Goal: Task Accomplishment & Management: Use online tool/utility

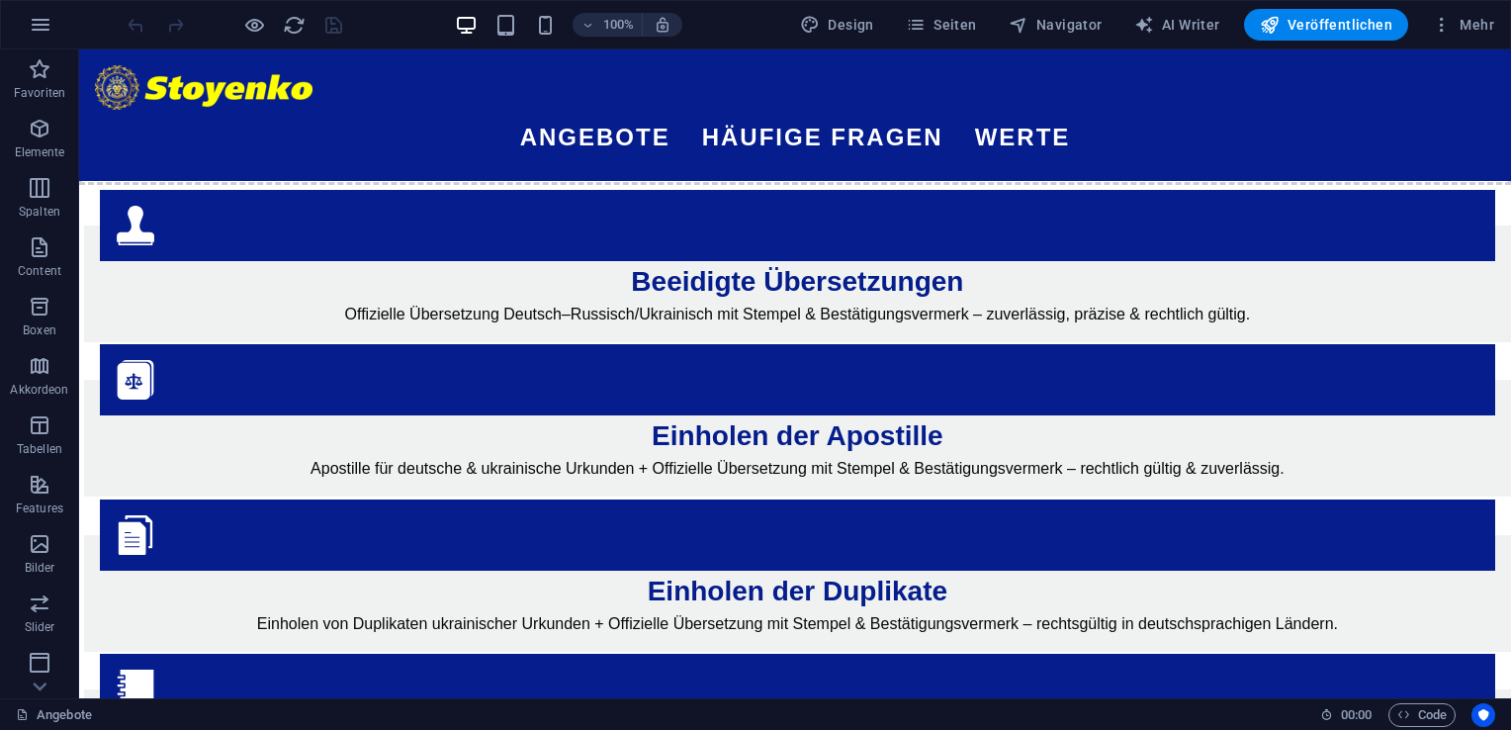
scroll to position [718, 0]
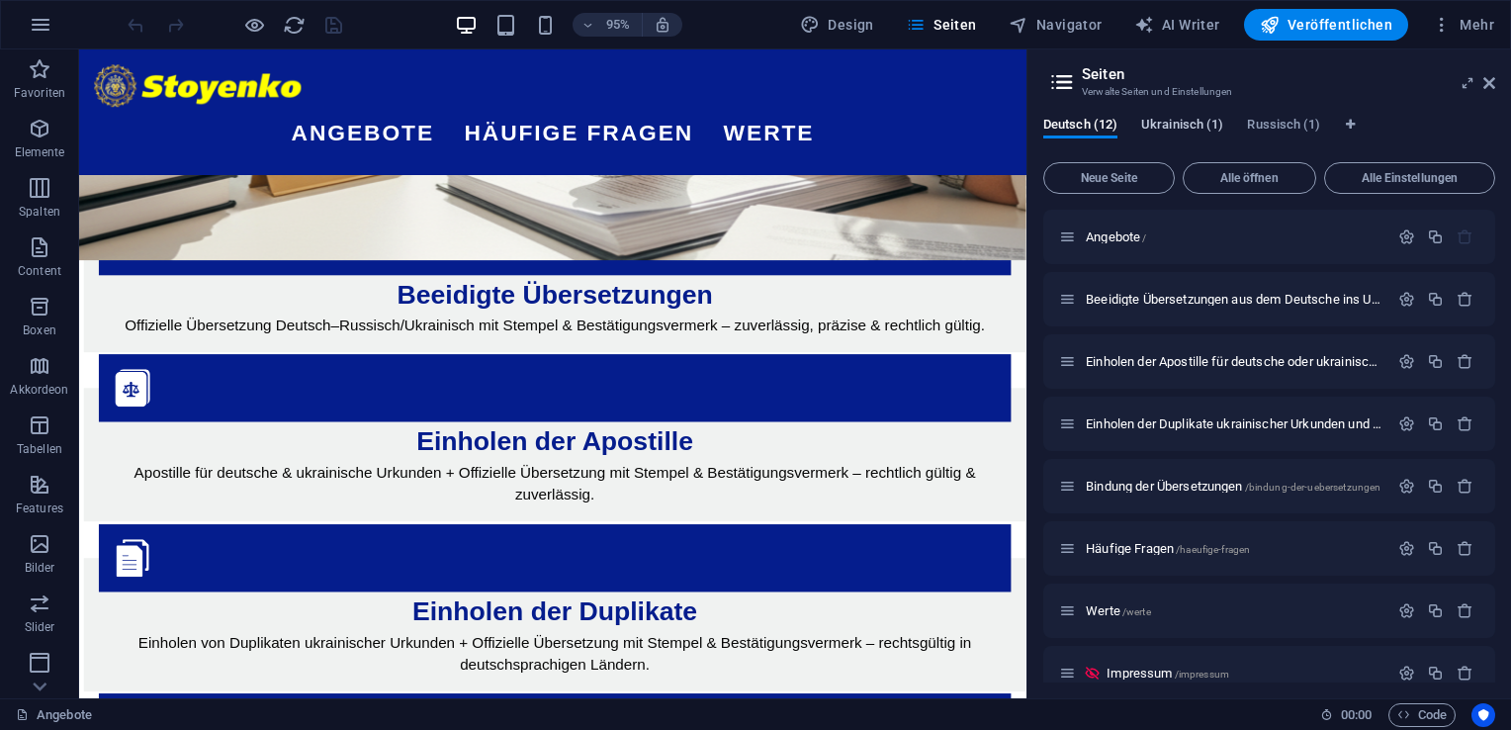
click at [1162, 121] on span "Ukrainisch (1)" at bounding box center [1182, 127] width 82 height 28
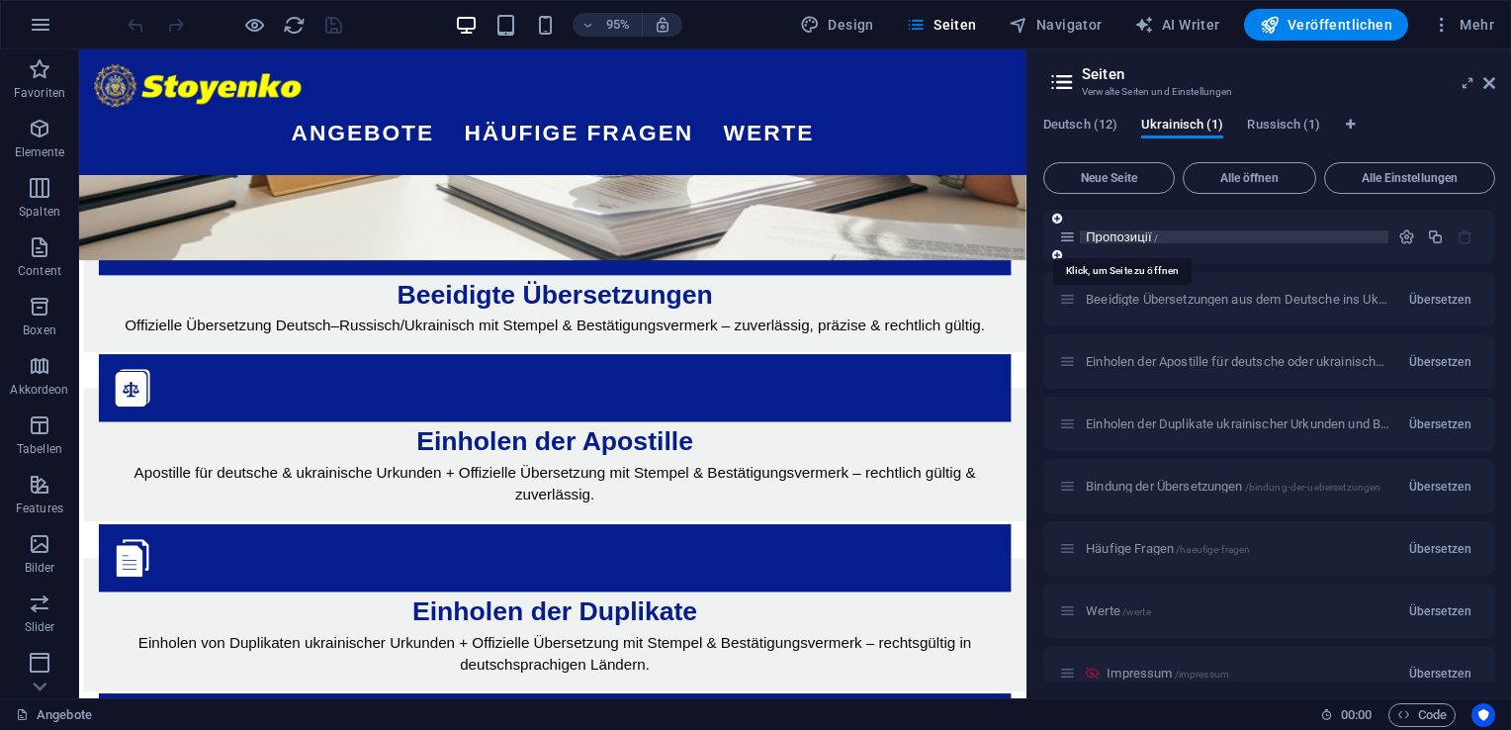
click at [1123, 238] on span "Пропозиції /" at bounding box center [1122, 236] width 72 height 15
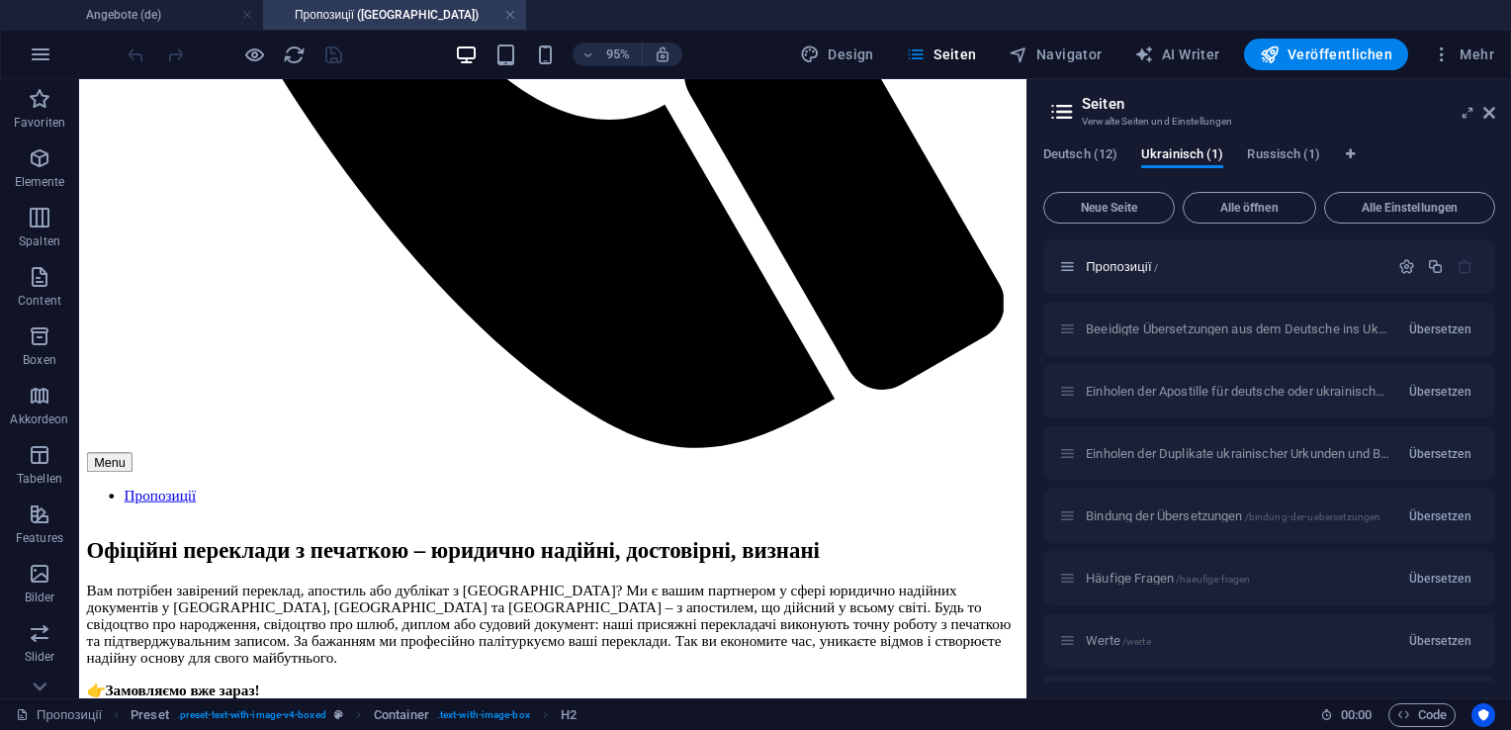
scroll to position [973, 0]
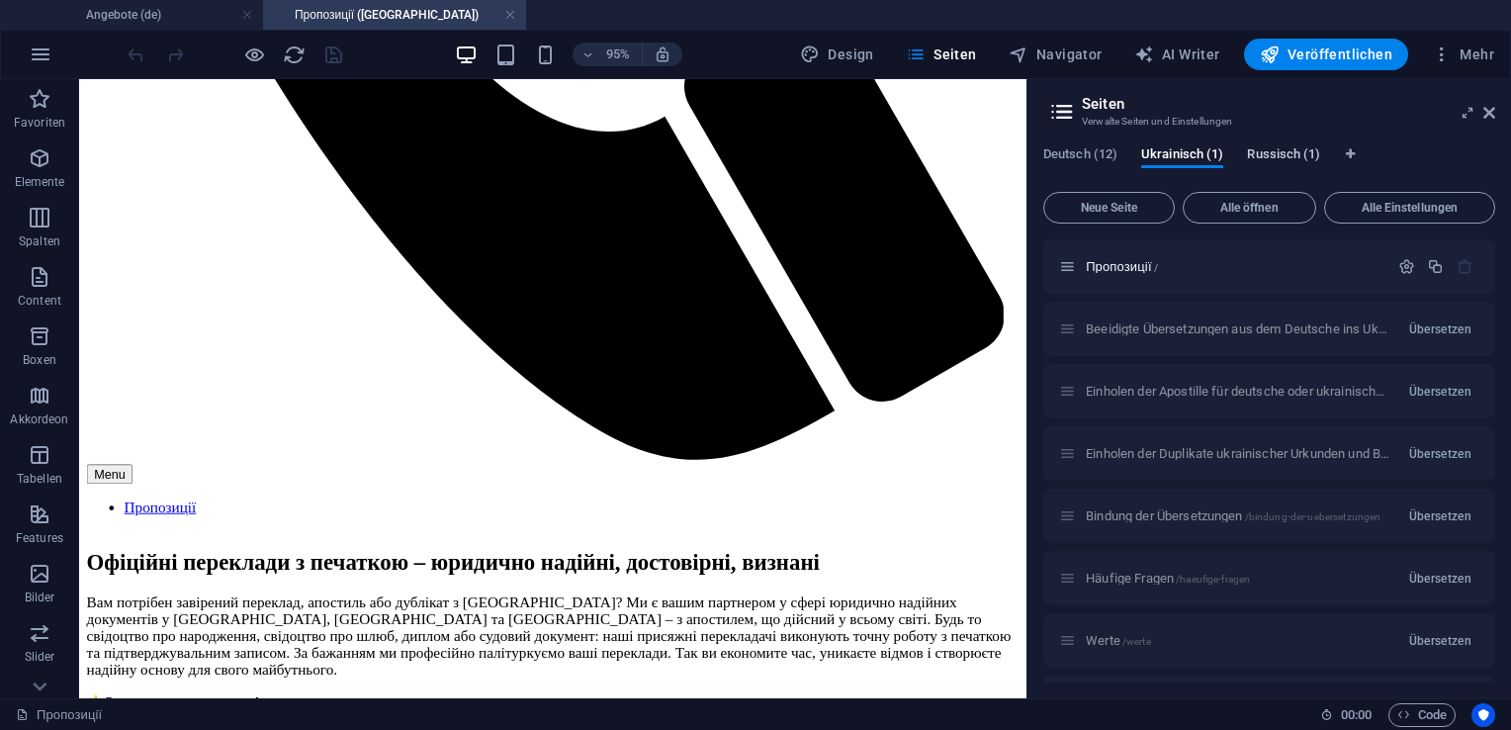
click at [0, 0] on span "Russisch (1)" at bounding box center [0, 0] width 0 height 0
click at [1132, 267] on span "Предложения /" at bounding box center [1131, 266] width 90 height 15
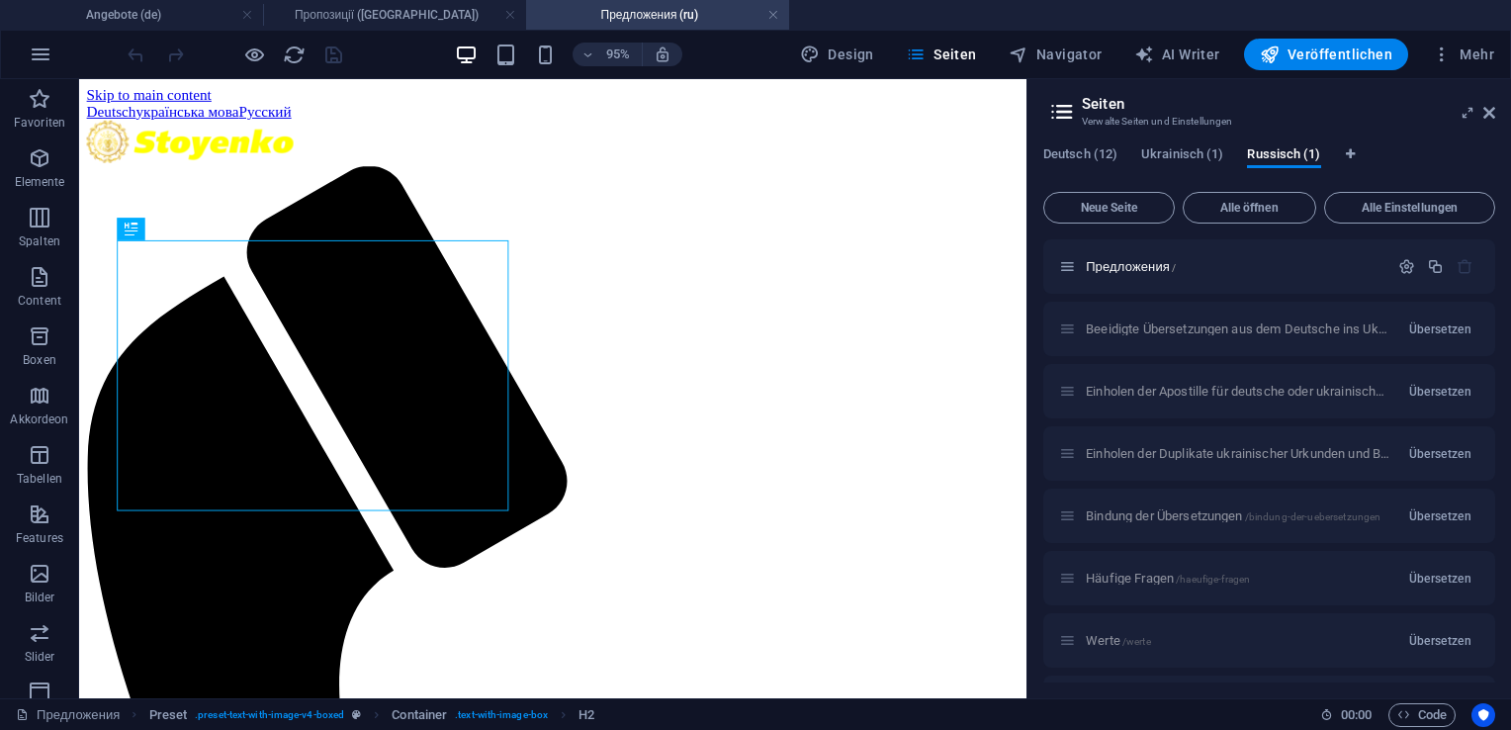
scroll to position [0, 0]
click at [0, 0] on icon at bounding box center [0, 0] width 0 height 0
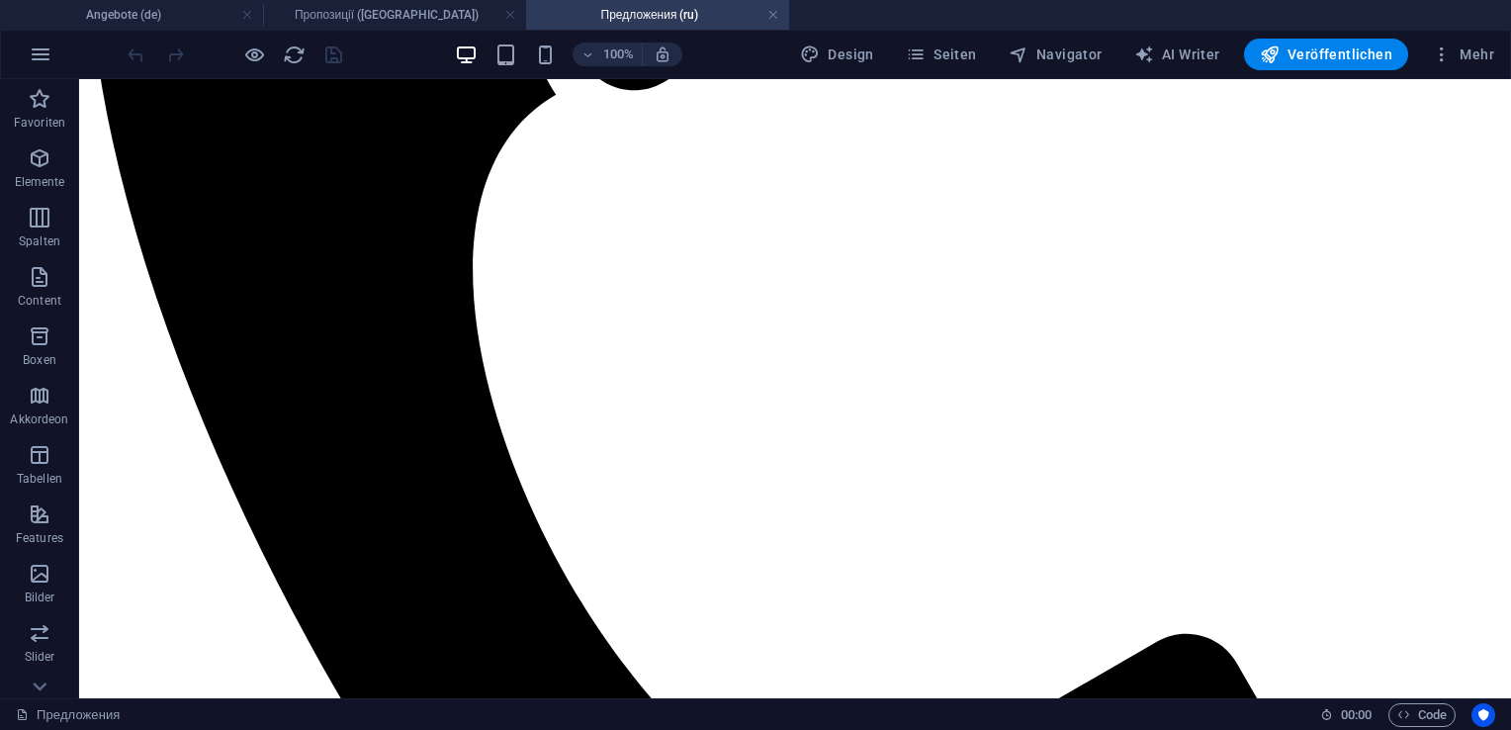
scroll to position [682, 0]
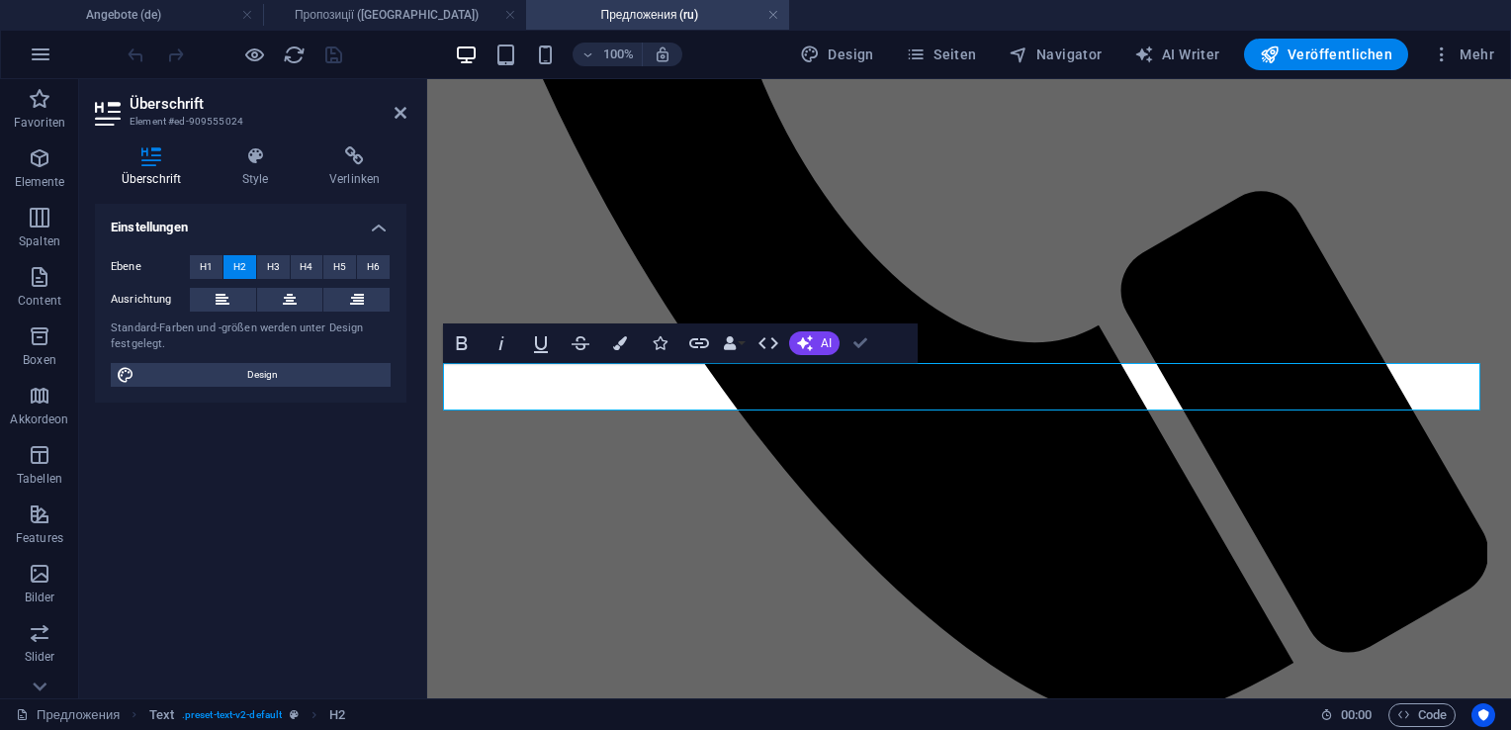
scroll to position [659, 0]
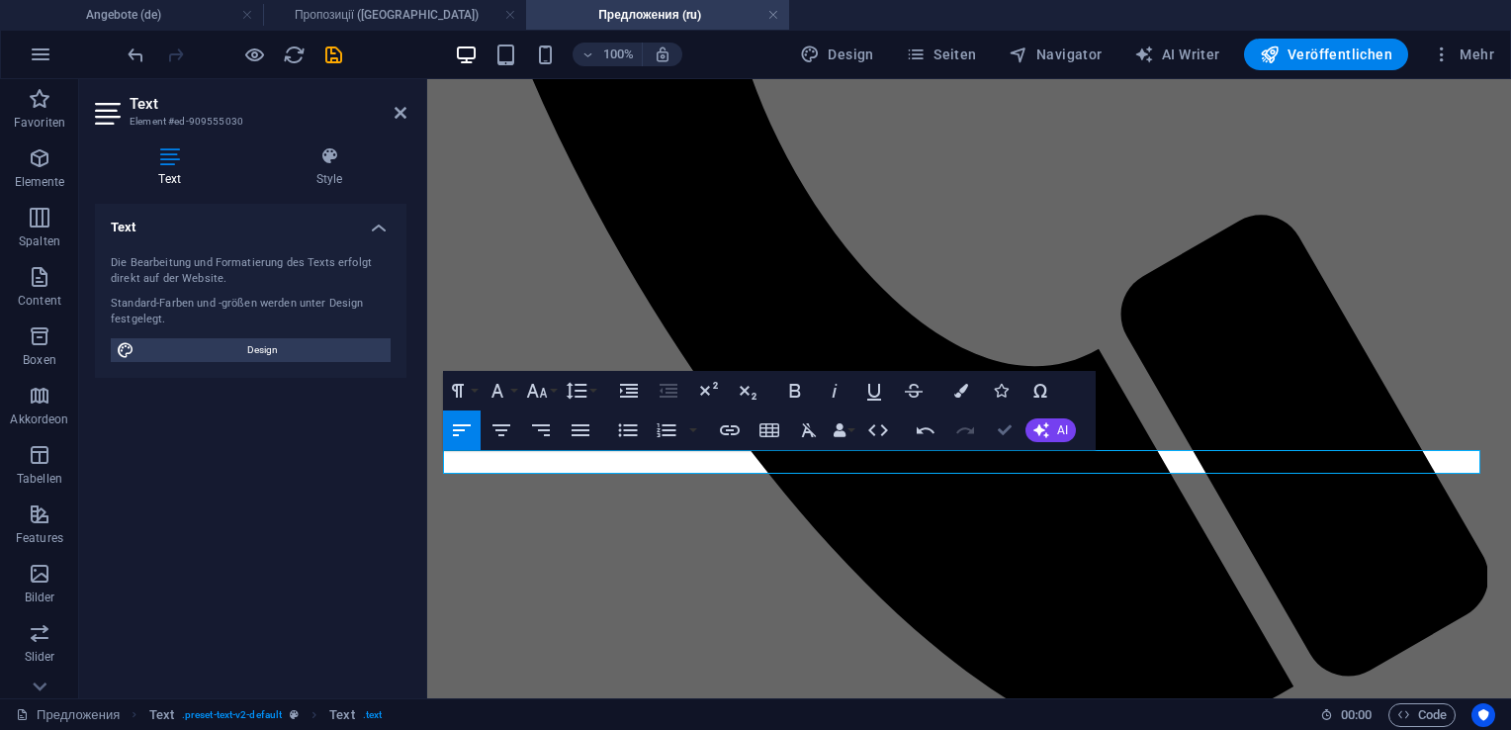
scroll to position [635, 0]
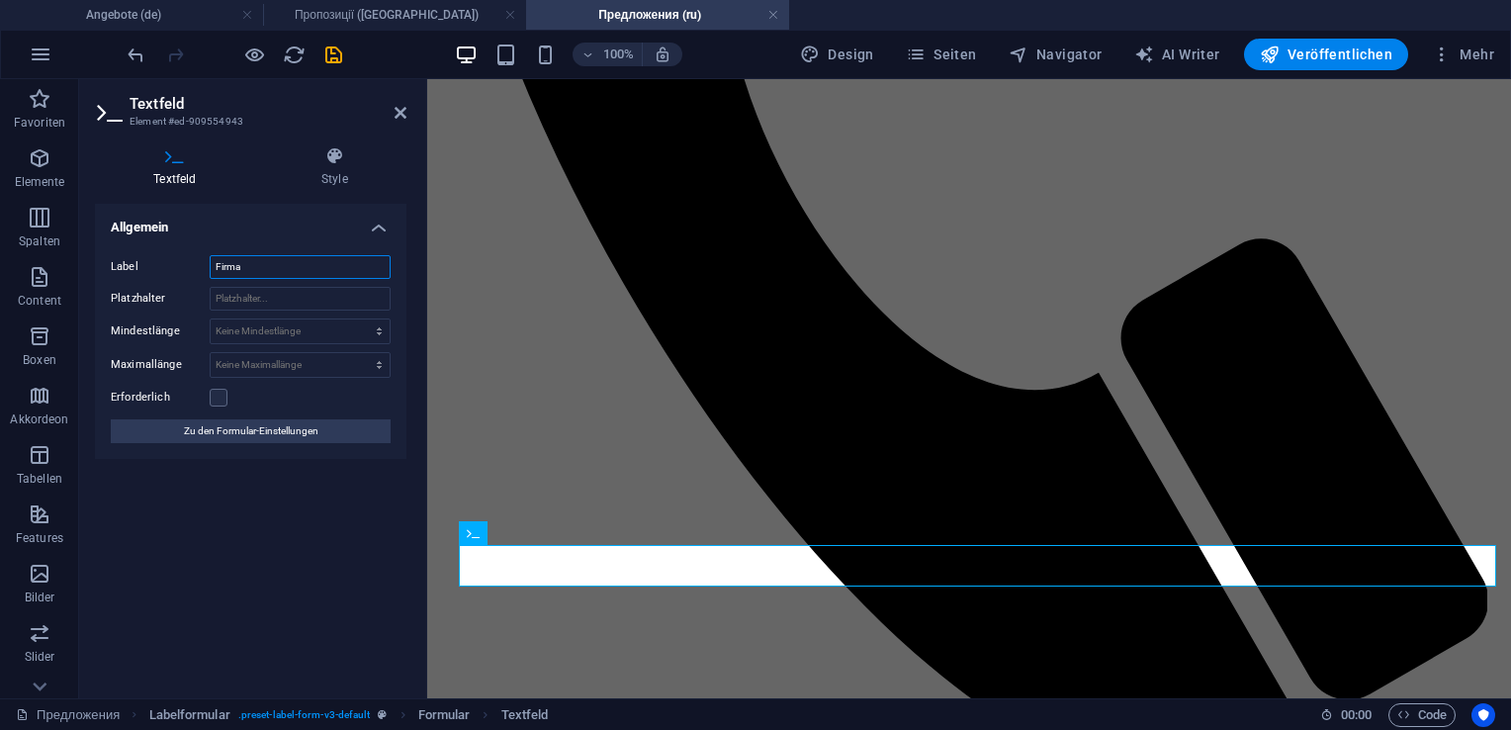
drag, startPoint x: 266, startPoint y: 260, endPoint x: 211, endPoint y: 261, distance: 55.4
click at [211, 261] on input "Firma" at bounding box center [300, 267] width 181 height 24
type input "Организация"
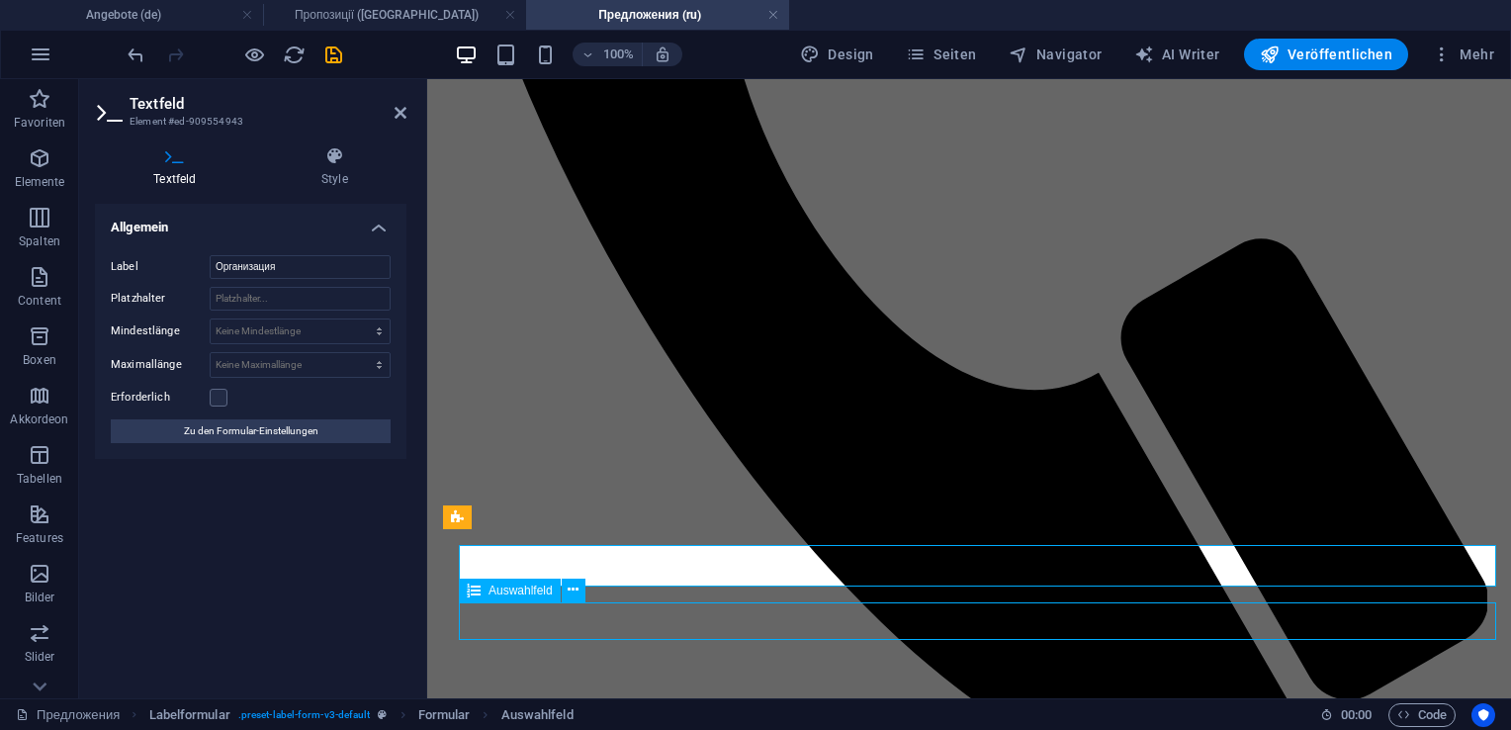
scroll to position [635, 0]
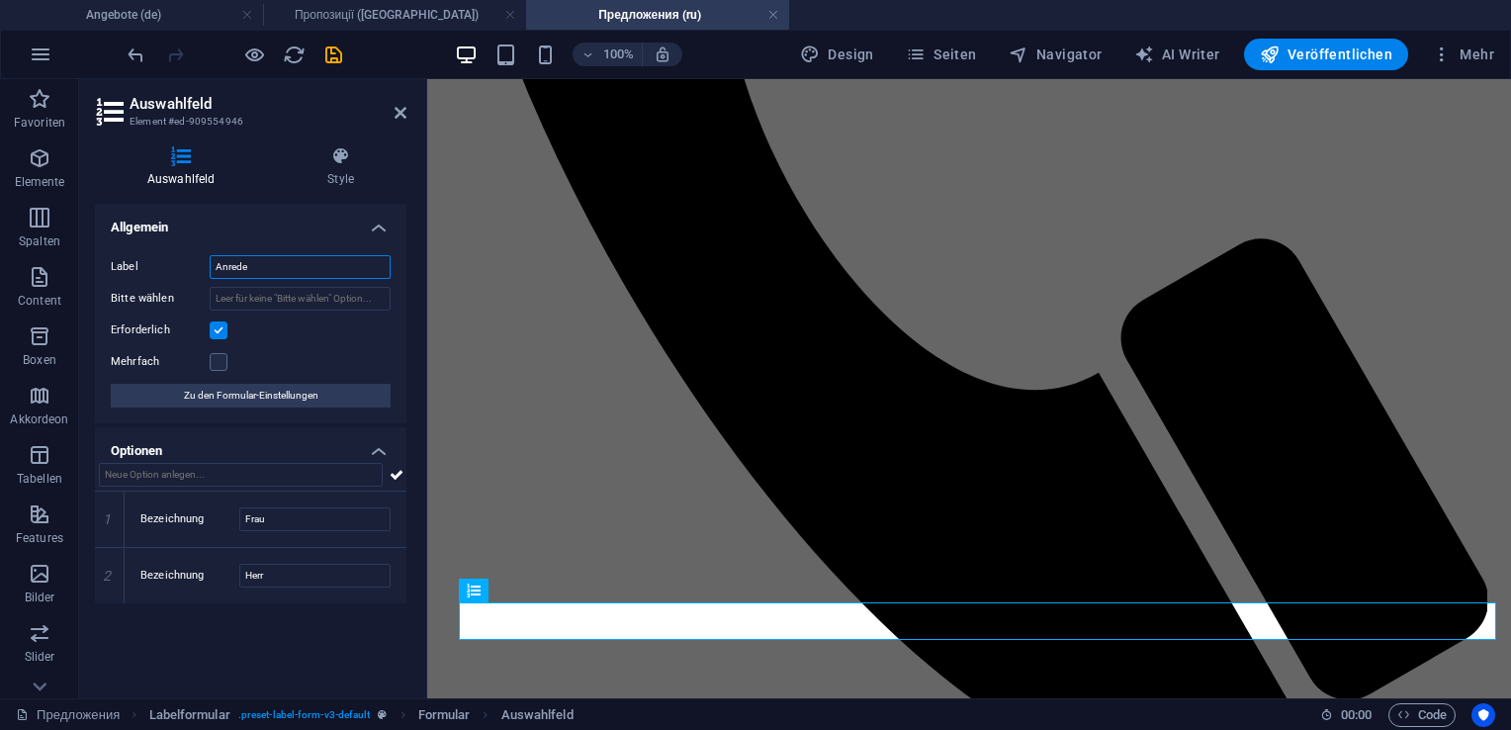
drag, startPoint x: 268, startPoint y: 272, endPoint x: 210, endPoint y: 271, distance: 58.4
click at [210, 271] on input "Anrede" at bounding box center [300, 267] width 181 height 24
type input "Обращение"
drag, startPoint x: 277, startPoint y: 527, endPoint x: 229, endPoint y: 524, distance: 47.6
click at [229, 524] on div "Bezeichnung Frau" at bounding box center [265, 519] width 250 height 24
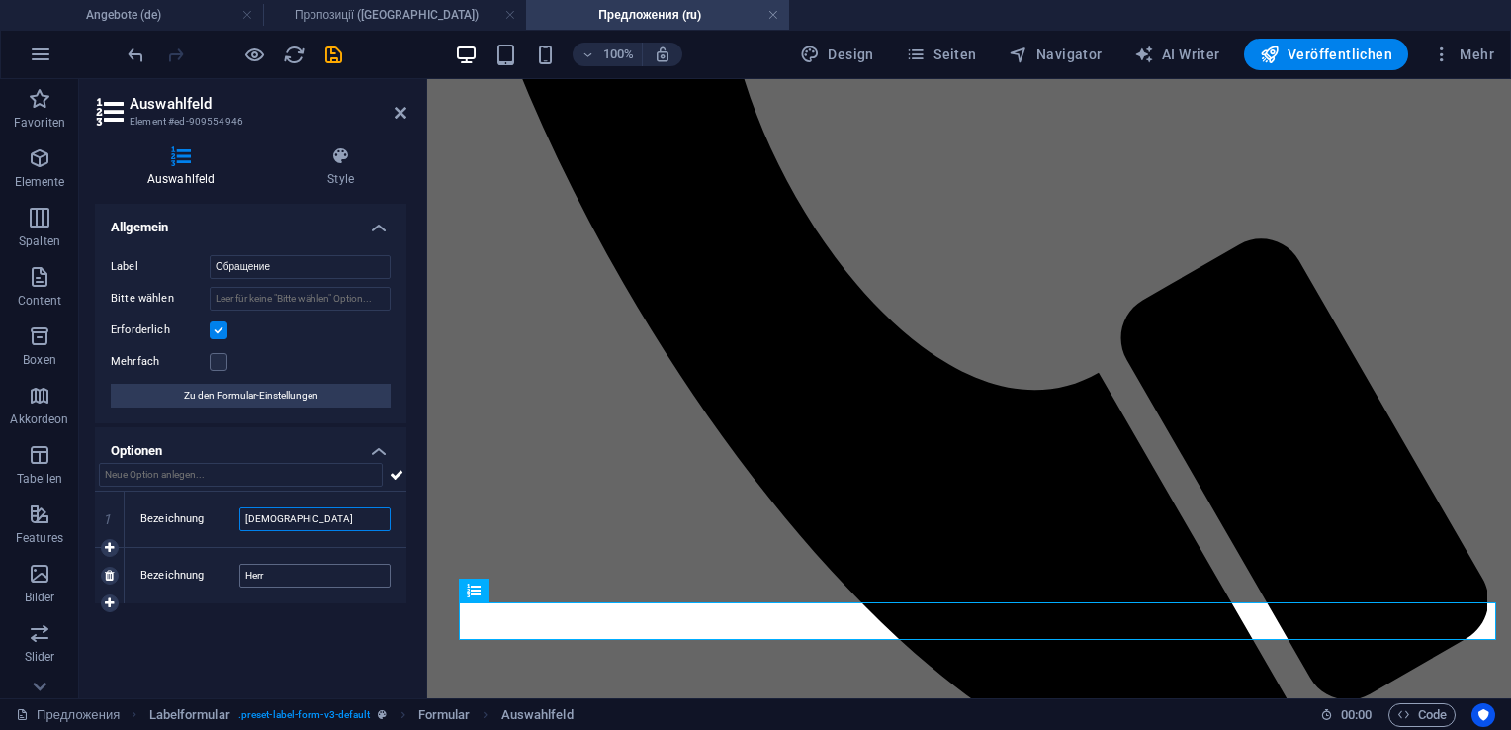
type input "Госпожа"
drag, startPoint x: 288, startPoint y: 578, endPoint x: 218, endPoint y: 574, distance: 70.3
click at [218, 574] on div "Bezeichnung Herr" at bounding box center [265, 576] width 250 height 24
type input "Господин"
click at [337, 55] on icon "save" at bounding box center [333, 55] width 23 height 23
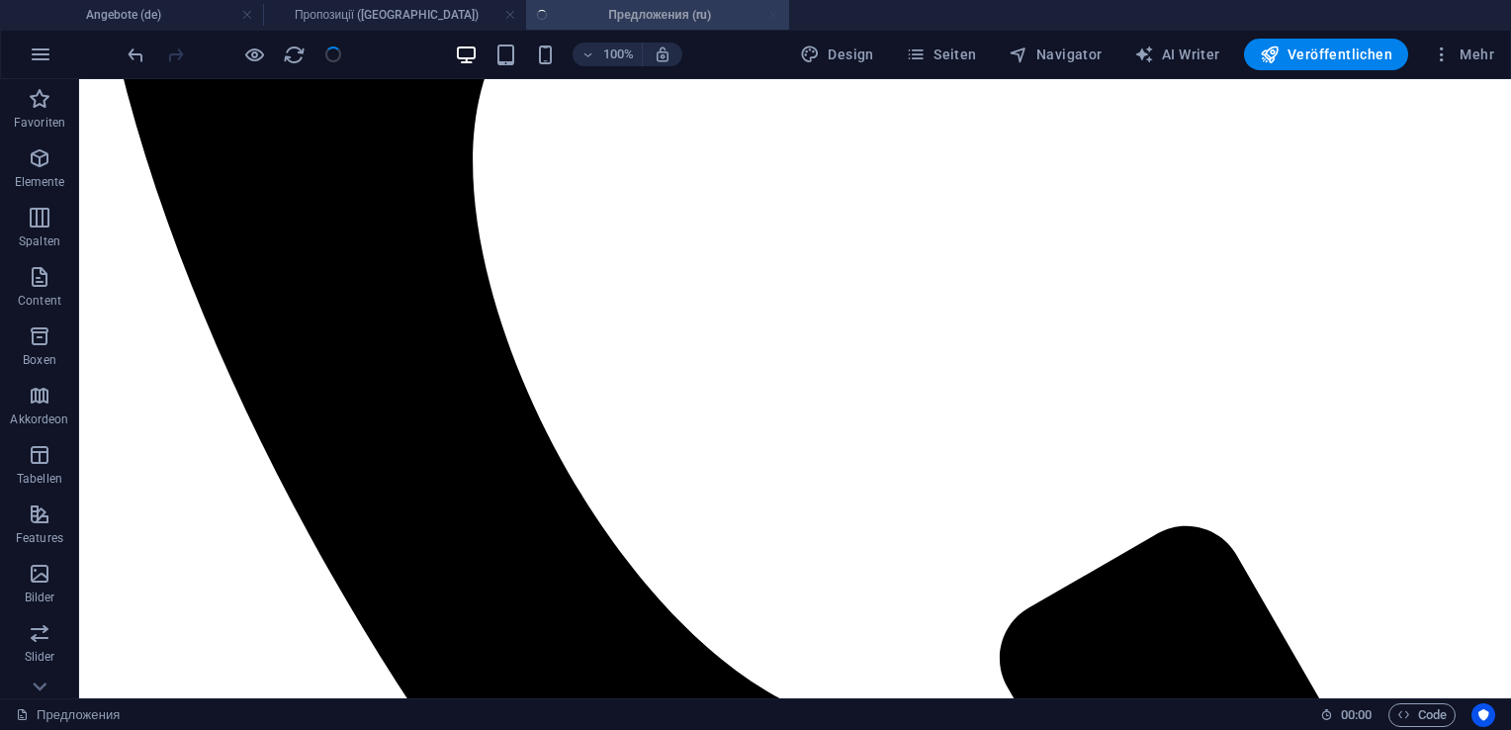
scroll to position [635, 0]
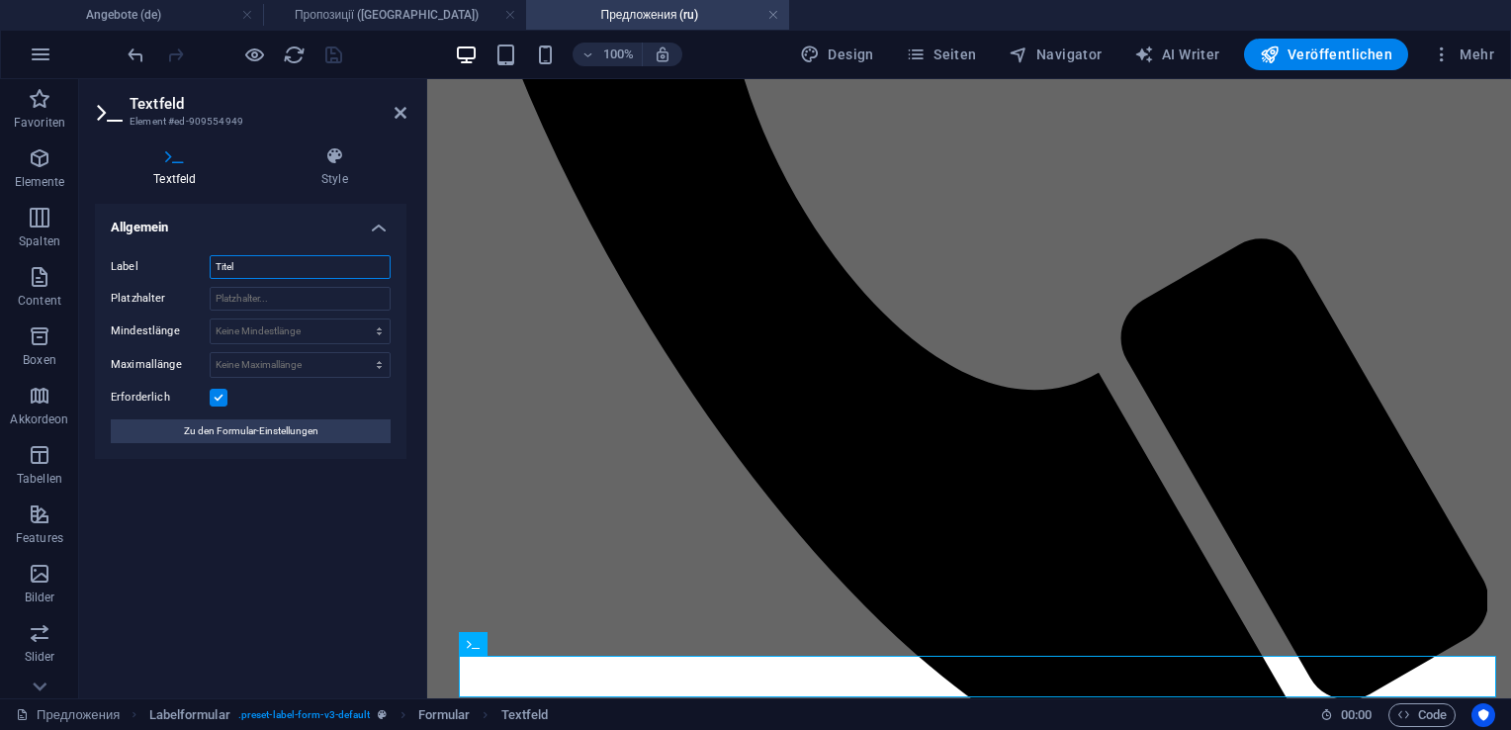
drag, startPoint x: 257, startPoint y: 268, endPoint x: 210, endPoint y: 270, distance: 47.5
click at [210, 270] on input "Titel" at bounding box center [300, 267] width 181 height 24
type input "Титул"
click at [331, 61] on icon "save" at bounding box center [333, 55] width 23 height 23
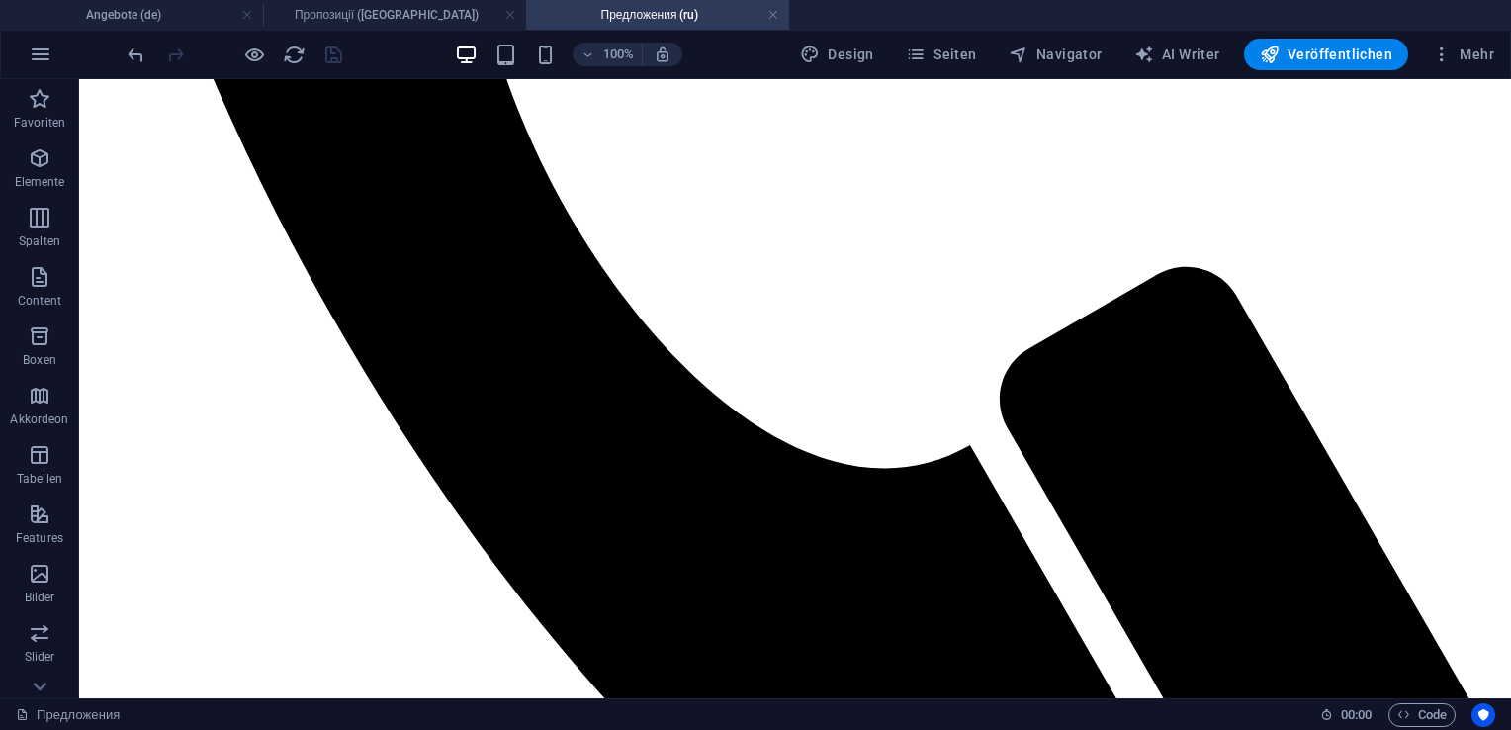
scroll to position [1072, 0]
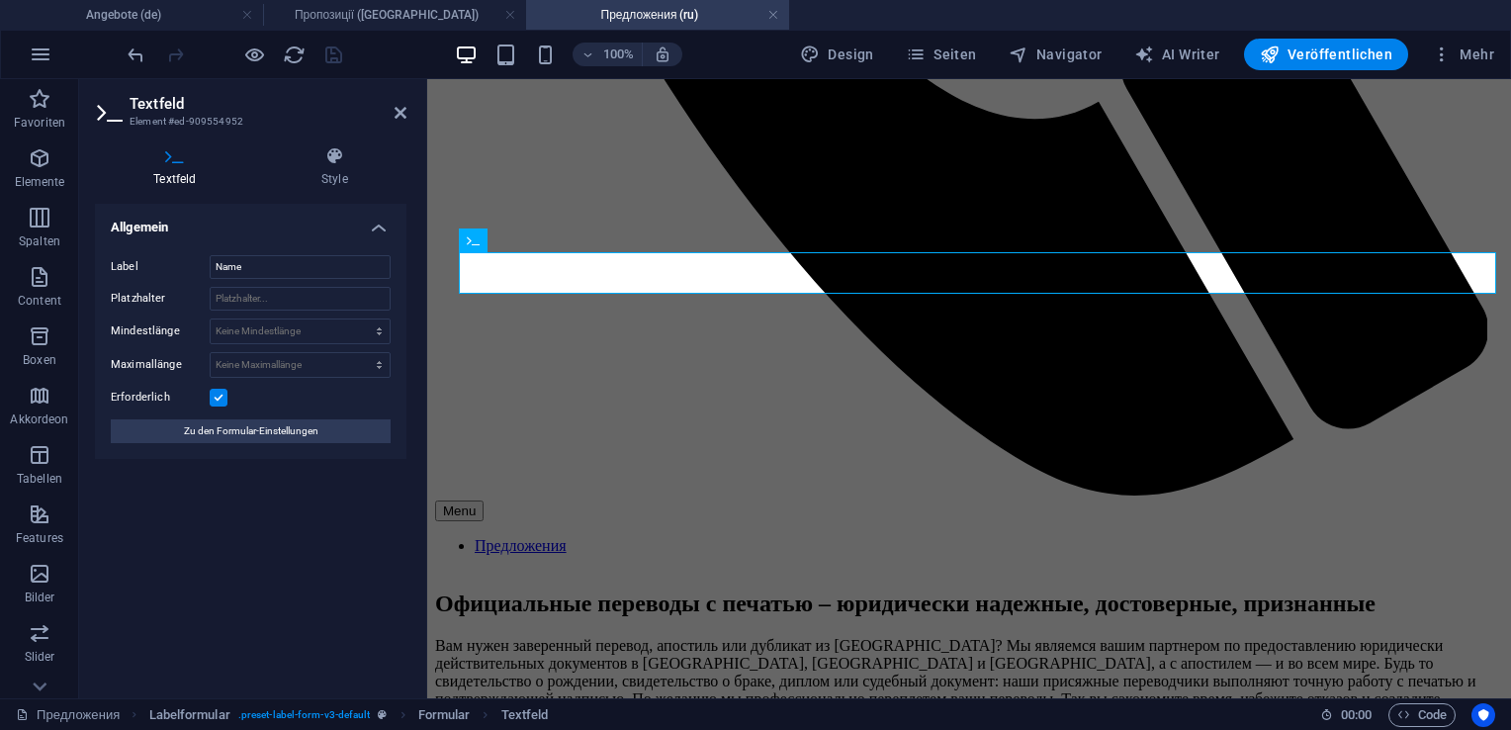
scroll to position [1262, 0]
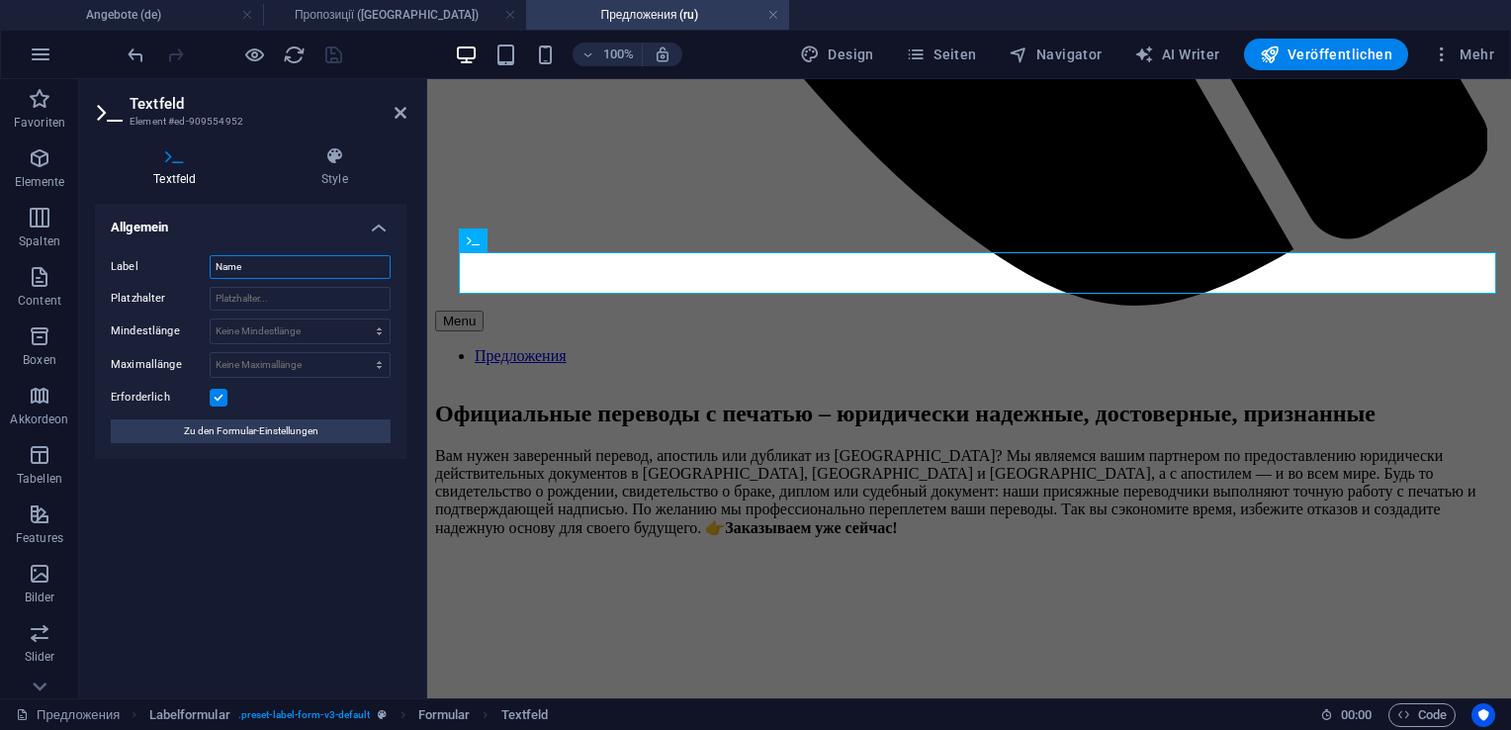
drag, startPoint x: 298, startPoint y: 268, endPoint x: 199, endPoint y: 262, distance: 99.1
click at [199, 262] on div "Label Name" at bounding box center [251, 267] width 280 height 24
type input "Фамилия"
click at [329, 59] on icon "save" at bounding box center [333, 55] width 23 height 23
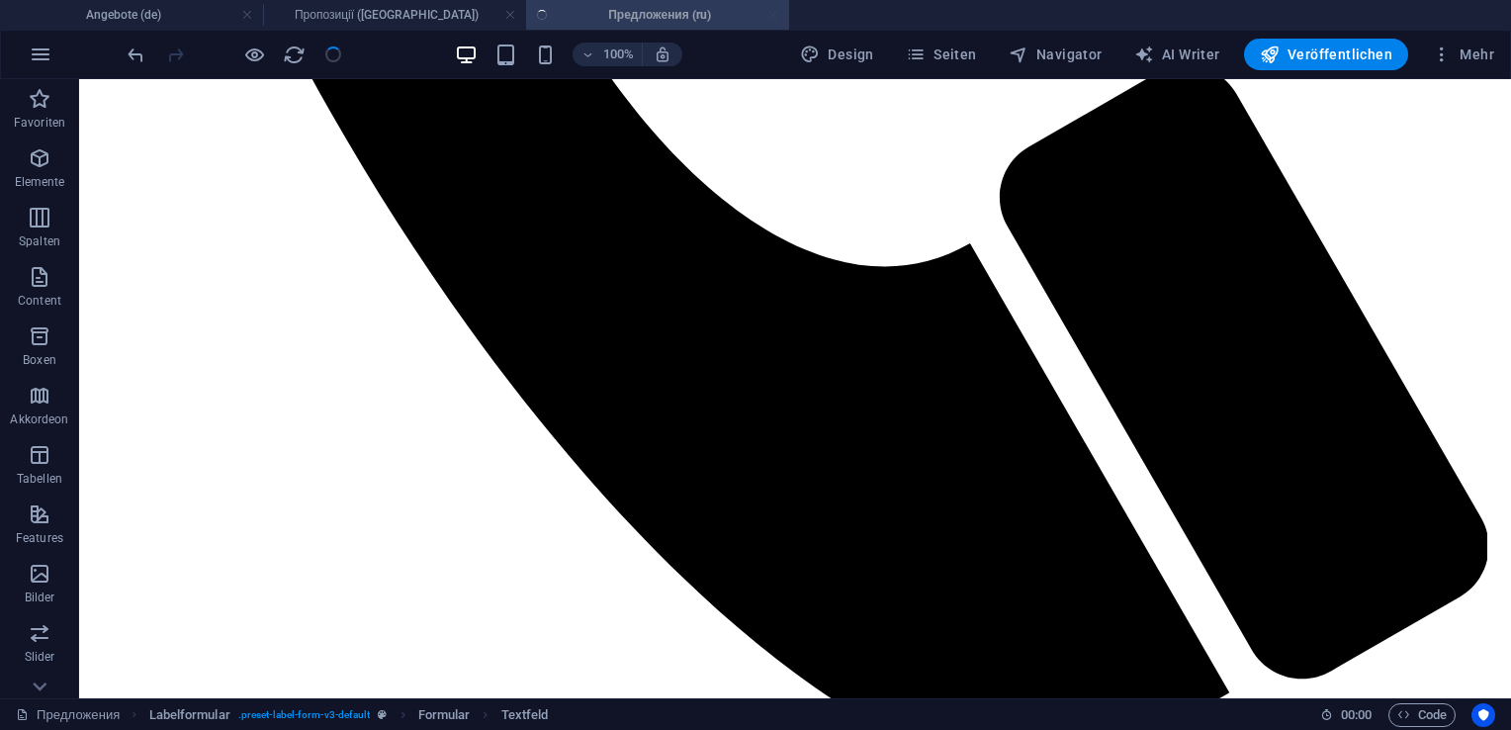
scroll to position [1072, 0]
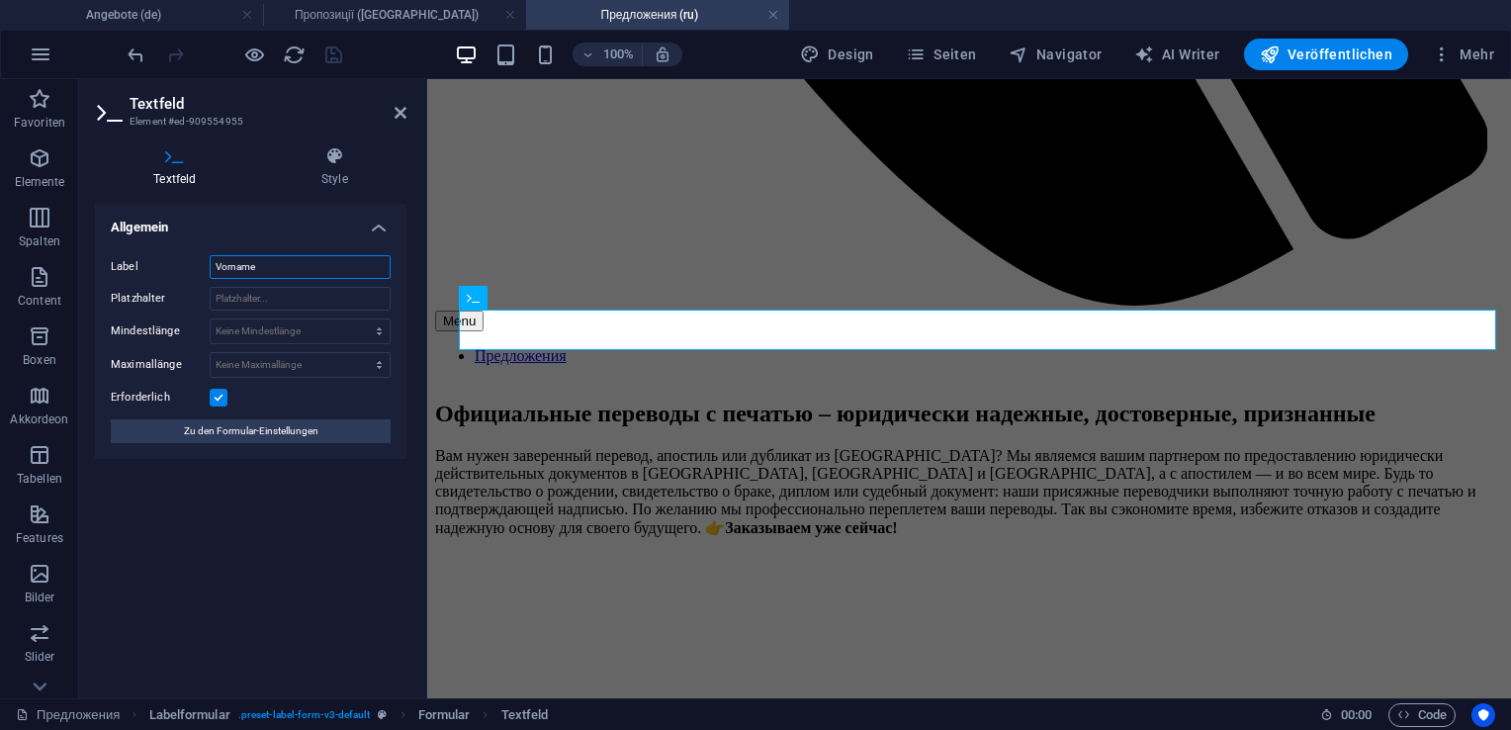
drag, startPoint x: 288, startPoint y: 263, endPoint x: 150, endPoint y: 265, distance: 137.5
click at [150, 265] on div "Label Vorname" at bounding box center [251, 267] width 280 height 24
type input "Имя"
click at [334, 53] on icon "save" at bounding box center [333, 55] width 23 height 23
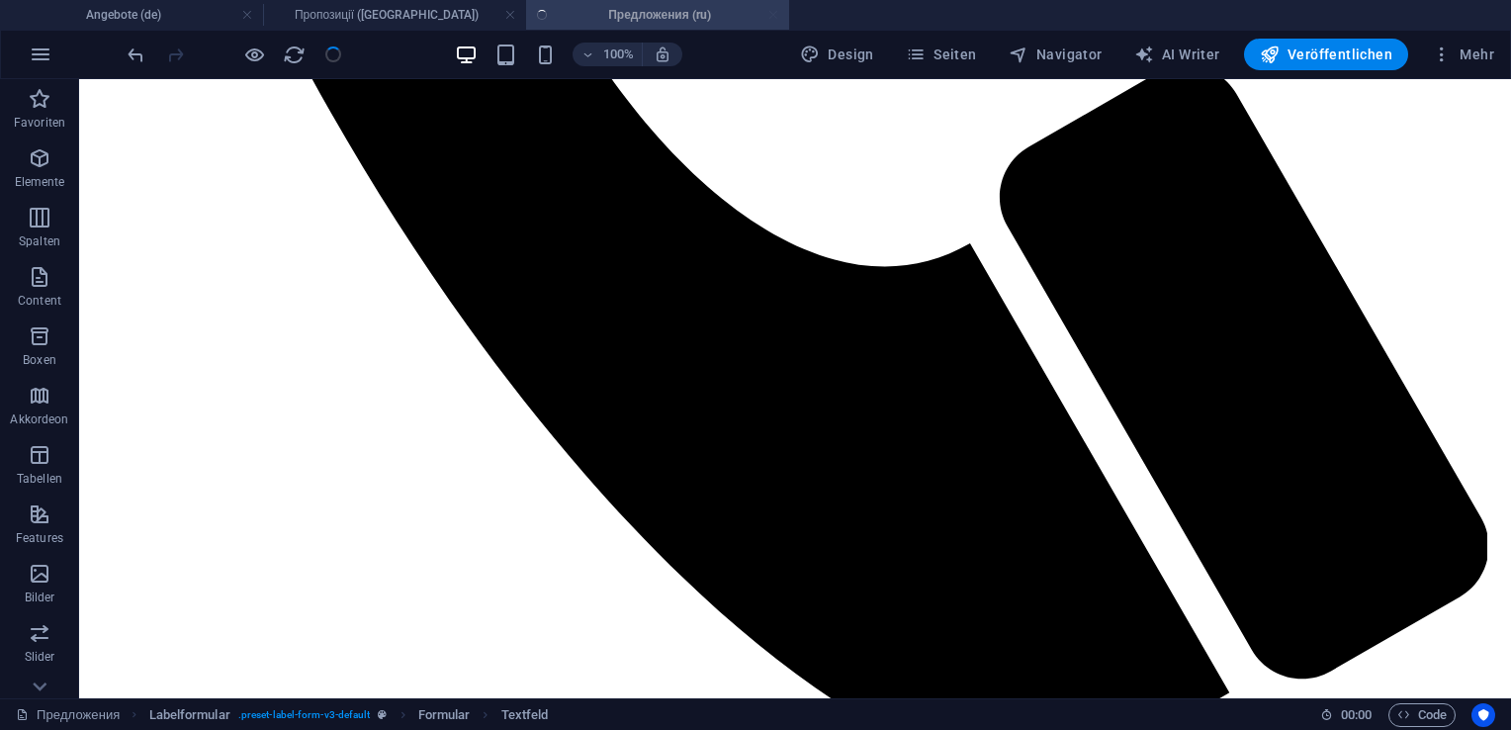
scroll to position [1072, 0]
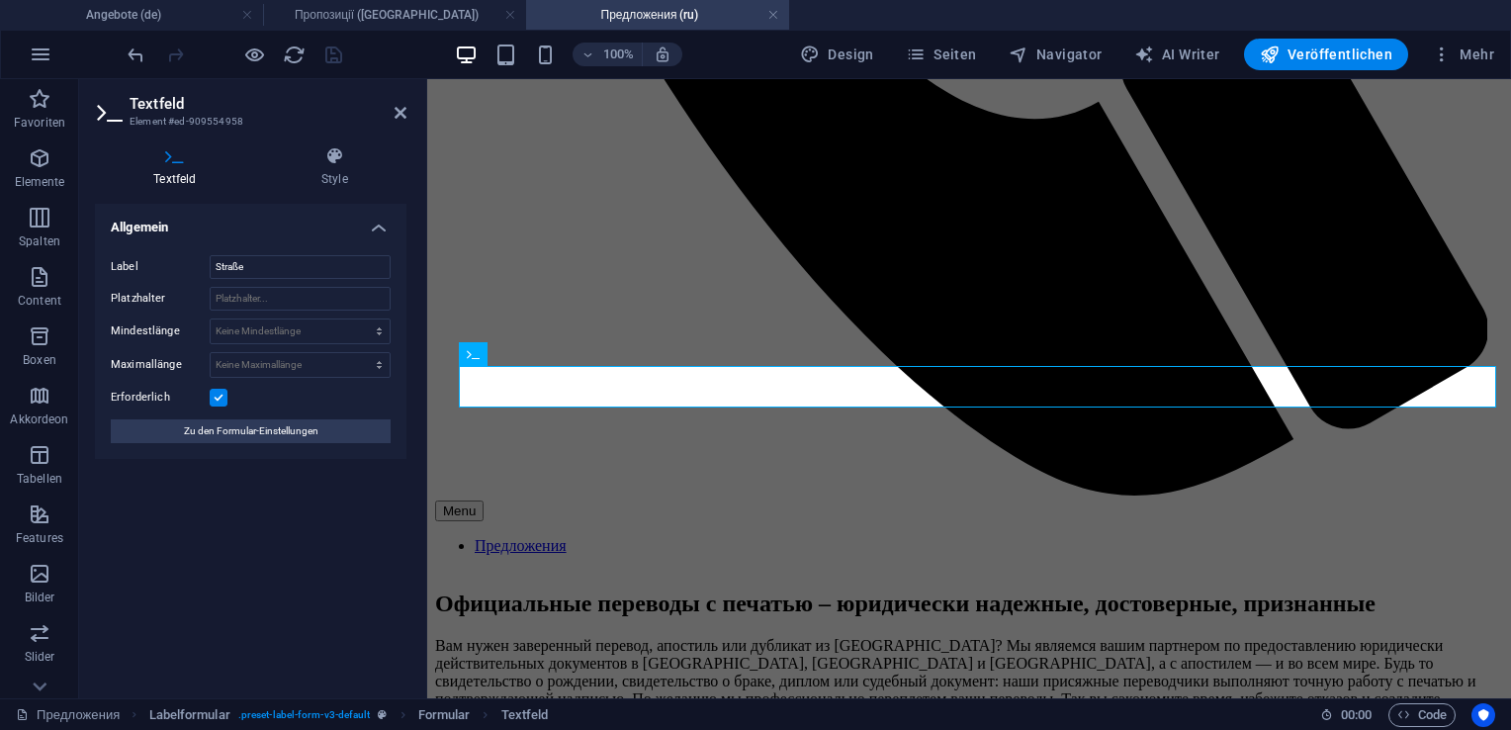
scroll to position [1262, 0]
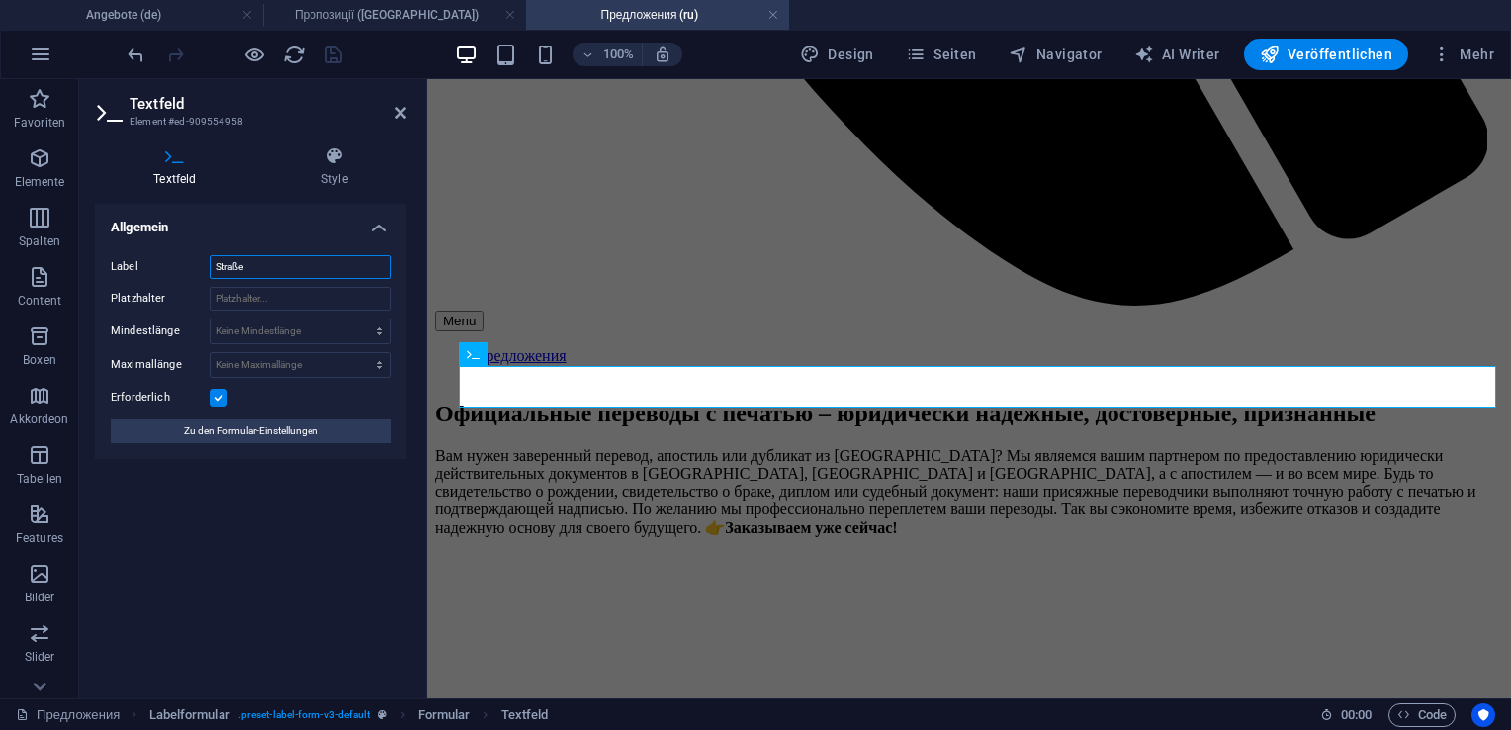
drag, startPoint x: 257, startPoint y: 263, endPoint x: 164, endPoint y: 259, distance: 93.0
click at [164, 259] on div "Label Straße" at bounding box center [251, 267] width 280 height 24
type input "Улица"
click at [332, 56] on icon "save" at bounding box center [333, 55] width 23 height 23
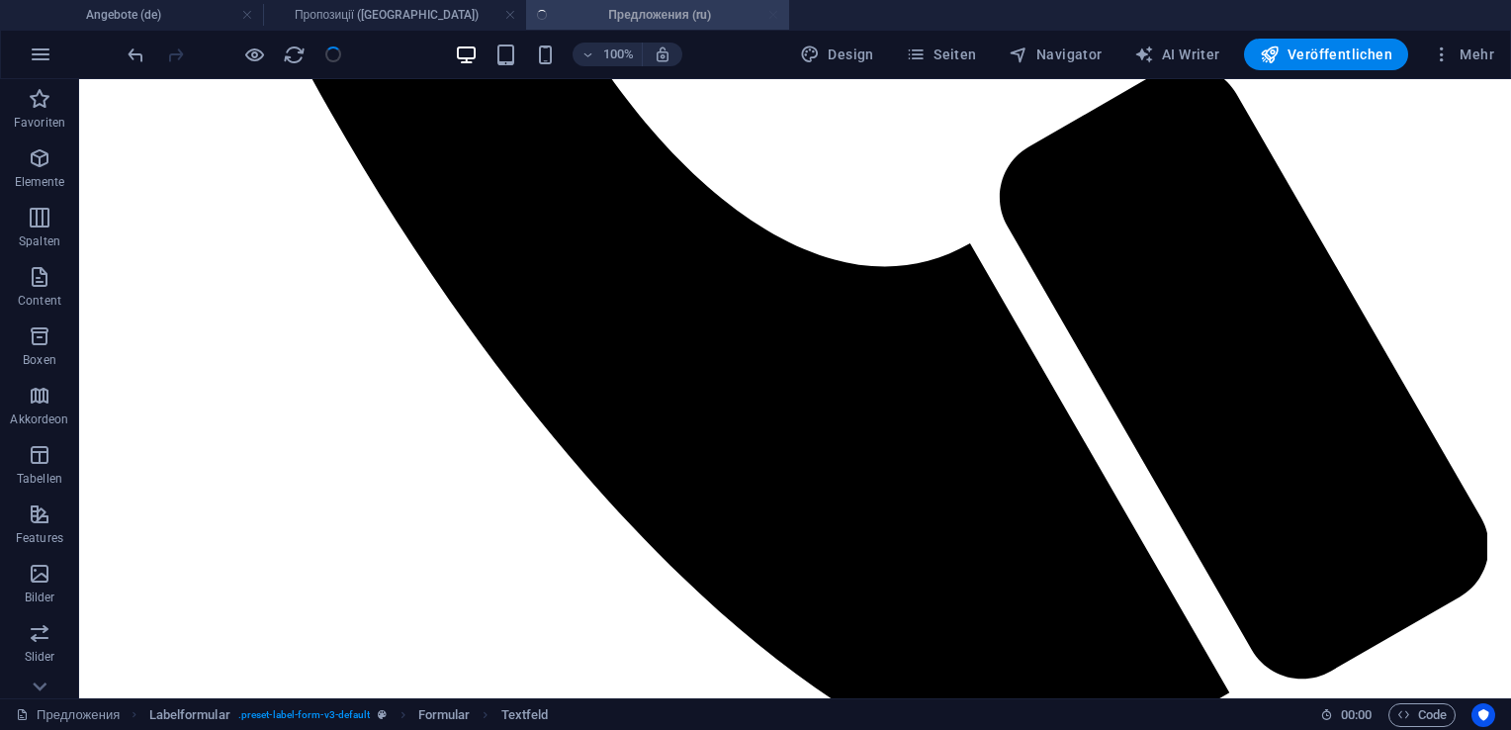
scroll to position [1072, 0]
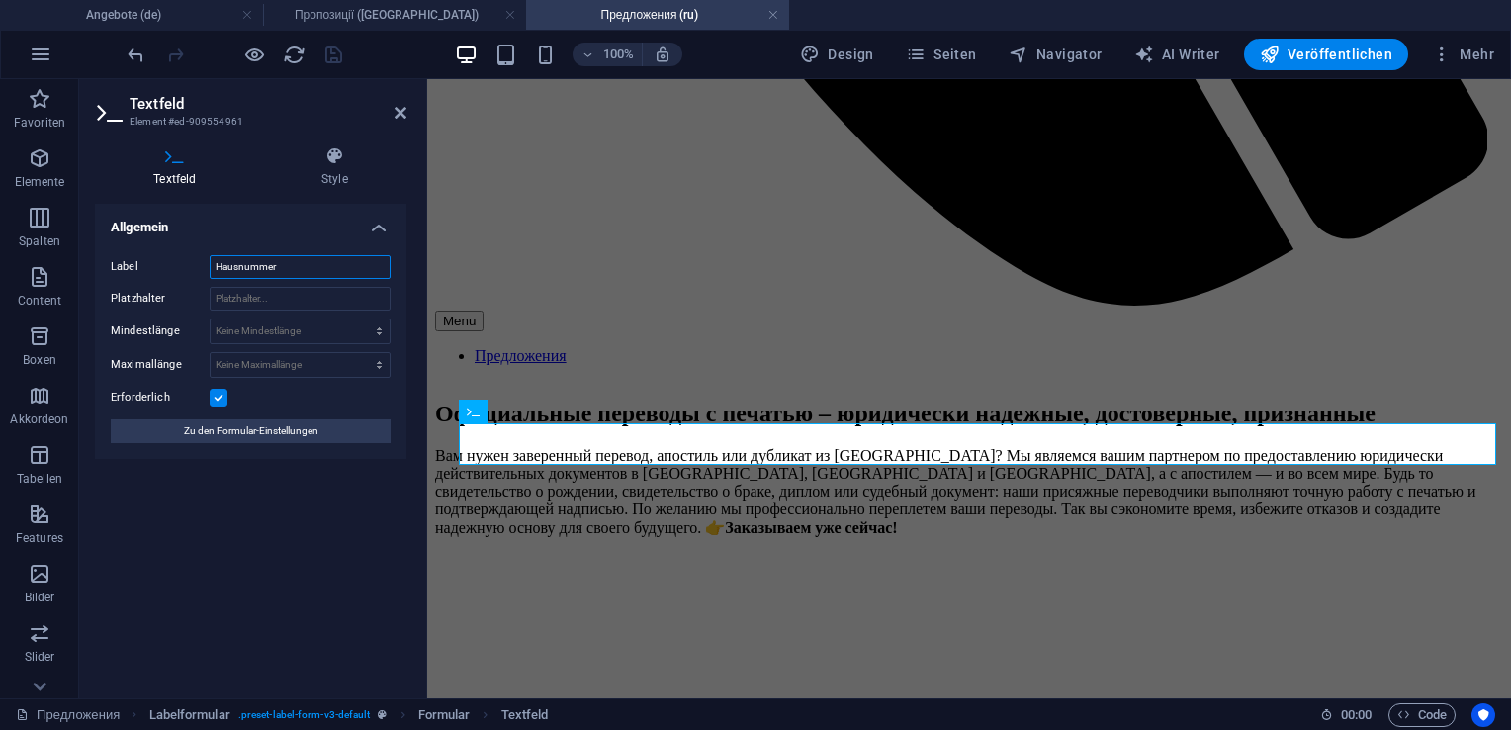
drag, startPoint x: 290, startPoint y: 263, endPoint x: 176, endPoint y: 259, distance: 113.8
click at [176, 259] on div "Label Hausnummer" at bounding box center [251, 267] width 280 height 24
type input "Номер дома"
click at [332, 44] on icon "save" at bounding box center [333, 55] width 23 height 23
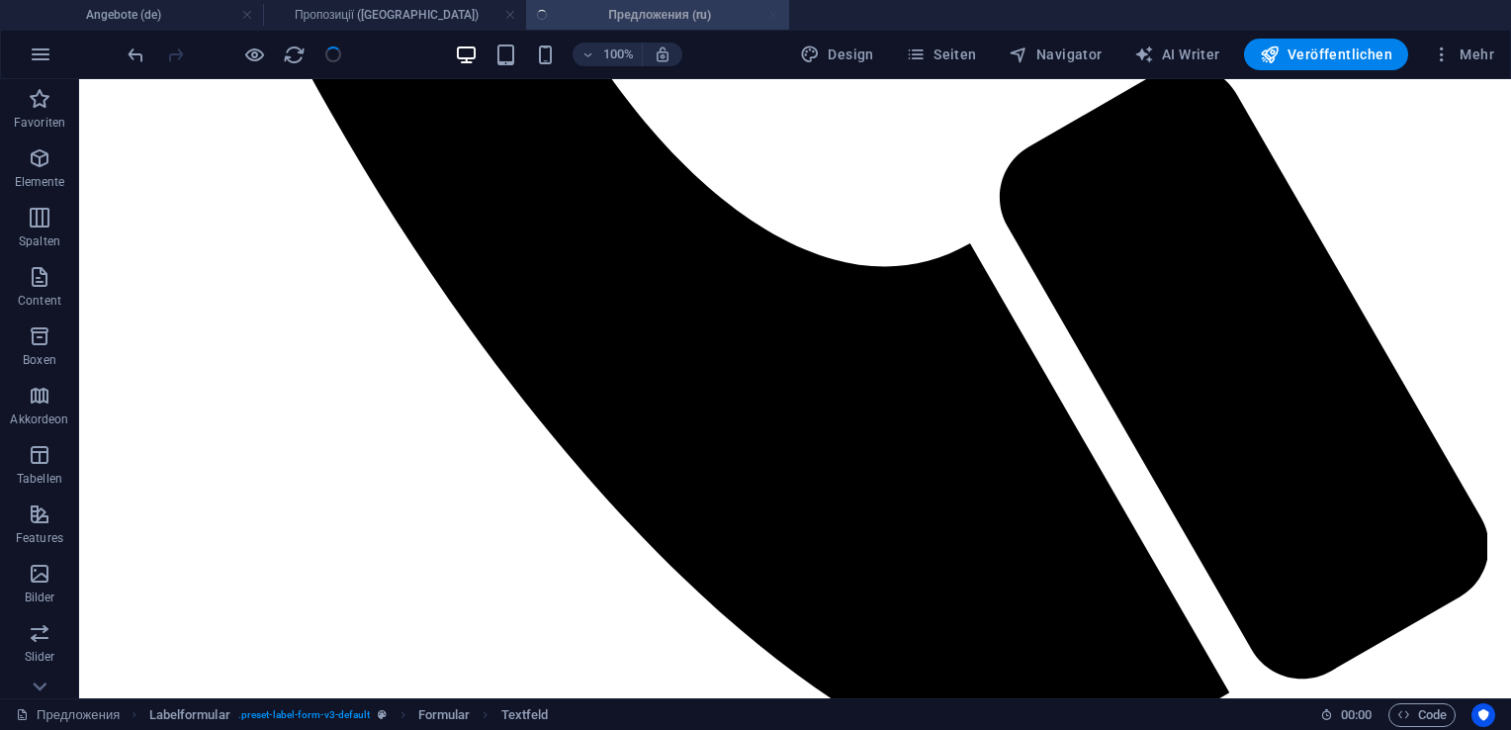
scroll to position [1072, 0]
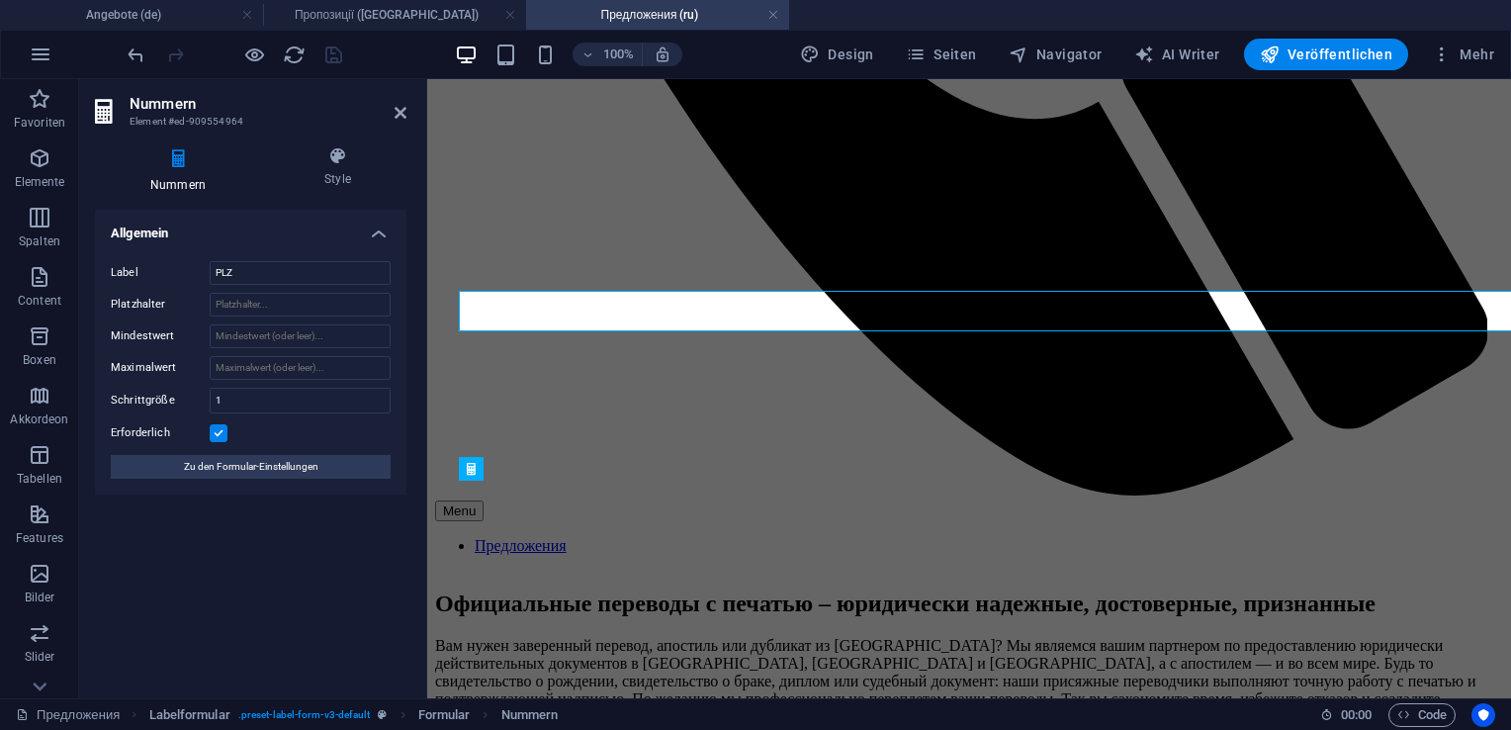
scroll to position [1262, 0]
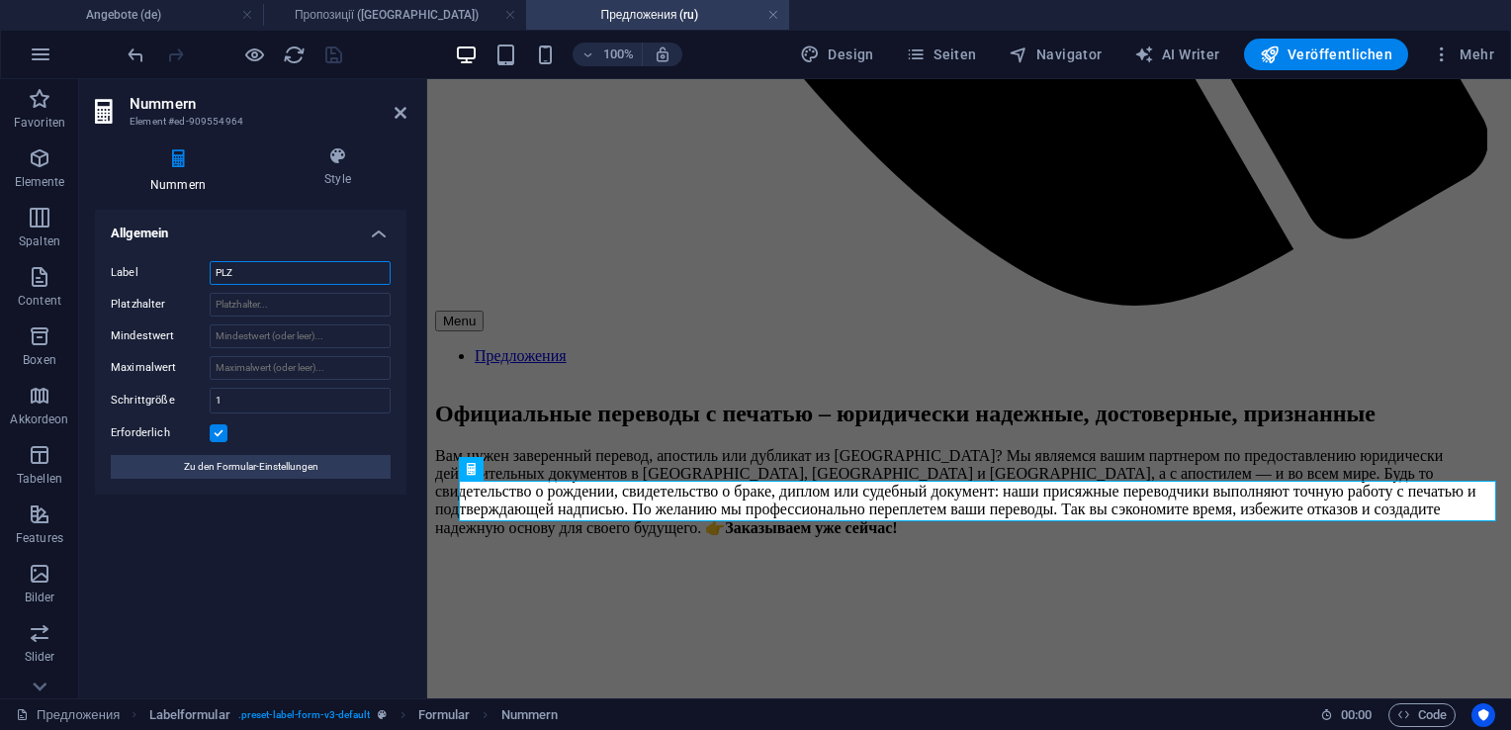
drag, startPoint x: 259, startPoint y: 276, endPoint x: 169, endPoint y: 273, distance: 90.0
click at [169, 273] on div "Label PLZ" at bounding box center [251, 273] width 280 height 24
type input "Индекс"
click at [327, 54] on icon "save" at bounding box center [333, 55] width 23 height 23
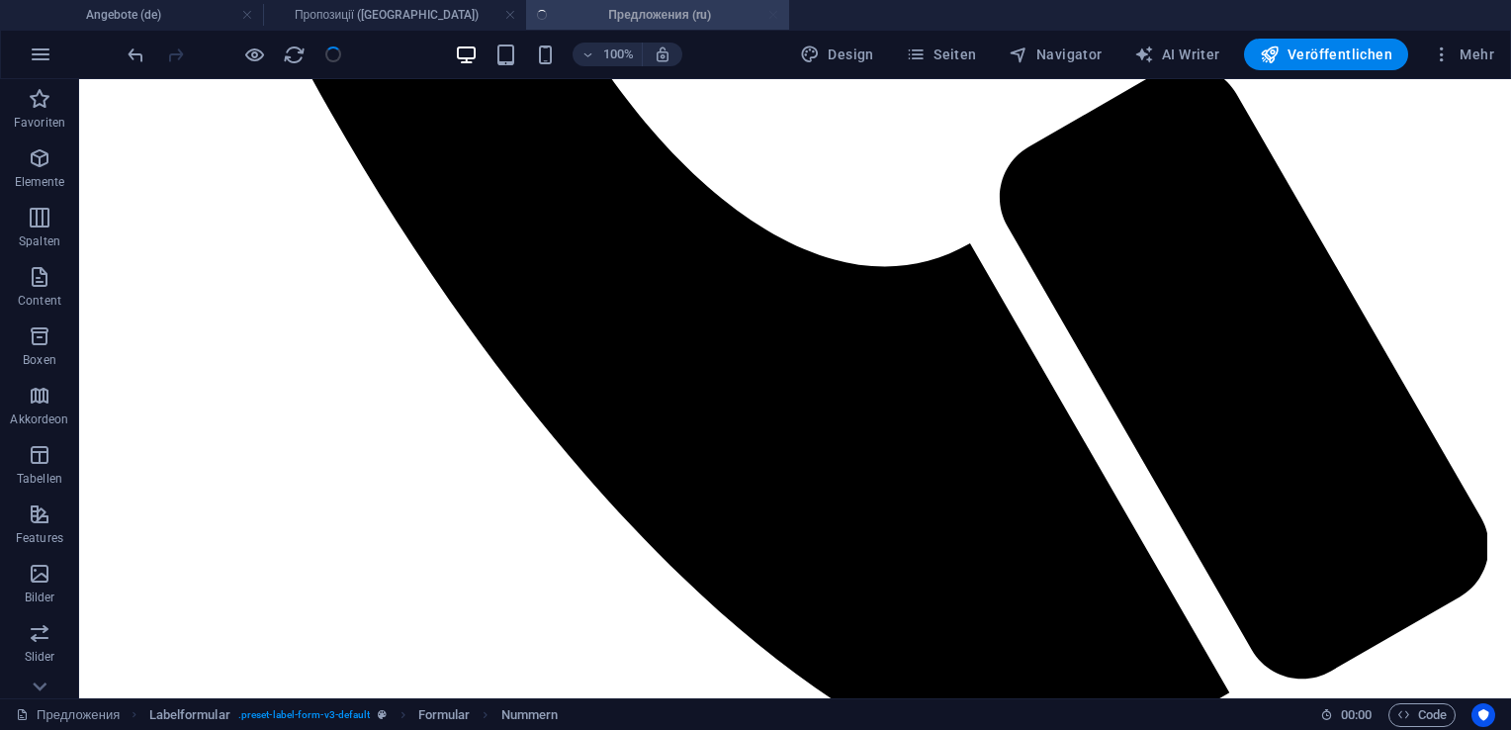
scroll to position [1072, 0]
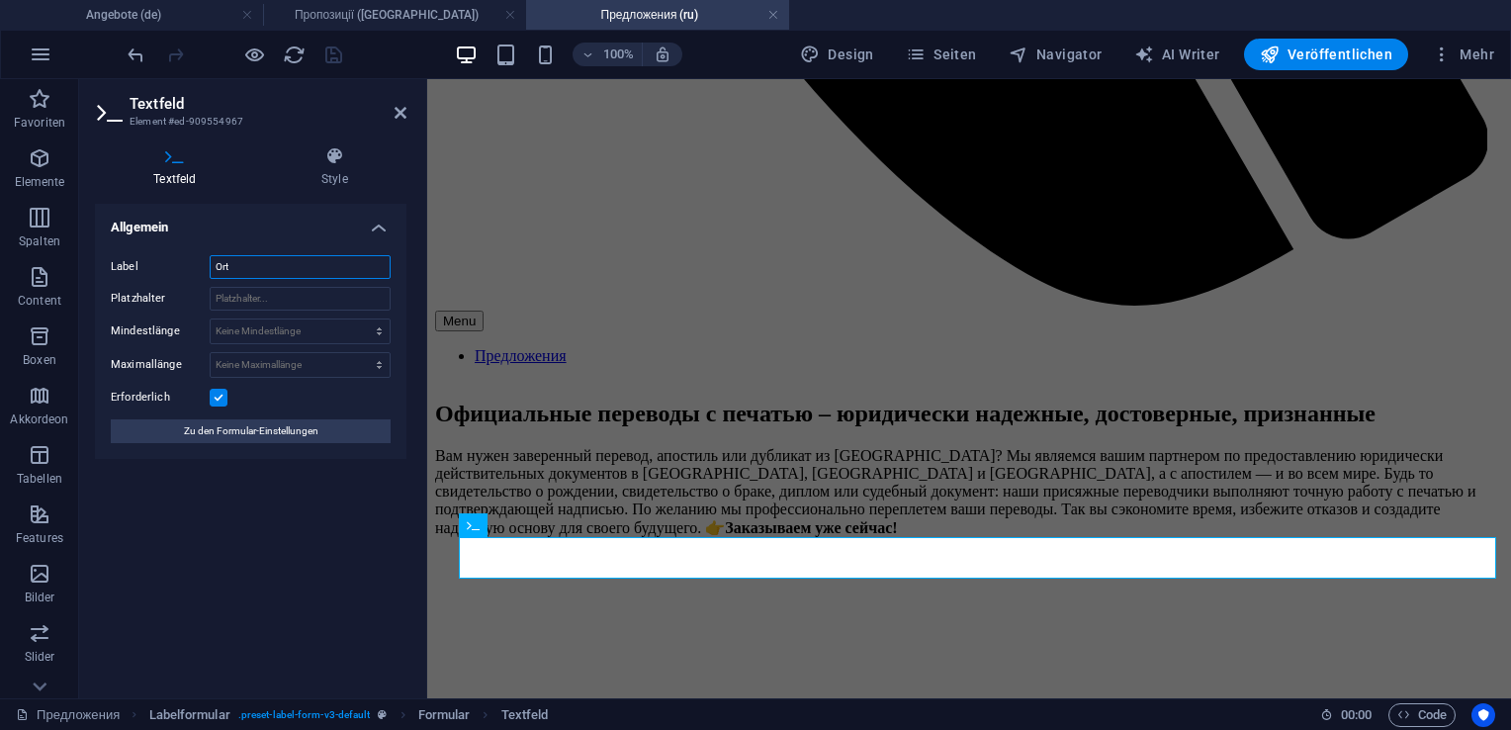
drag, startPoint x: 256, startPoint y: 270, endPoint x: 150, endPoint y: 269, distance: 105.8
click at [150, 269] on div "Label Ort" at bounding box center [251, 267] width 280 height 24
type input "Город"
click at [333, 55] on icon "save" at bounding box center [333, 55] width 23 height 23
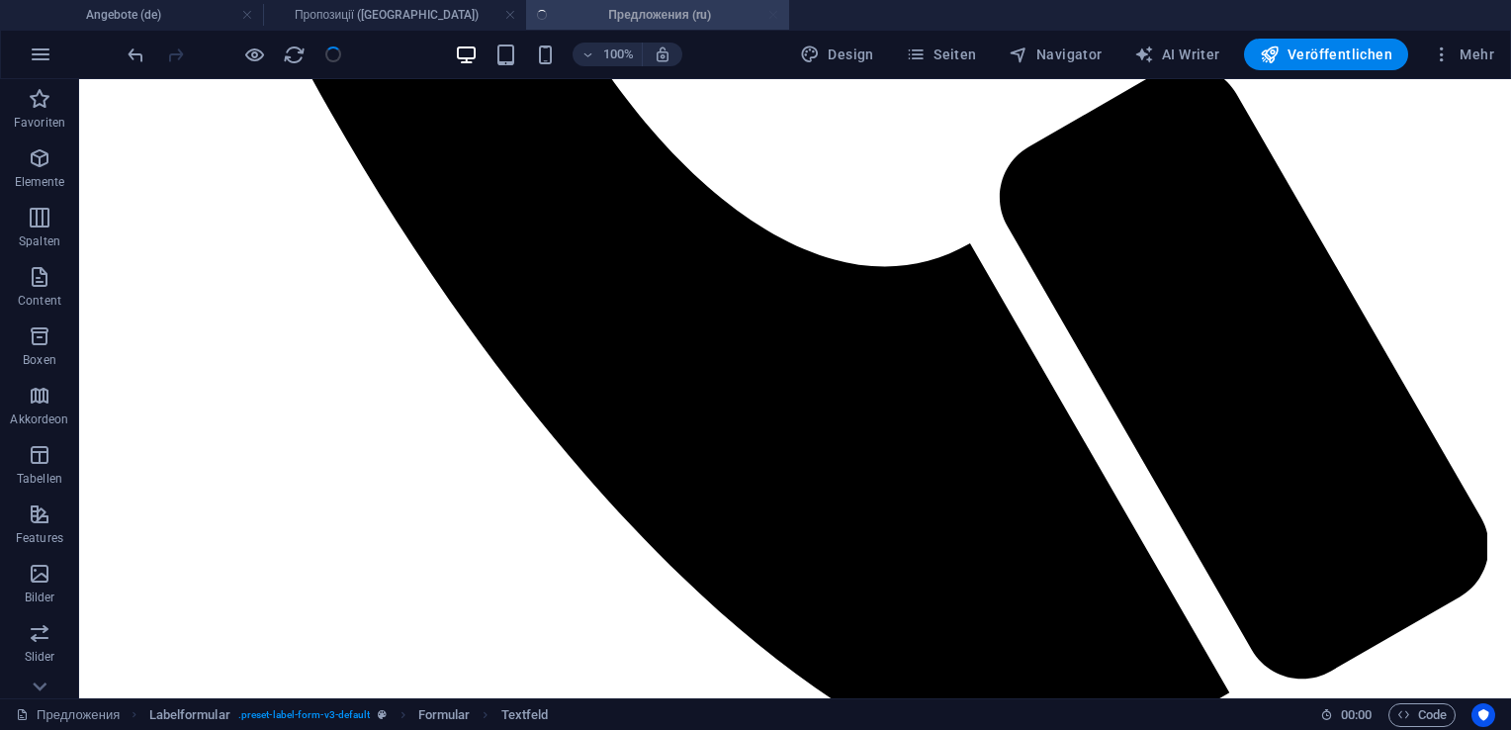
scroll to position [1072, 0]
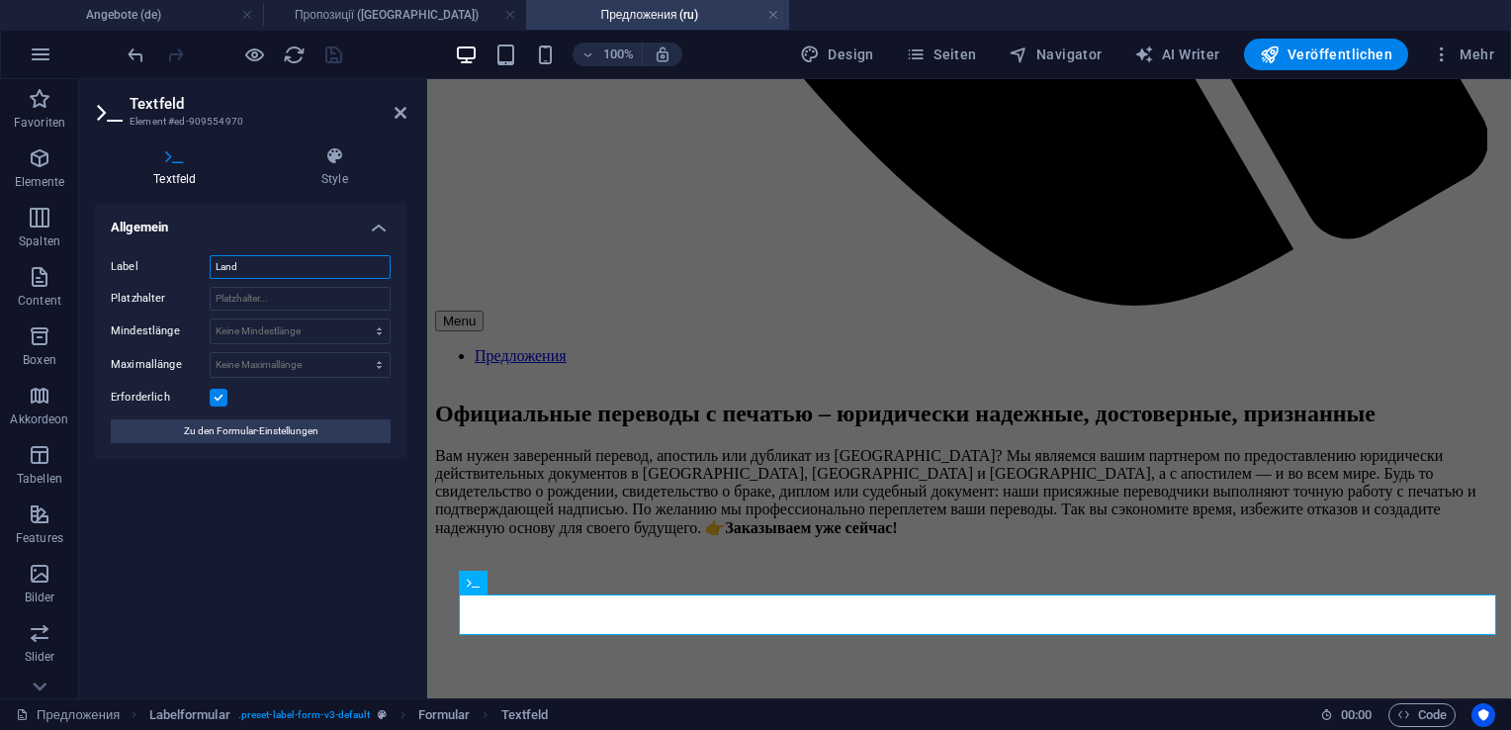
drag, startPoint x: 258, startPoint y: 271, endPoint x: 166, endPoint y: 271, distance: 92.0
click at [166, 271] on div "Label Land" at bounding box center [251, 267] width 280 height 24
type input "Страна"
click at [328, 54] on icon "save" at bounding box center [333, 55] width 23 height 23
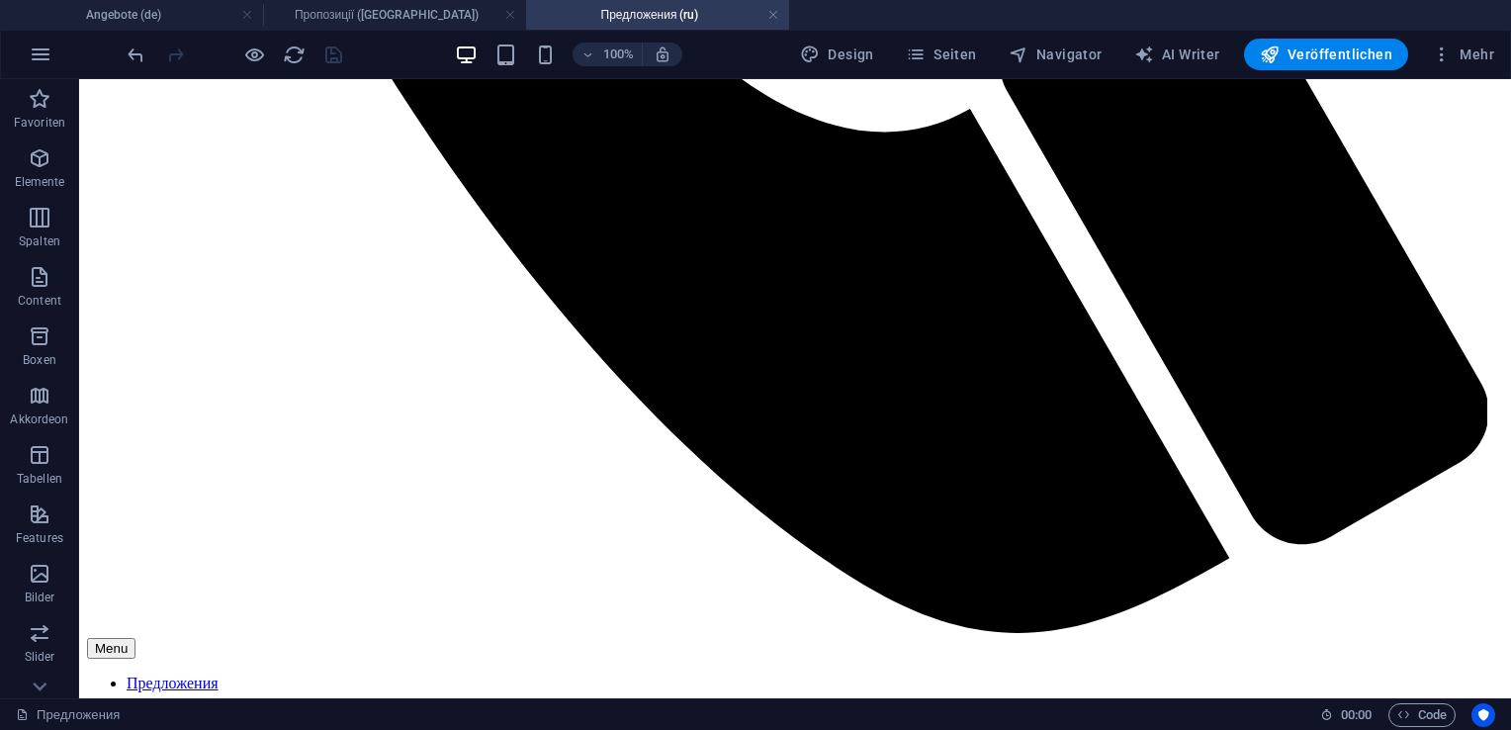
scroll to position [1448, 0]
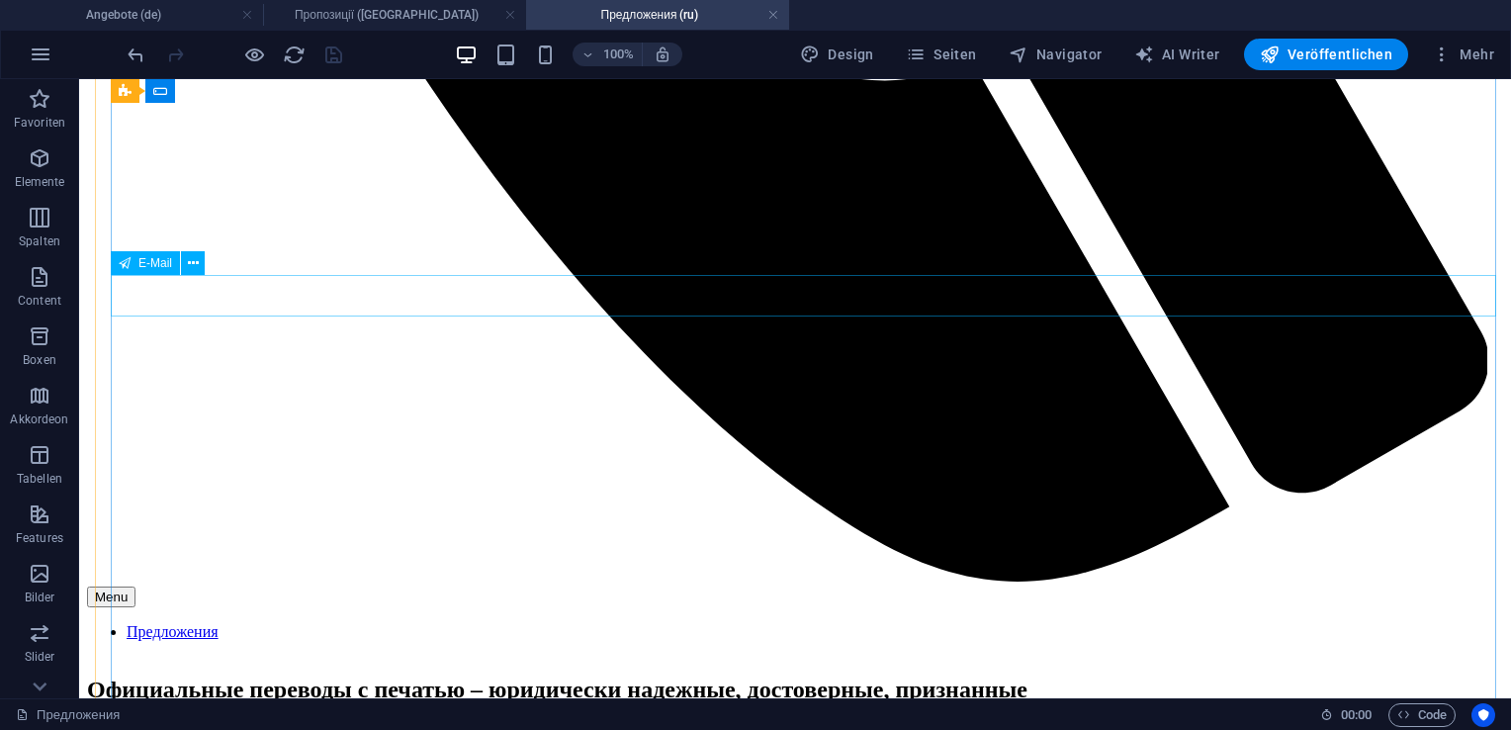
click at [150, 264] on span "E-Mail" at bounding box center [155, 263] width 34 height 12
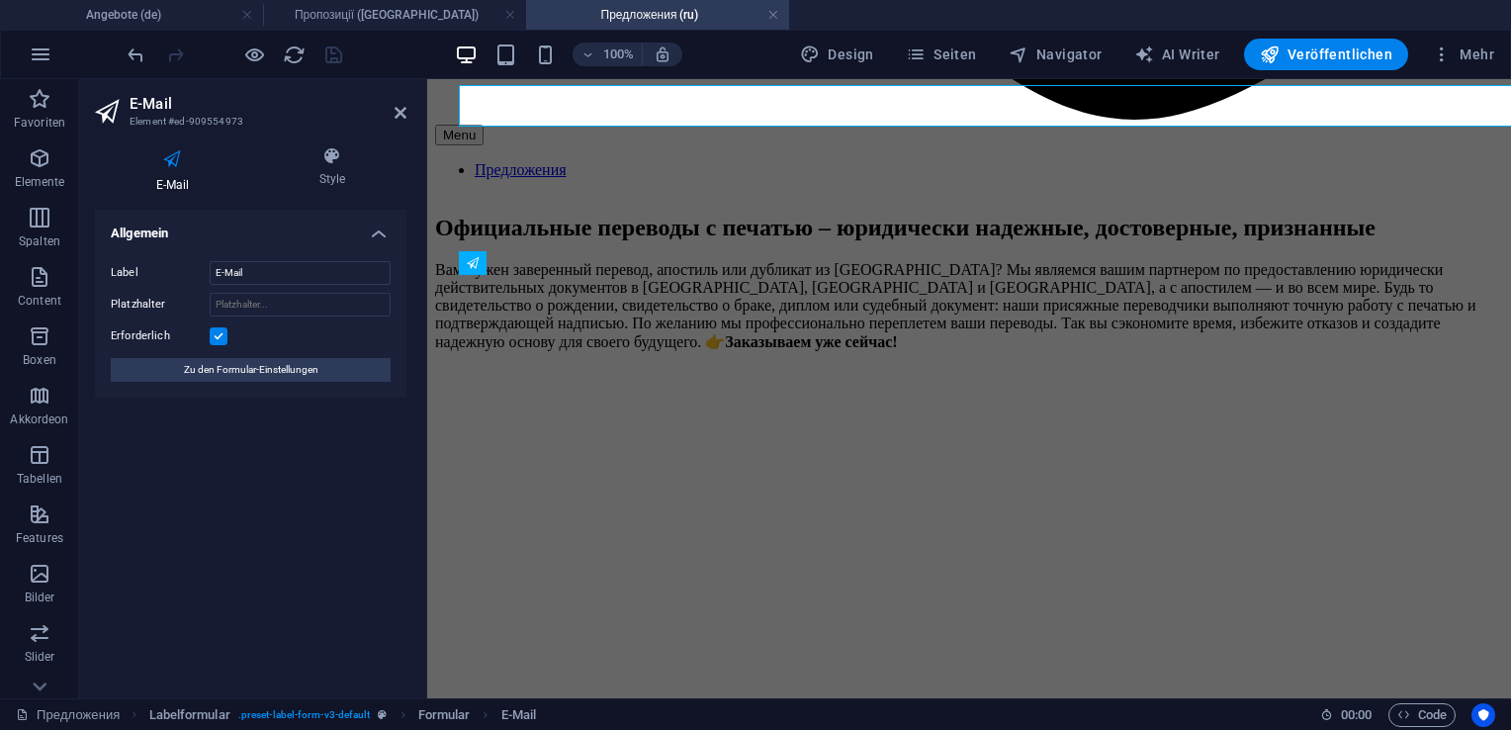
scroll to position [1638, 0]
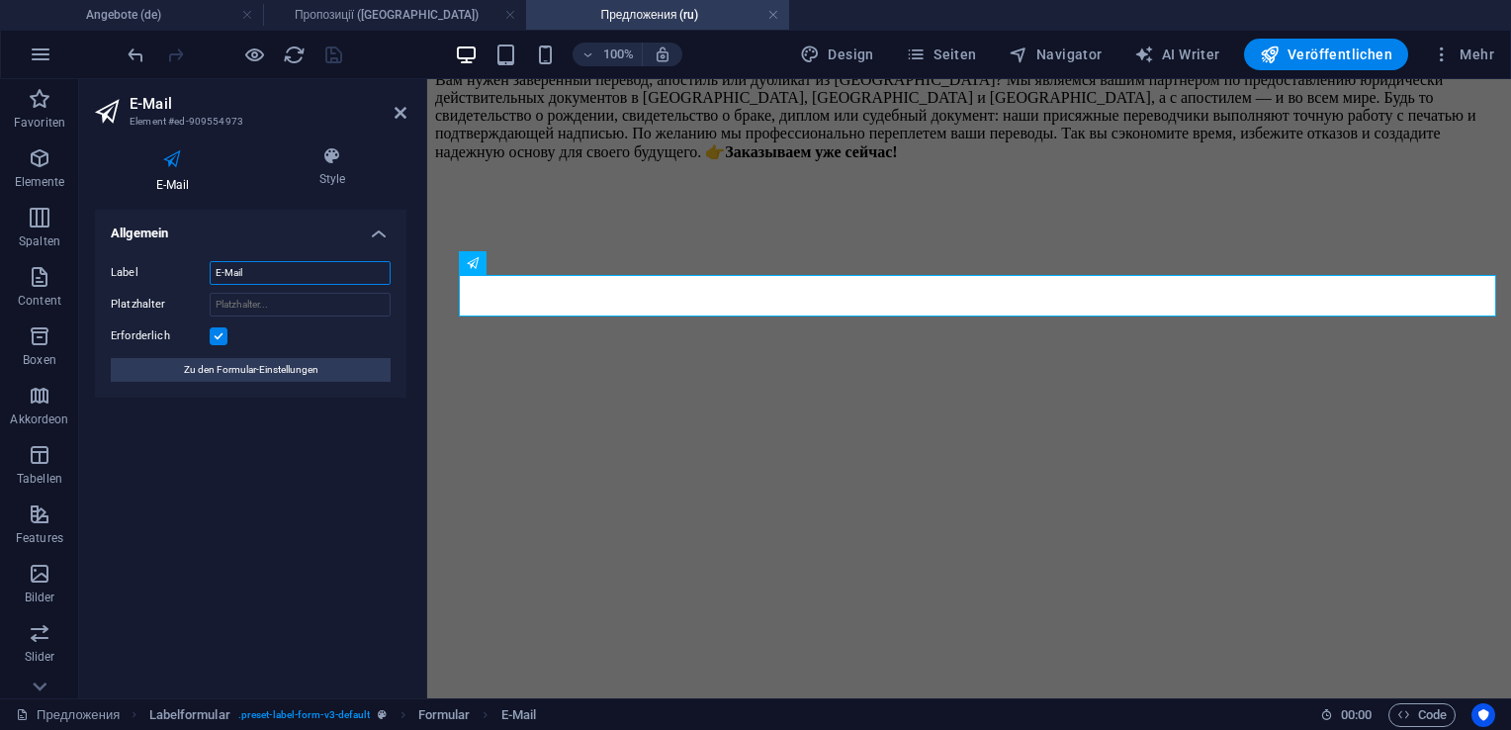
click at [287, 276] on input "E-Mail" at bounding box center [300, 273] width 181 height 24
type input "E"
type input "Электронная почта"
click at [328, 54] on icon "save" at bounding box center [333, 55] width 23 height 23
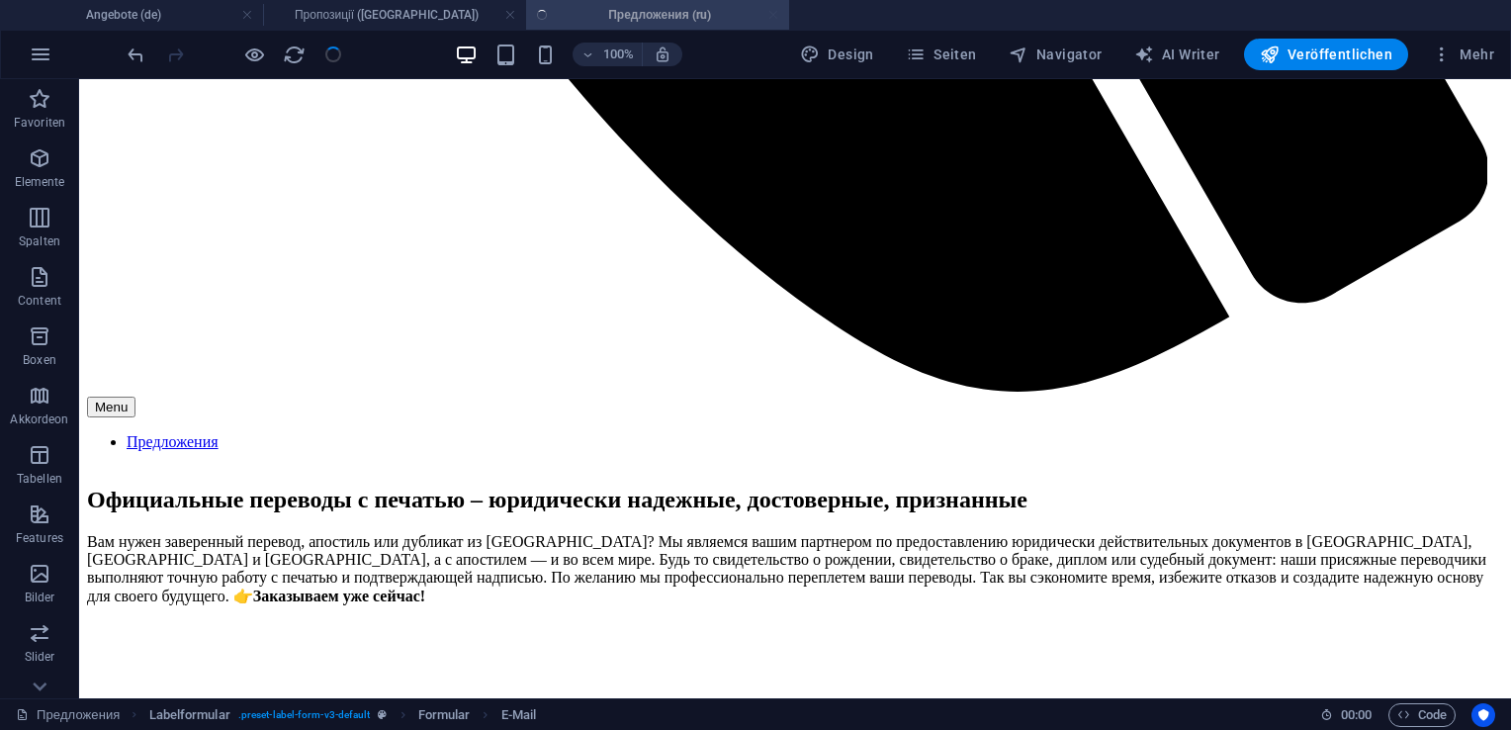
scroll to position [1448, 0]
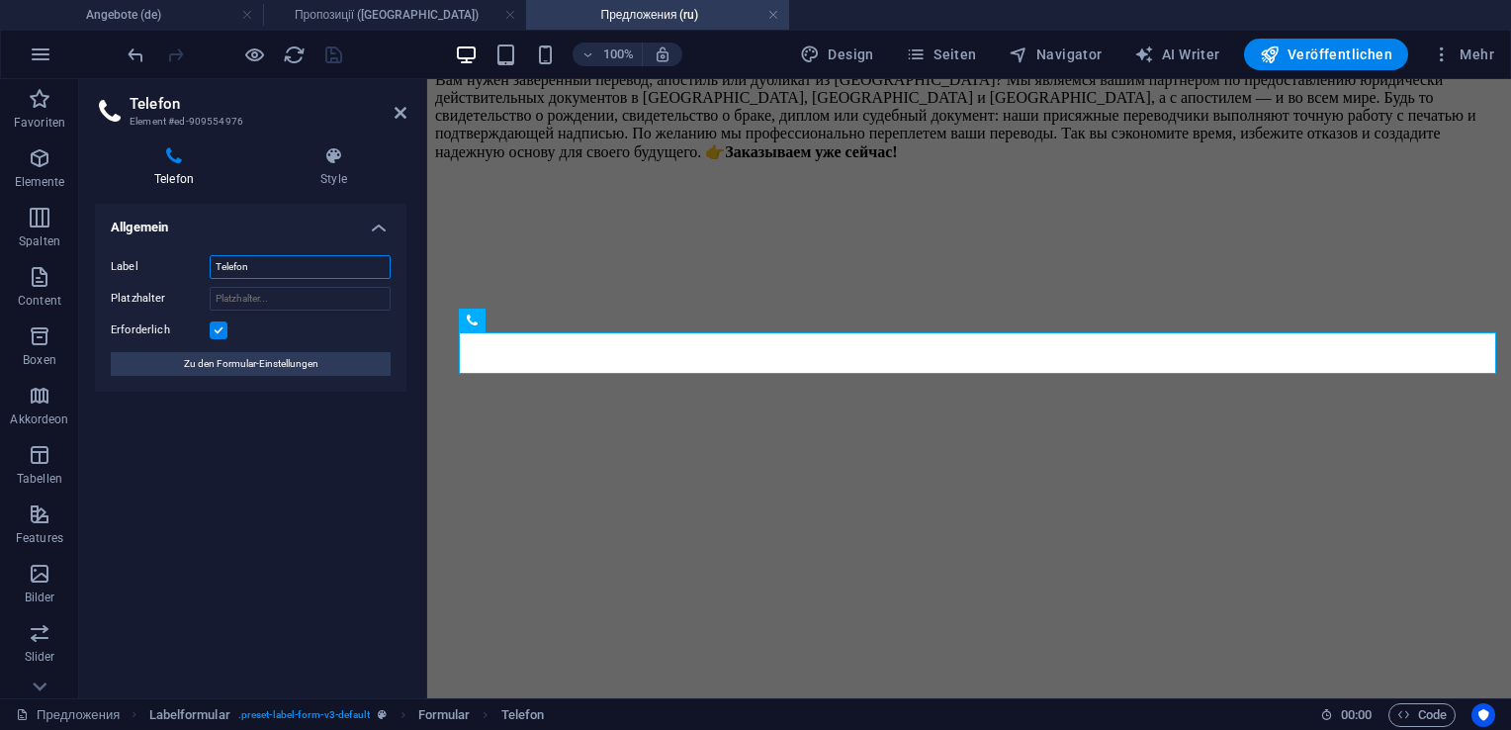
drag, startPoint x: 258, startPoint y: 267, endPoint x: 194, endPoint y: 267, distance: 64.3
click at [194, 267] on div "Label Telefon" at bounding box center [251, 267] width 280 height 24
type input "Телефон"
click at [325, 56] on icon "save" at bounding box center [333, 55] width 23 height 23
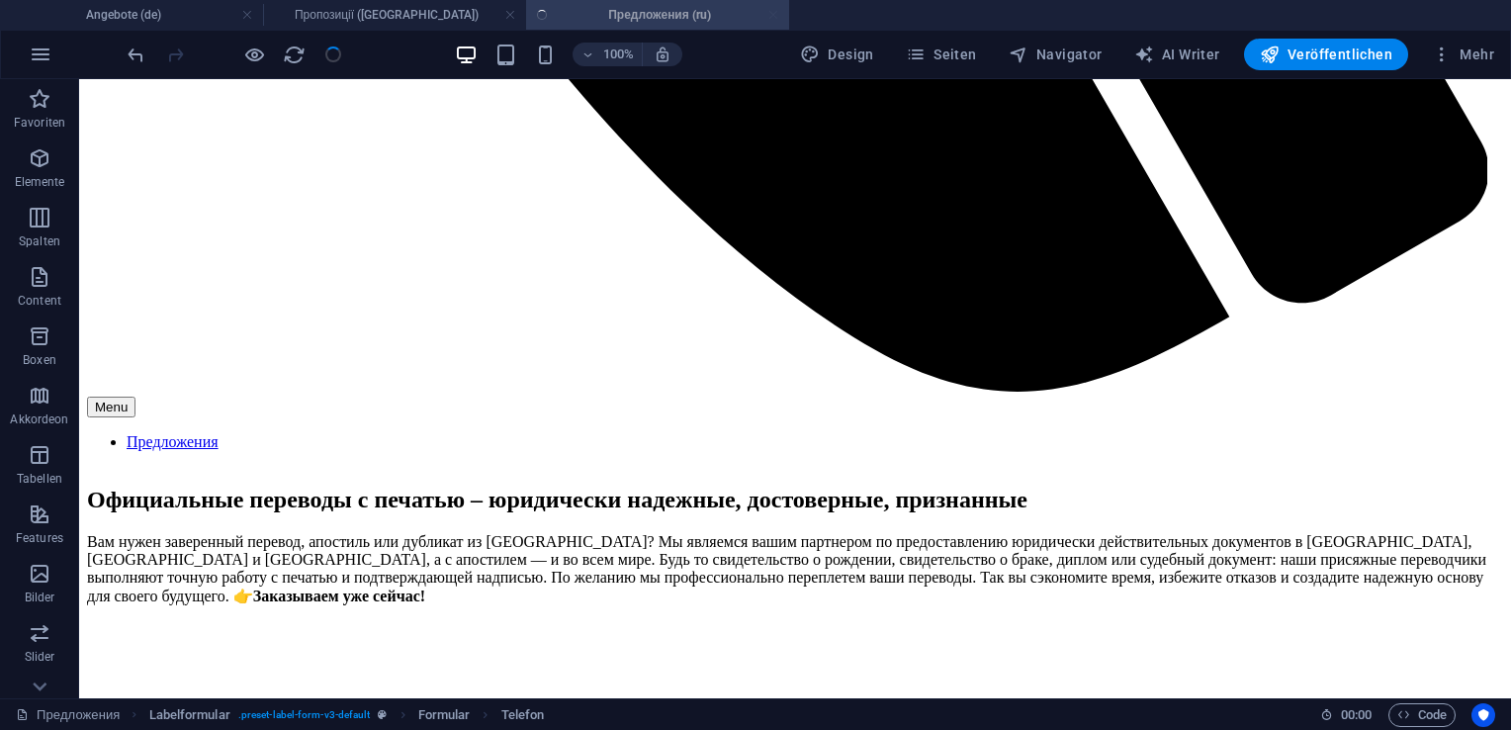
scroll to position [1448, 0]
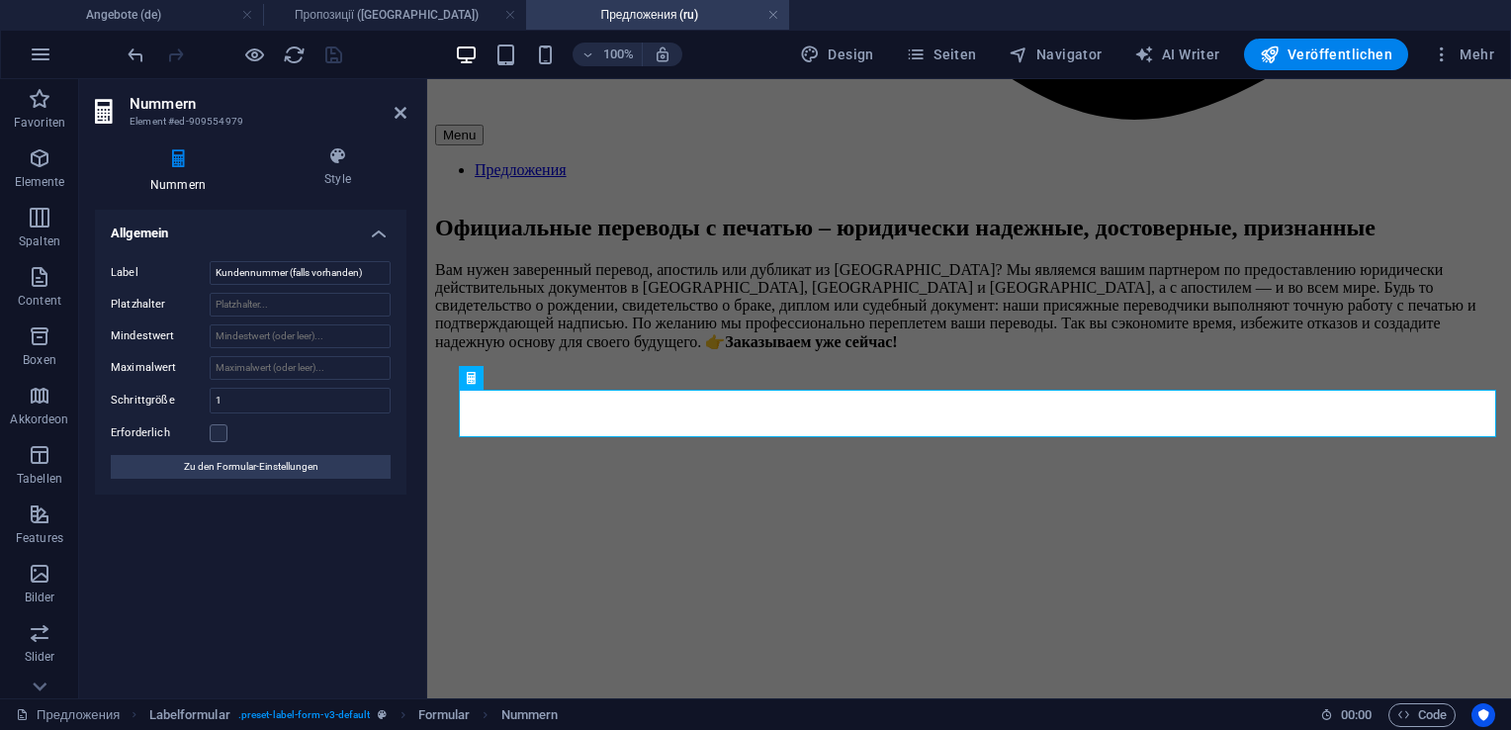
scroll to position [1638, 0]
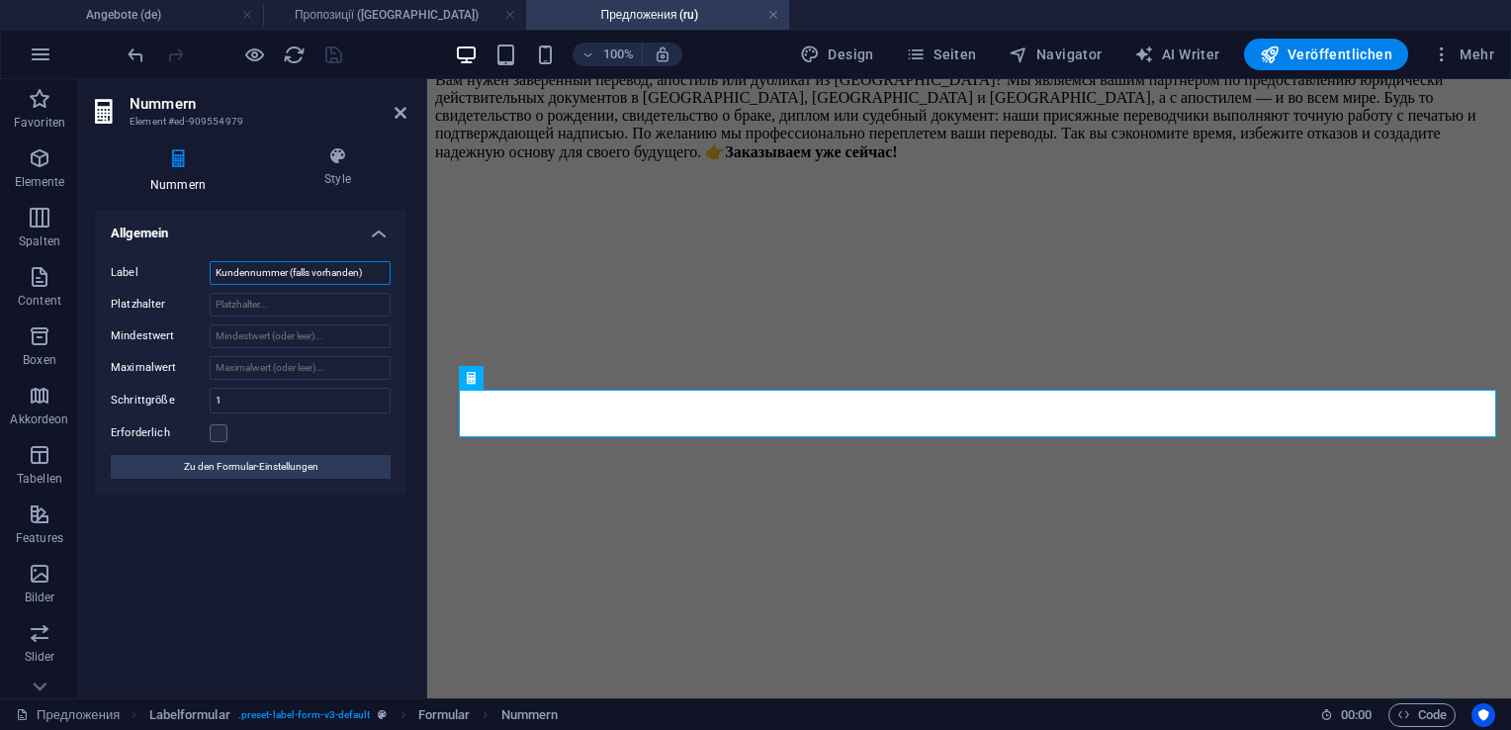
drag, startPoint x: 370, startPoint y: 270, endPoint x: 202, endPoint y: 268, distance: 168.1
click at [202, 268] on div "Label Kundennummer (falls vorhanden)" at bounding box center [251, 273] width 280 height 24
type input "Г"
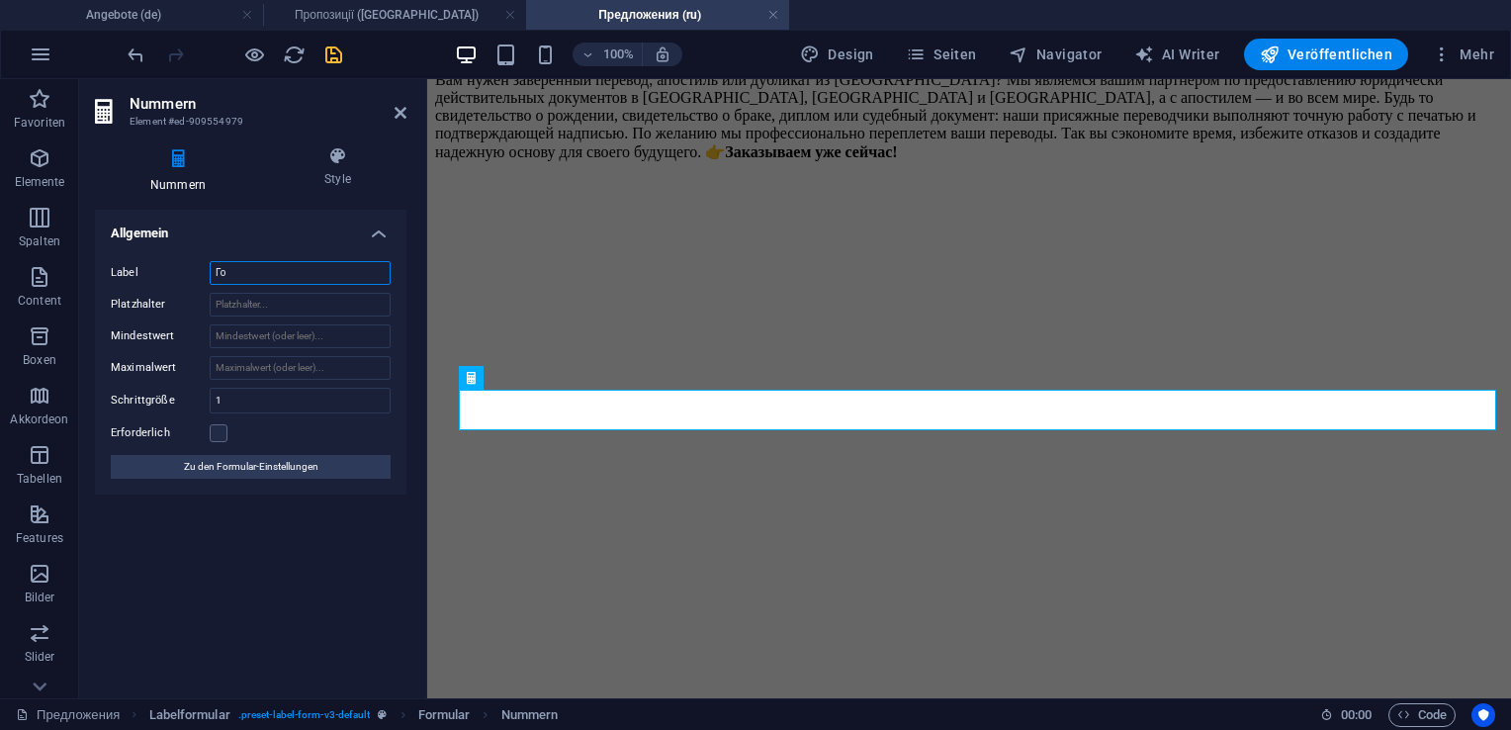
type input "Г"
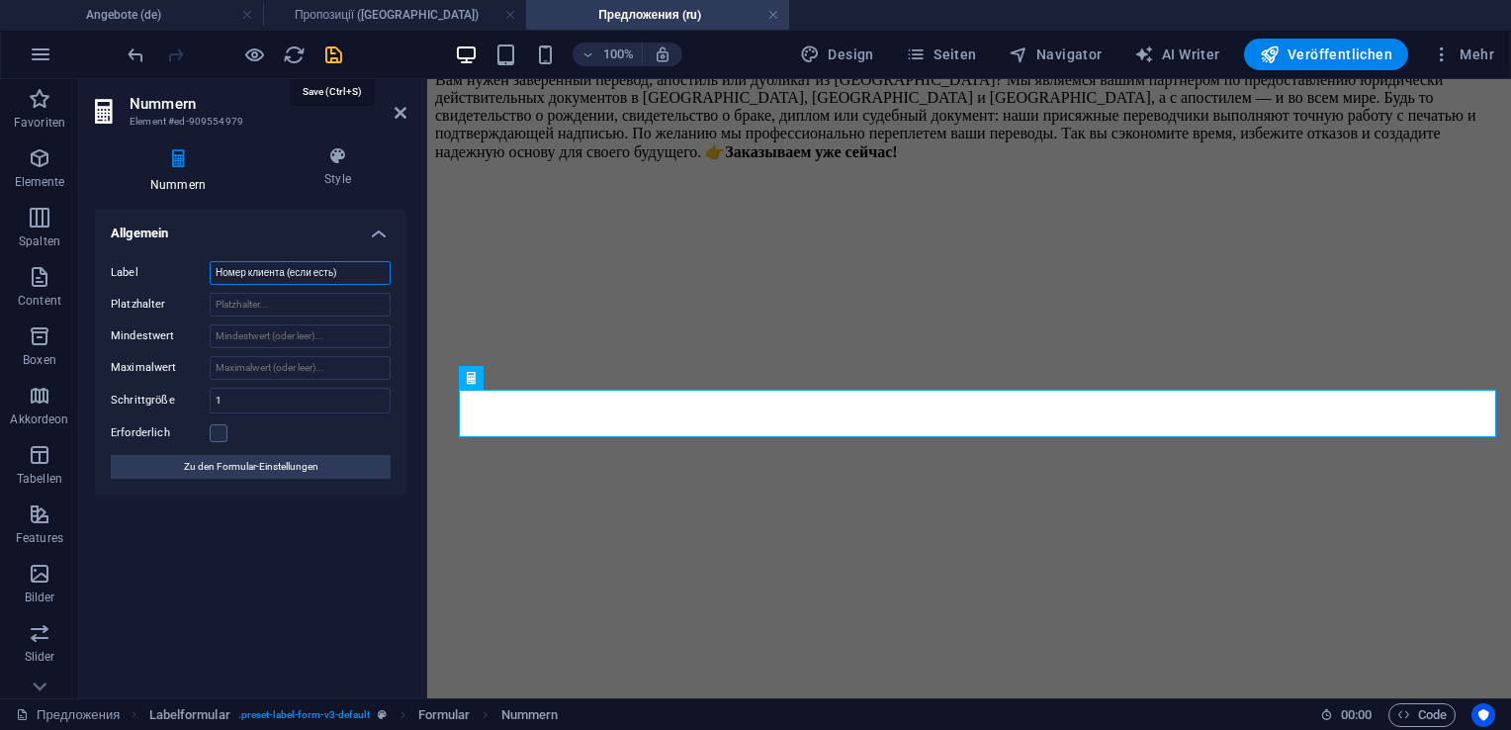
type input "Номер клиента (если есть)"
click at [335, 55] on icon "save" at bounding box center [333, 55] width 23 height 23
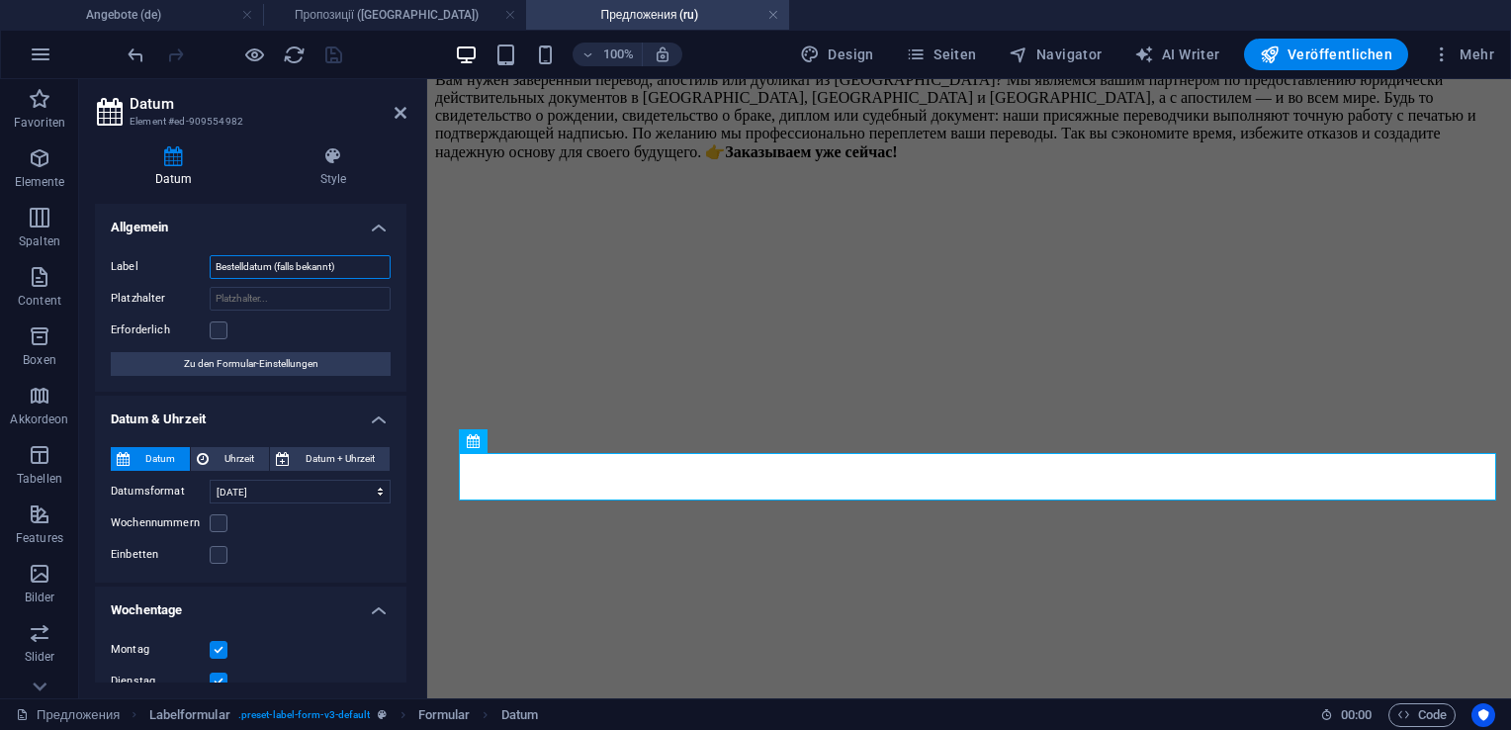
drag, startPoint x: 352, startPoint y: 263, endPoint x: 210, endPoint y: 259, distance: 142.5
click at [210, 259] on input "Bestelldatum (falls bekannt)" at bounding box center [300, 267] width 181 height 24
type input "Дата заказа (если известно)"
click at [328, 51] on icon "save" at bounding box center [333, 55] width 23 height 23
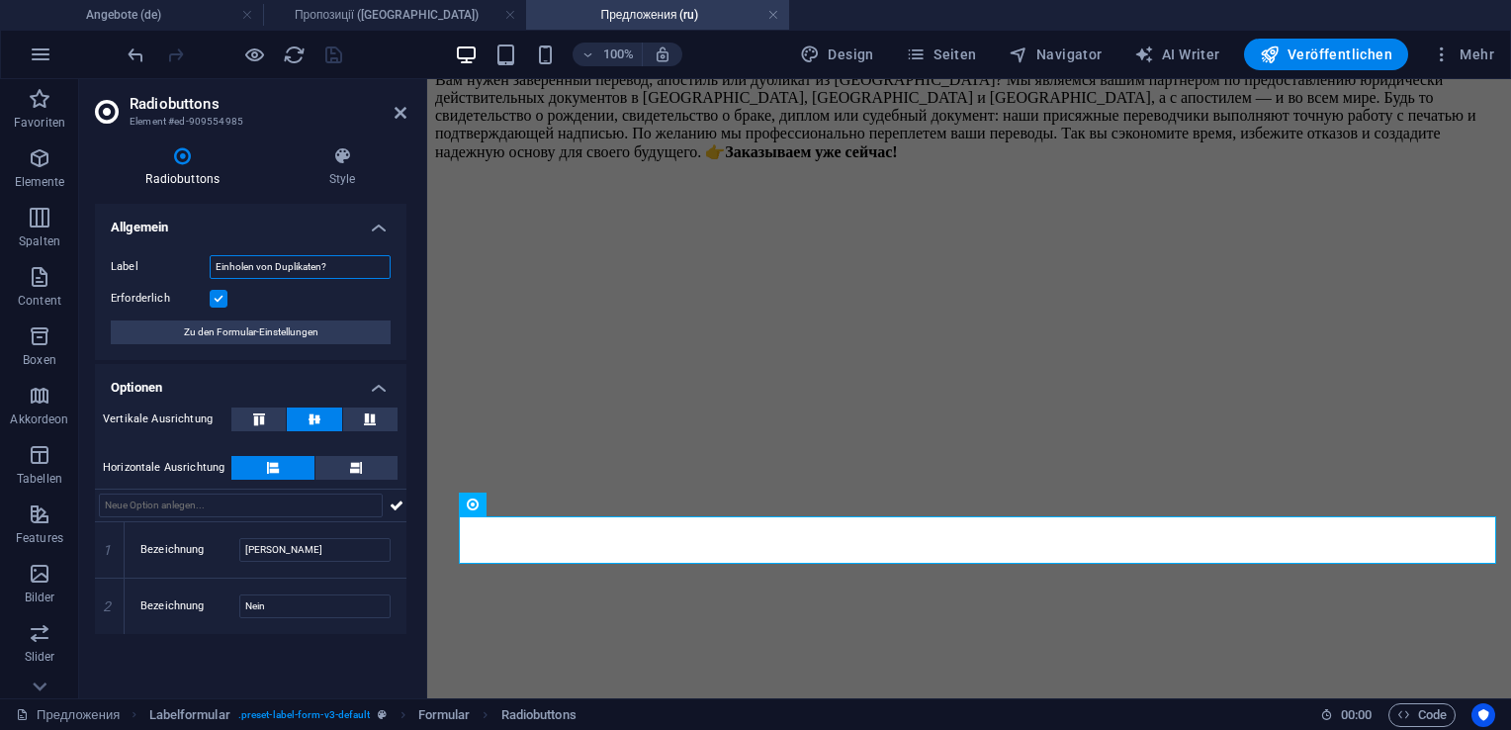
drag, startPoint x: 334, startPoint y: 266, endPoint x: 208, endPoint y: 269, distance: 126.6
click at [208, 269] on div "Label Einholen von Duplikaten?" at bounding box center [251, 267] width 280 height 24
type input "Получение дубликатов"
drag, startPoint x: 272, startPoint y: 548, endPoint x: 213, endPoint y: 548, distance: 59.3
click at [213, 548] on div "Bezeichnung Ja" at bounding box center [265, 550] width 250 height 24
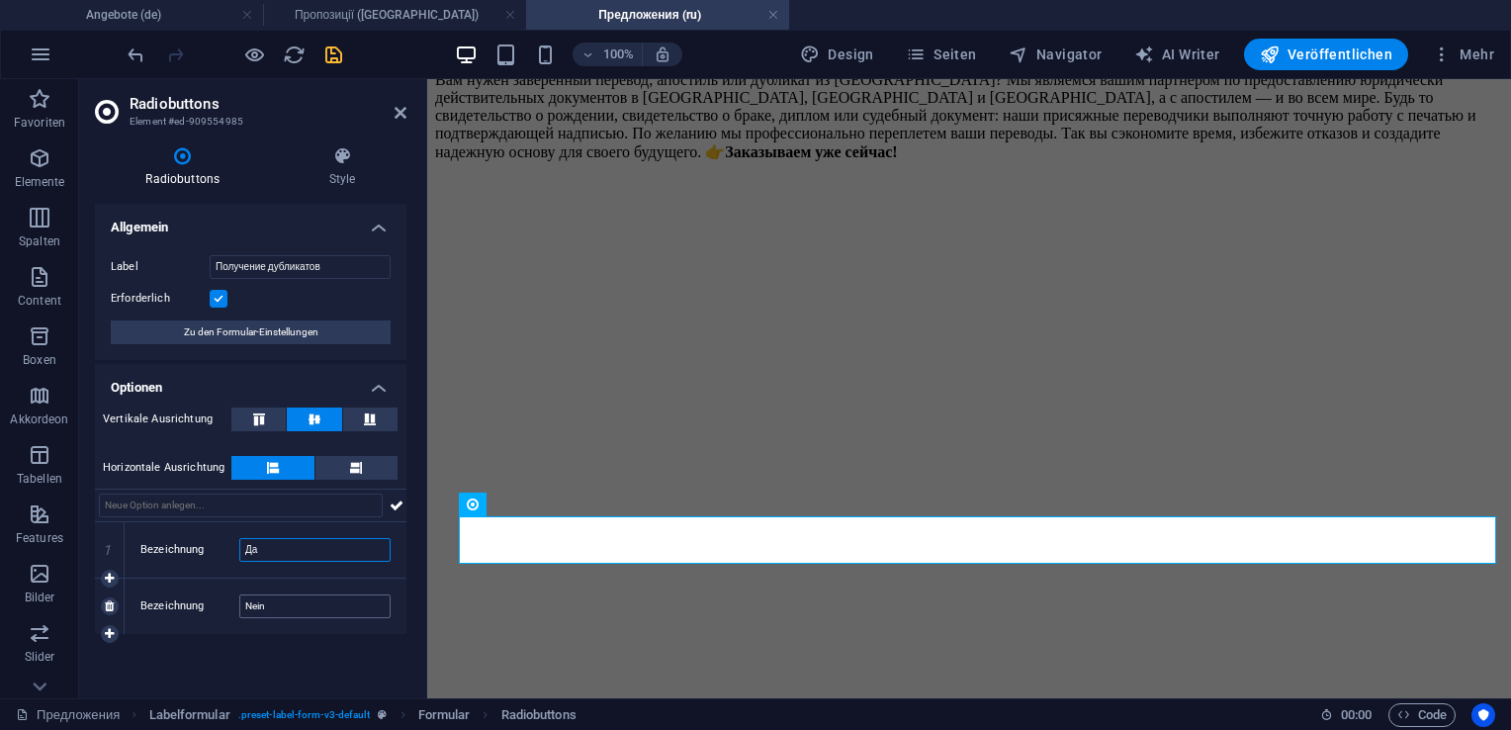
type input "Да"
drag, startPoint x: 292, startPoint y: 611, endPoint x: 206, endPoint y: 599, distance: 86.9
click at [206, 599] on div "Bezeichnung Nein" at bounding box center [265, 606] width 250 height 24
type input "Нет"
click at [326, 57] on icon "save" at bounding box center [333, 55] width 23 height 23
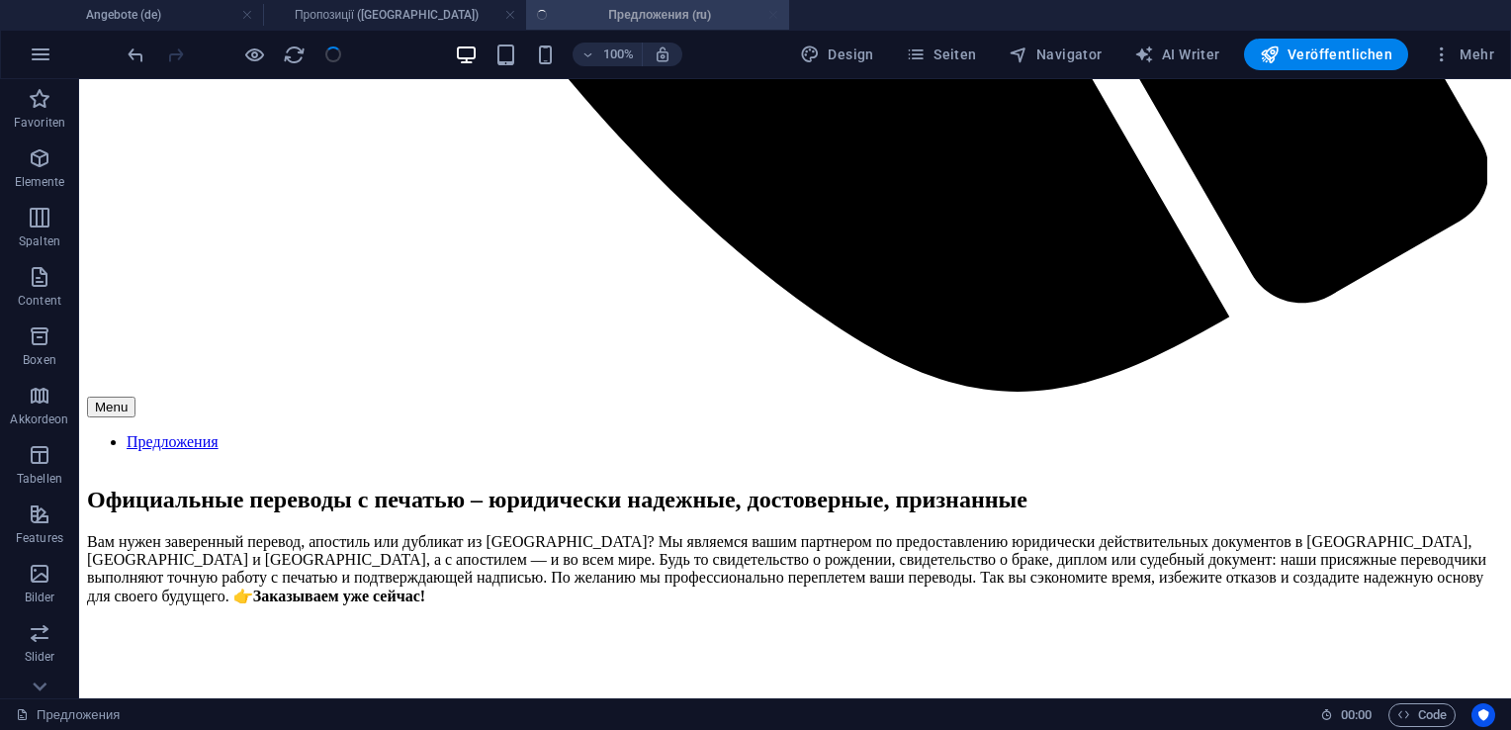
scroll to position [1448, 0]
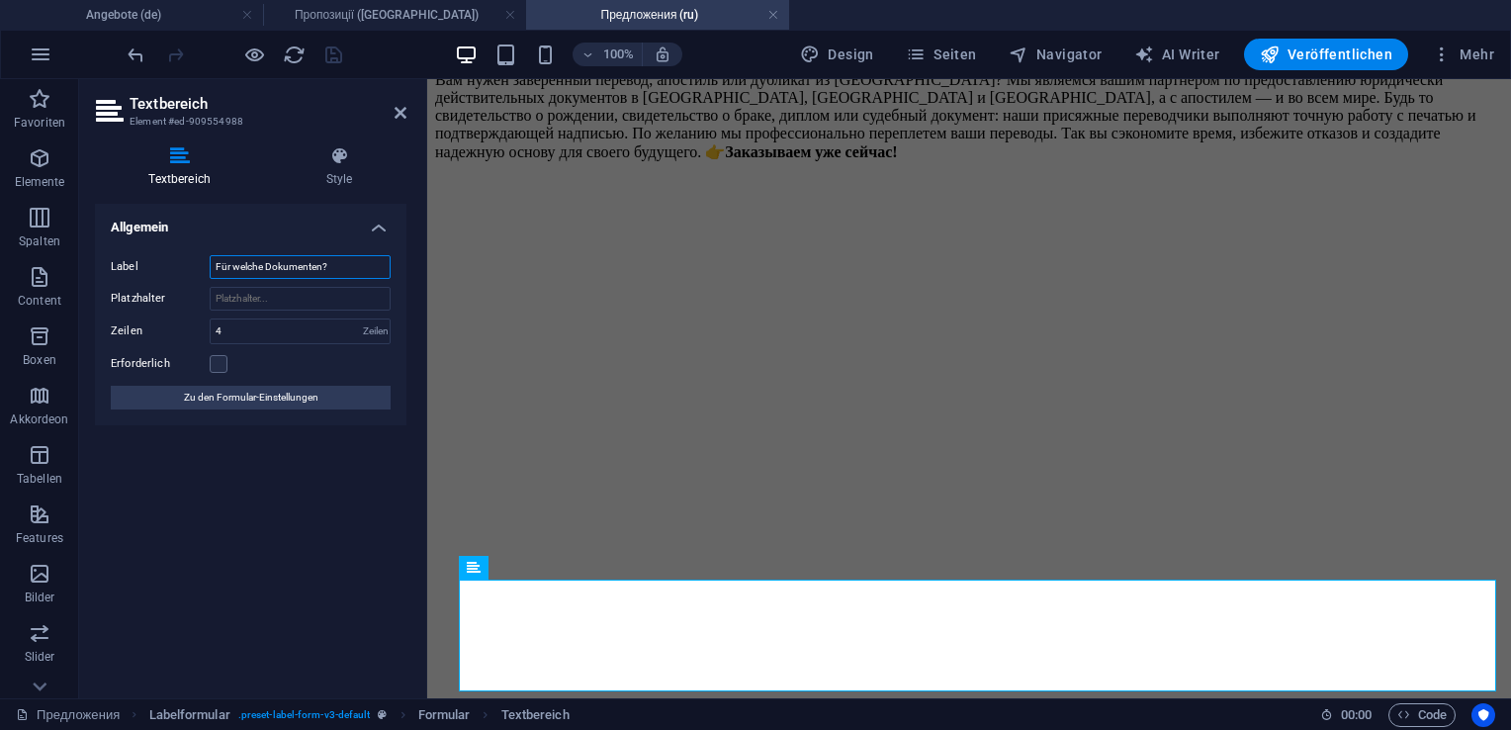
drag, startPoint x: 332, startPoint y: 264, endPoint x: 193, endPoint y: 275, distance: 139.9
click at [193, 275] on div "Label Für welche Dokumenten?" at bounding box center [251, 267] width 280 height 24
type input "Для каких документов?"
click at [331, 58] on icon "save" at bounding box center [333, 55] width 23 height 23
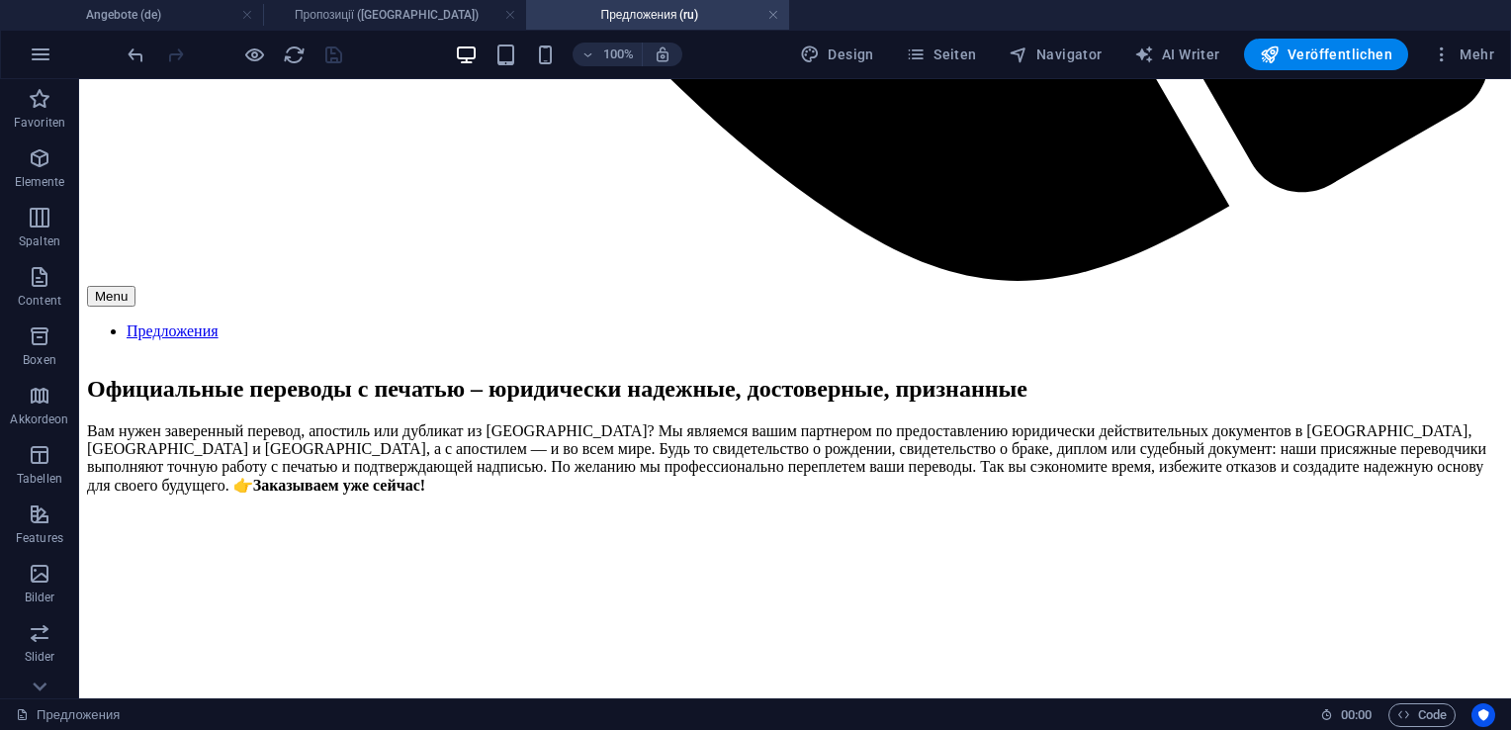
scroll to position [1754, 0]
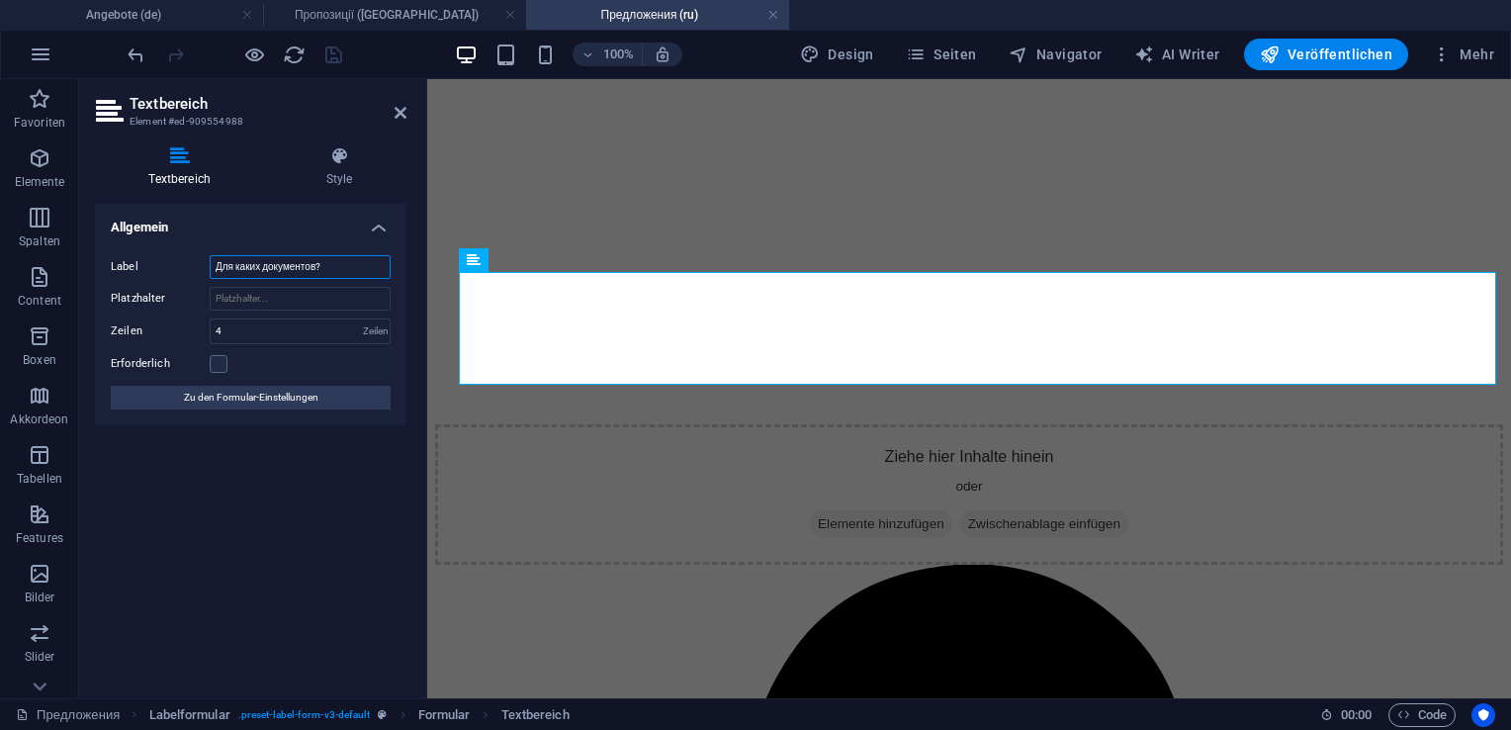
drag, startPoint x: 340, startPoint y: 265, endPoint x: 137, endPoint y: 265, distance: 202.7
click at [137, 265] on div "Label Для каких документов?" at bounding box center [251, 267] width 280 height 24
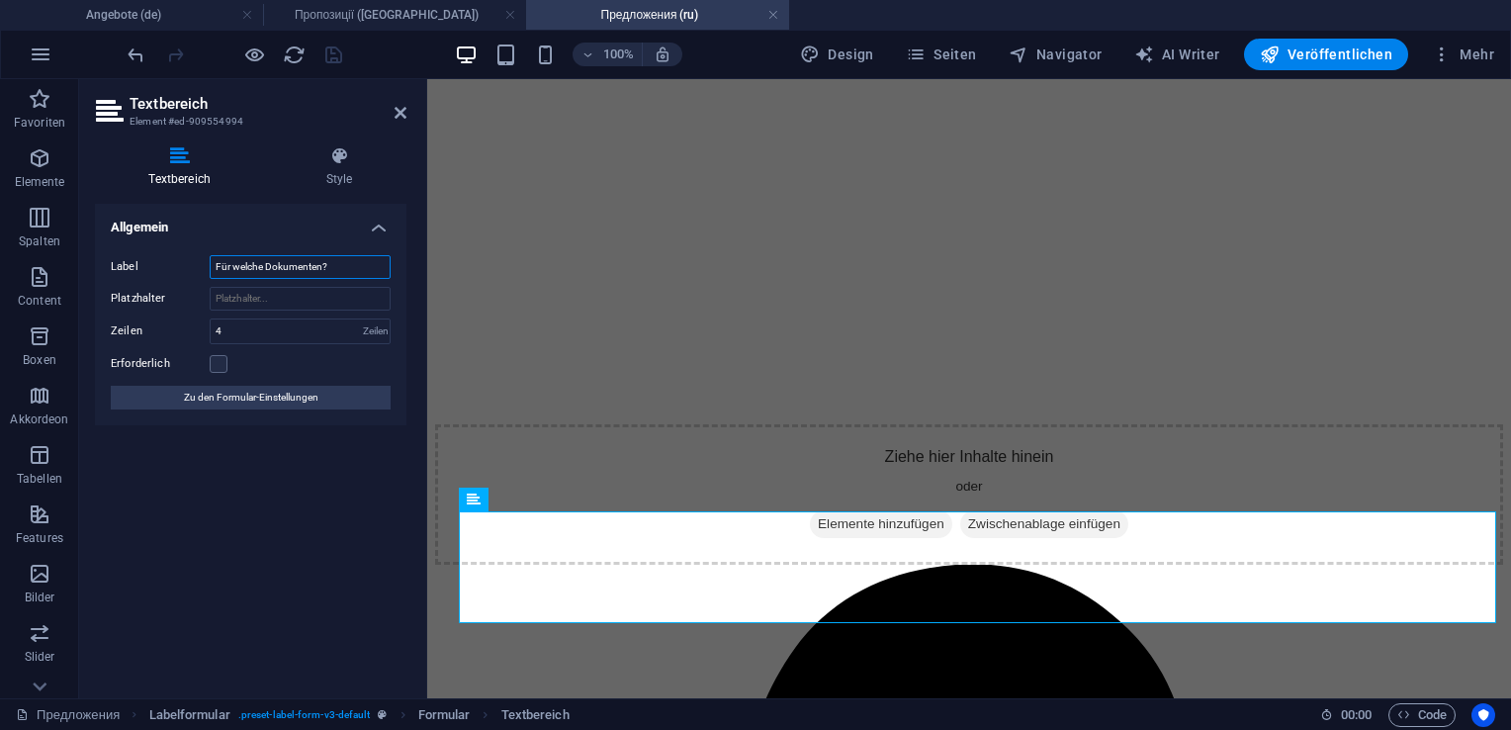
drag, startPoint x: 340, startPoint y: 266, endPoint x: 87, endPoint y: 281, distance: 253.6
click at [87, 281] on div "Textbereich Style Allgemein Label Für welche Dokumenten? Platzhalter Zeilen 4 Z…" at bounding box center [250, 415] width 343 height 568
paste input "Для каких документов"
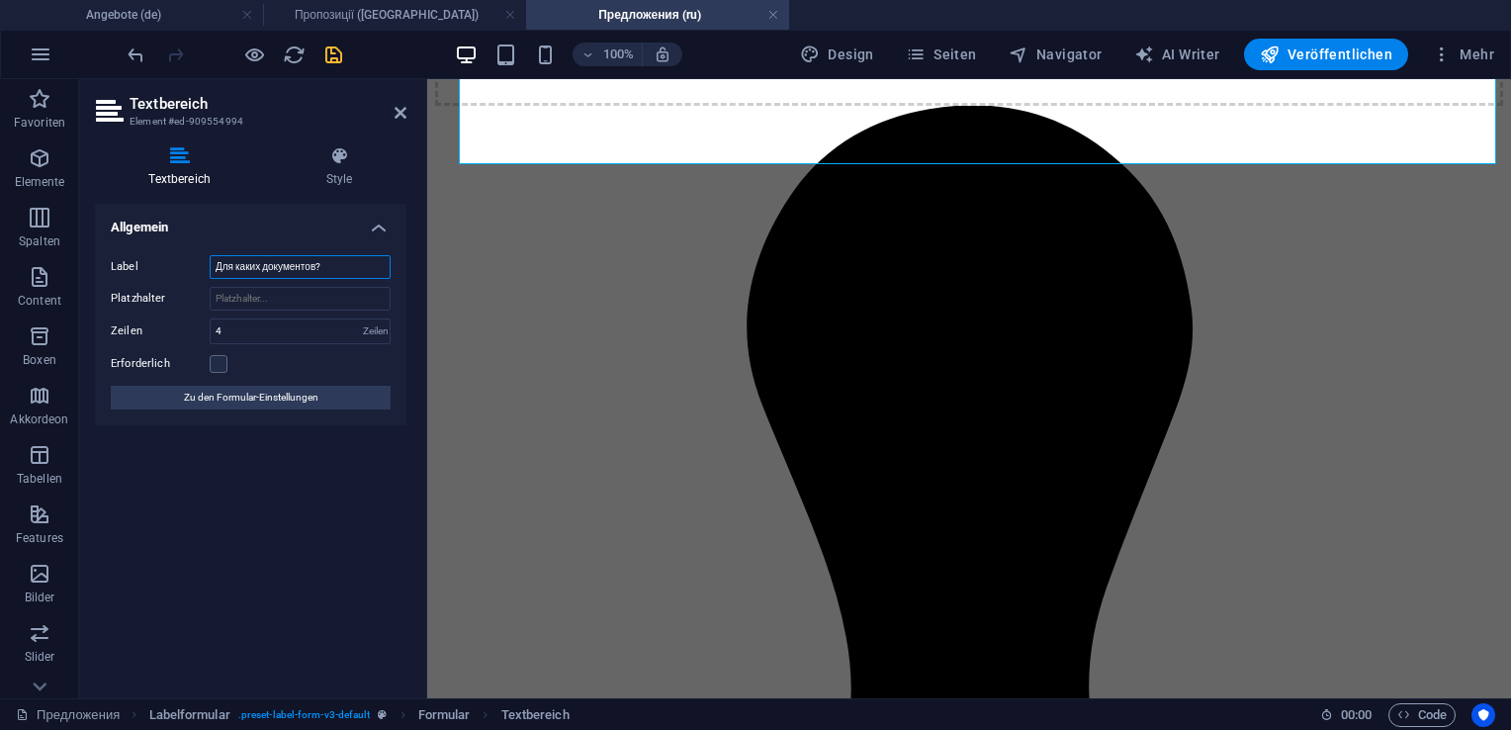
scroll to position [2385, 0]
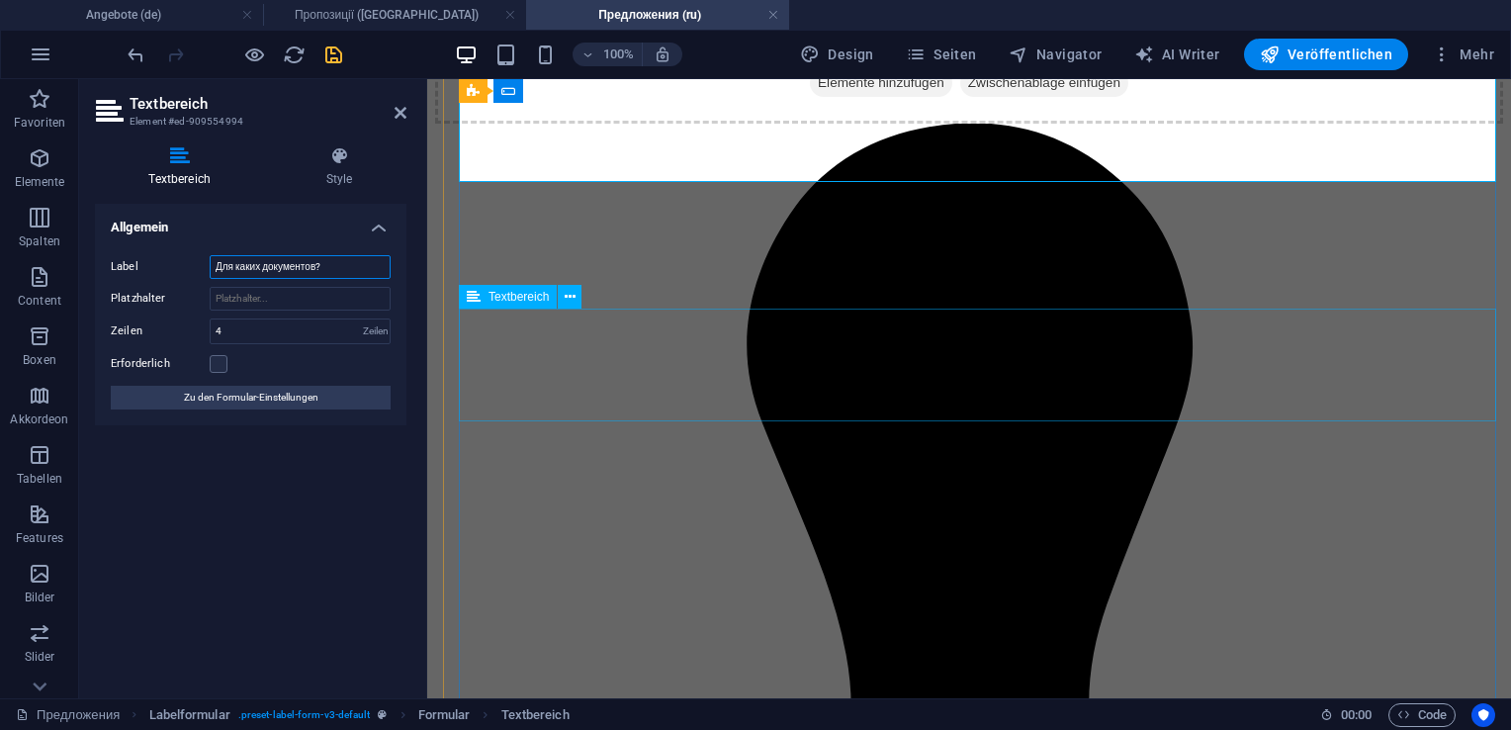
type input "Для каких документов?"
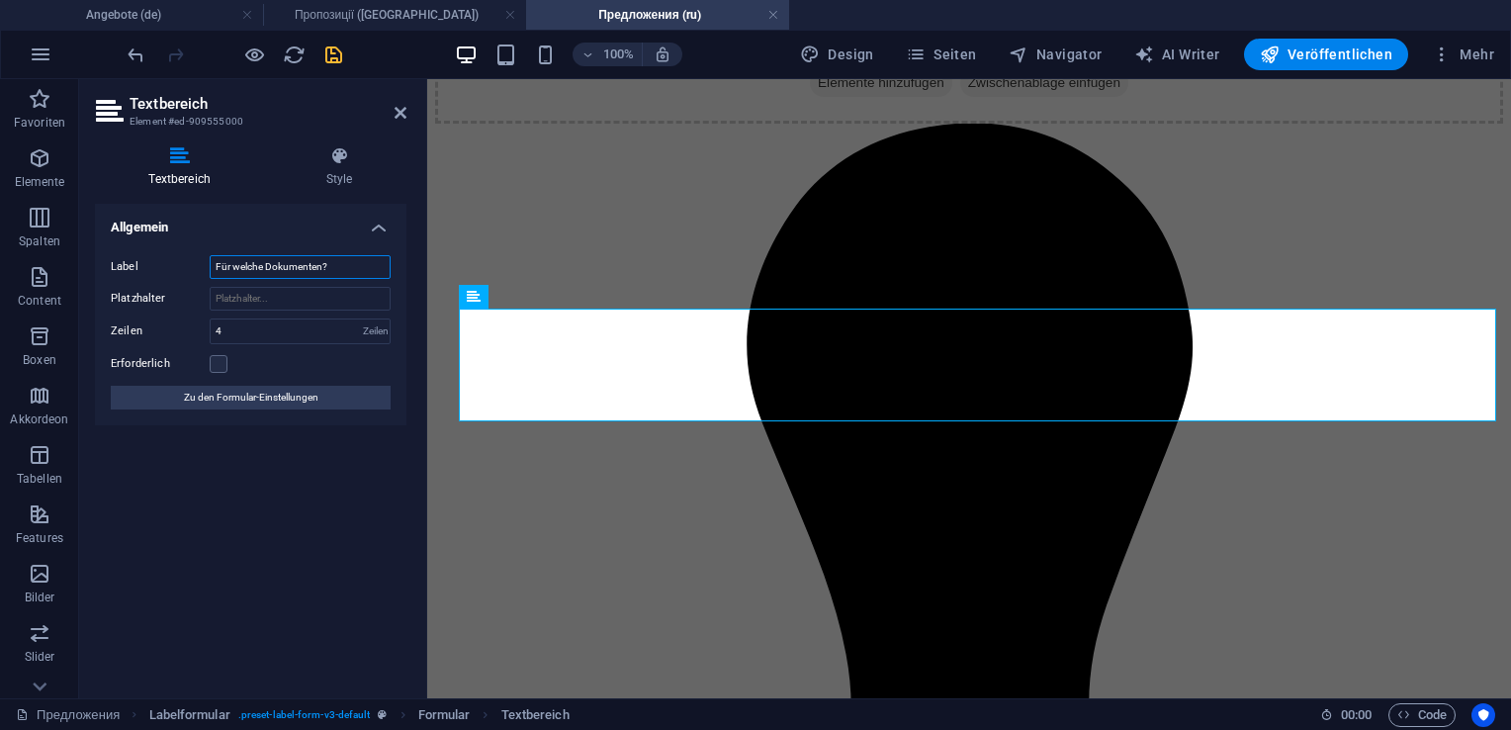
drag, startPoint x: 336, startPoint y: 266, endPoint x: 108, endPoint y: 295, distance: 230.2
click at [108, 295] on div "Label Für welche Dokumenten? Platzhalter Zeilen 4 Zeilen Erforderlich Zu den Fo…" at bounding box center [251, 332] width 312 height 186
paste input "Для каких документов"
type input "Для каких документов?"
click at [337, 54] on icon "save" at bounding box center [333, 55] width 23 height 23
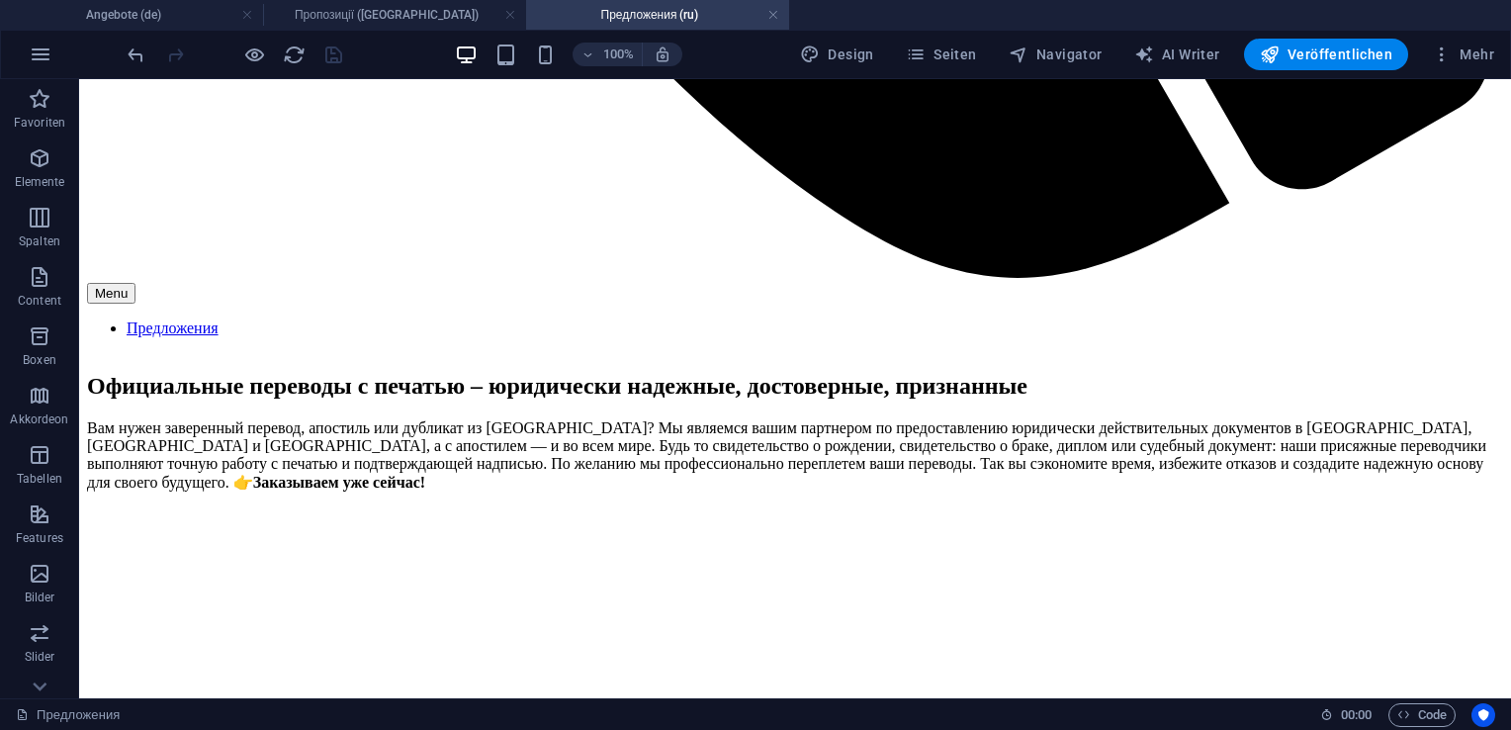
scroll to position [1729, 0]
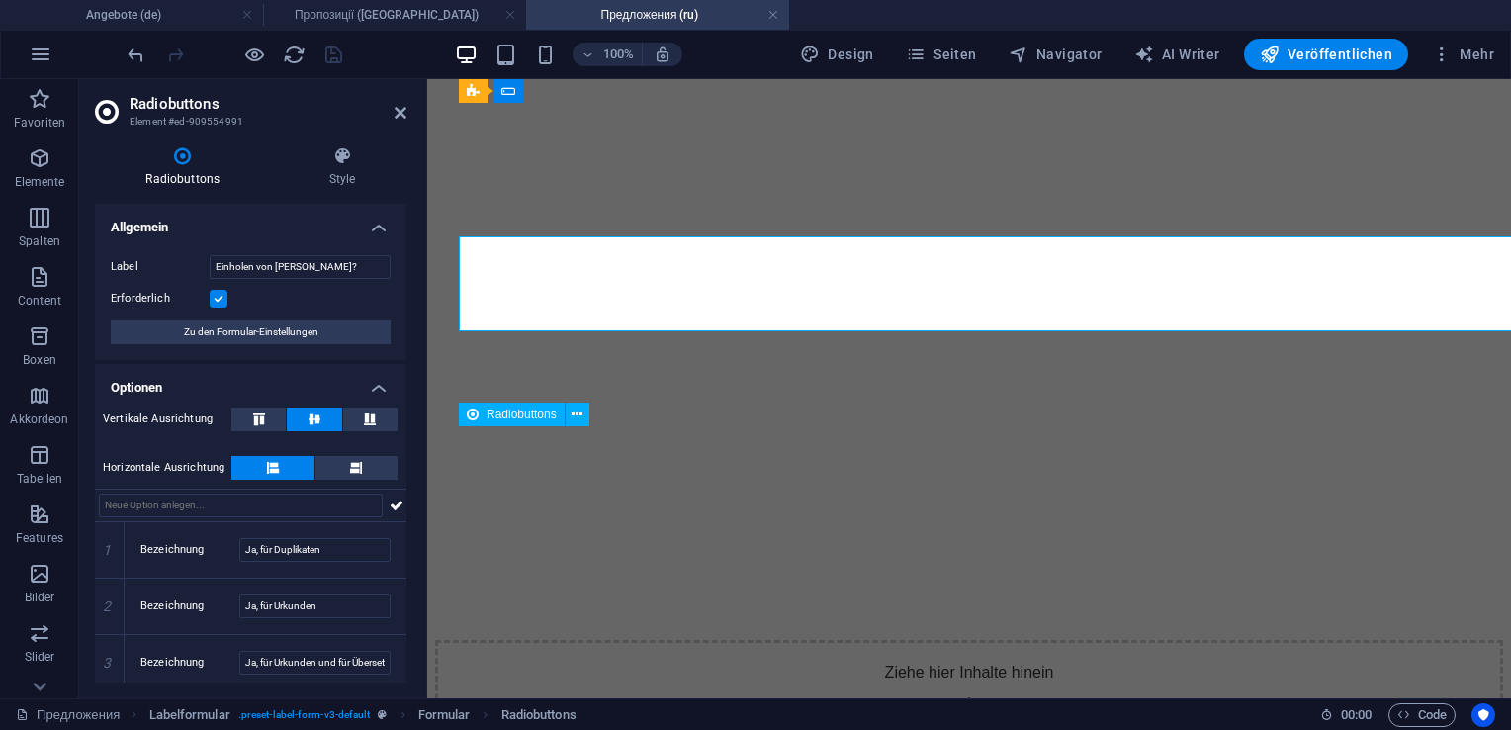
scroll to position [1919, 0]
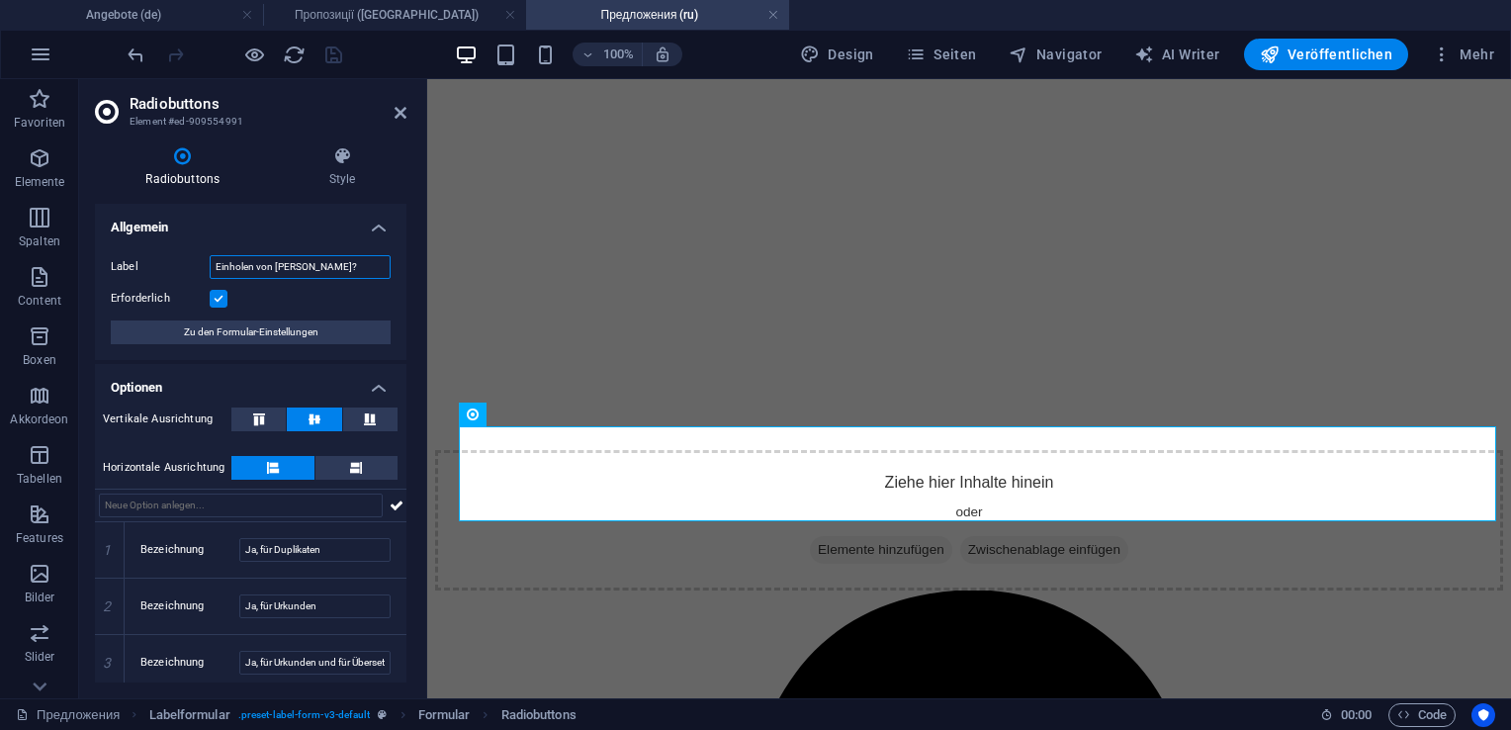
drag, startPoint x: 326, startPoint y: 267, endPoint x: 157, endPoint y: 258, distance: 169.3
click at [157, 258] on div "Label Einholen von Apostille?" at bounding box center [251, 267] width 280 height 24
type input "Получение апостиля"
drag, startPoint x: 328, startPoint y: 548, endPoint x: 202, endPoint y: 545, distance: 126.6
click at [202, 545] on div "Bezeichnung Ja, für Duplikaten" at bounding box center [265, 550] width 250 height 24
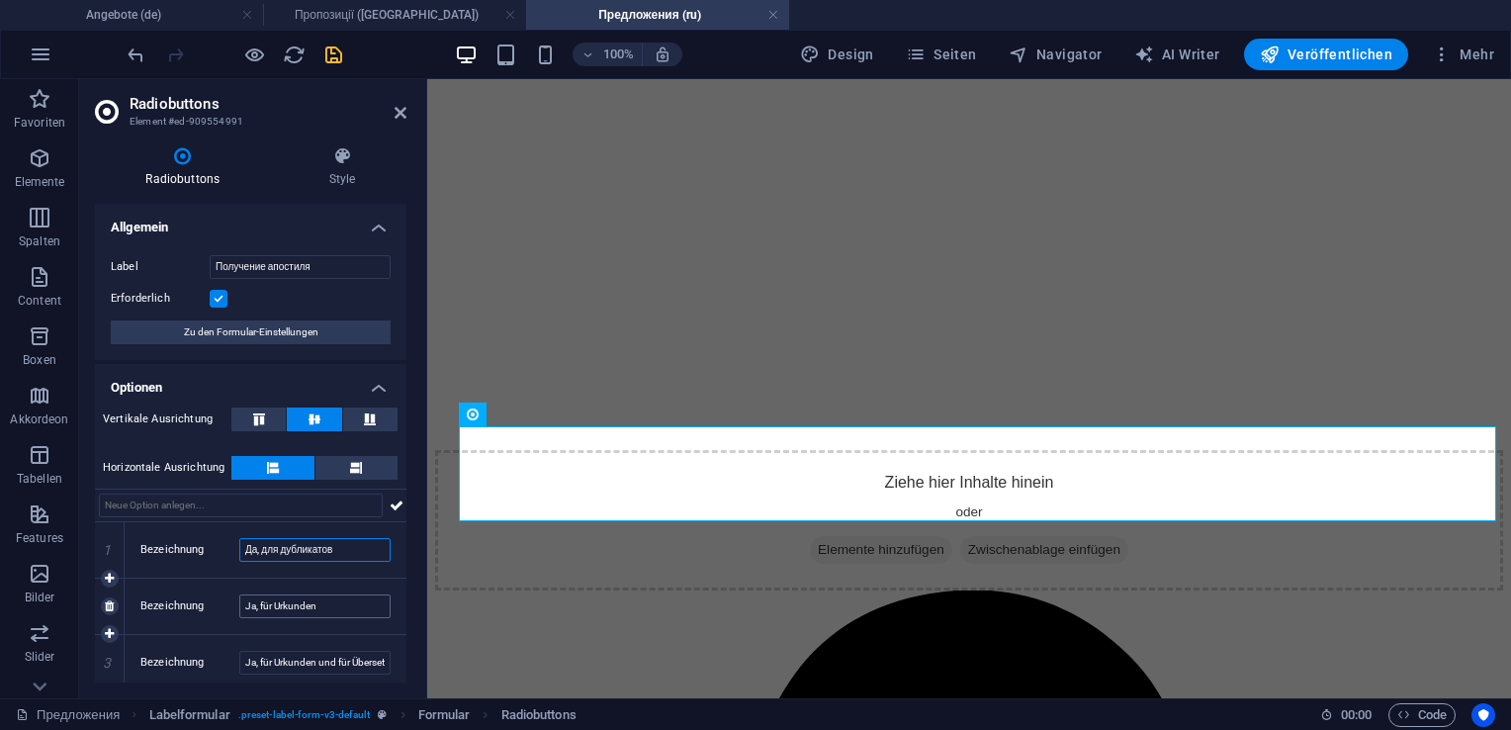
type input "Да, для дубликатов"
drag, startPoint x: 345, startPoint y: 608, endPoint x: 231, endPoint y: 607, distance: 113.7
click at [231, 607] on div "Bezeichnung Ja, für Urkunden" at bounding box center [265, 606] width 250 height 24
type input "Да, для свидетельств"
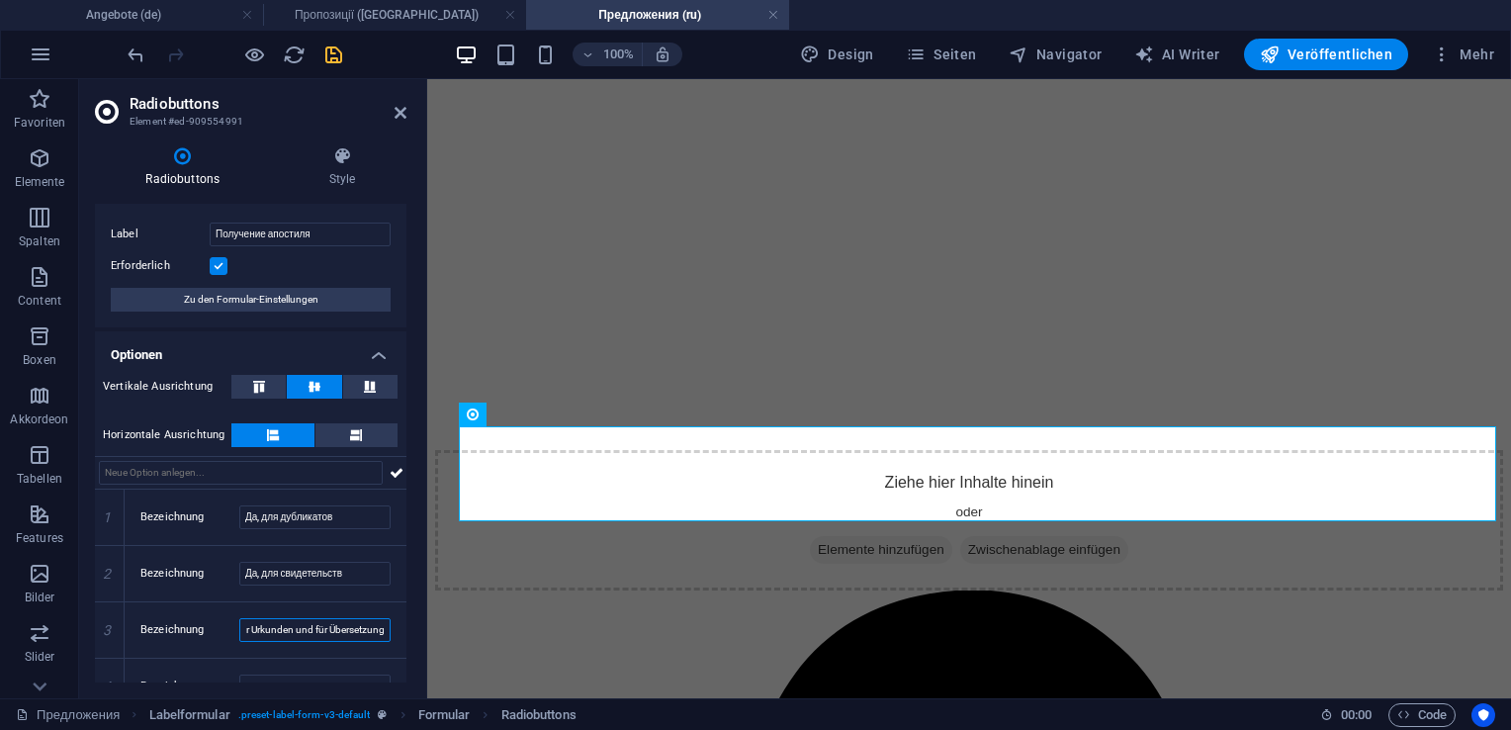
scroll to position [62, 0]
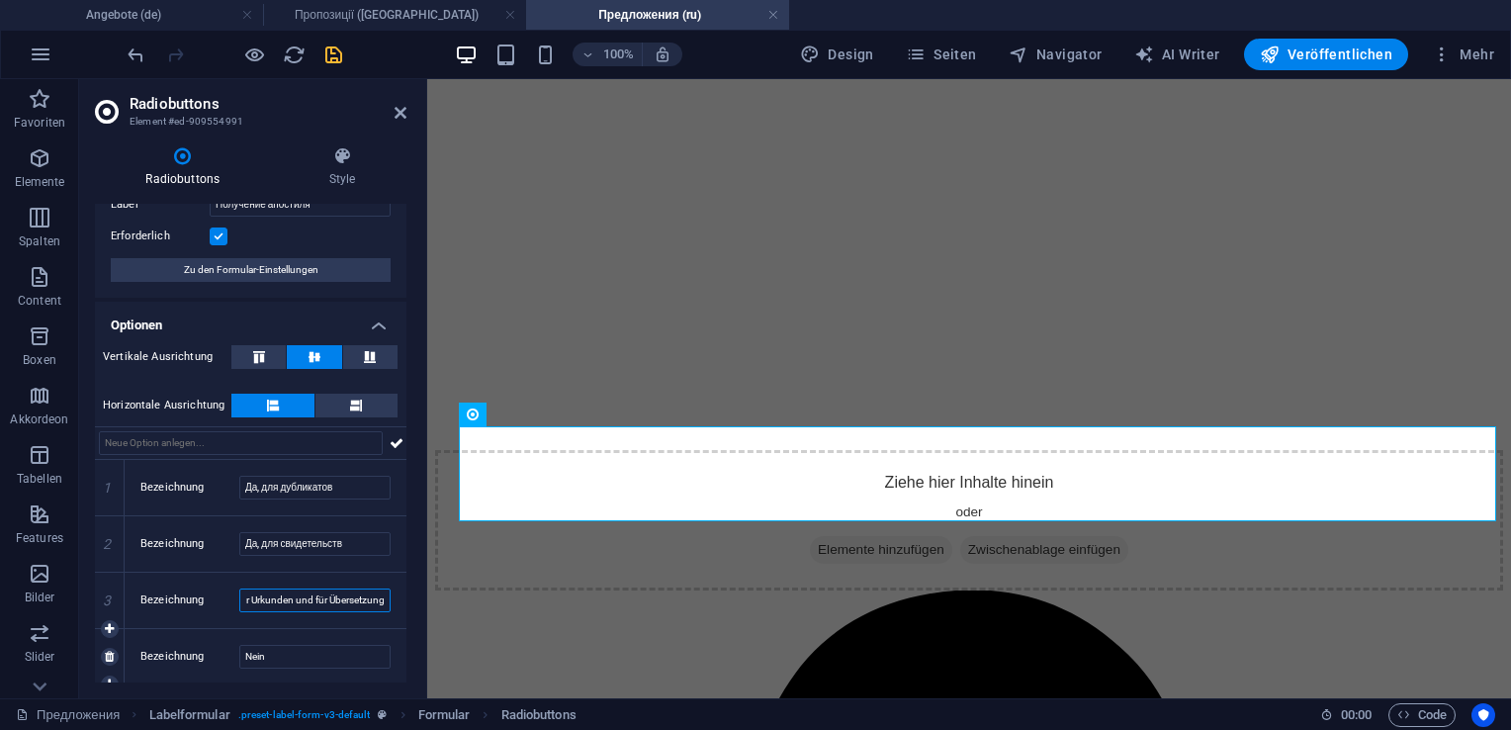
drag, startPoint x: 240, startPoint y: 663, endPoint x: 402, endPoint y: 657, distance: 161.3
click at [402, 657] on div "1 Bezeichnung Да, для дубликатов 2 Bezeichnung Да, для свидетельств 3 Bezeichnu…" at bounding box center [251, 572] width 312 height 224
type input "Да, для свидетельств и перевода"
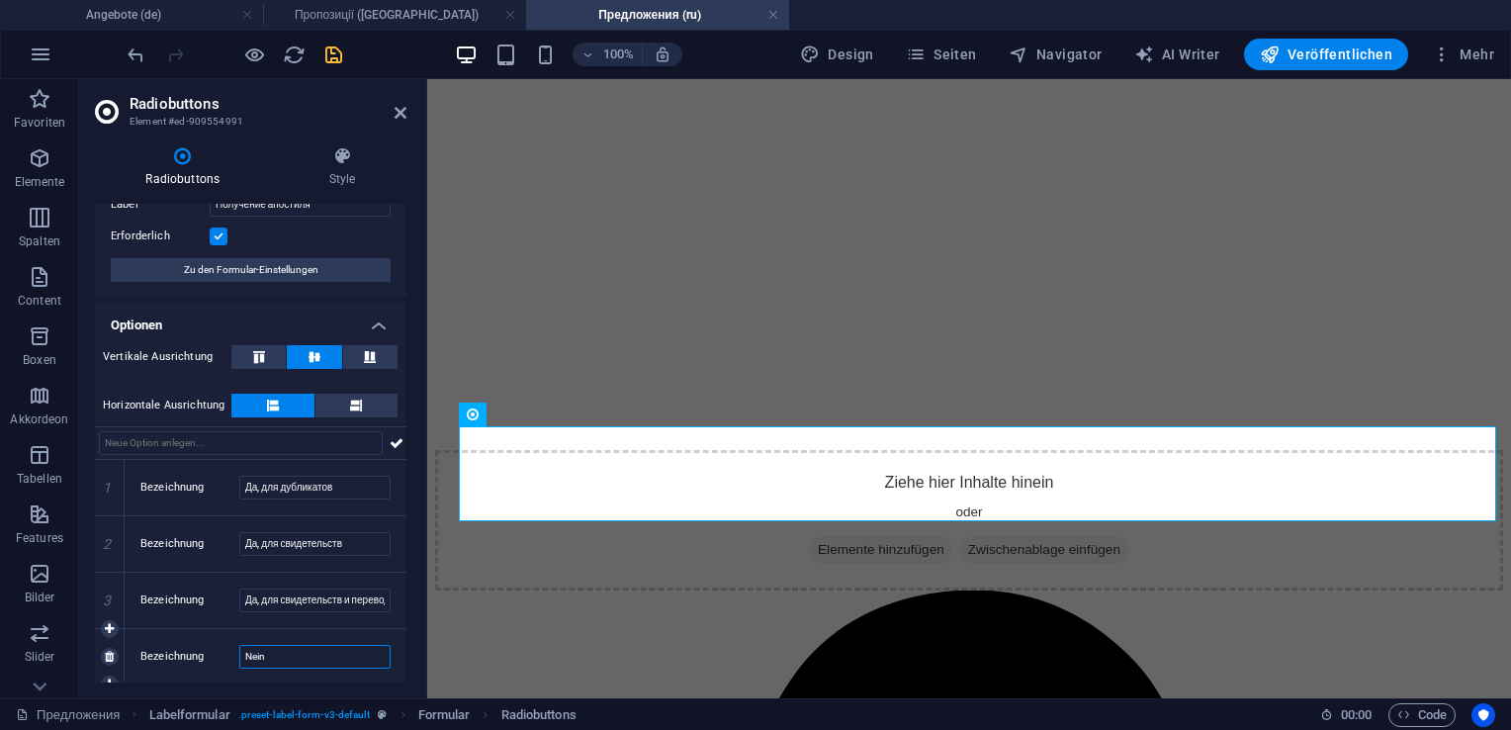
drag, startPoint x: 304, startPoint y: 653, endPoint x: 229, endPoint y: 650, distance: 74.2
click at [229, 650] on div "Bezeichnung Nein" at bounding box center [265, 657] width 250 height 24
type input "Нет"
click at [332, 57] on icon "save" at bounding box center [333, 55] width 23 height 23
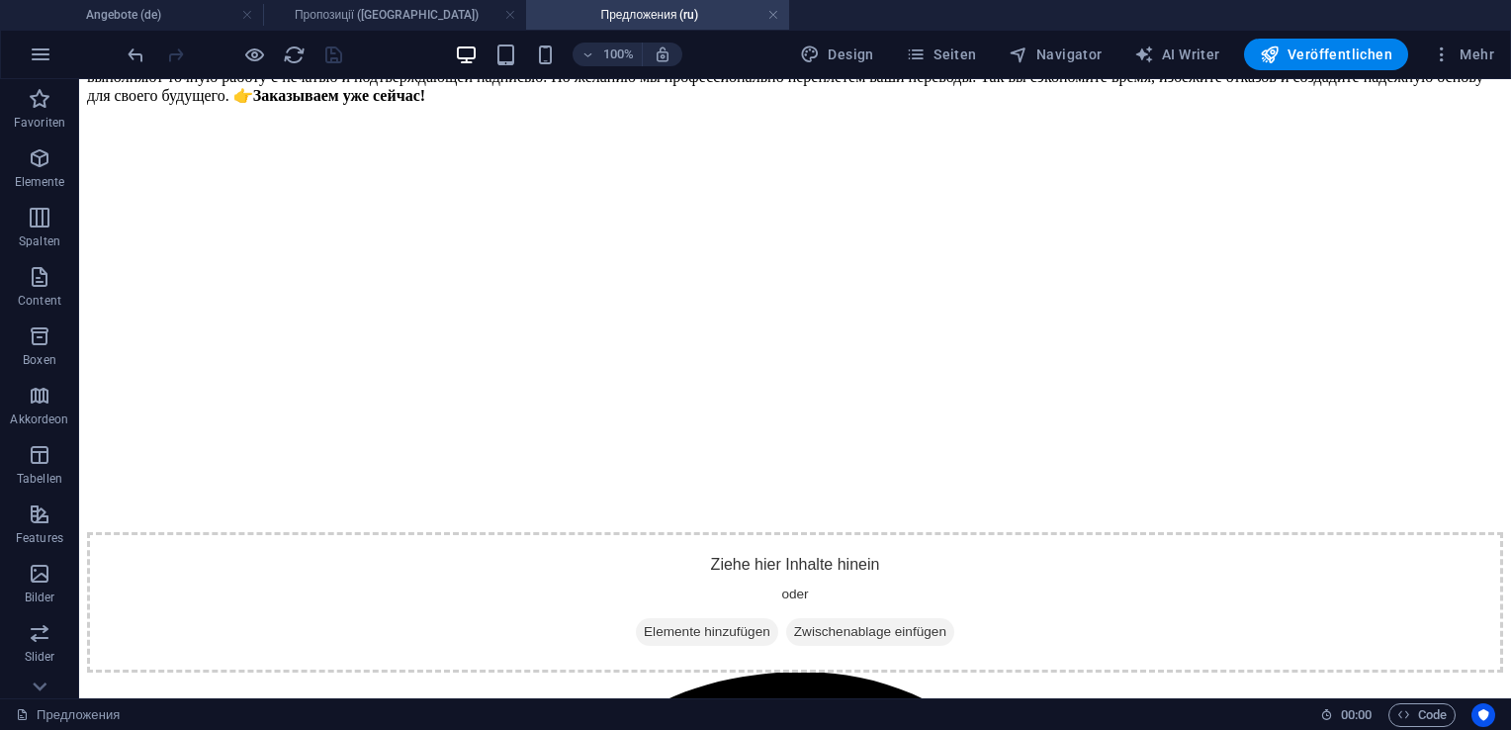
scroll to position [2087, 0]
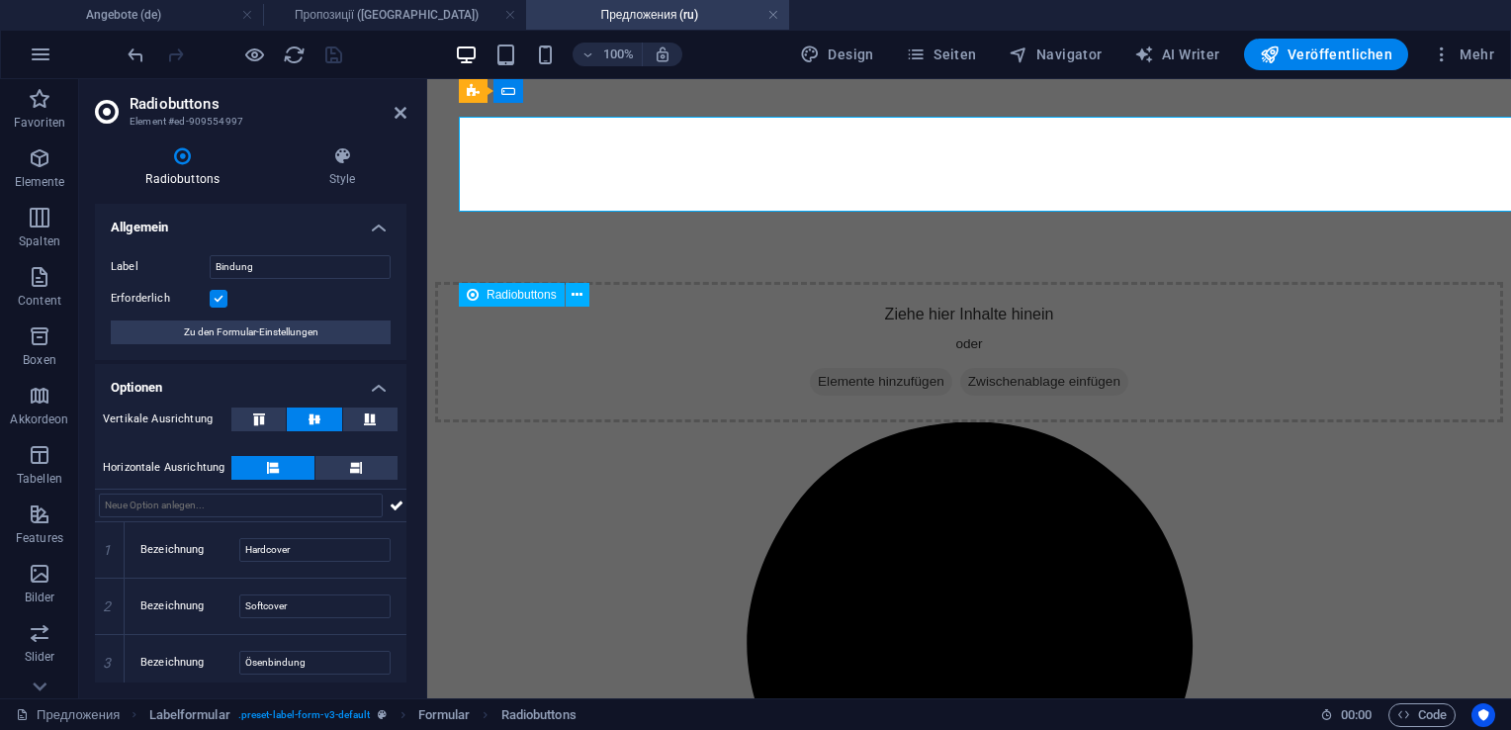
scroll to position [2277, 0]
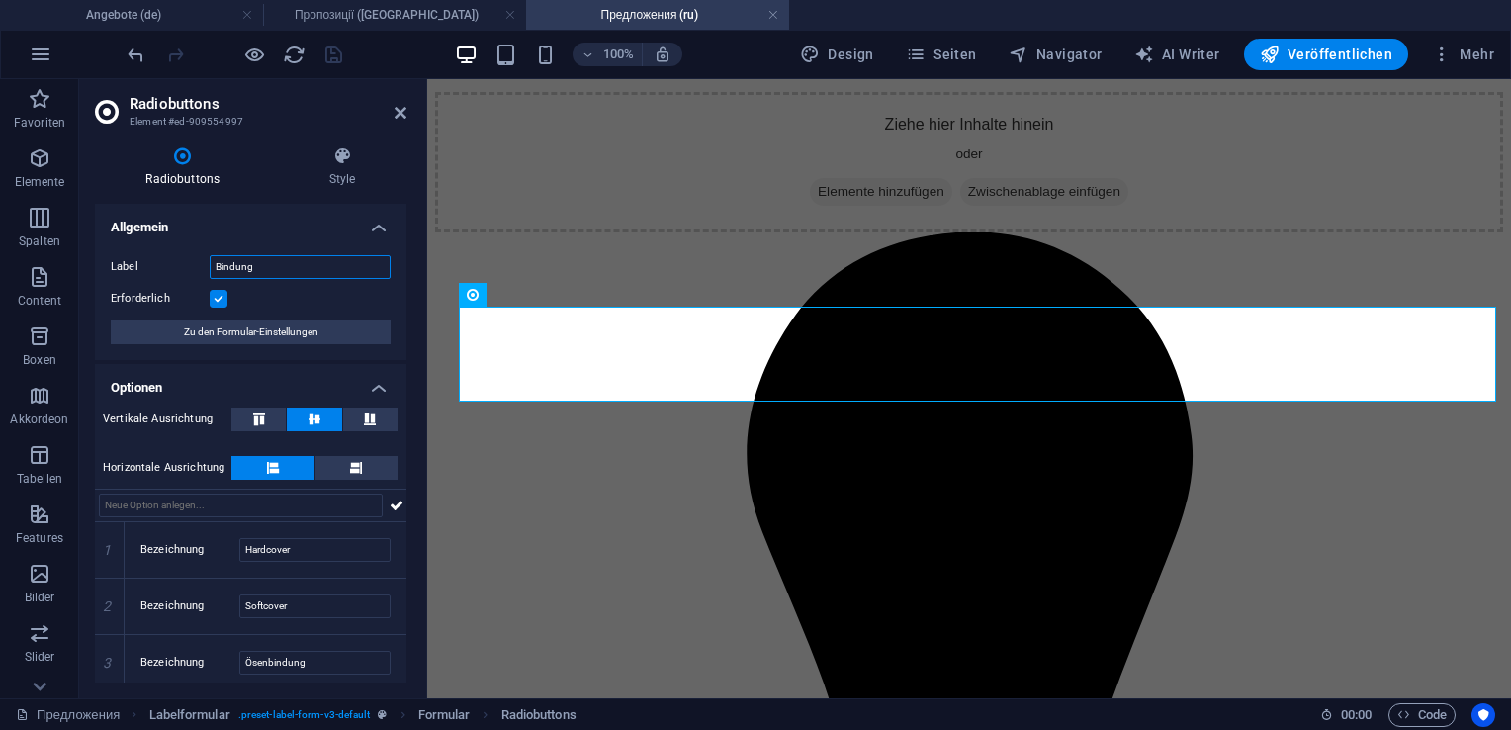
drag, startPoint x: 297, startPoint y: 275, endPoint x: 154, endPoint y: 275, distance: 142.4
click at [154, 275] on div "Label Bindung" at bounding box center [251, 267] width 280 height 24
type input "Сшивание"
drag, startPoint x: 323, startPoint y: 550, endPoint x: 208, endPoint y: 550, distance: 115.7
click at [208, 550] on div "Bezeichnung Hardcover" at bounding box center [265, 550] width 250 height 24
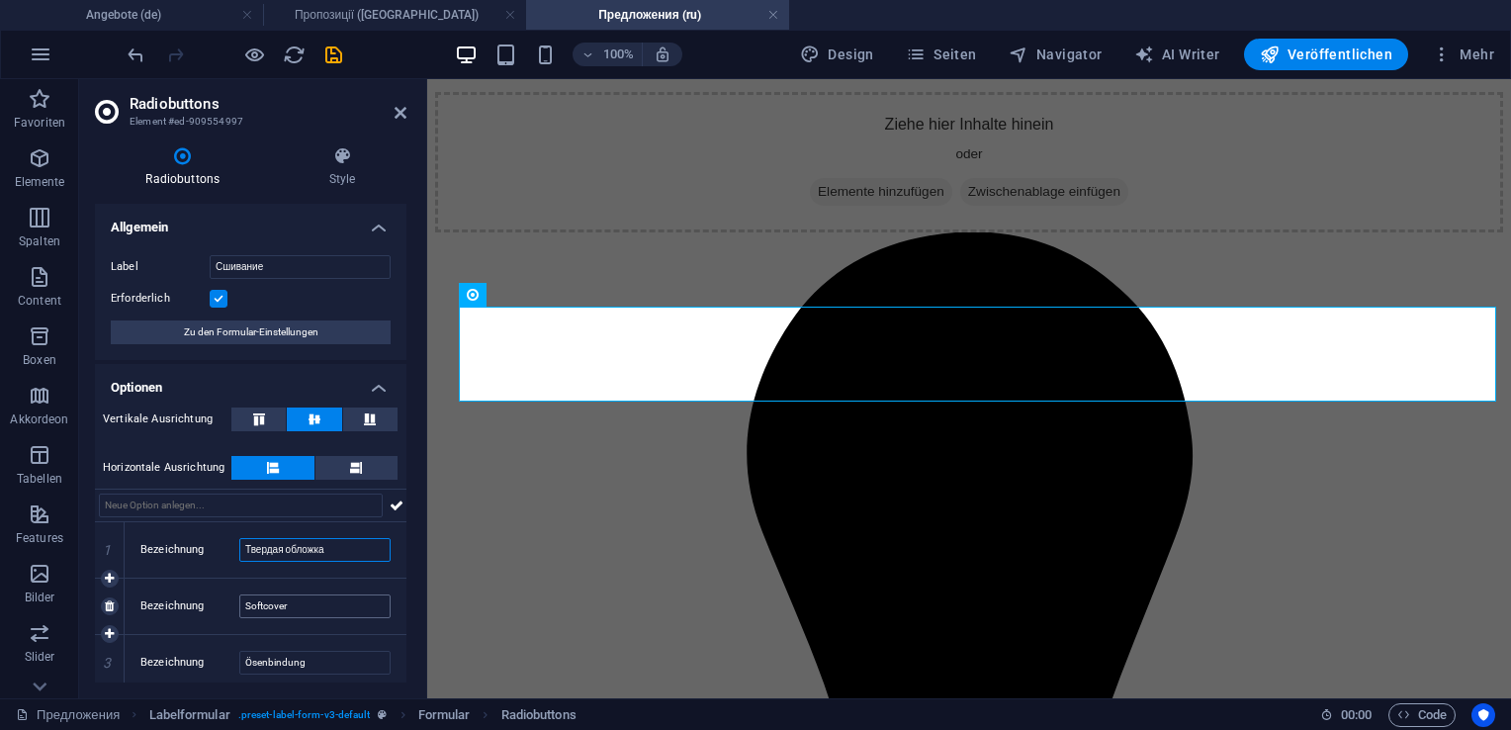
type input "Твердая обложка"
drag, startPoint x: 309, startPoint y: 602, endPoint x: 202, endPoint y: 604, distance: 106.8
click at [202, 604] on div "Bezeichnung Softcover" at bounding box center [265, 606] width 250 height 24
type input "Мягкая обложка"
drag, startPoint x: 319, startPoint y: 664, endPoint x: 235, endPoint y: 663, distance: 84.1
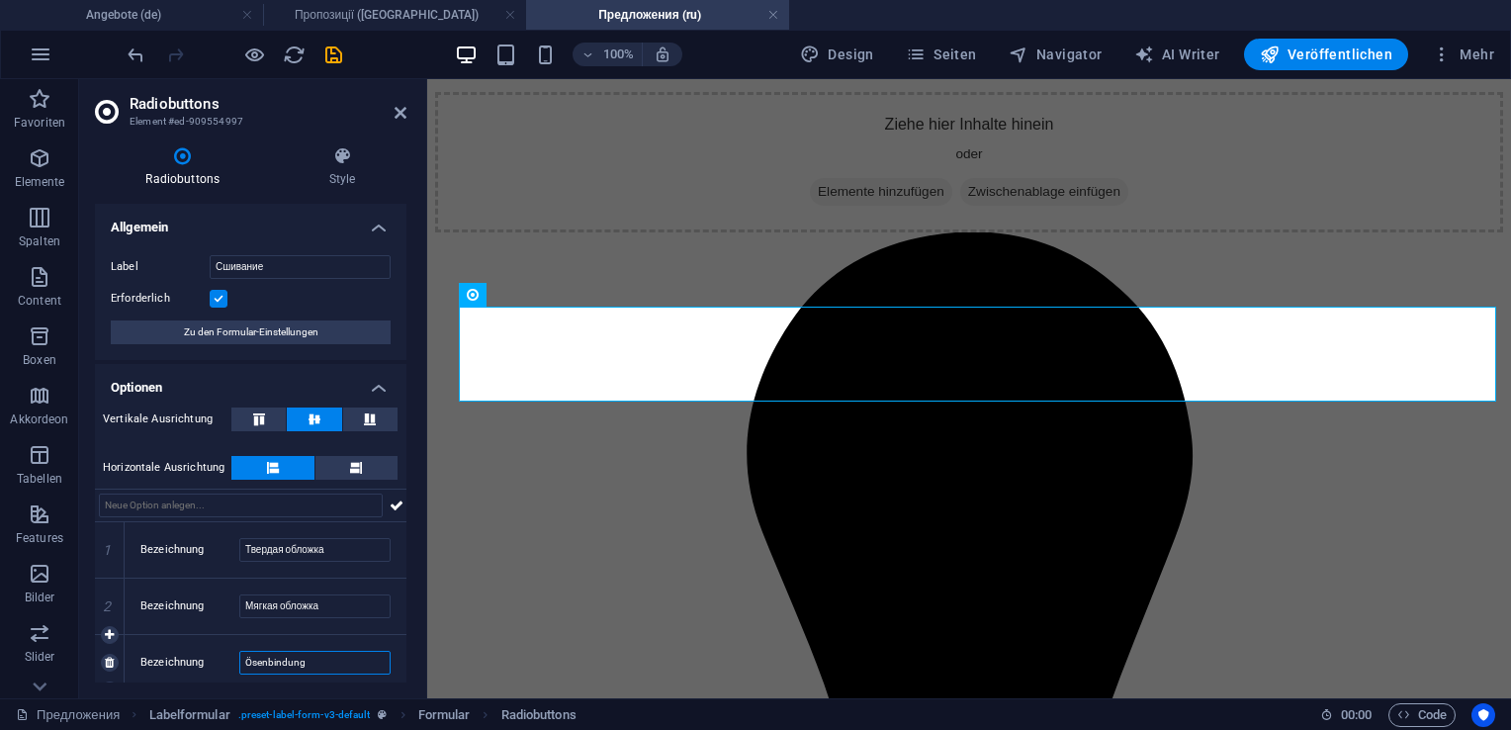
click at [235, 663] on div "Bezeichnung Ösenbindung" at bounding box center [265, 663] width 250 height 24
type input "Люверсы"
drag, startPoint x: 406, startPoint y: 553, endPoint x: 411, endPoint y: 627, distance: 74.3
click at [411, 627] on div "Radiobuttons Style Allgemein Label Сшивание Erforderlich Zu den Formular-Einste…" at bounding box center [250, 415] width 343 height 568
drag, startPoint x: 402, startPoint y: 604, endPoint x: 405, endPoint y: 666, distance: 61.4
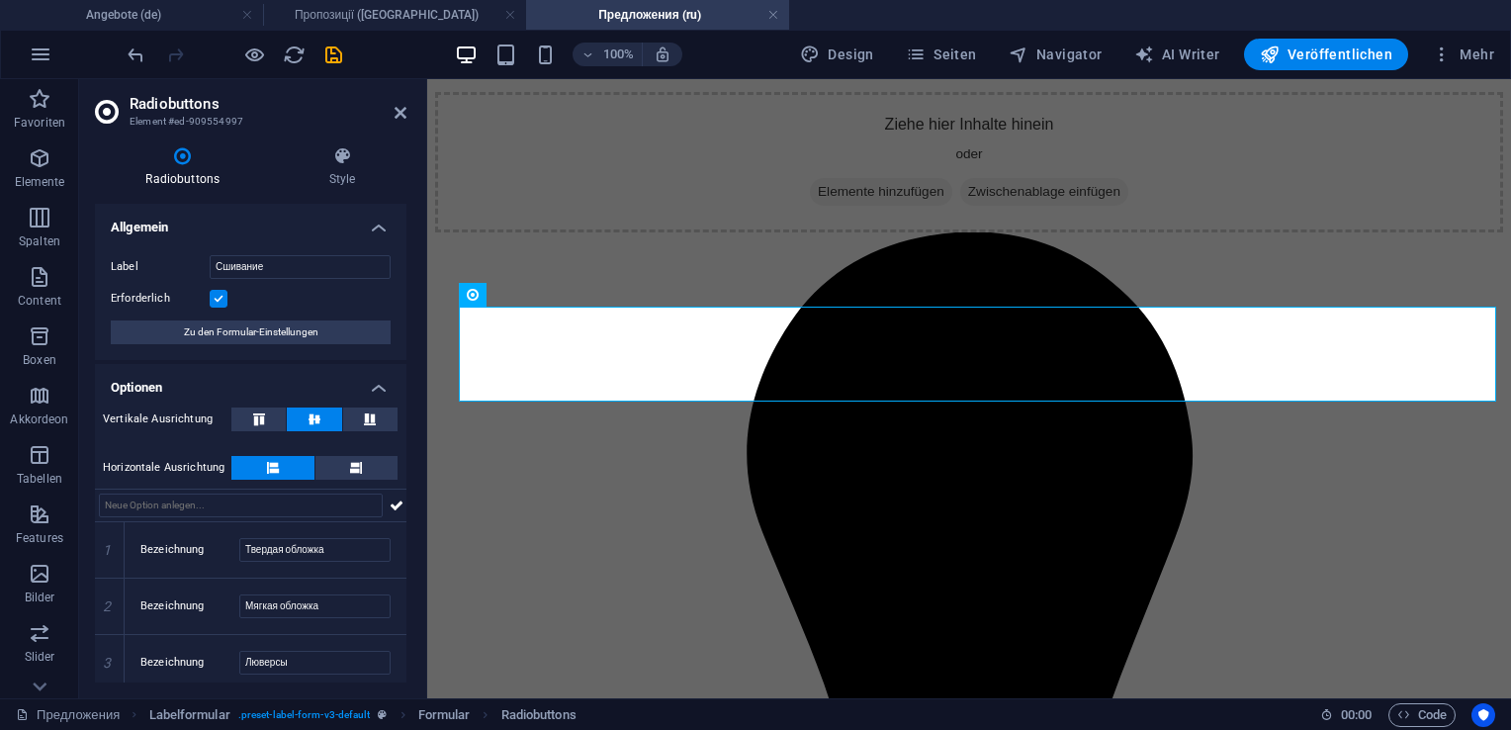
click at [405, 666] on div "Allgemein Label Сшивание Erforderlich Zu den Formular-Einstellungen Optionen Ve…" at bounding box center [251, 443] width 312 height 479
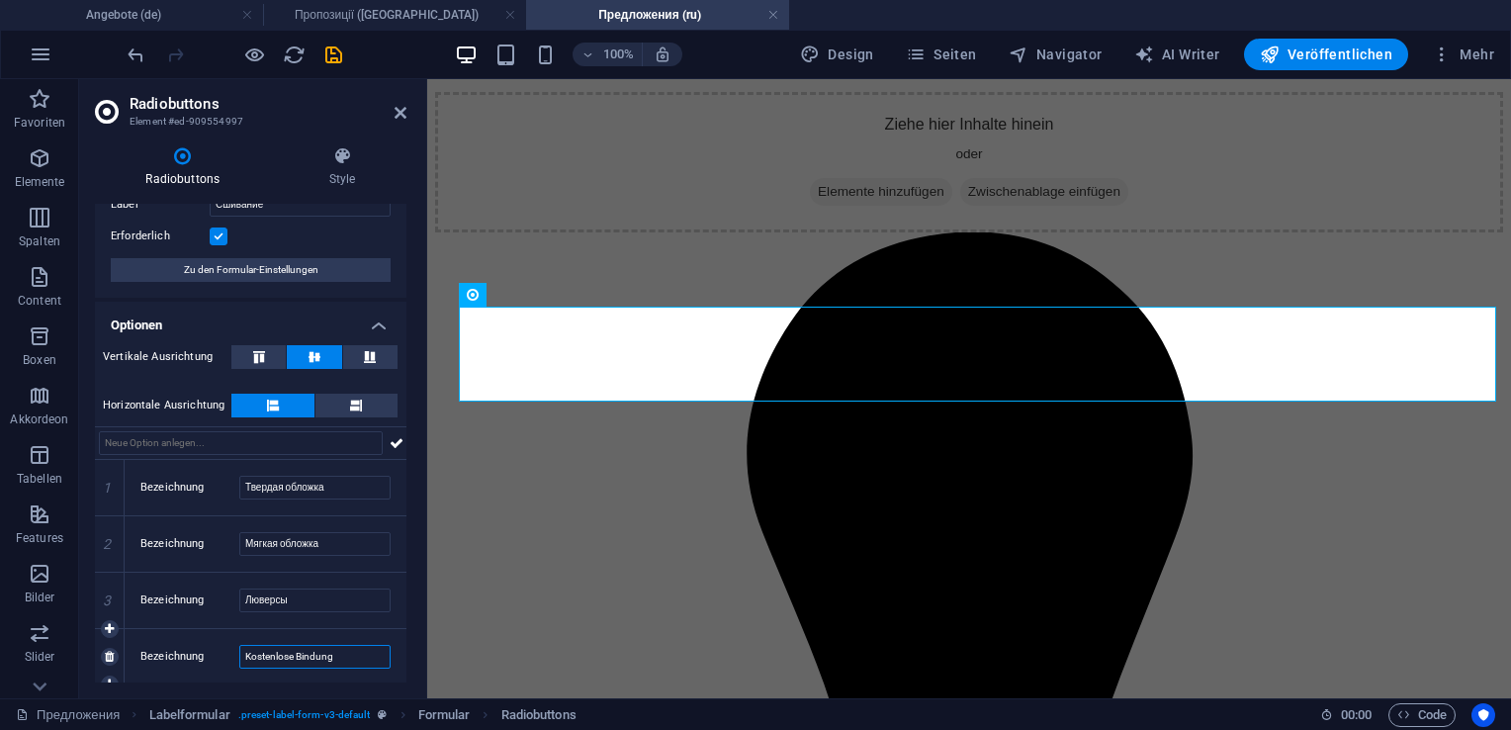
drag, startPoint x: 350, startPoint y: 655, endPoint x: 237, endPoint y: 650, distance: 112.8
click at [237, 650] on div "Bezeichnung Kostenlose Bindung" at bounding box center [265, 657] width 250 height 24
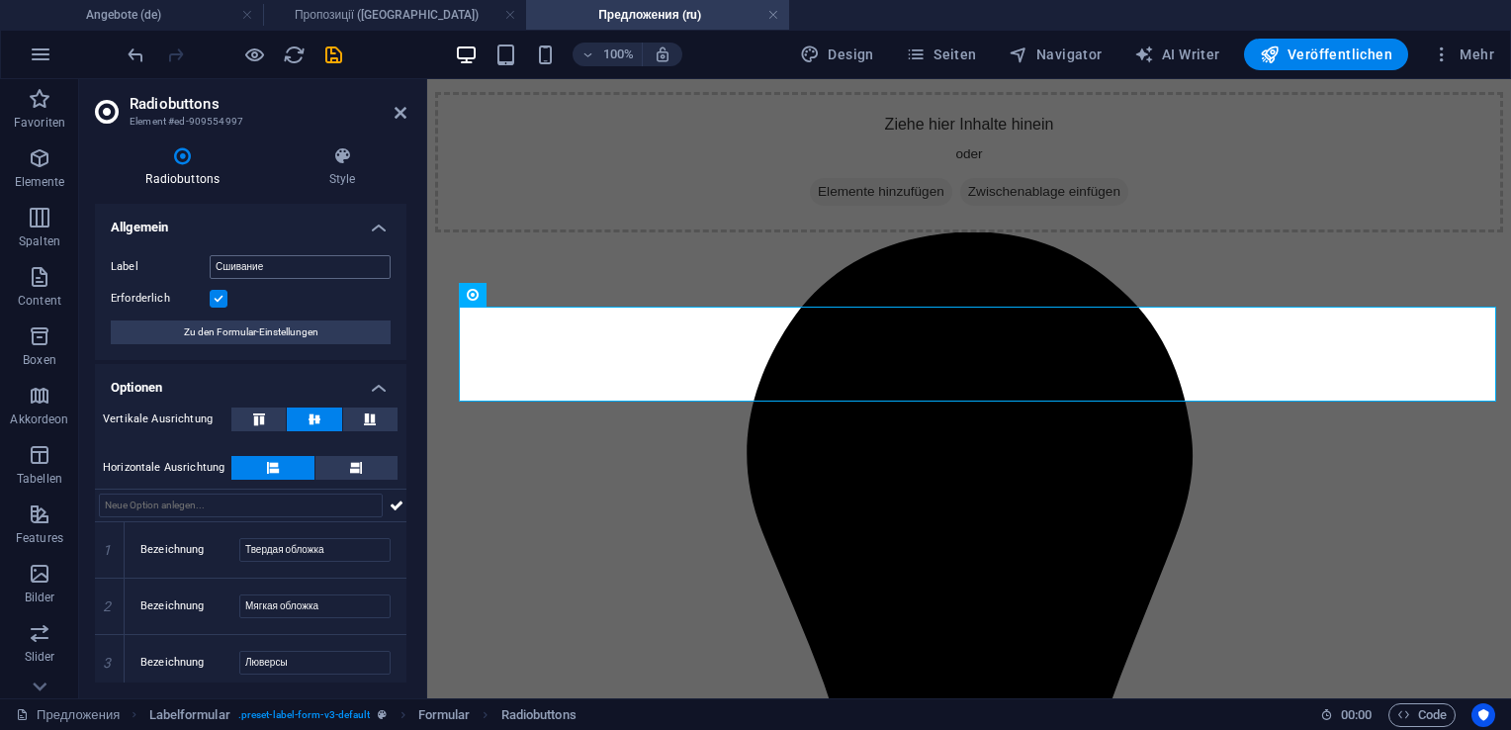
type input "Бесплатный переплет"
drag, startPoint x: 277, startPoint y: 263, endPoint x: 120, endPoint y: 265, distance: 157.3
click at [120, 265] on div "Label Сшивание" at bounding box center [251, 267] width 280 height 24
type input "Переплет"
click at [334, 49] on icon "save" at bounding box center [333, 55] width 23 height 23
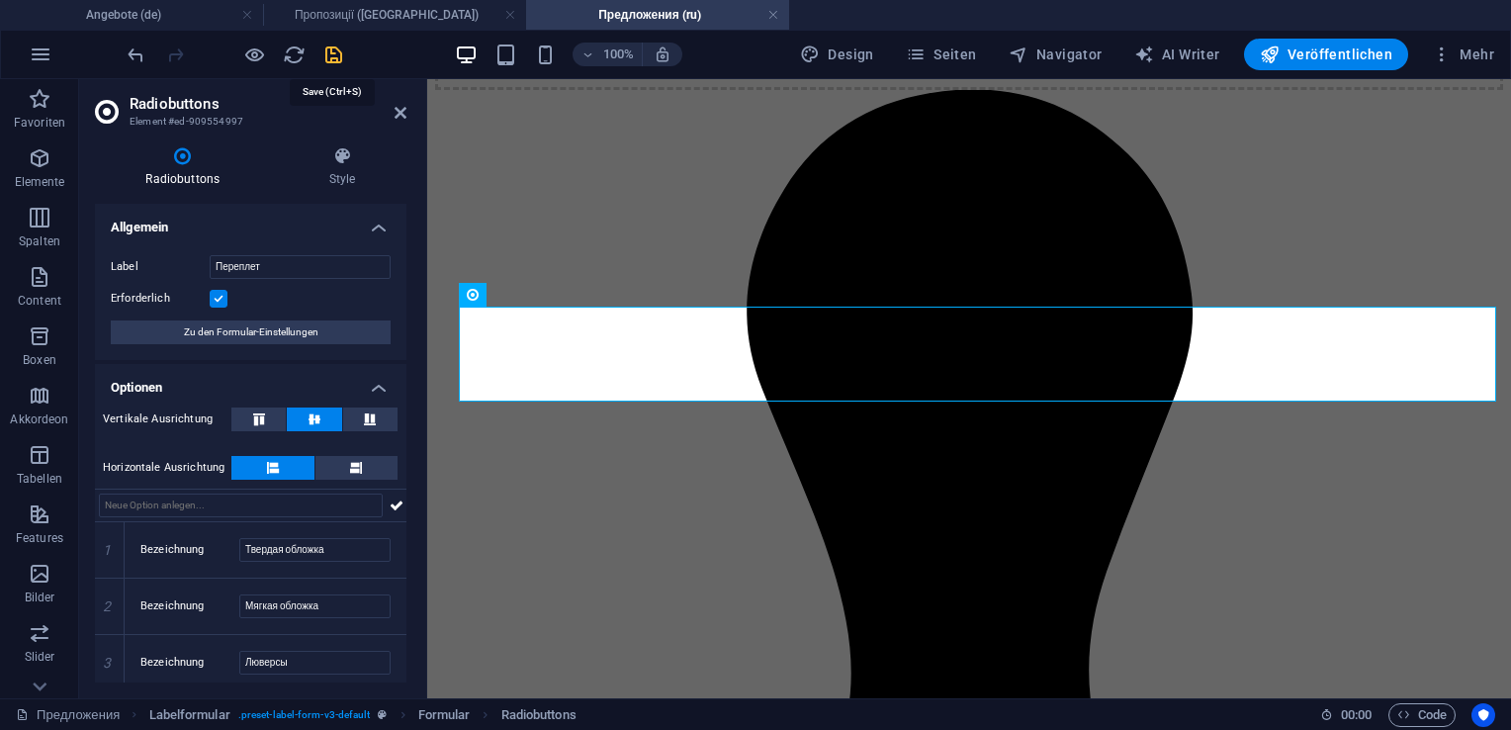
scroll to position [2087, 0]
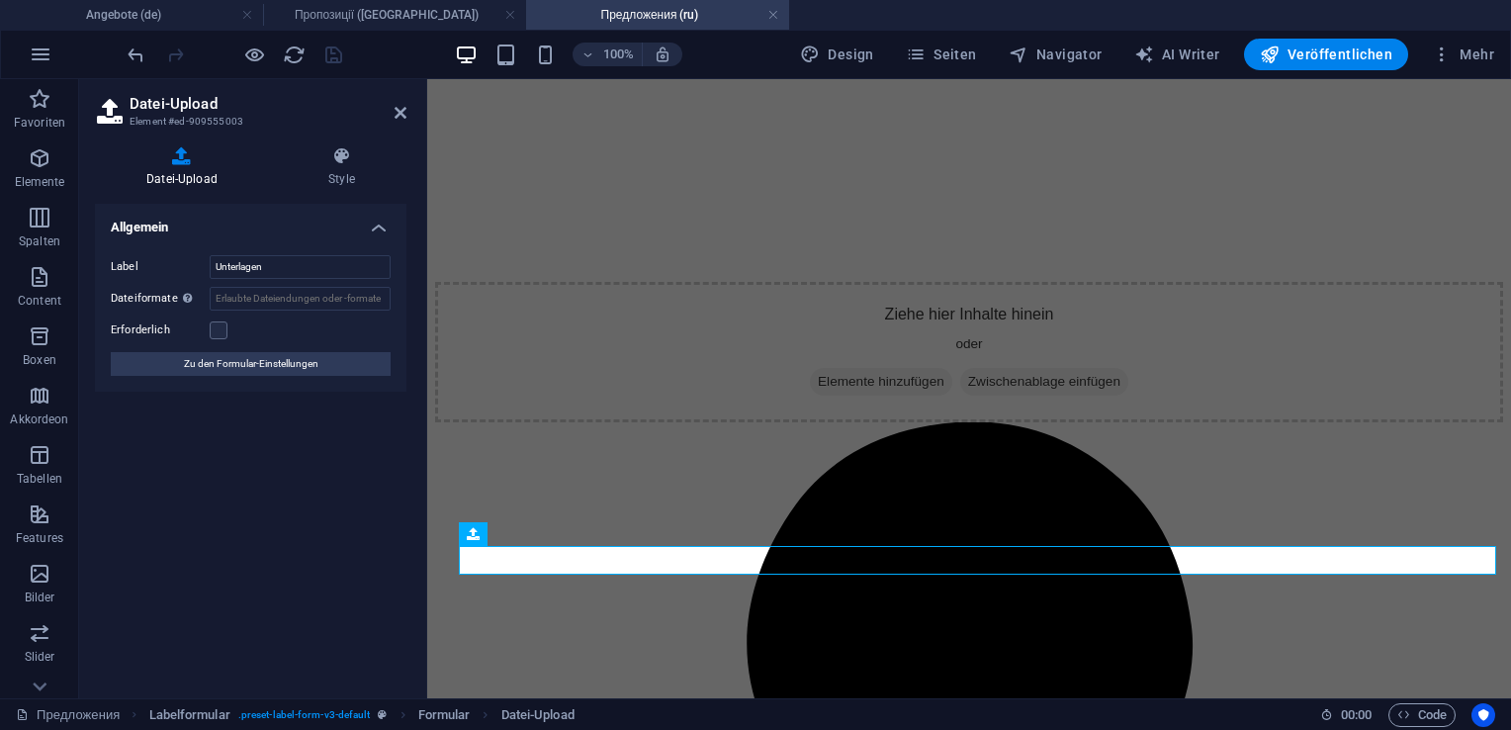
scroll to position [2277, 0]
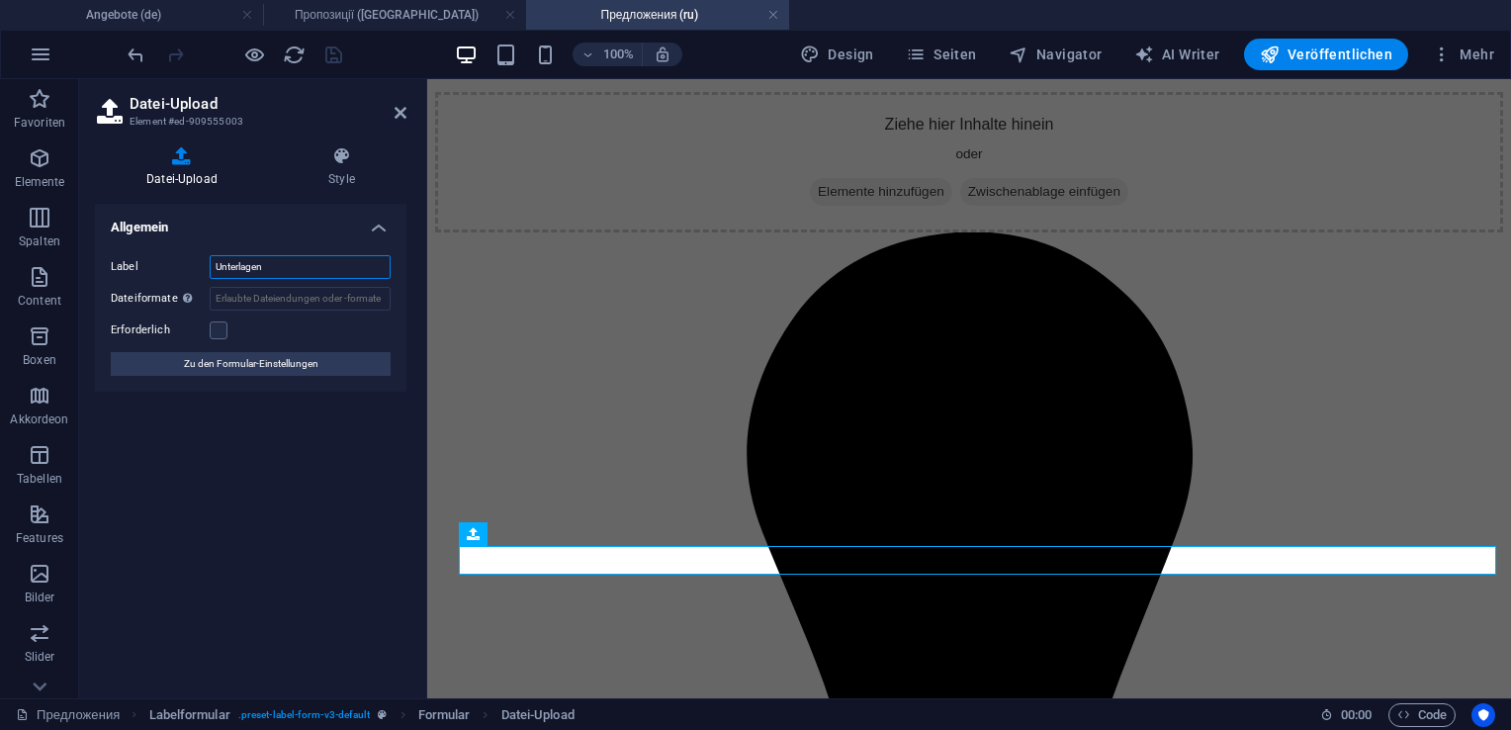
drag, startPoint x: 284, startPoint y: 260, endPoint x: 165, endPoint y: 271, distance: 119.2
click at [165, 271] on div "Label Unterlagen" at bounding box center [251, 267] width 280 height 24
type input "Документы"
click at [218, 332] on label at bounding box center [219, 330] width 18 height 18
click at [0, 0] on input "Erforderlich" at bounding box center [0, 0] width 0 height 0
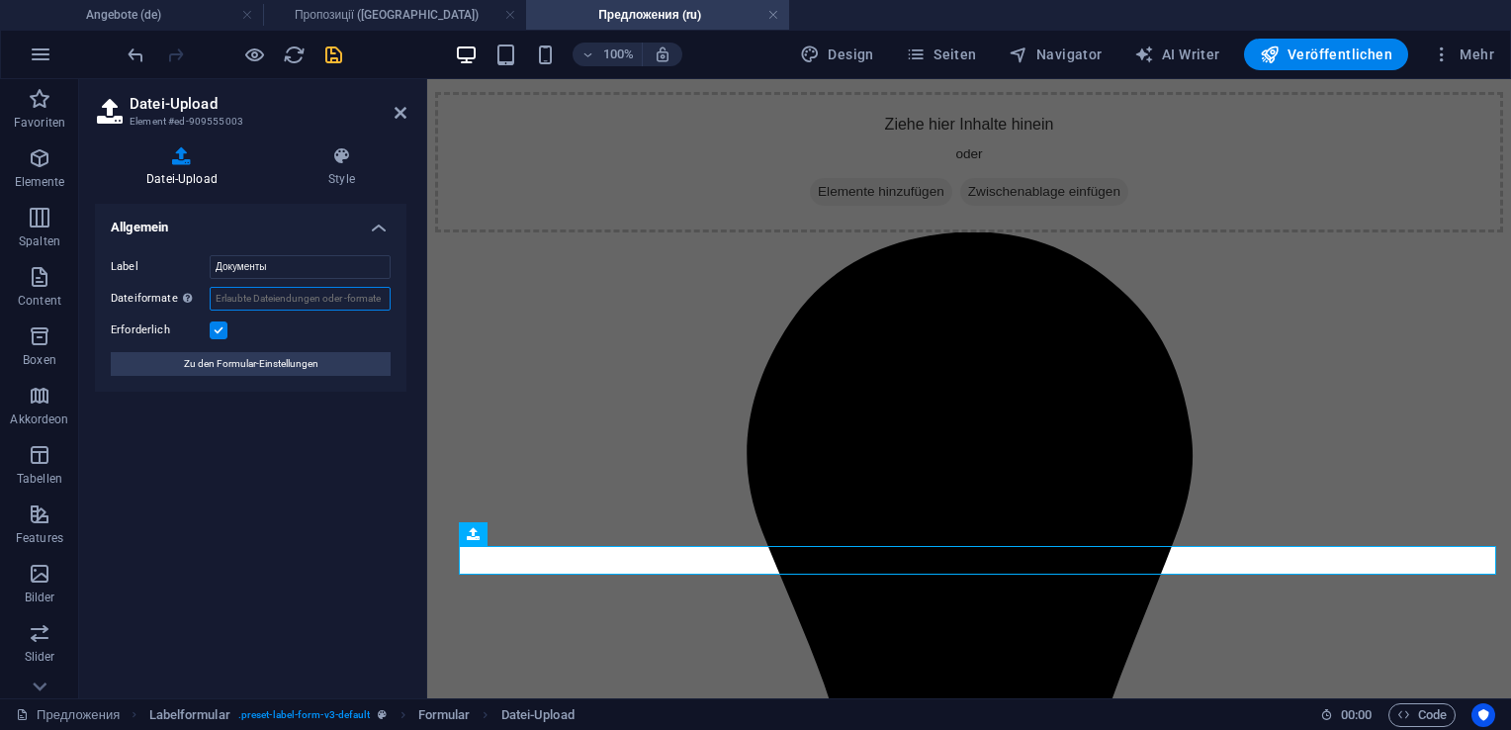
click at [237, 298] on input "Dateiformate Du kannst eine Reihe von Dateiendungen (z.B. .jpg, .png ) oder auc…" at bounding box center [300, 299] width 181 height 24
type input "з"
type input "pdf, jpg"
click at [332, 56] on icon "save" at bounding box center [333, 55] width 23 height 23
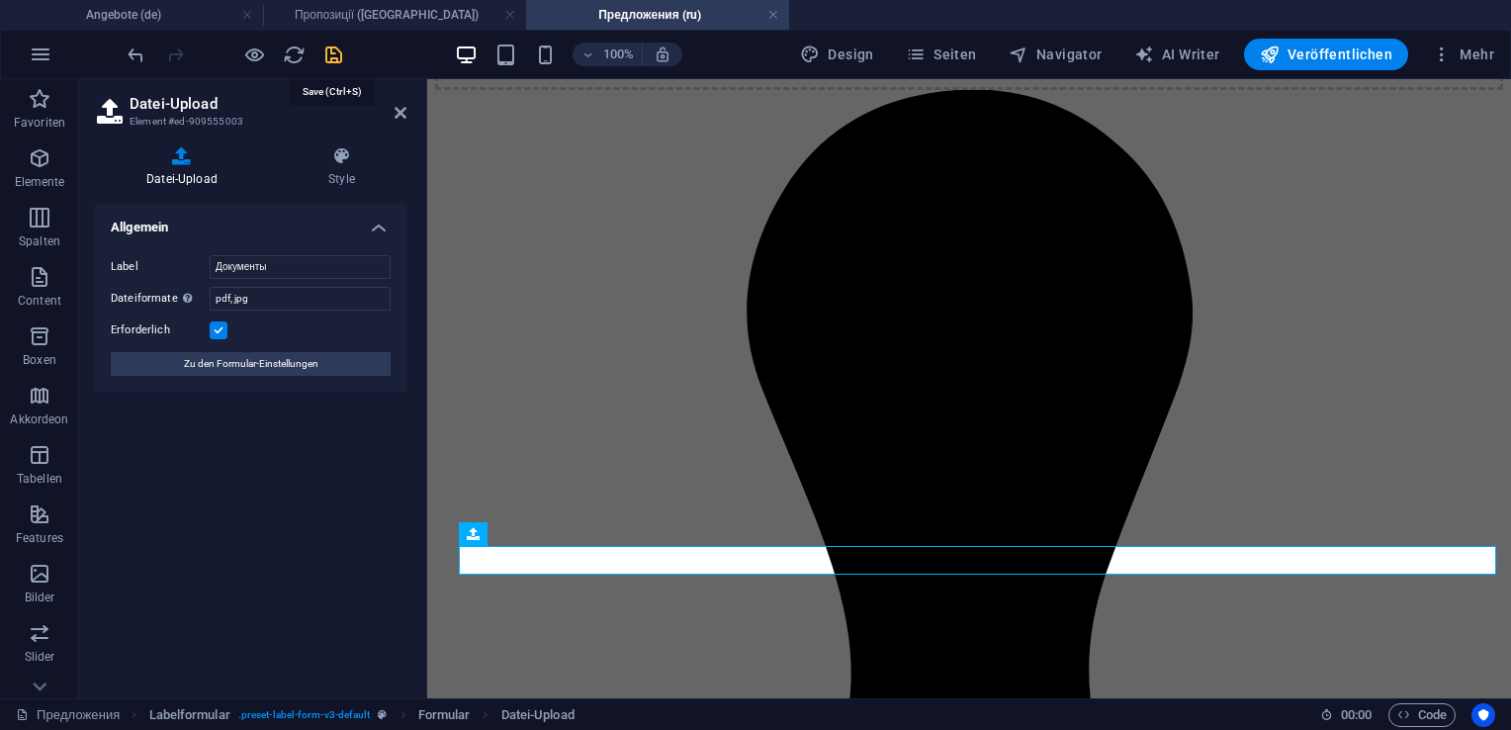
scroll to position [2087, 0]
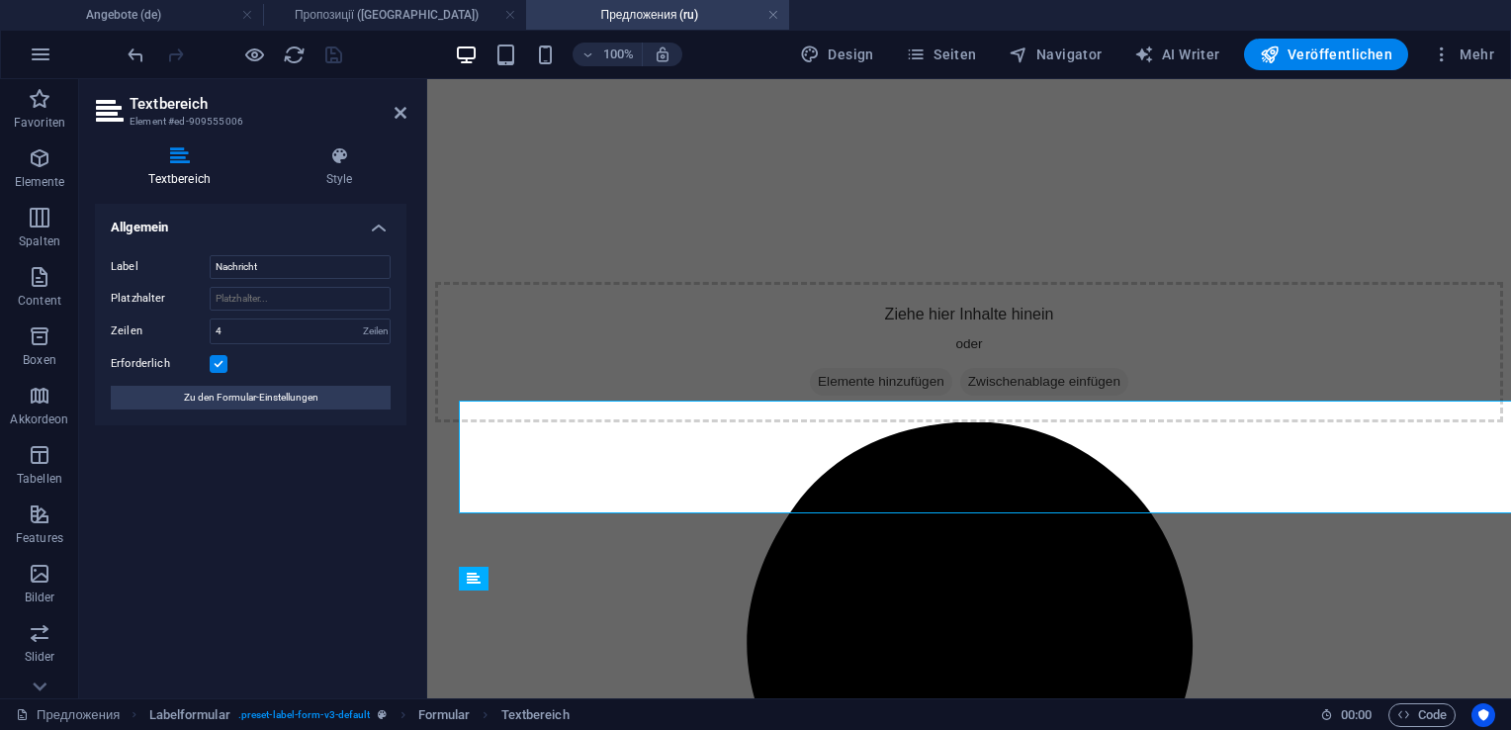
scroll to position [2277, 0]
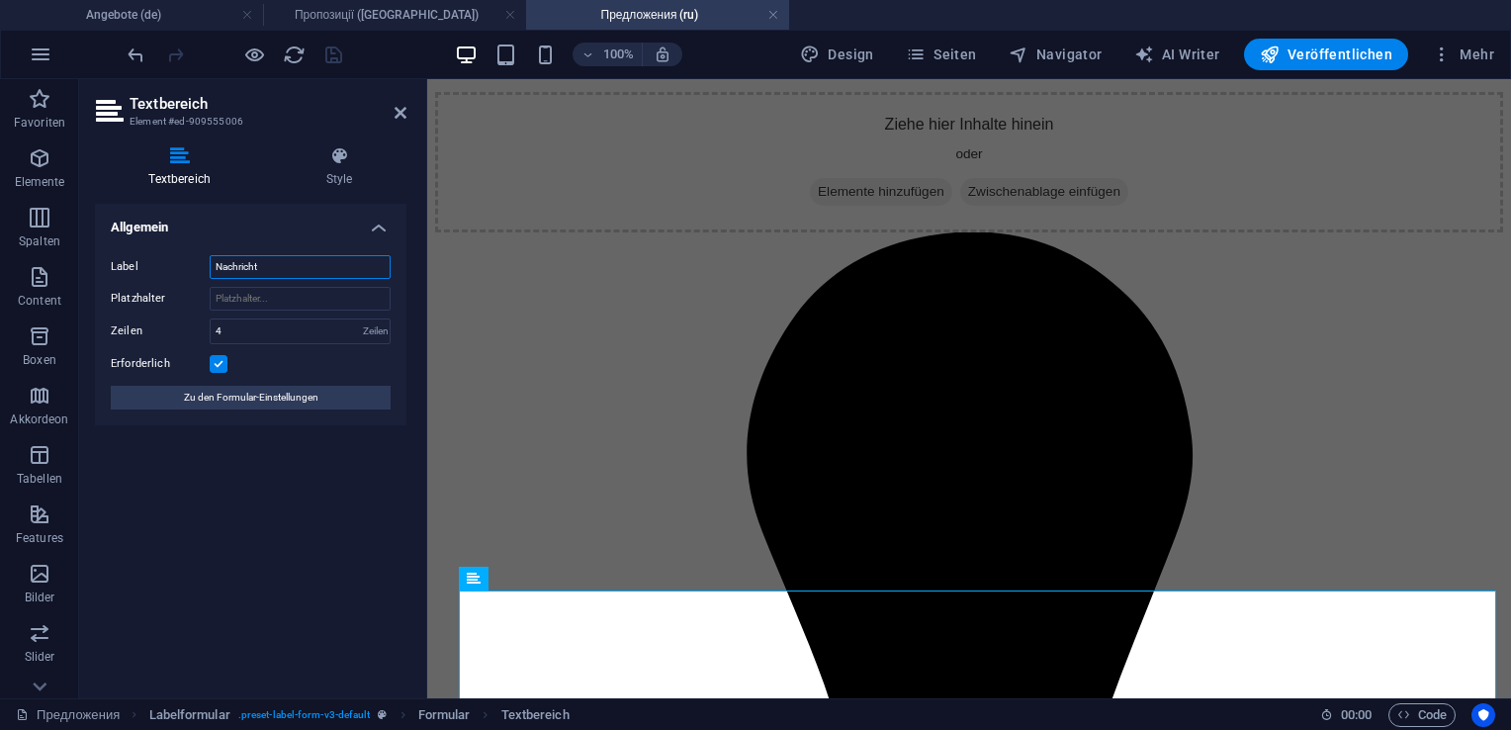
drag, startPoint x: 283, startPoint y: 261, endPoint x: 166, endPoint y: 256, distance: 116.8
click at [166, 256] on div "Label Nachricht" at bounding box center [251, 267] width 280 height 24
type input "C"
type input "Сообщение"
click at [215, 364] on label at bounding box center [219, 364] width 18 height 18
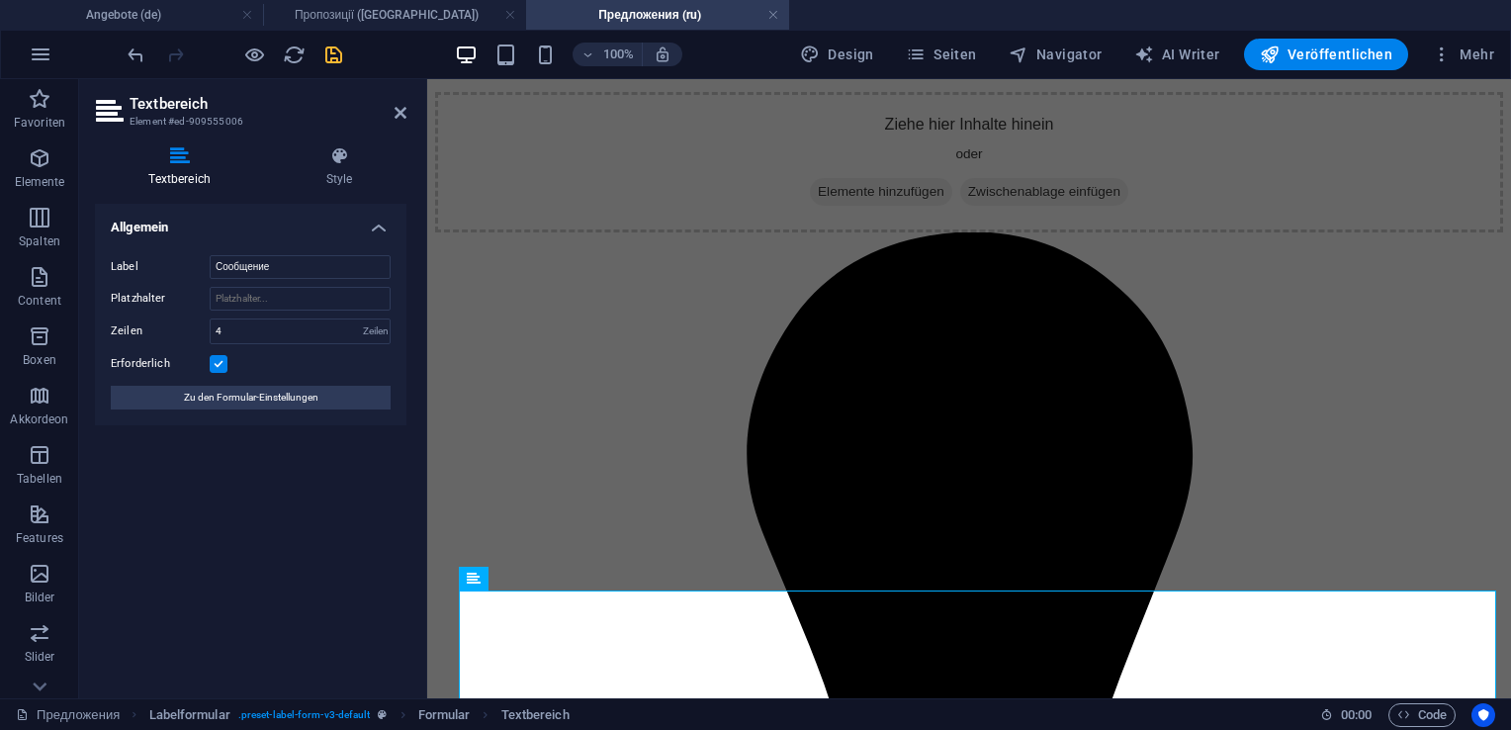
click at [0, 0] on input "Erforderlich" at bounding box center [0, 0] width 0 height 0
click at [334, 64] on icon "save" at bounding box center [333, 55] width 23 height 23
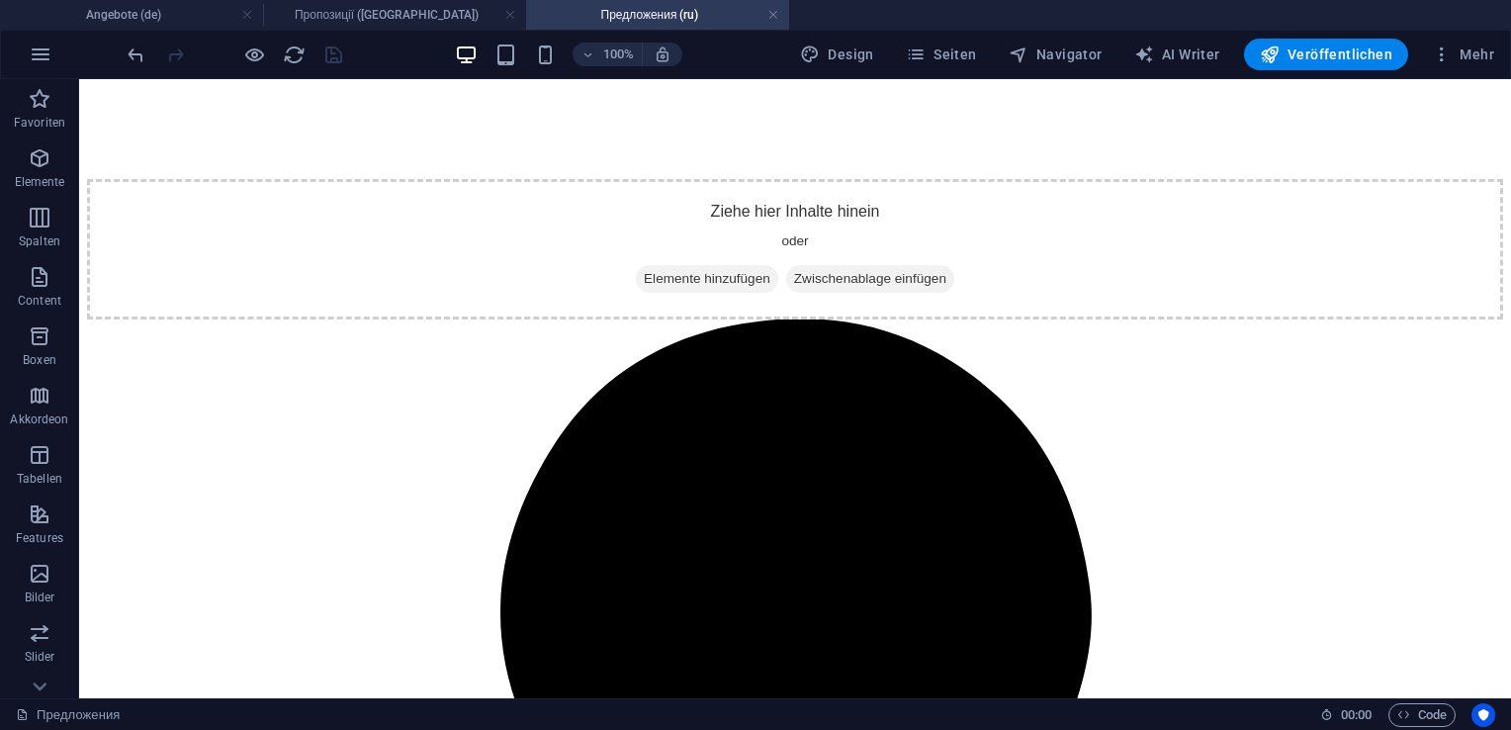
scroll to position [2485, 0]
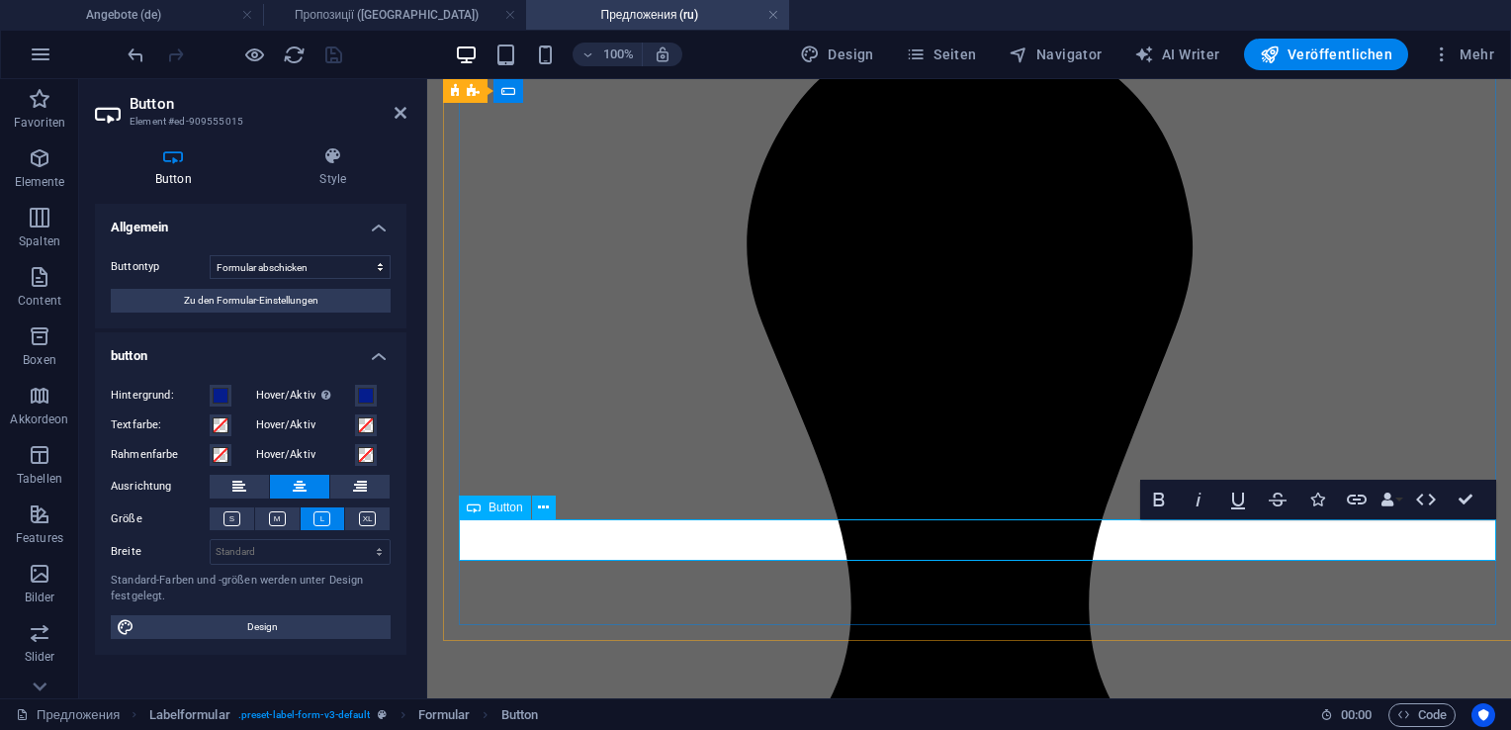
scroll to position [2675, 0]
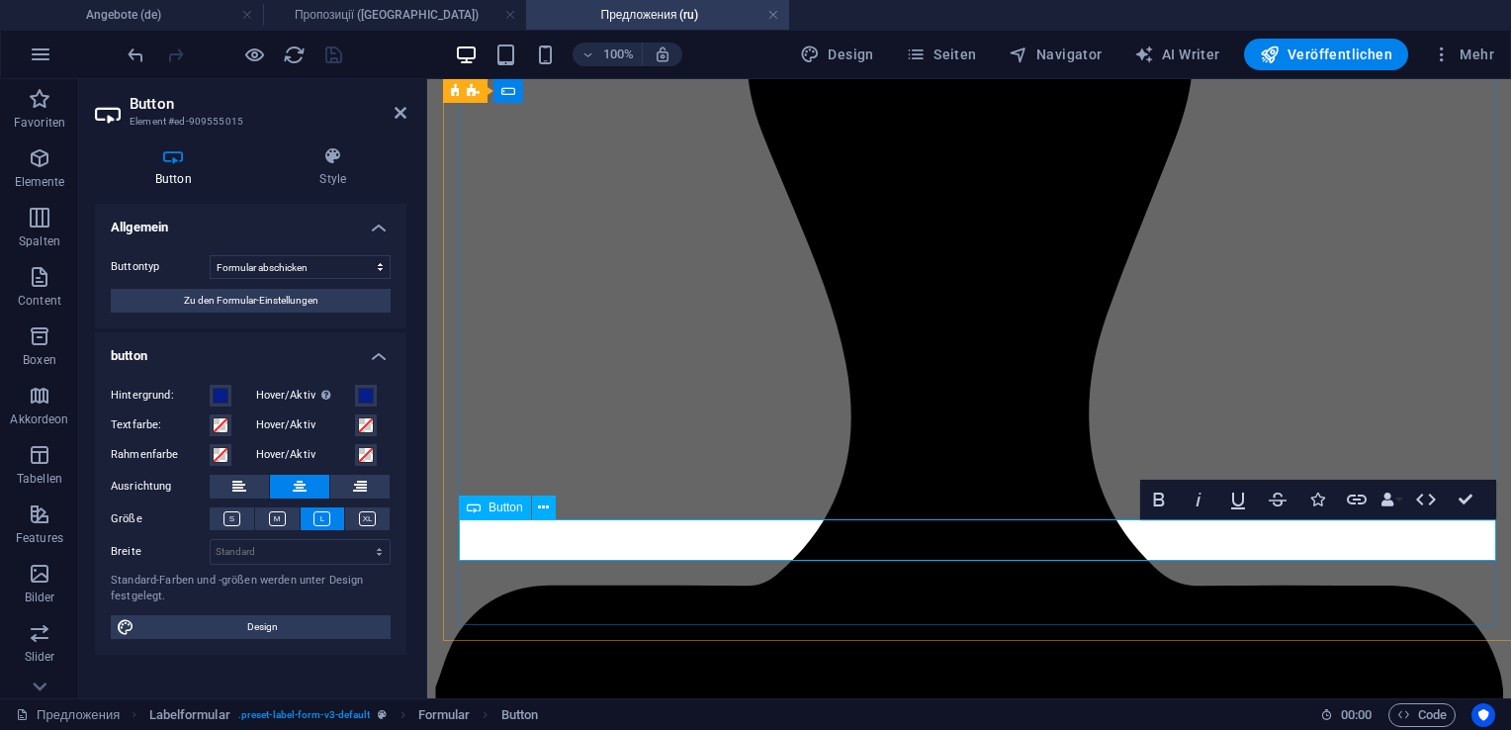
type button "Absenden"
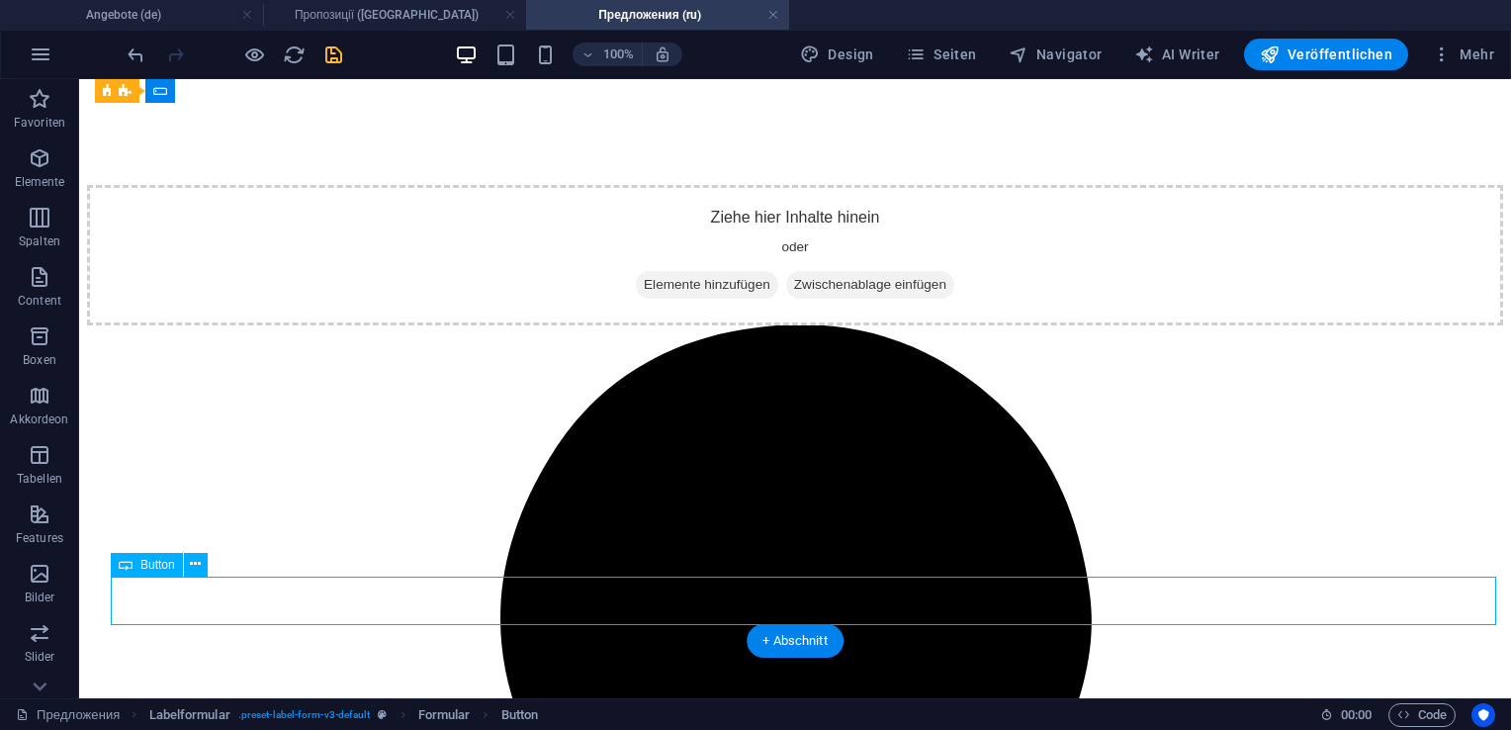
select select "reset"
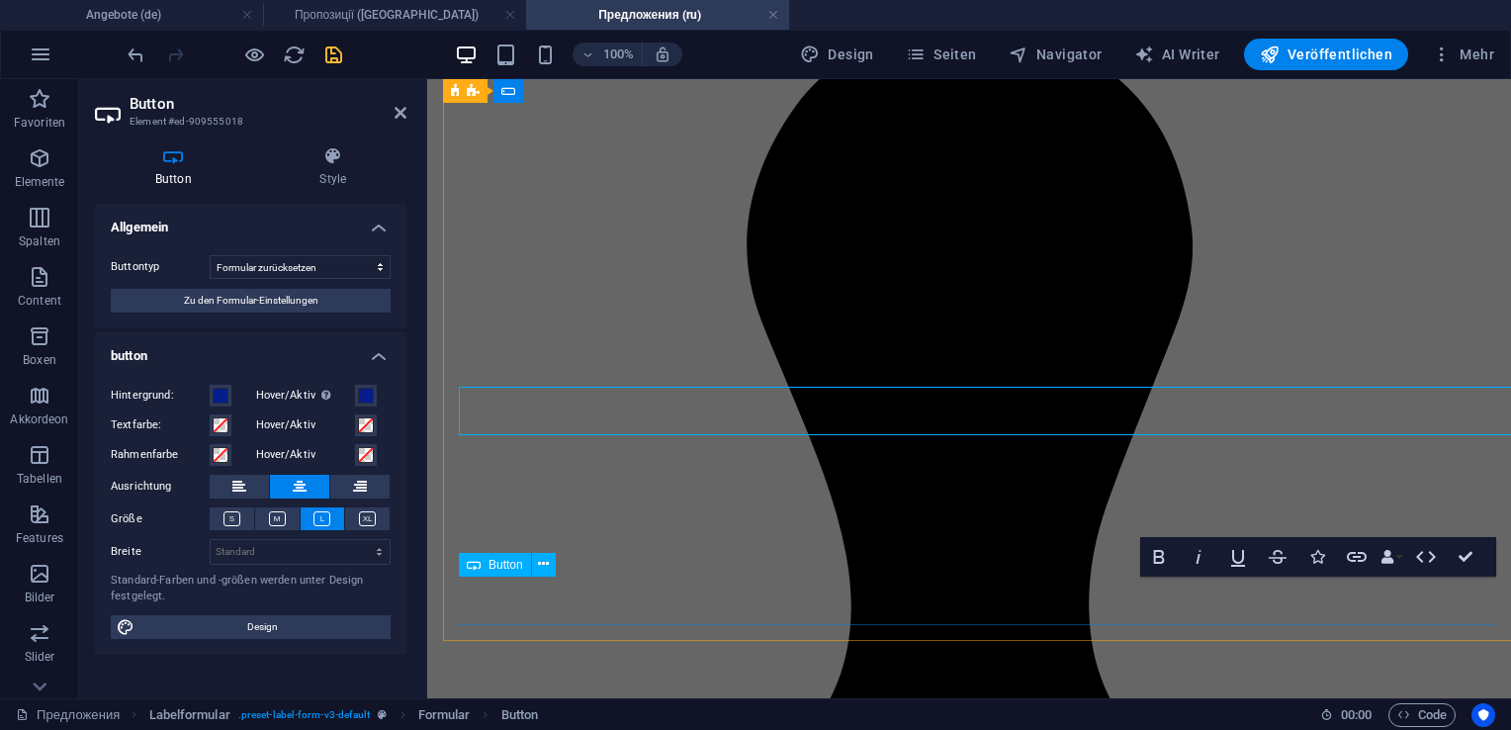
scroll to position [2675, 0]
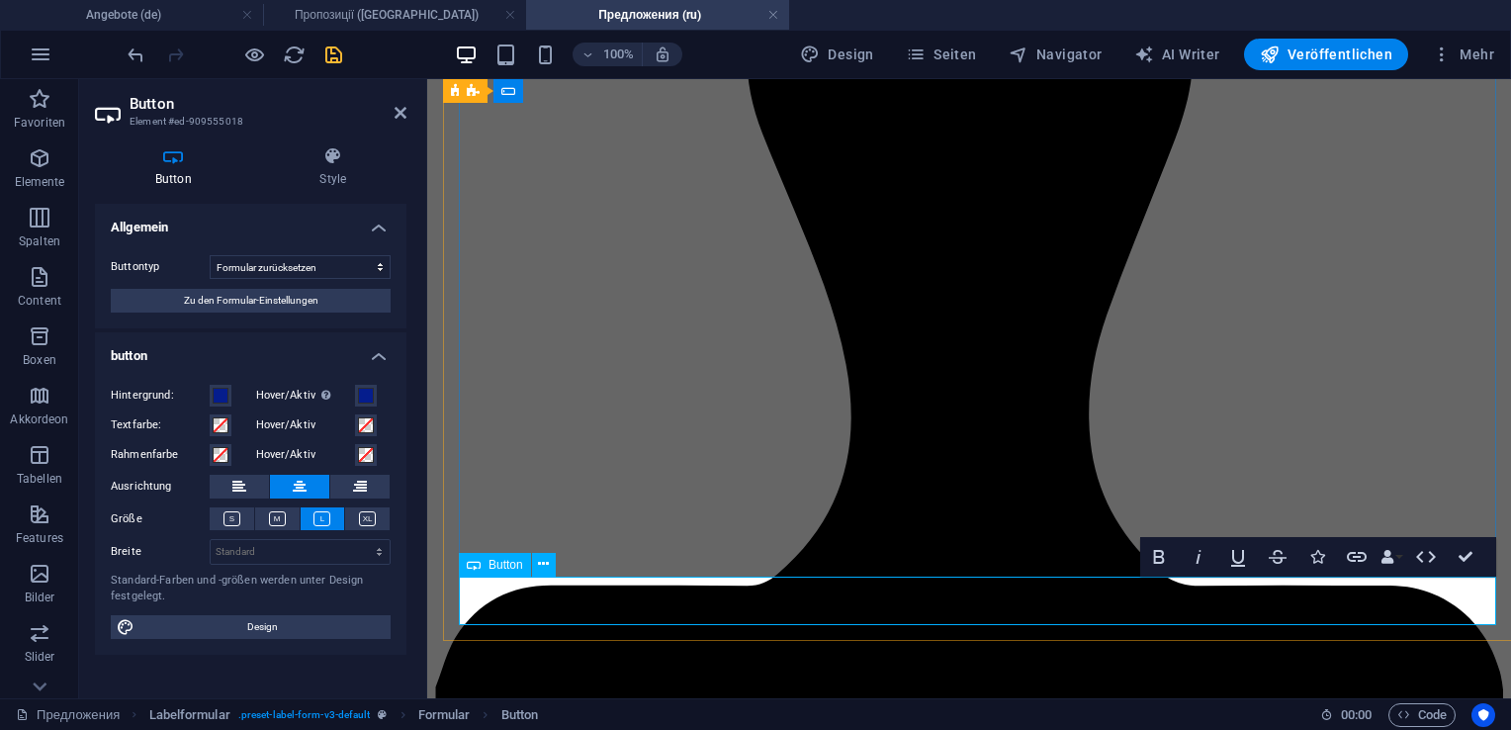
type button "Absenden"
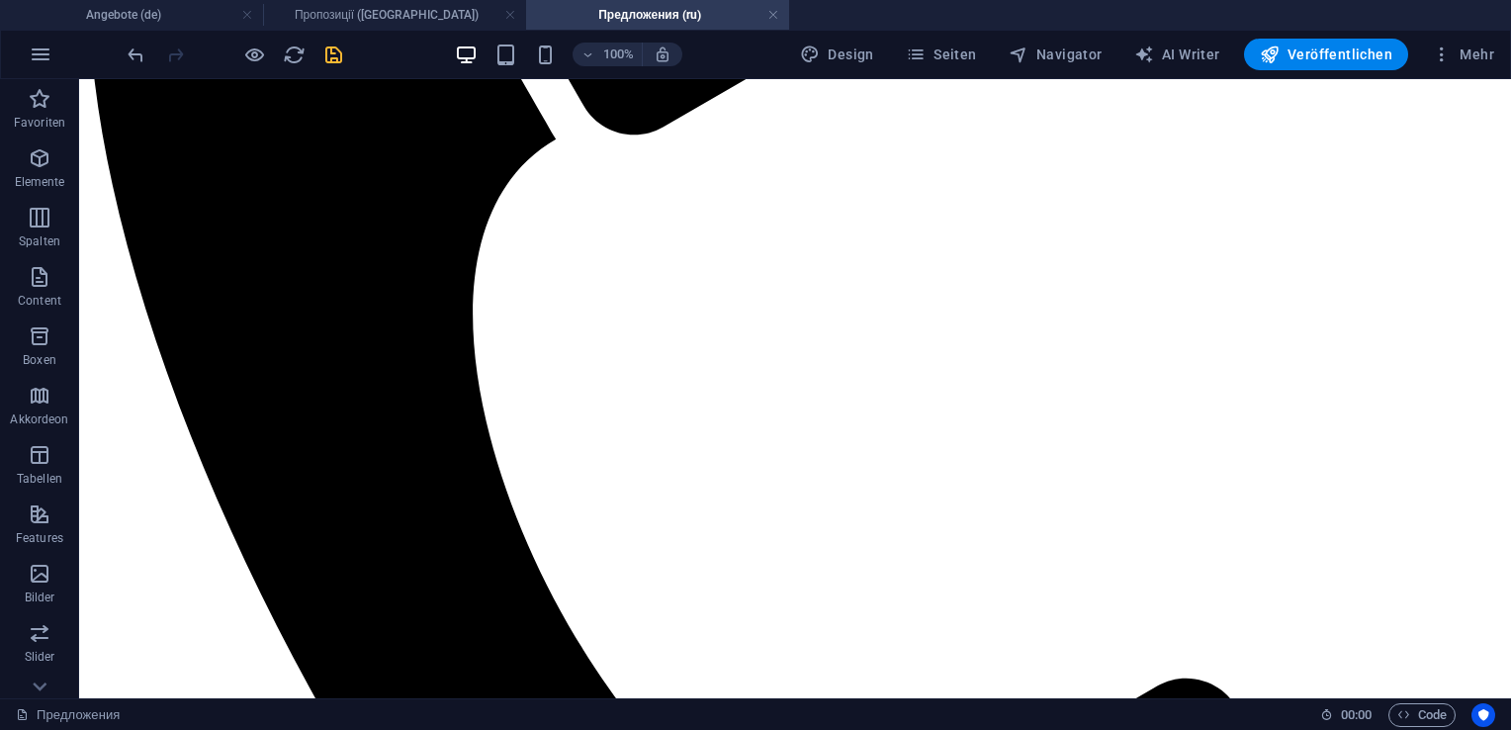
scroll to position [642, 0]
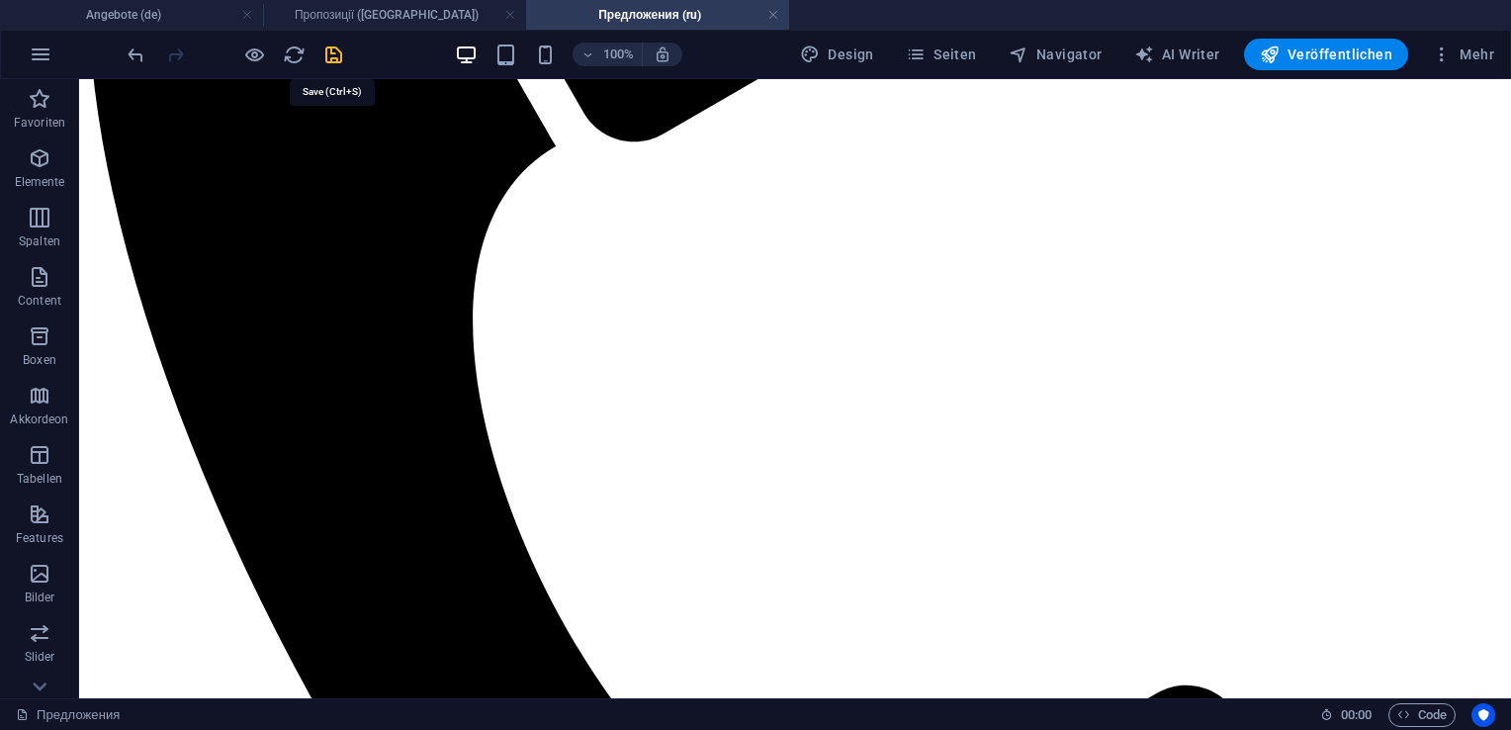
click at [337, 59] on icon "save" at bounding box center [333, 55] width 23 height 23
click at [378, 17] on h4 "Пропозиції ([GEOGRAPHIC_DATA])" at bounding box center [394, 15] width 263 height 22
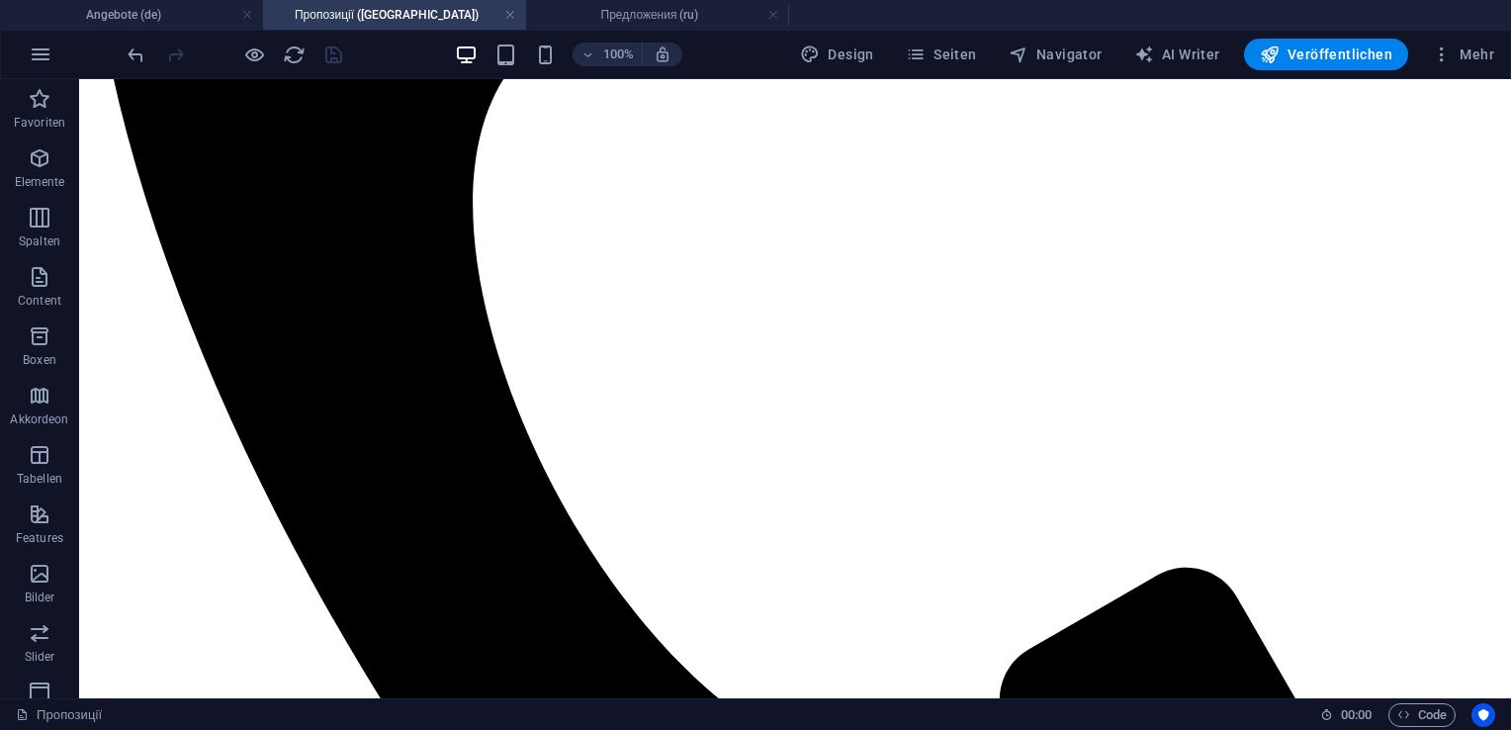
scroll to position [736, 0]
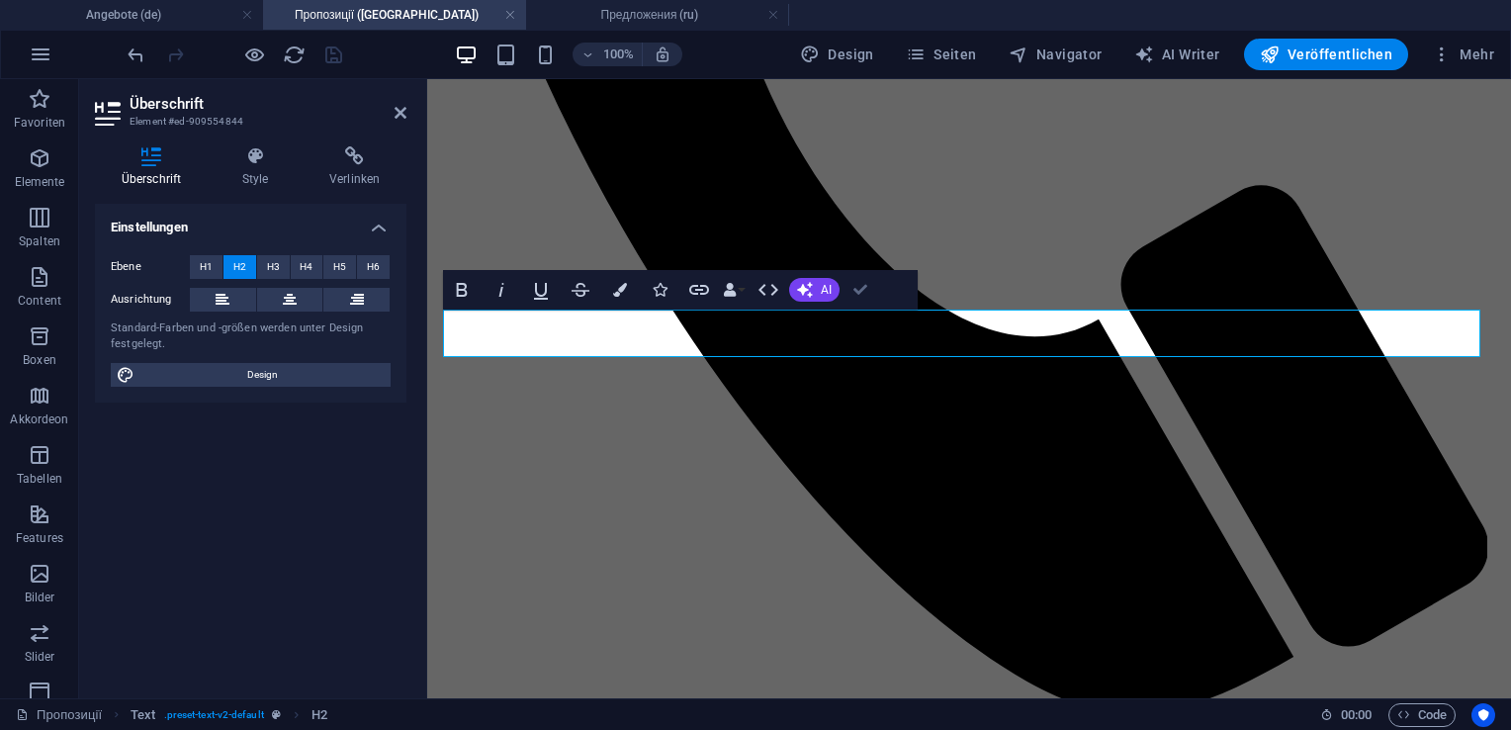
scroll to position [712, 0]
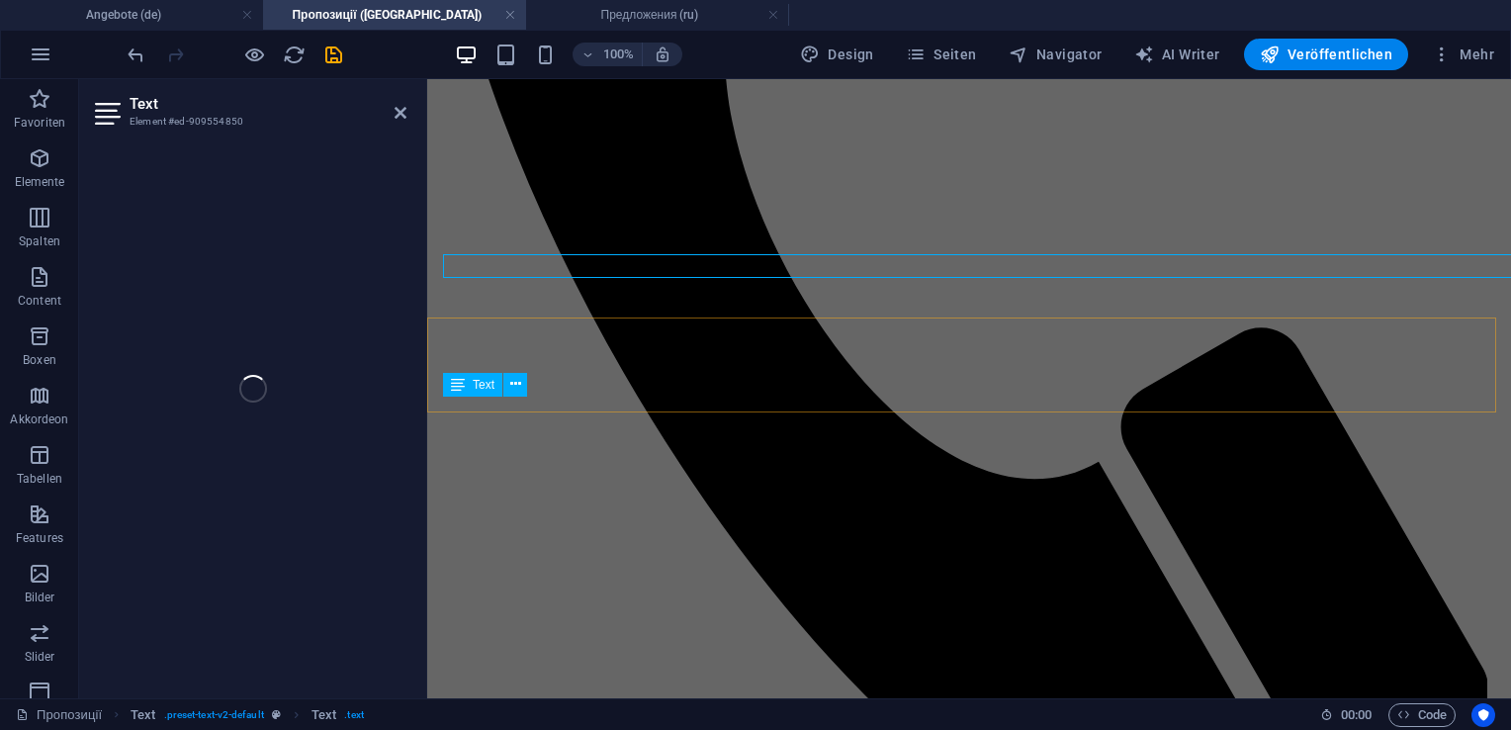
scroll to position [831, 0]
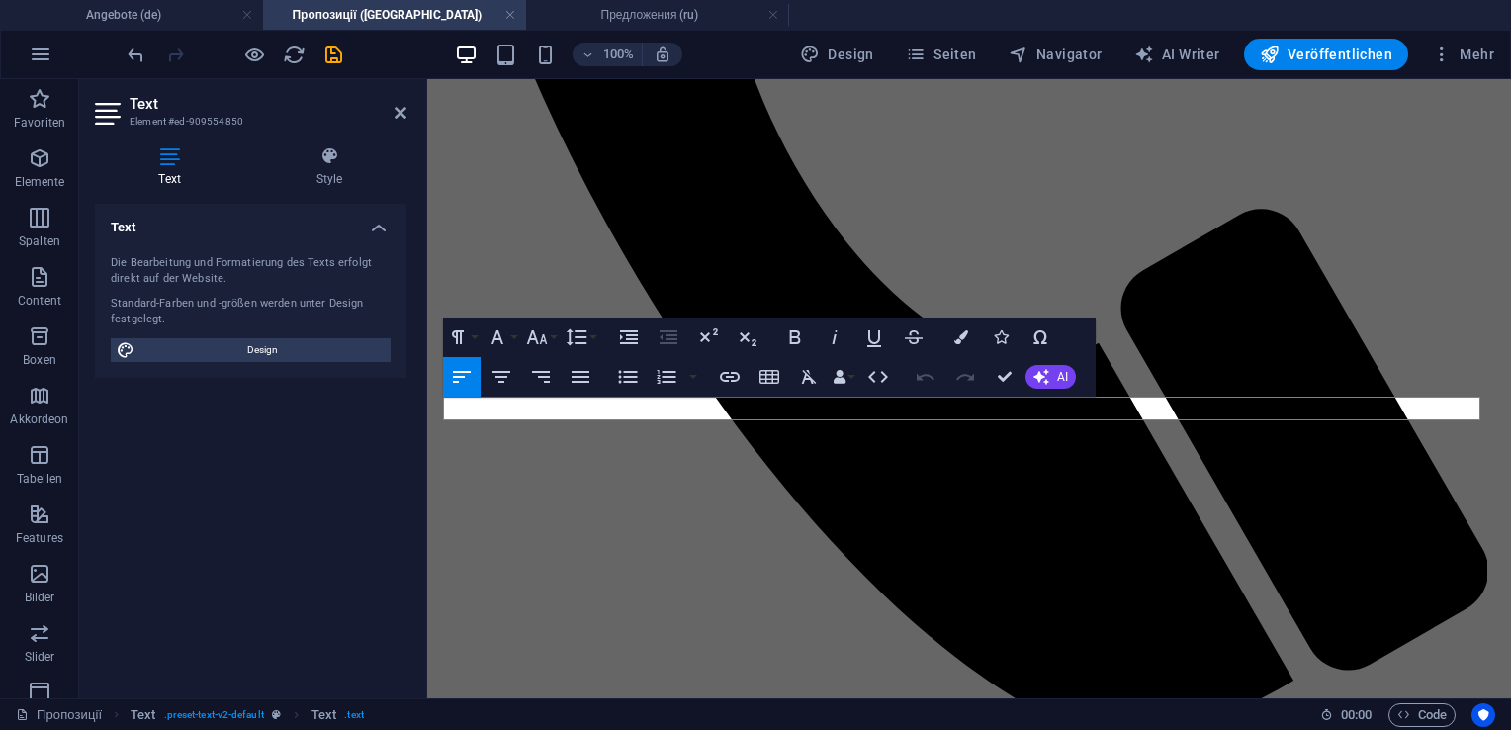
drag, startPoint x: 884, startPoint y: 407, endPoint x: 359, endPoint y: 423, distance: 525.4
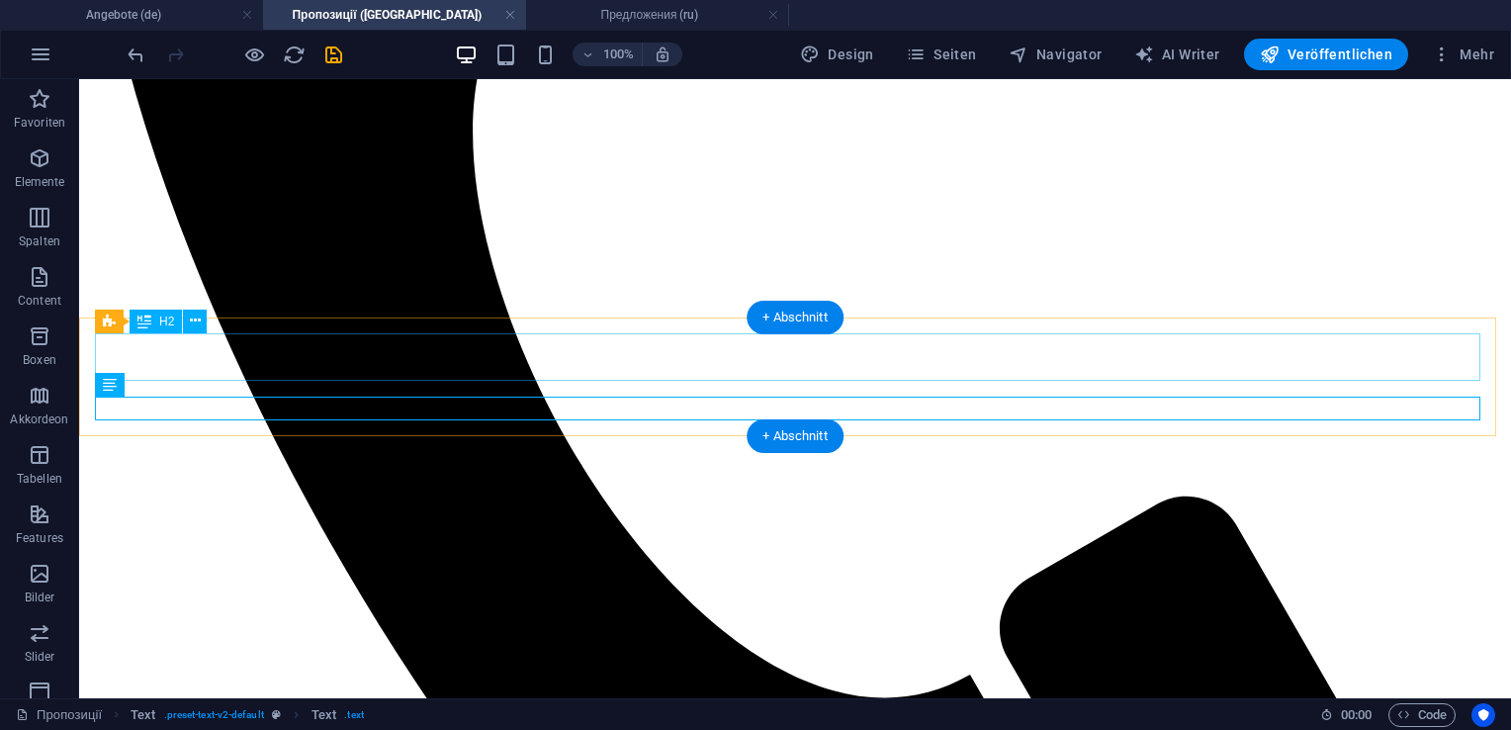
scroll to position [688, 0]
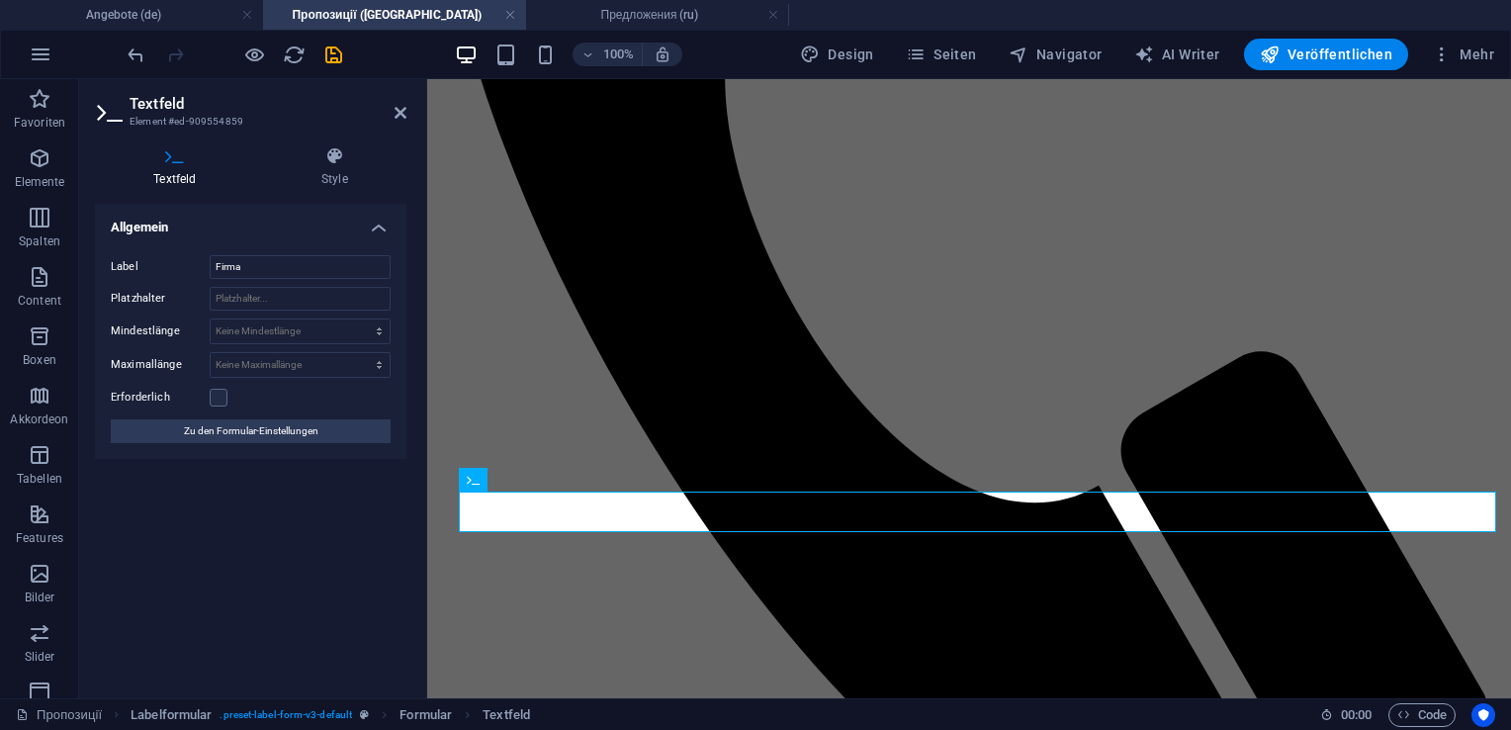
scroll to position [807, 0]
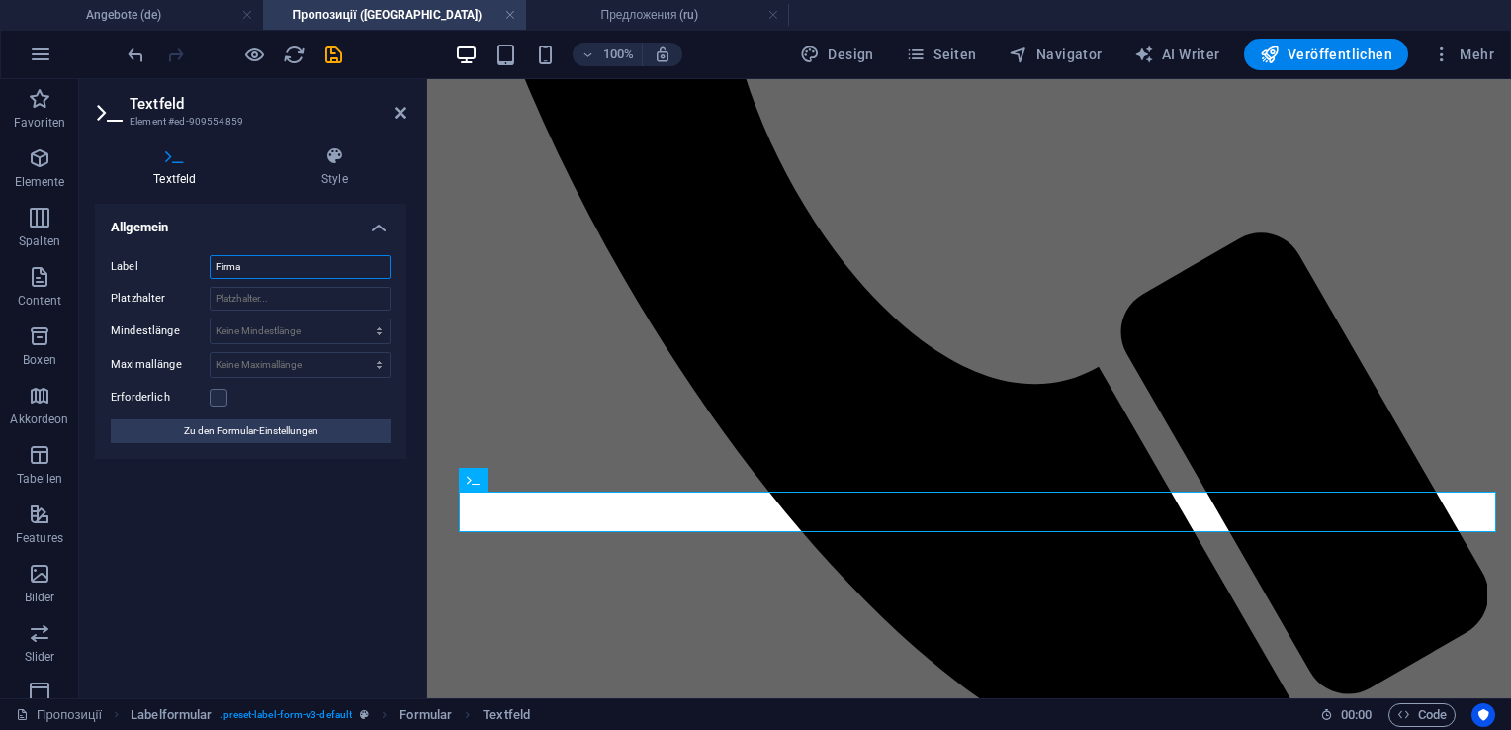
drag, startPoint x: 265, startPoint y: 255, endPoint x: 138, endPoint y: 269, distance: 127.3
click at [138, 269] on div "Label Firma" at bounding box center [251, 267] width 280 height 24
type input "Організація"
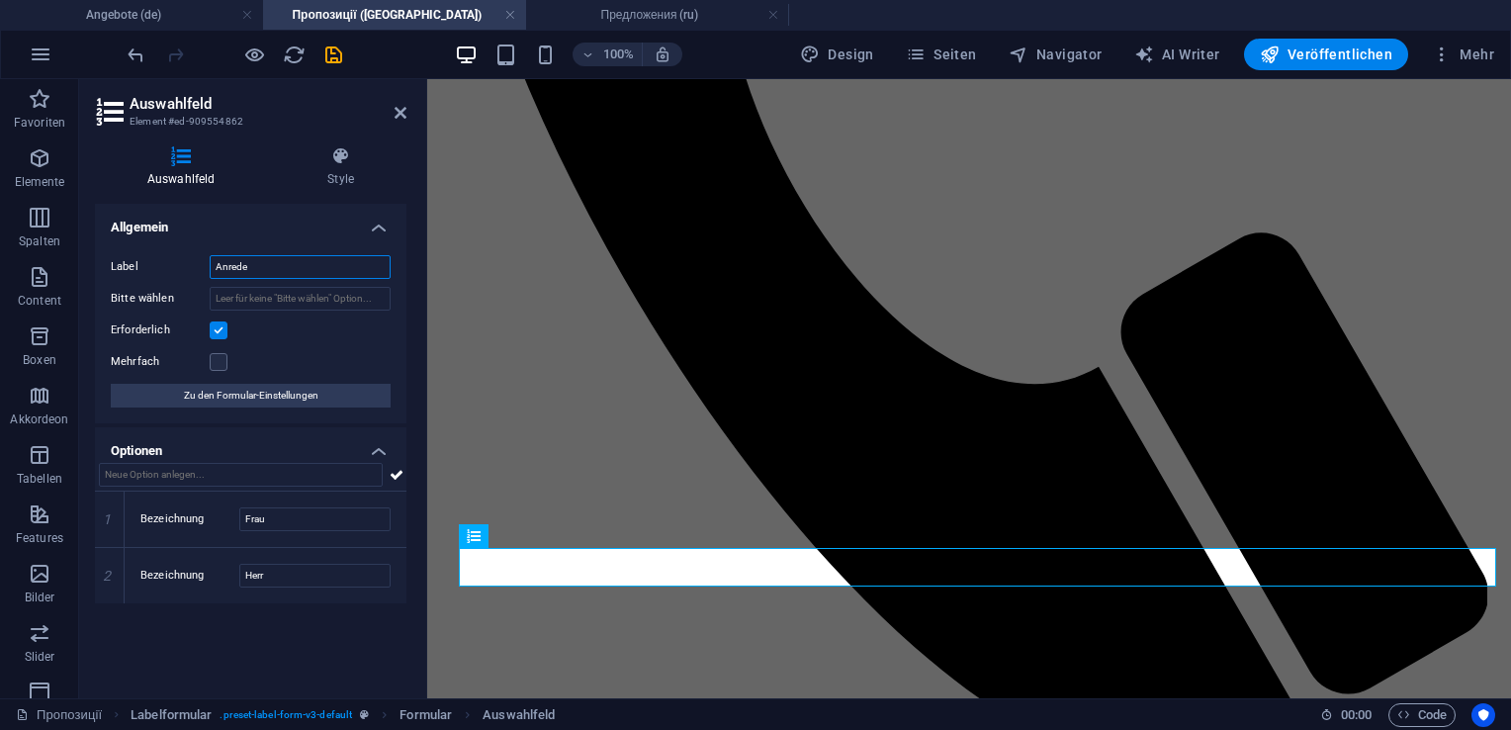
drag, startPoint x: 258, startPoint y: 271, endPoint x: 181, endPoint y: 271, distance: 77.1
click at [181, 271] on div "Label Anrede" at bounding box center [251, 267] width 280 height 24
type input "P"
type input "Звернення"
drag, startPoint x: 277, startPoint y: 519, endPoint x: 221, endPoint y: 519, distance: 56.4
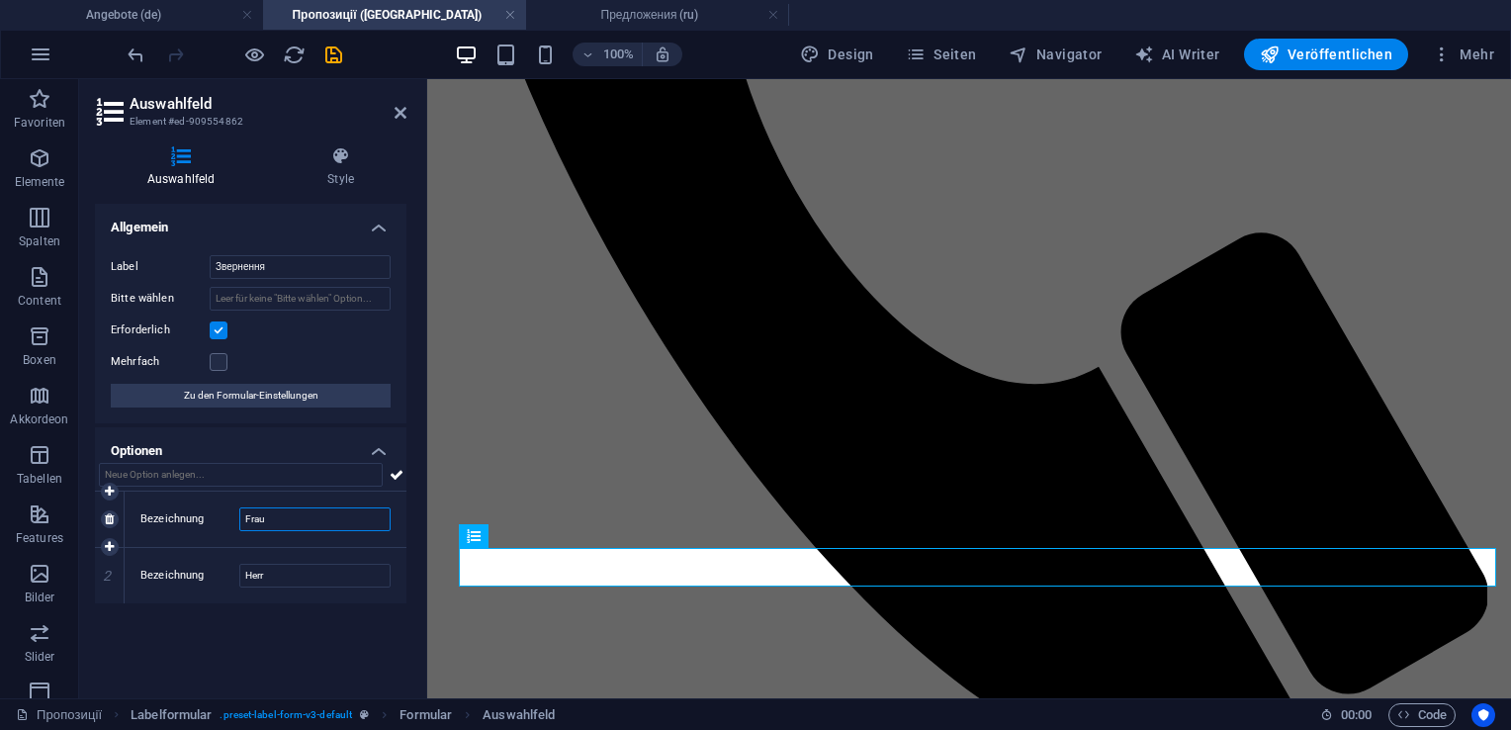
click at [221, 519] on div "Bezeichnung Frau" at bounding box center [265, 519] width 250 height 24
type input "Громадянка"
drag, startPoint x: 302, startPoint y: 573, endPoint x: 223, endPoint y: 574, distance: 79.1
click at [223, 574] on div "Bezeichnung Herr" at bounding box center [265, 576] width 250 height 24
type input "Громадянин"
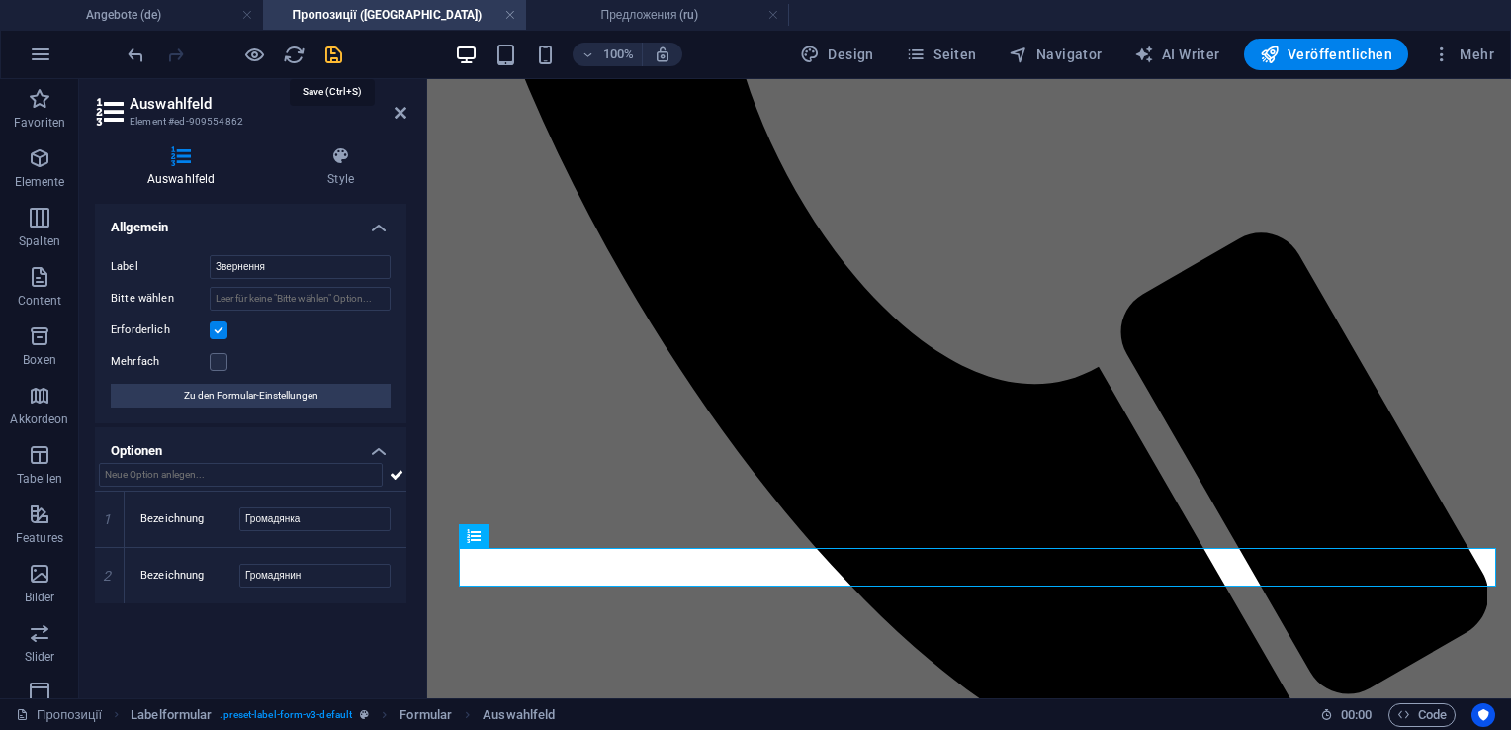
click at [326, 57] on icon "save" at bounding box center [333, 55] width 23 height 23
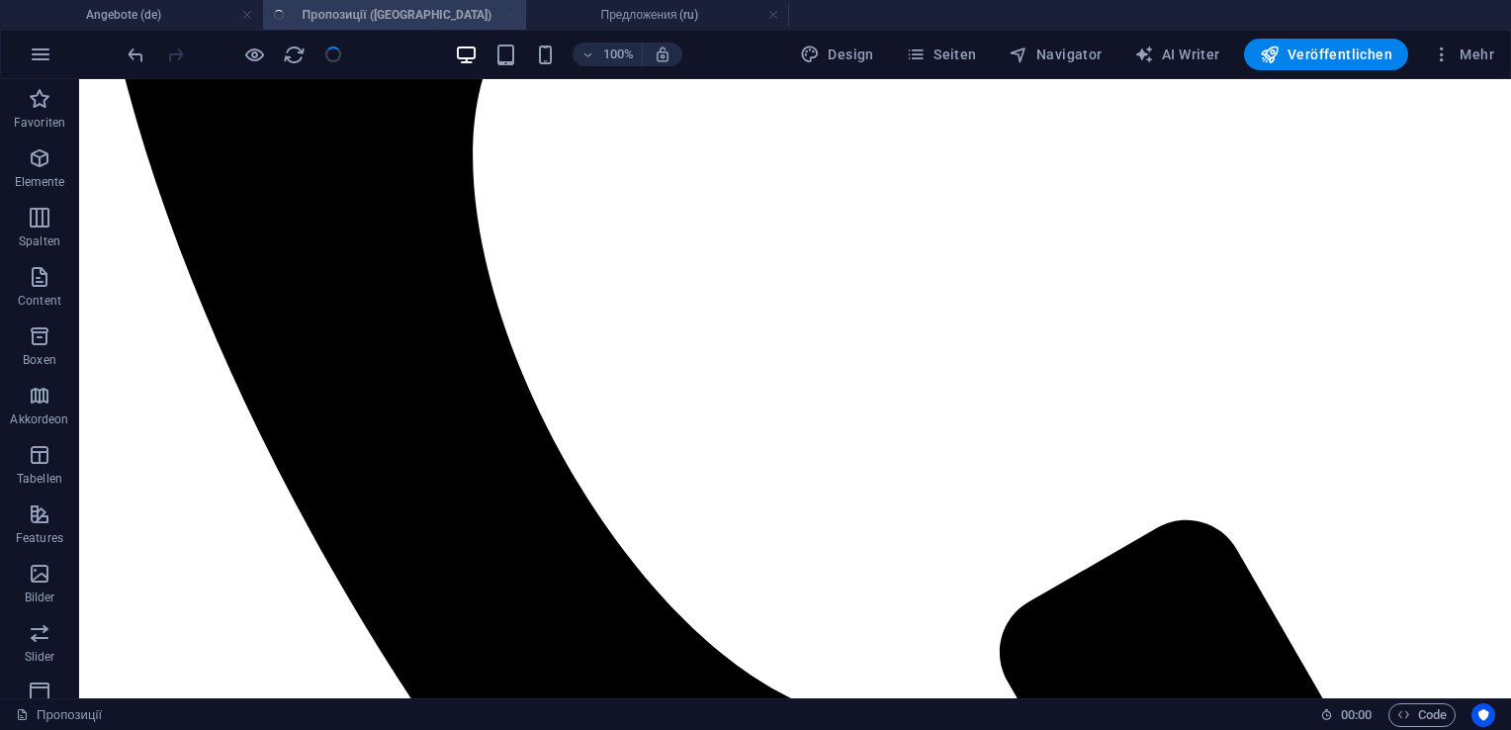
scroll to position [688, 0]
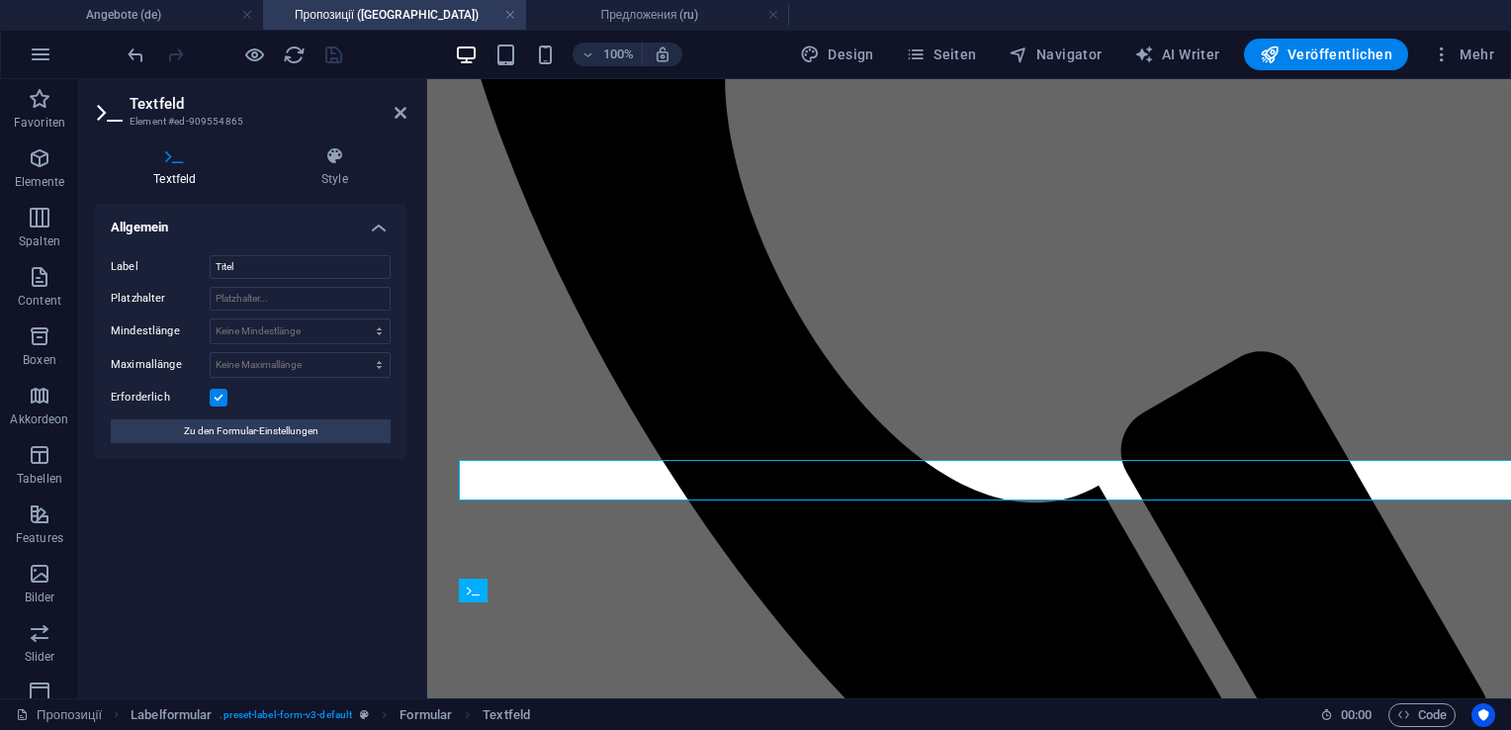
scroll to position [807, 0]
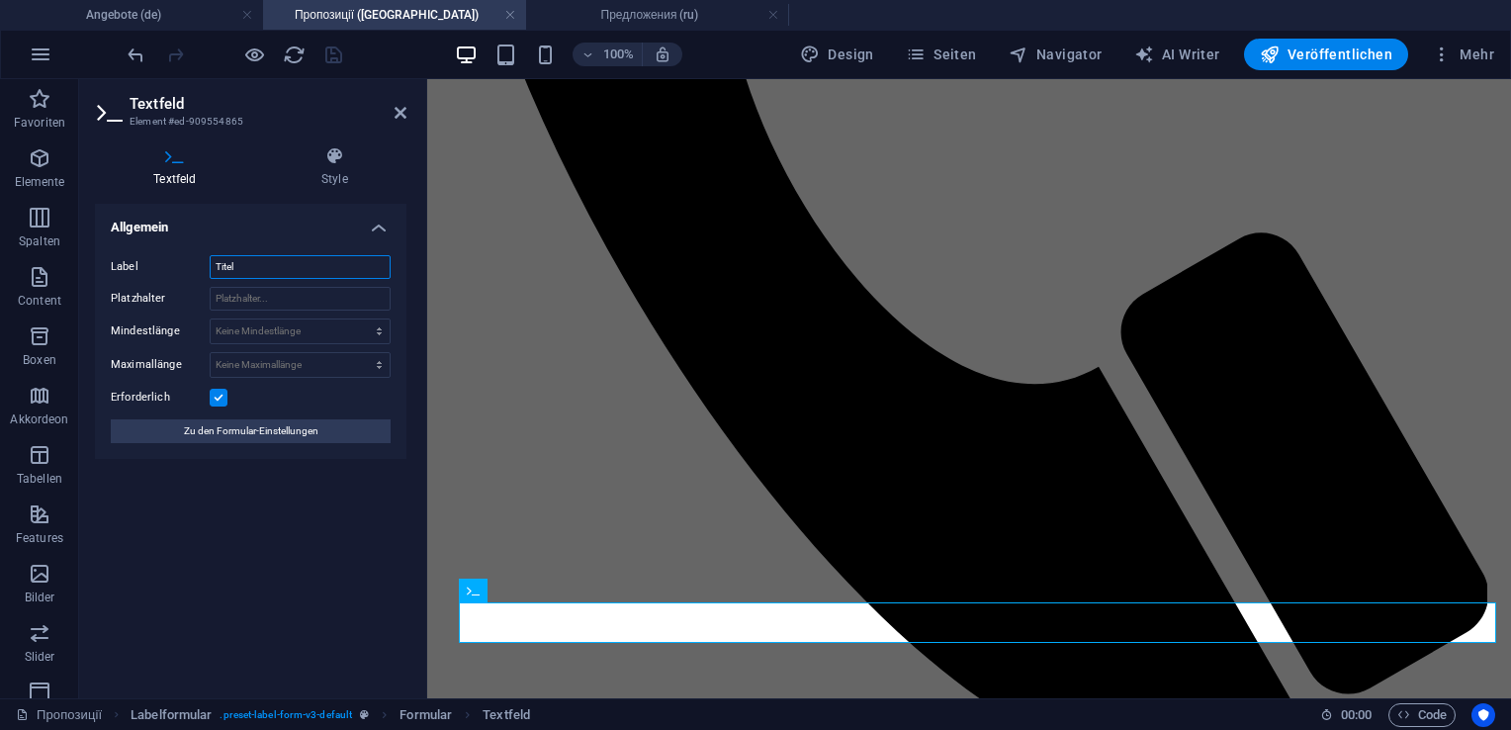
drag, startPoint x: 262, startPoint y: 261, endPoint x: 138, endPoint y: 280, distance: 125.0
click at [138, 280] on div "Label Titel Platzhalter Mindestlänge Keine Mindestlänge Zeichen Maximallänge Ke…" at bounding box center [251, 349] width 312 height 220
type input "Титул"
click at [338, 52] on icon "save" at bounding box center [333, 55] width 23 height 23
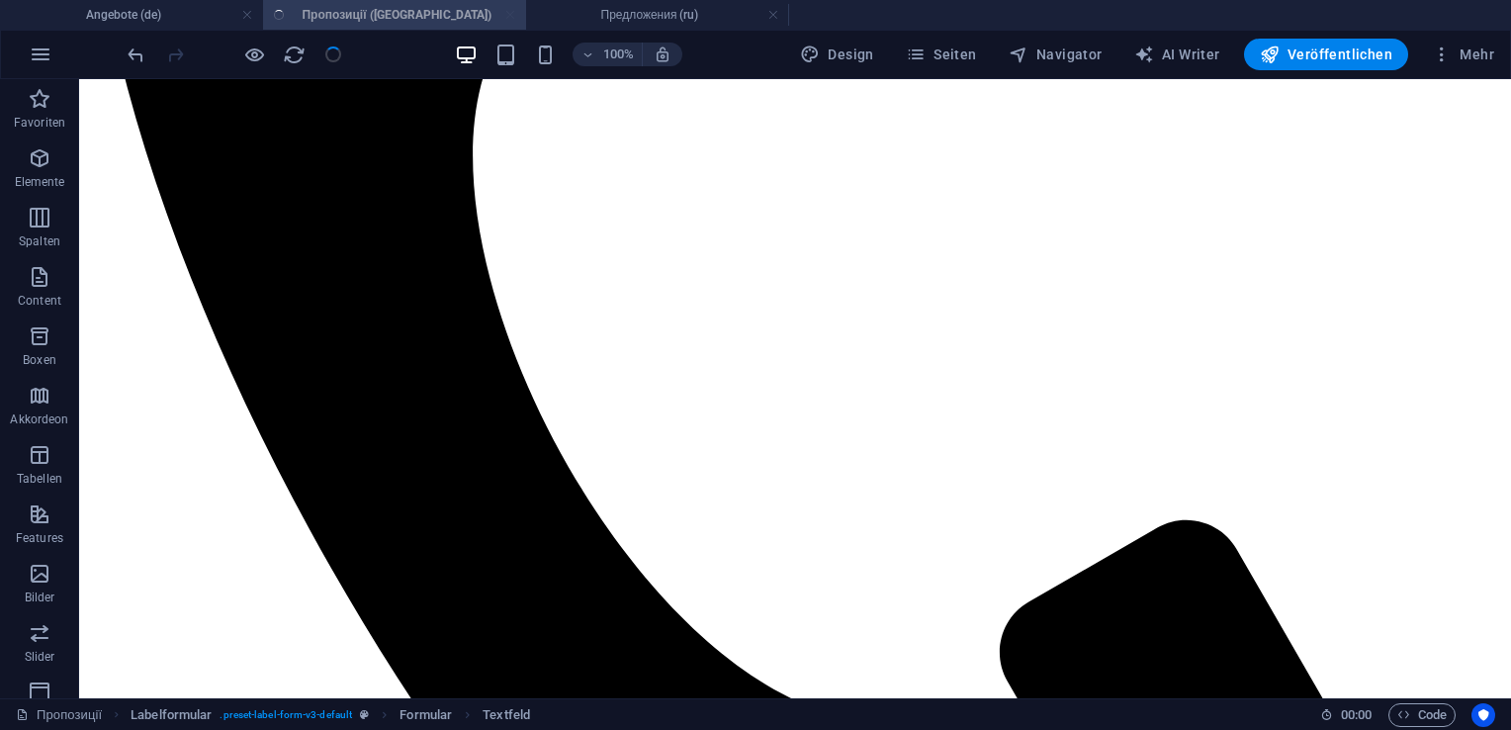
scroll to position [688, 0]
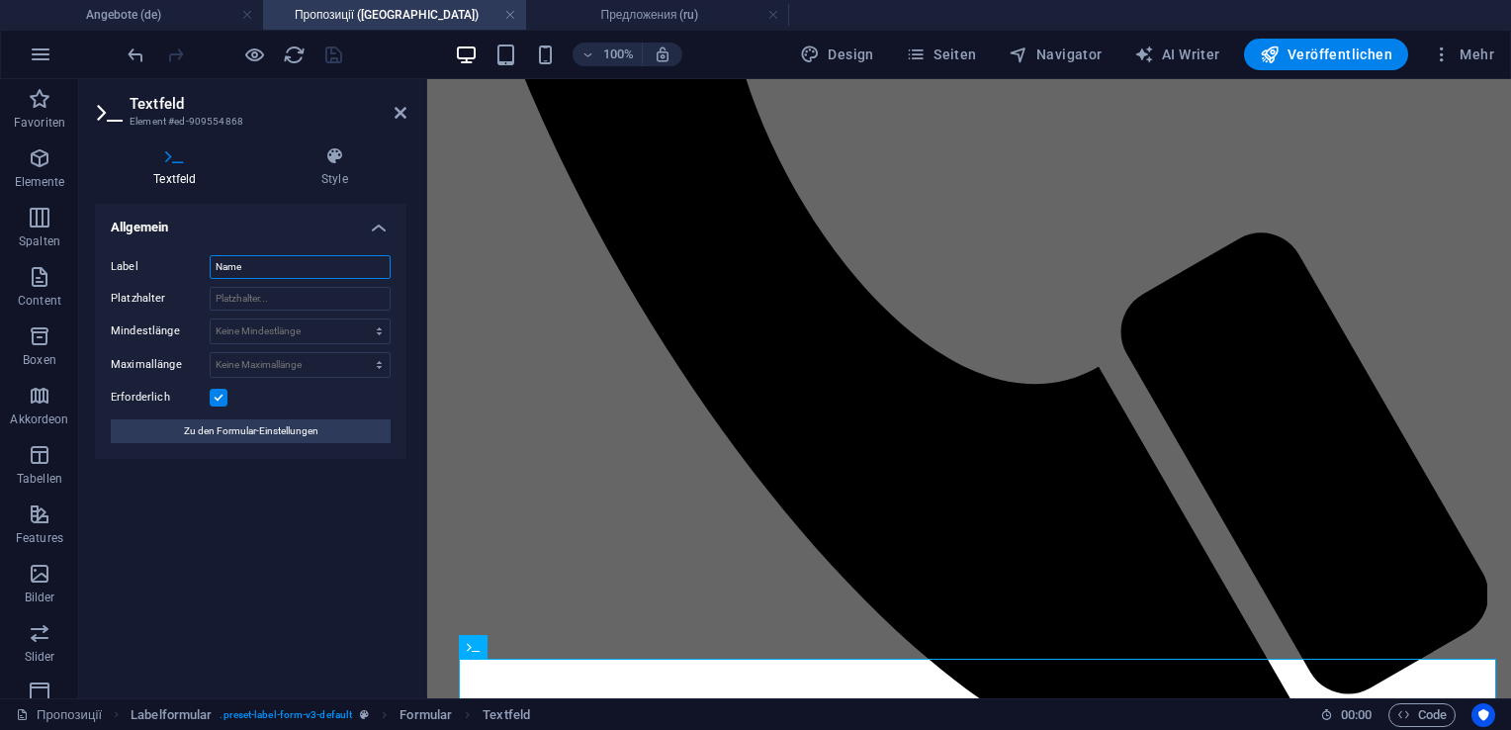
drag, startPoint x: 253, startPoint y: 260, endPoint x: 164, endPoint y: 271, distance: 89.7
click at [164, 271] on div "Label Name" at bounding box center [251, 267] width 280 height 24
type input "Фамілія"
click at [327, 57] on icon "save" at bounding box center [333, 55] width 23 height 23
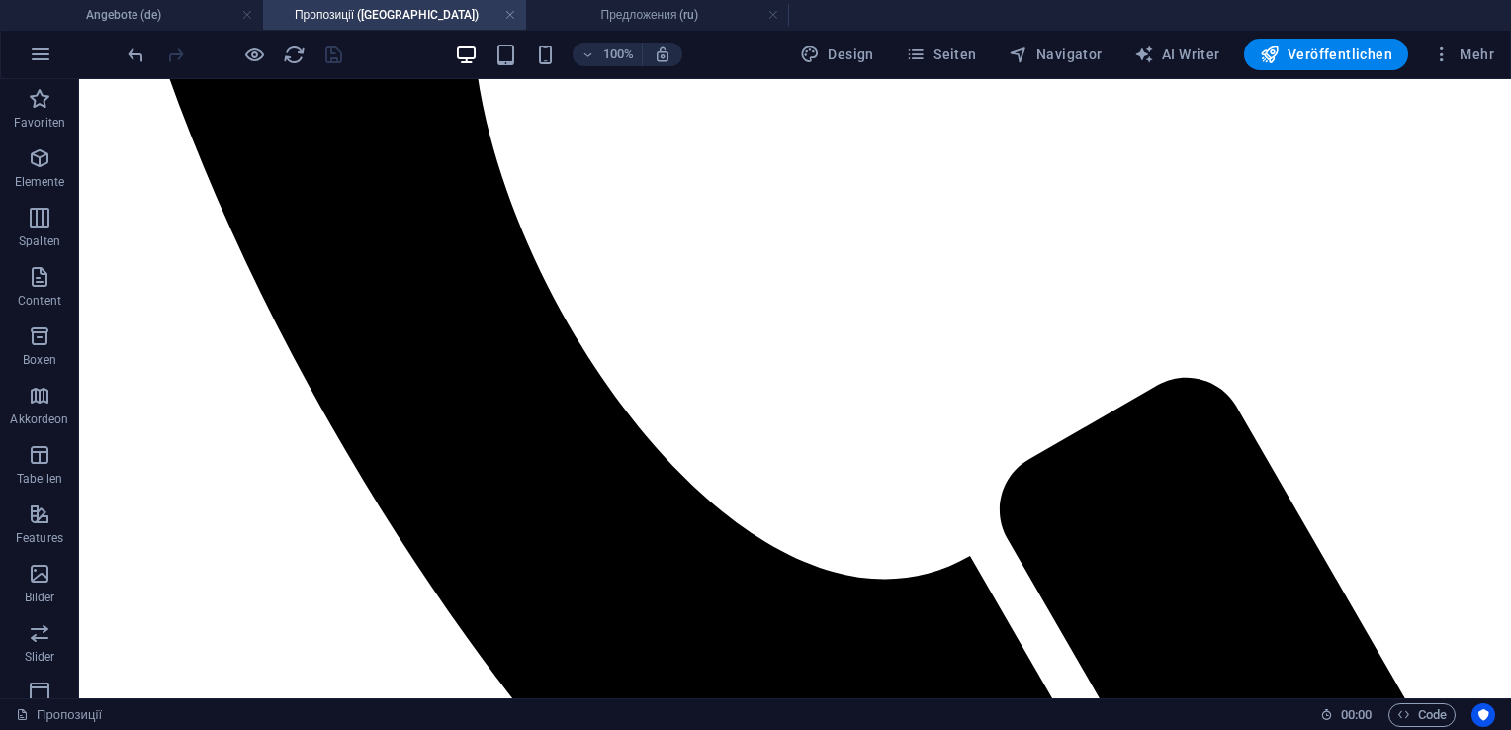
scroll to position [995, 0]
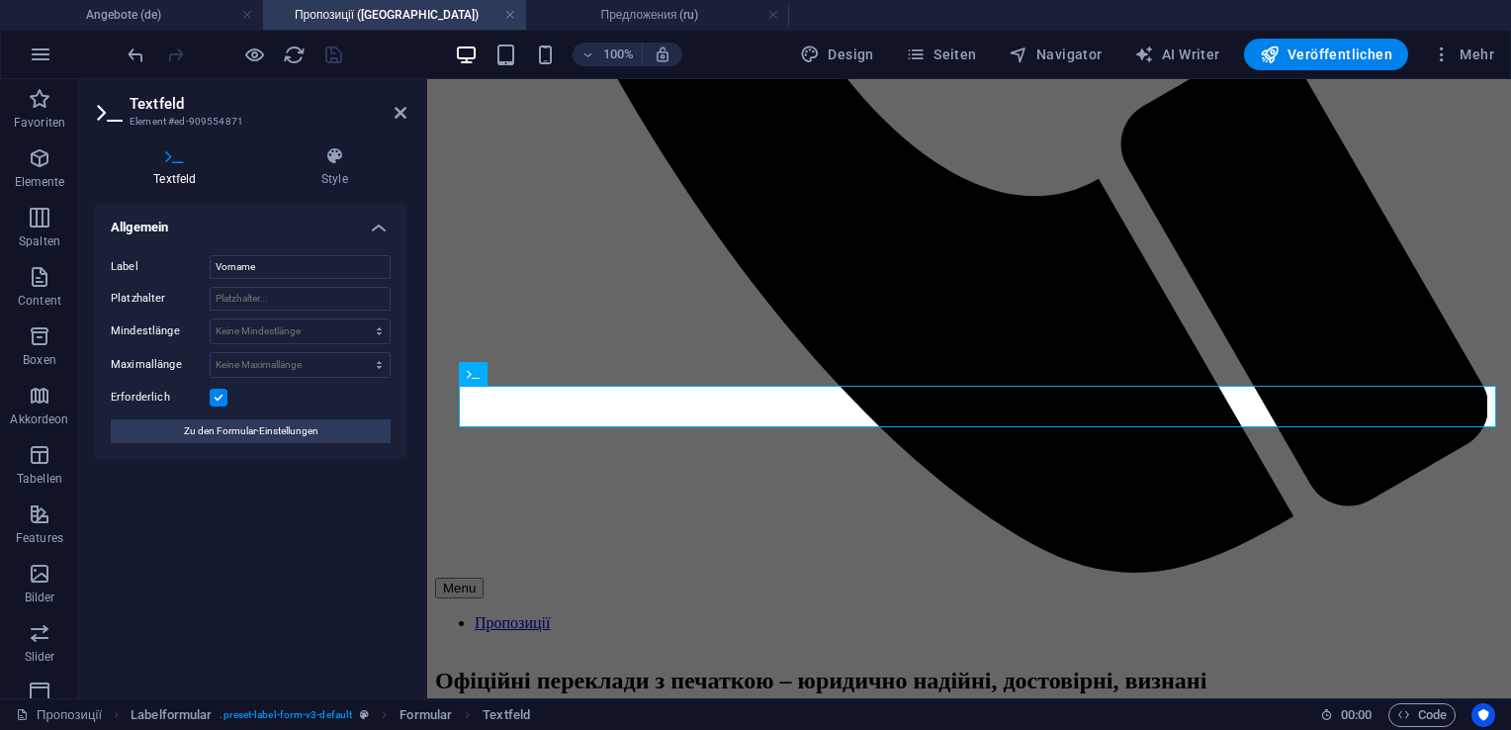
scroll to position [1137, 0]
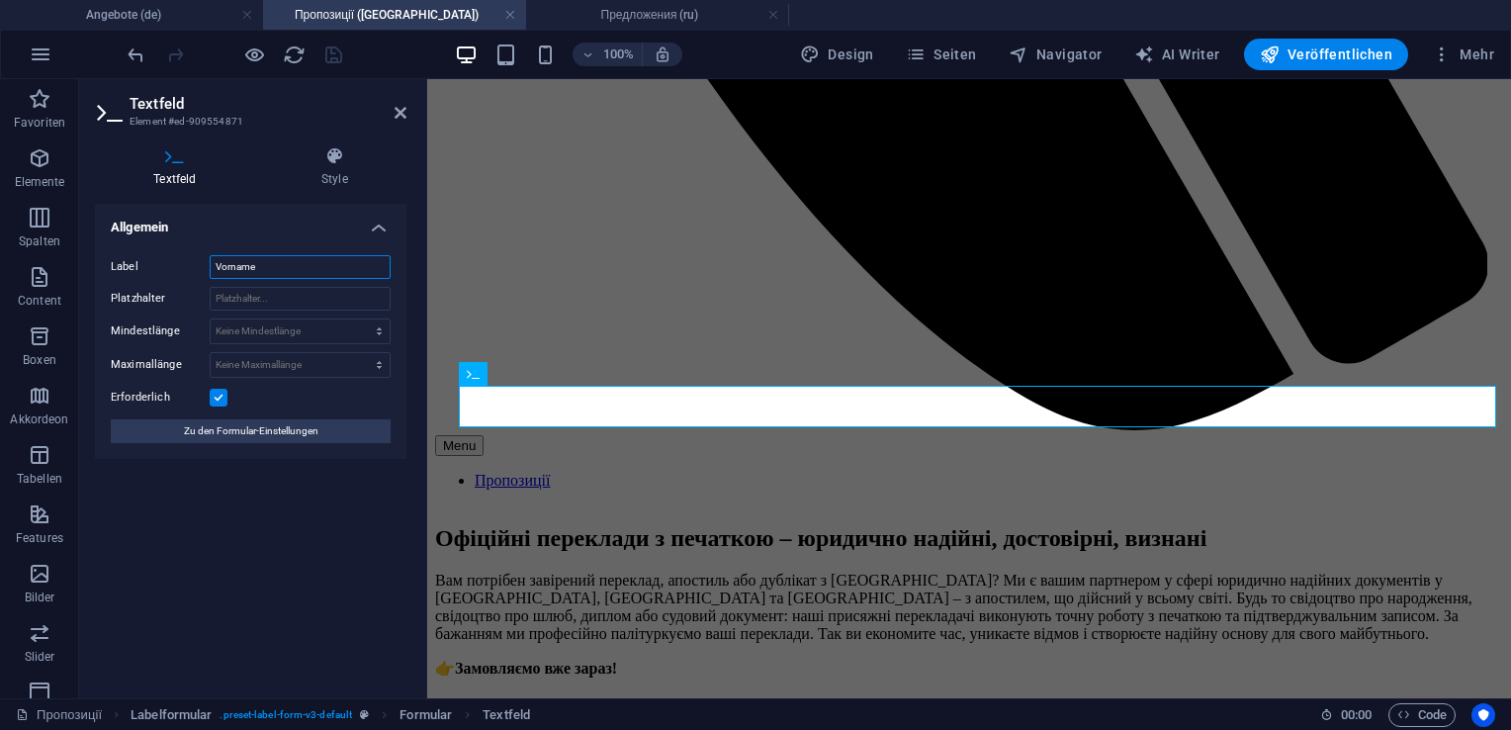
drag, startPoint x: 282, startPoint y: 268, endPoint x: 173, endPoint y: 266, distance: 108.8
click at [173, 266] on div "Label Vorname" at bounding box center [251, 267] width 280 height 24
paste input "Ім'я"
type input "Ім'я"
click at [328, 49] on icon "save" at bounding box center [333, 55] width 23 height 23
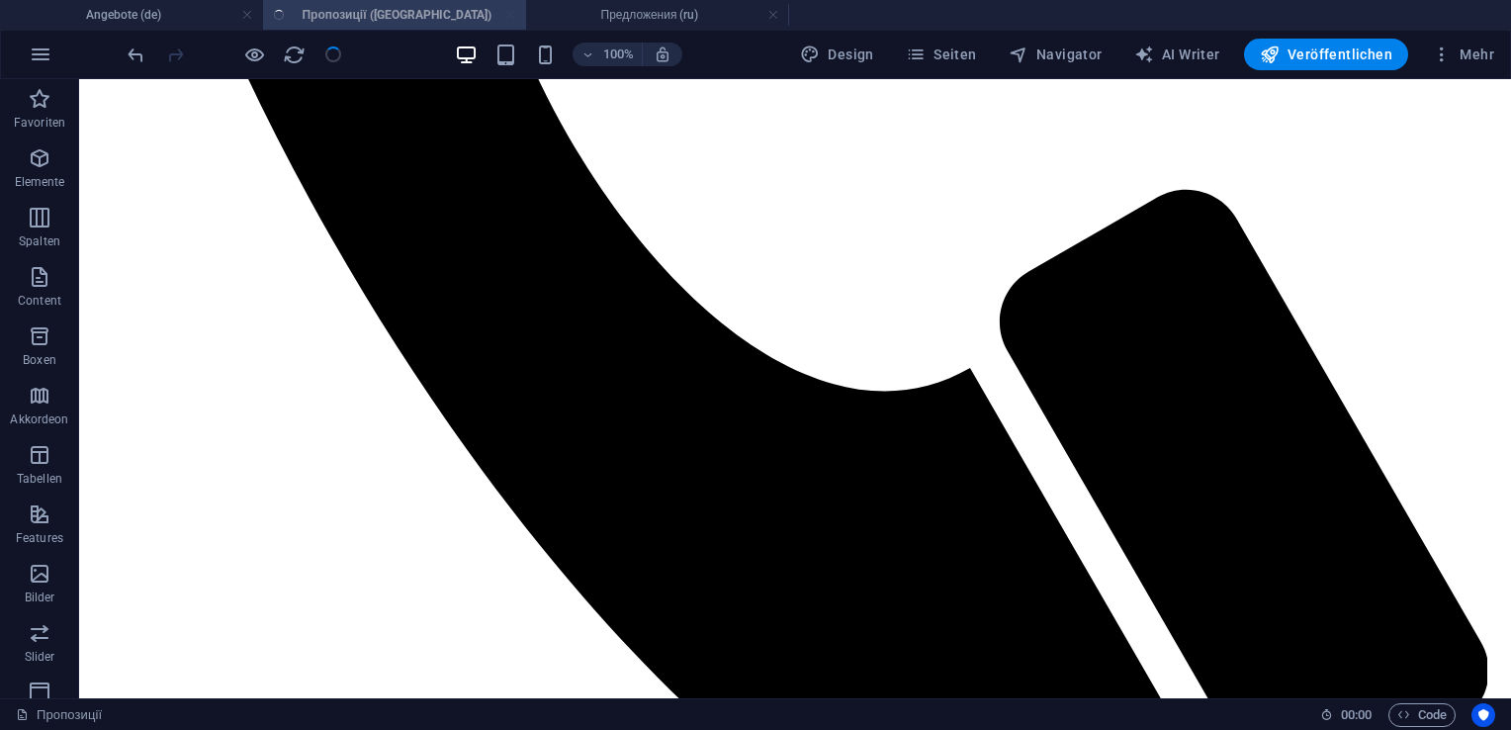
scroll to position [995, 0]
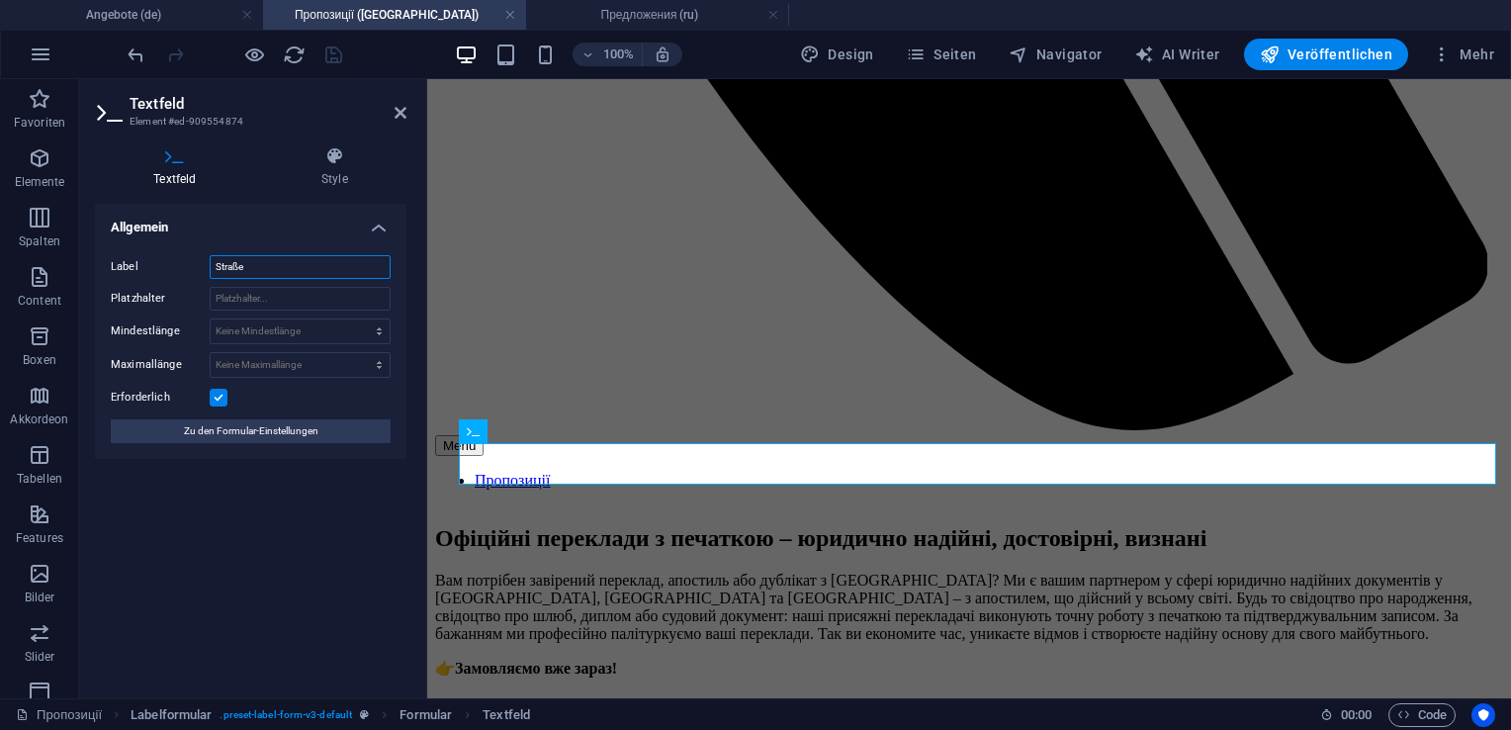
drag, startPoint x: 267, startPoint y: 257, endPoint x: 140, endPoint y: 266, distance: 126.9
click at [140, 266] on div "Label Straße" at bounding box center [251, 267] width 280 height 24
type input "D"
type input "Вулиця"
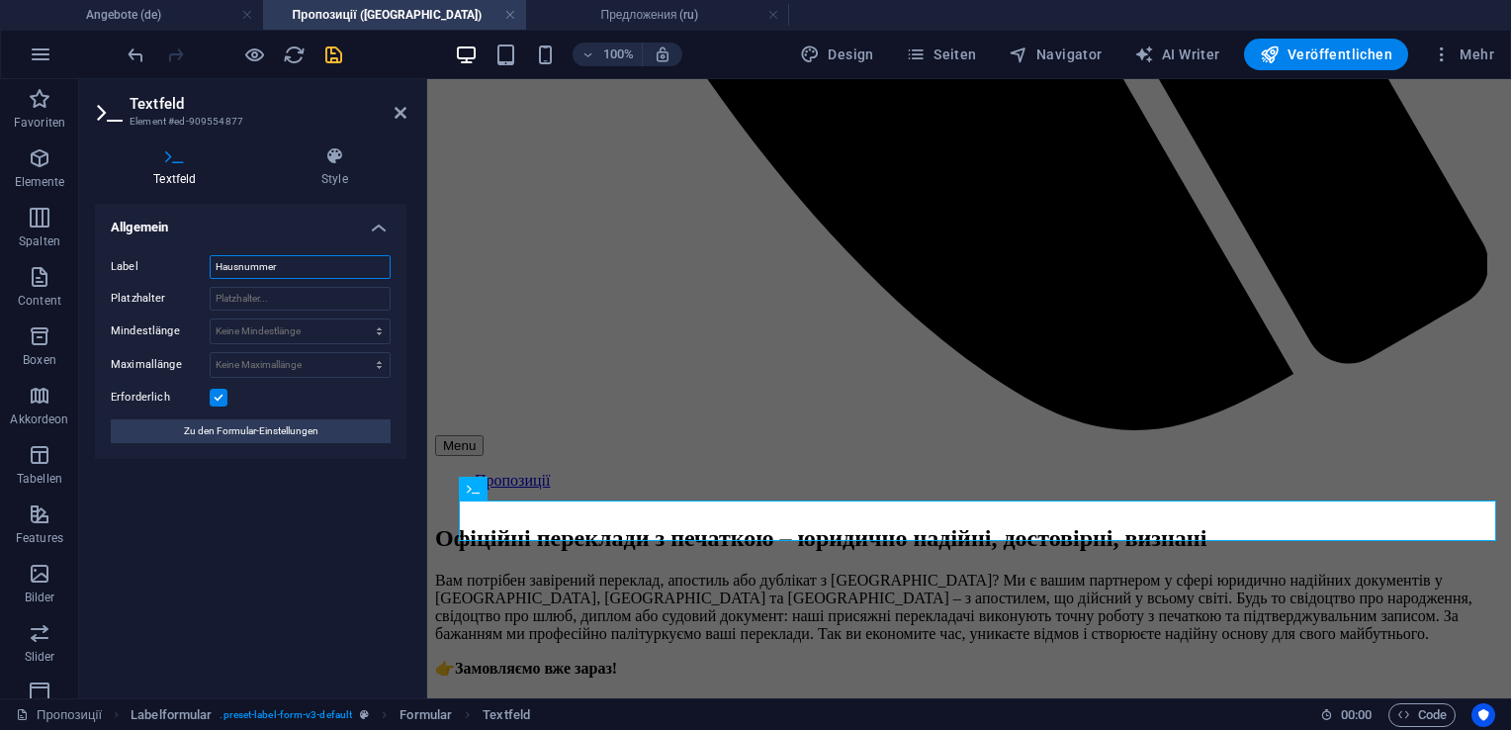
drag, startPoint x: 297, startPoint y: 266, endPoint x: 167, endPoint y: 268, distance: 129.6
click at [167, 268] on div "Label Hausnummer" at bounding box center [251, 267] width 280 height 24
type input "Номер будинку"
click at [335, 55] on icon "save" at bounding box center [333, 55] width 23 height 23
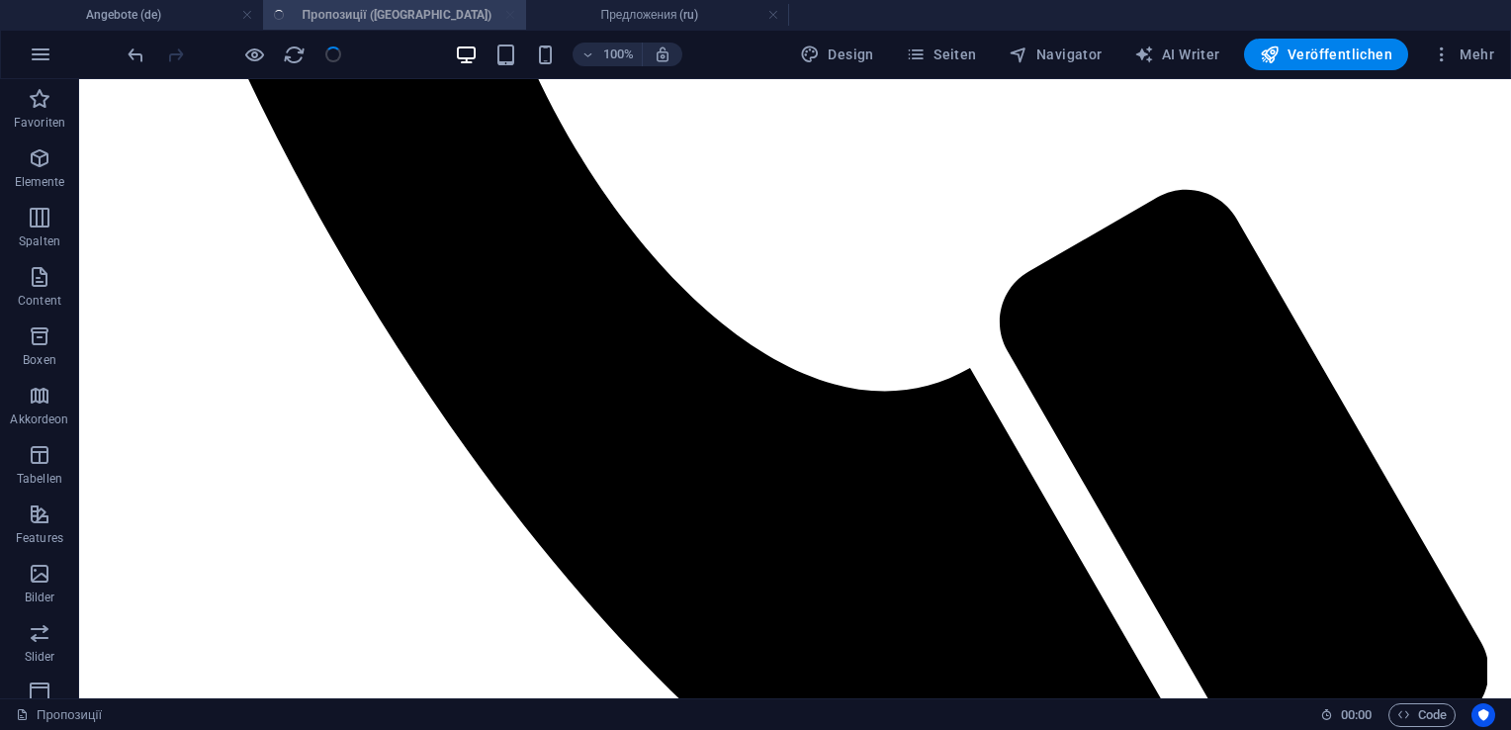
scroll to position [995, 0]
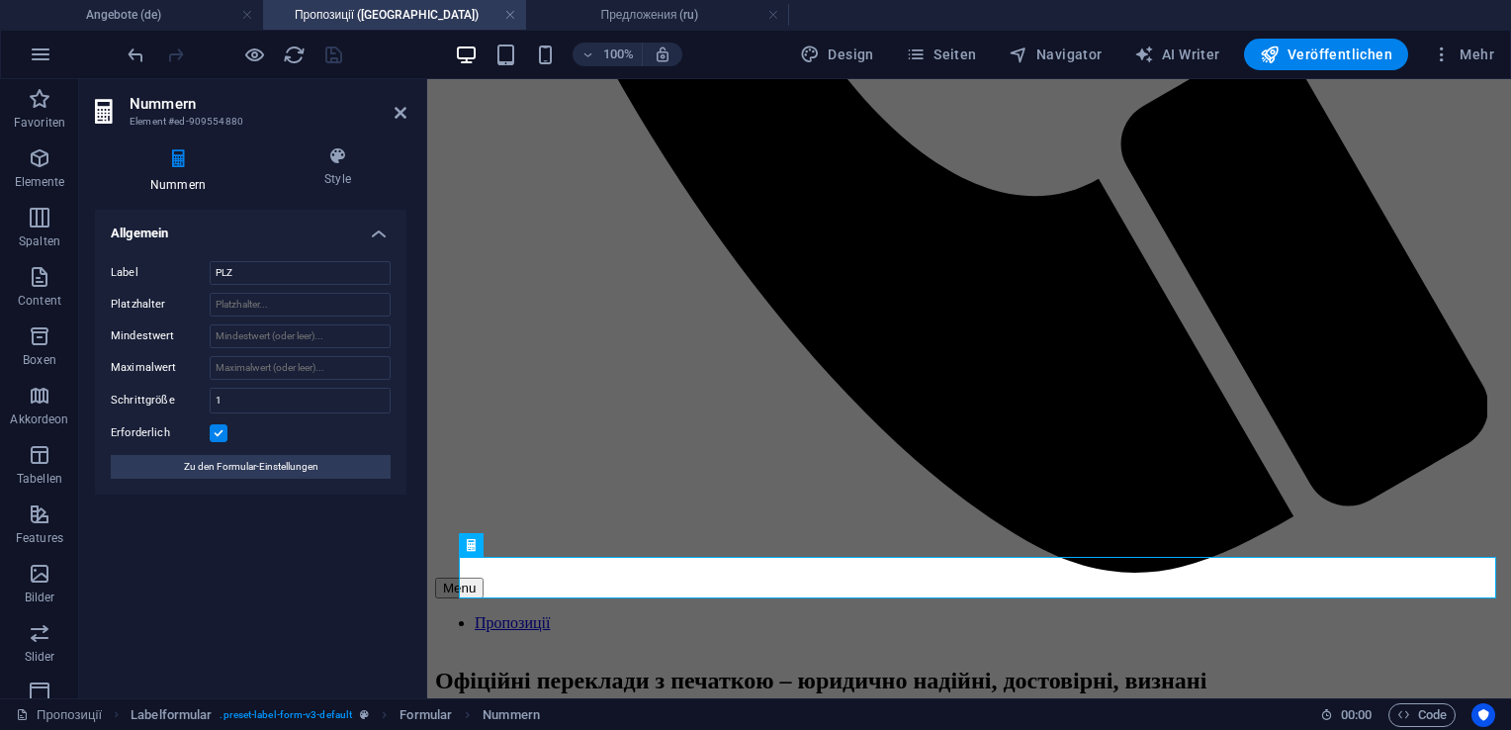
scroll to position [1137, 0]
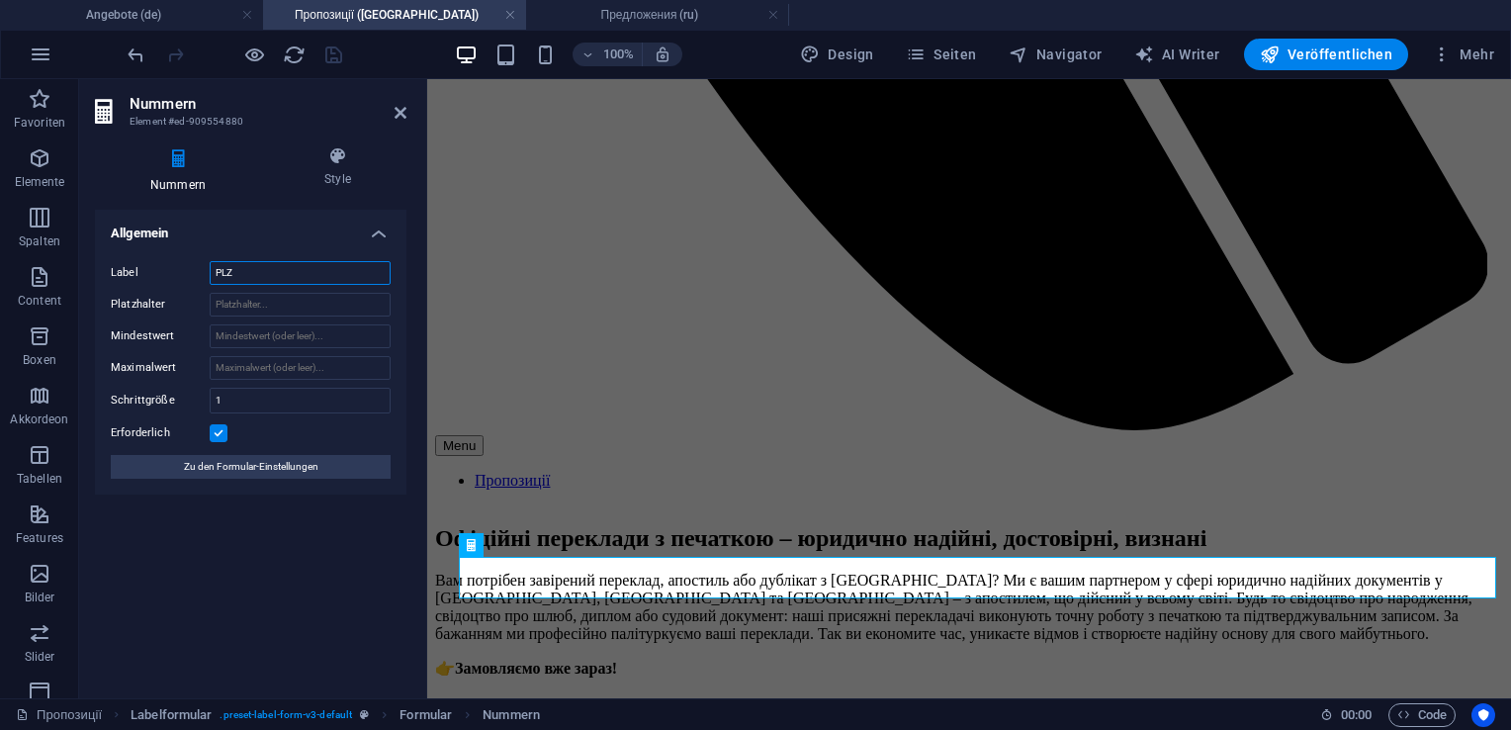
drag, startPoint x: 253, startPoint y: 260, endPoint x: 163, endPoint y: 275, distance: 91.2
click at [163, 275] on div "Label PLZ" at bounding box center [251, 273] width 280 height 24
type input "Індекс"
click at [326, 58] on icon "save" at bounding box center [333, 55] width 23 height 23
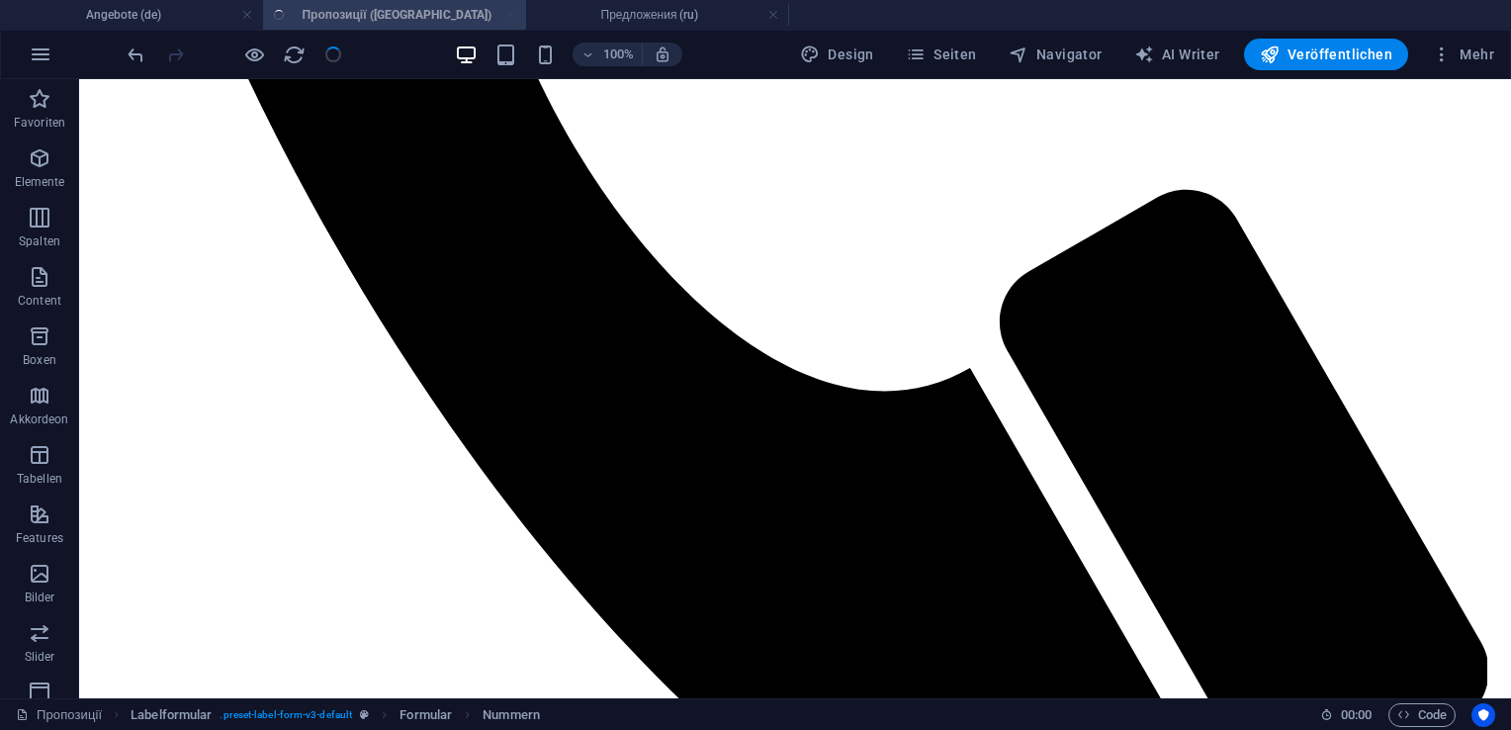
scroll to position [995, 0]
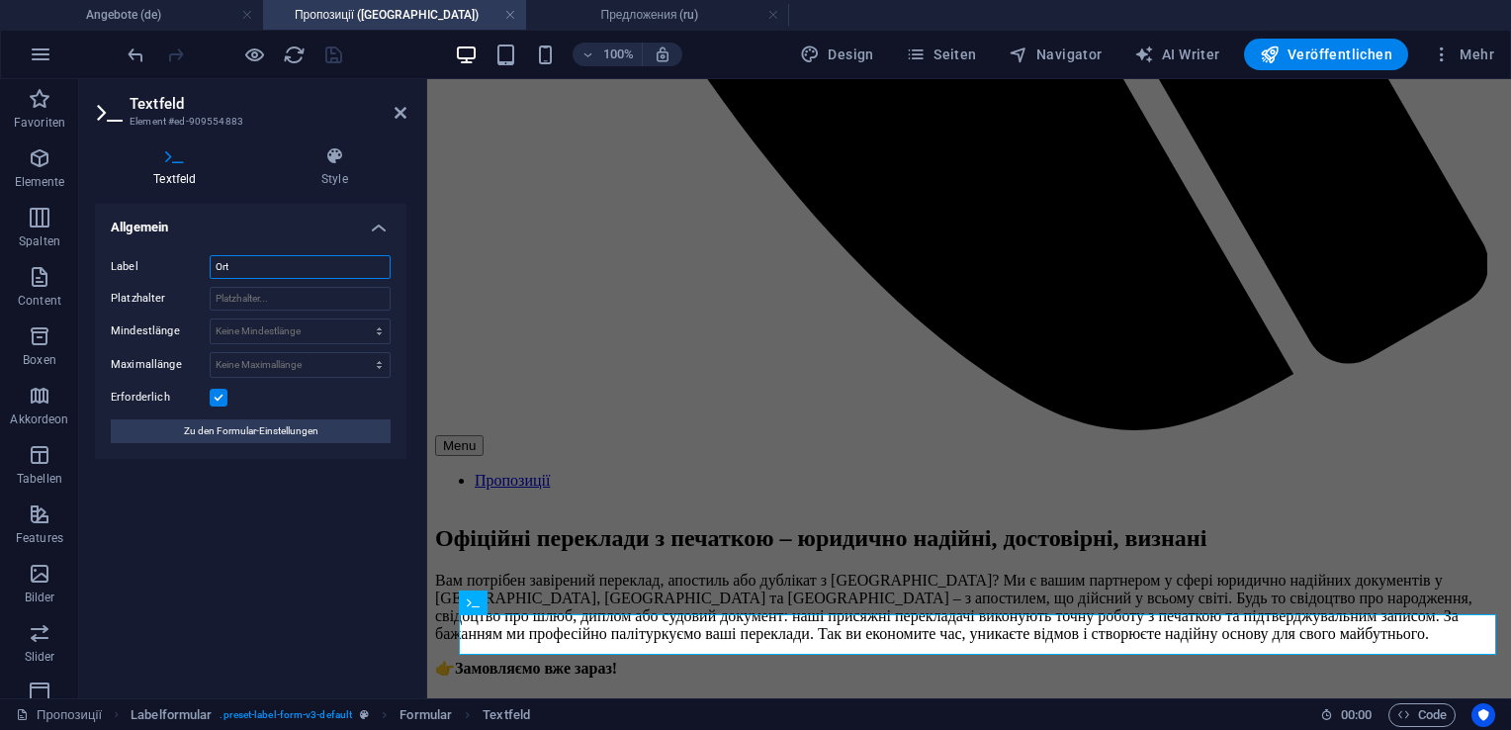
drag, startPoint x: 257, startPoint y: 263, endPoint x: 128, endPoint y: 275, distance: 130.1
click at [128, 275] on div "Label Ort" at bounding box center [251, 267] width 280 height 24
type input "Місто"
click at [333, 45] on icon "save" at bounding box center [333, 55] width 23 height 23
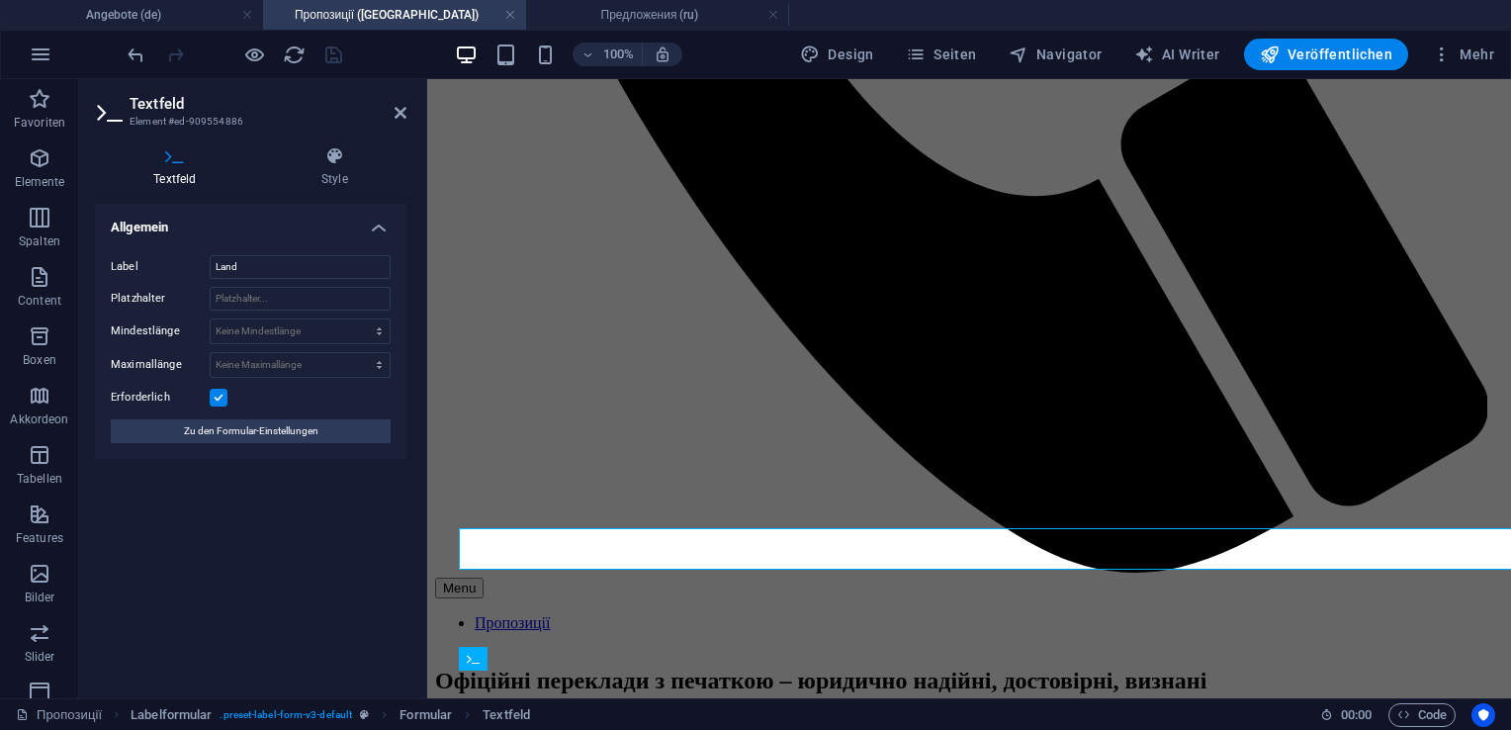
scroll to position [1137, 0]
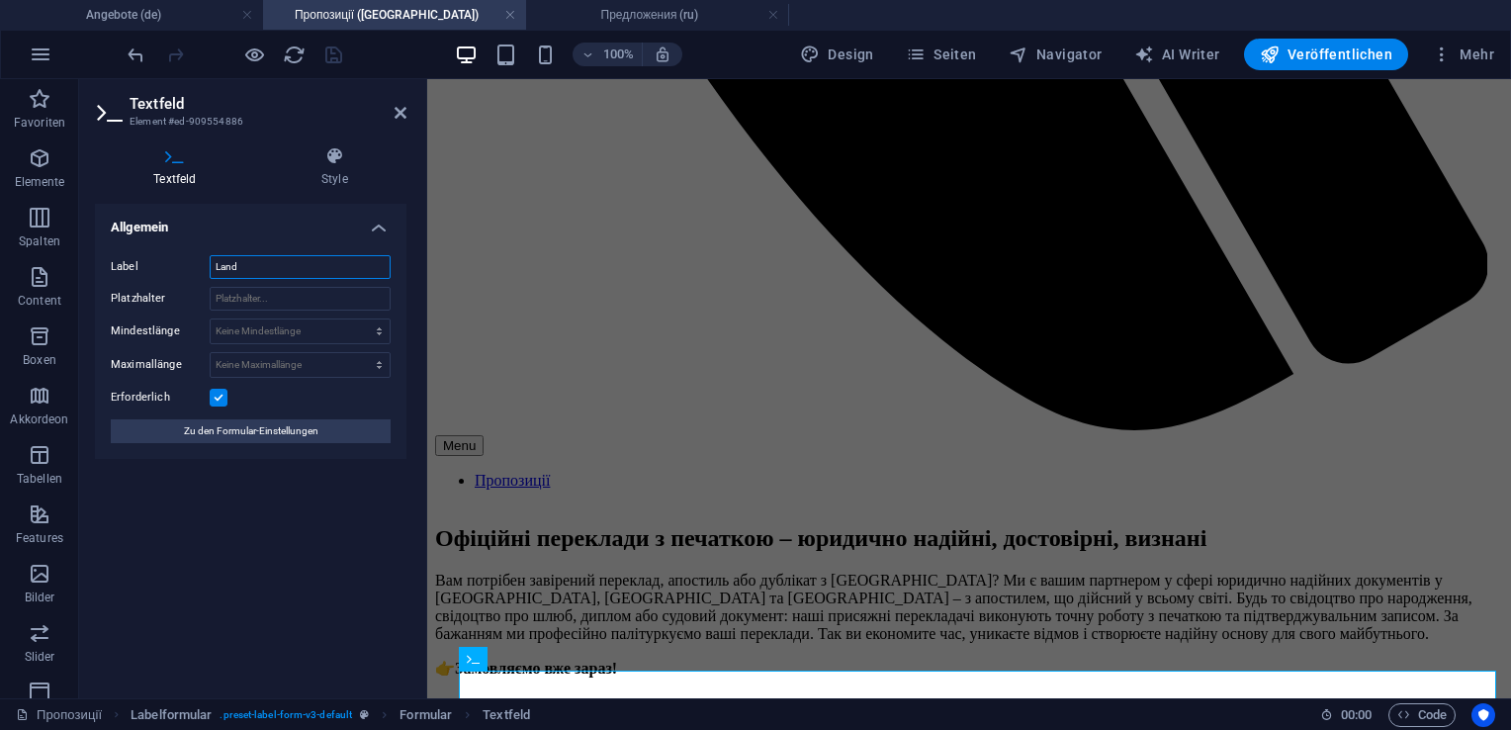
drag, startPoint x: 257, startPoint y: 272, endPoint x: 142, endPoint y: 278, distance: 114.9
click at [142, 278] on div "Label Land" at bounding box center [251, 267] width 280 height 24
type input "Держава"
click at [330, 59] on icon "save" at bounding box center [333, 55] width 23 height 23
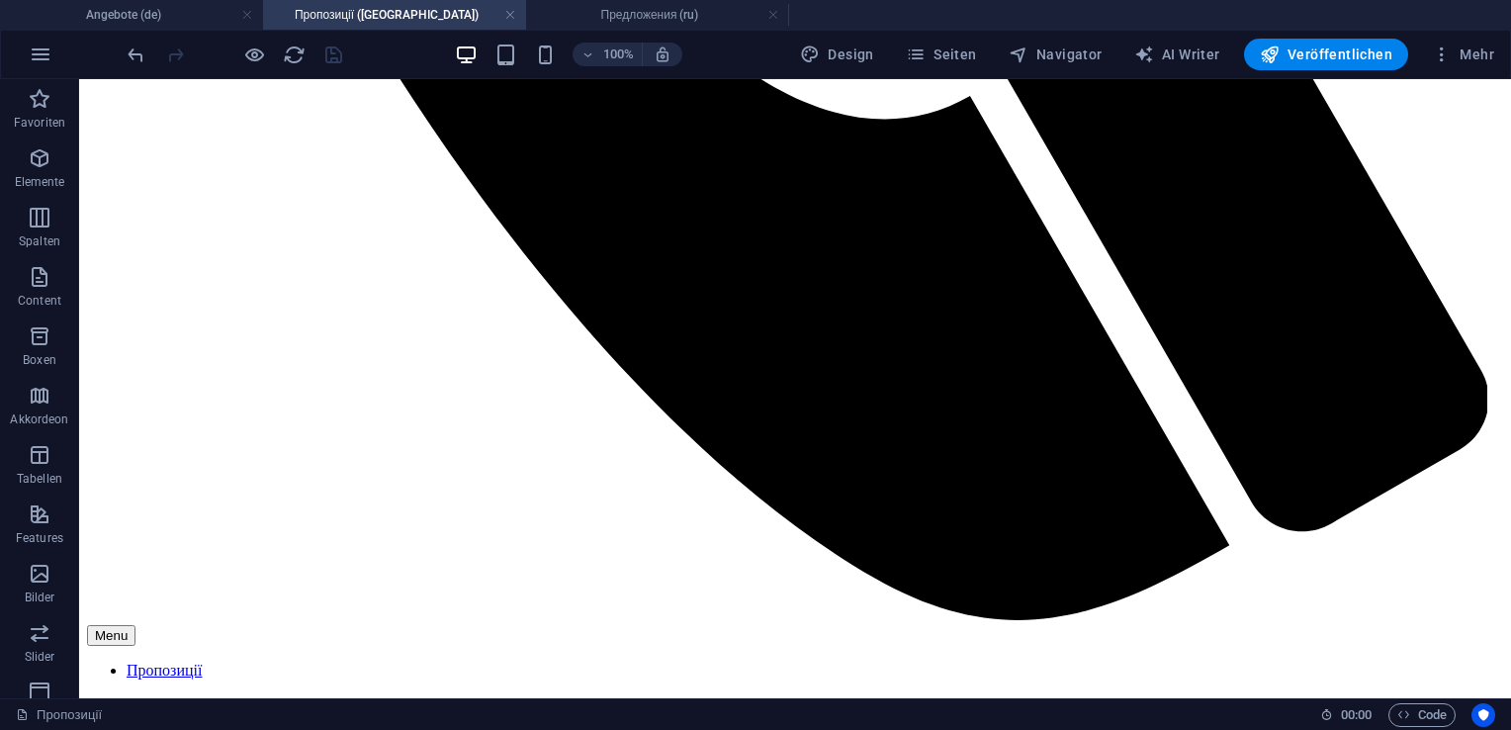
scroll to position [1420, 0]
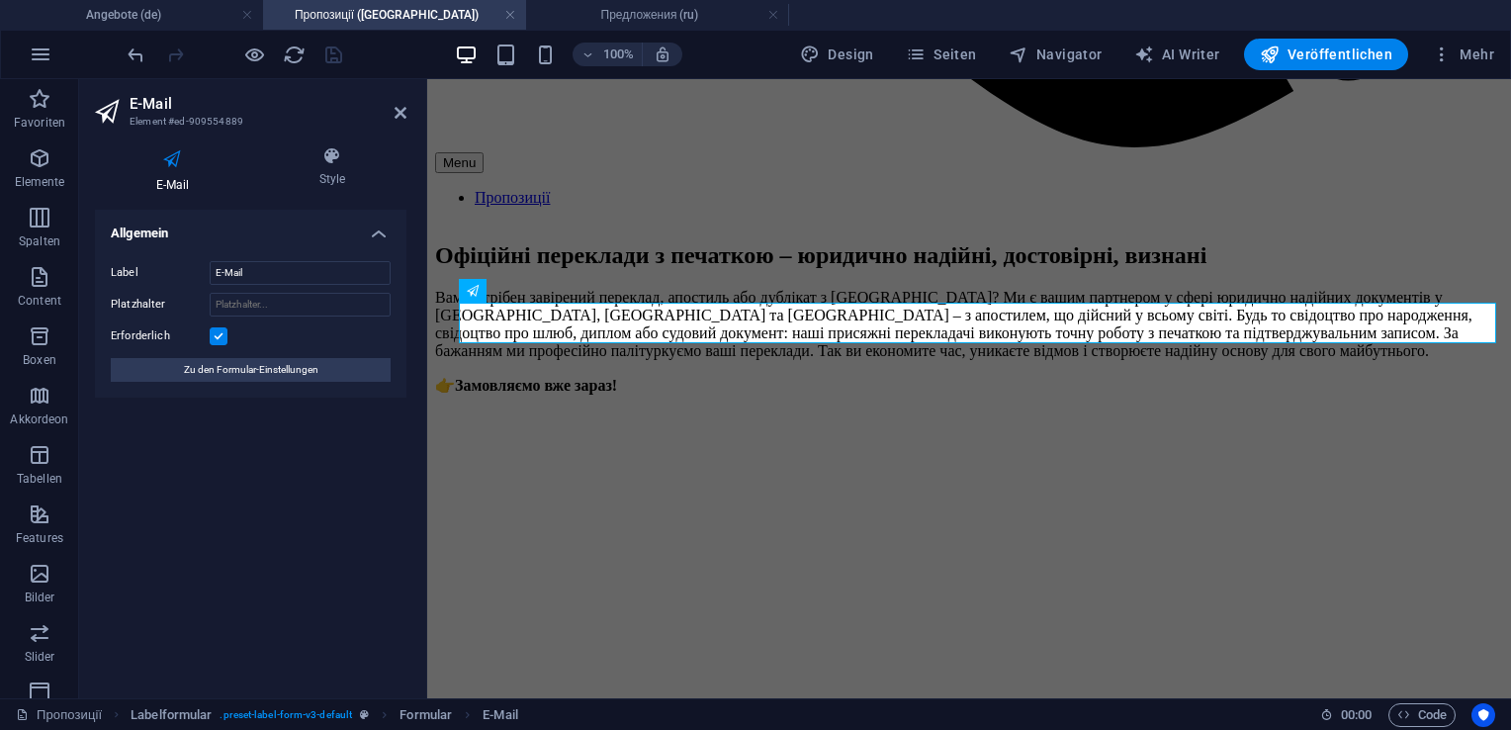
scroll to position [1563, 0]
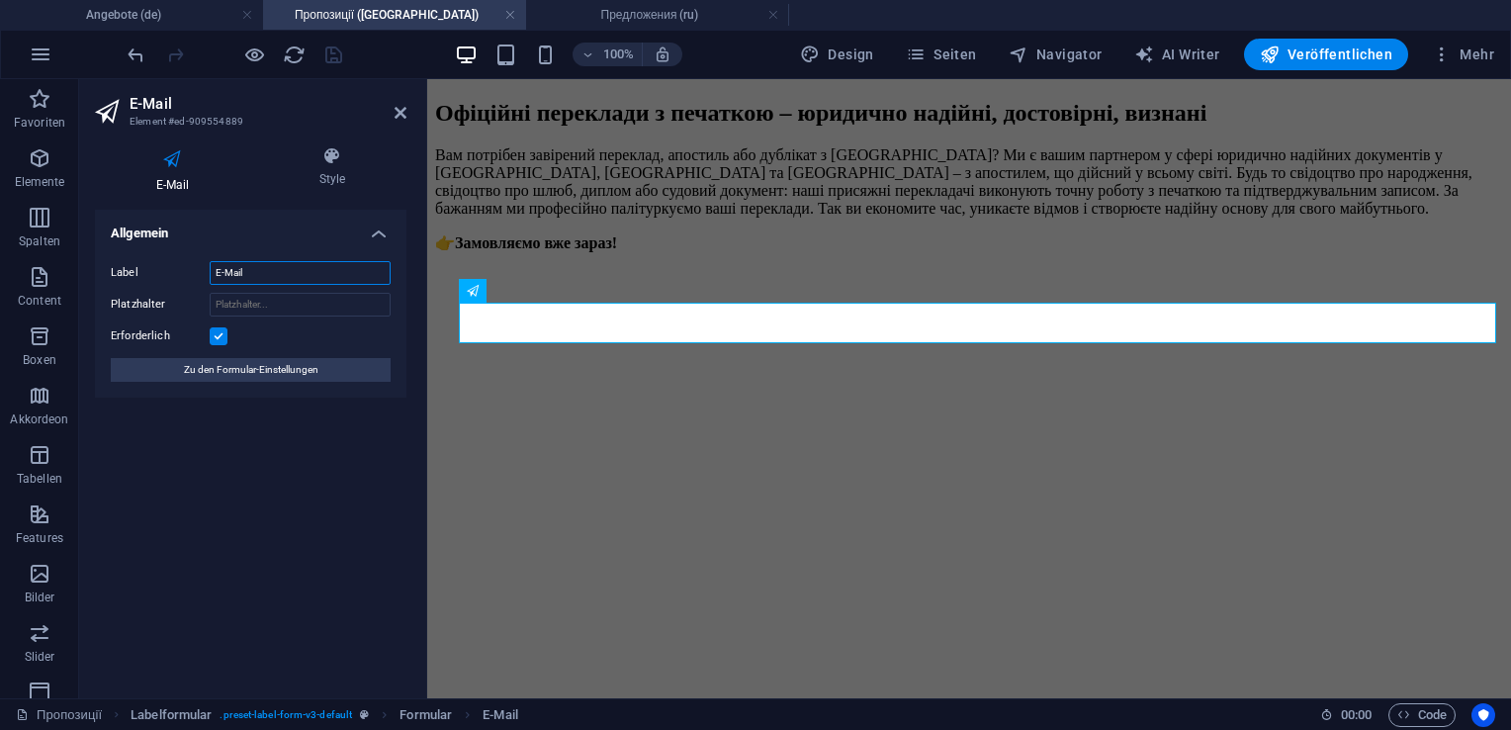
drag, startPoint x: 308, startPoint y: 275, endPoint x: 136, endPoint y: 279, distance: 171.1
click at [136, 279] on div "Label E-Mail" at bounding box center [251, 273] width 280 height 24
type input "Є"
type input "Н"
type input "Електронна пошта"
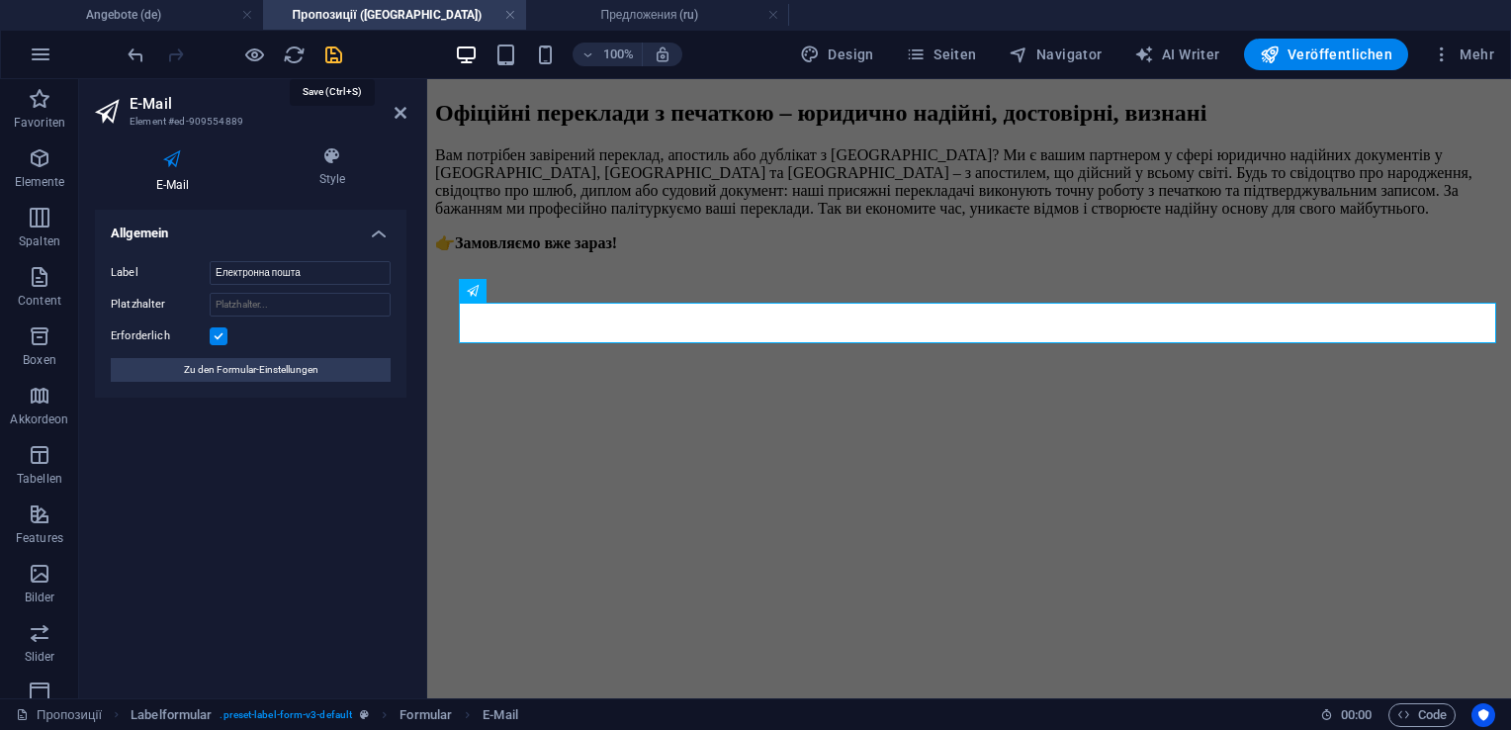
click at [328, 57] on icon "save" at bounding box center [333, 55] width 23 height 23
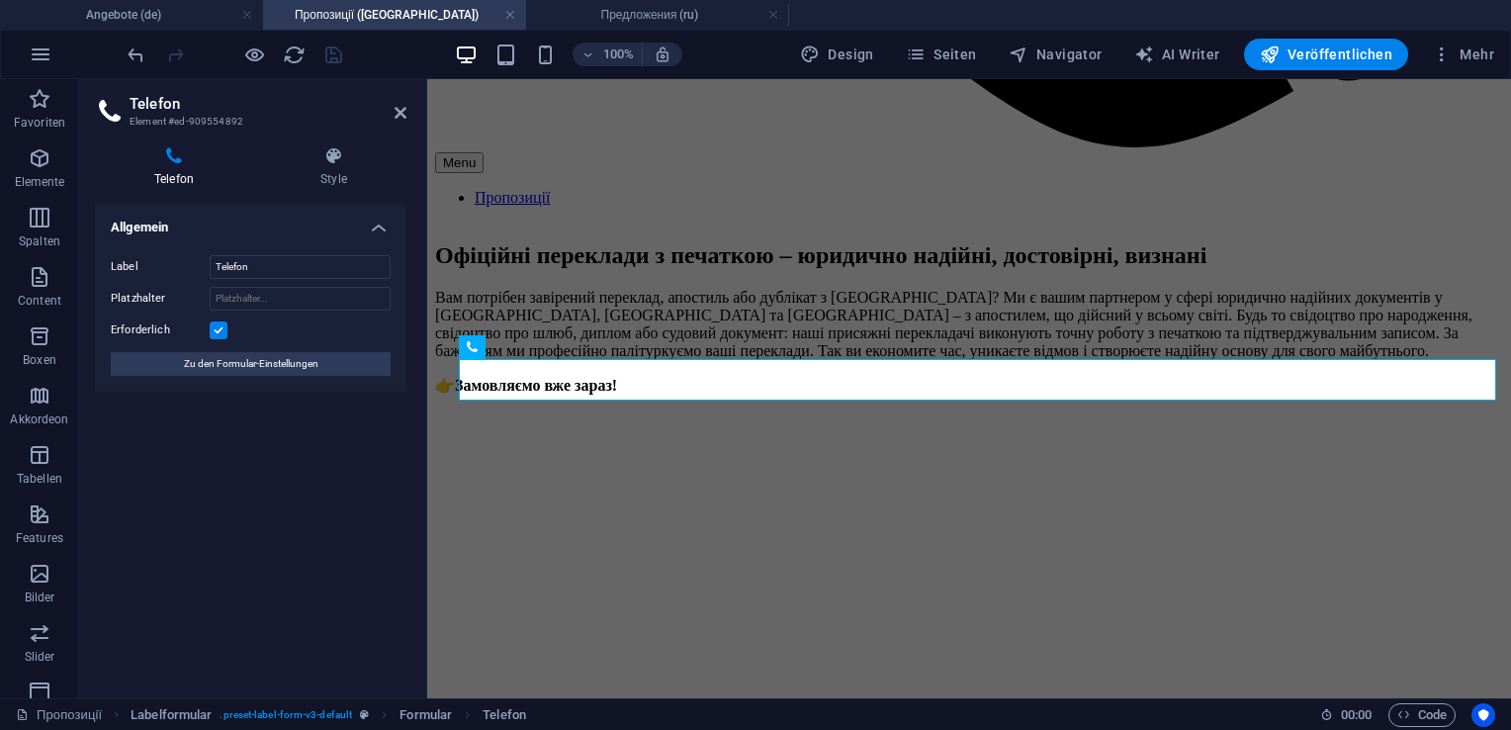
scroll to position [1563, 0]
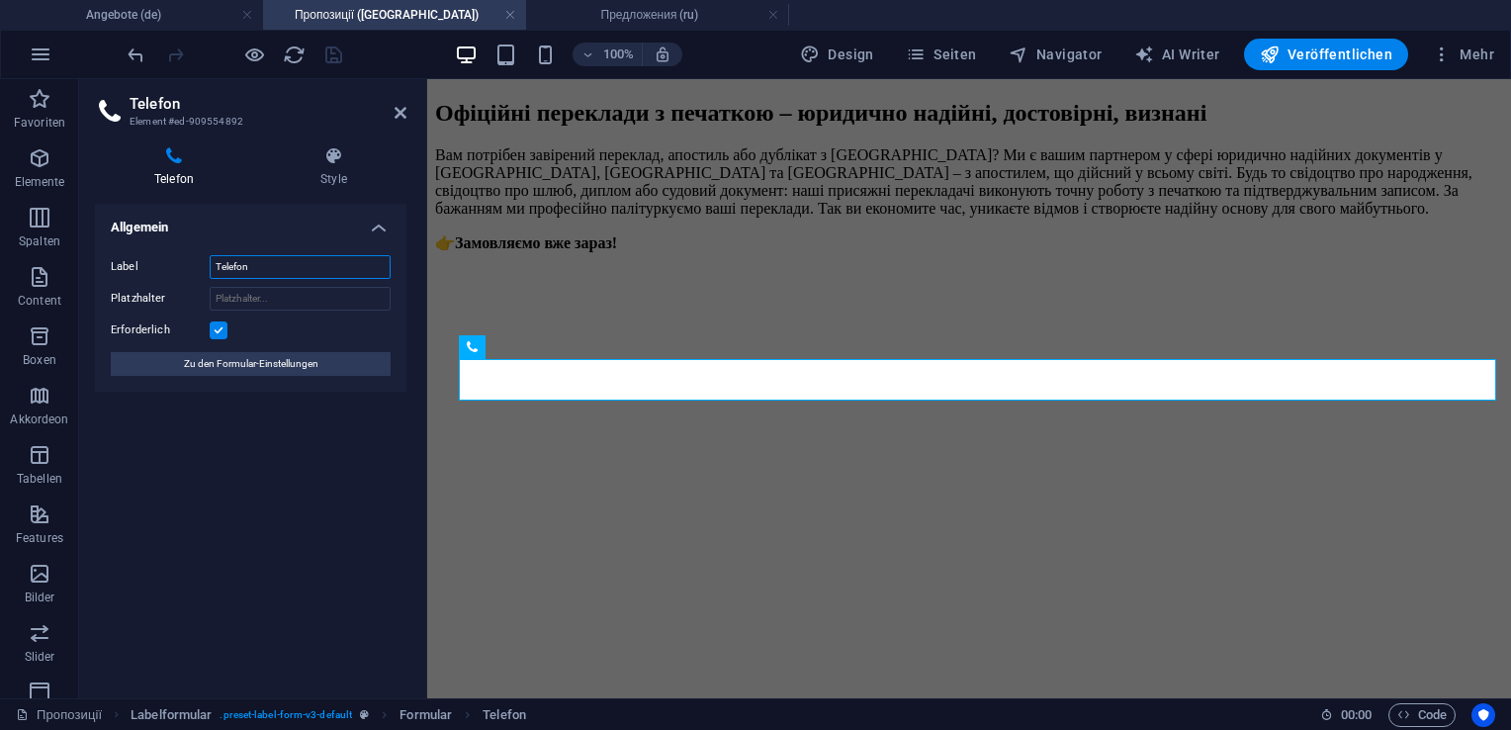
drag, startPoint x: 273, startPoint y: 263, endPoint x: 129, endPoint y: 270, distance: 144.6
click at [129, 270] on div "Label Telefon" at bounding box center [251, 267] width 280 height 24
type input "Телефон"
click at [327, 55] on icon "save" at bounding box center [333, 55] width 23 height 23
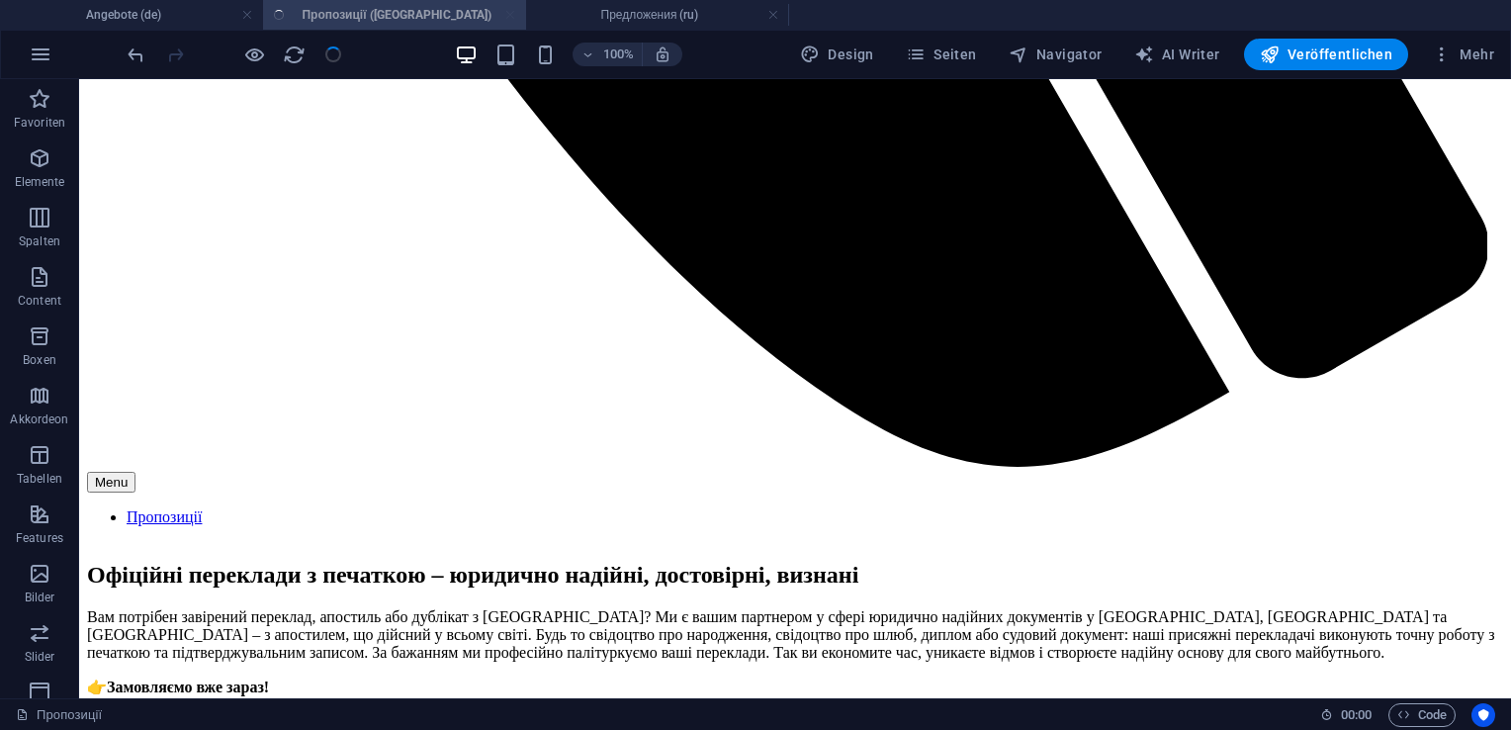
scroll to position [1420, 0]
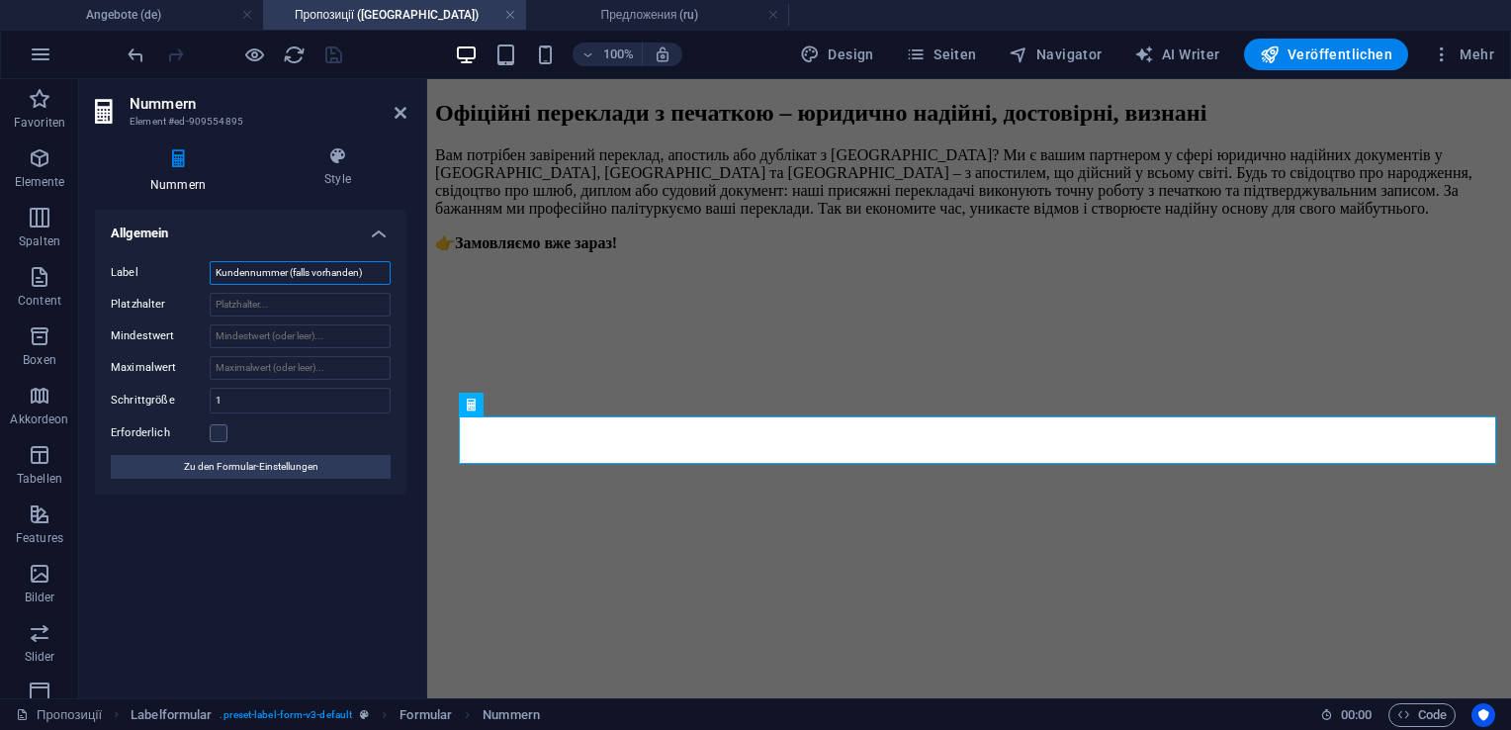
drag, startPoint x: 370, startPoint y: 271, endPoint x: 176, endPoint y: 279, distance: 194.0
click at [176, 279] on div "Label Kundennummer (falls vorhanden)" at bounding box center [251, 273] width 280 height 24
type input "Номер клієнта (якшо є)"
click at [336, 54] on icon "save" at bounding box center [333, 55] width 23 height 23
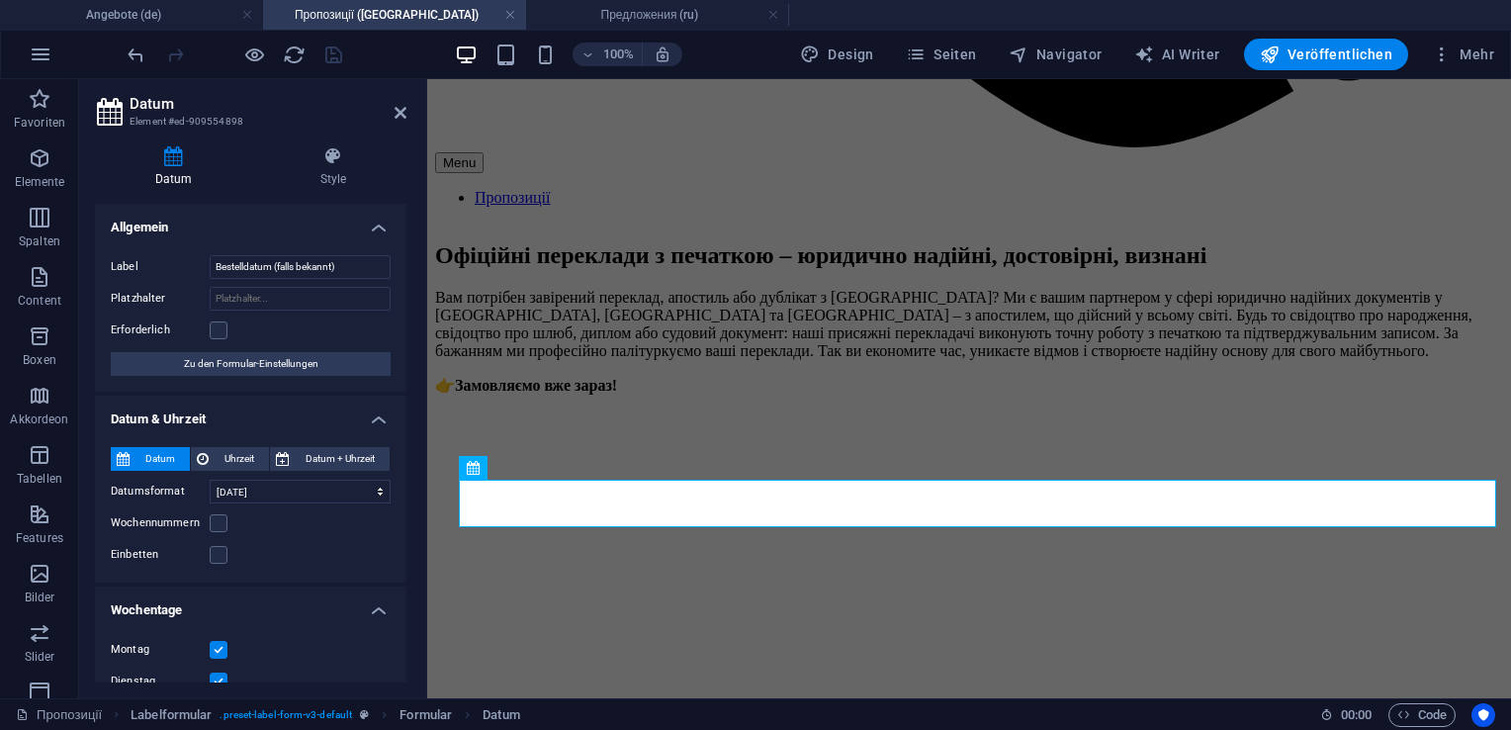
scroll to position [1563, 0]
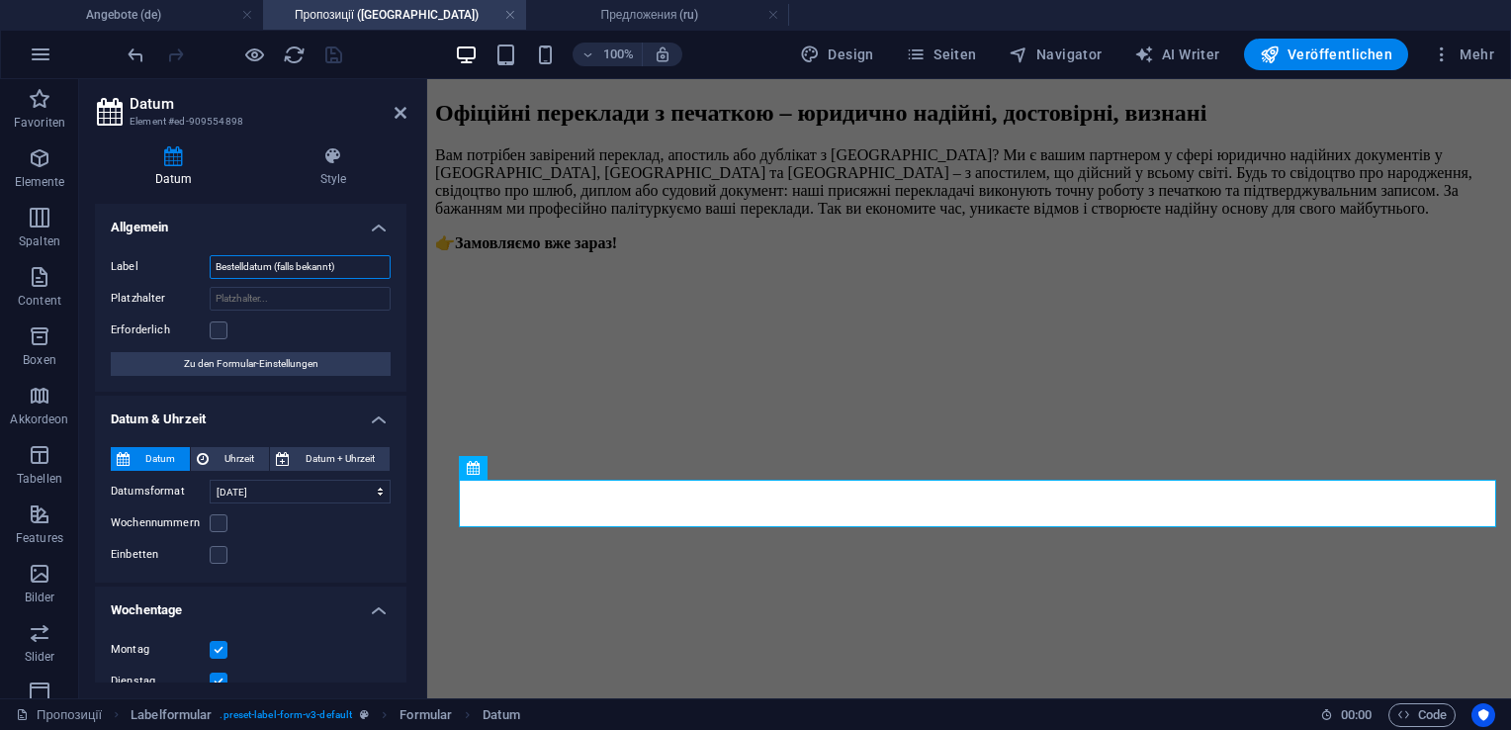
drag, startPoint x: 349, startPoint y: 270, endPoint x: 178, endPoint y: 274, distance: 171.1
click at [178, 274] on div "Label Bestelldatum (falls bekannt)" at bounding box center [251, 267] width 280 height 24
type input "Дата замовлення (якщо відомо)"
click at [331, 50] on icon "save" at bounding box center [333, 55] width 23 height 23
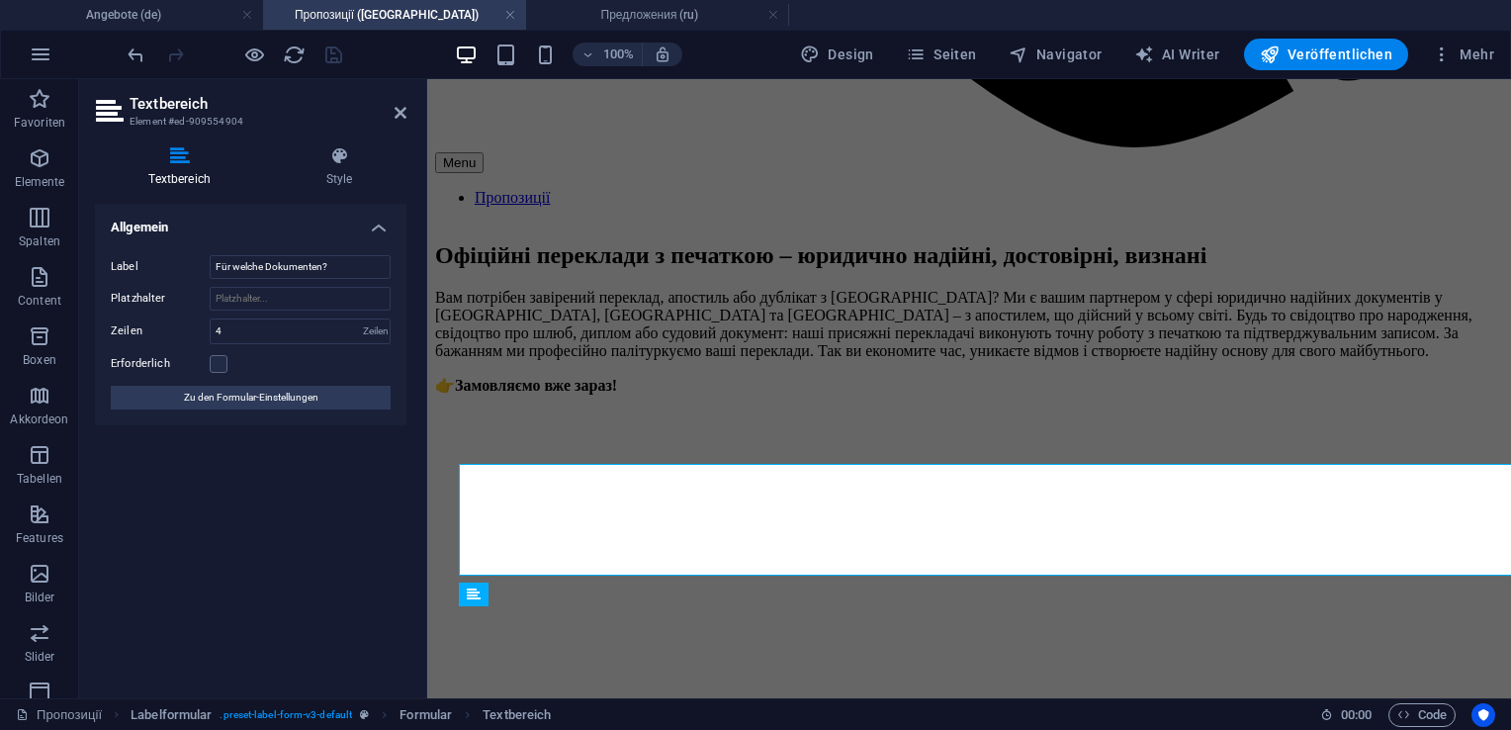
scroll to position [1563, 0]
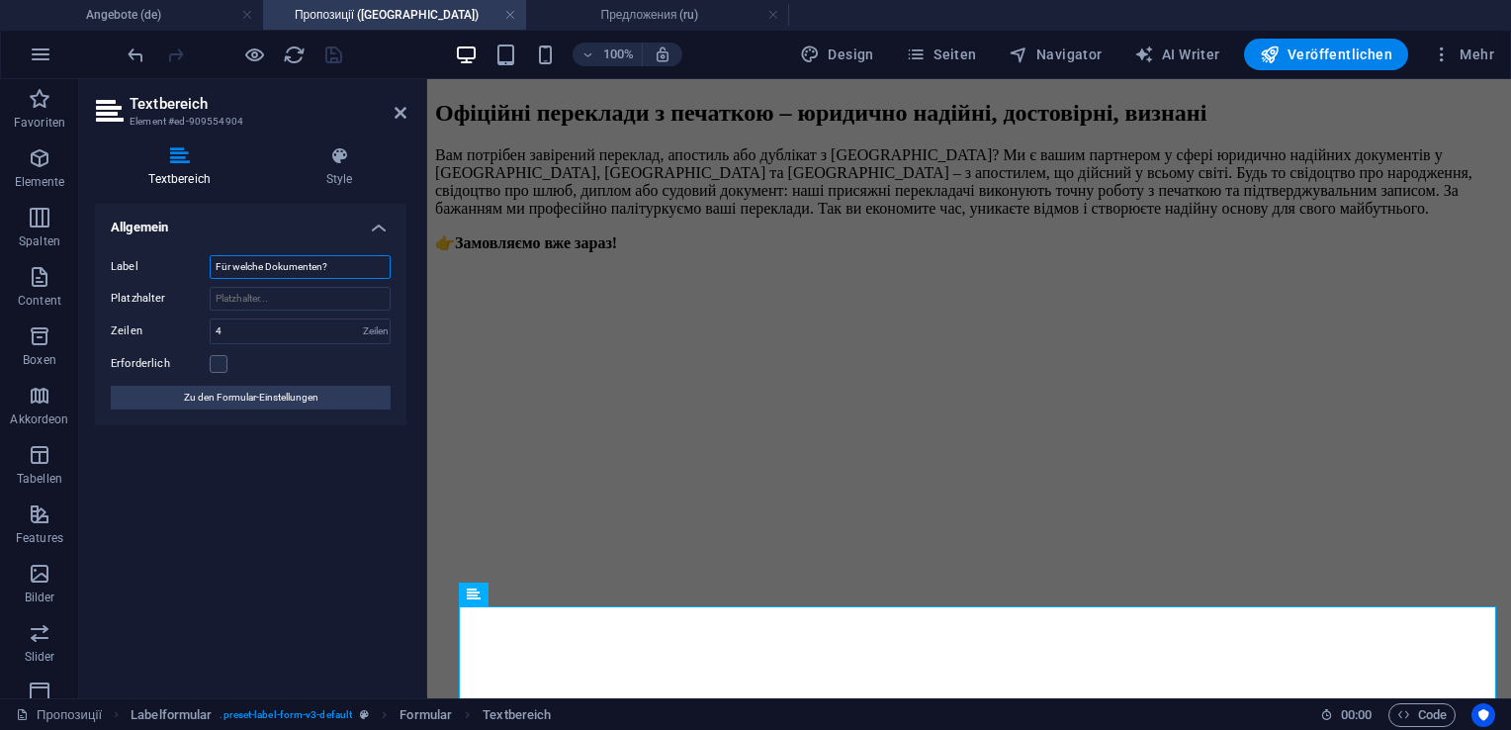
drag, startPoint x: 348, startPoint y: 267, endPoint x: 204, endPoint y: 275, distance: 144.6
click at [204, 275] on div "Label Für welche Dokumenten?" at bounding box center [251, 267] width 280 height 24
drag, startPoint x: 330, startPoint y: 267, endPoint x: 151, endPoint y: 269, distance: 179.0
click at [151, 269] on div "Label Для яких документів?" at bounding box center [251, 267] width 280 height 24
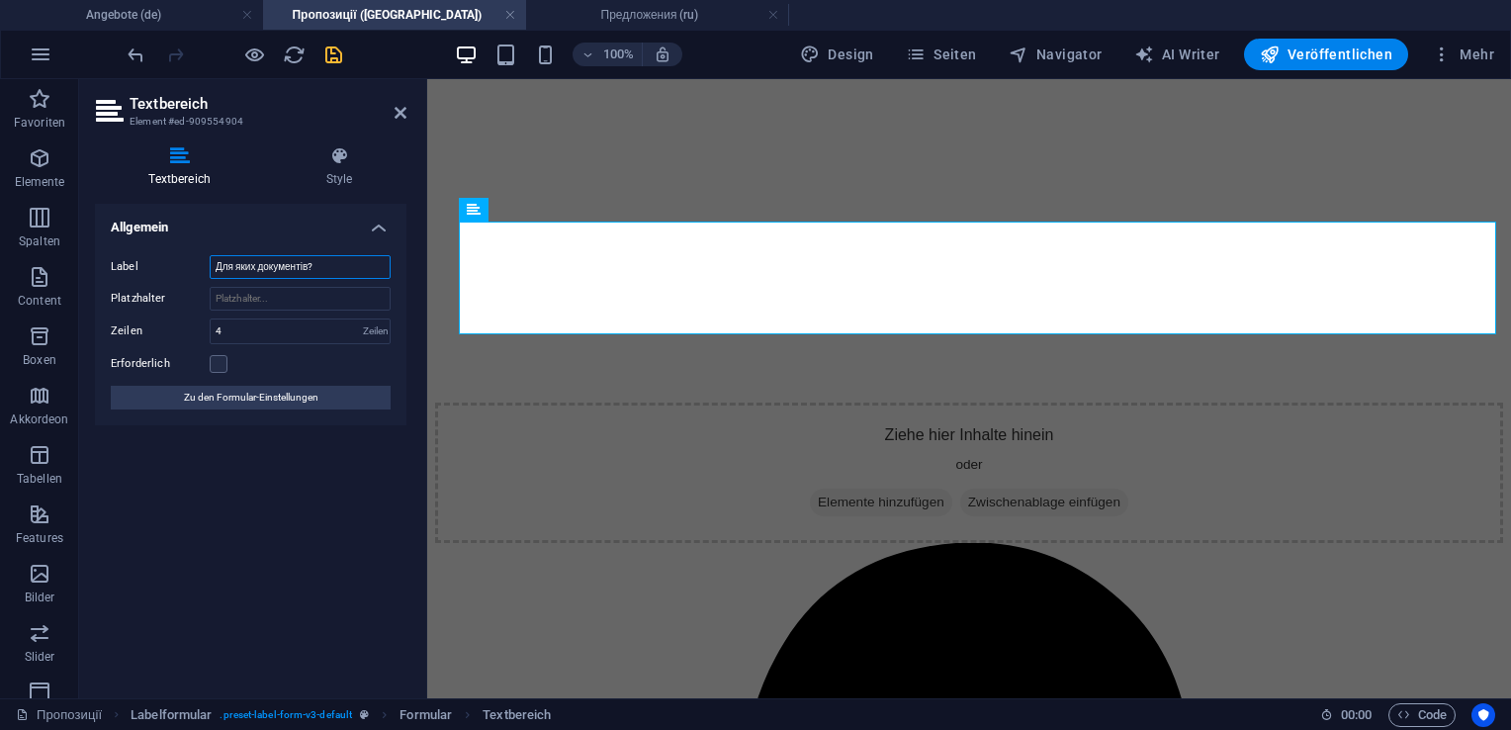
scroll to position [1965, 0]
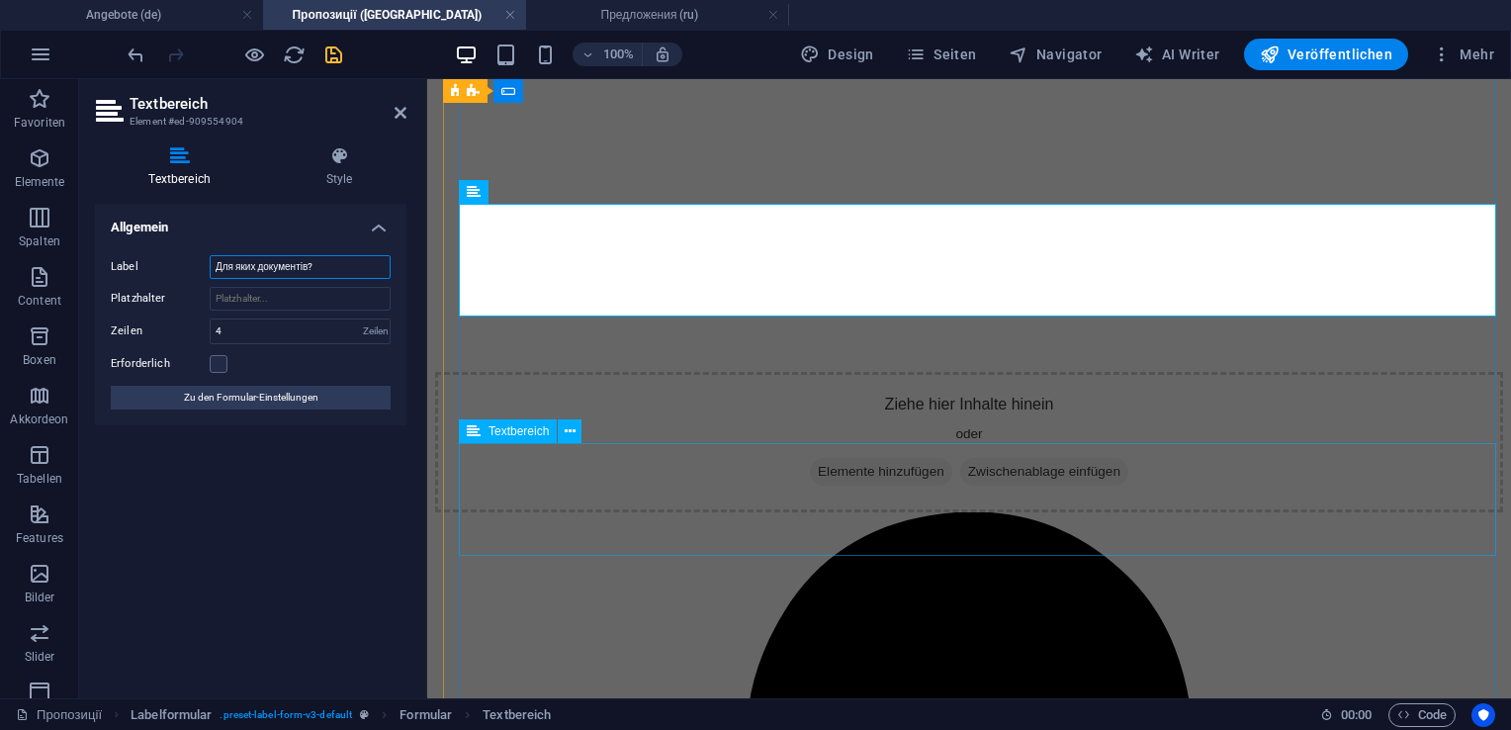
type input "Для яких документів?"
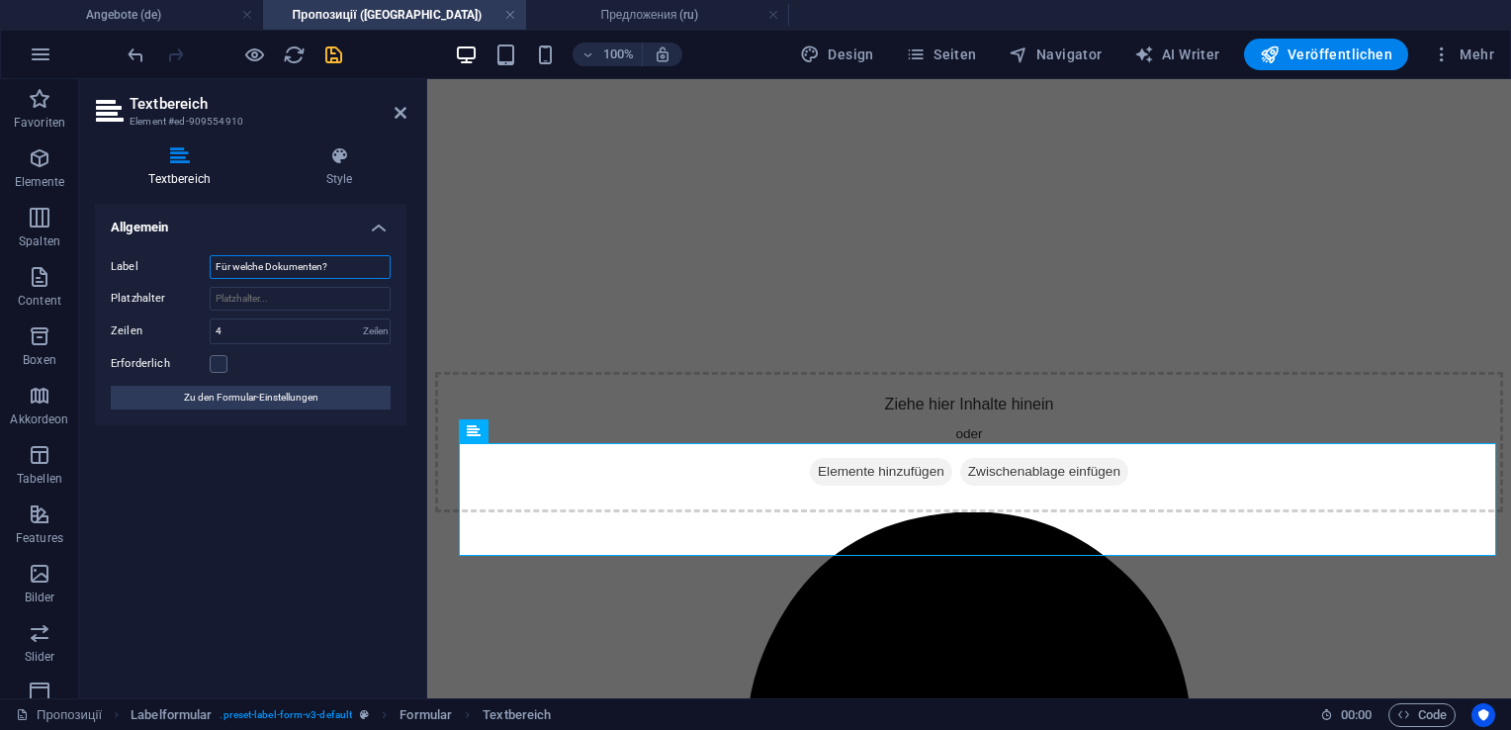
drag, startPoint x: 338, startPoint y: 267, endPoint x: 173, endPoint y: 268, distance: 165.2
click at [173, 268] on div "Label Für welche Dokumenten?" at bounding box center [251, 267] width 280 height 24
paste input "Для яких документів"
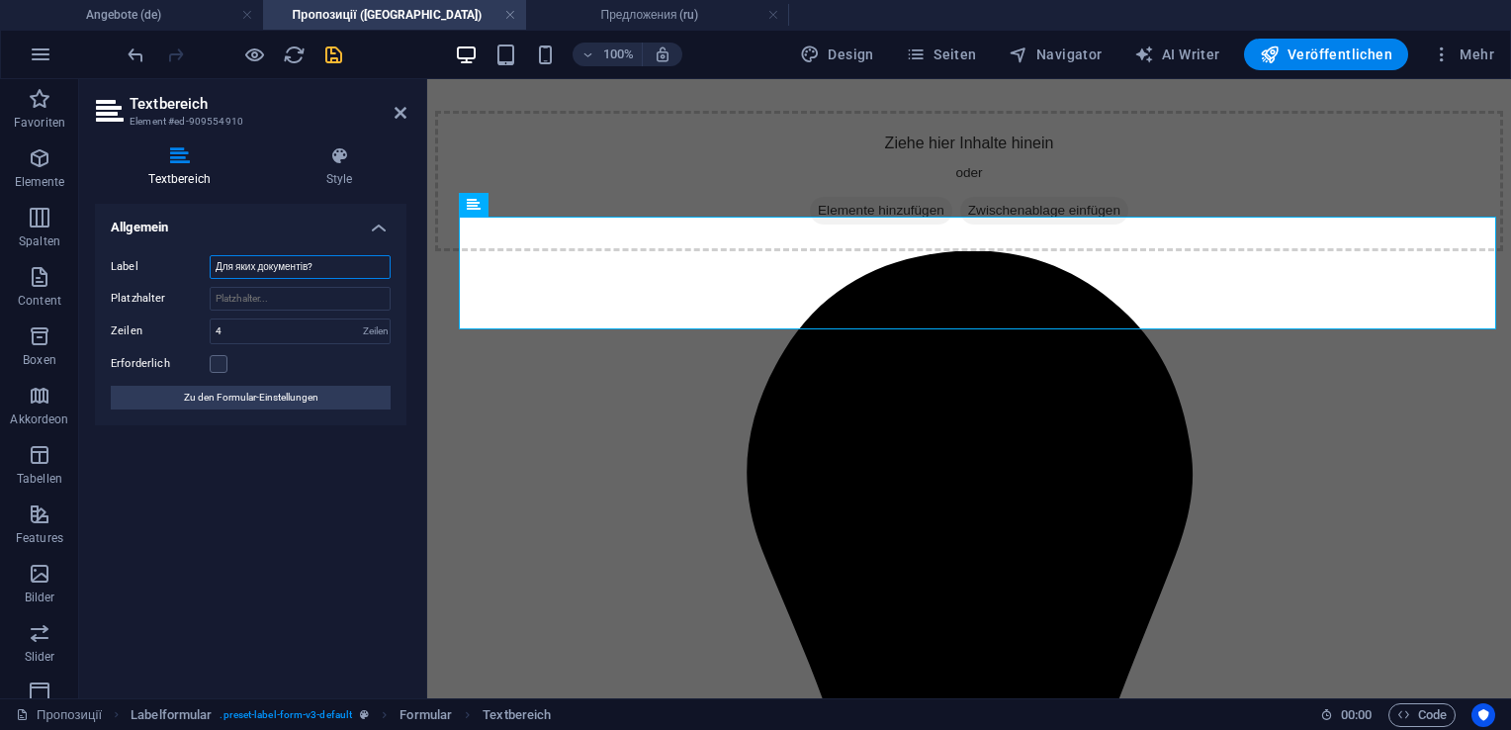
scroll to position [2243, 0]
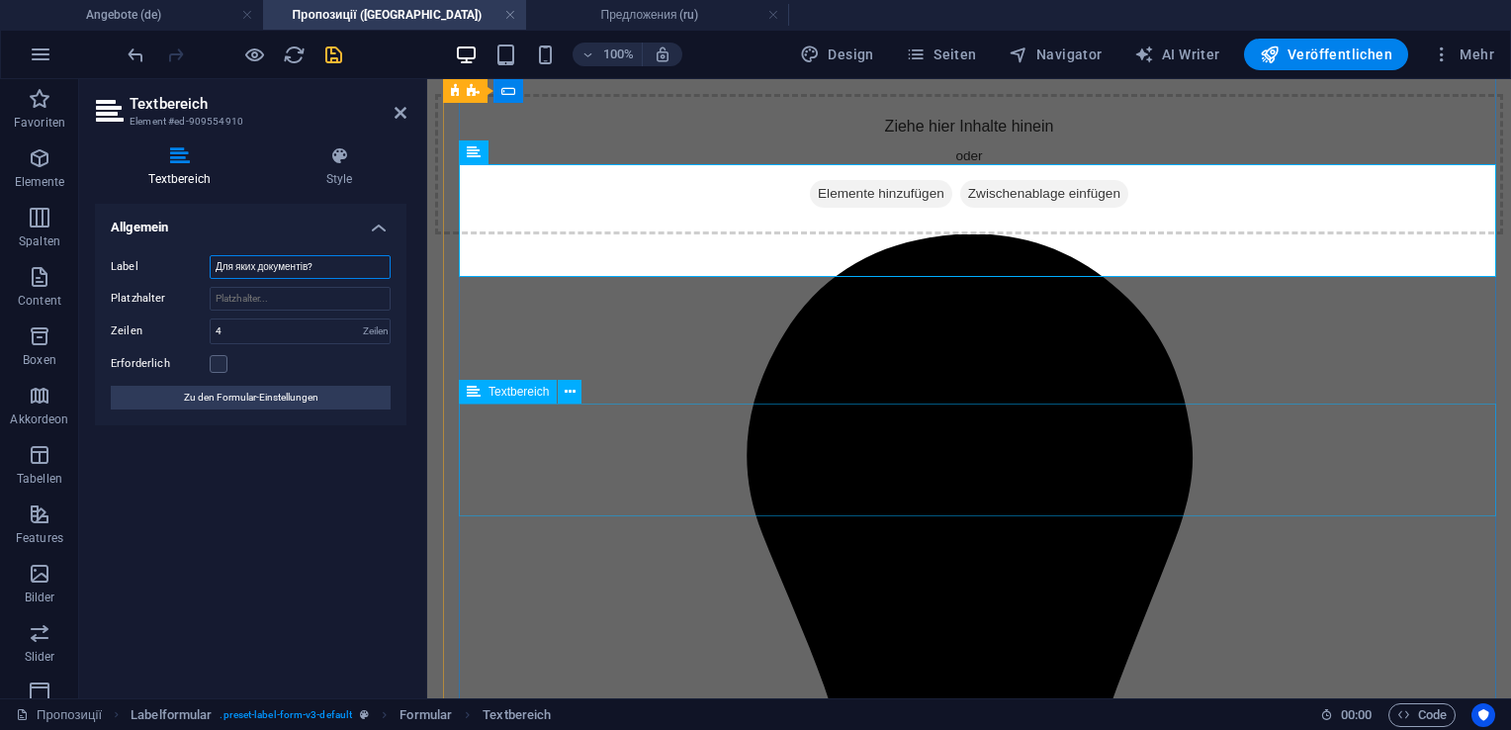
type input "Для яких документів?"
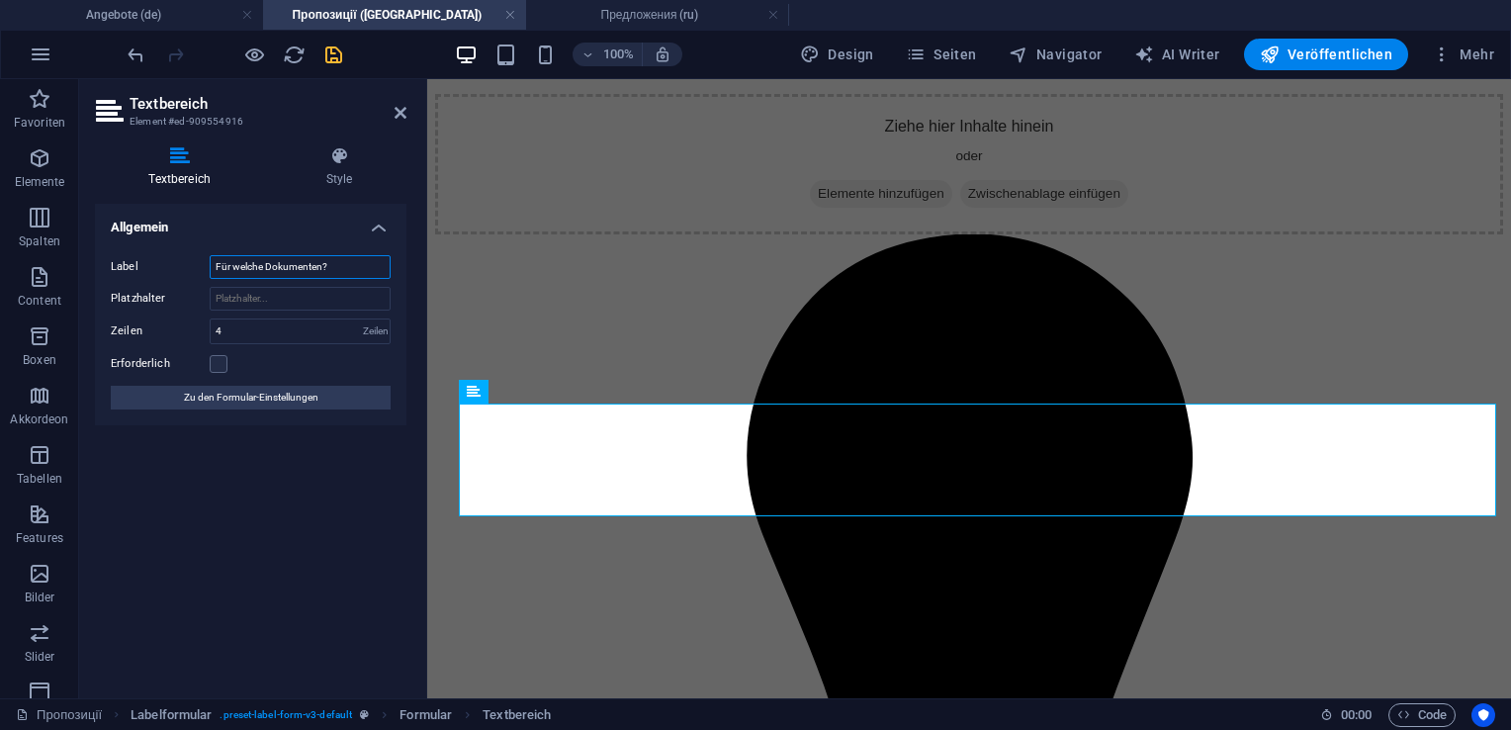
drag, startPoint x: 340, startPoint y: 271, endPoint x: 152, endPoint y: 267, distance: 187.9
click at [152, 267] on div "Label Für welche Dokumenten?" at bounding box center [251, 267] width 280 height 24
paste input "Для яких документів"
type input "Для яких документів?"
click at [333, 57] on icon "save" at bounding box center [333, 55] width 23 height 23
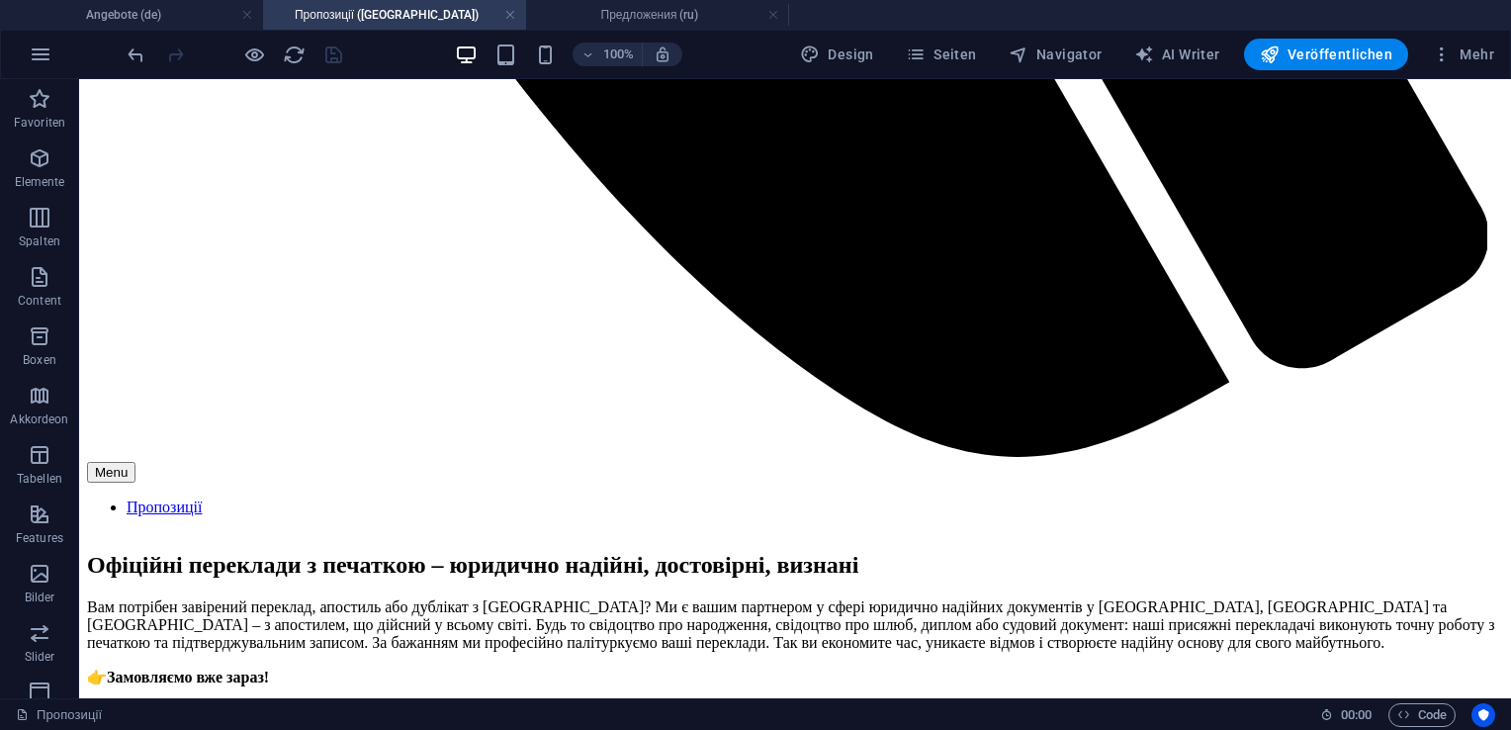
scroll to position [1566, 0]
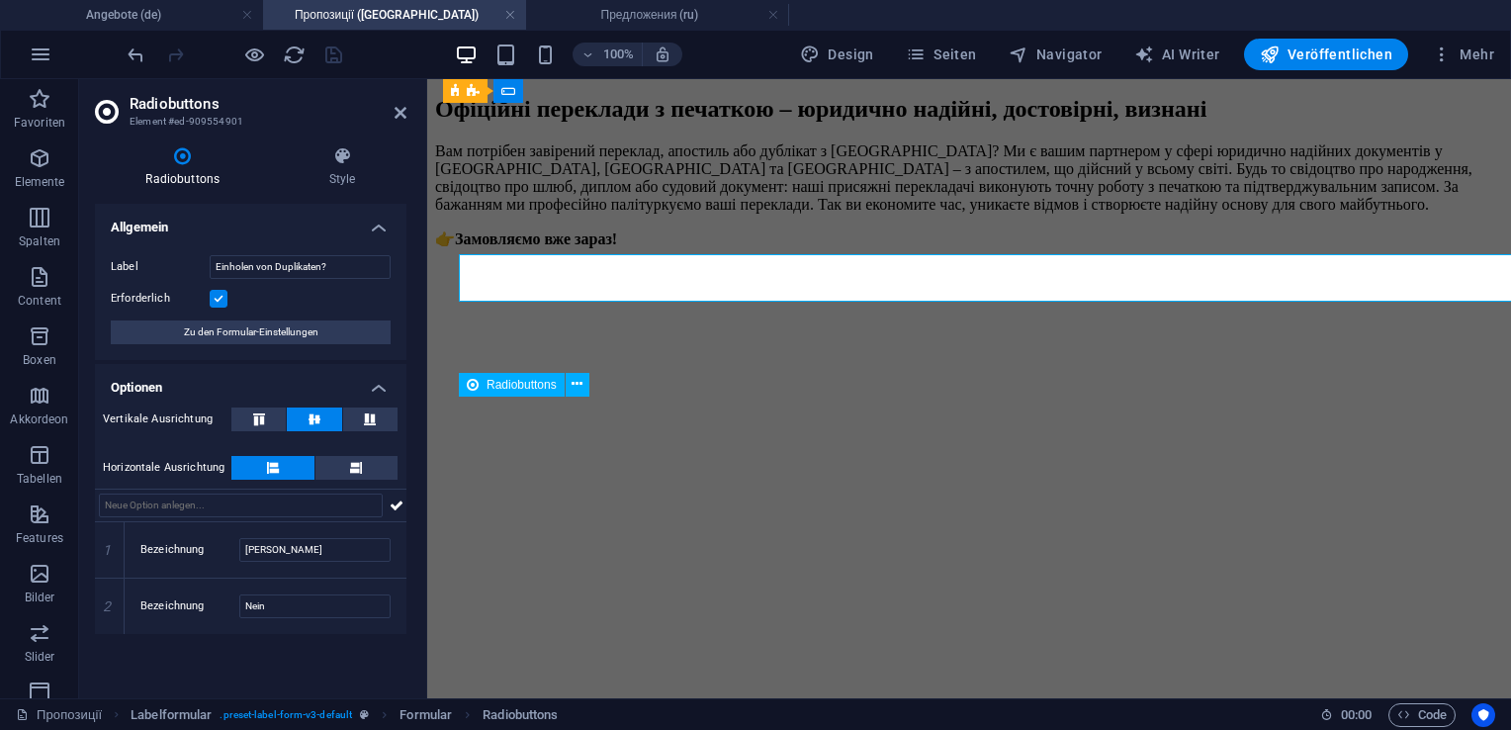
scroll to position [1709, 0]
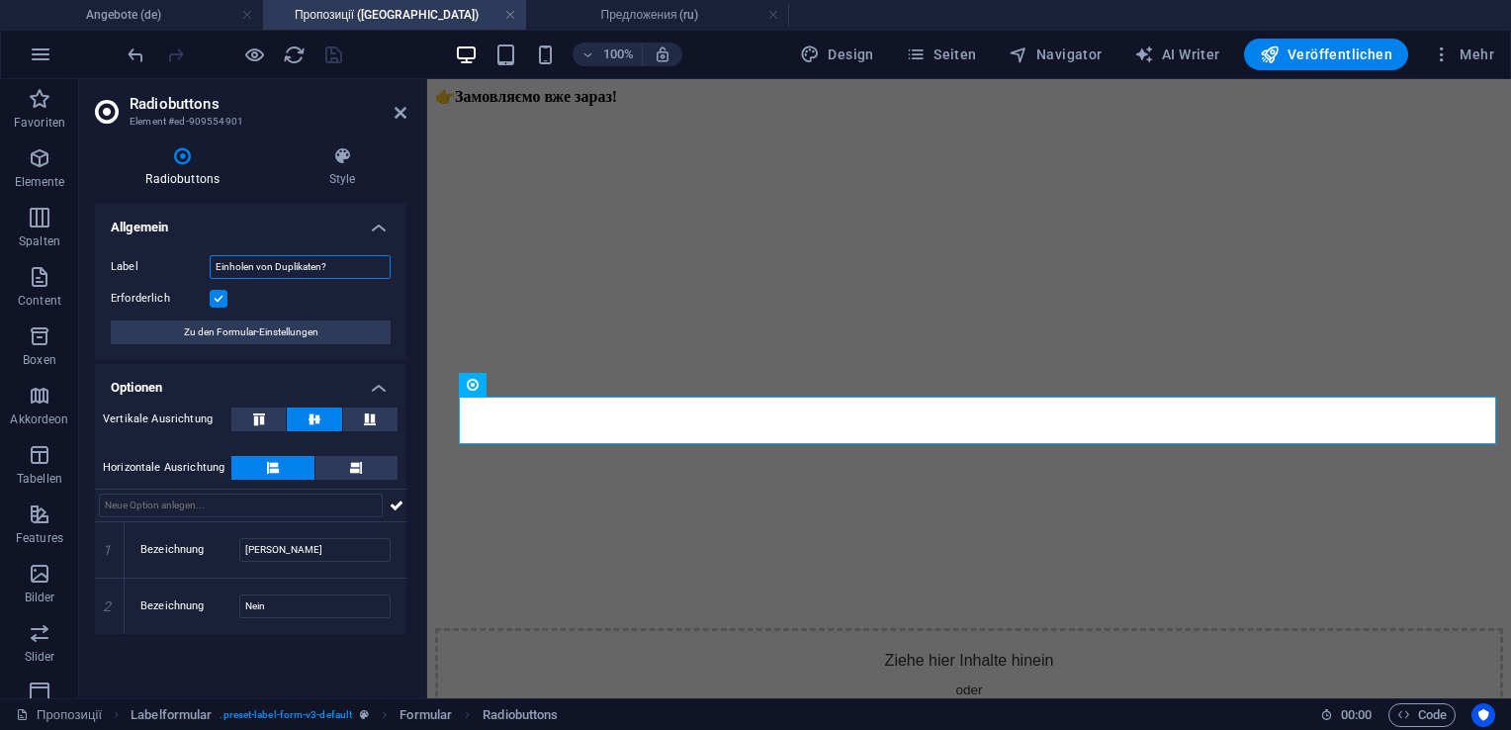
drag, startPoint x: 332, startPoint y: 264, endPoint x: 202, endPoint y: 281, distance: 131.6
click at [202, 281] on div "Label Einholen von Duplikaten? Erforderlich Zu den Formular-Einstellungen" at bounding box center [251, 299] width 312 height 121
type input "Отримання дублікатів"
drag, startPoint x: 274, startPoint y: 548, endPoint x: 146, endPoint y: 544, distance: 127.6
click at [146, 544] on div "Bezeichnung Ja" at bounding box center [265, 550] width 250 height 24
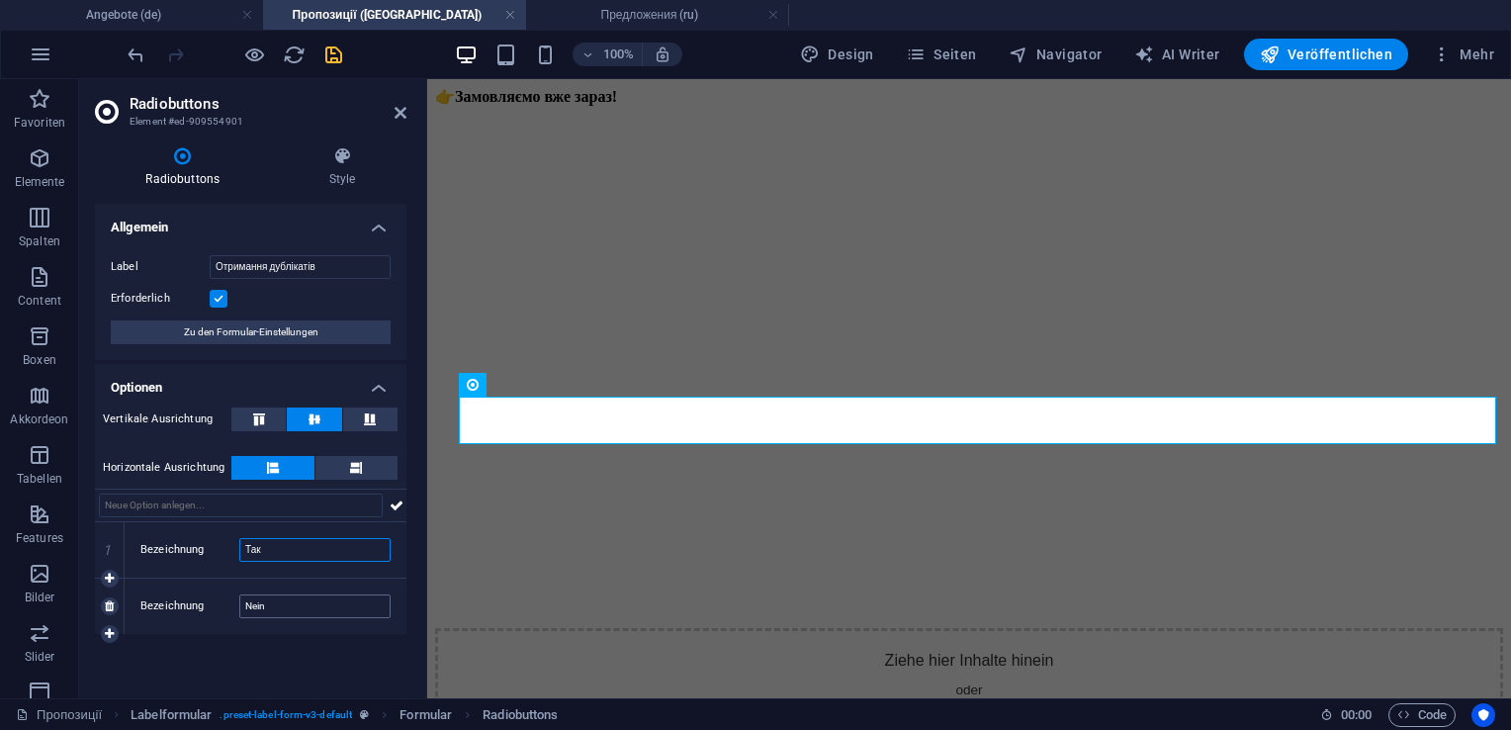
type input "Так"
drag, startPoint x: 287, startPoint y: 601, endPoint x: 164, endPoint y: 603, distance: 122.6
click at [164, 603] on div "Bezeichnung Nein" at bounding box center [265, 606] width 250 height 24
type input "Ні"
click at [331, 60] on icon "save" at bounding box center [333, 55] width 23 height 23
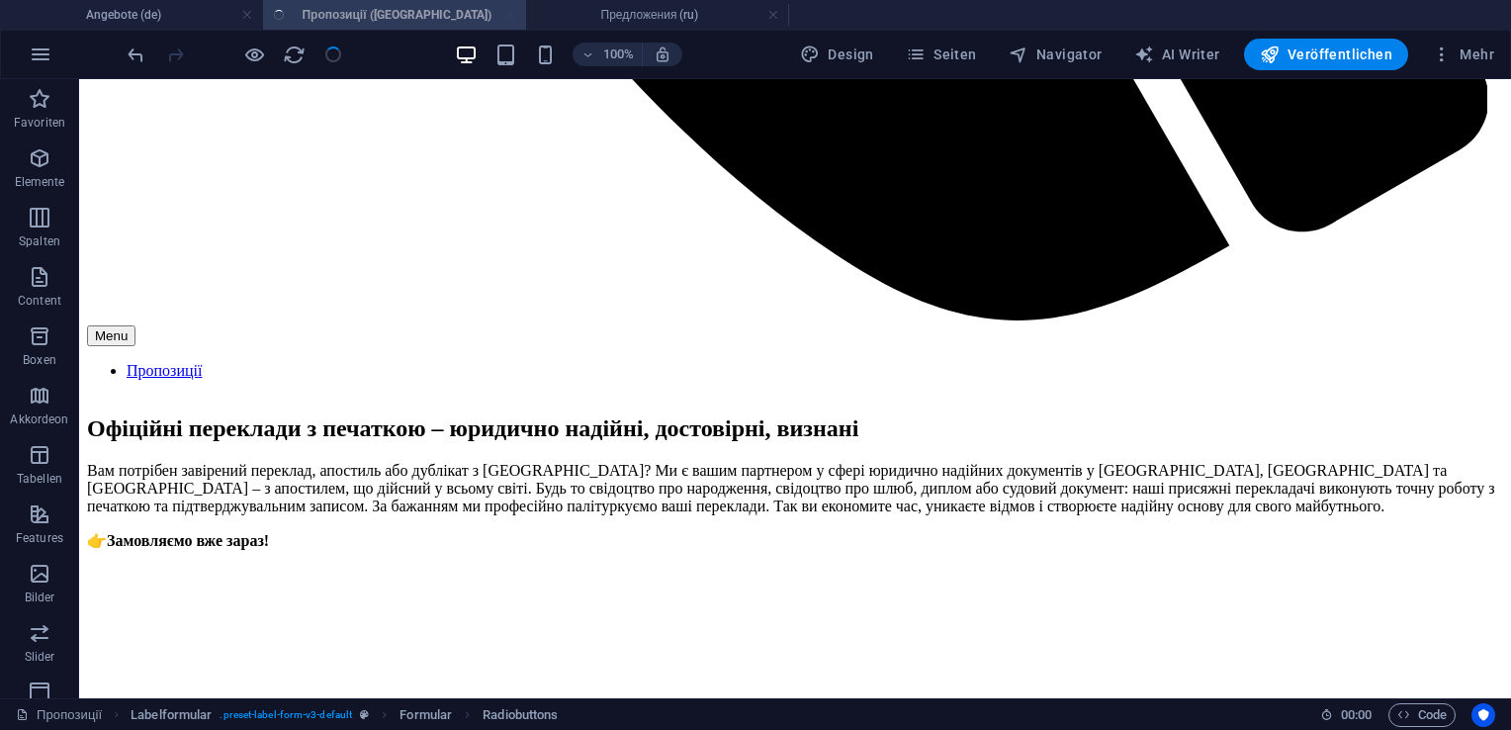
scroll to position [1566, 0]
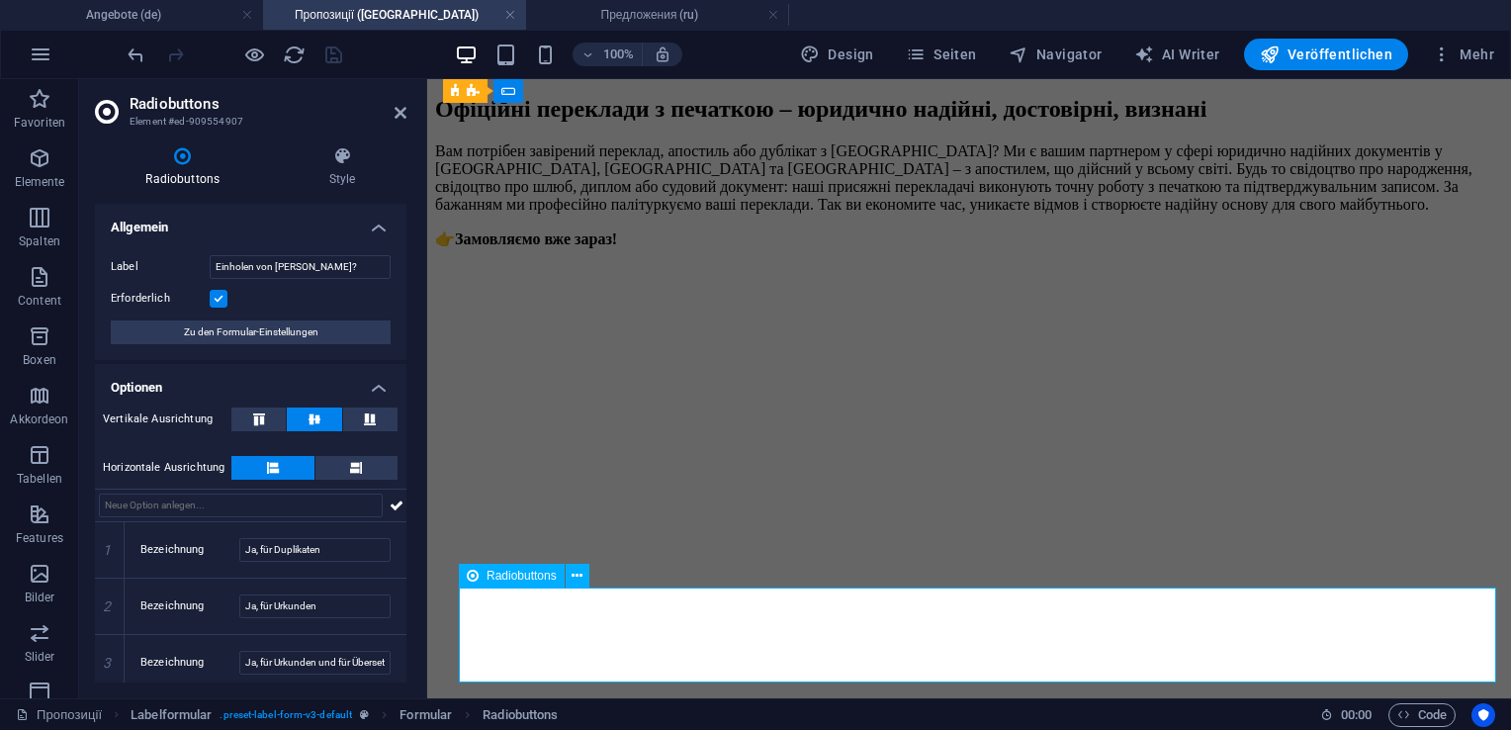
scroll to position [1709, 0]
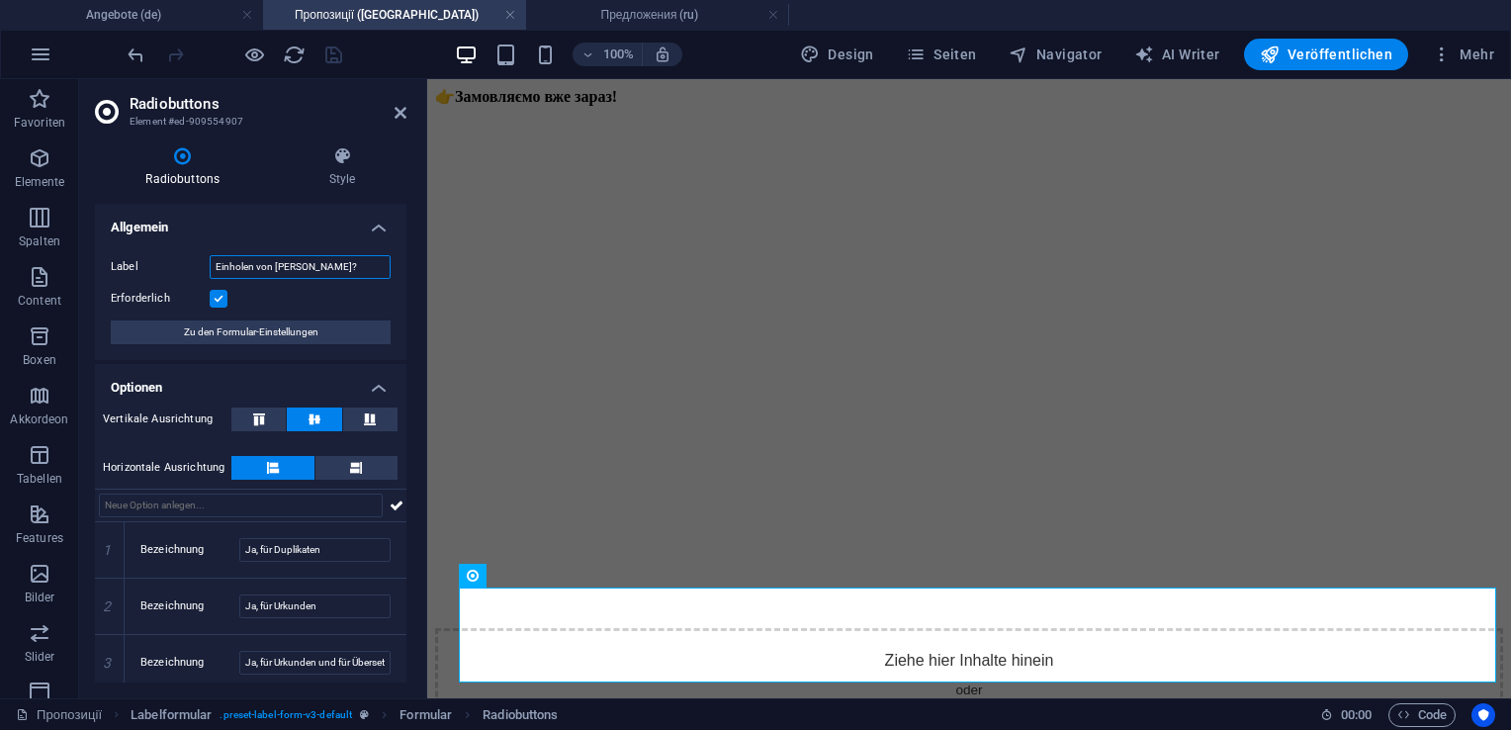
drag, startPoint x: 354, startPoint y: 271, endPoint x: 166, endPoint y: 282, distance: 188.2
click at [166, 282] on div "Label Einholen von Apostille? Erforderlich Zu den Formular-Einstellungen" at bounding box center [251, 299] width 312 height 121
type input "Отримання апостилю"
drag, startPoint x: 335, startPoint y: 548, endPoint x: 222, endPoint y: 560, distance: 114.3
click at [222, 560] on div "Bezeichnung Ja, für Duplikaten" at bounding box center [265, 550] width 250 height 24
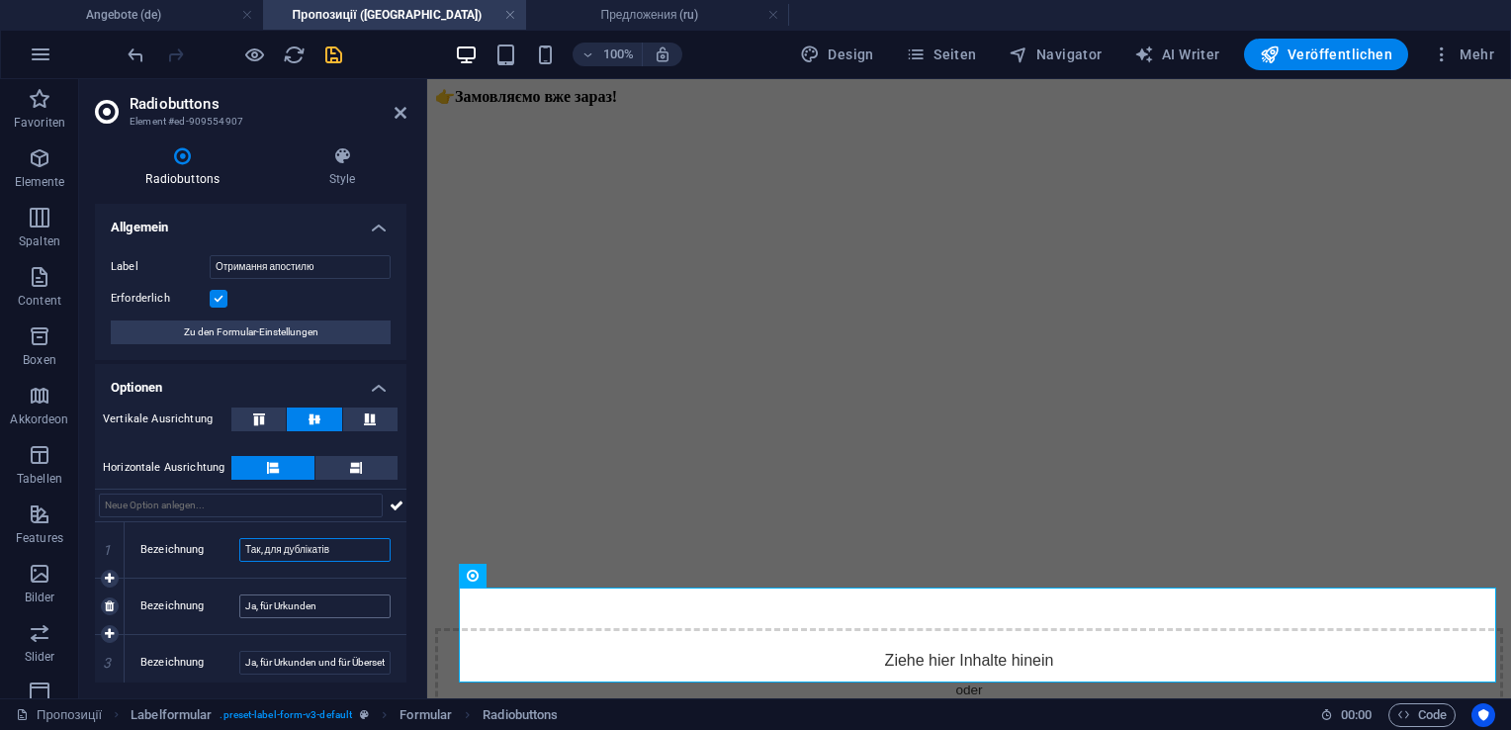
type input "Так, для дублікатів"
drag, startPoint x: 331, startPoint y: 607, endPoint x: 213, endPoint y: 610, distance: 118.7
click at [213, 610] on div "Bezeichnung Ja, für Urkunden" at bounding box center [265, 606] width 250 height 24
type input "Так, для свідоцтв"
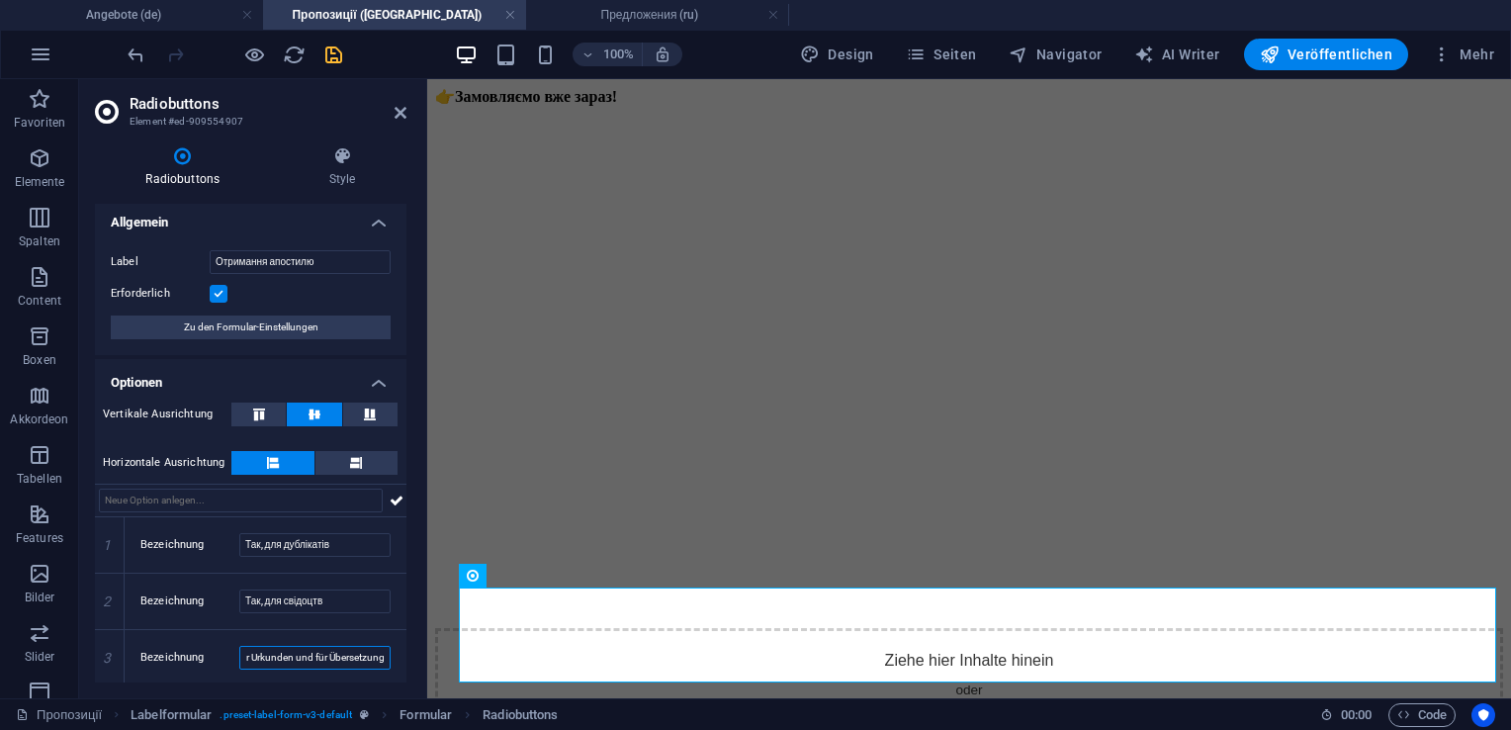
drag, startPoint x: 667, startPoint y: 741, endPoint x: 435, endPoint y: 667, distance: 243.0
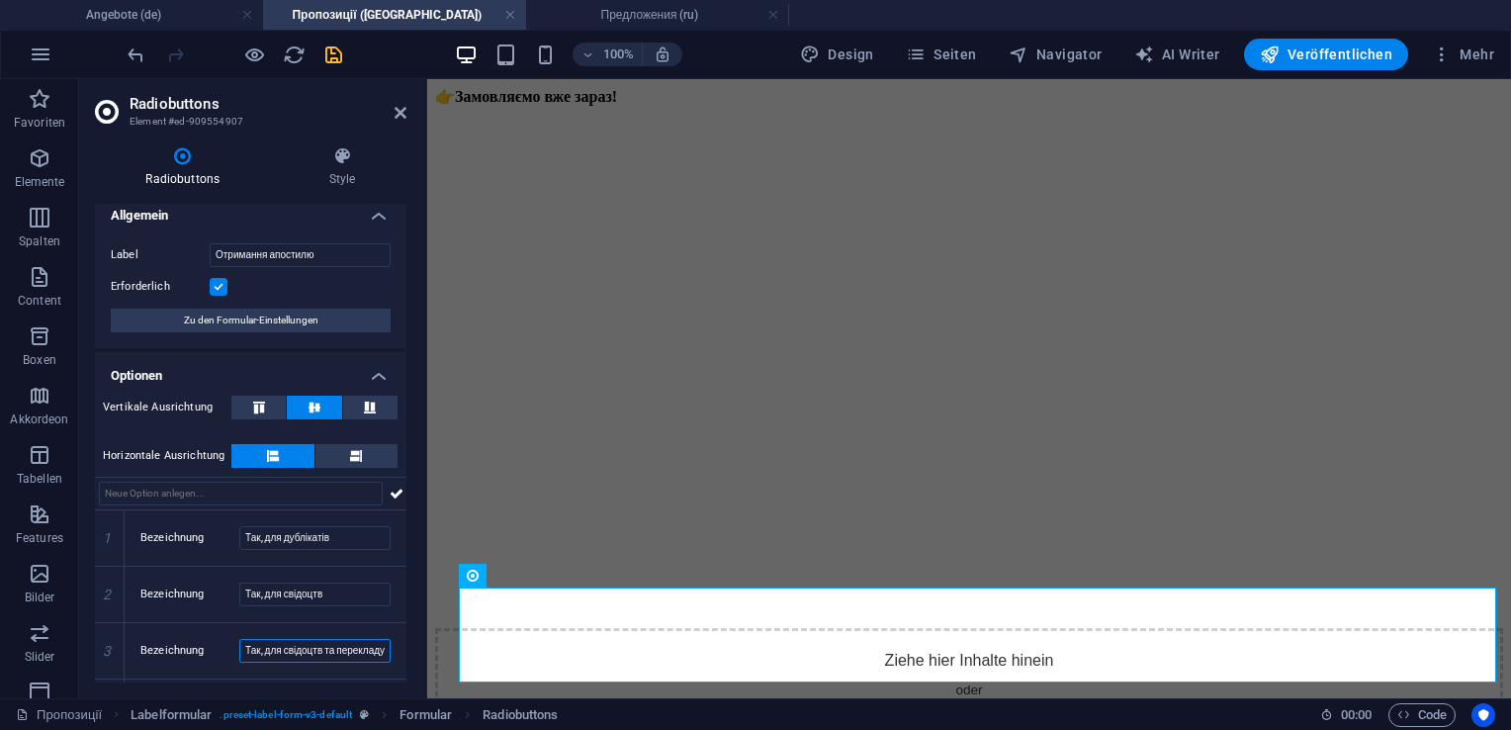
scroll to position [62, 0]
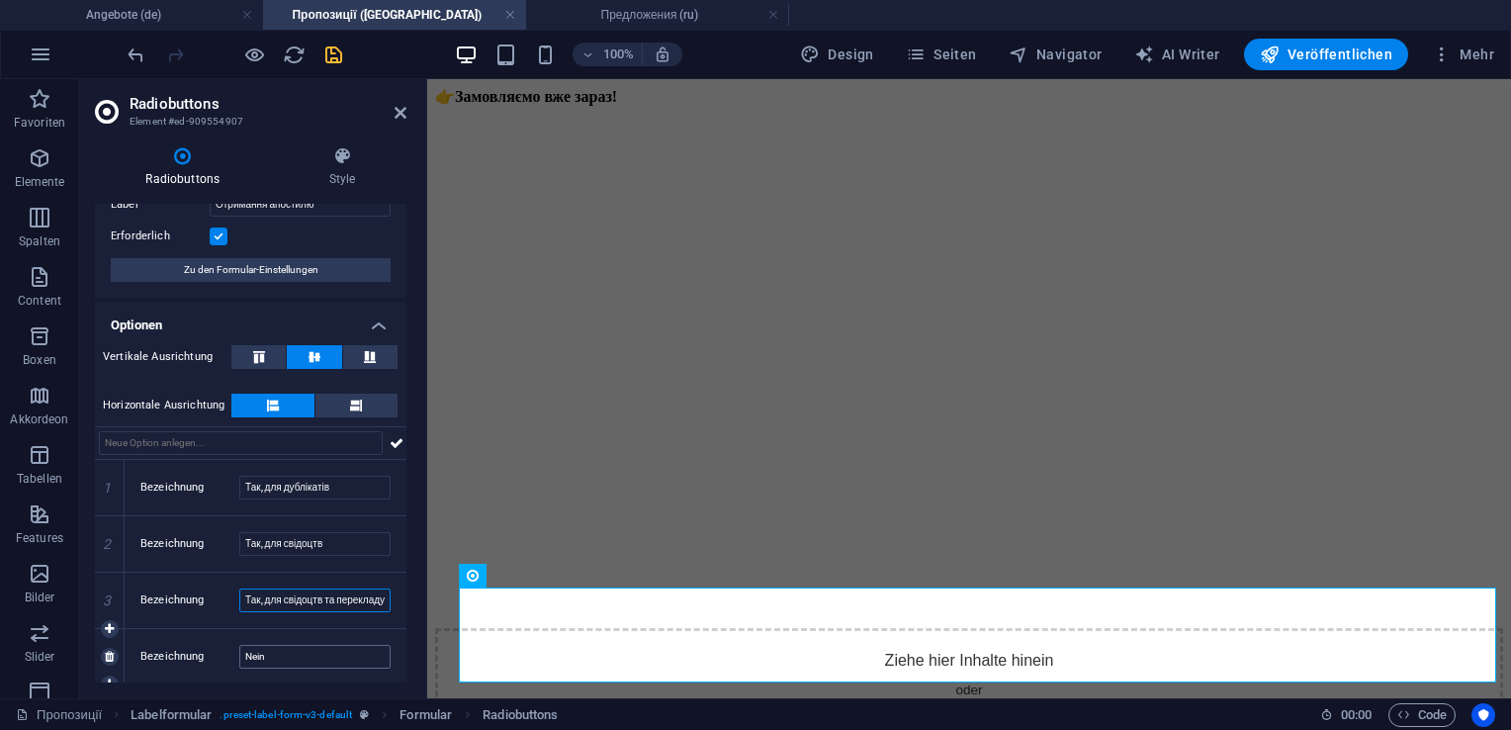
type input "Так, для свідоцтв та перекладу"
drag, startPoint x: 269, startPoint y: 659, endPoint x: 204, endPoint y: 662, distance: 65.3
click at [204, 662] on div "Bezeichnung Nein" at bounding box center [265, 657] width 250 height 24
type input "Ні"
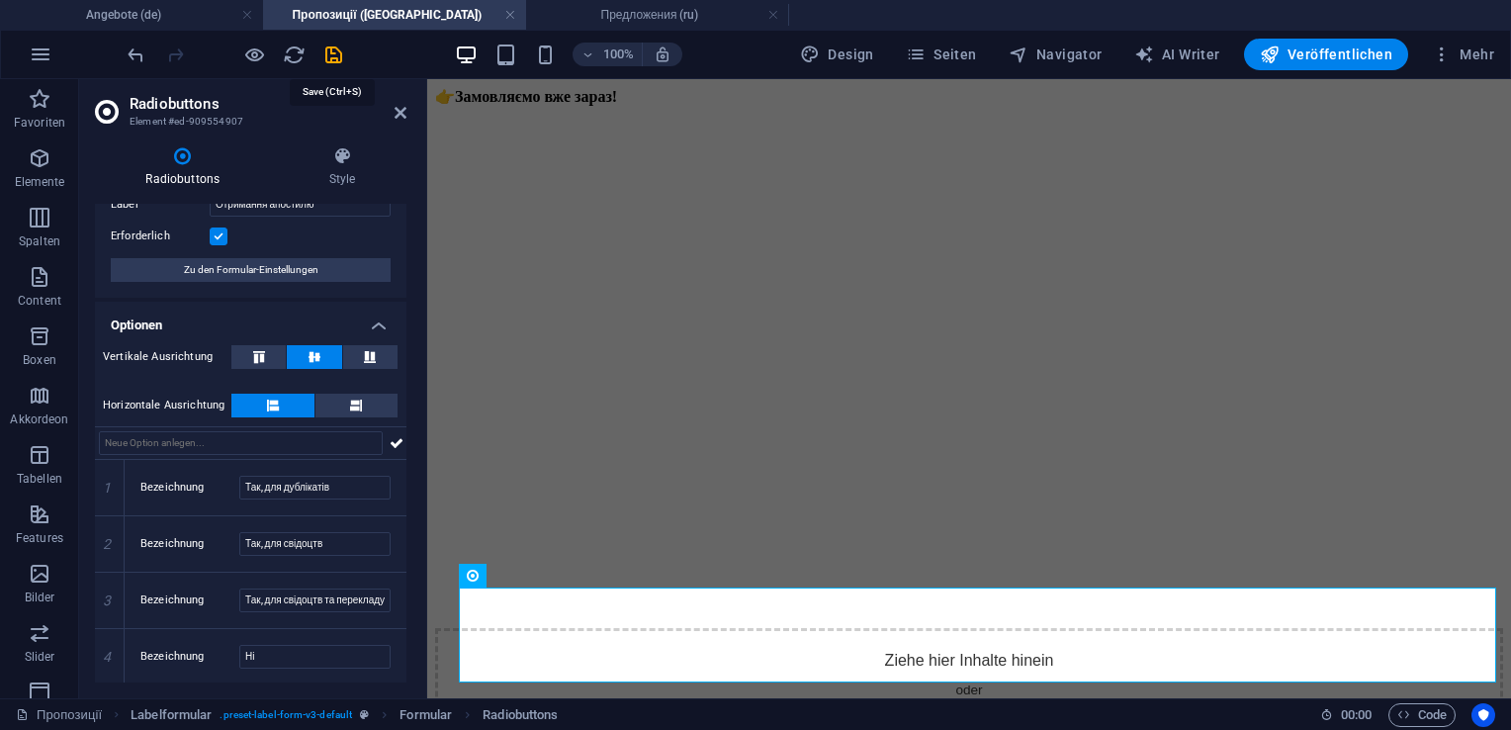
click at [328, 50] on icon "save" at bounding box center [333, 55] width 23 height 23
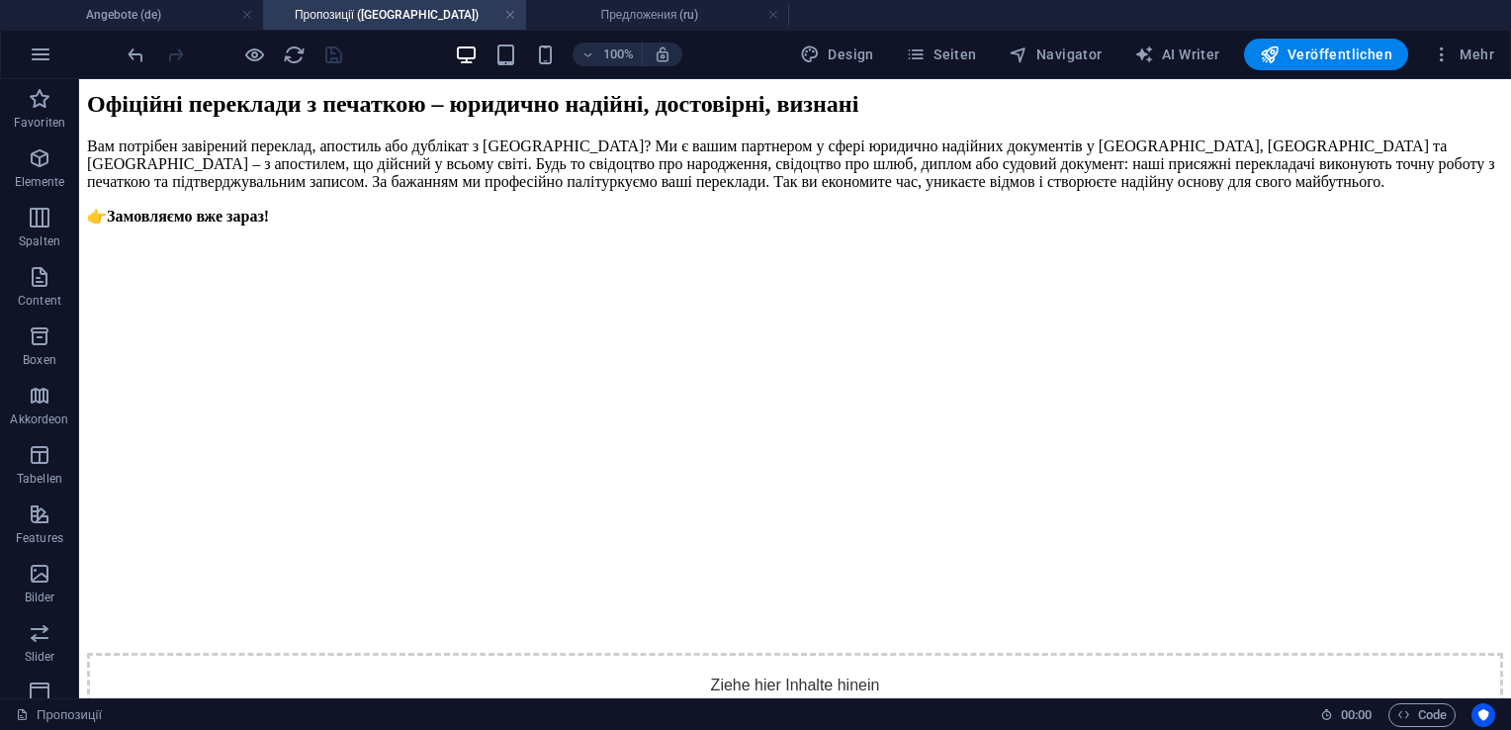
scroll to position [2056, 0]
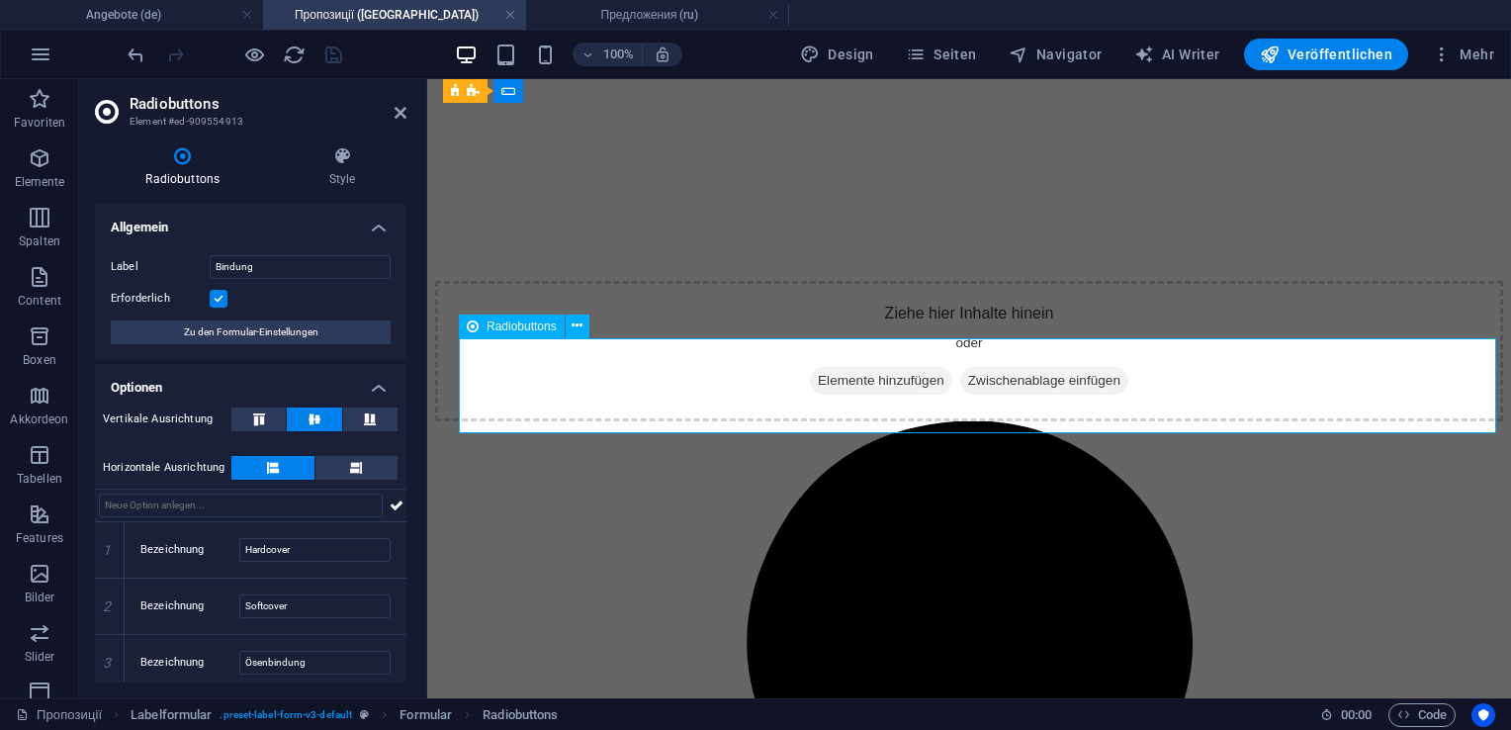
scroll to position [2198, 0]
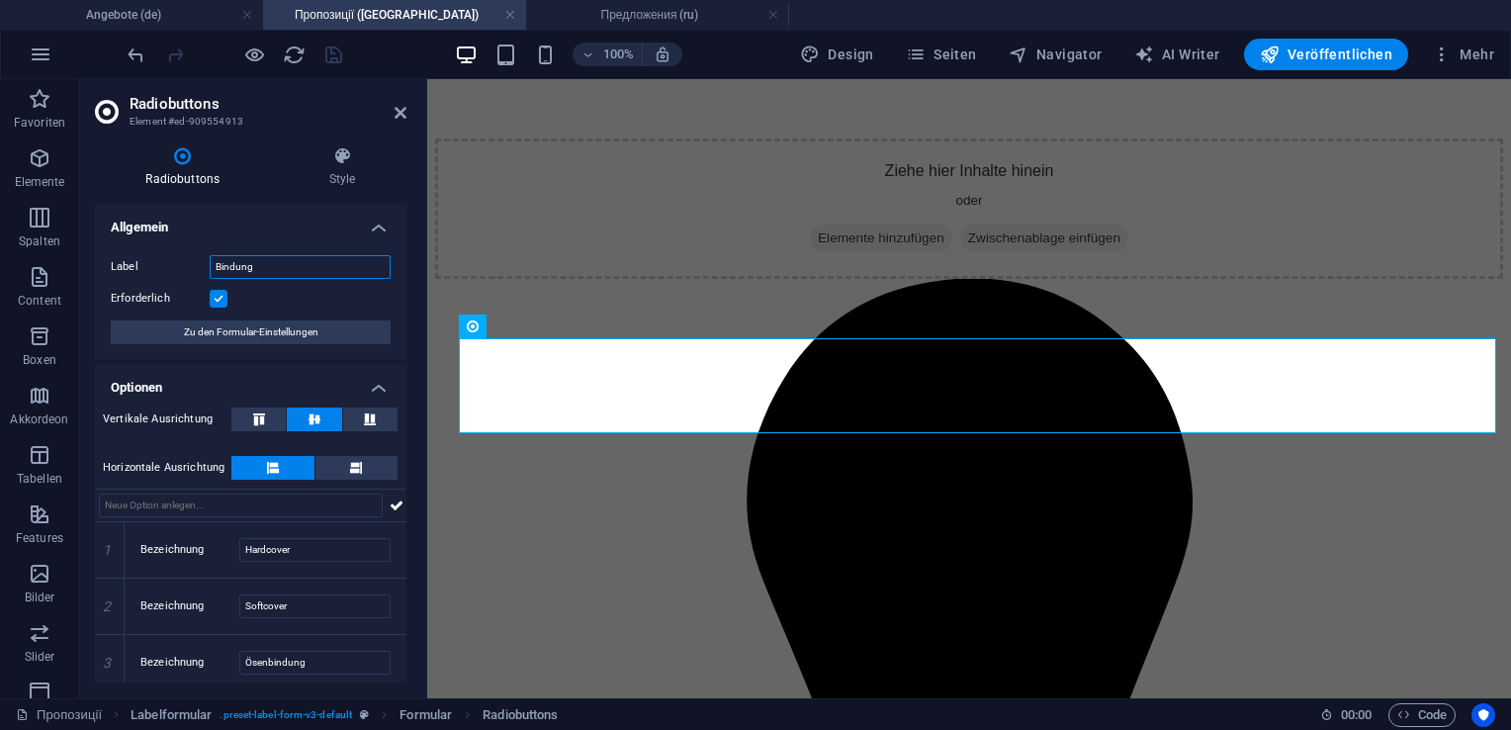
drag, startPoint x: 274, startPoint y: 270, endPoint x: 177, endPoint y: 263, distance: 97.2
click at [177, 263] on div "Label Bindung" at bounding box center [251, 267] width 280 height 24
type input "Палітурка"
drag, startPoint x: 306, startPoint y: 546, endPoint x: 184, endPoint y: 540, distance: 121.8
click at [184, 540] on div "Bezeichnung Hardcover" at bounding box center [265, 550] width 250 height 24
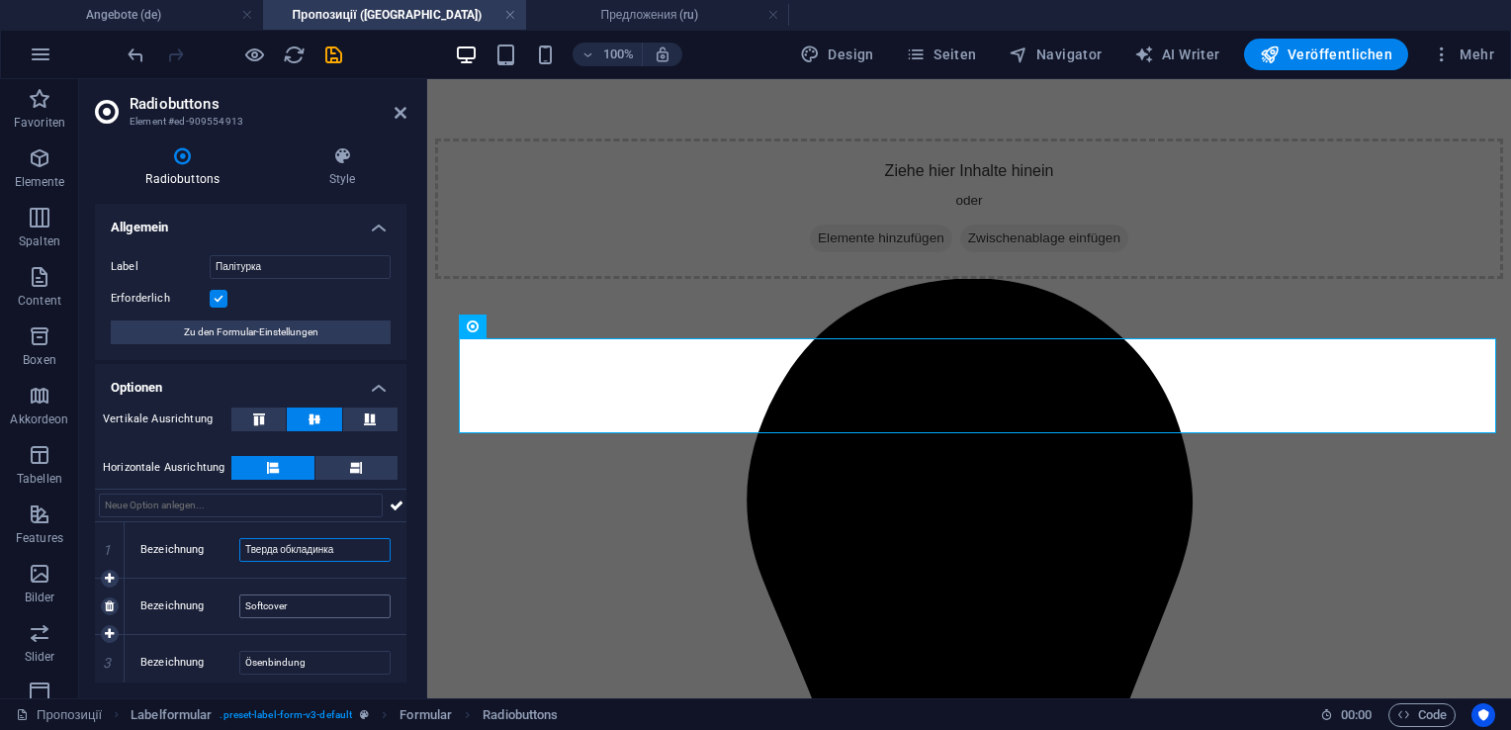
type input "Тверда обкладинка"
drag, startPoint x: 305, startPoint y: 600, endPoint x: 207, endPoint y: 603, distance: 98.0
click at [207, 603] on div "Bezeichnung Softcover" at bounding box center [265, 606] width 250 height 24
paste input "М'яка обкладинка"
type input "М'яка обкладинка"
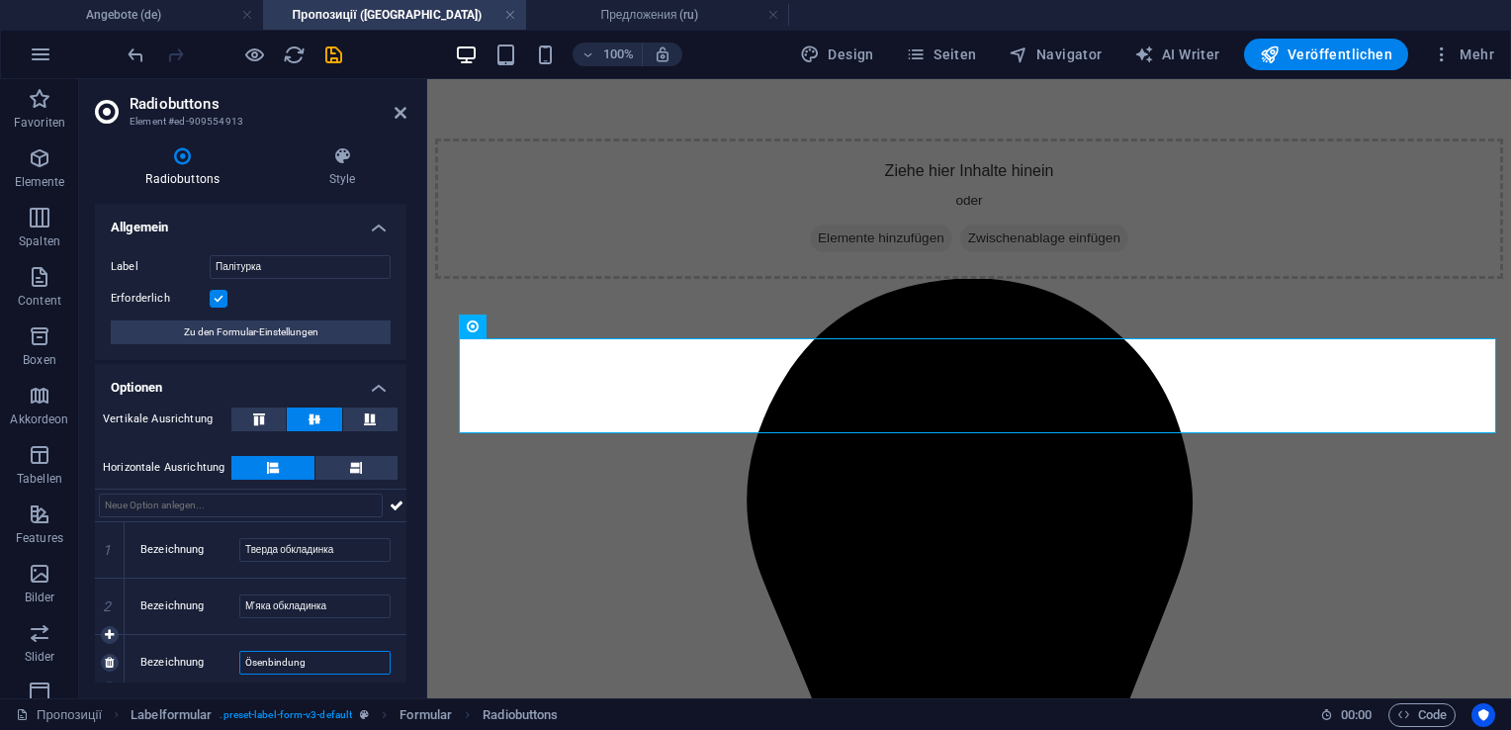
drag, startPoint x: 323, startPoint y: 657, endPoint x: 237, endPoint y: 664, distance: 86.3
click at [237, 664] on div "Bezeichnung Ösenbindung" at bounding box center [265, 663] width 250 height 24
type input "K"
type input "L"
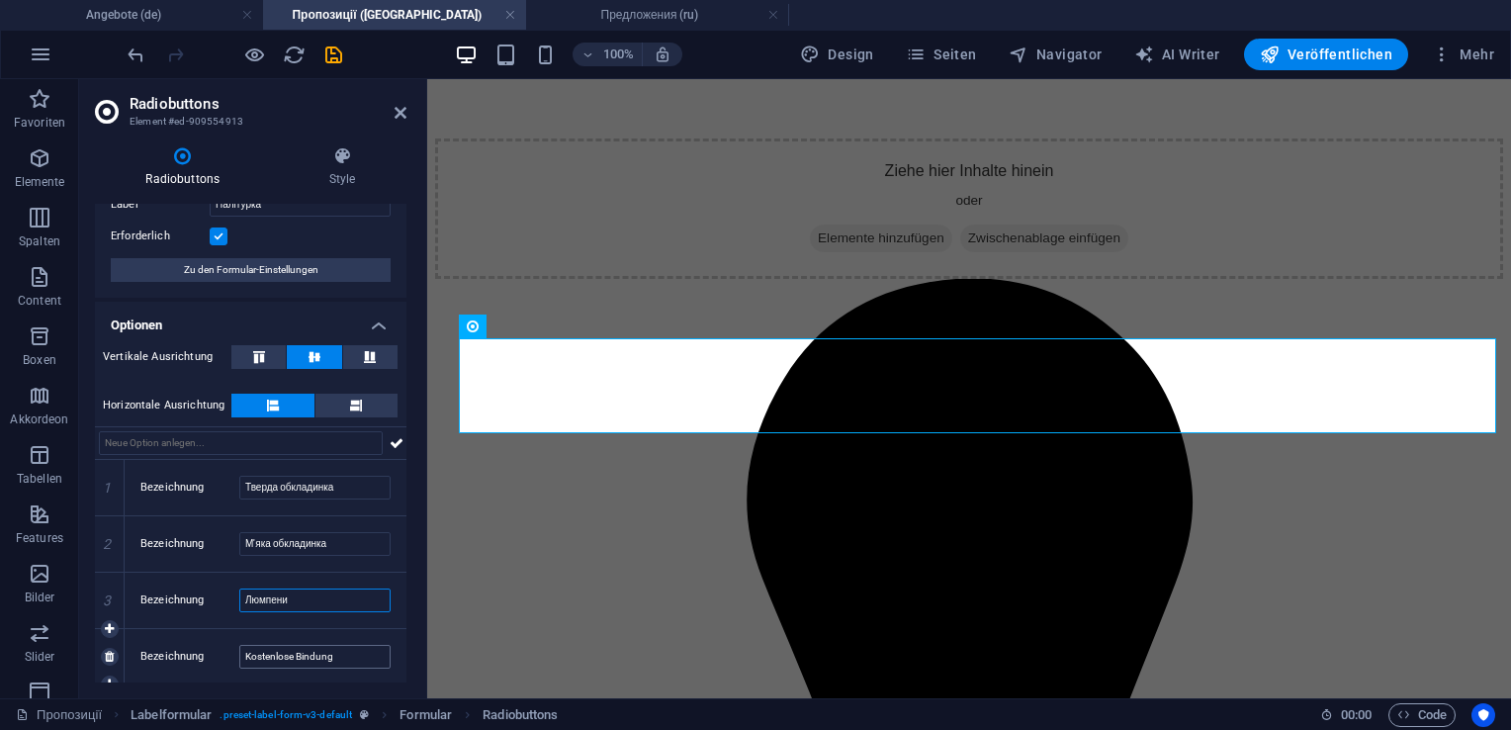
type input "Люмпени"
drag, startPoint x: 341, startPoint y: 660, endPoint x: 229, endPoint y: 665, distance: 111.9
click at [229, 665] on div "Bezeichnung Kostenlose Bindung" at bounding box center [265, 657] width 250 height 24
type input "Безкоштовна палітурка"
drag, startPoint x: 402, startPoint y: 607, endPoint x: 407, endPoint y: 694, distance: 87.2
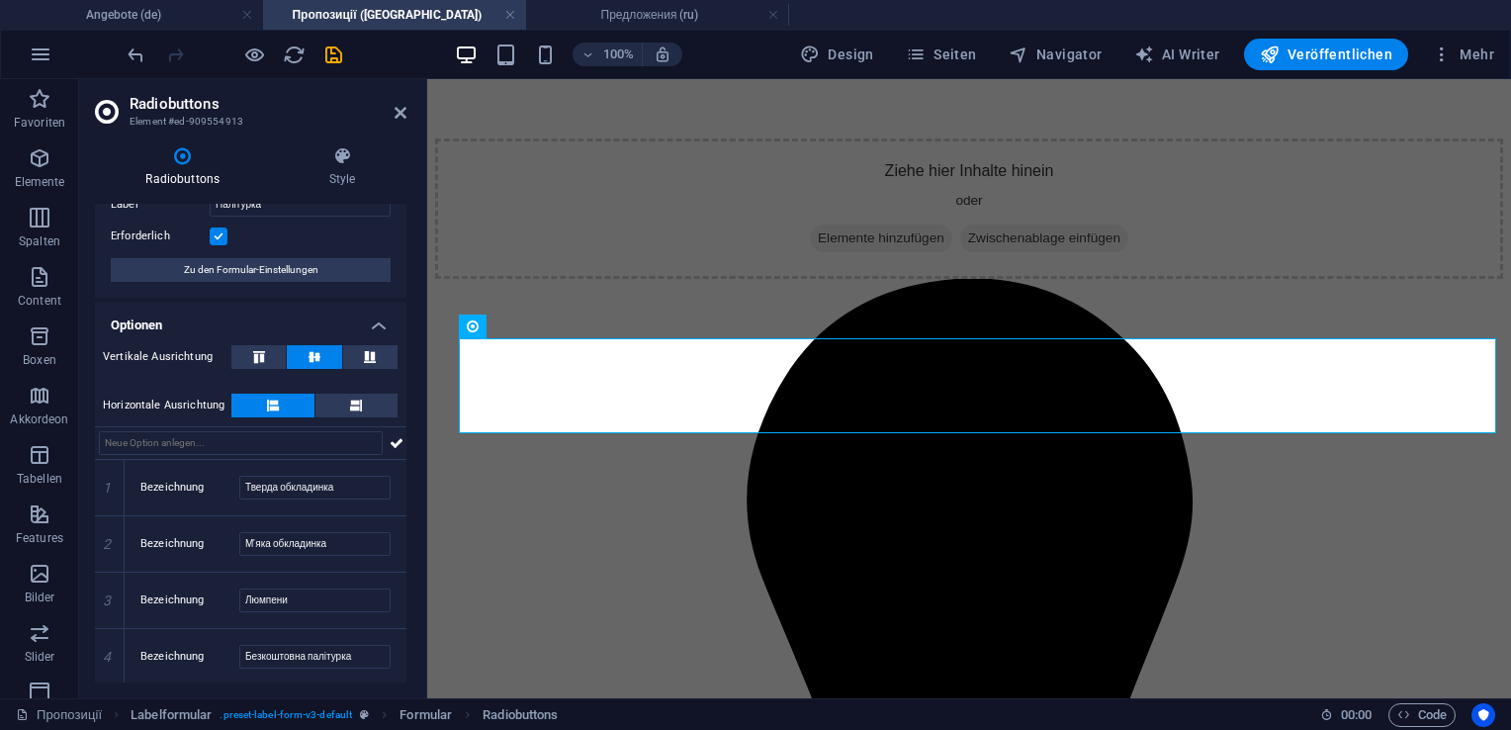
click at [407, 694] on div "Radiobuttons Style Allgemein Label Палітурка Erforderlich Zu den Formular-Einst…" at bounding box center [250, 415] width 343 height 568
click at [336, 53] on icon "save" at bounding box center [333, 55] width 23 height 23
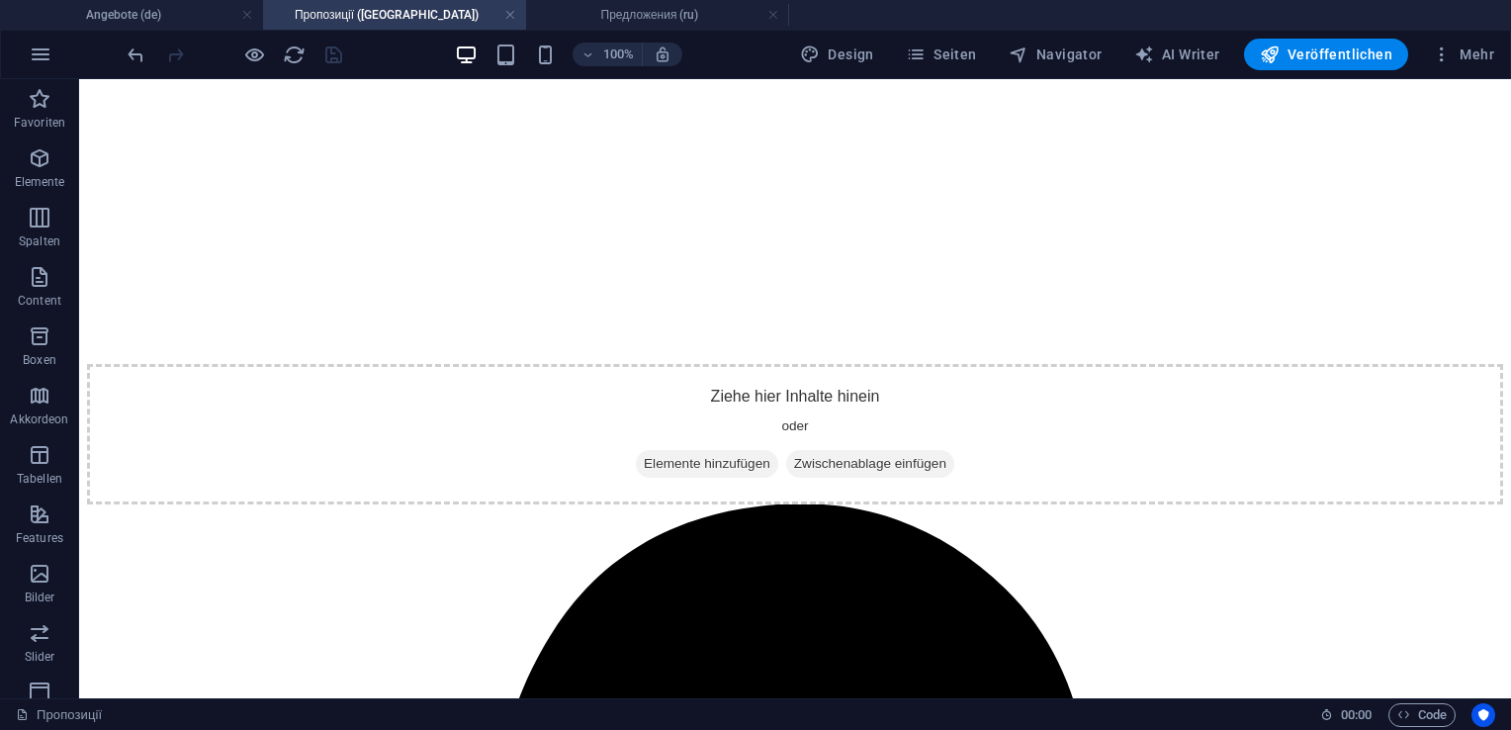
scroll to position [2327, 0]
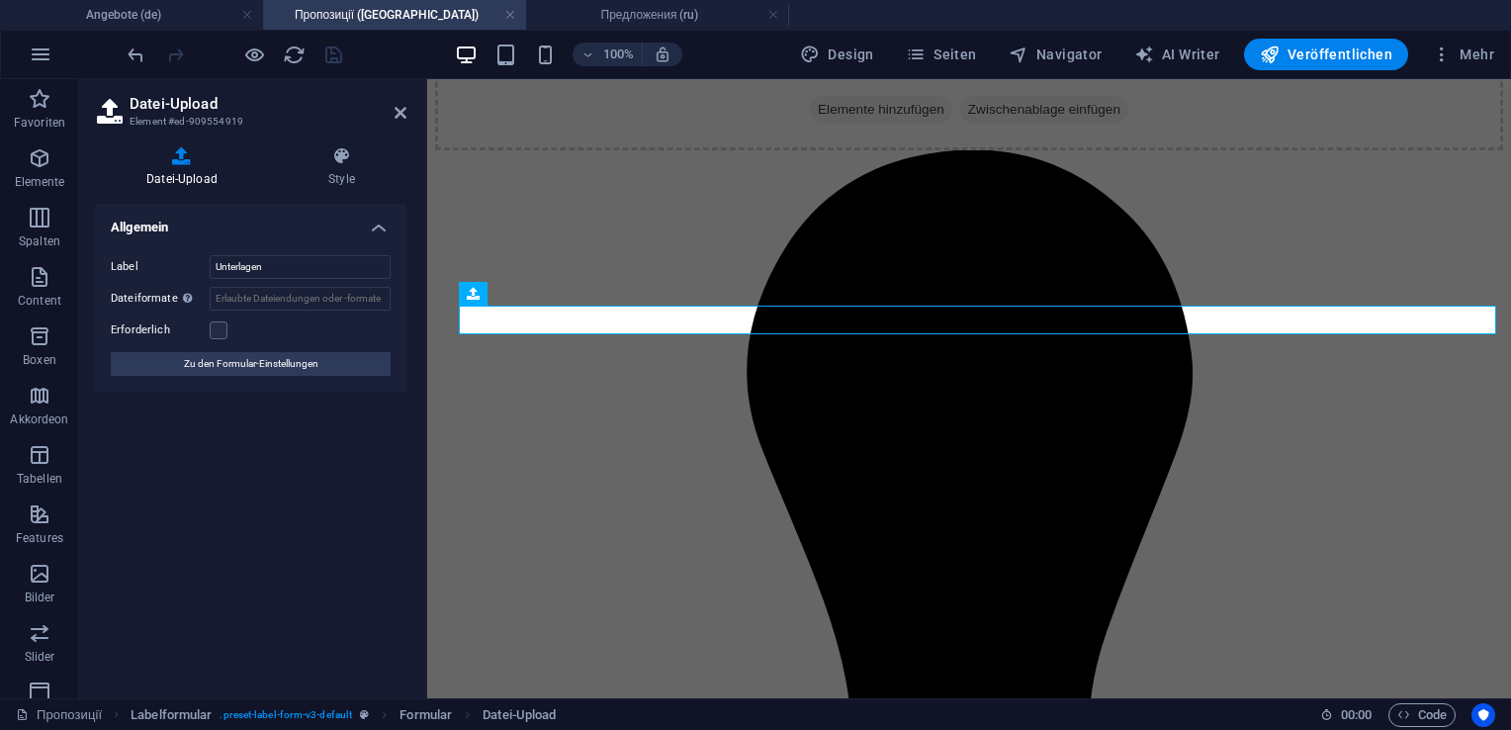
scroll to position [2469, 0]
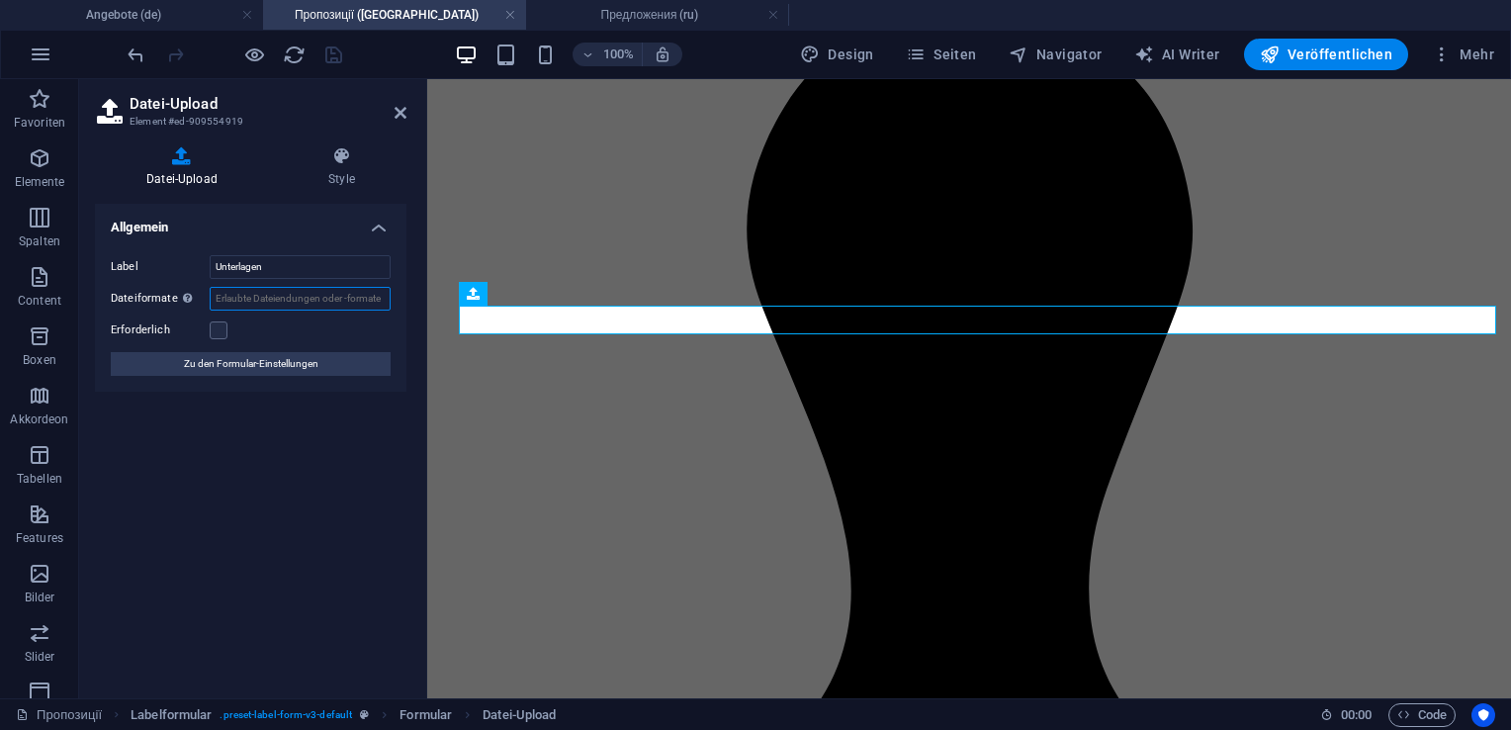
click at [289, 296] on input "Dateiformate Du kannst eine Reihe von Dateiendungen (z.B. .jpg, .png ) oder auc…" at bounding box center [300, 299] width 181 height 24
type input "pdf, jpg"
drag, startPoint x: 288, startPoint y: 262, endPoint x: 199, endPoint y: 267, distance: 89.1
click at [199, 267] on div "Label Unterlagen" at bounding box center [251, 267] width 280 height 24
type input "L"
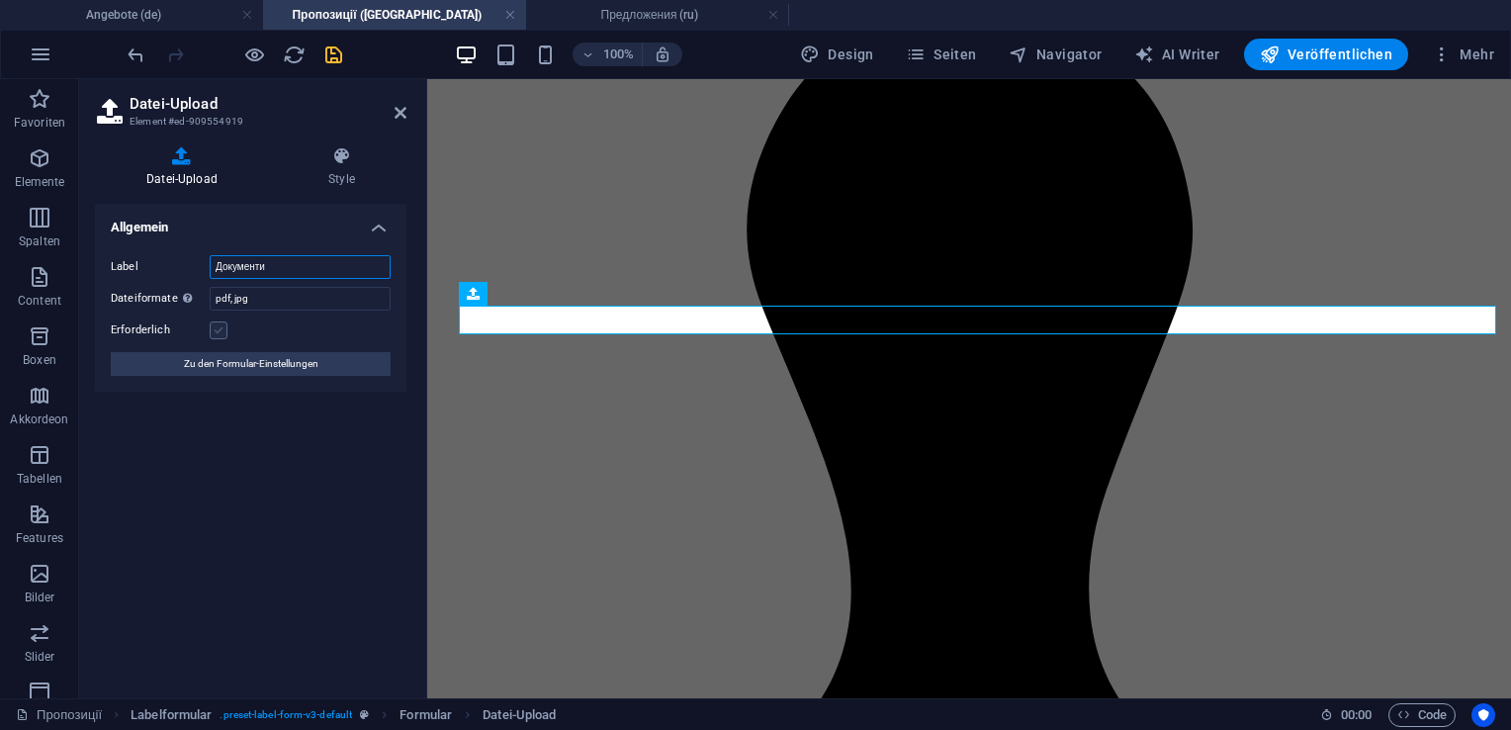
type input "Документи"
click at [220, 332] on label at bounding box center [219, 330] width 18 height 18
click at [0, 0] on input "Erforderlich" at bounding box center [0, 0] width 0 height 0
click at [329, 58] on icon "save" at bounding box center [333, 55] width 23 height 23
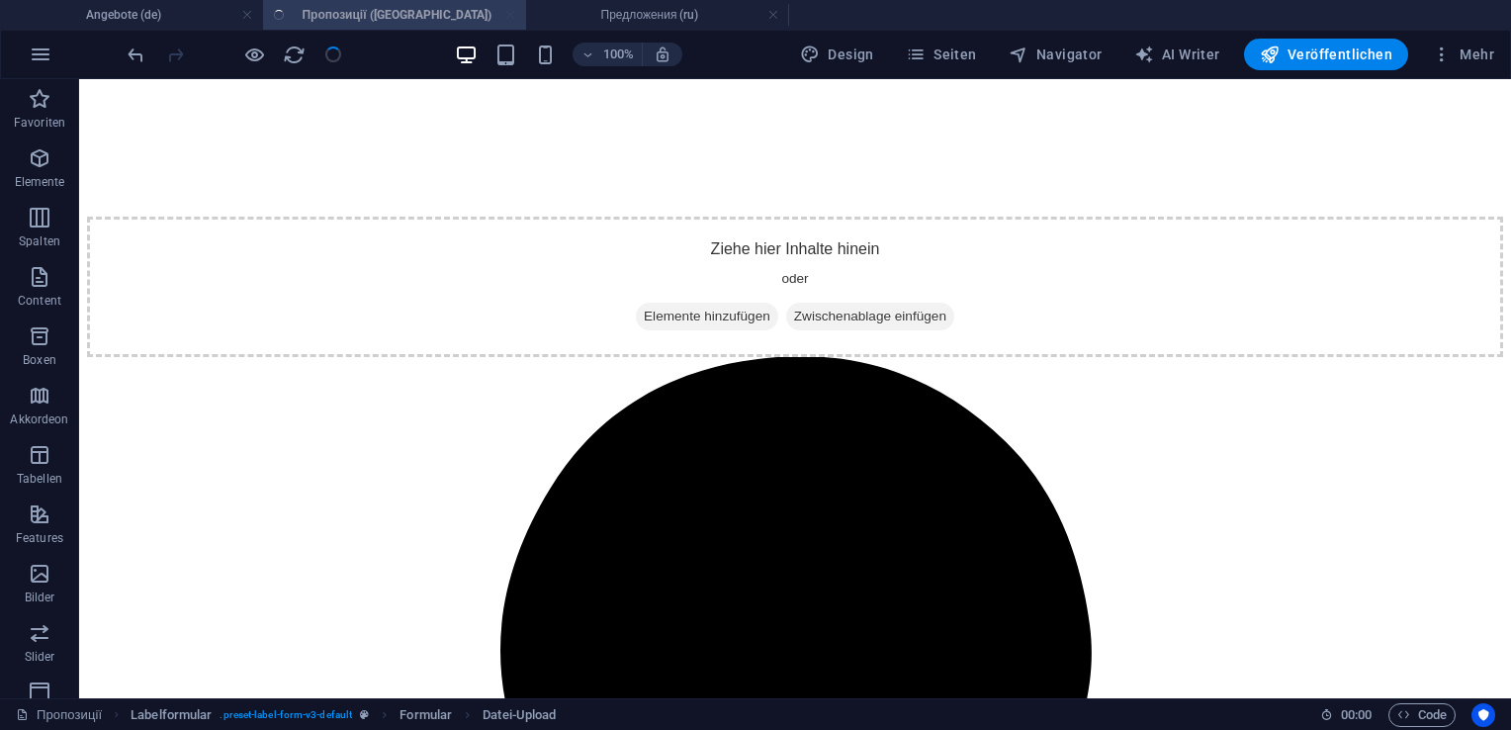
scroll to position [2327, 0]
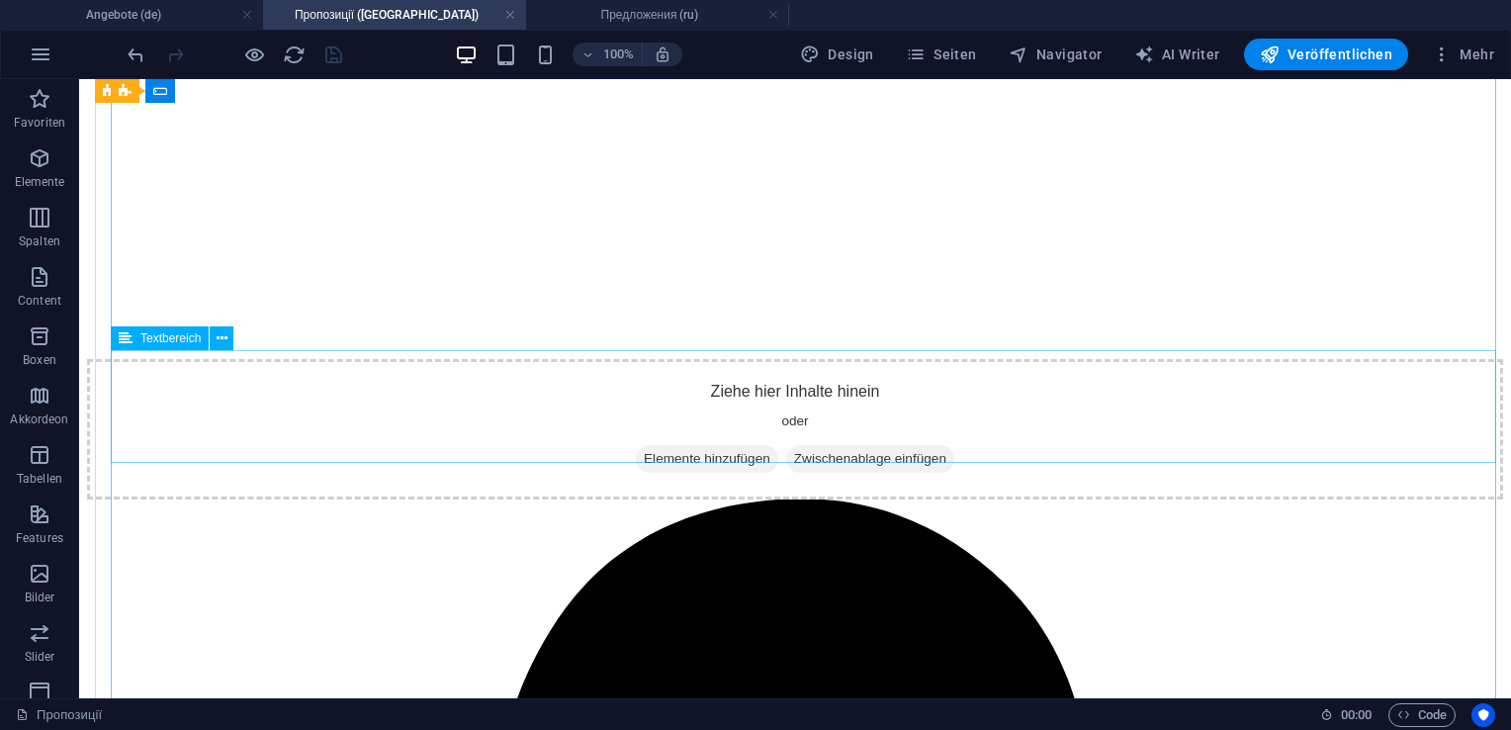
click at [176, 344] on span "Textbereich" at bounding box center [170, 338] width 60 height 12
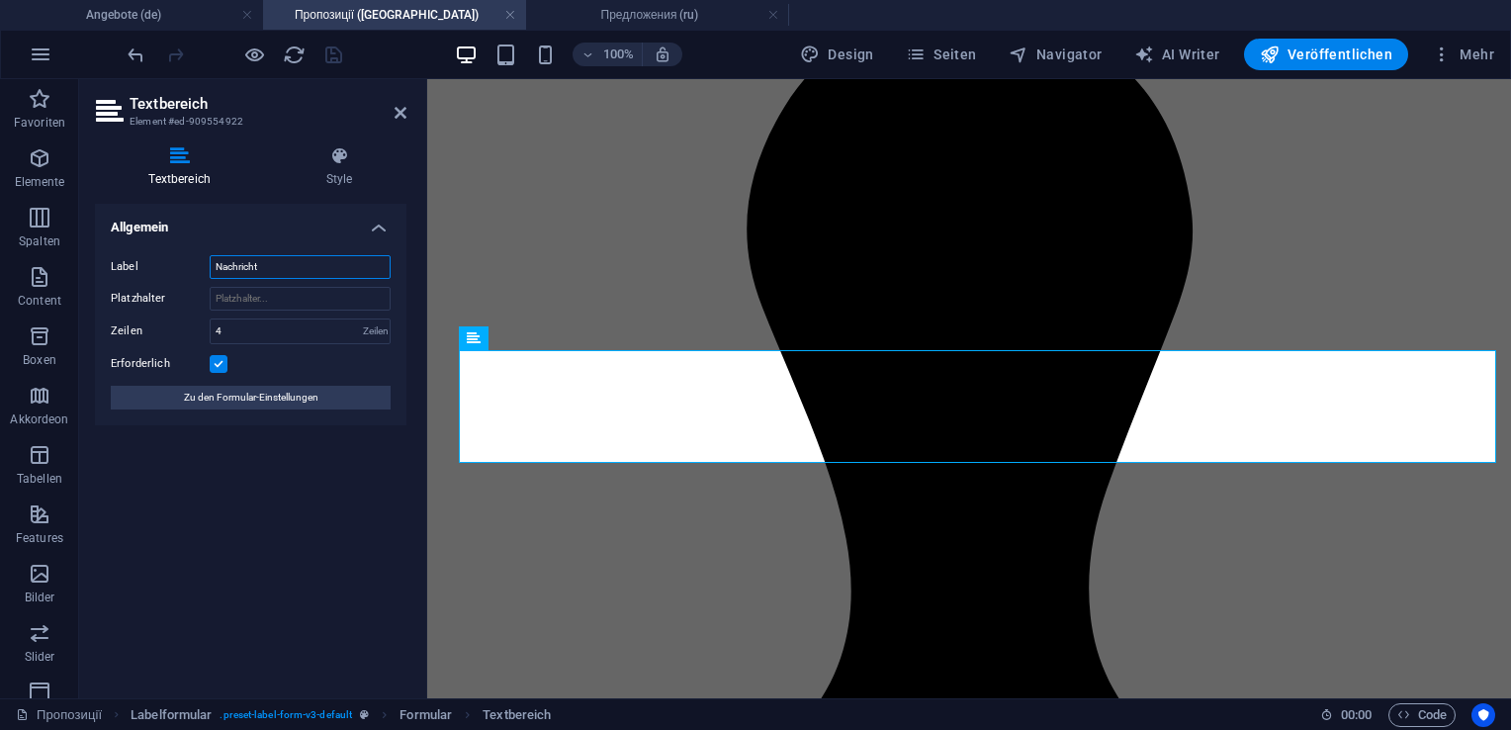
drag, startPoint x: 271, startPoint y: 269, endPoint x: 199, endPoint y: 267, distance: 72.2
click at [199, 267] on div "Label Nachricht" at bounding box center [251, 267] width 280 height 24
click at [220, 372] on div "Erforderlich" at bounding box center [251, 364] width 280 height 24
click at [220, 365] on label at bounding box center [219, 364] width 18 height 18
click at [0, 0] on input "Erforderlich" at bounding box center [0, 0] width 0 height 0
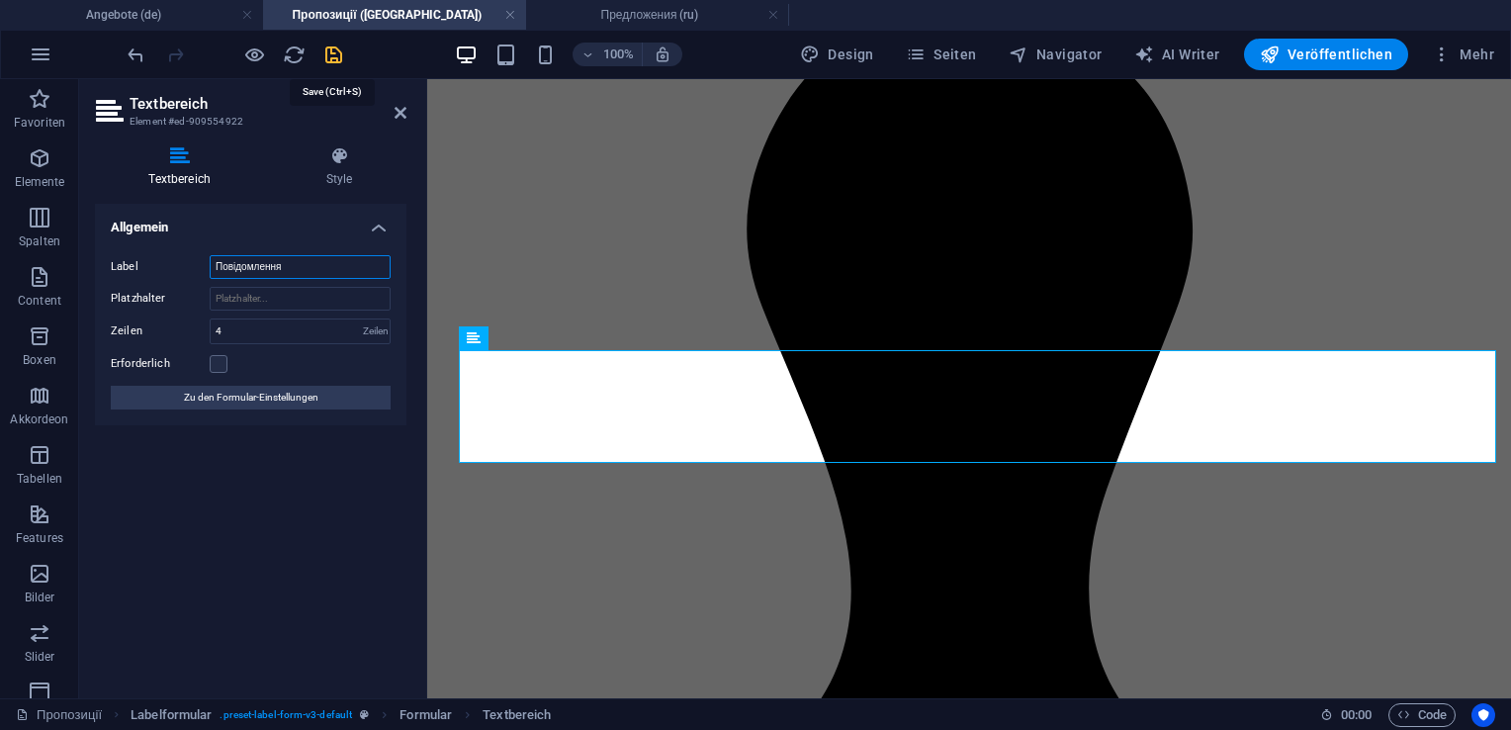
type input "Повідомлення"
click at [326, 57] on icon "save" at bounding box center [333, 55] width 23 height 23
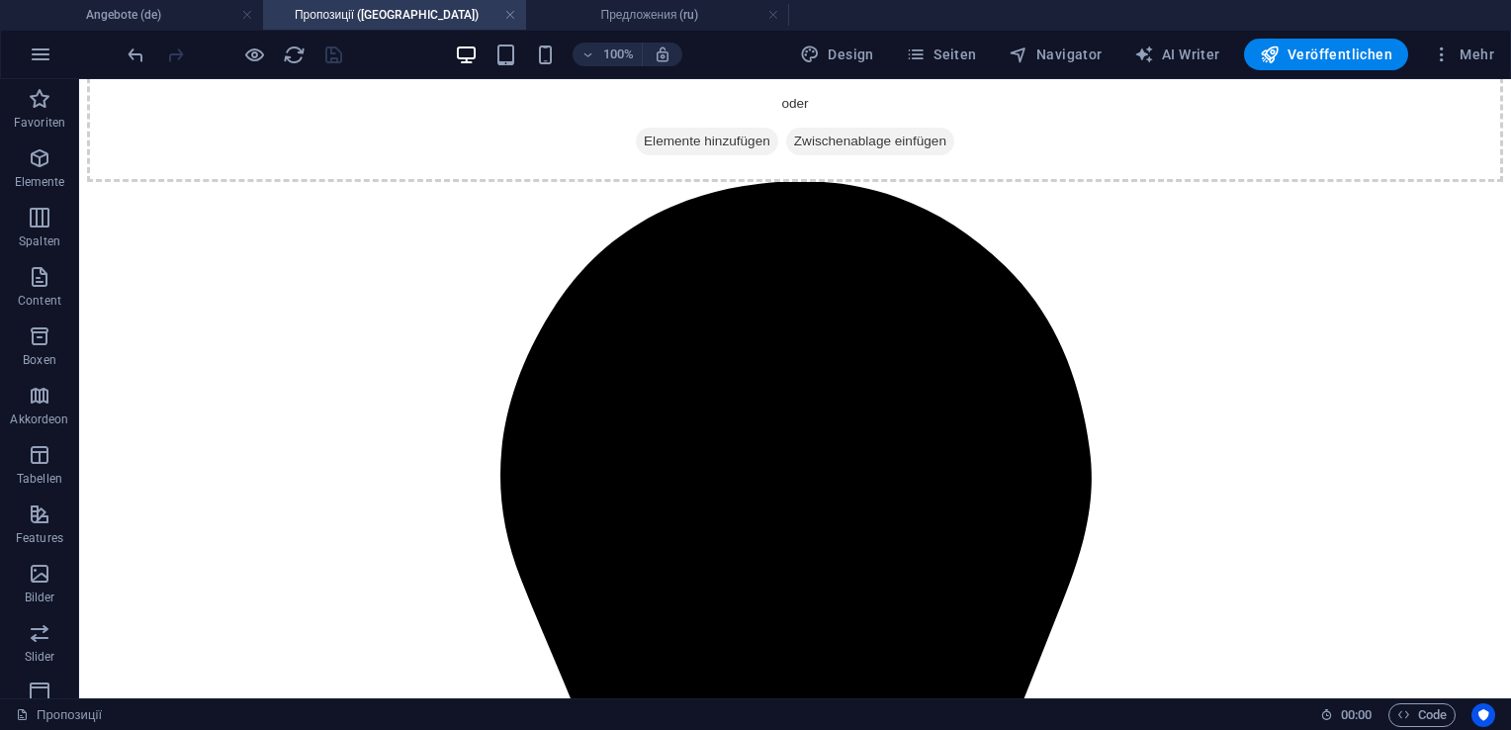
scroll to position [2662, 0]
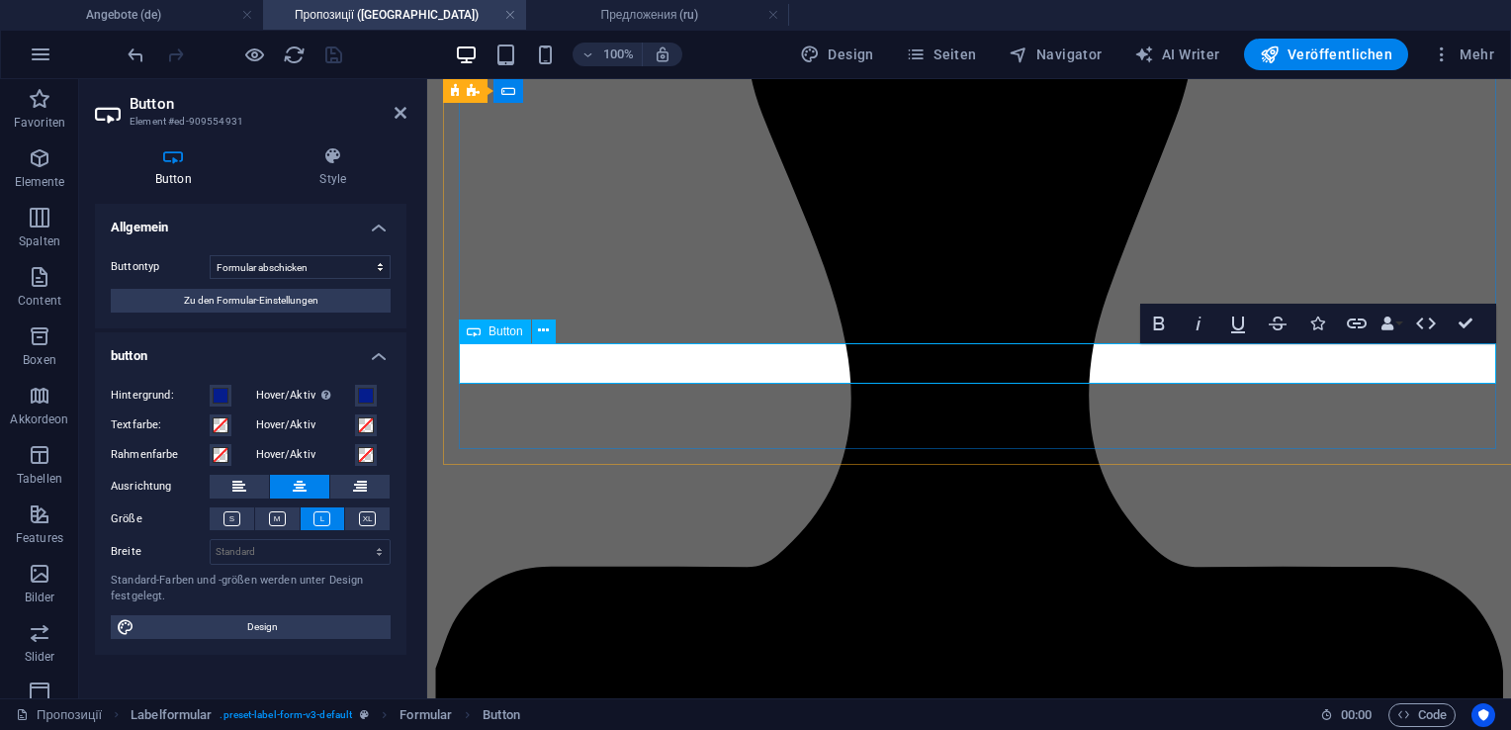
scroll to position [2805, 0]
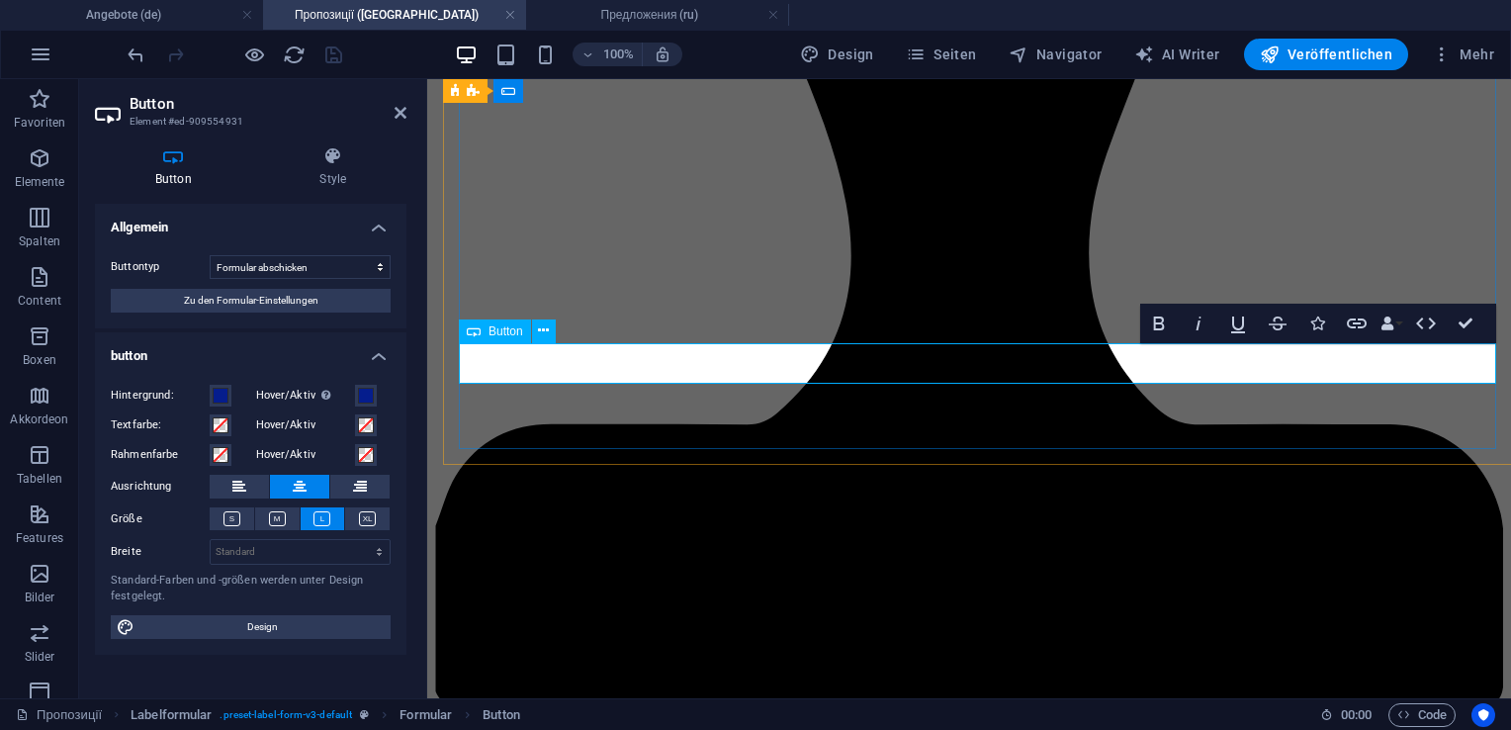
type button "Absenden"
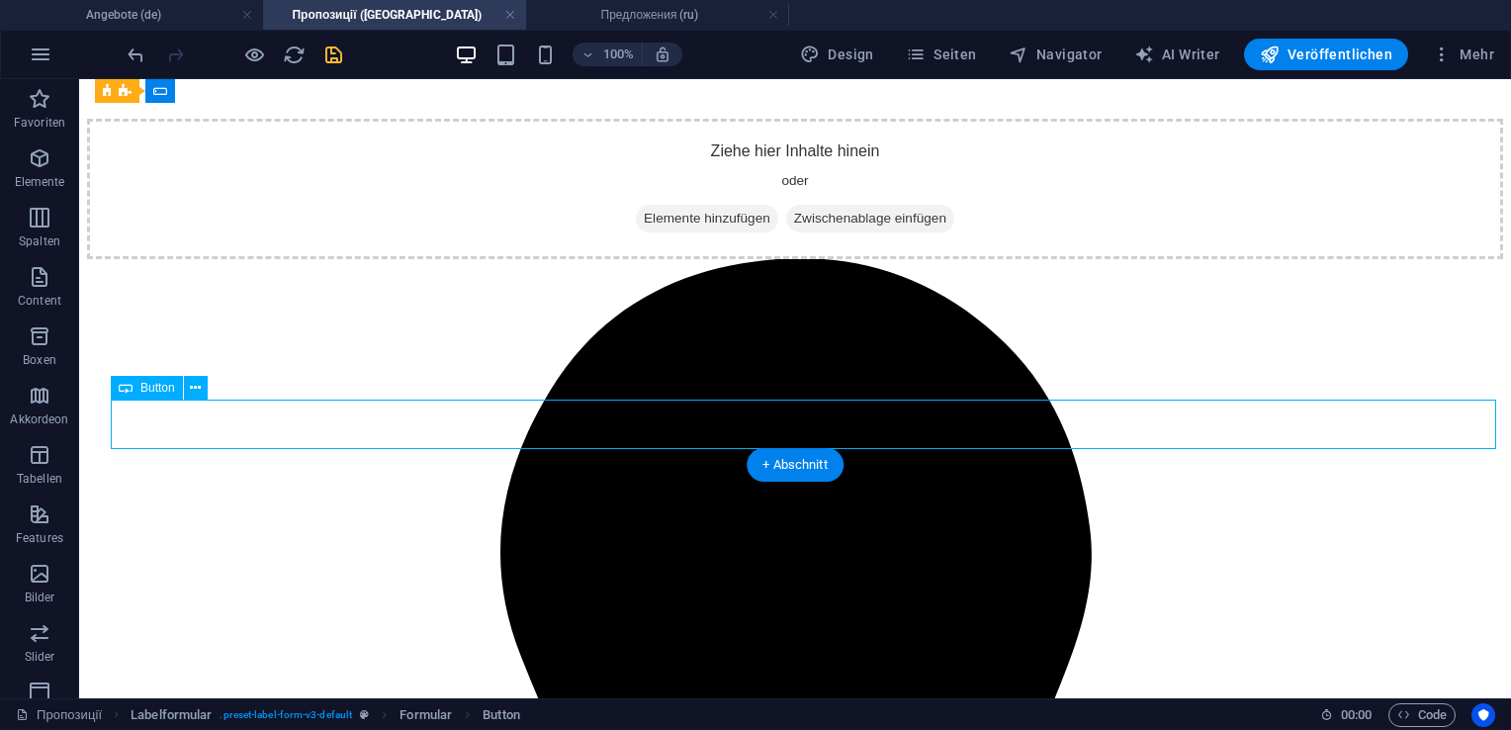
select select "reset"
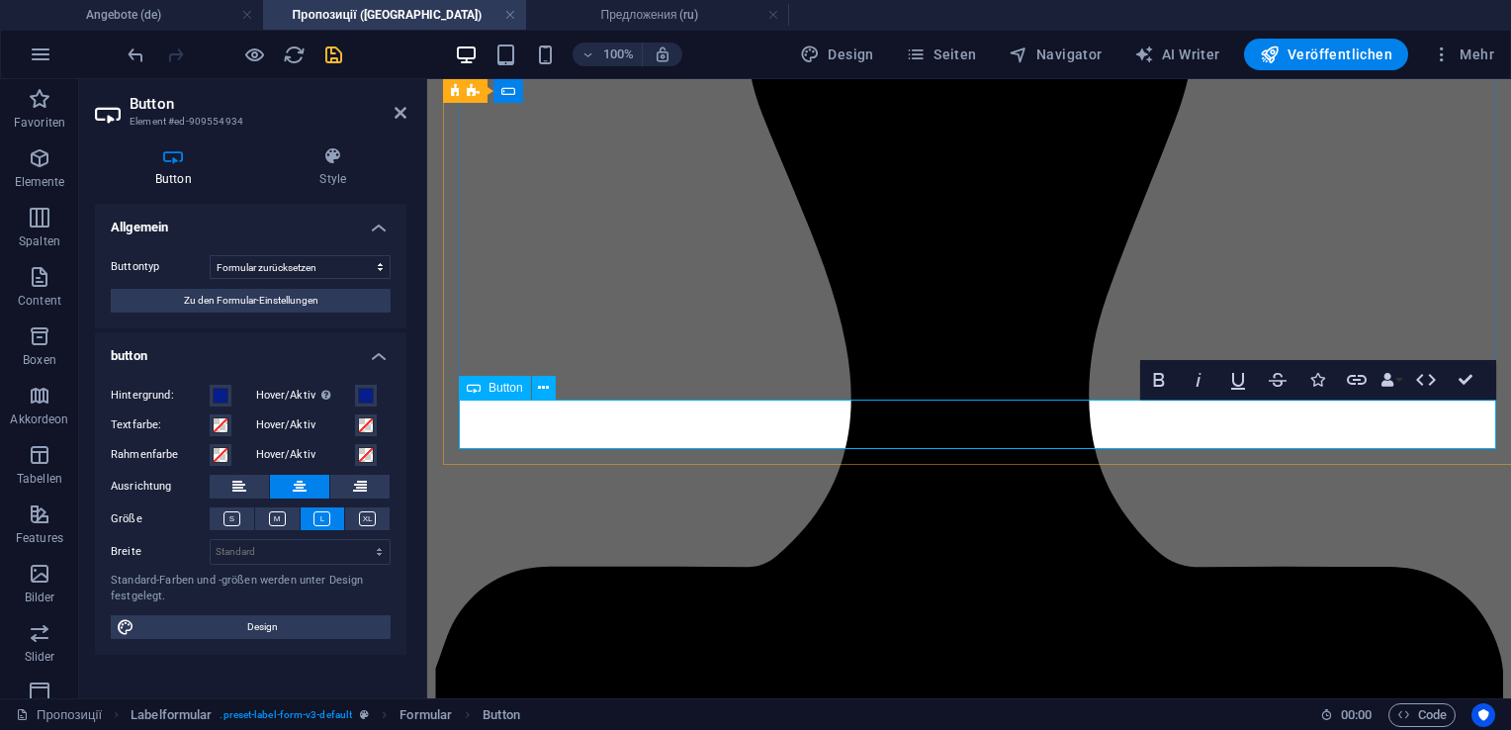
scroll to position [2805, 0]
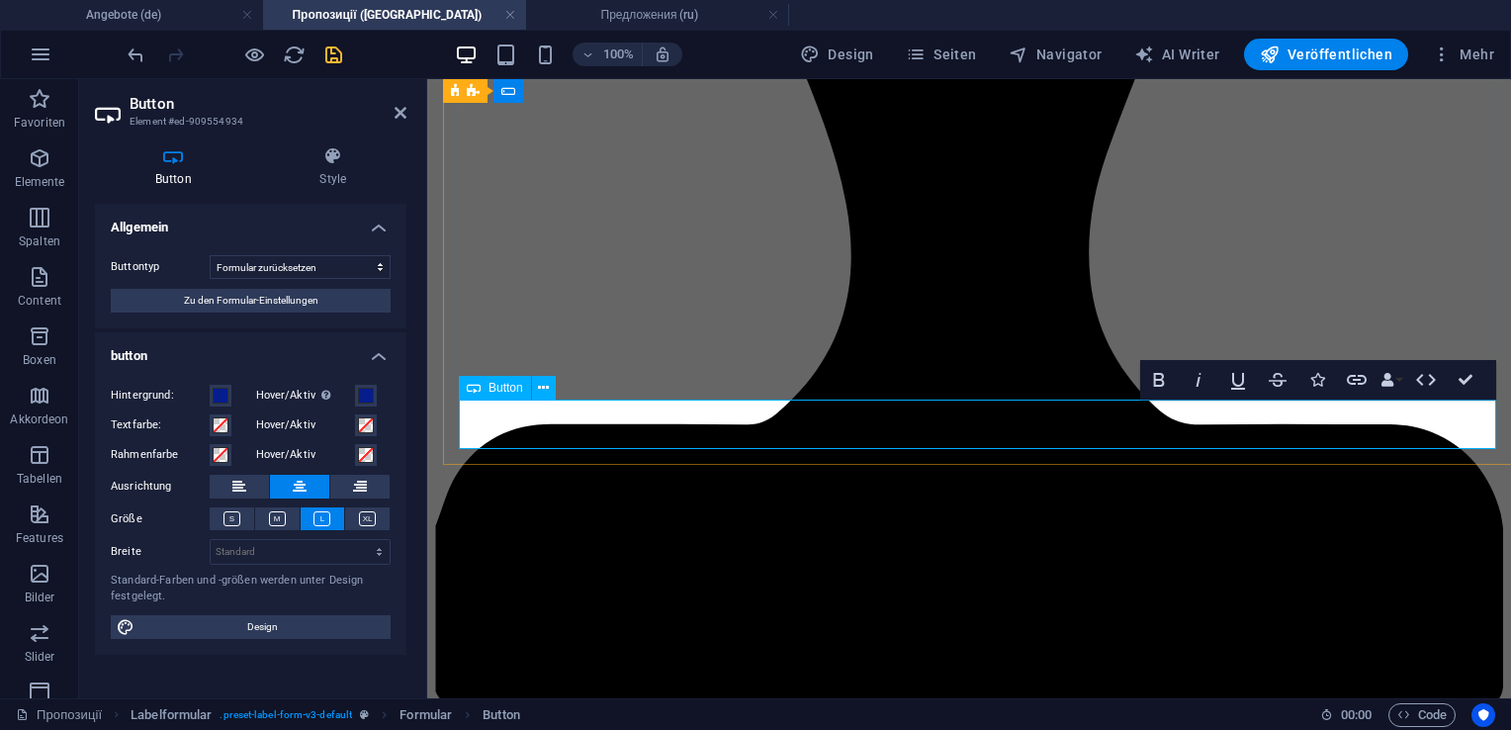
type button "Absenden"
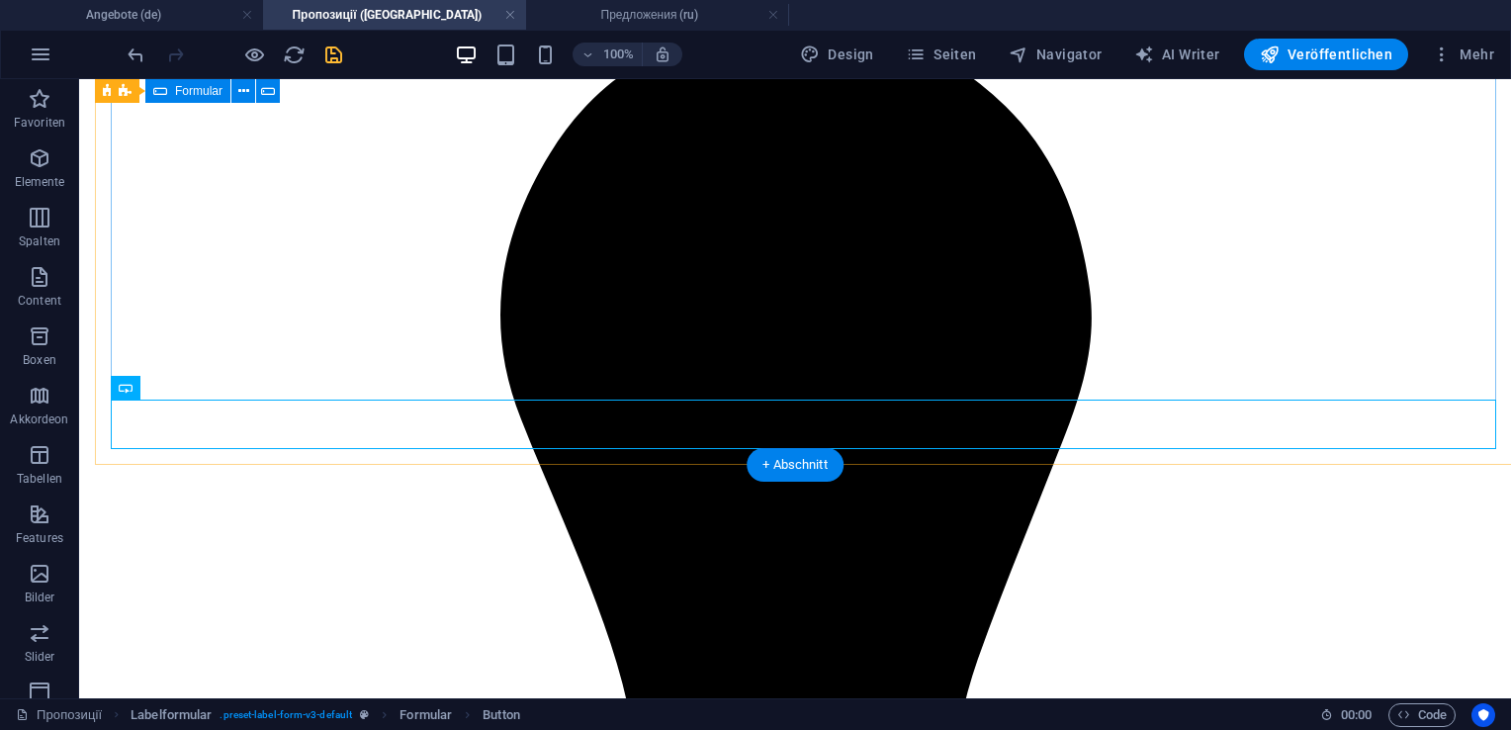
scroll to position [2662, 0]
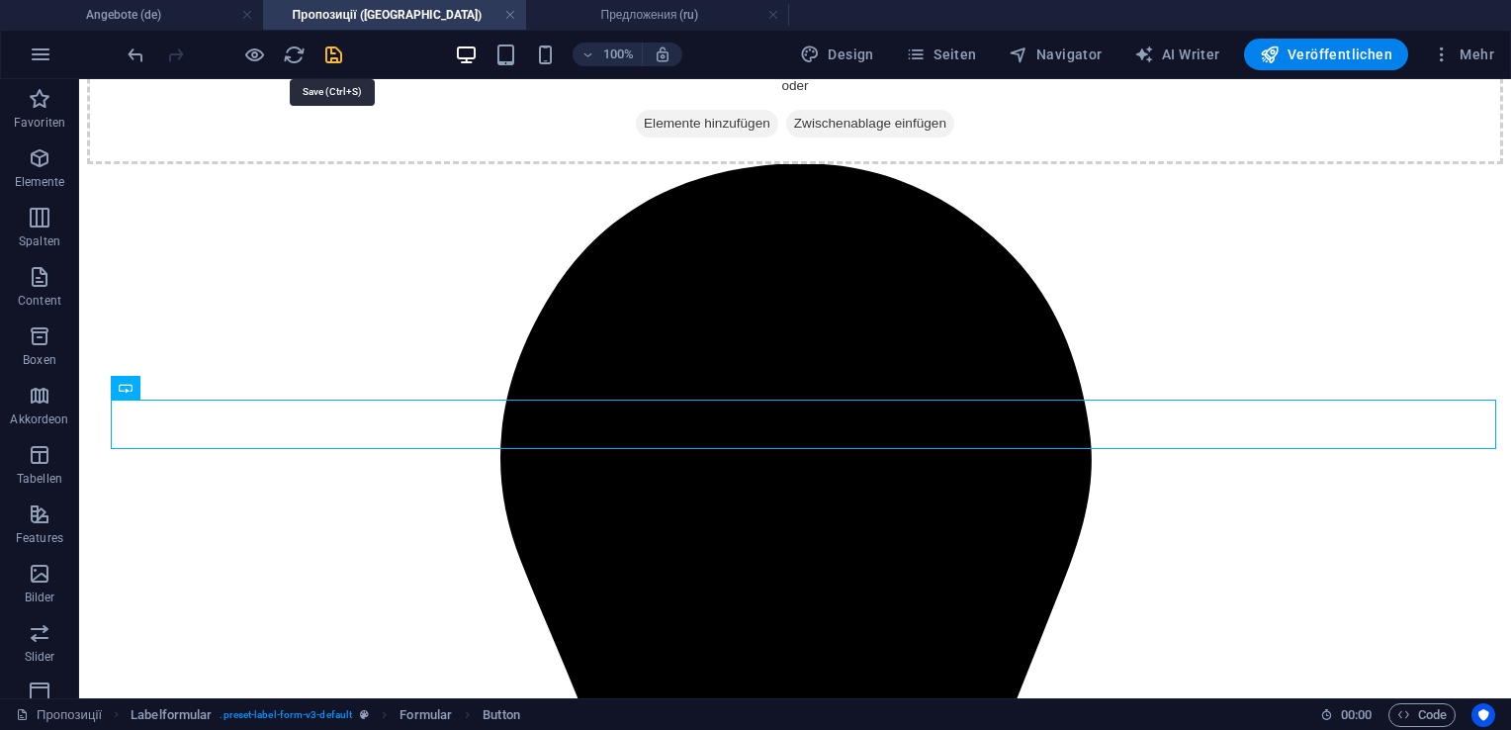
click at [336, 60] on icon "save" at bounding box center [333, 55] width 23 height 23
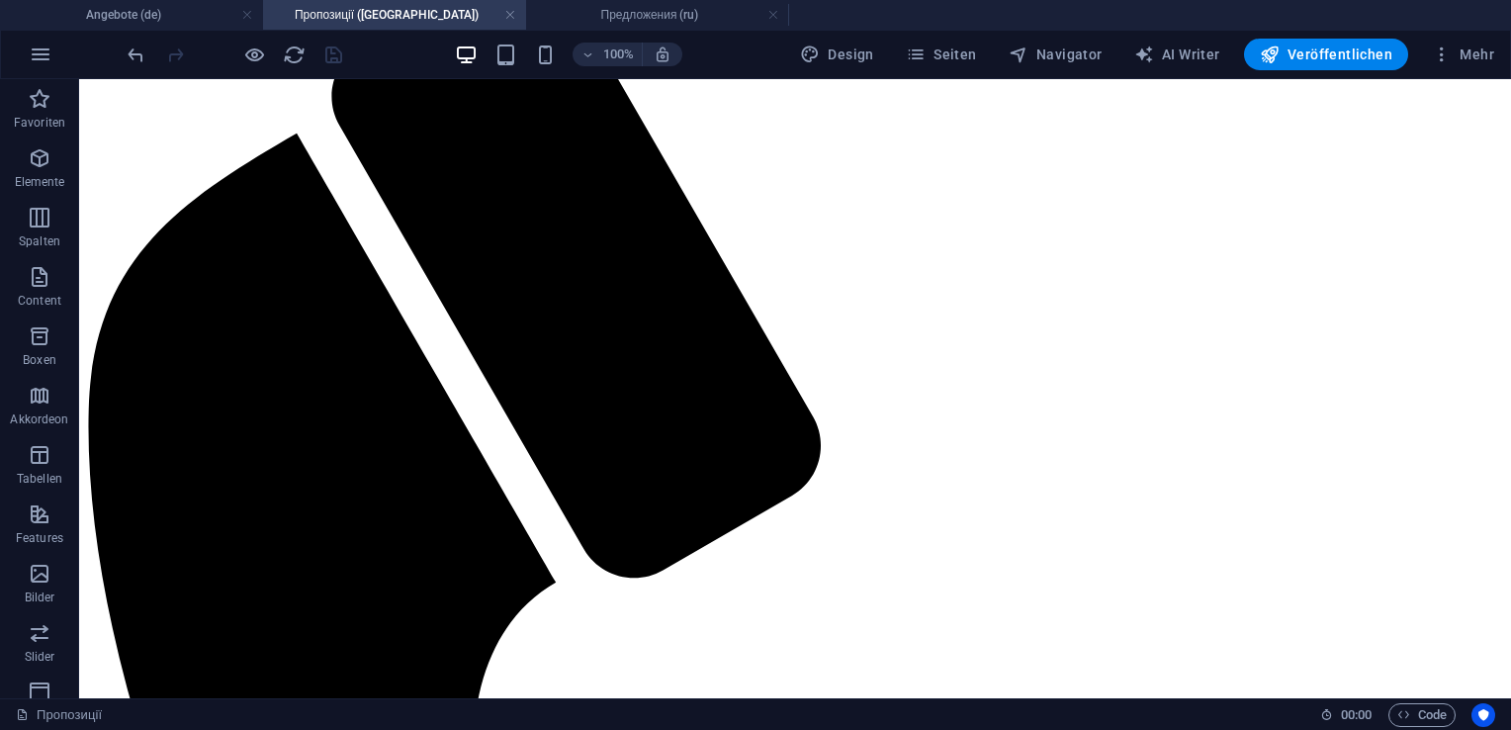
scroll to position [0, 0]
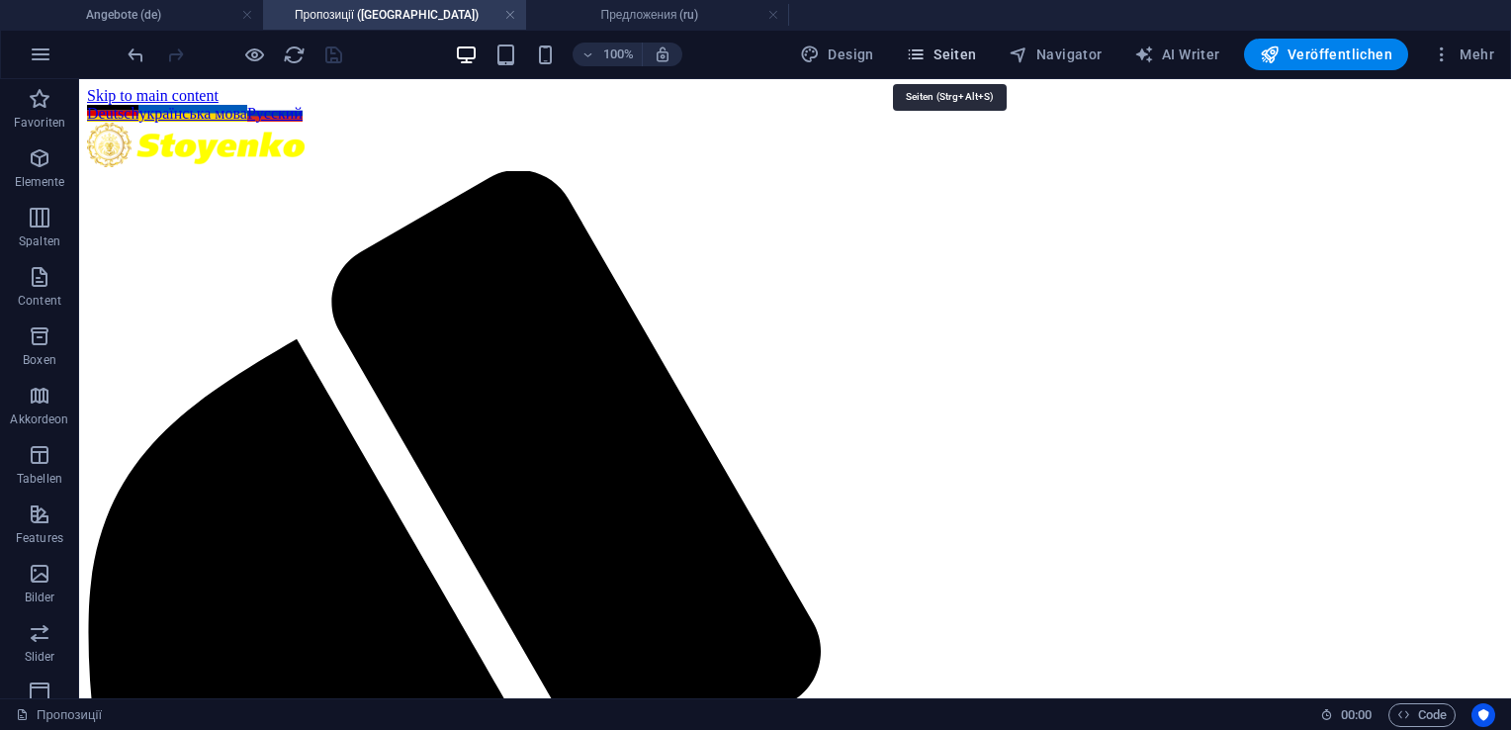
click at [971, 53] on span "Seiten" at bounding box center [941, 55] width 71 height 20
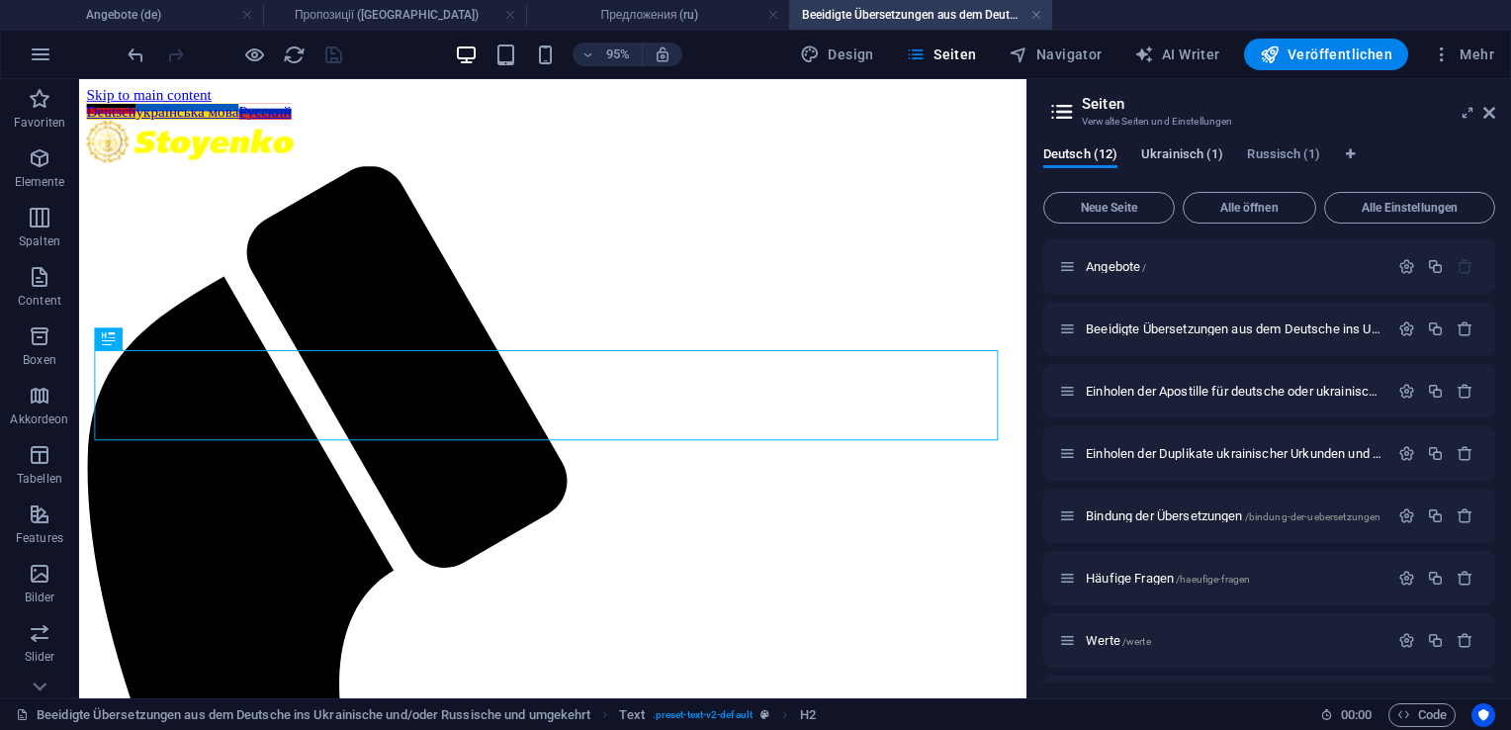
click at [1176, 156] on span "Ukrainisch (1)" at bounding box center [1182, 156] width 82 height 28
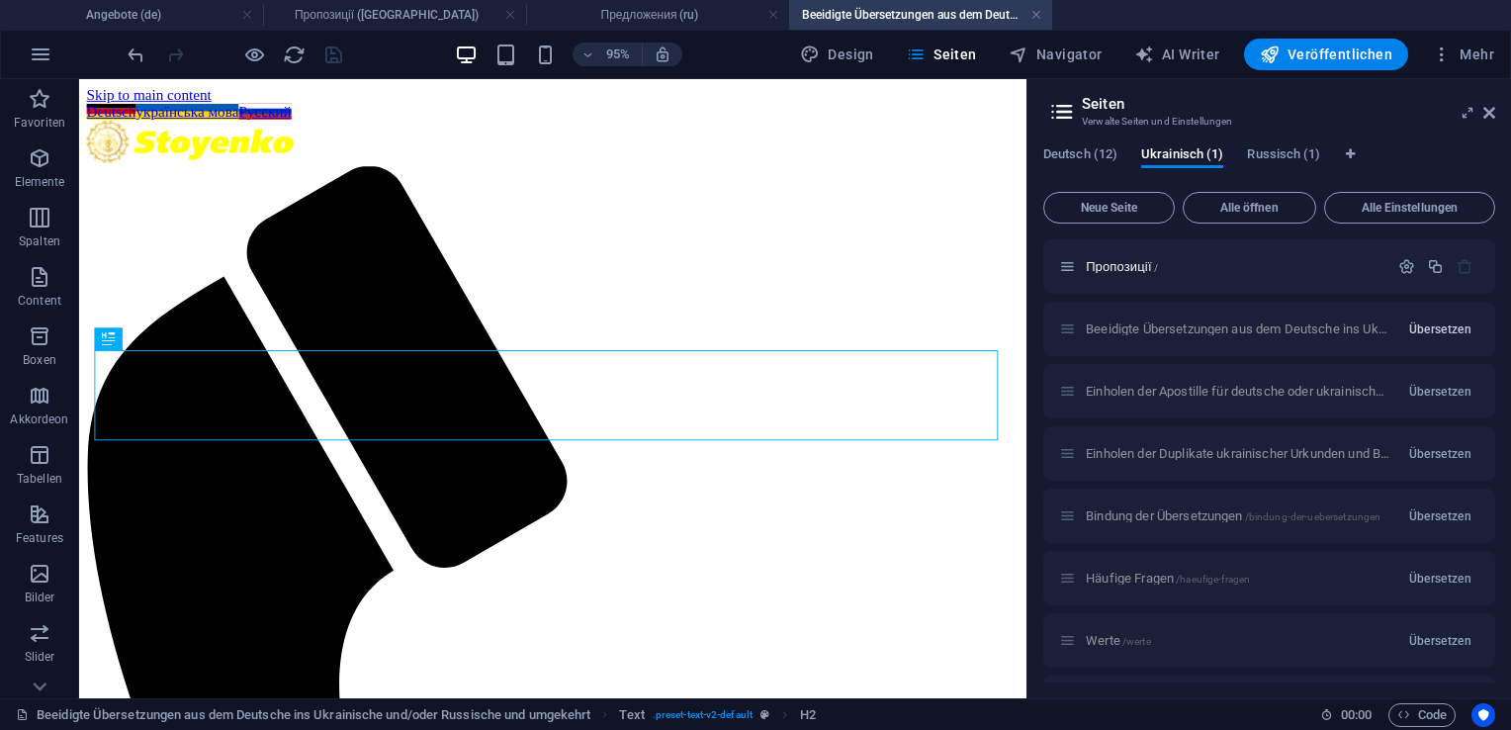
click at [1420, 334] on span "Übersetzen" at bounding box center [1440, 329] width 62 height 16
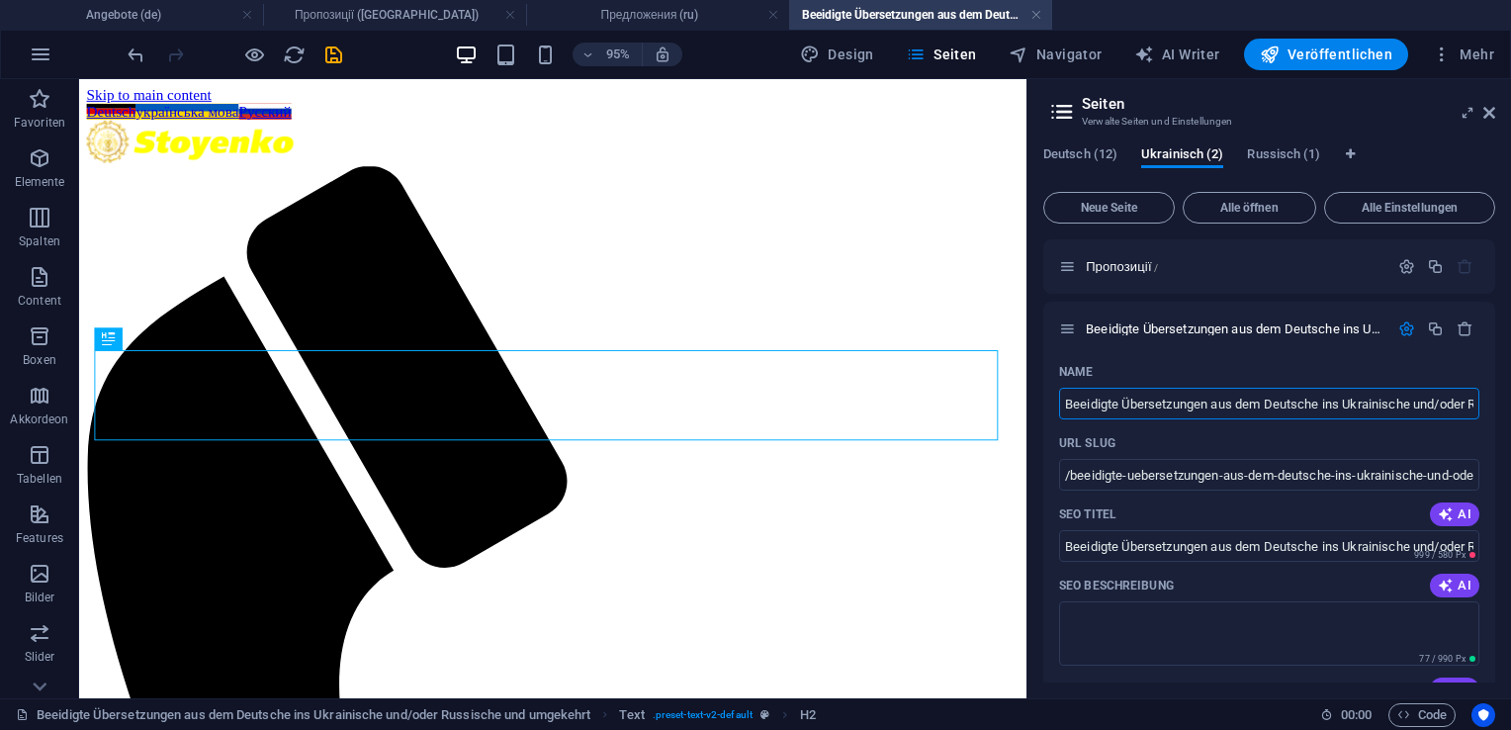
drag, startPoint x: 1551, startPoint y: 480, endPoint x: 1075, endPoint y: 425, distance: 478.8
type input "/"
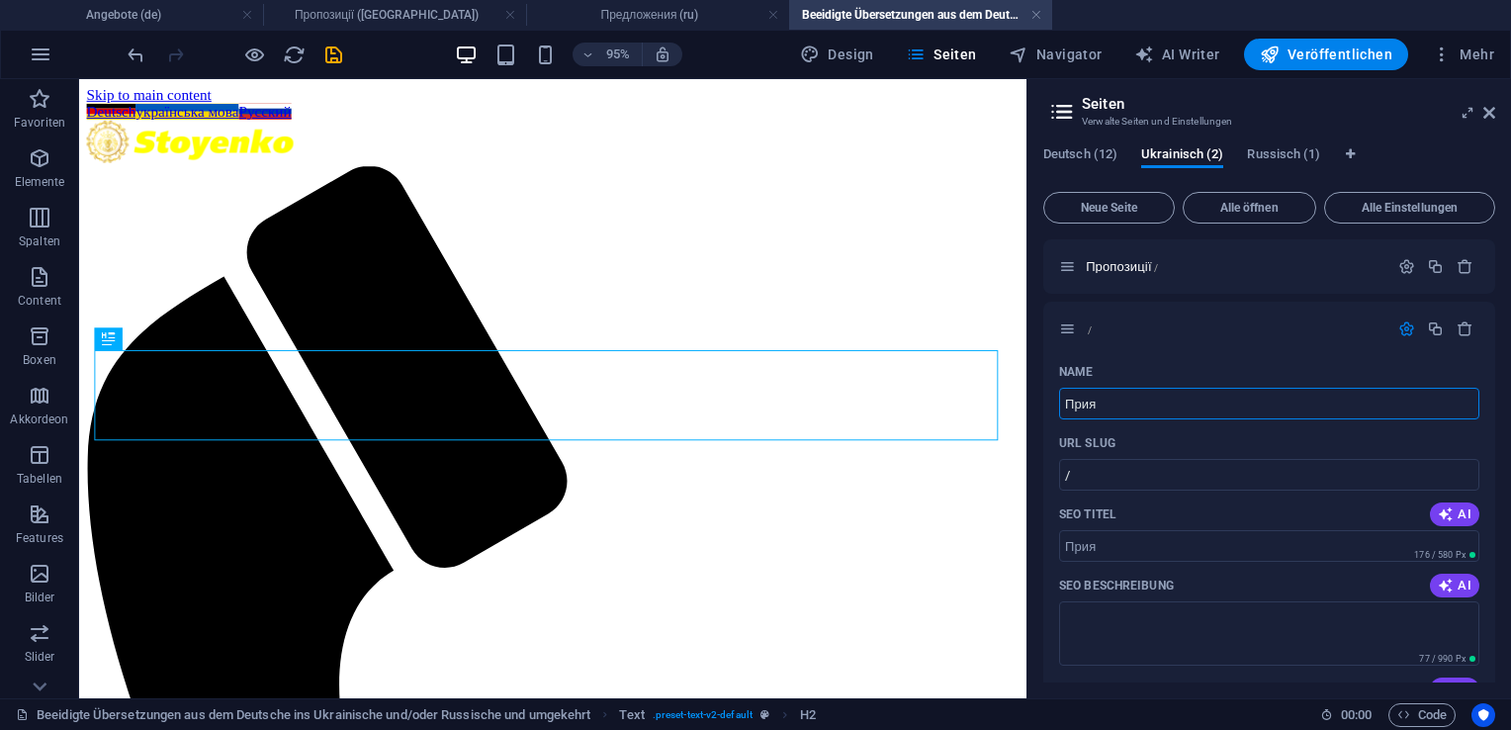
type input "При"
type input "Прия"
type input "Прис"
type input "При"
type input "Прися"
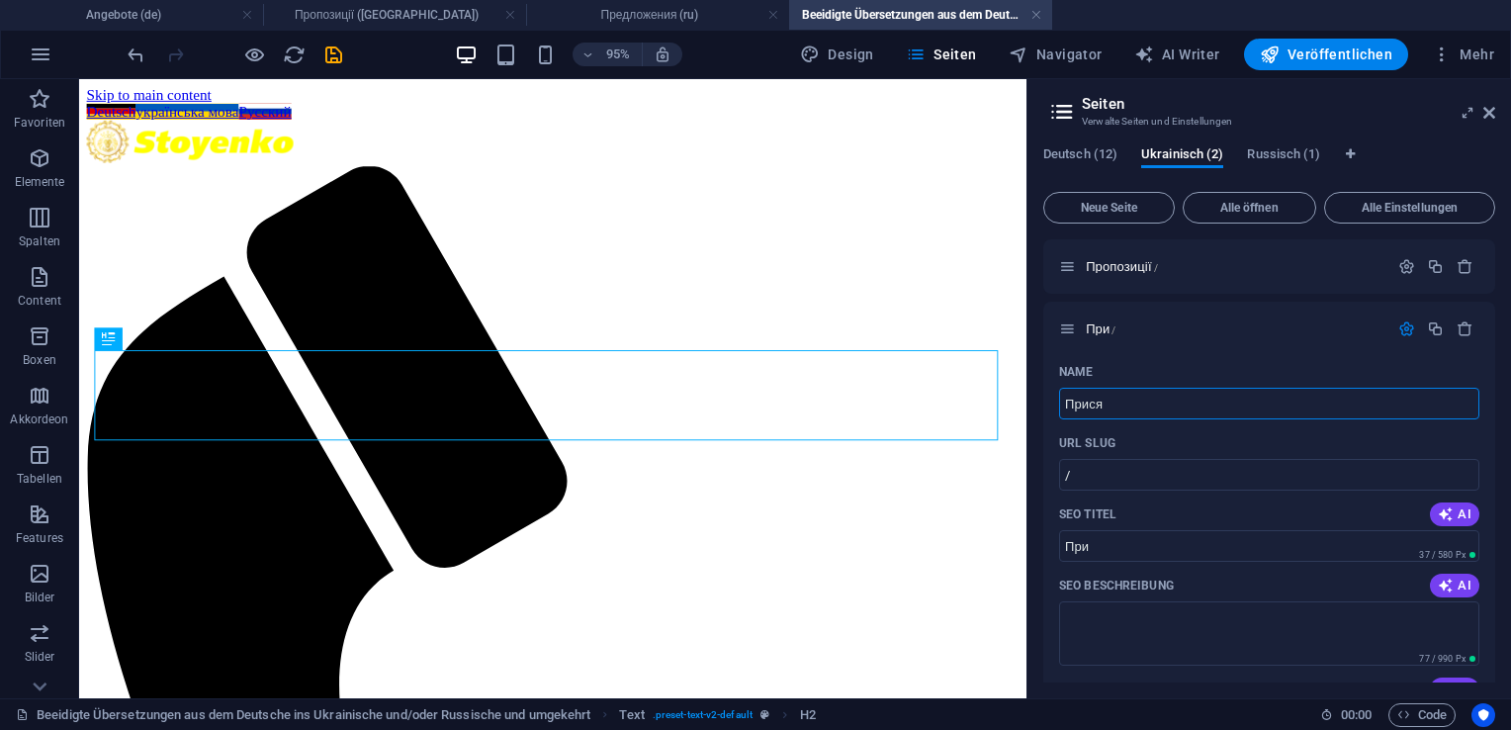
type input "Прис"
type input "Присяж"
type input "Прися"
type input "Присяжний"
type input "Присяжни"
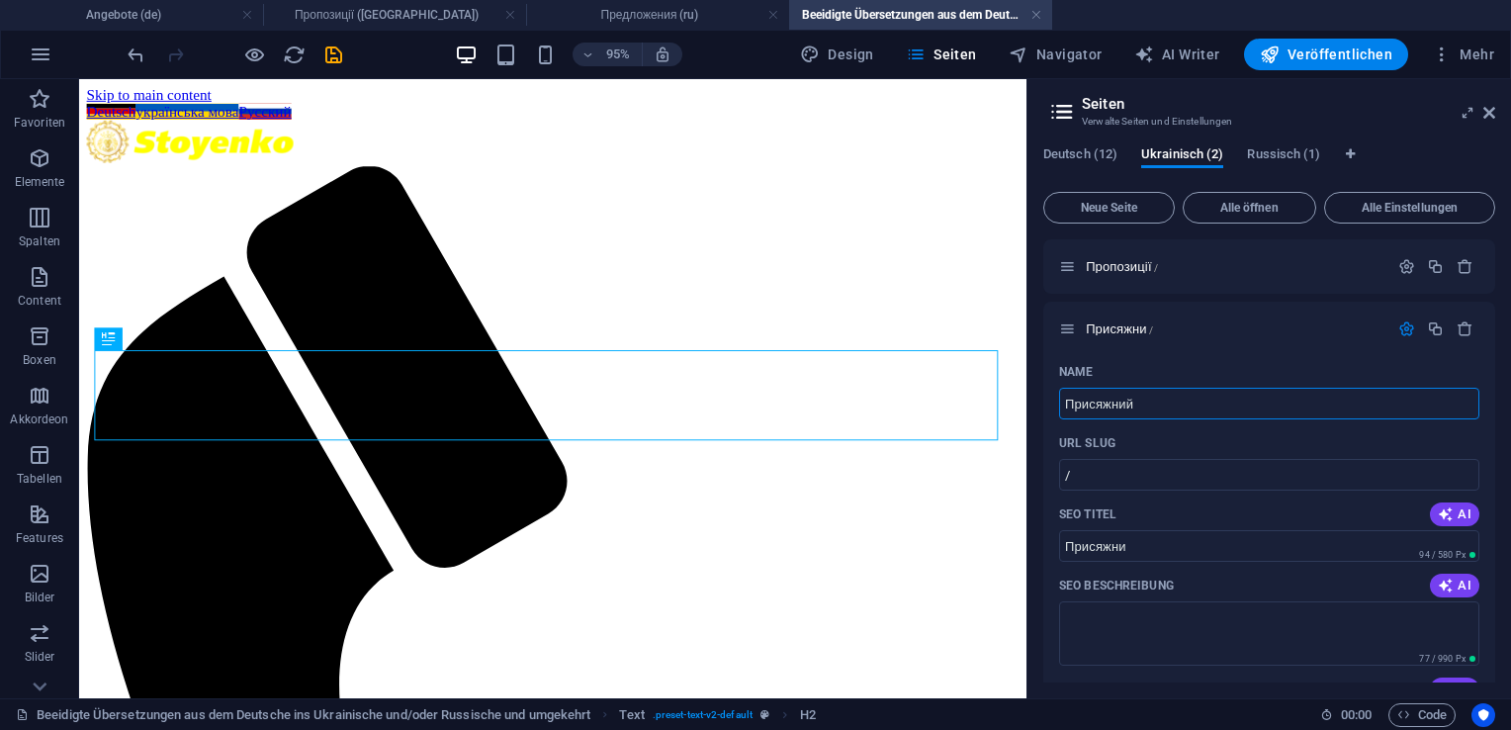
type input "Присяжний п"
type input "Присяжний"
type input "Присяжний перед"
type input "Присяжний пере"
type input "Присяжний перед"
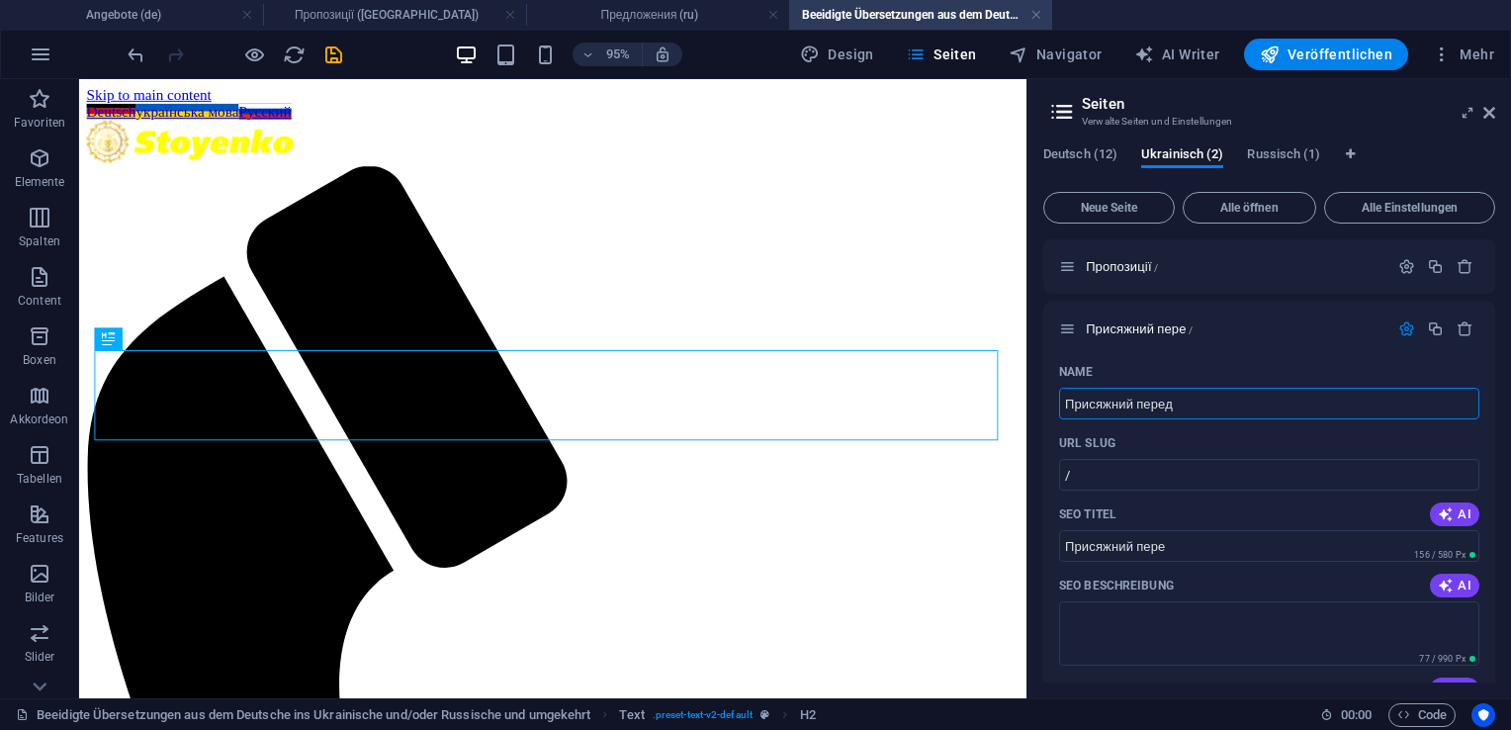
type input "Присяжний перед"
type input "Присяжний перекл"
type input "Присяжний перек"
type input "Присяжний перекл"
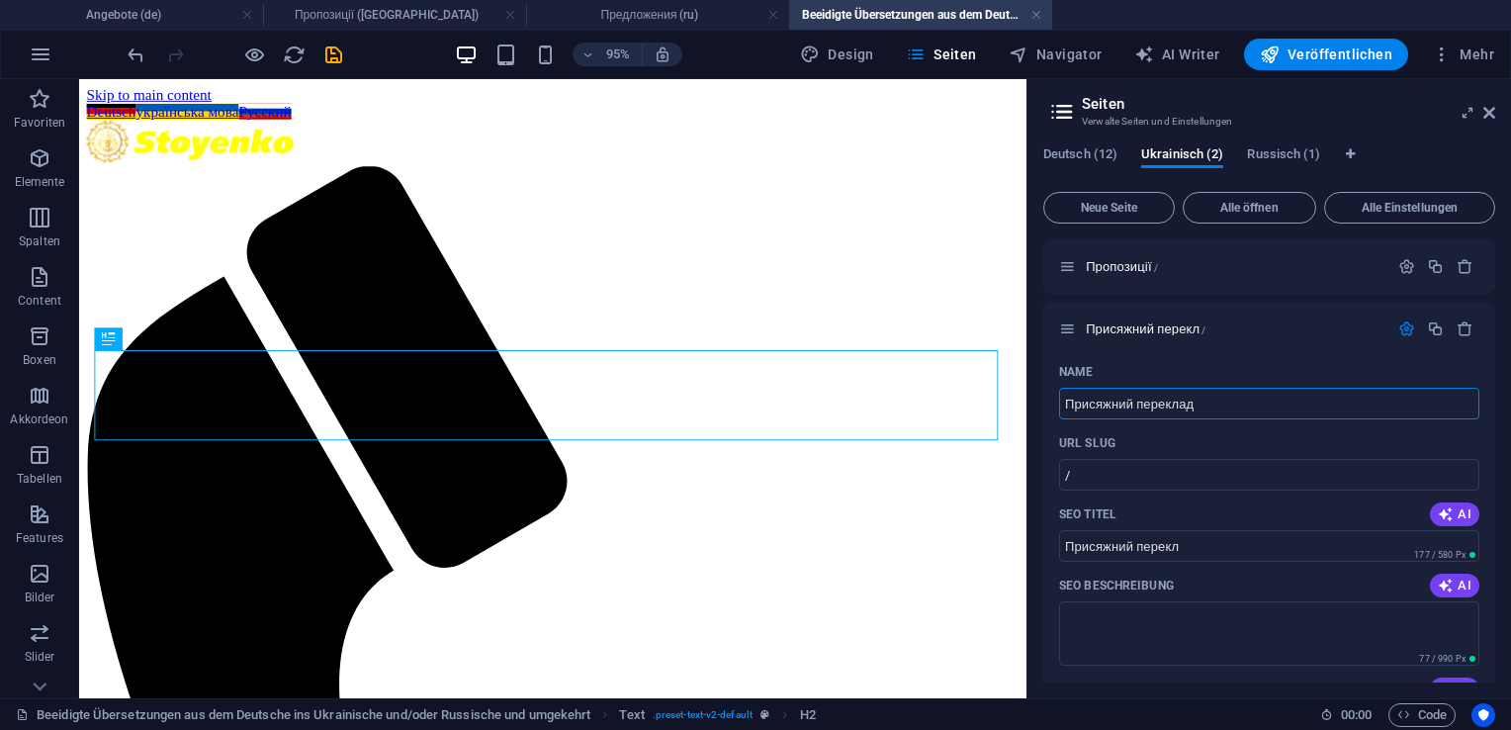
type input "Присяжний переклад"
type input "Присяжний переклад д"
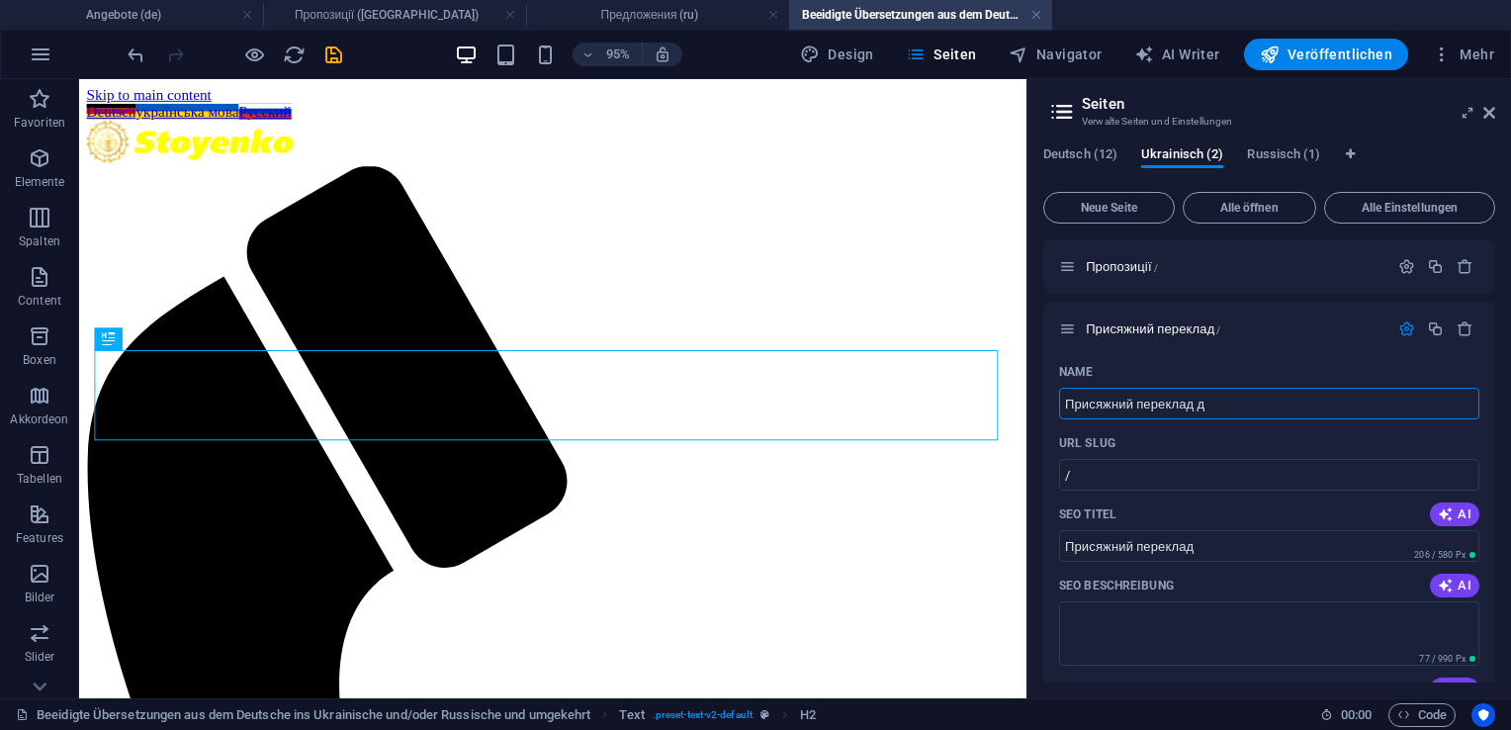
type input "Присяжний переклад д"
type input "Присяжний переклад докумен"
type input "Присяжний переклад докум"
type input "Присяжний переклад документ"
type input "Присяжний переклад докумен"
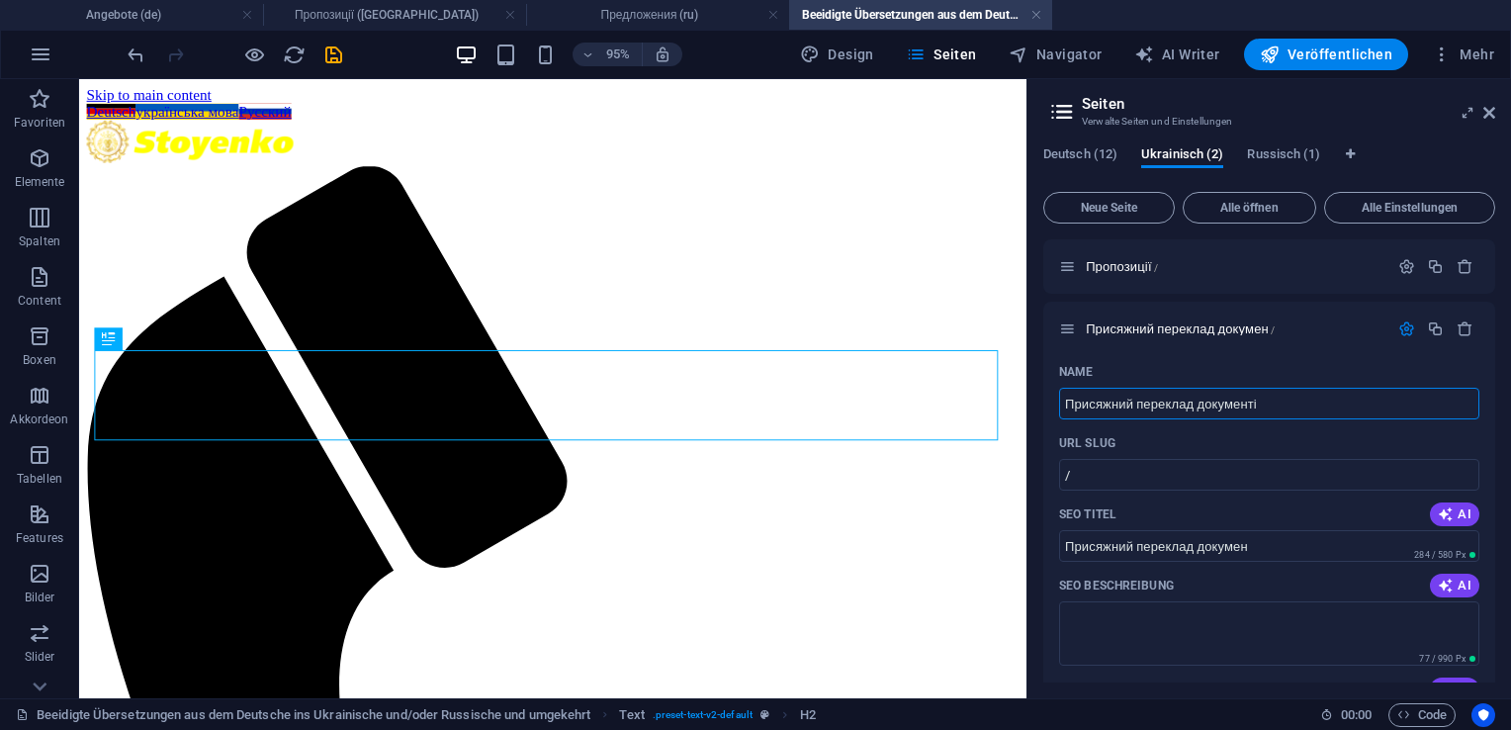
type input "Присяжний переклад документі"
type input "Присяжний переклад документів"
type input "Присяжний переклад документів з"
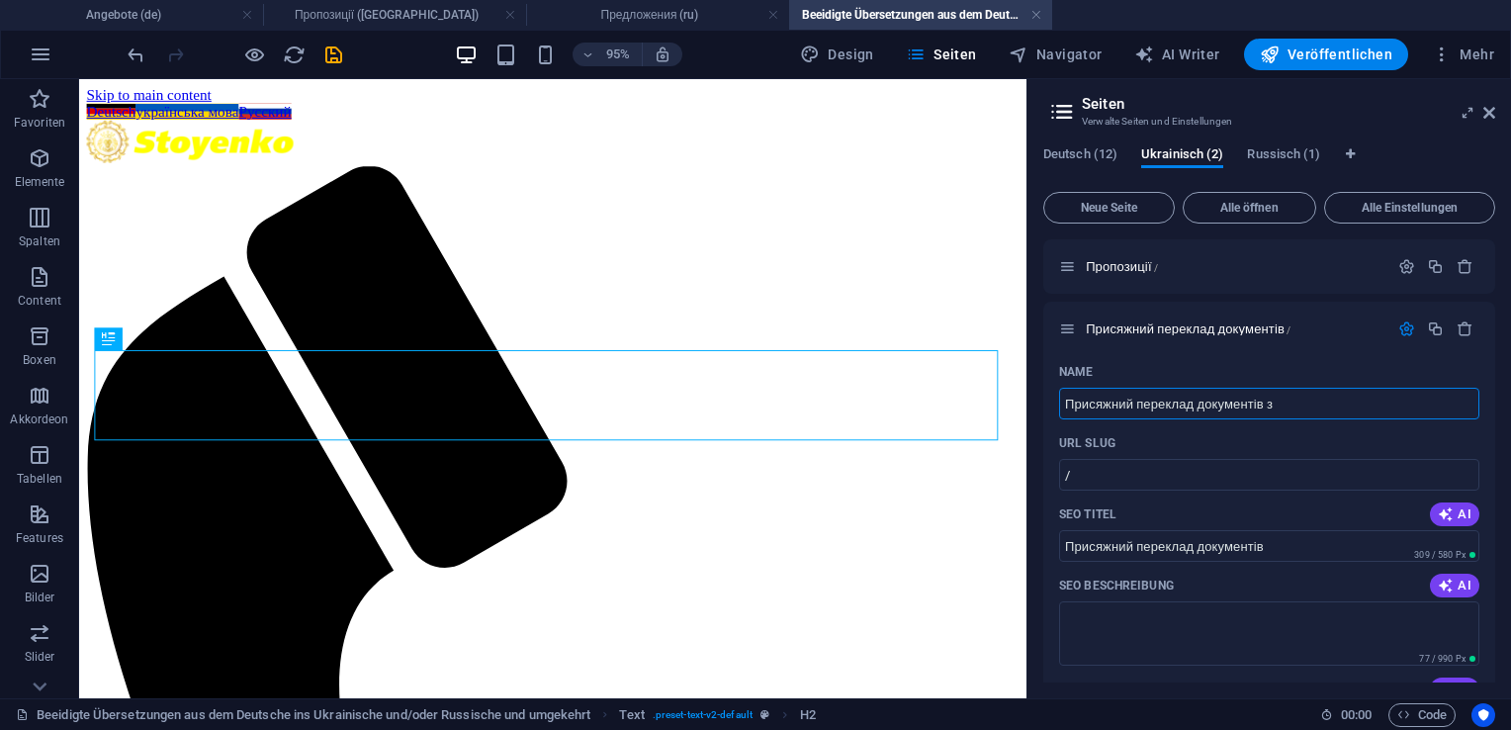
type input "Присяжний переклад документів"
type input "Присяжний переклад документів з"
type input "Присяжний переклад документів з укра"
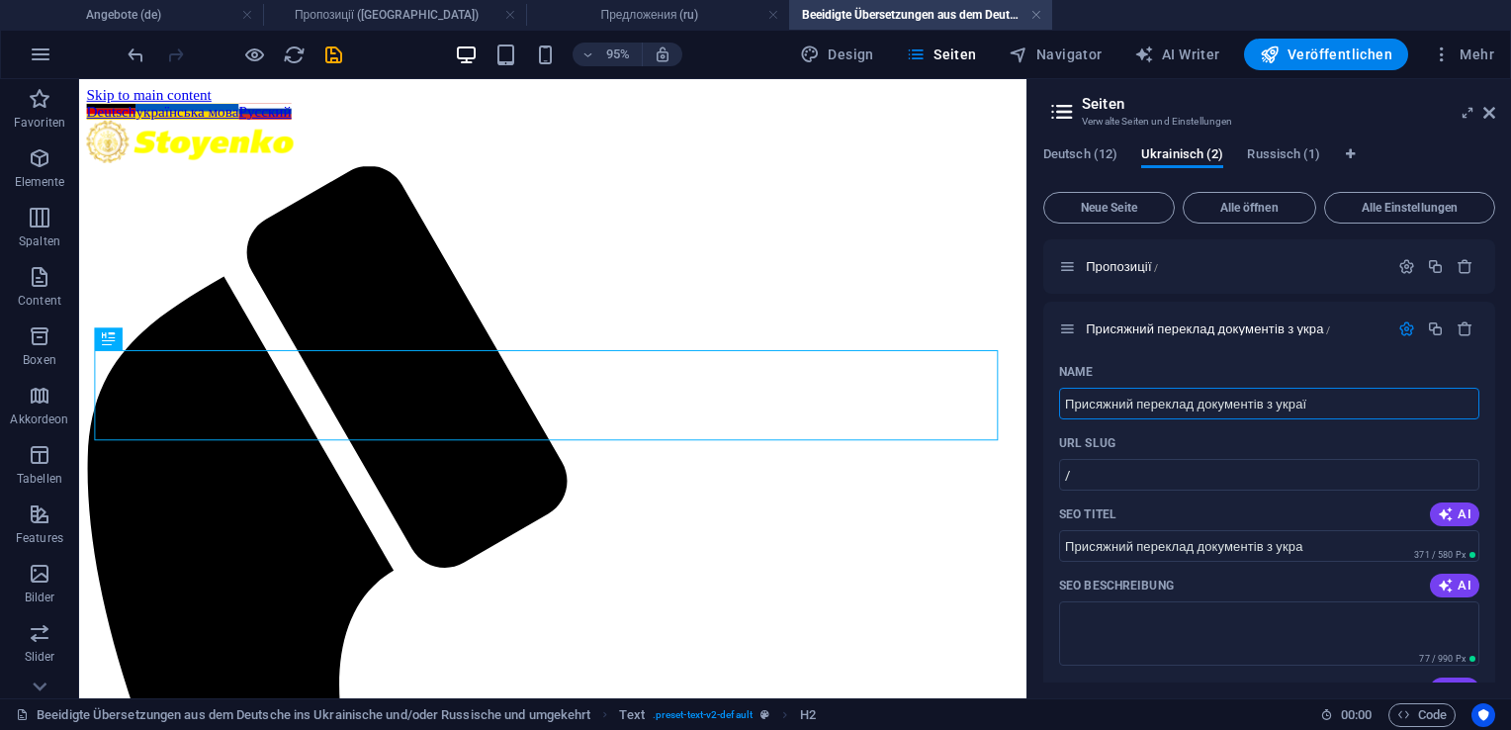
type input "Присяжний переклад документів з україн"
type input "Присяжний переклад документів з украї"
type input "Присяжний переклад документів з українсько"
type input "Присяжний переклад документів з української та"
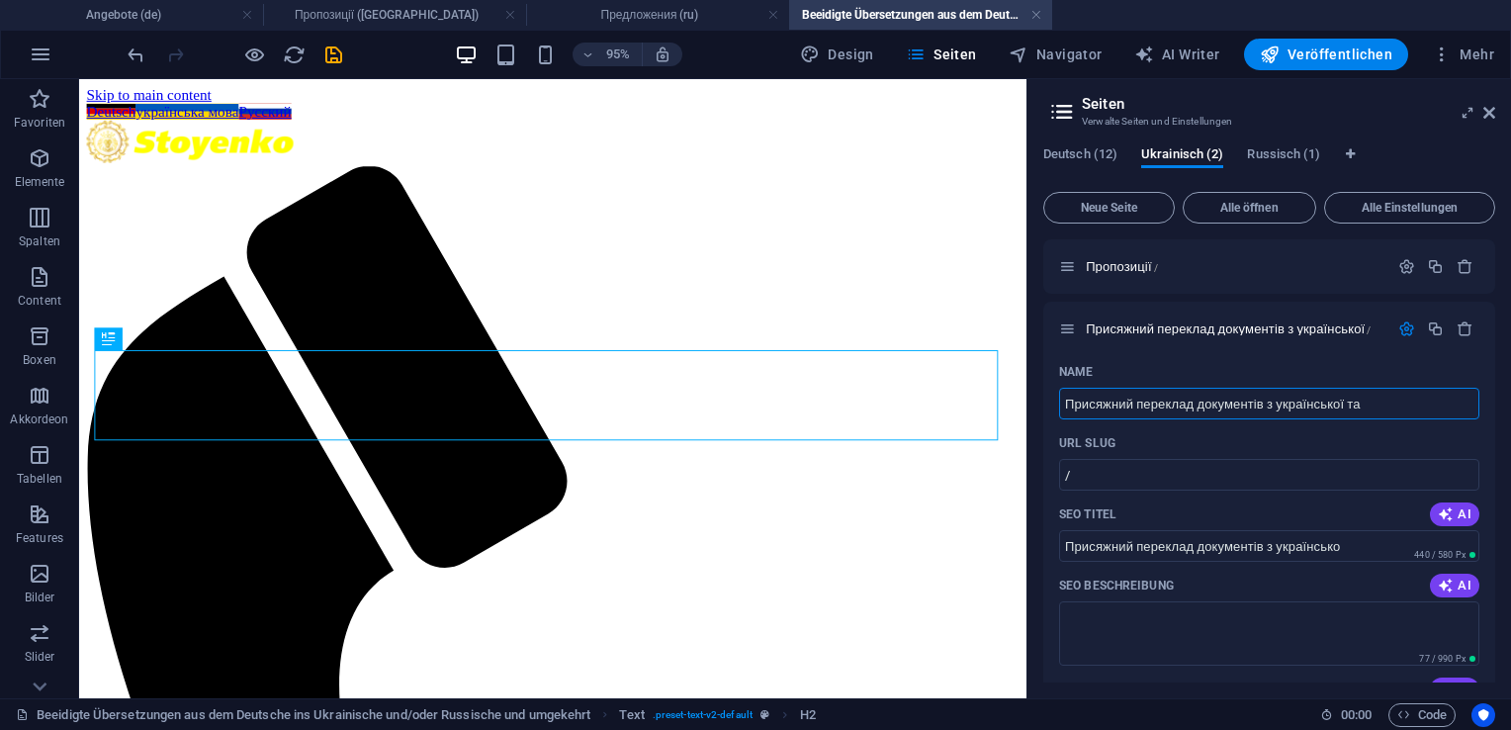
type input "Присяжний переклад документів з української"
type input "Присяжний переклад документів з української та"
type input "Присяжний переклад документів з української та/а"
type input "Присяжний переклад документів з української та/"
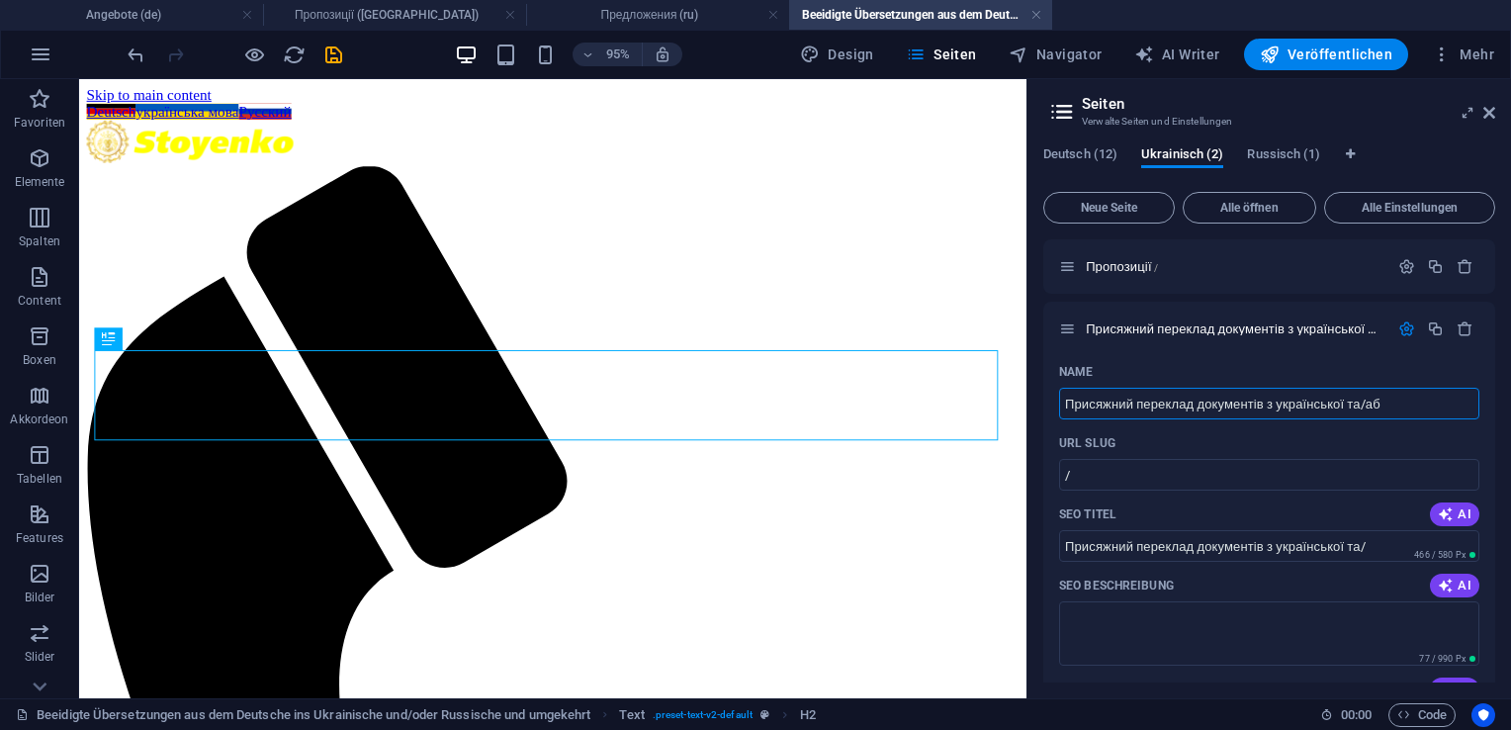
type input "Присяжний переклад документів з української та/або"
type input "Присяжний переклад документів з української та/аб"
type input "Присяжний переклад документів з української та/або ро"
type input "Присяжний переклад документів з української та/або"
type input "Присяжний переклад документів з української та/або росі"
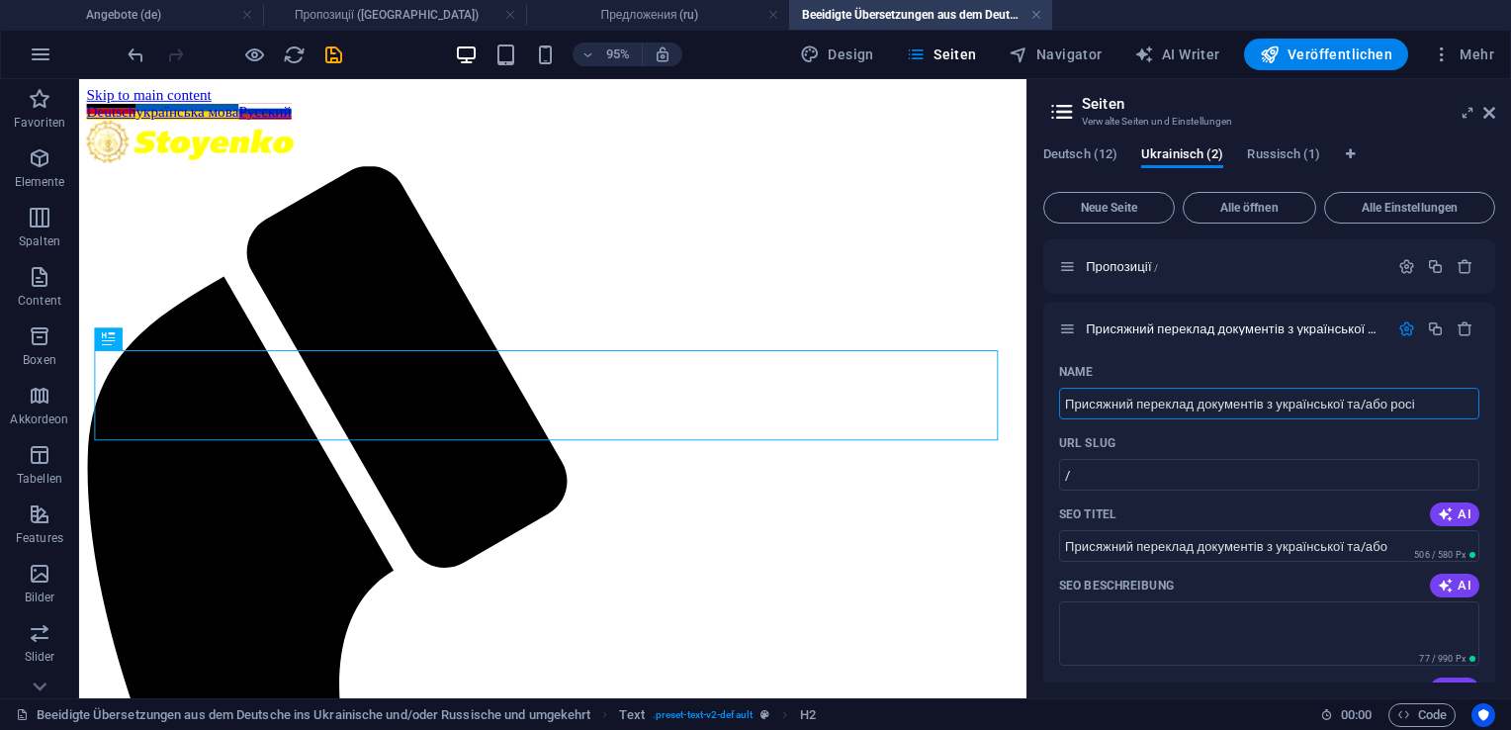
type input "Присяжний переклад документів з української та/або рос"
type input "Присяжний переклад документів з української та/або росій"
type input "Присяжний переклад документів з української та/або росі"
type input "Присяжний переклад документів з української та/або російс"
type input "Присяжний переклад документів з української та/або росій"
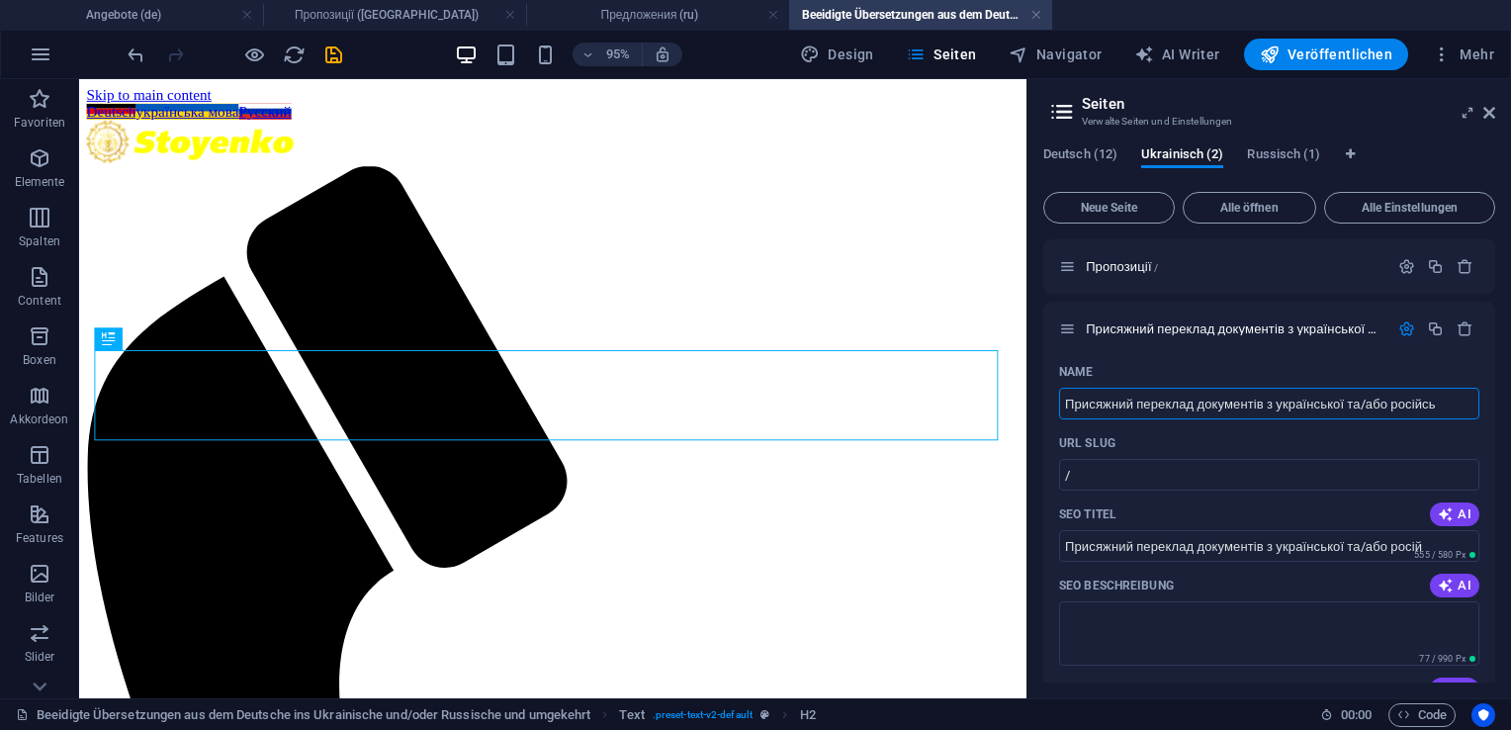
type input "Присяжний переклад документів з української та/або російськ"
type input "Присяжний переклад документів з української та/або російсь"
type input "Присяжний переклад документів з української та/або російсько"
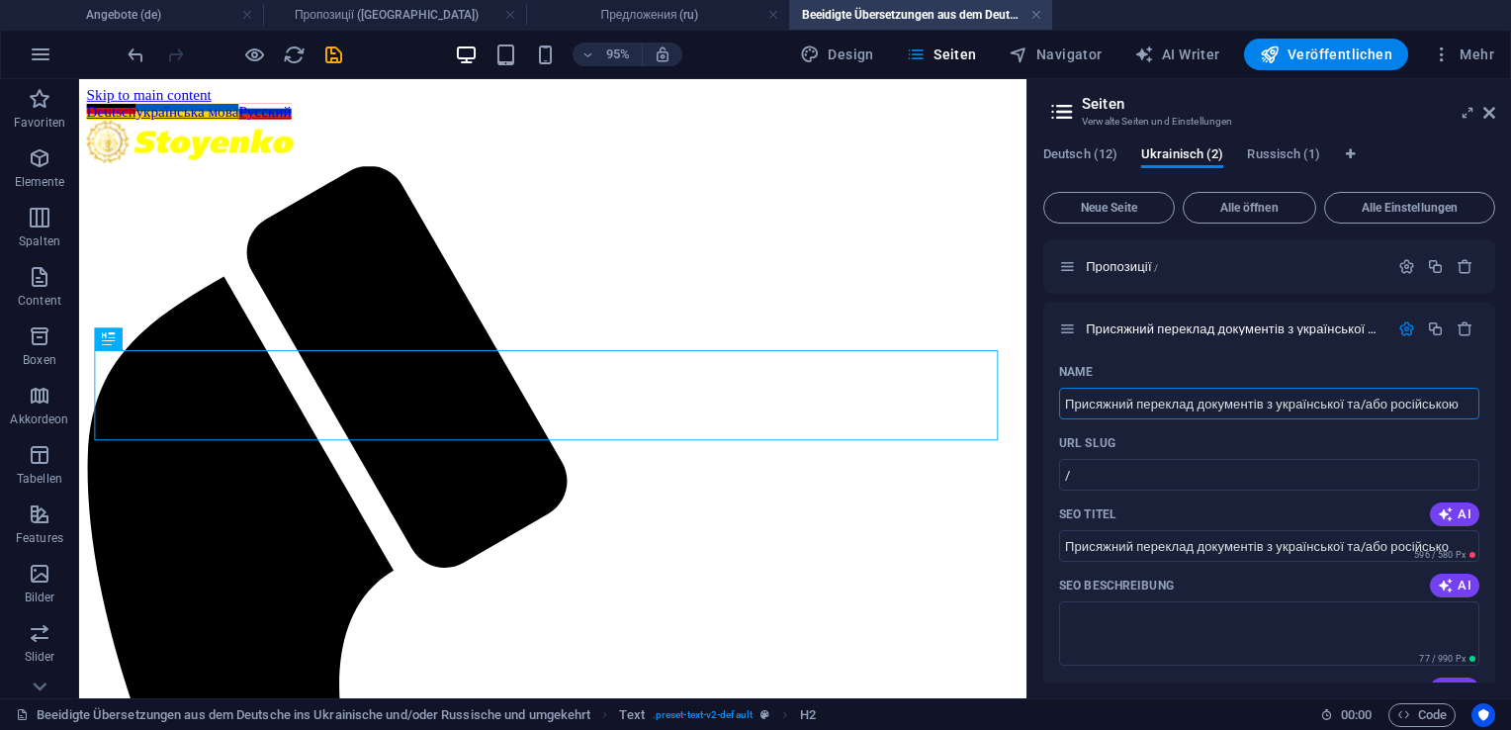
type input "Присяжний переклад документів з української та/або російською"
type input "Присяжний переклад документів з української та/або російсько"
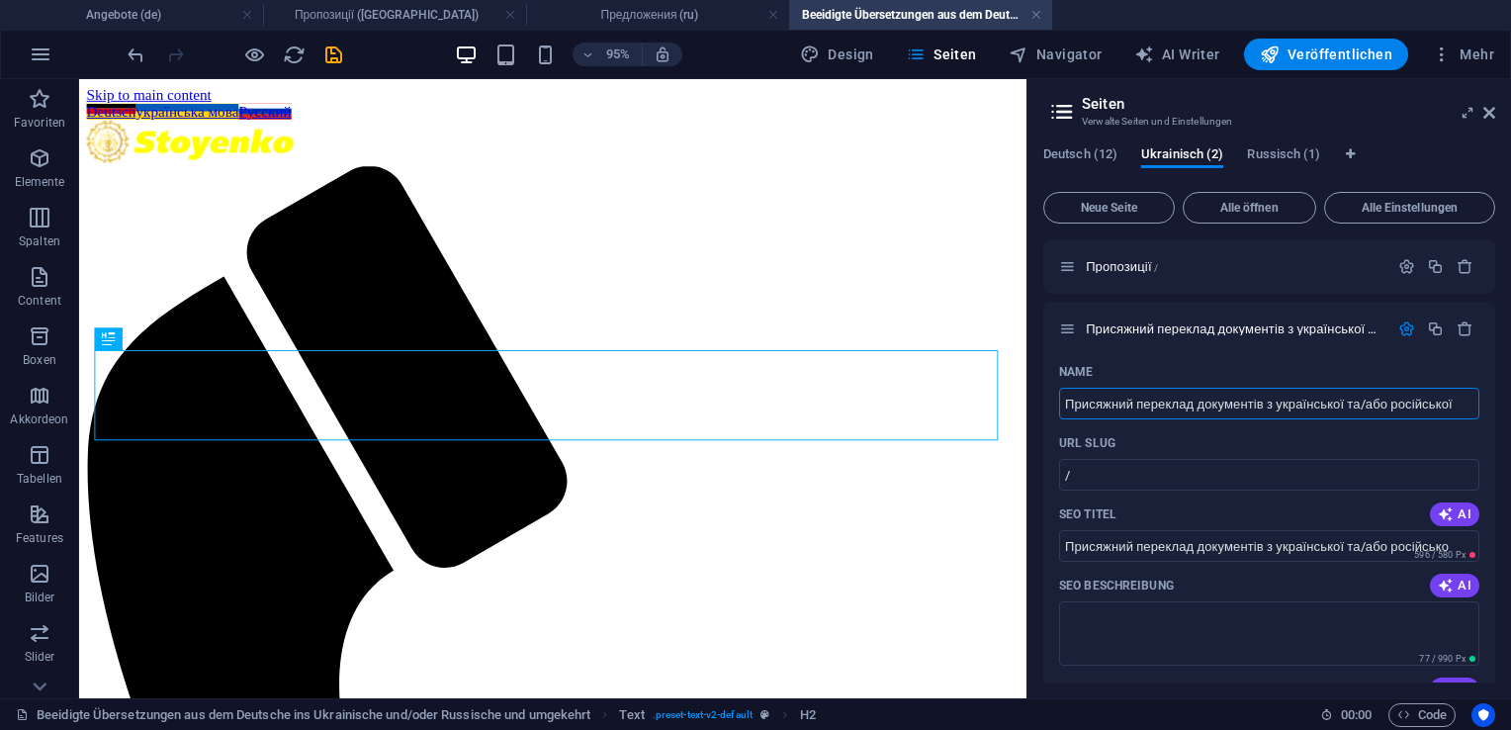
type input "Присяжний переклад документів з української та/або російської"
type input "Присяжний переклад документів з української та/або російської мови"
type input "Присяжний переклад документів з української та/або російської мови на"
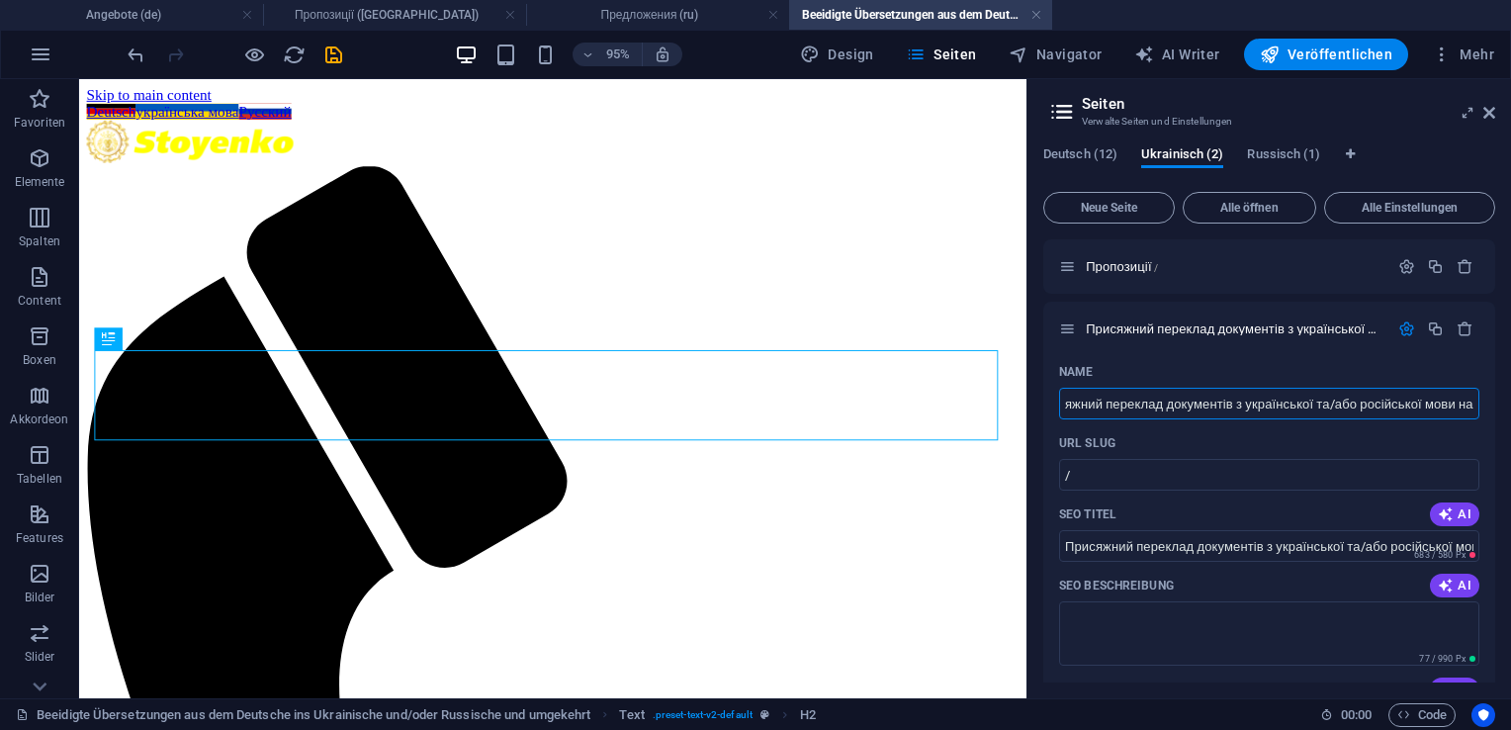
type input "Присяжний переклад документів з української та/або російської мови на"
type input "Присяжний переклад документів з української та/або російської мови на н"
type input "Присяжний переклад документів з української та/або російської мови на"
type input "Присяжний переклад документів з української та/або російської мови на нім"
type input "Присяжний переклад документів з української та/або російської мови на ні"
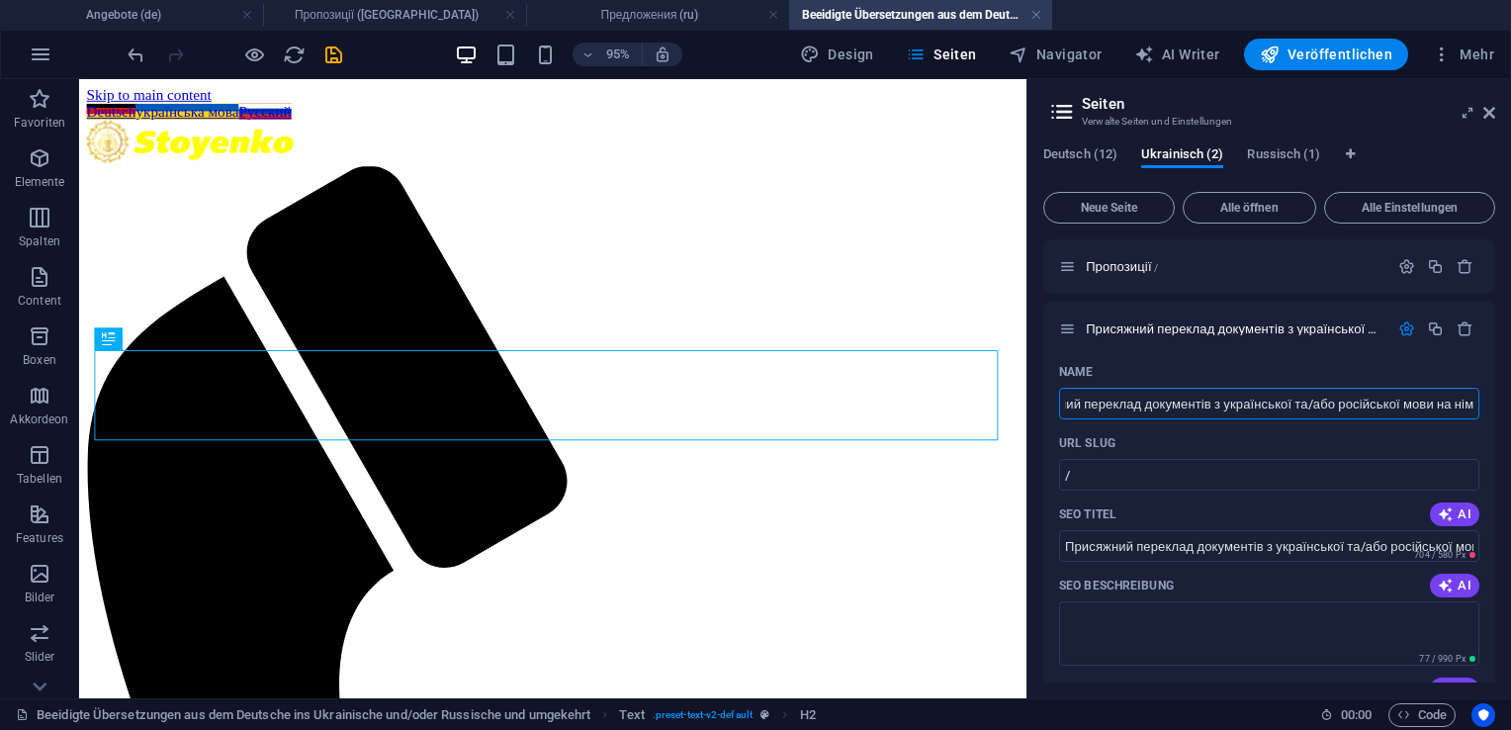
type input "Присяжний переклад документів з української та/або російської мови на нім"
type input "Присяжний переклад документів з української та/або російської мови на німм"
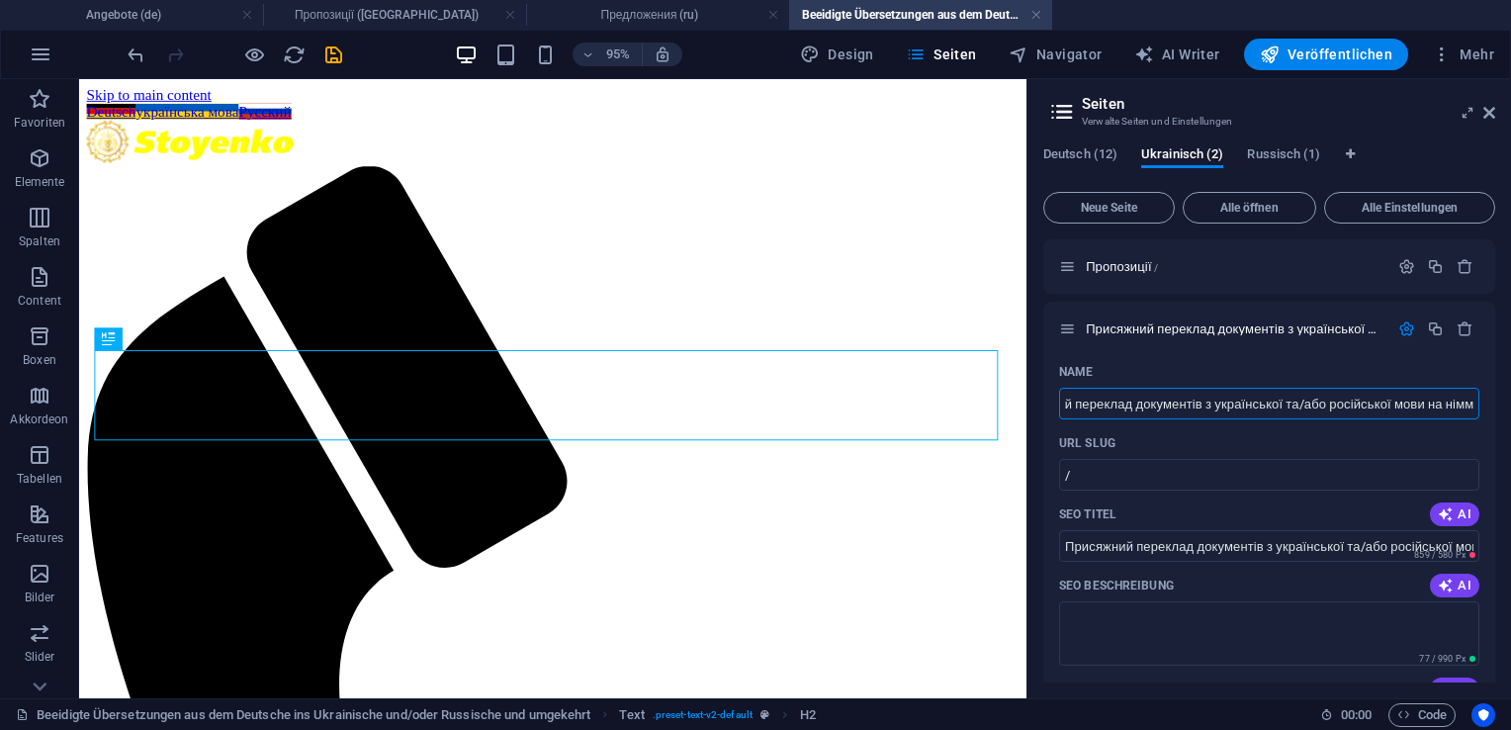
scroll to position [0, 73]
type input "Присяжний переклад документів з української та/або російської мови на німме"
type input "Присяжний переклад документів з української та/або російської мови на німм"
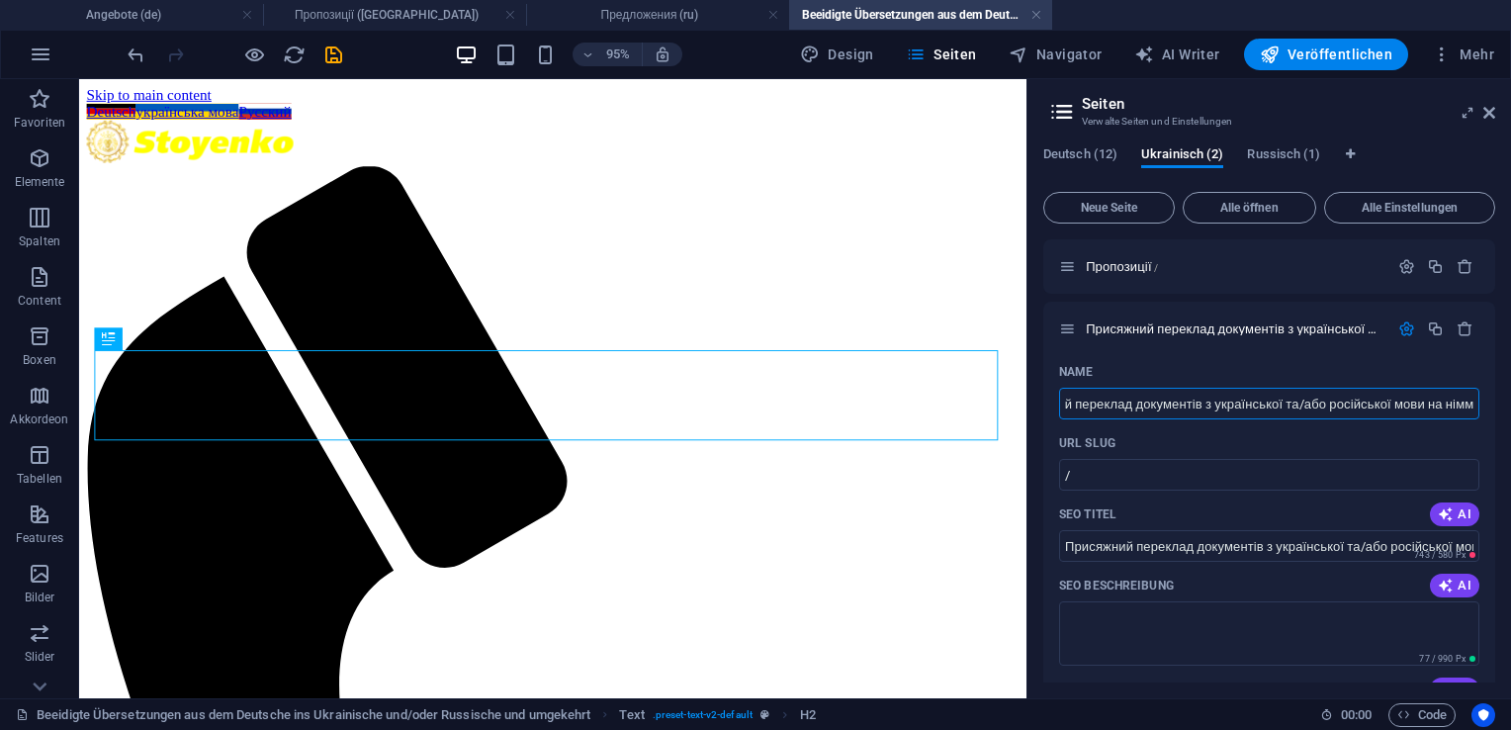
type input "Присяжний переклад документів з української та/або російської мови на німм"
type input "Присяжний переклад документів з української та/або російської мови на нім"
type input "Присяжний переклад документів з української та/або російської мови на німе"
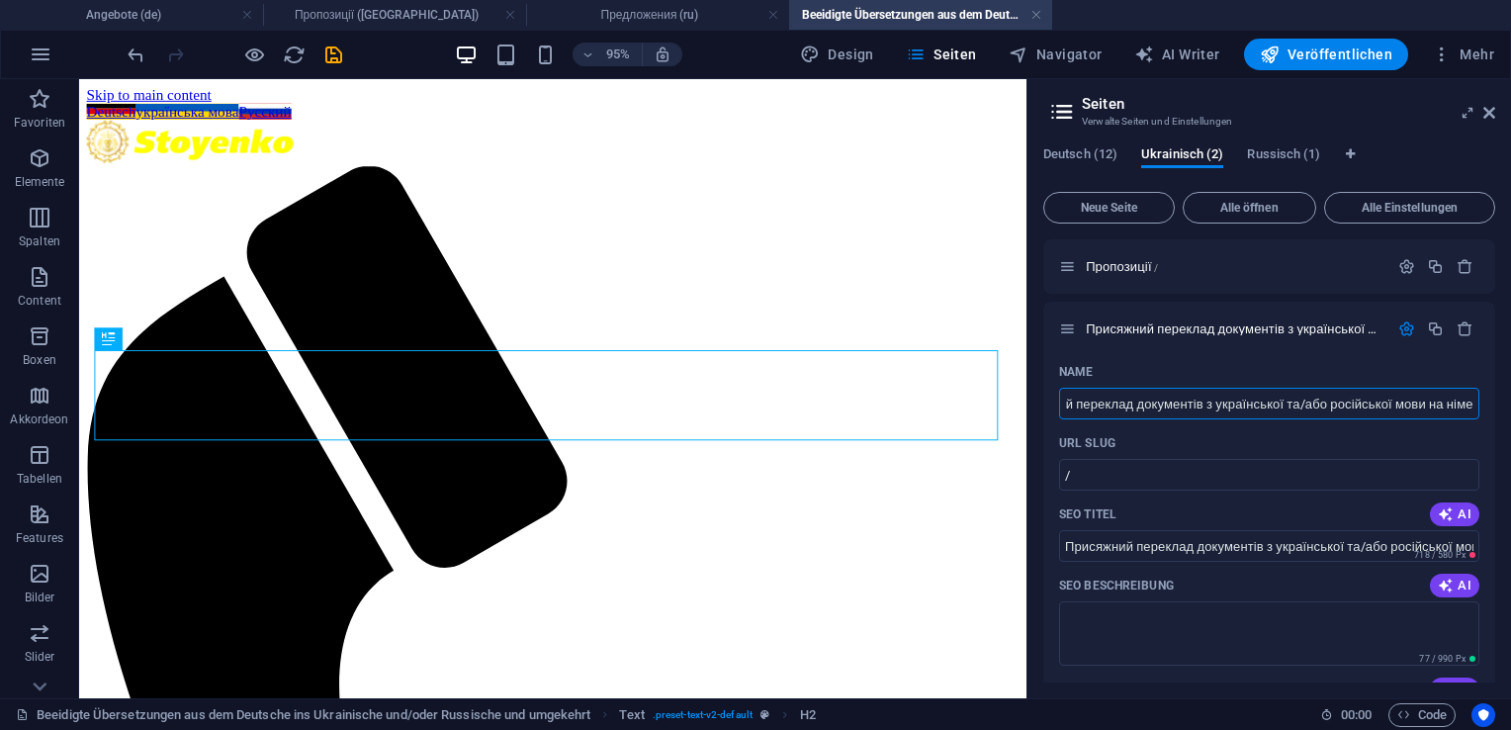
type input "Присяжний переклад документів з української та/або російської мови на німе"
type input "Присяжний переклад документів з української та/або російської мови на німец"
type input "Присяжний переклад документів з української та/або російської мови на німецб"
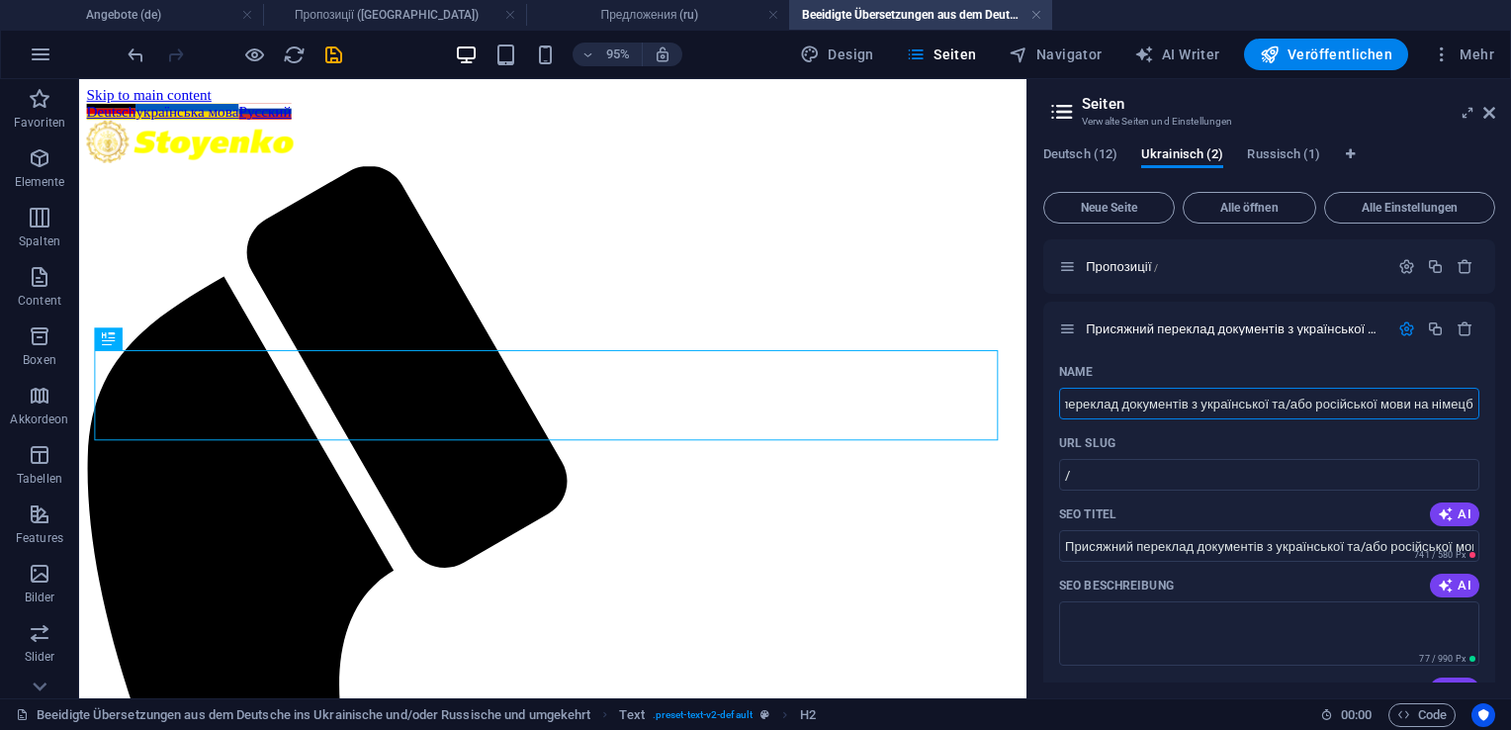
type input "Присяжний переклад документів з української та/або російської мови на німецб"
type input "Присяжний переклад документів з української та/або російської мови на німец"
type input "Присяжний переклад документів з української та/або російської мови на німець"
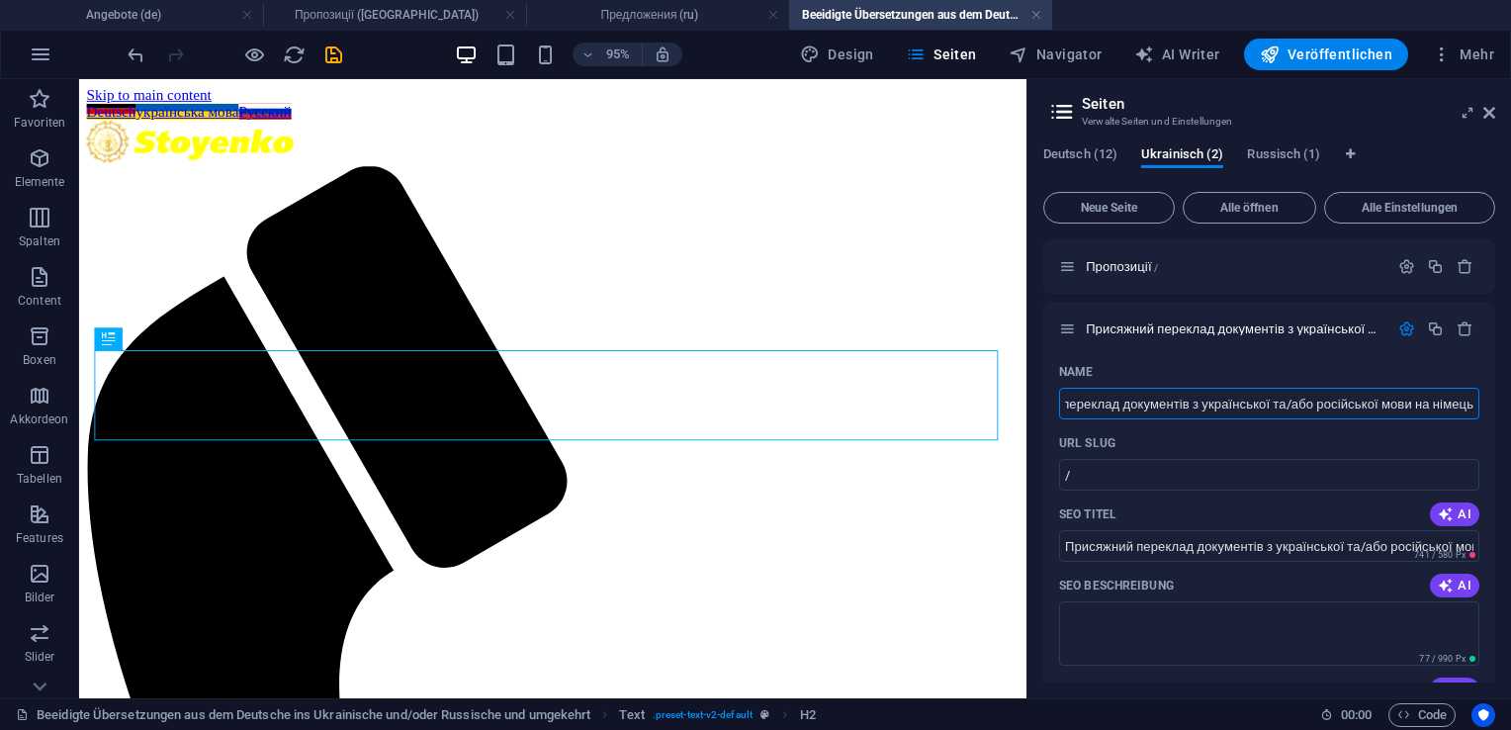
type input "Присяжний переклад документів з української та/або російської мови на німець"
type input "Присяжний переклад документів з української та/або російської мови на німецьку"
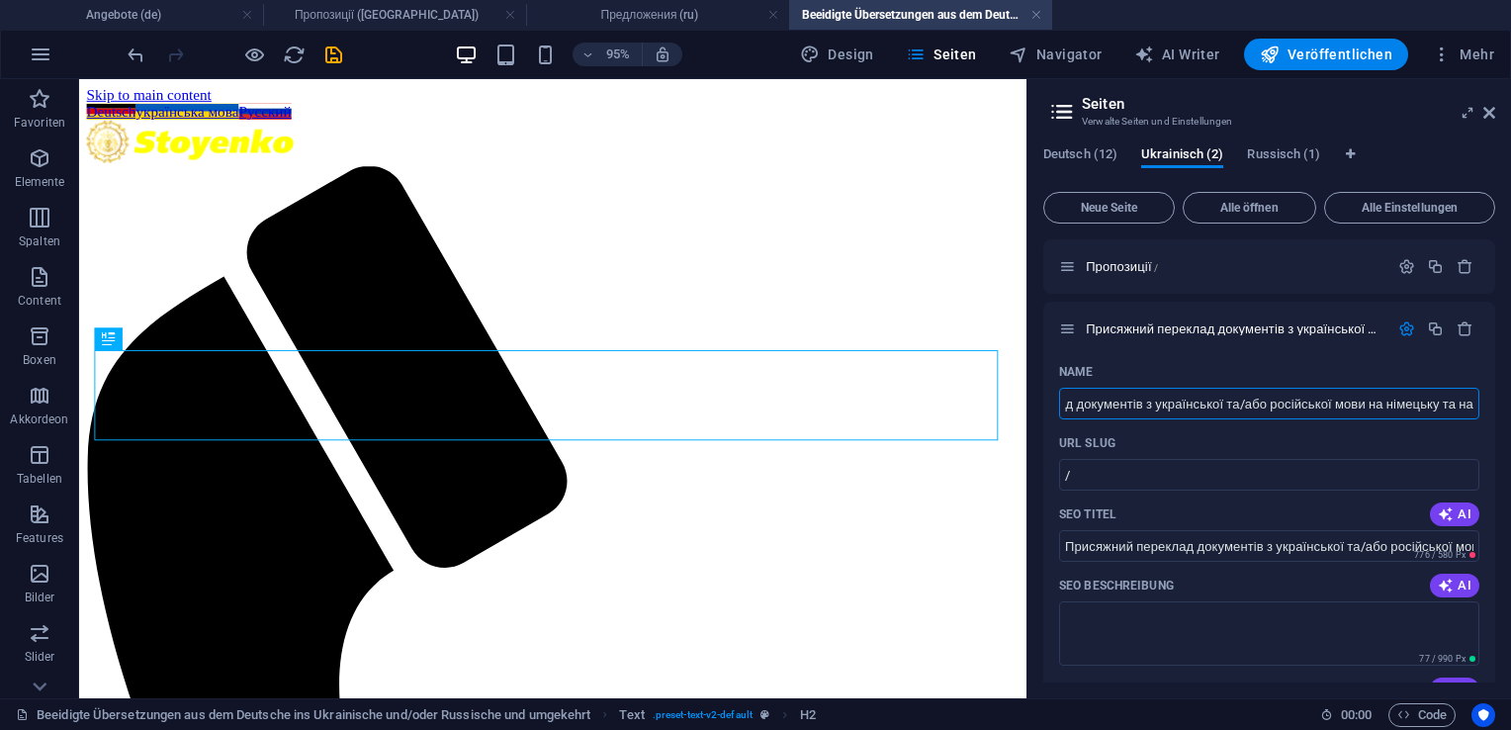
type input "Присяжний переклад документів з української та/або російської мови на німецьку …"
click at [1188, 361] on div "Name" at bounding box center [1269, 372] width 420 height 32
click at [1180, 402] on input "[PERSON_NAME] переклад документів з української та/або російської мови на [GEOG…" at bounding box center [1269, 404] width 420 height 32
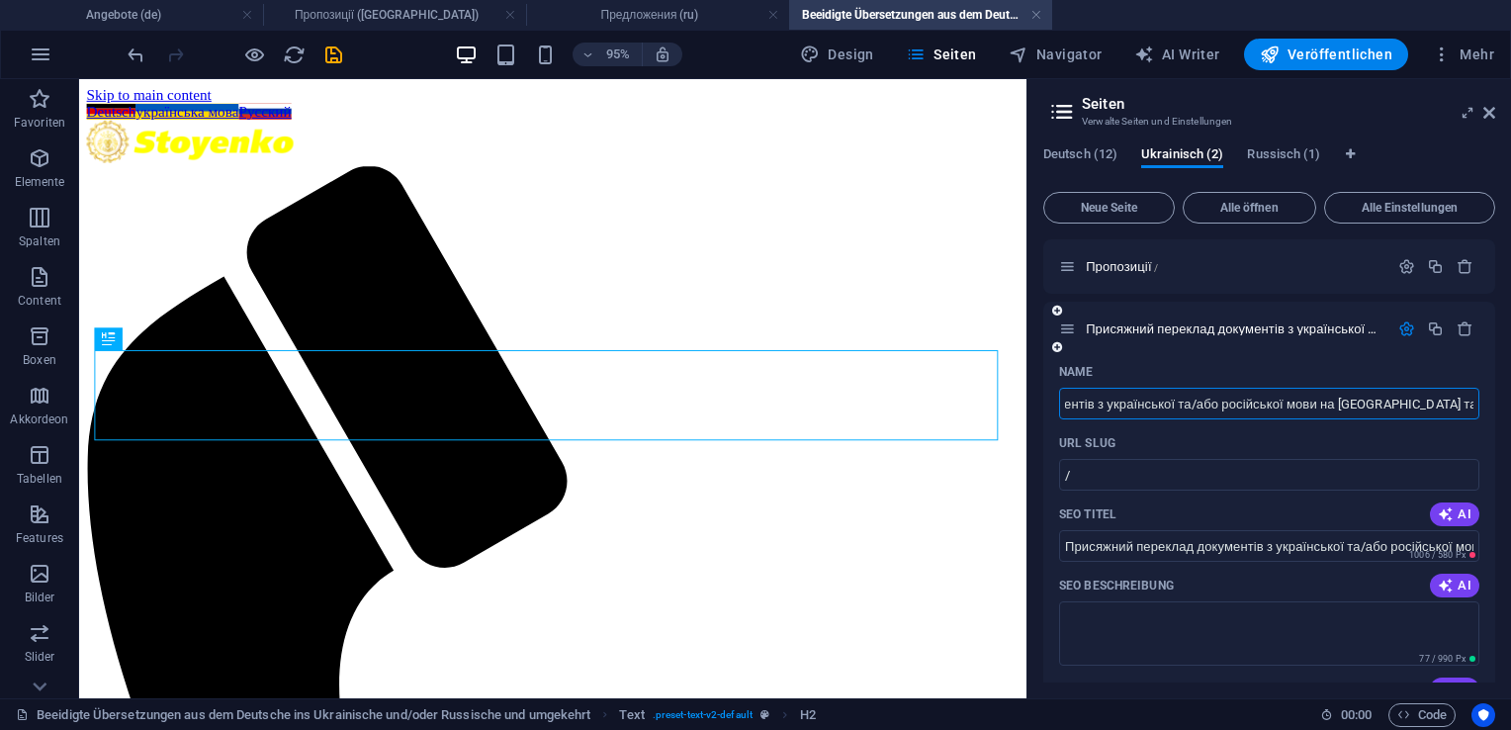
scroll to position [0, 180]
drag, startPoint x: 1063, startPoint y: 401, endPoint x: 1495, endPoint y: 399, distance: 432.2
click at [1495, 399] on div "Deutsch (12) Ukrainisch (2) Russisch (1) Neue Seite Alle öffnen Alle Einstellun…" at bounding box center [1270, 415] width 484 height 568
click at [1231, 469] on input "/" at bounding box center [1269, 475] width 420 height 32
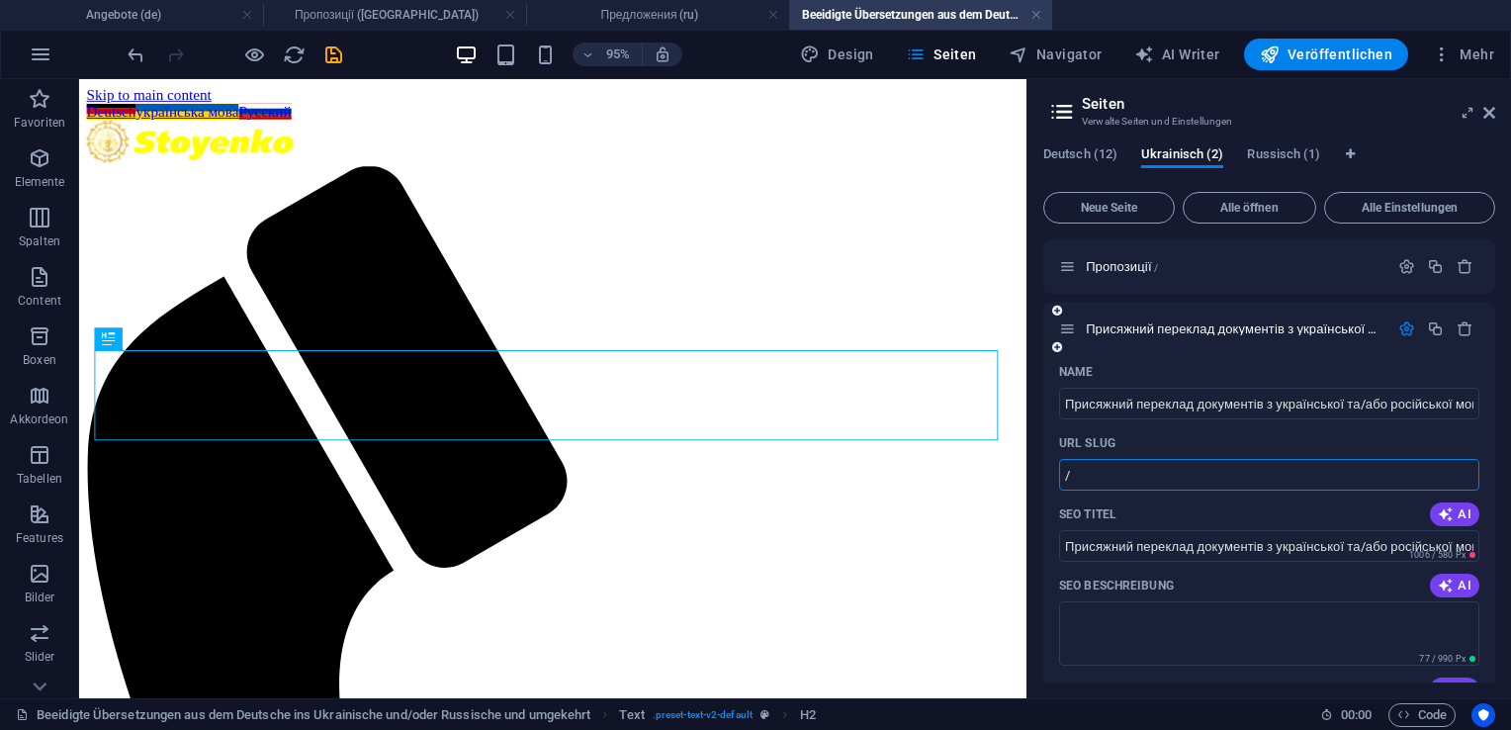
paste input "text"
drag, startPoint x: 1064, startPoint y: 402, endPoint x: 1485, endPoint y: 405, distance: 421.3
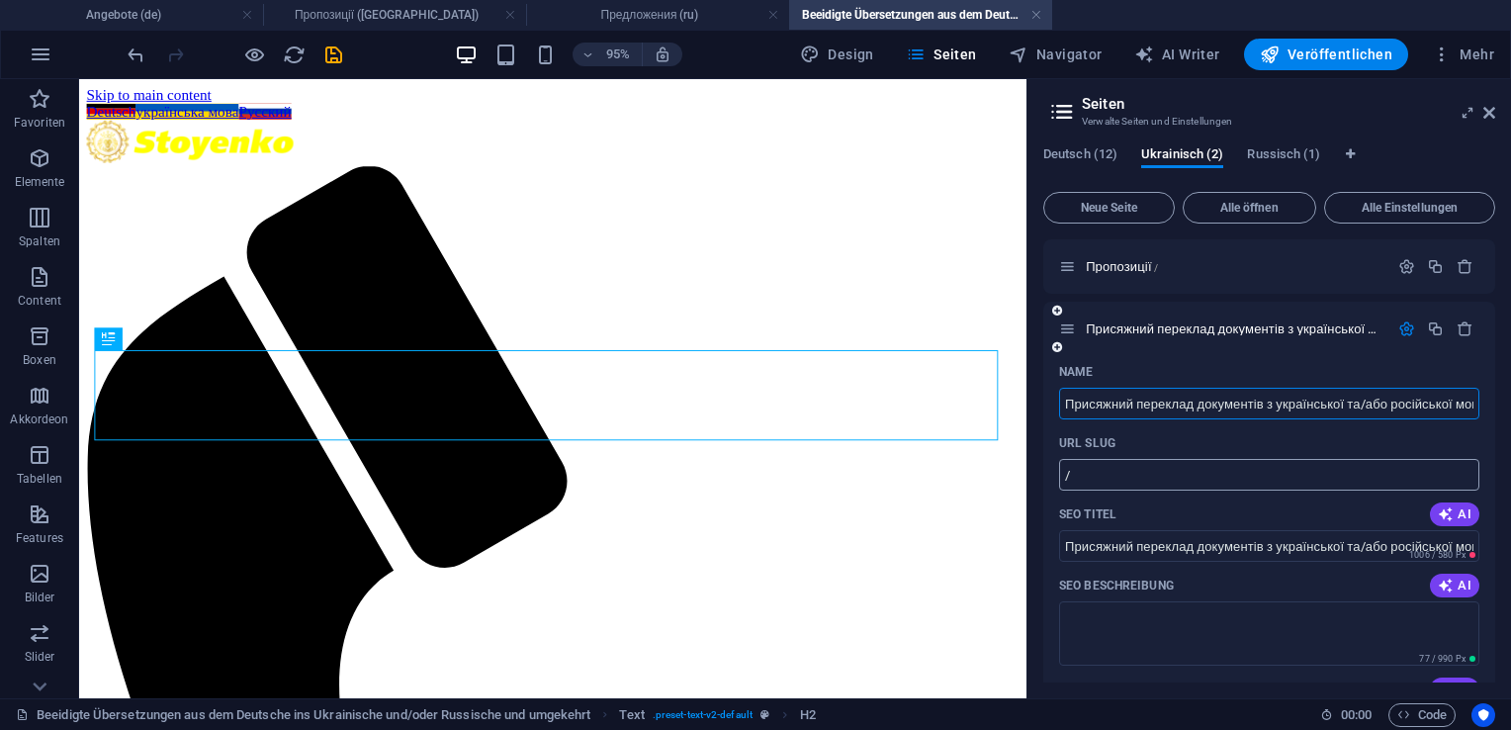
click at [1118, 476] on input "/" at bounding box center [1269, 475] width 420 height 32
paste input "text"
drag, startPoint x: 1118, startPoint y: 476, endPoint x: 1079, endPoint y: 417, distance: 69.9
click at [1079, 417] on input "[PERSON_NAME] переклад документів з української та/або російської мови на [GEOG…" at bounding box center [1269, 404] width 420 height 32
click at [1084, 473] on input "/" at bounding box center [1269, 475] width 420 height 32
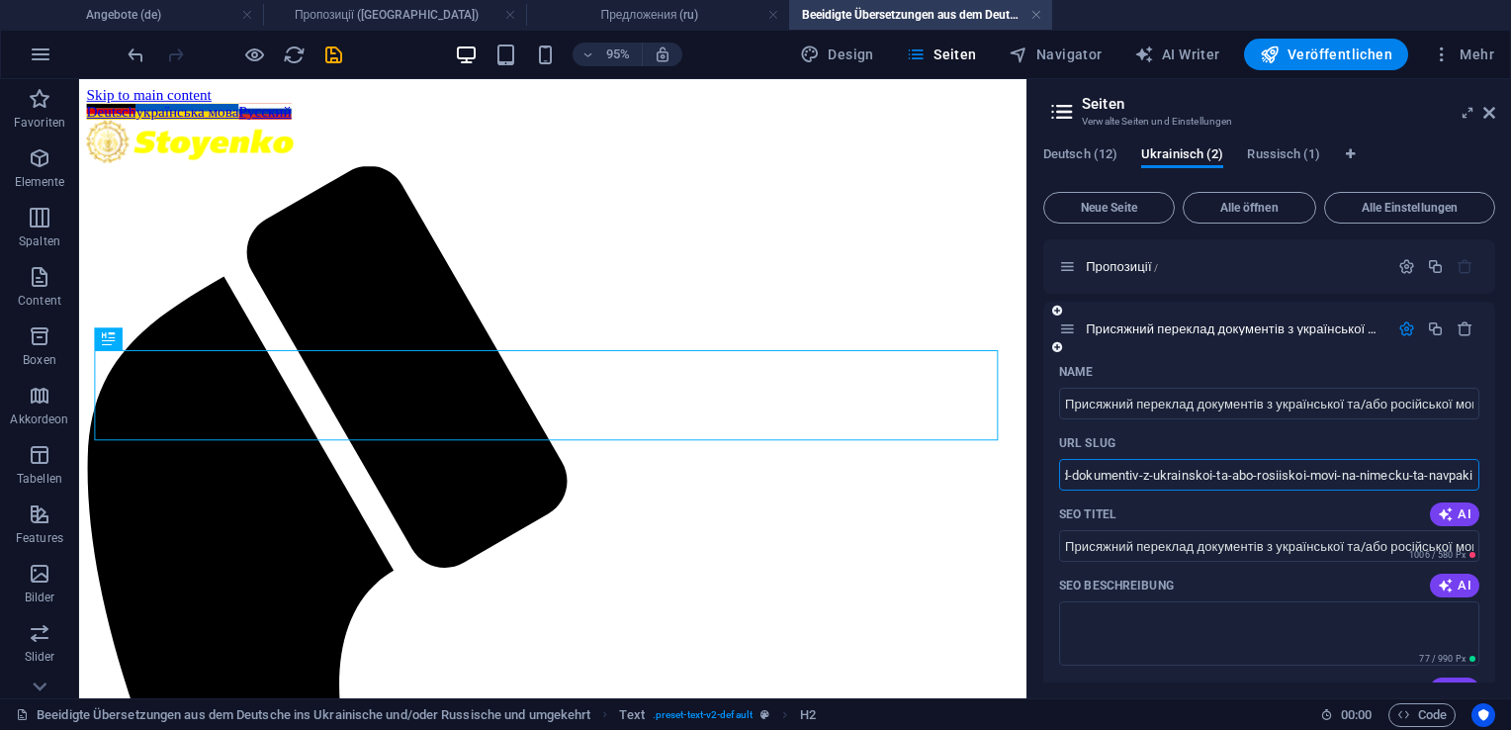
scroll to position [0, 120]
click at [335, 56] on icon "save" at bounding box center [333, 55] width 23 height 23
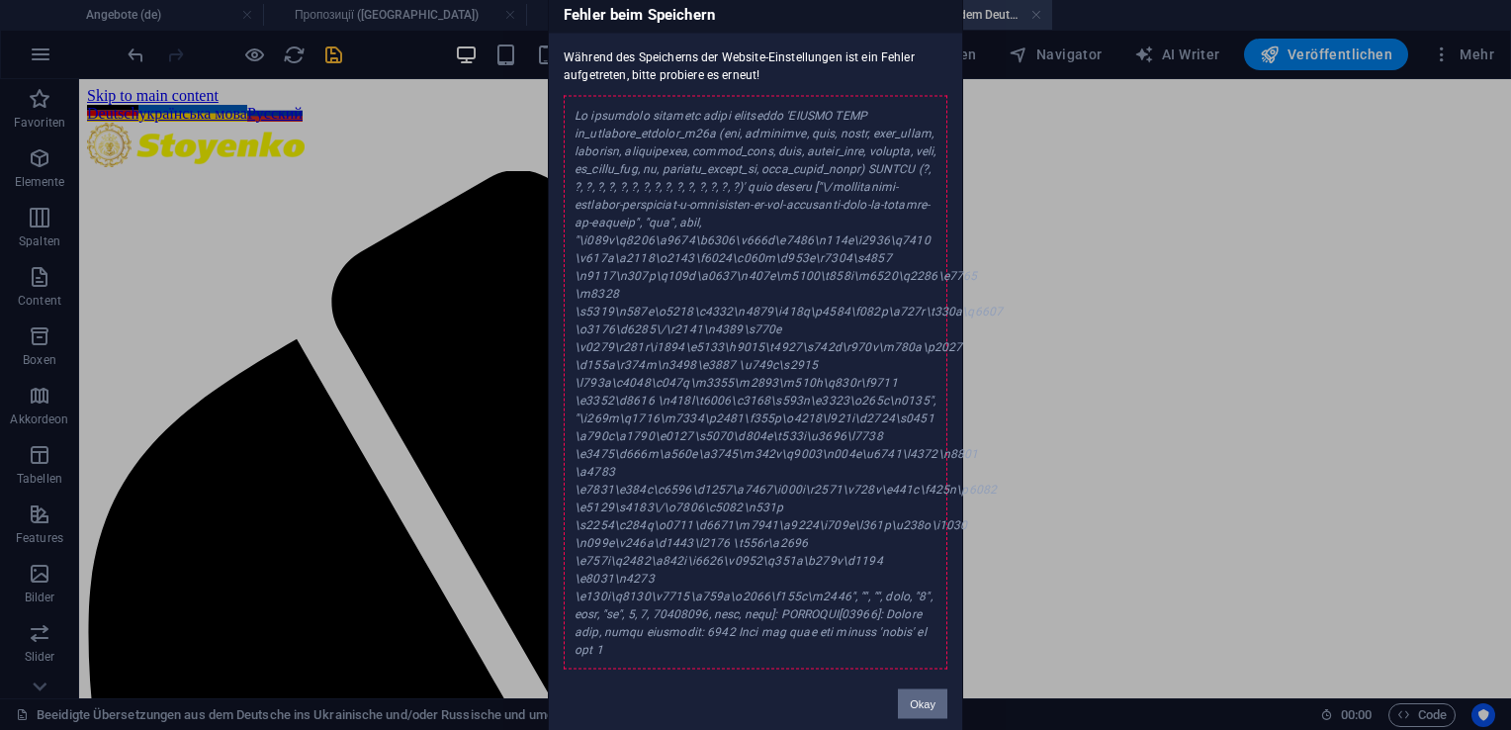
click at [924, 689] on button "Okay" at bounding box center [922, 704] width 49 height 30
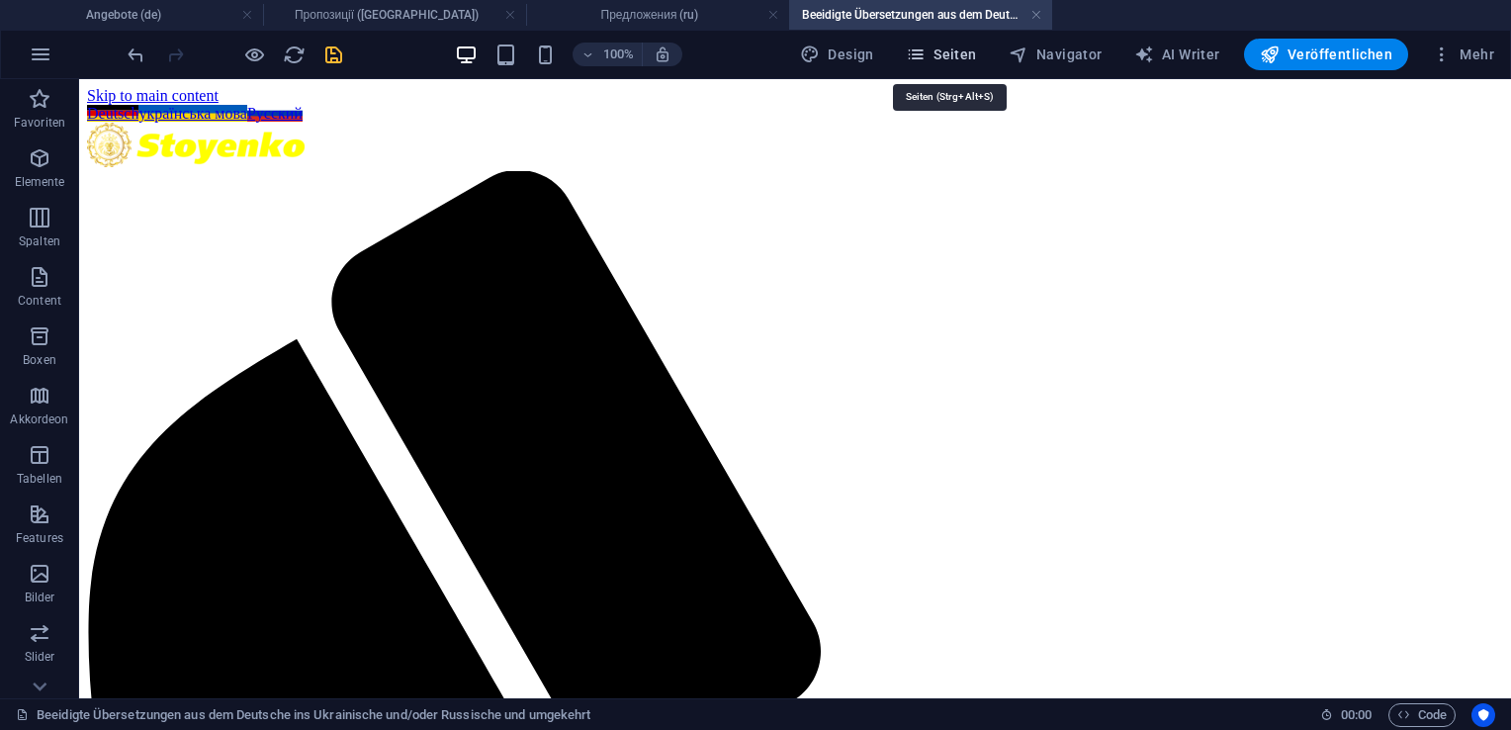
click at [969, 57] on span "Seiten" at bounding box center [941, 55] width 71 height 20
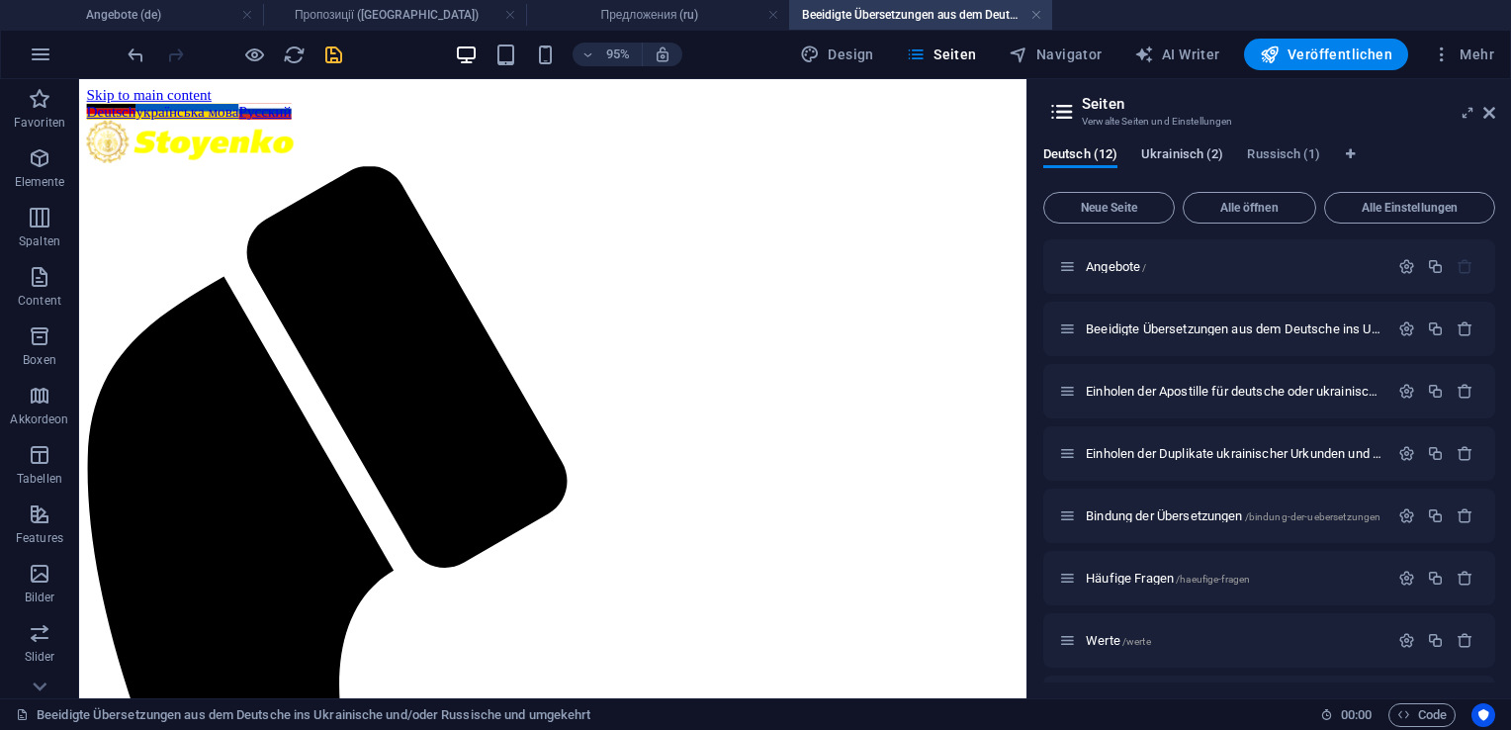
click at [1159, 150] on span "Ukrainisch (2)" at bounding box center [1182, 156] width 82 height 28
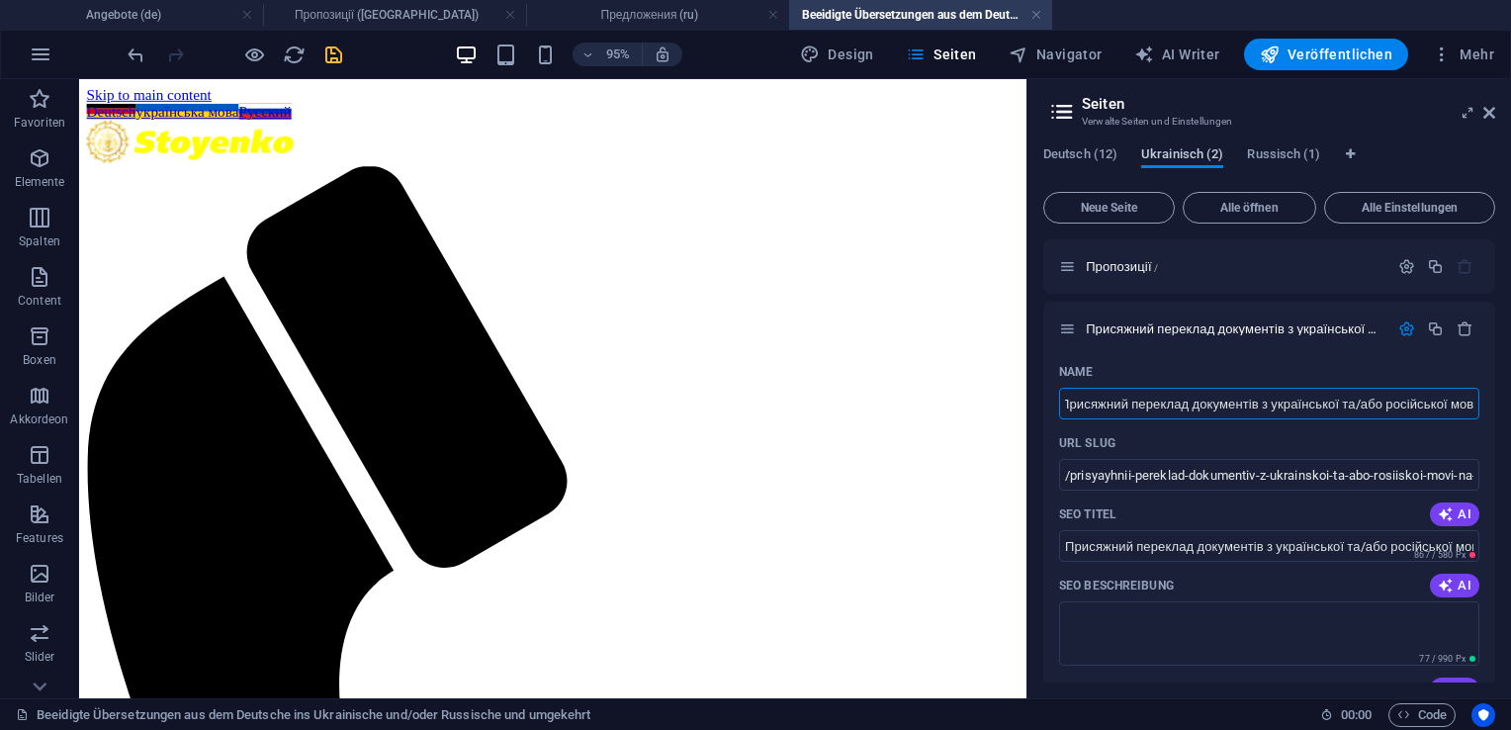
scroll to position [0, 0]
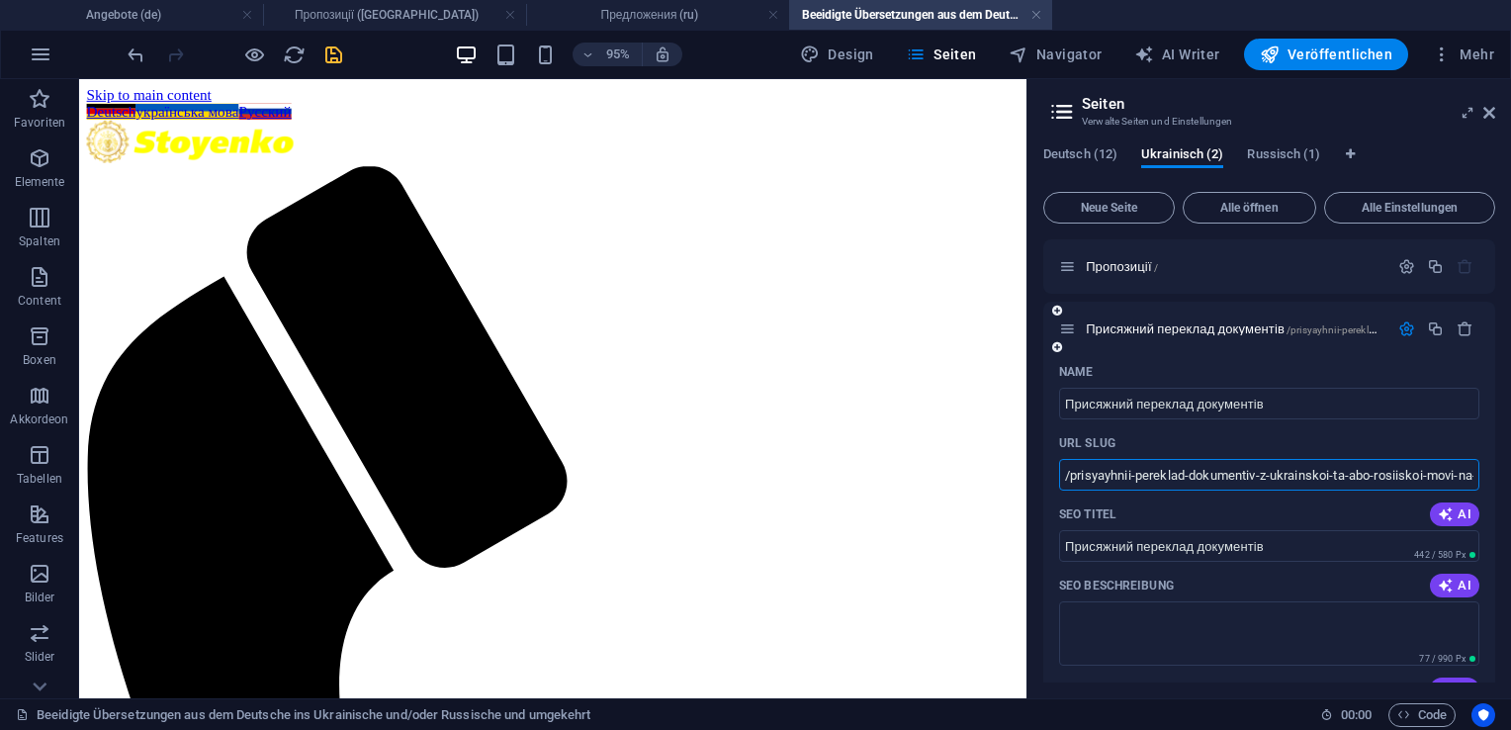
click at [1261, 469] on input "/prisyayhnii-pereklad-dokumentiv-z-ukrainskoi-ta-abo-rosiiskoi-movi-na-nimecku-…" at bounding box center [1269, 475] width 420 height 32
click at [1278, 401] on input "Присяжний переклад документів" at bounding box center [1269, 404] width 420 height 32
click at [1257, 477] on input "/prisyayhnii-pereklad-dokumentiv-z-ukrainskoi-ta-abo-rosiiskoi-movi-na-nimecku-…" at bounding box center [1269, 475] width 420 height 32
click at [337, 57] on icon "save" at bounding box center [333, 55] width 23 height 23
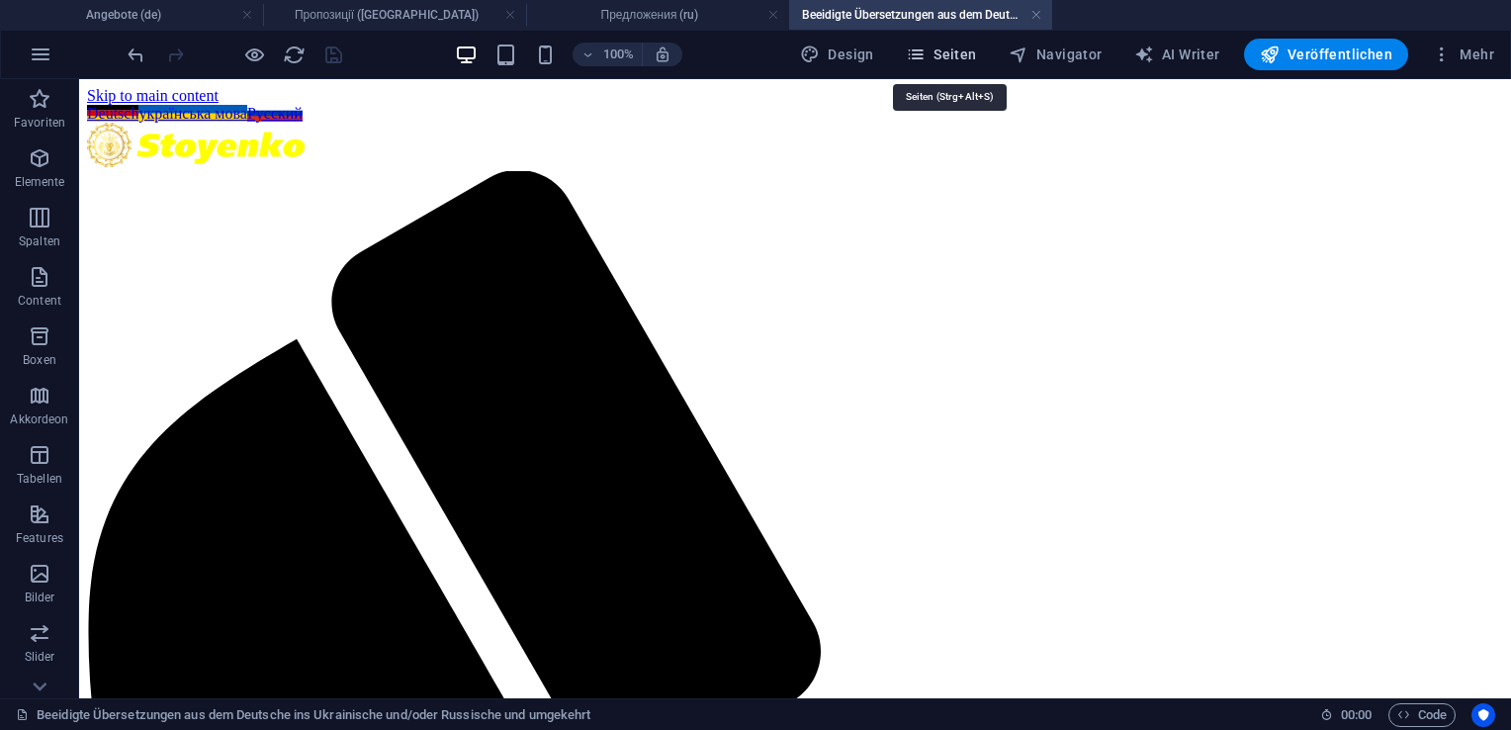
click at [926, 62] on icon "button" at bounding box center [916, 55] width 20 height 20
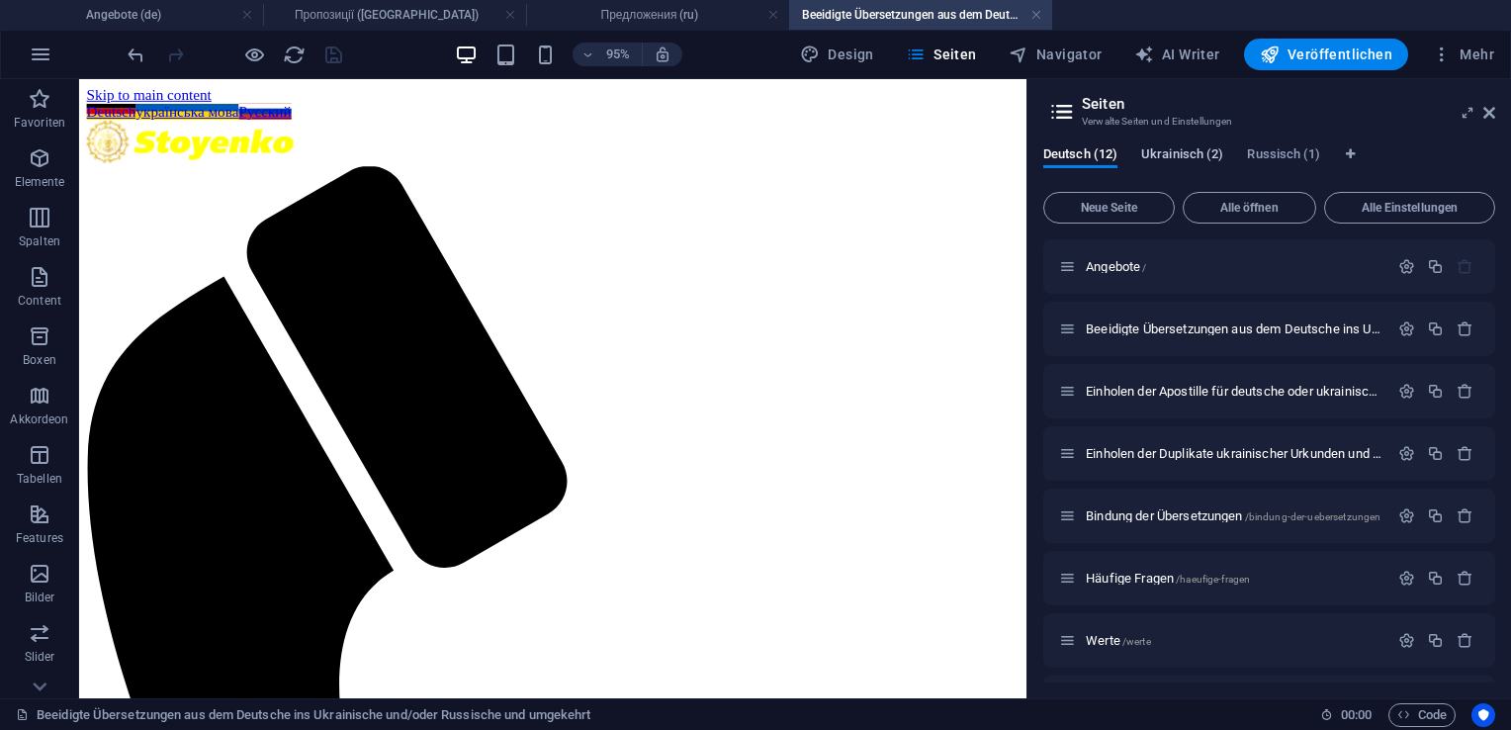
click at [1185, 151] on span "Ukrainisch (2)" at bounding box center [1182, 156] width 82 height 28
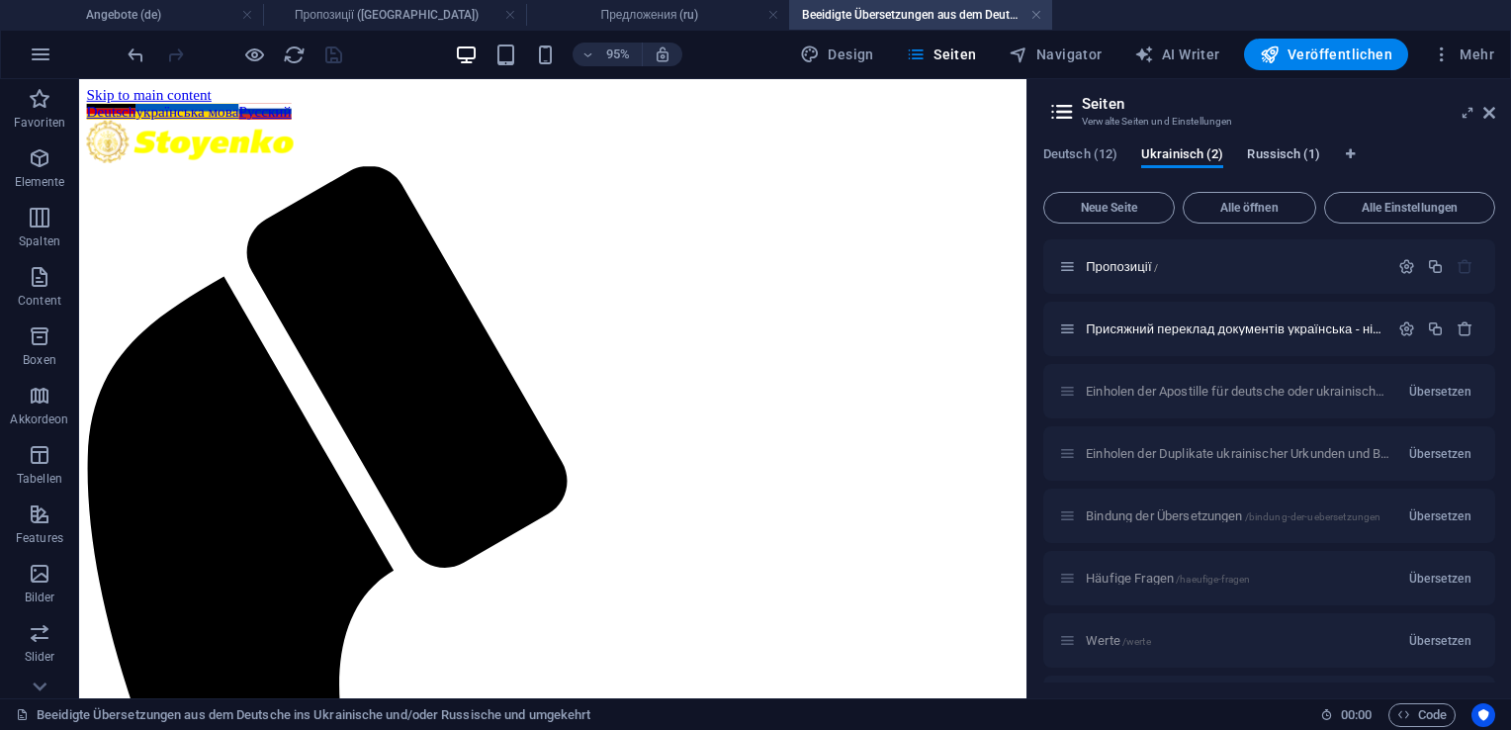
click at [1258, 153] on span "Russisch (1)" at bounding box center [1283, 156] width 73 height 28
click at [1430, 327] on span "Übersetzen" at bounding box center [1440, 329] width 62 height 16
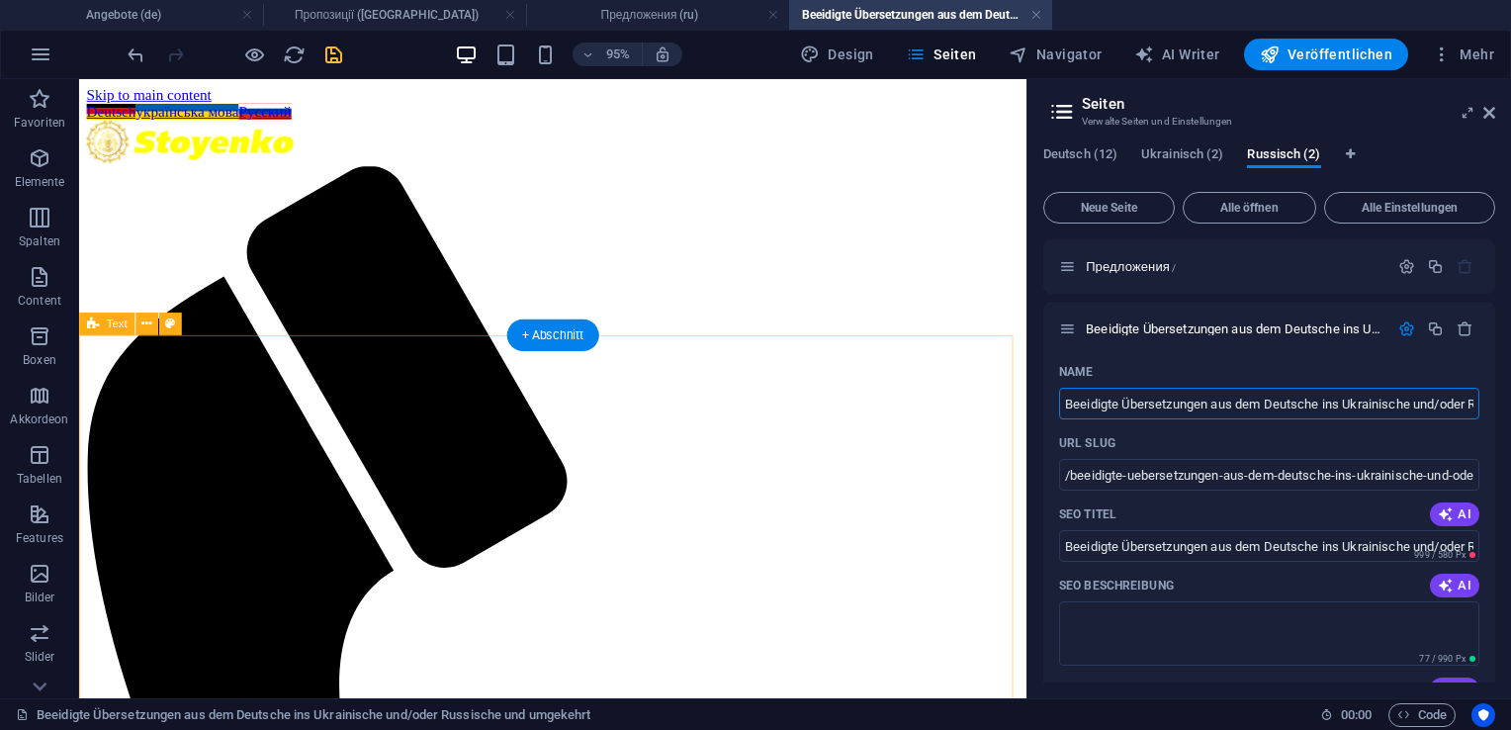
drag, startPoint x: 1549, startPoint y: 488, endPoint x: 1060, endPoint y: 440, distance: 490.8
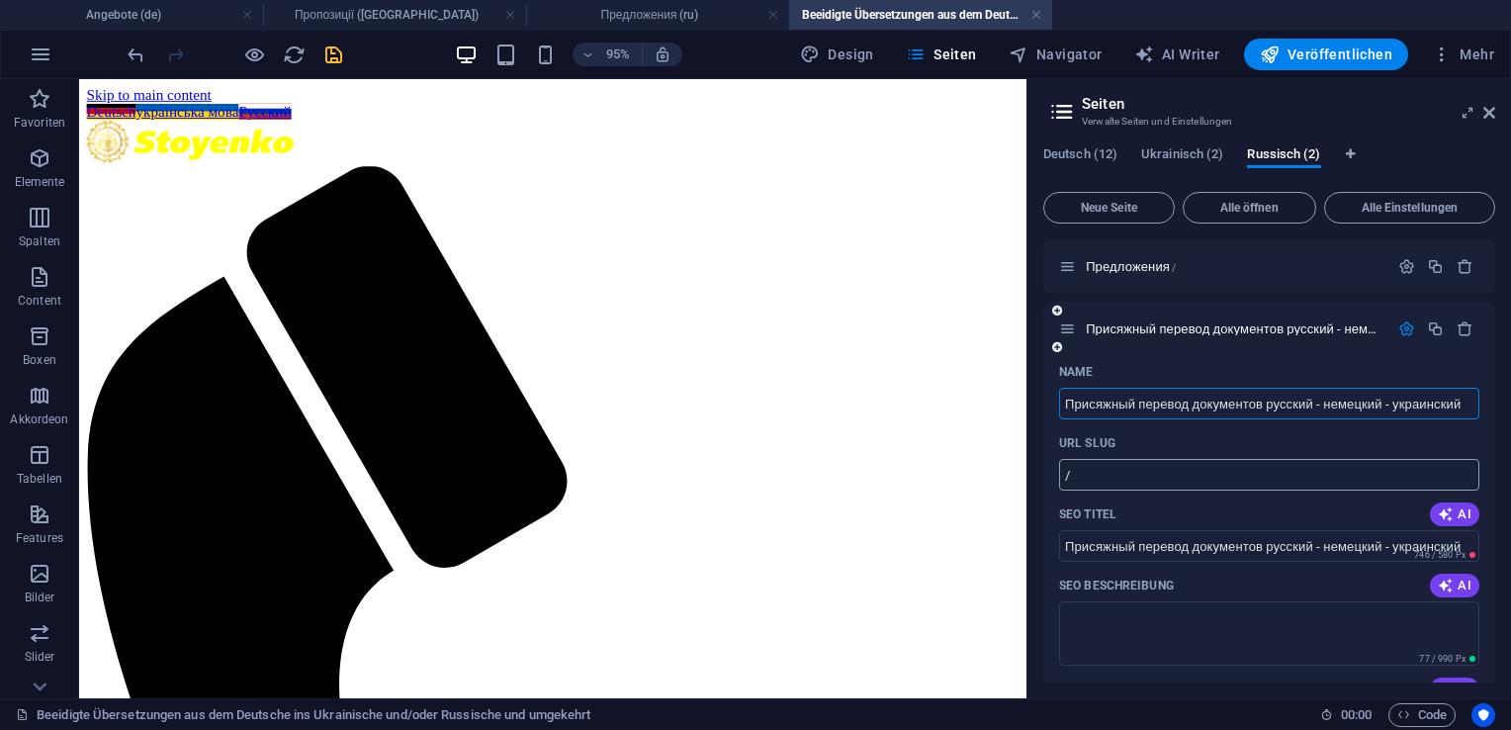
click at [1119, 488] on input "/" at bounding box center [1269, 475] width 420 height 32
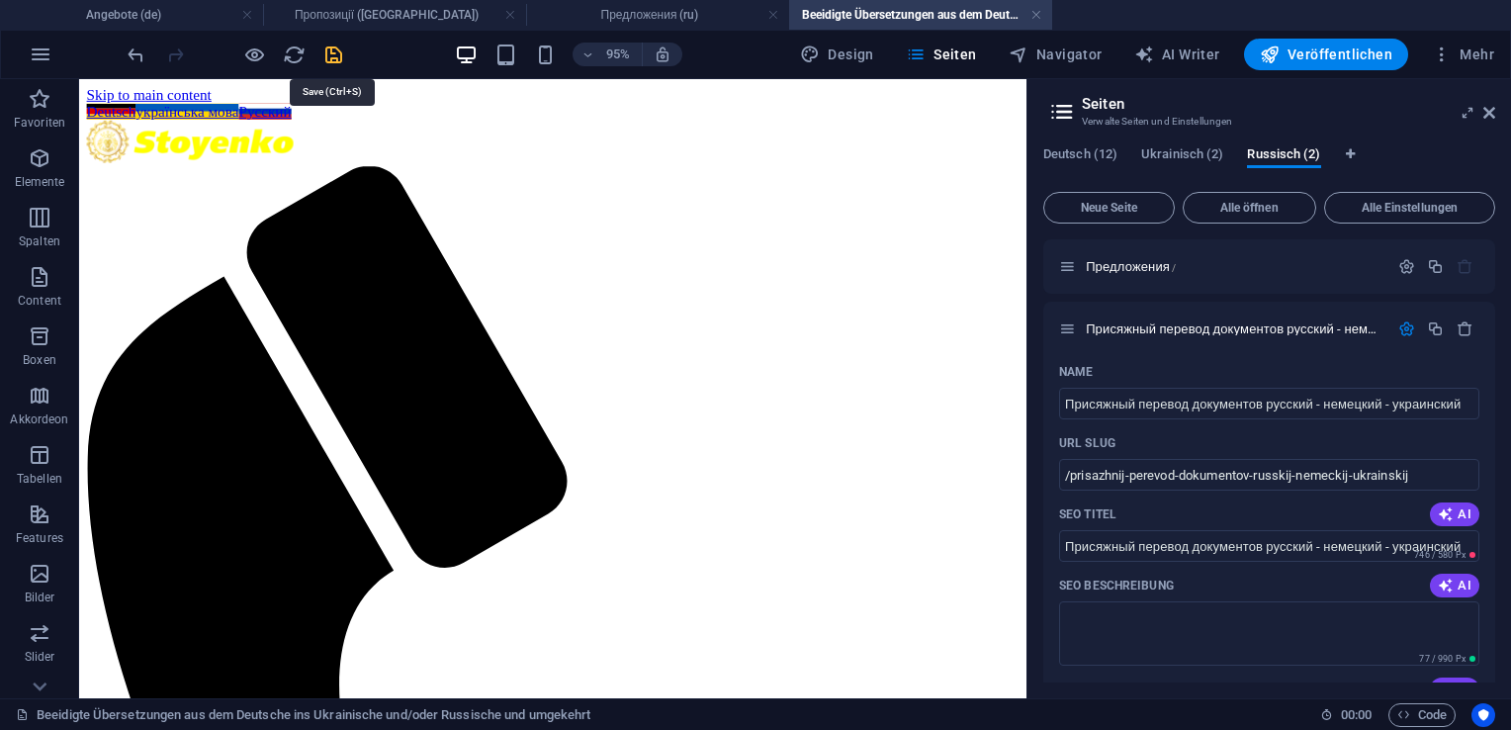
click at [333, 51] on icon "save" at bounding box center [333, 55] width 23 height 23
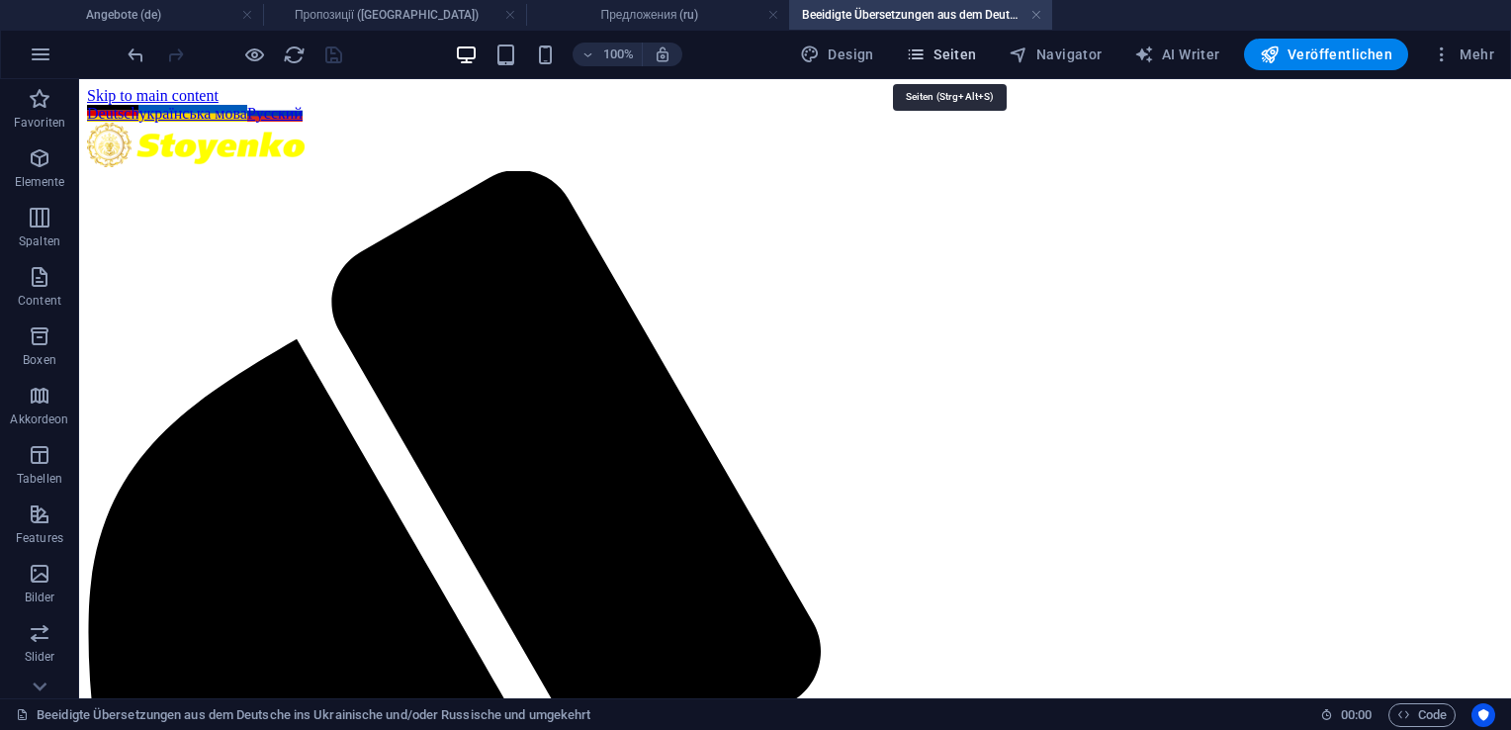
click at [941, 51] on span "Seiten" at bounding box center [941, 55] width 71 height 20
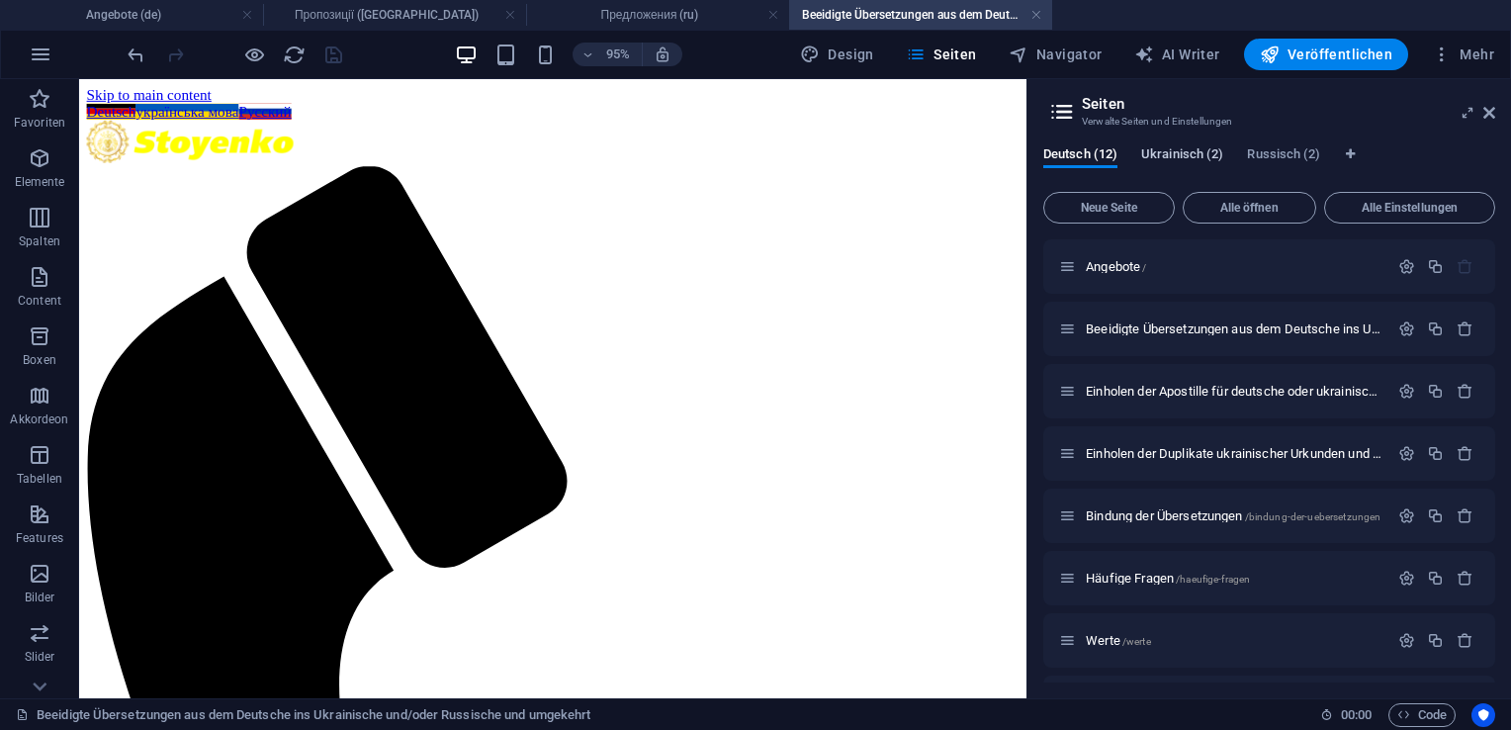
click at [1183, 150] on span "Ukrainisch (2)" at bounding box center [1182, 156] width 82 height 28
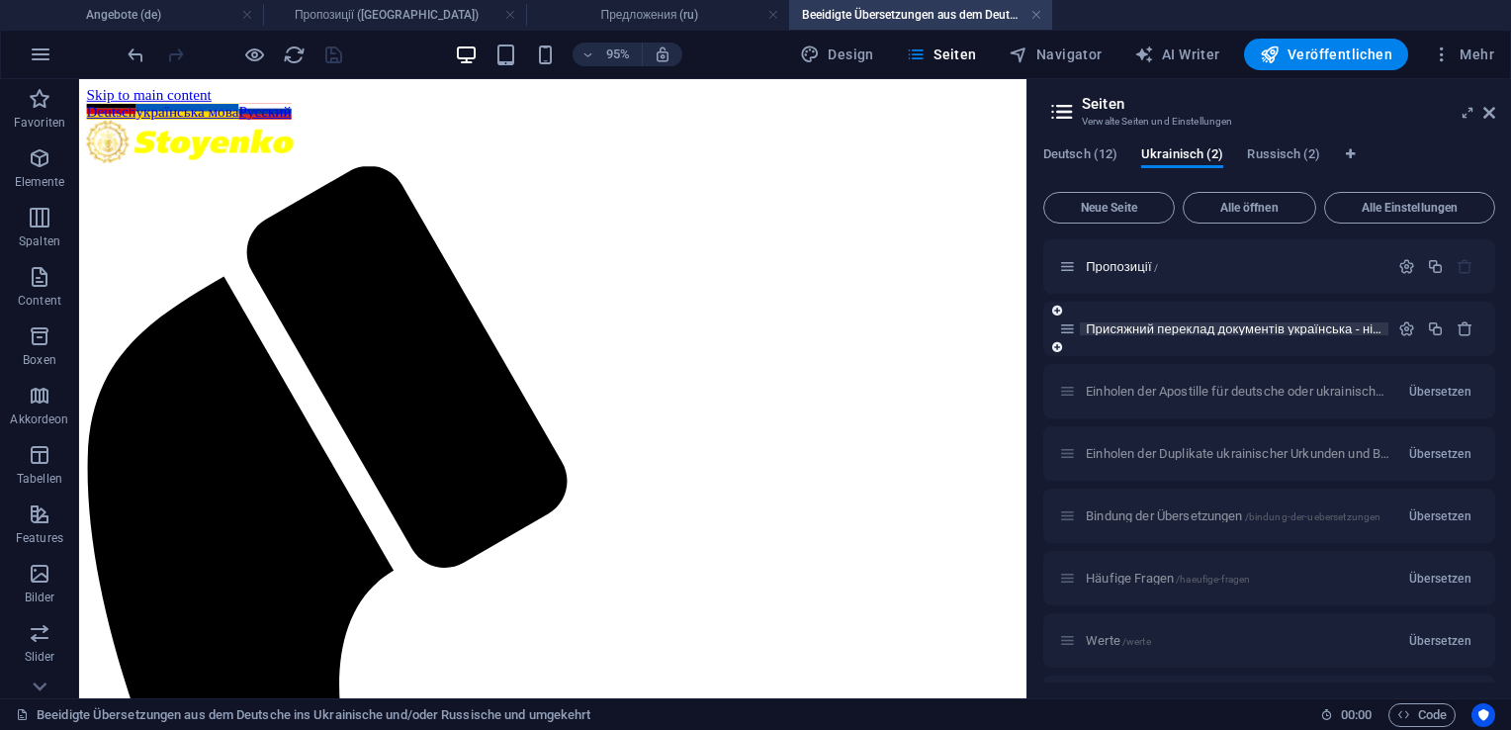
click at [1190, 333] on span "Присяжний переклад документів українська - німецька - російська /prisyayhnii-pe…" at bounding box center [1491, 328] width 810 height 15
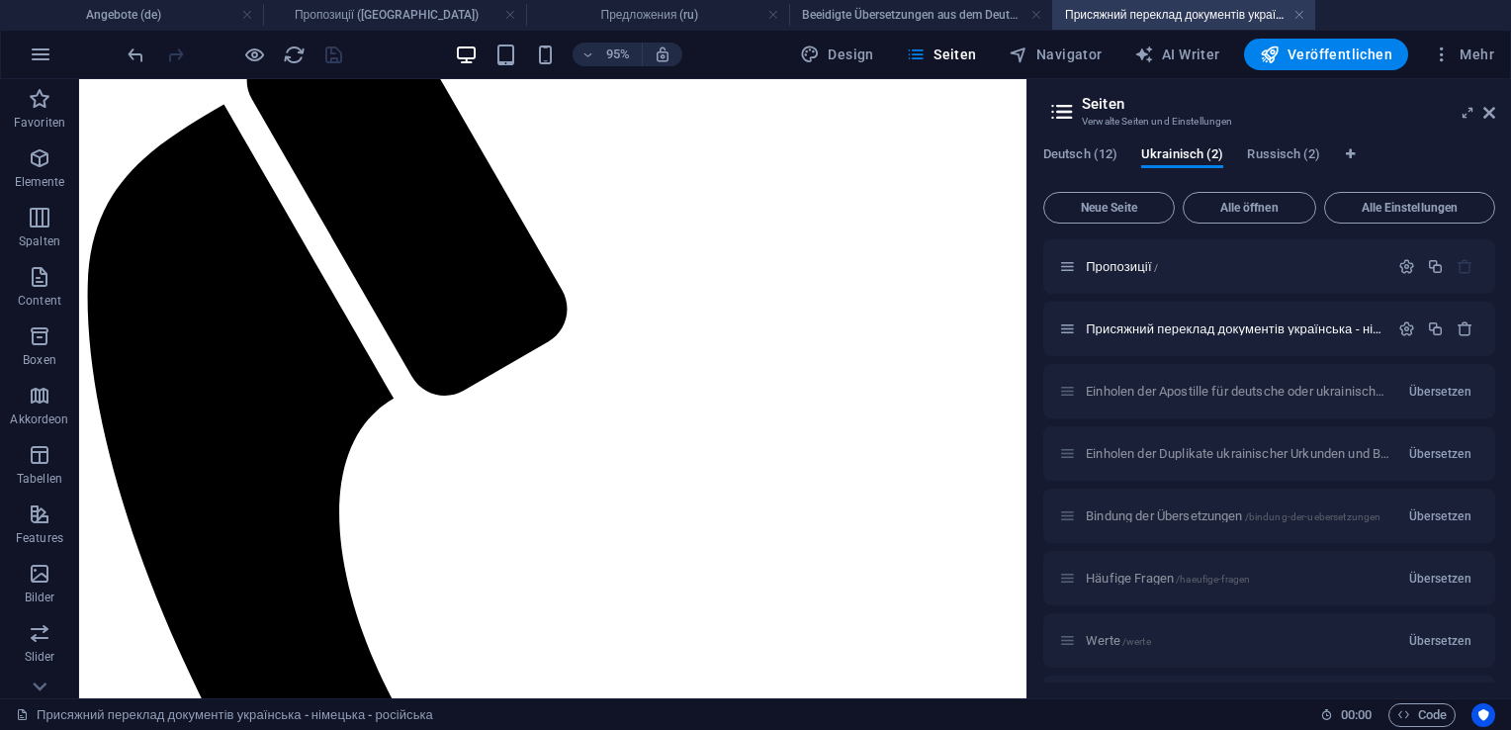
scroll to position [42, 0]
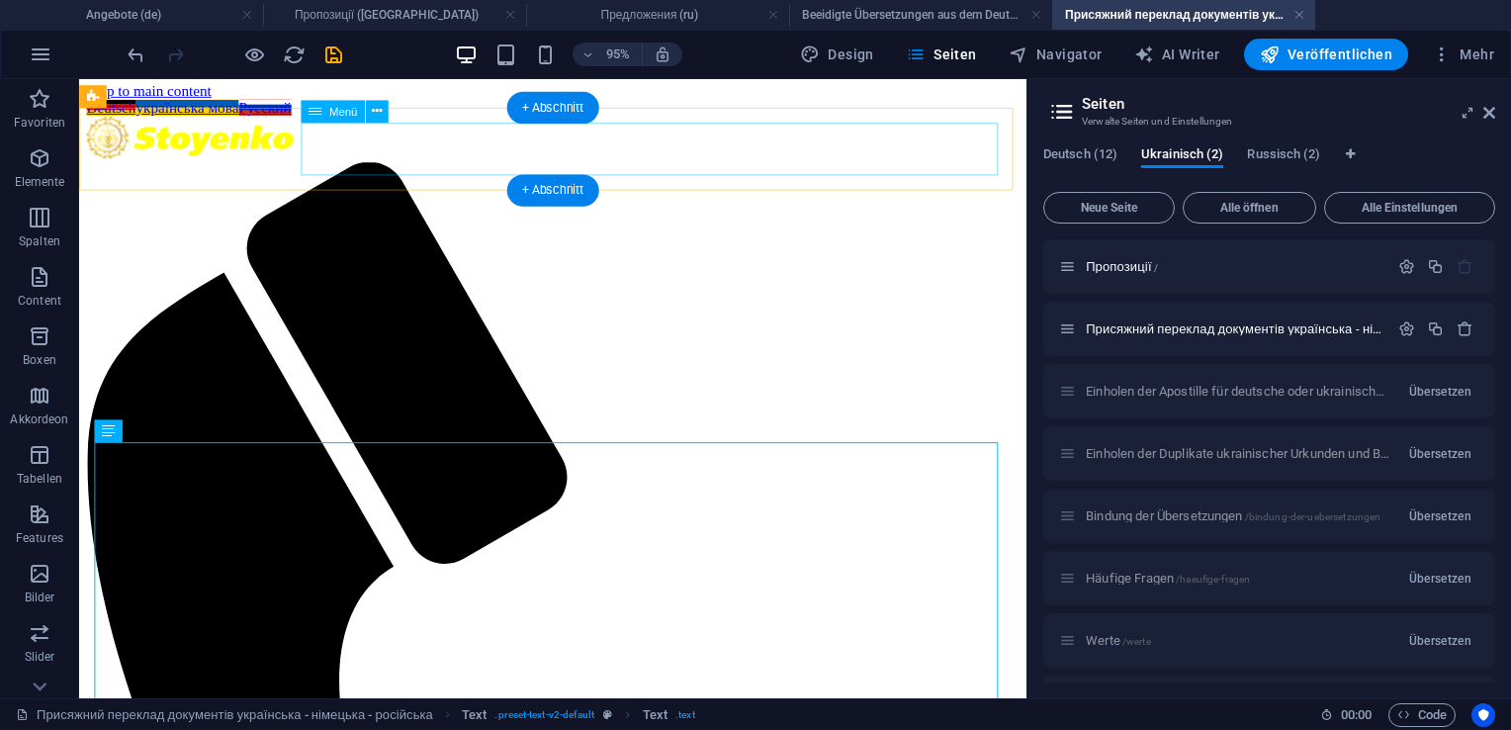
scroll to position [13, 0]
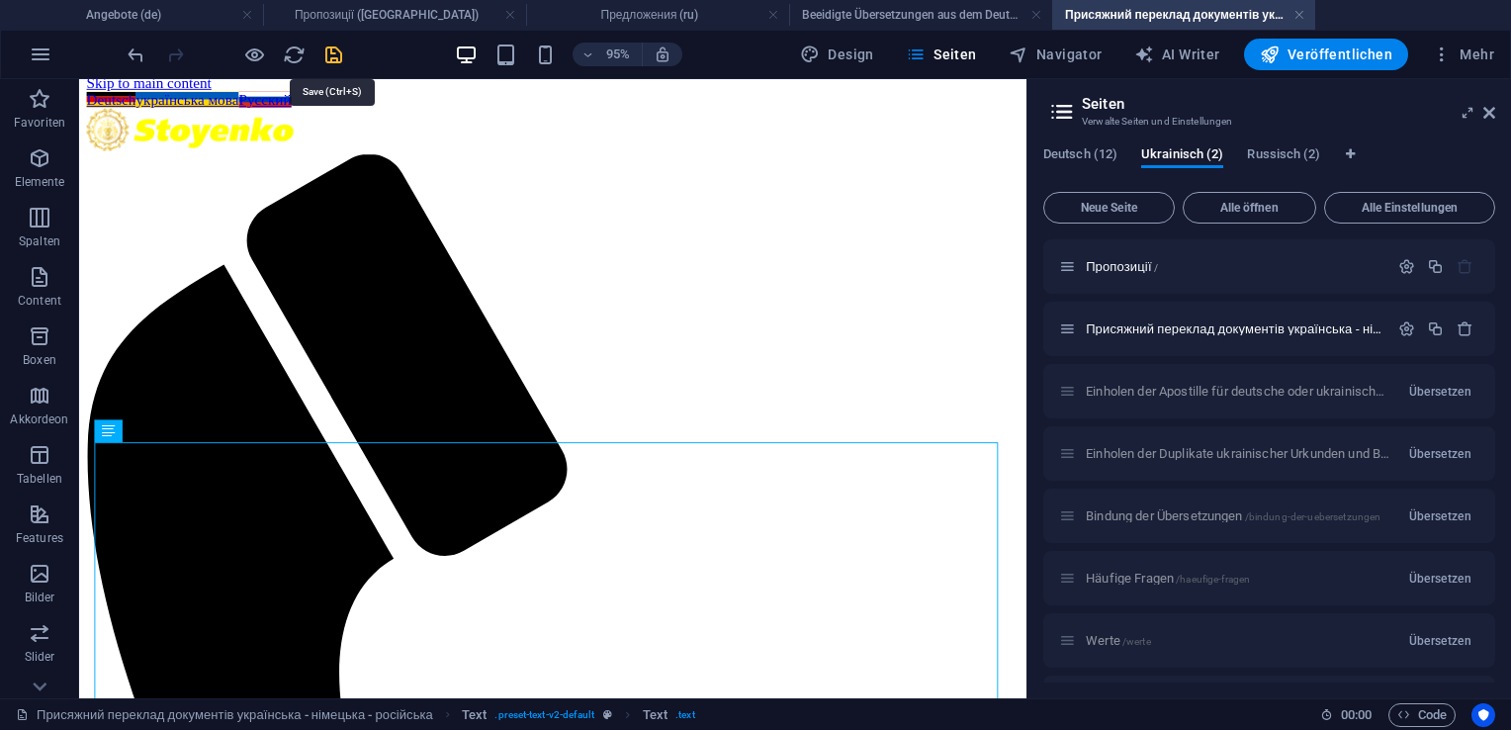
click at [331, 53] on icon "save" at bounding box center [333, 55] width 23 height 23
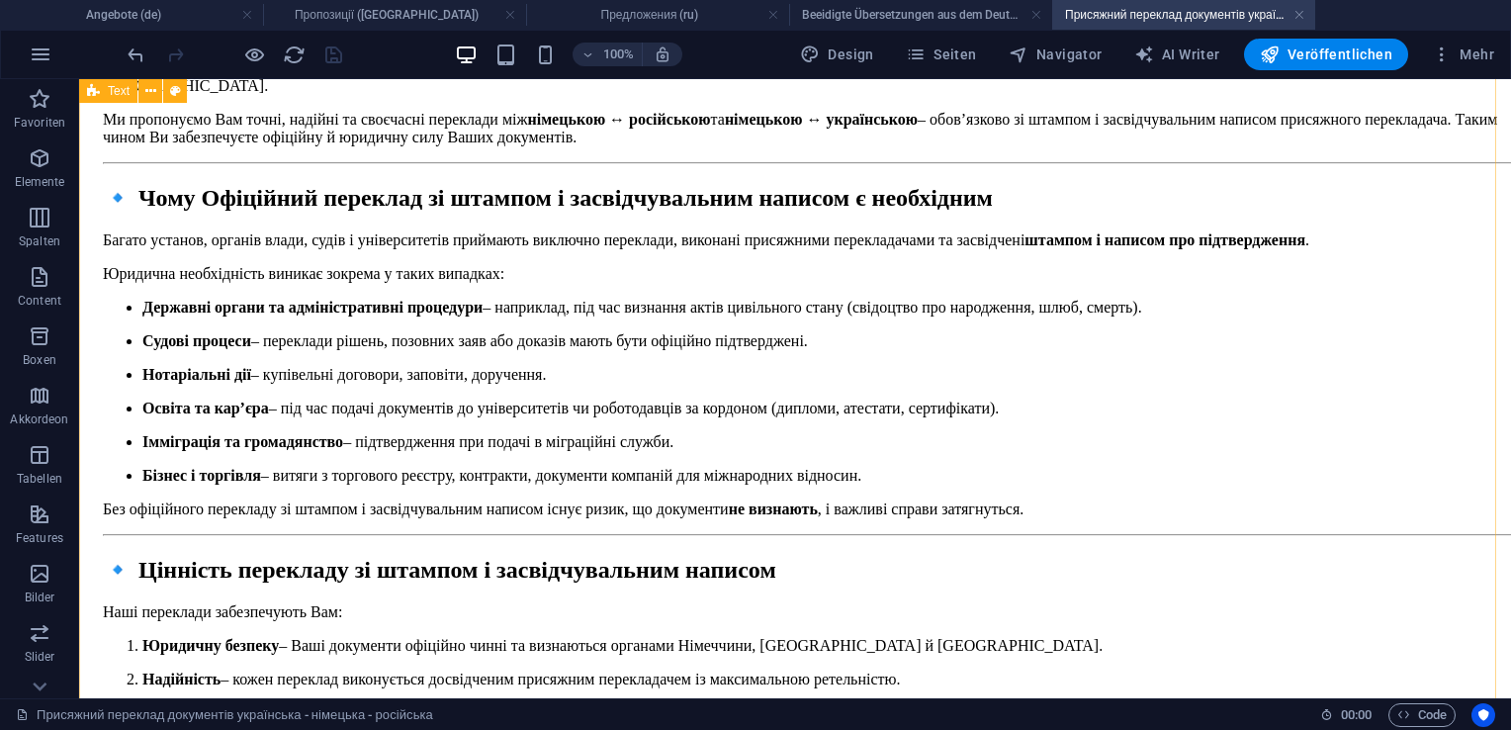
scroll to position [2507, 0]
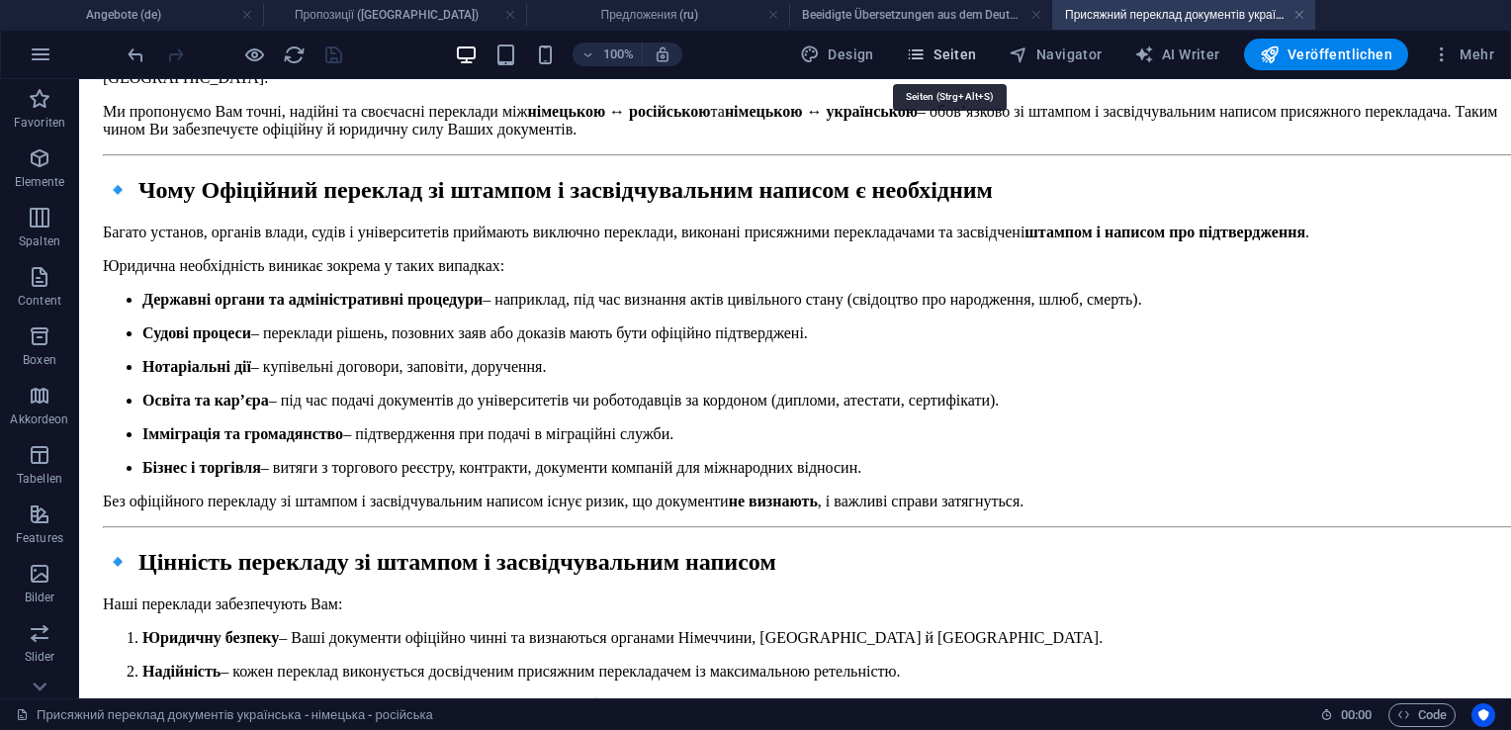
click at [957, 57] on span "Seiten" at bounding box center [941, 55] width 71 height 20
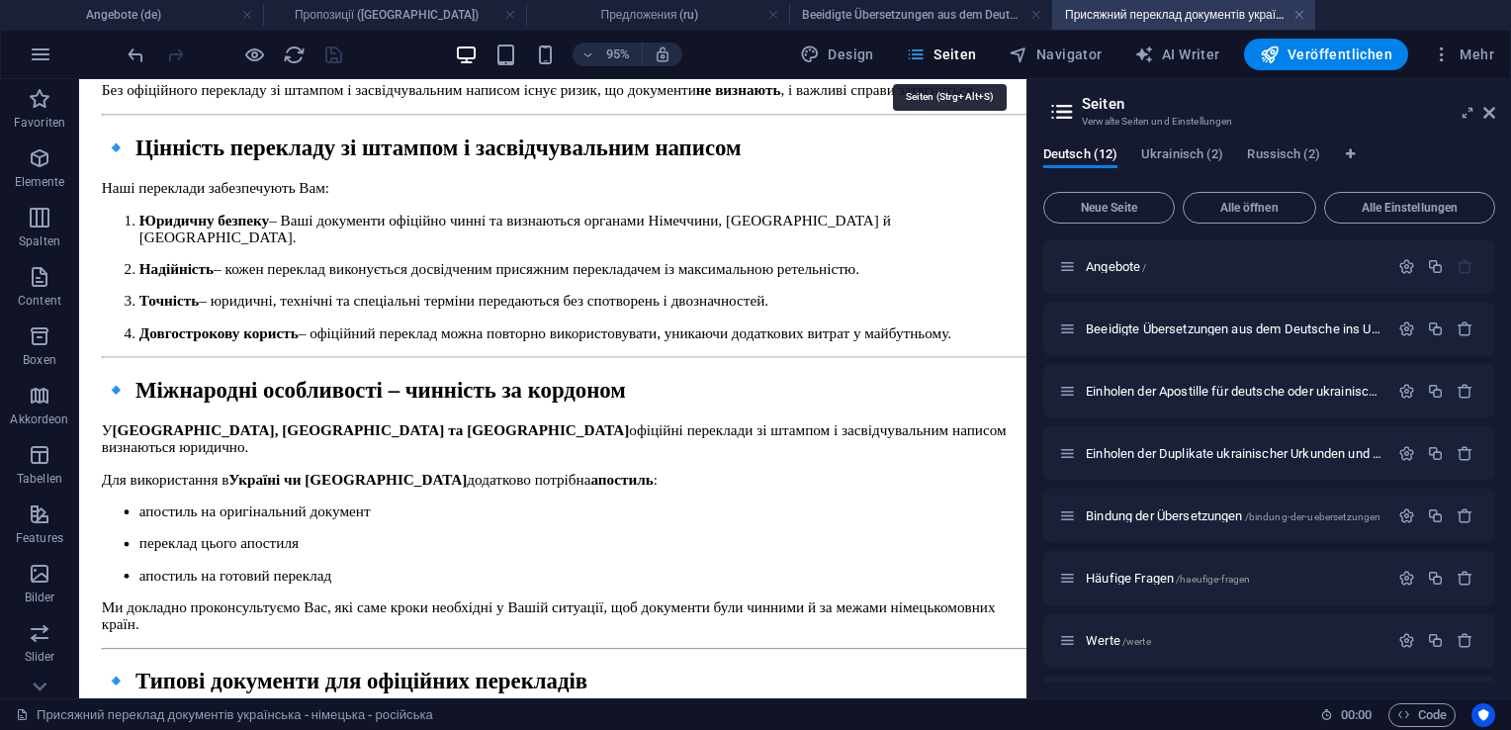
scroll to position [2785, 0]
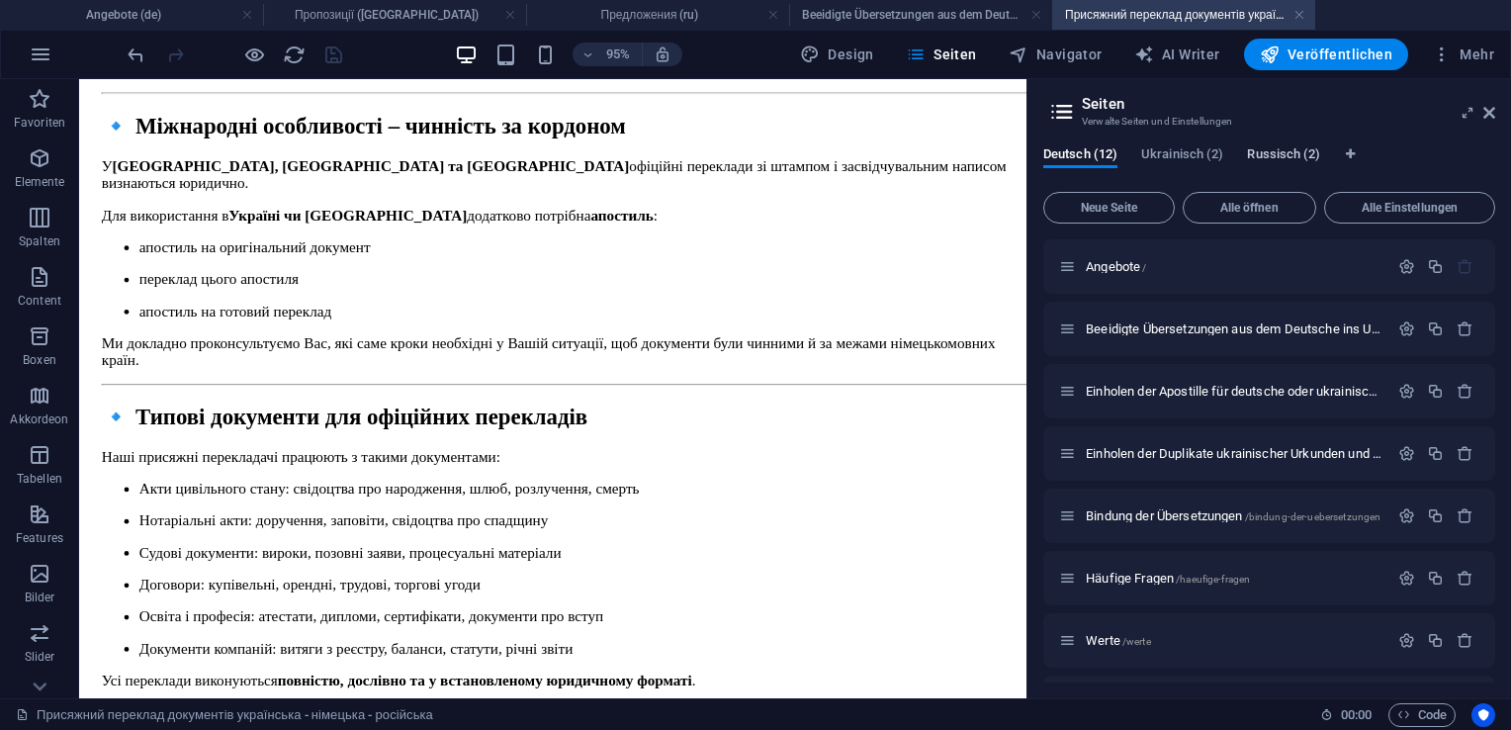
click at [1253, 163] on span "Russisch (2)" at bounding box center [1283, 156] width 73 height 28
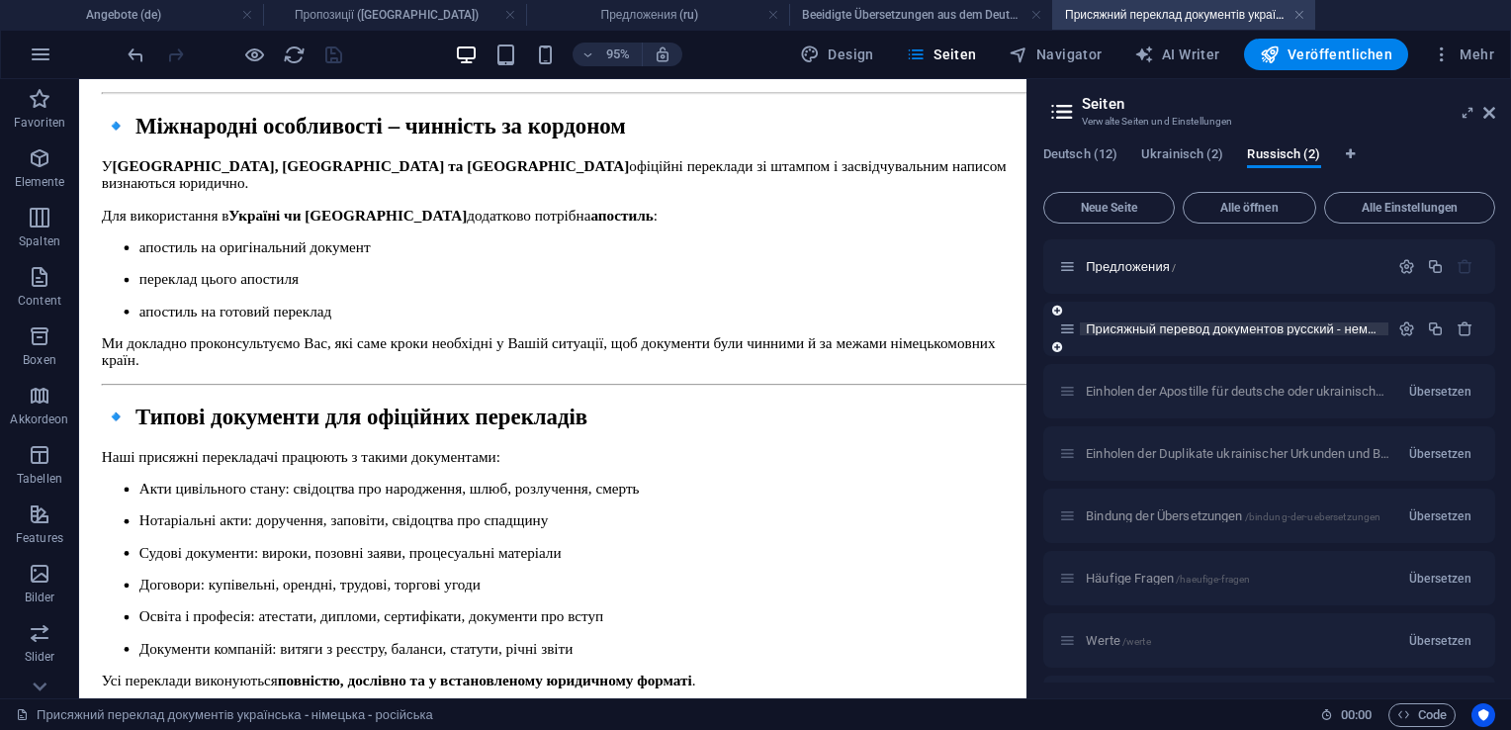
click at [1242, 326] on span "Присяжный перевод документов русский - немецкий - украинский /prisazhnij-perevo…" at bounding box center [1418, 328] width 665 height 15
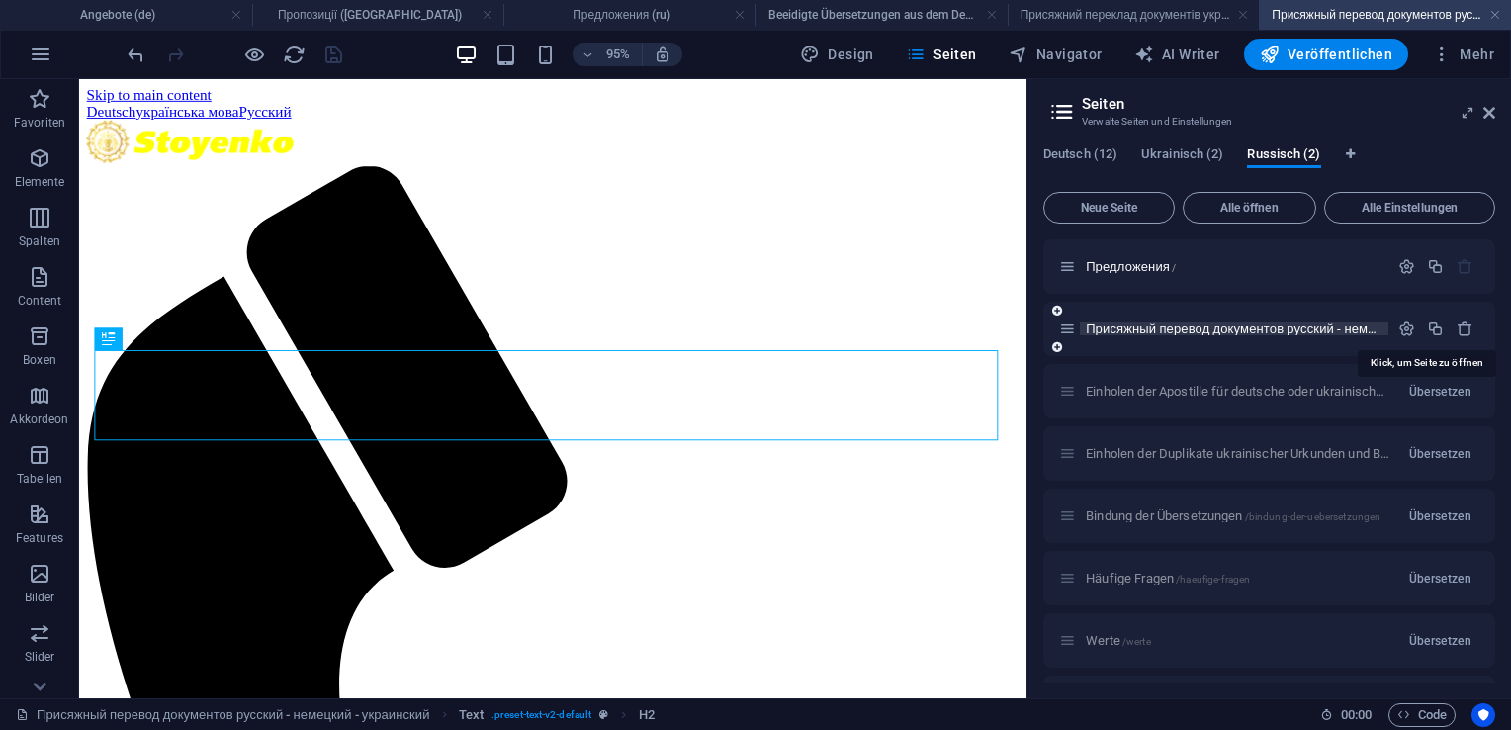
scroll to position [0, 0]
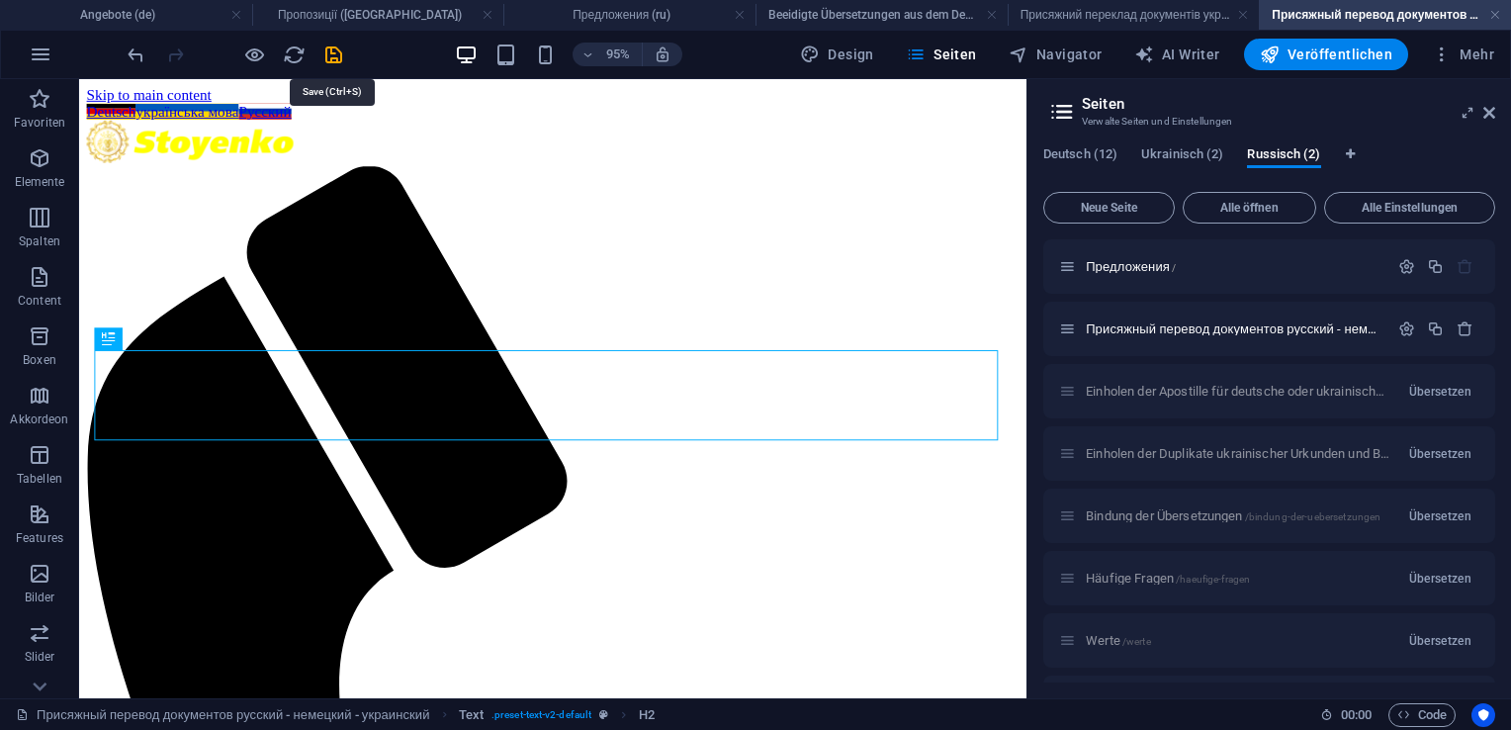
click at [332, 49] on icon "save" at bounding box center [333, 55] width 23 height 23
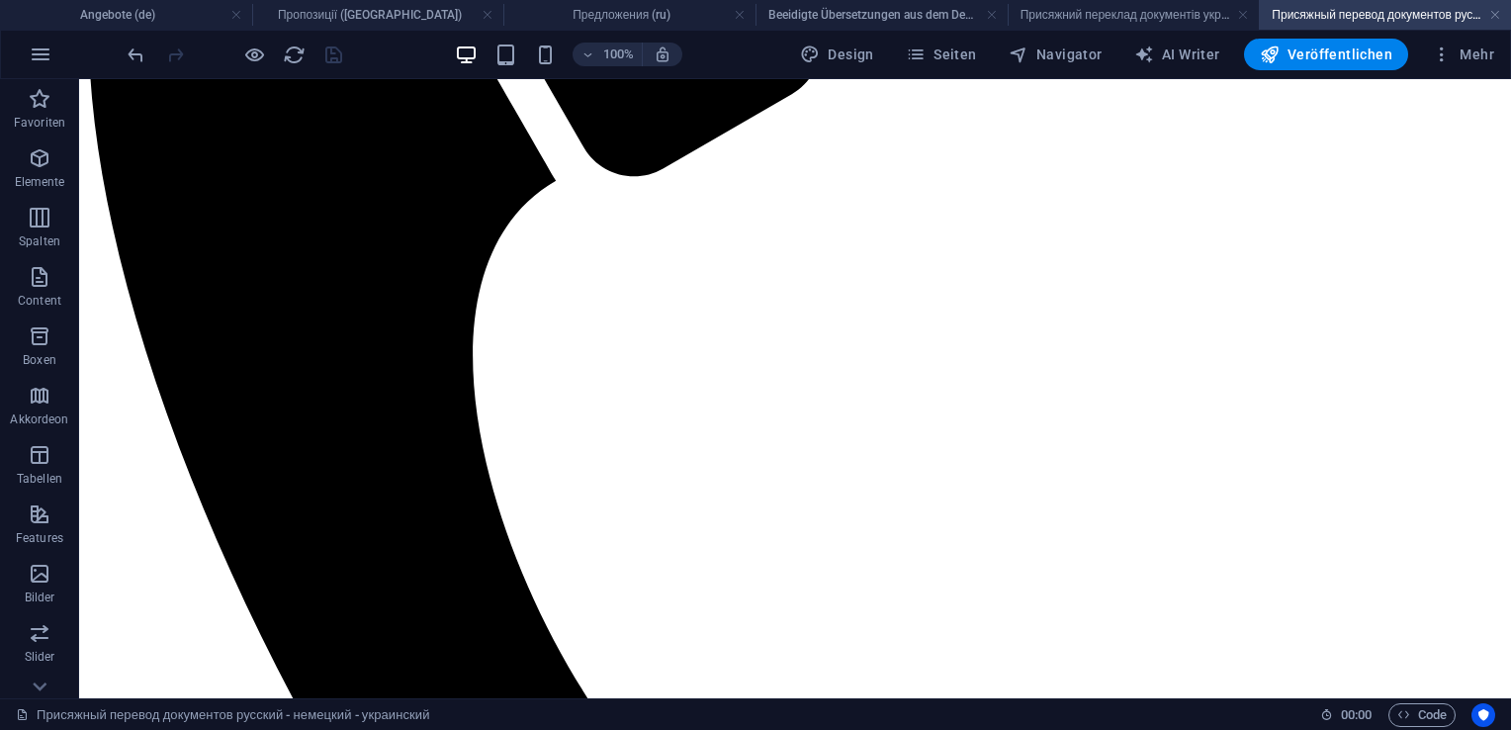
scroll to position [599, 0]
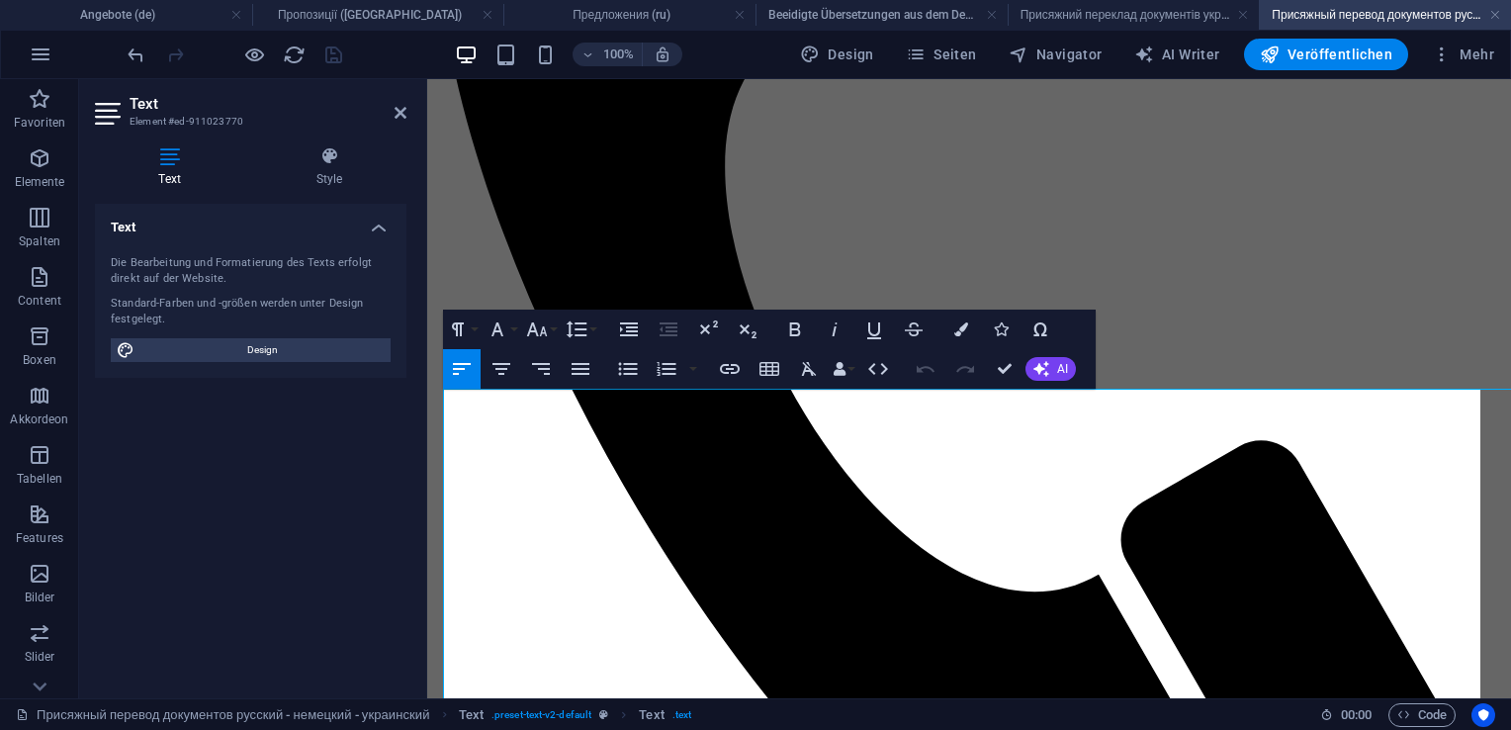
scroll to position [86, 0]
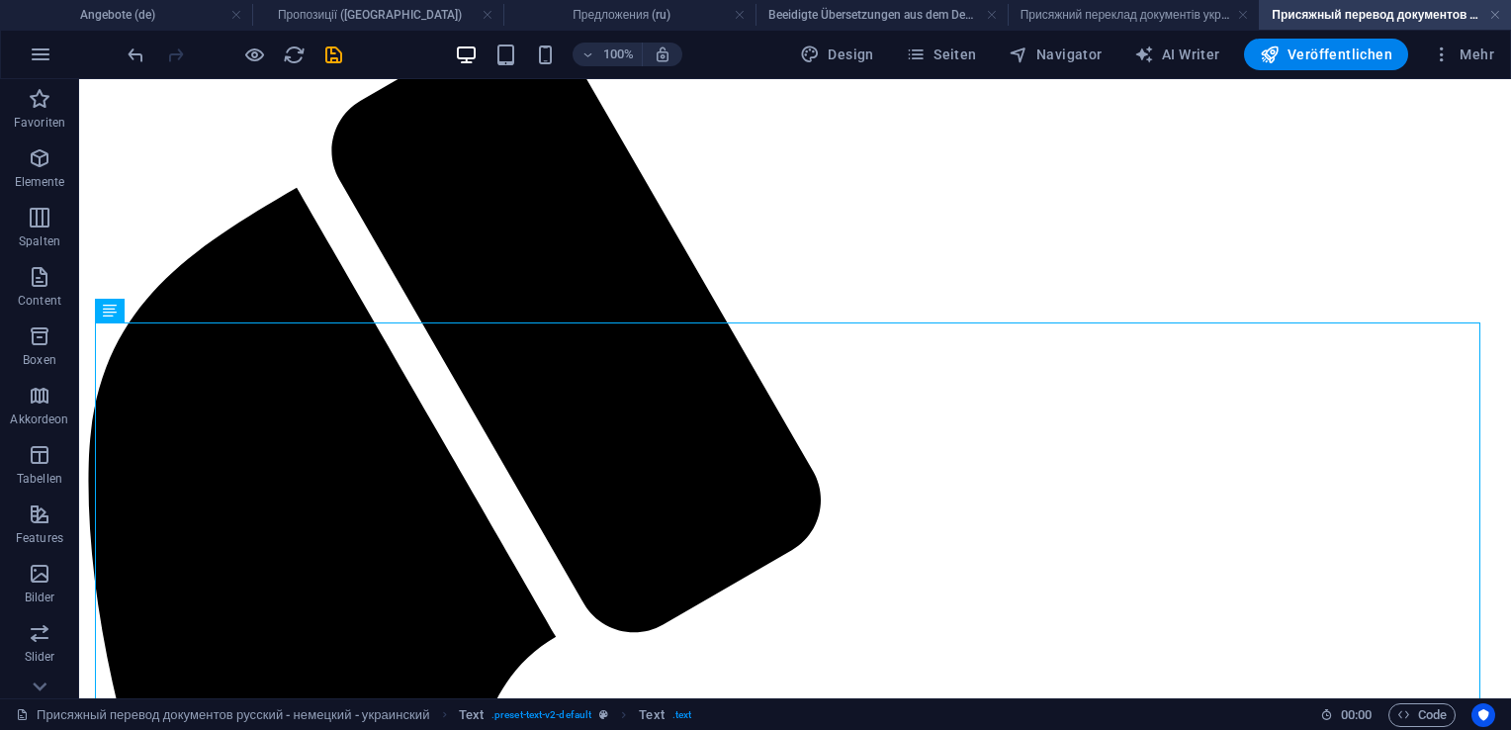
scroll to position [104, 0]
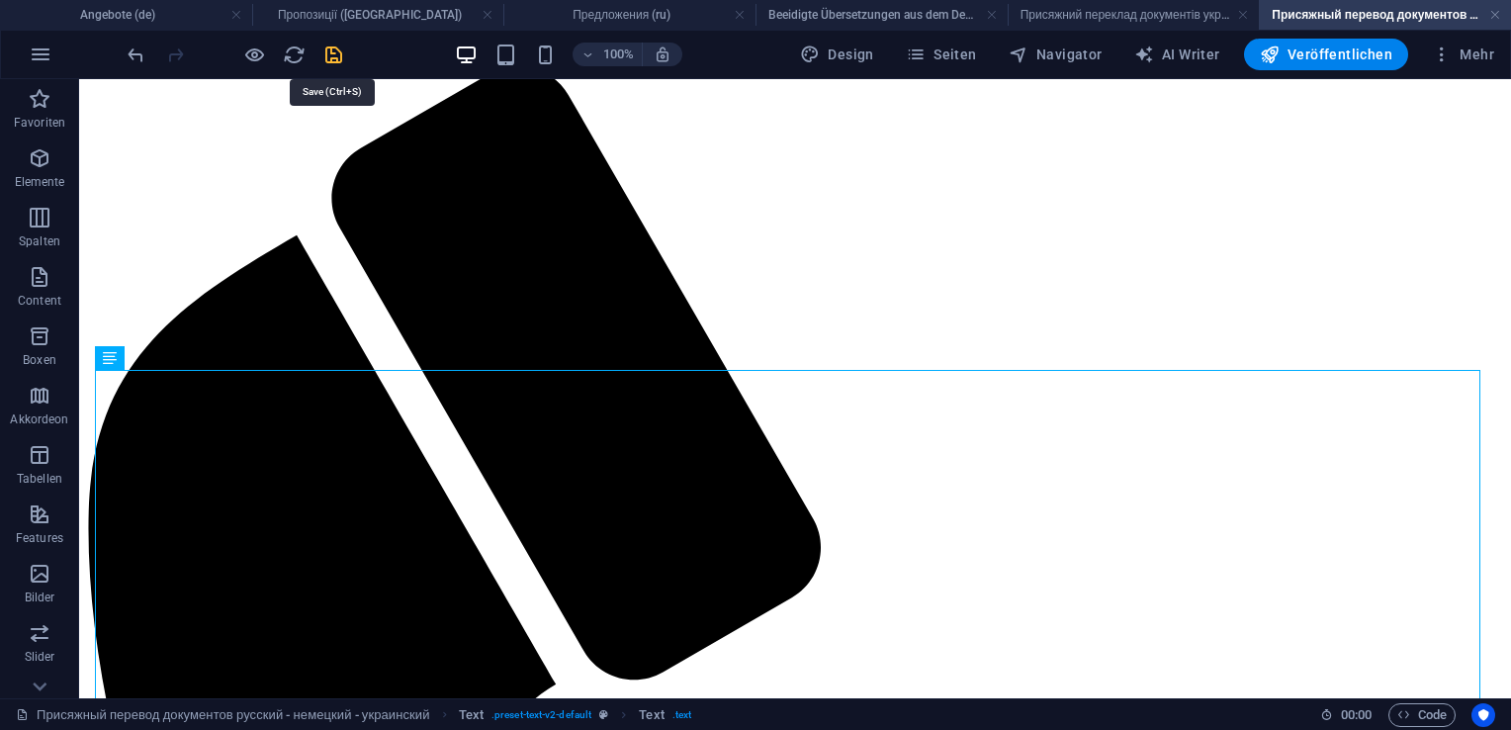
click at [332, 54] on icon "save" at bounding box center [333, 55] width 23 height 23
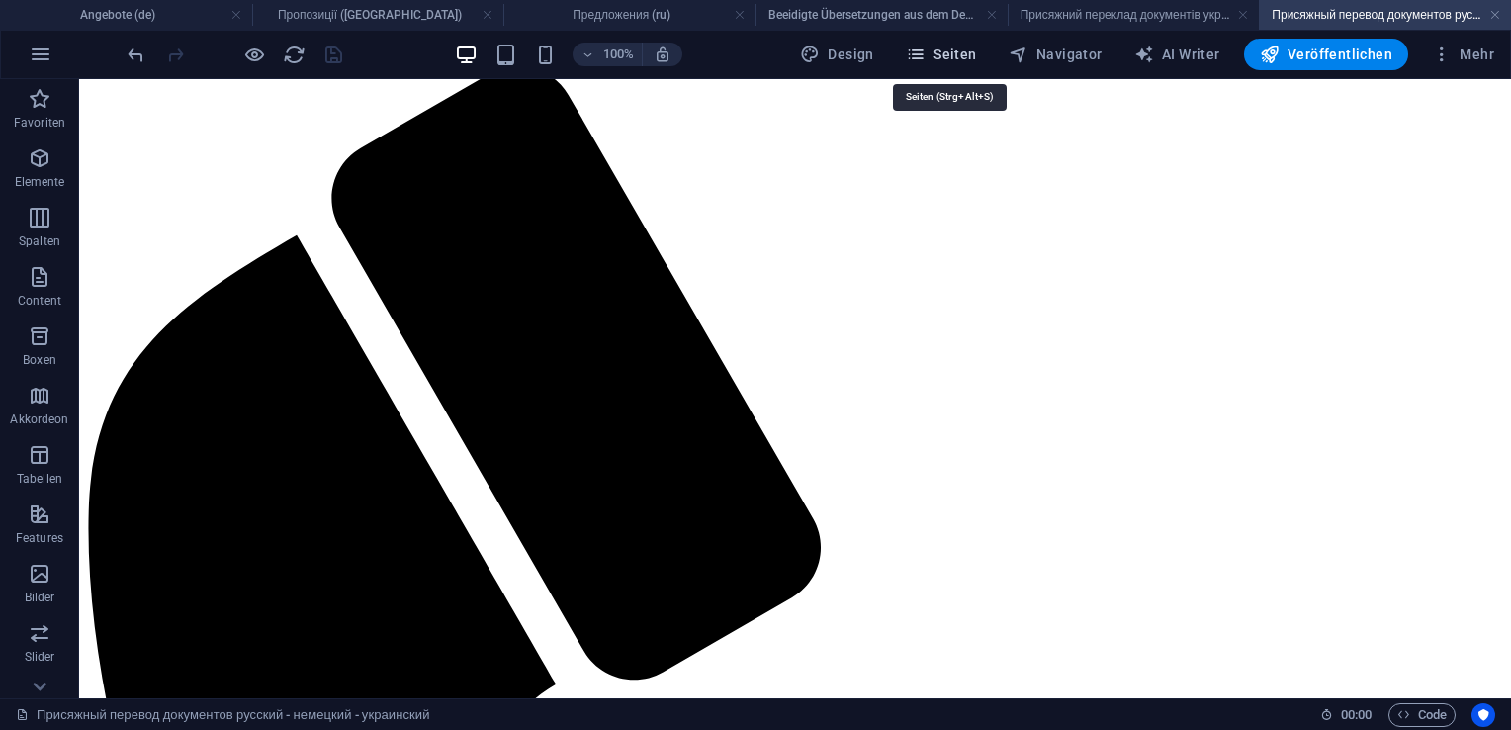
click at [944, 53] on span "Seiten" at bounding box center [941, 55] width 71 height 20
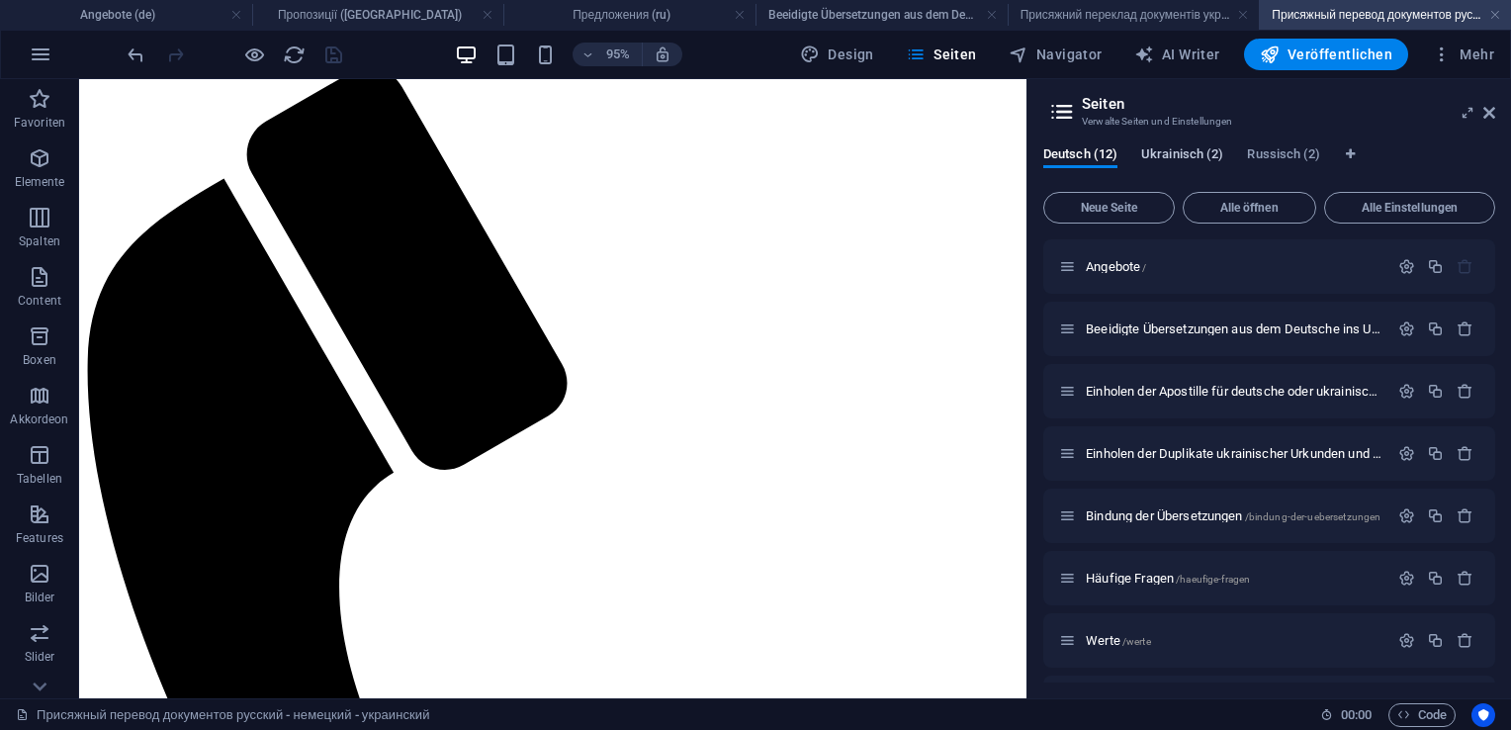
click at [1174, 157] on span "Ukrainisch (2)" at bounding box center [1182, 156] width 82 height 28
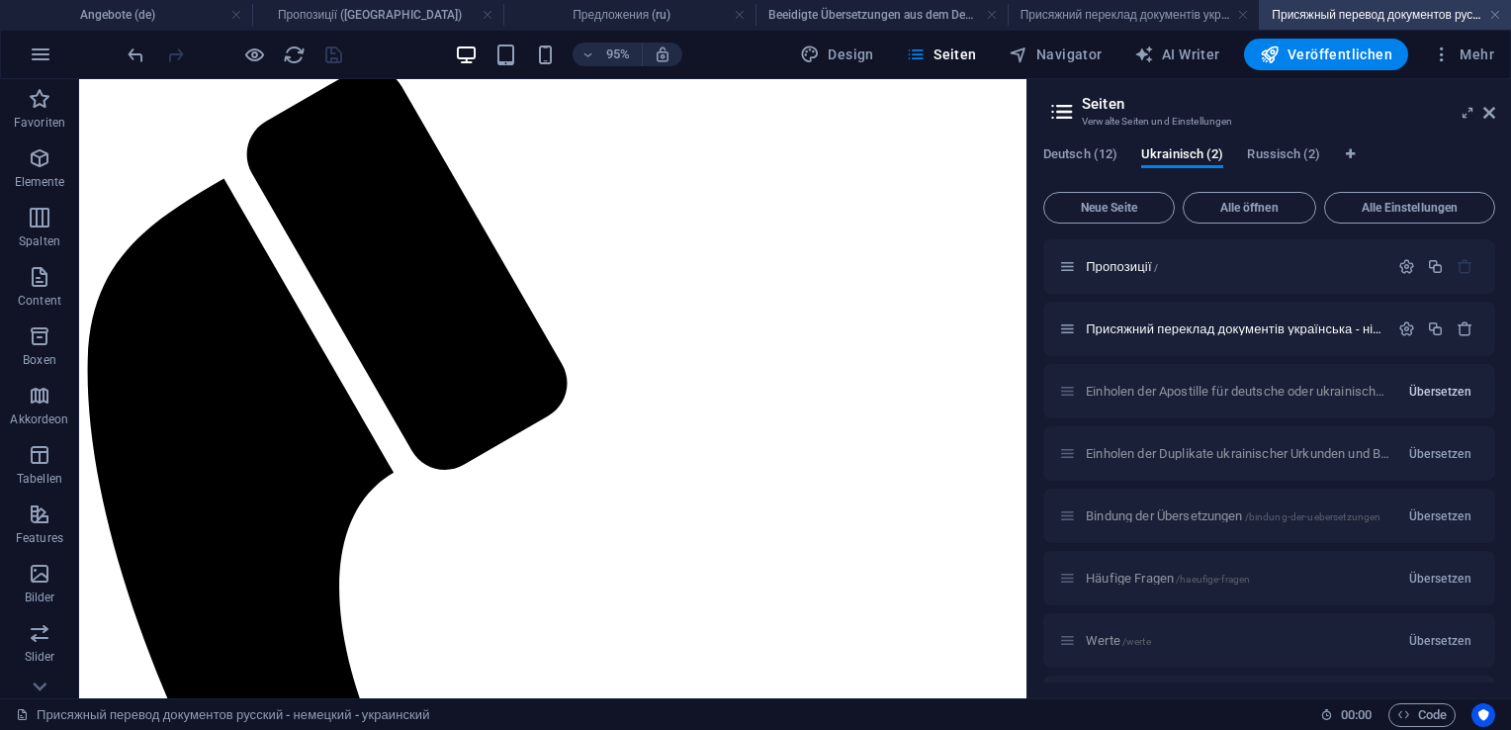
click at [1420, 395] on span "Übersetzen" at bounding box center [1440, 392] width 62 height 16
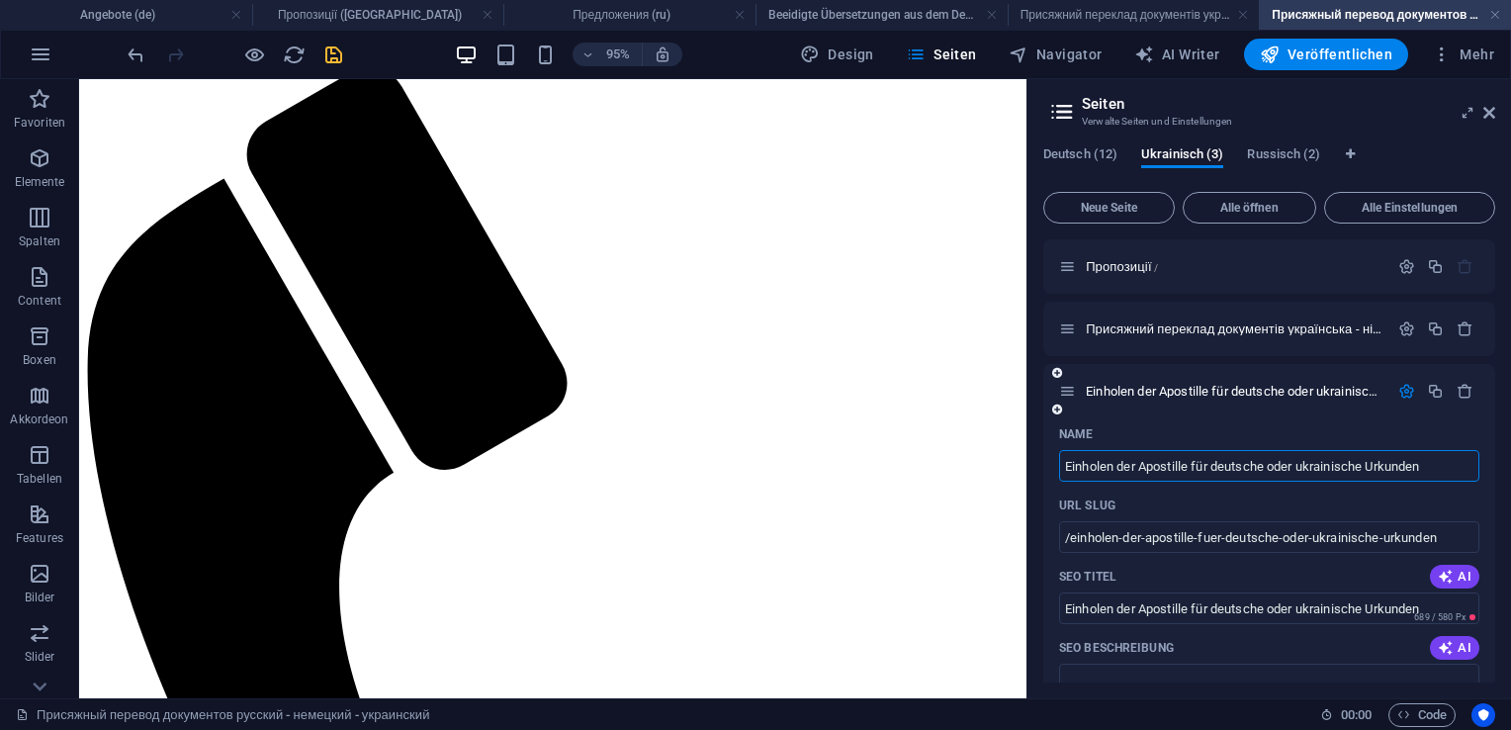
drag, startPoint x: 1435, startPoint y: 467, endPoint x: 1060, endPoint y: 459, distance: 374.9
click at [1060, 459] on input "Einholen der Apostille für deutsche oder ukrainische Urkunden" at bounding box center [1269, 466] width 420 height 32
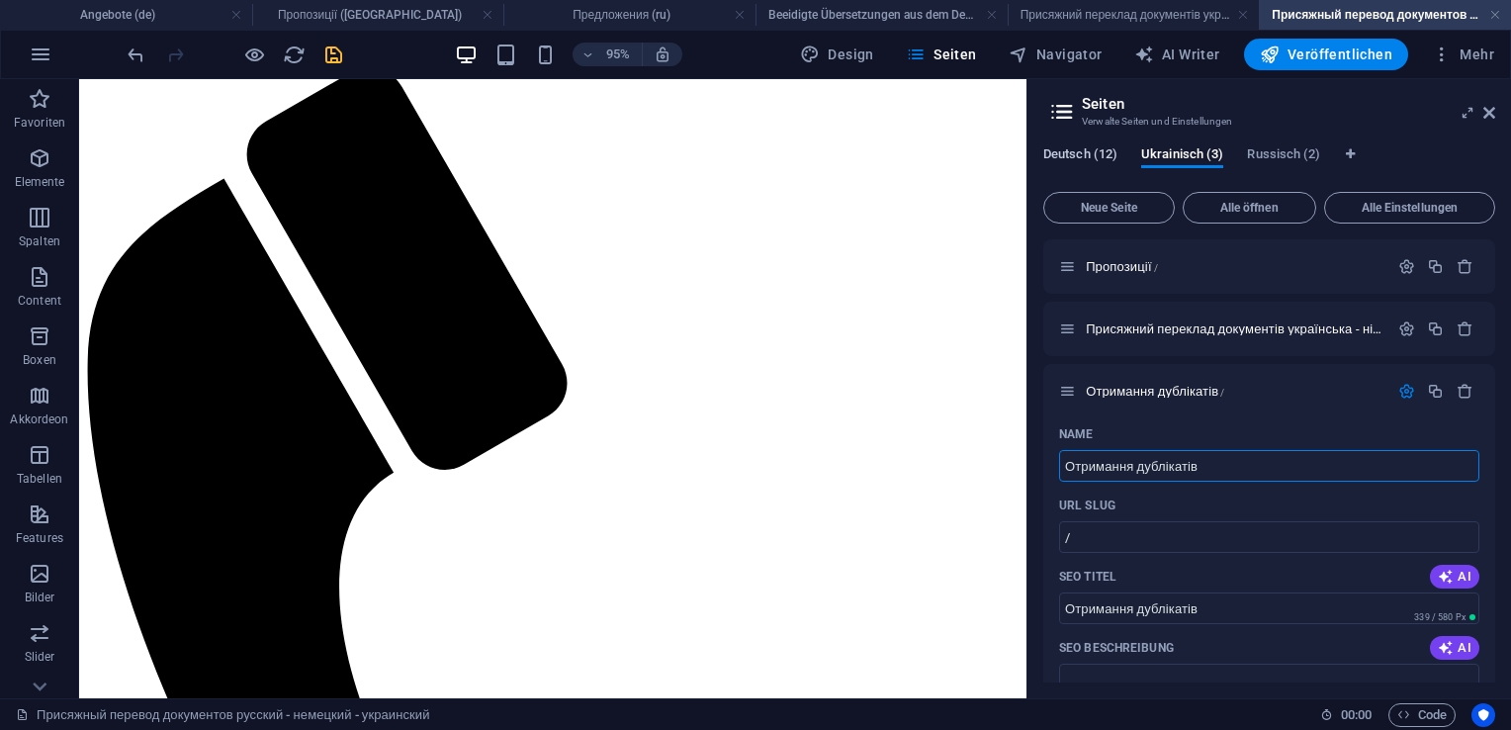
click at [1083, 156] on span "Deutsch (12)" at bounding box center [1080, 156] width 74 height 28
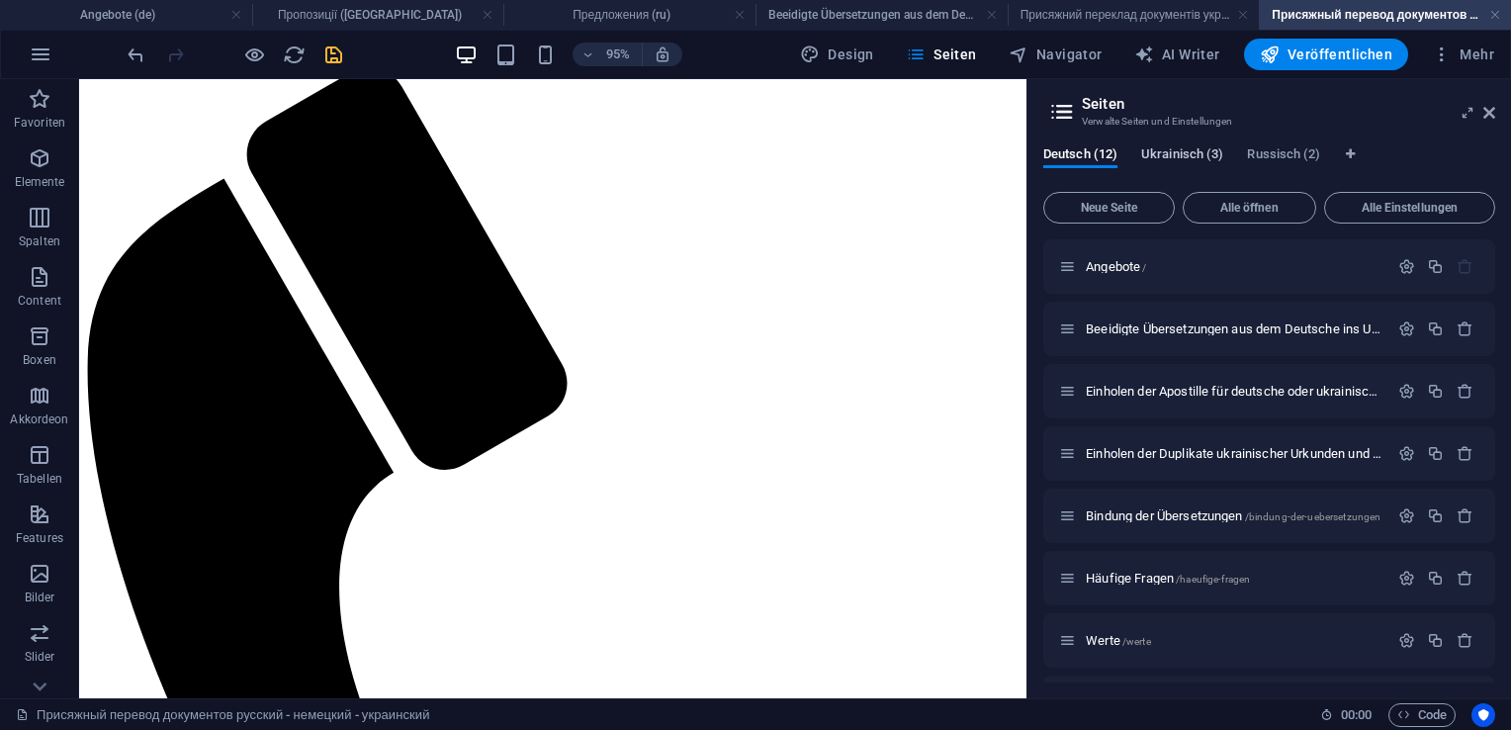
click at [1175, 158] on span "Ukrainisch (3)" at bounding box center [1182, 156] width 82 height 28
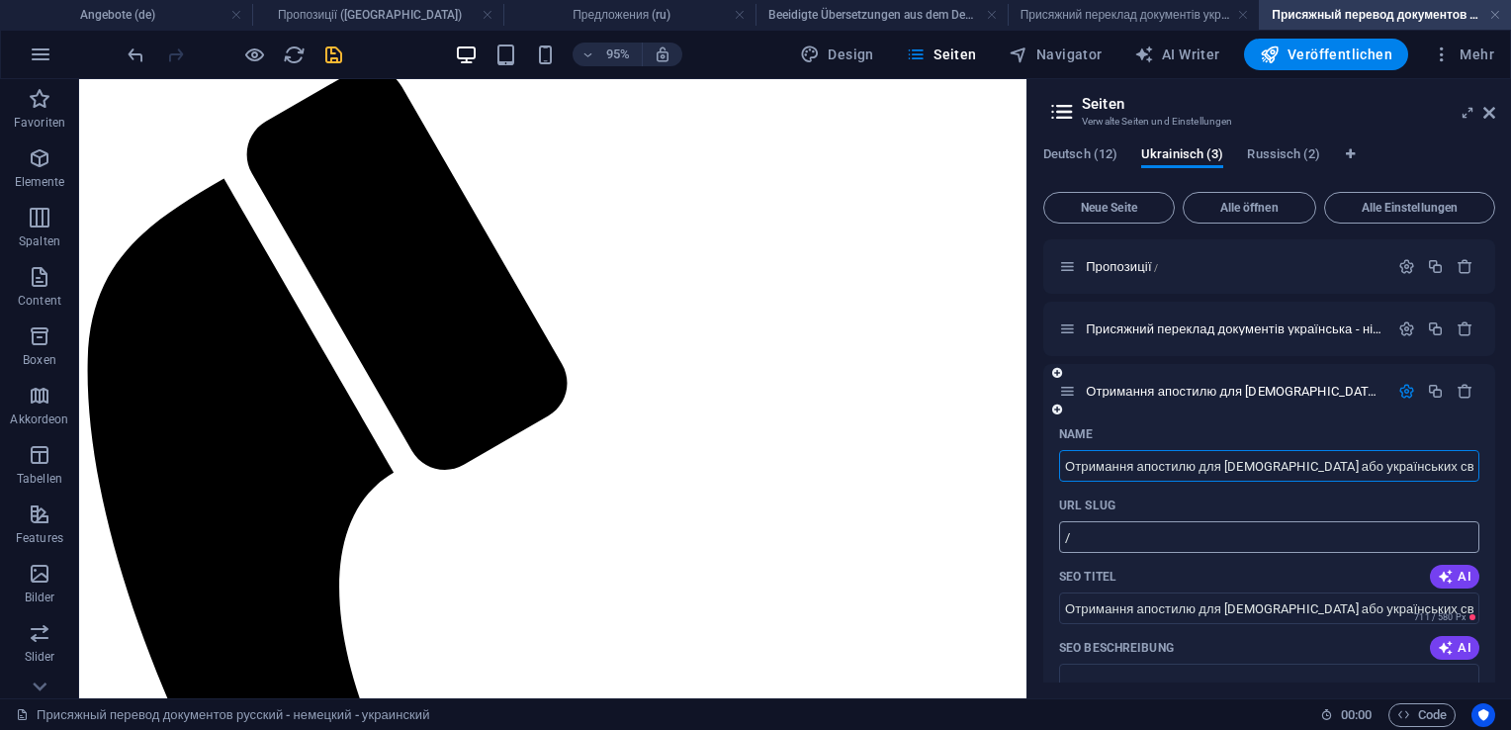
click at [1171, 533] on input "/" at bounding box center [1269, 537] width 420 height 32
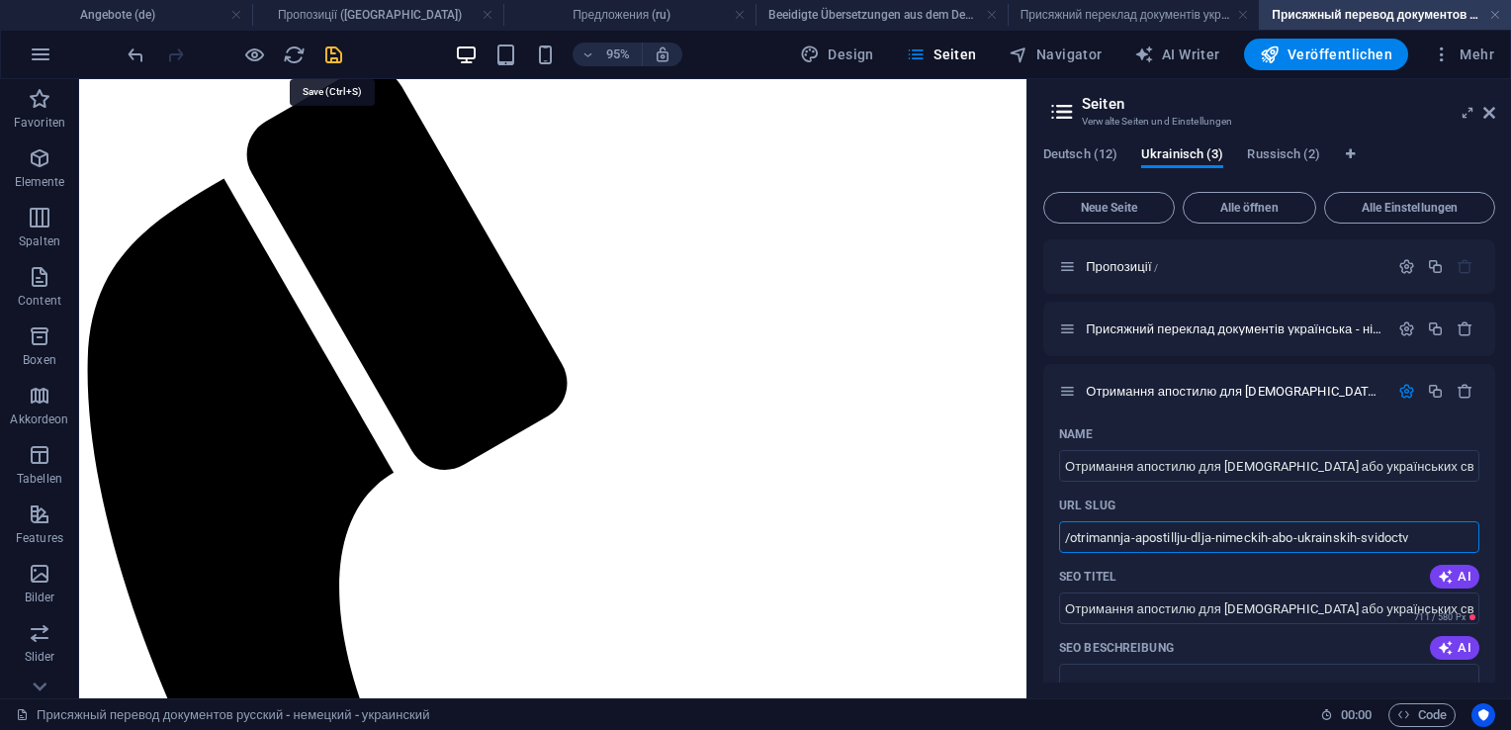
click at [332, 57] on icon "save" at bounding box center [333, 55] width 23 height 23
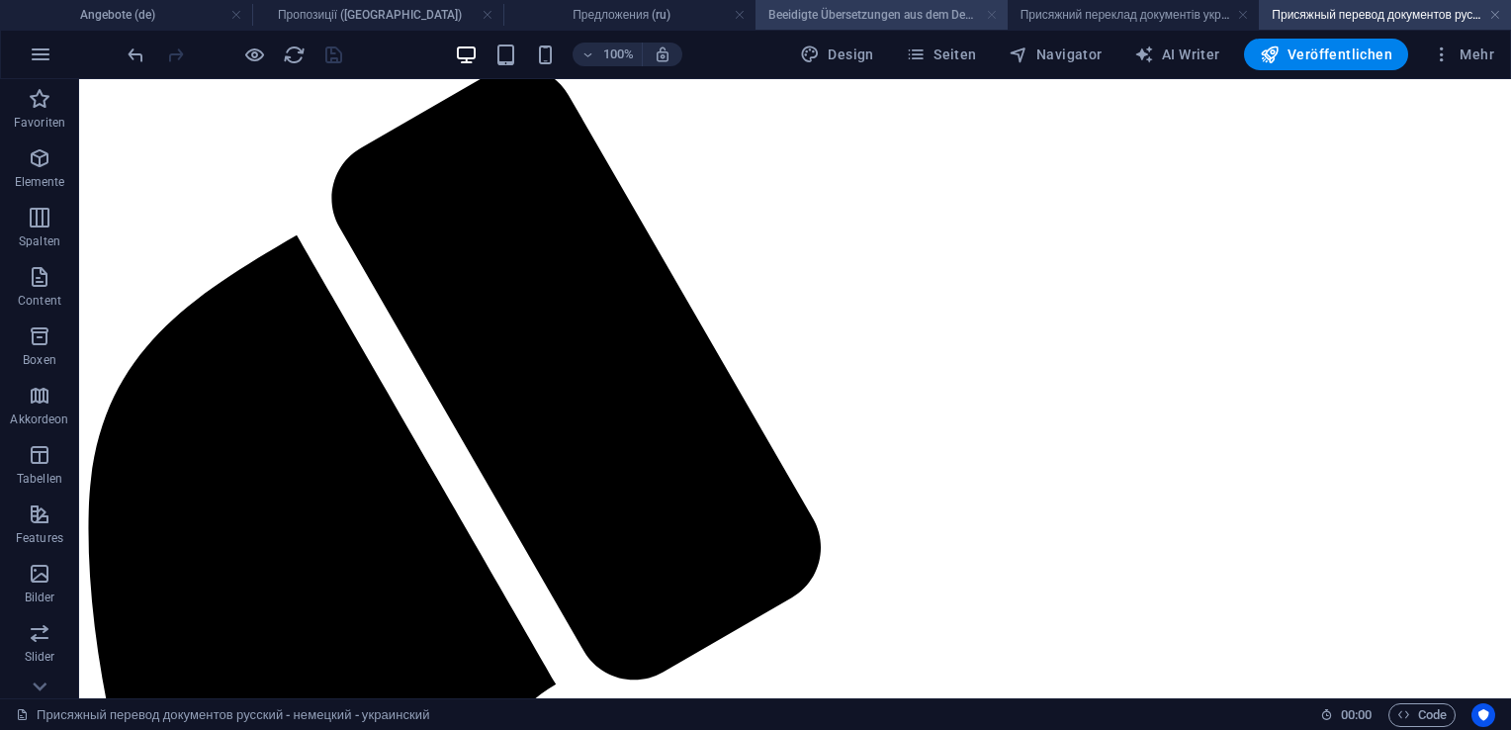
click at [989, 18] on link at bounding box center [992, 15] width 12 height 19
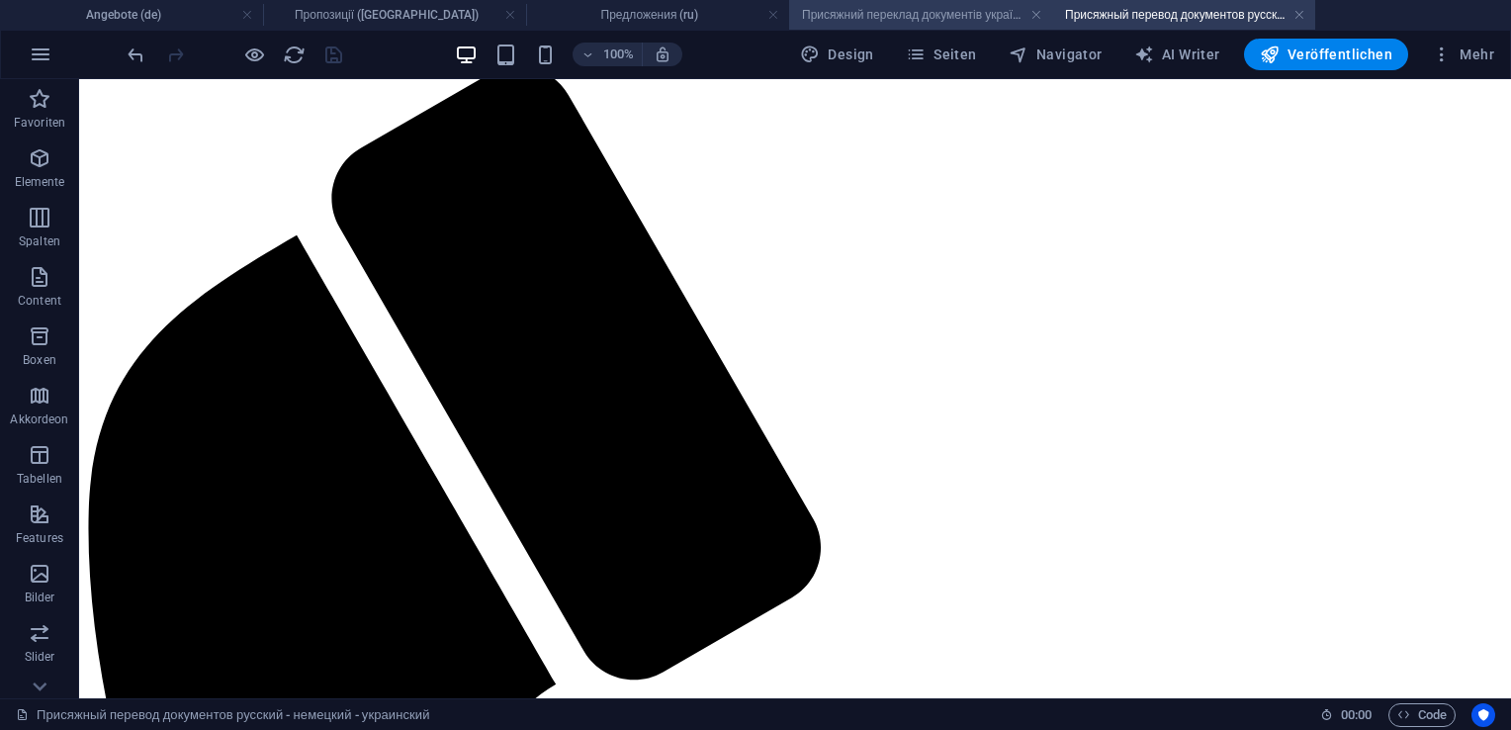
click at [1027, 14] on h4 "[PERSON_NAME] переклад документів українська - німецька - російська ([GEOGRAPHI…" at bounding box center [920, 15] width 263 height 22
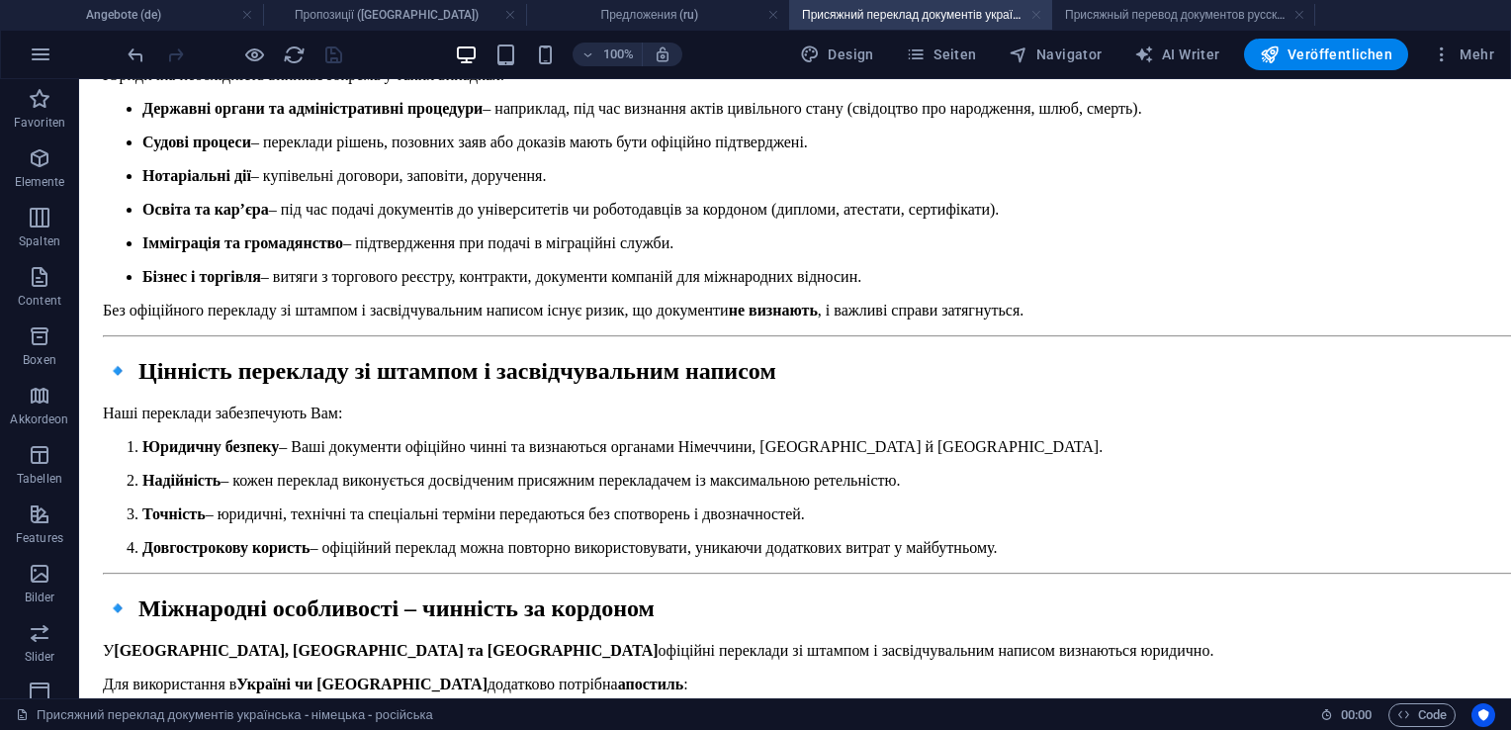
click at [1033, 14] on link at bounding box center [1036, 15] width 12 height 19
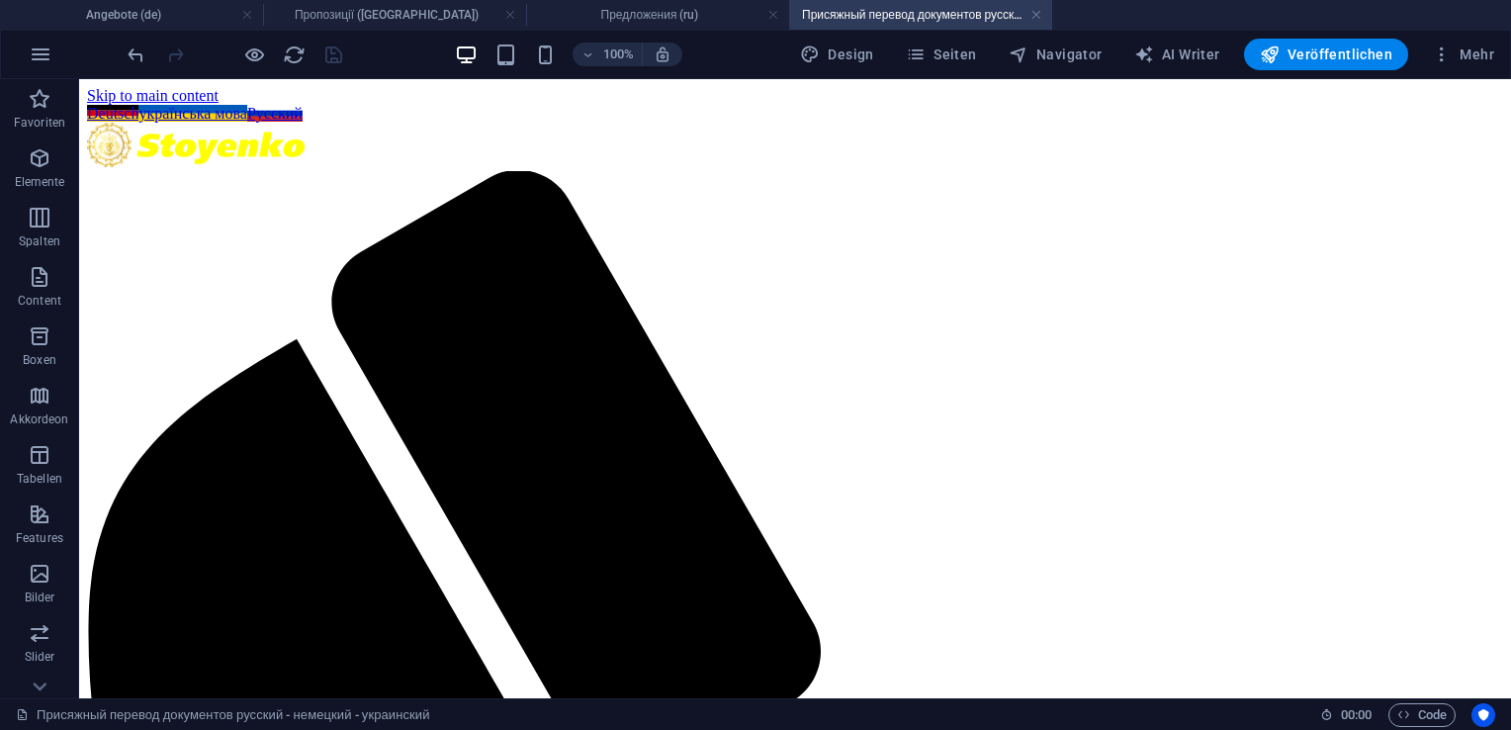
scroll to position [104, 0]
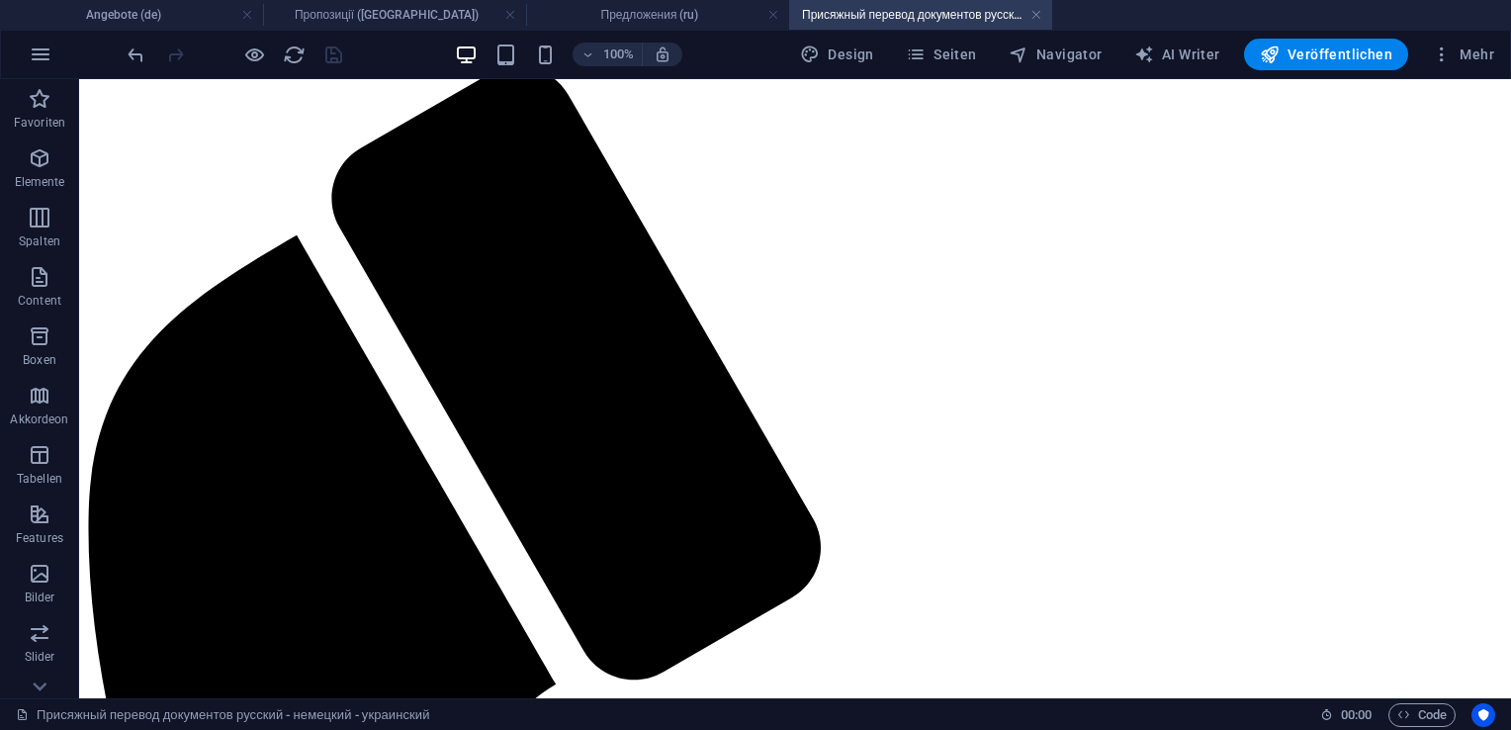
click at [1033, 14] on link at bounding box center [1036, 15] width 12 height 19
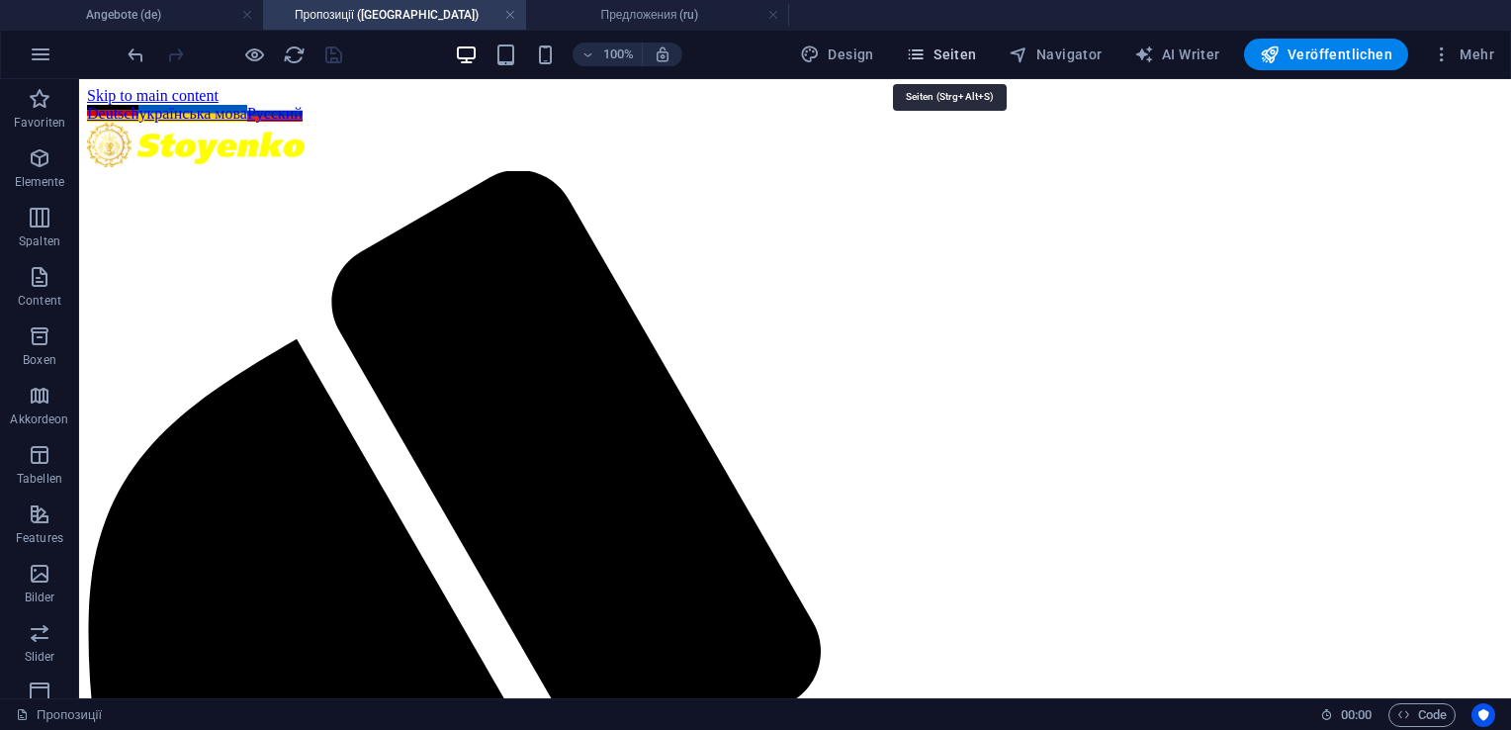
click at [948, 48] on span "Seiten" at bounding box center [941, 55] width 71 height 20
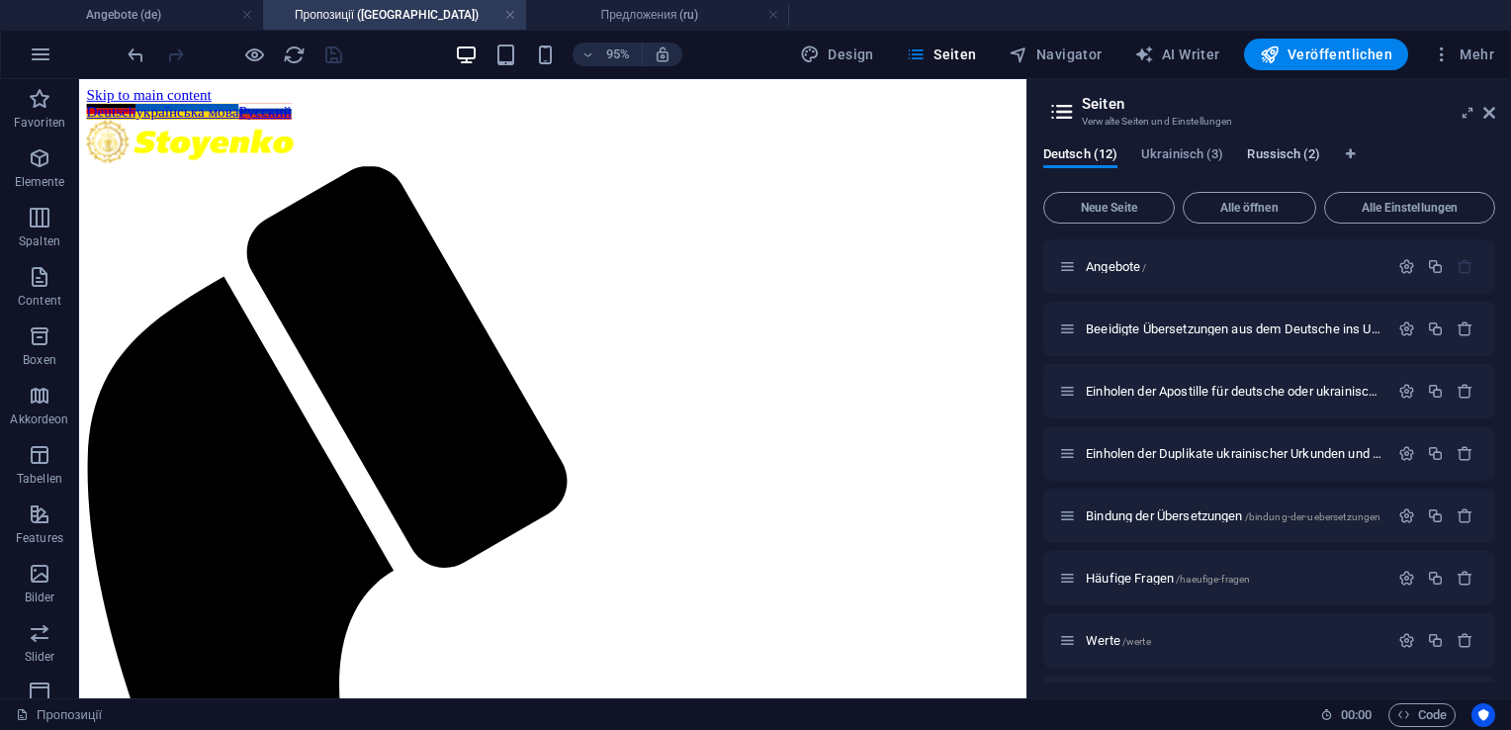
click at [1278, 151] on span "Russisch (2)" at bounding box center [1283, 156] width 73 height 28
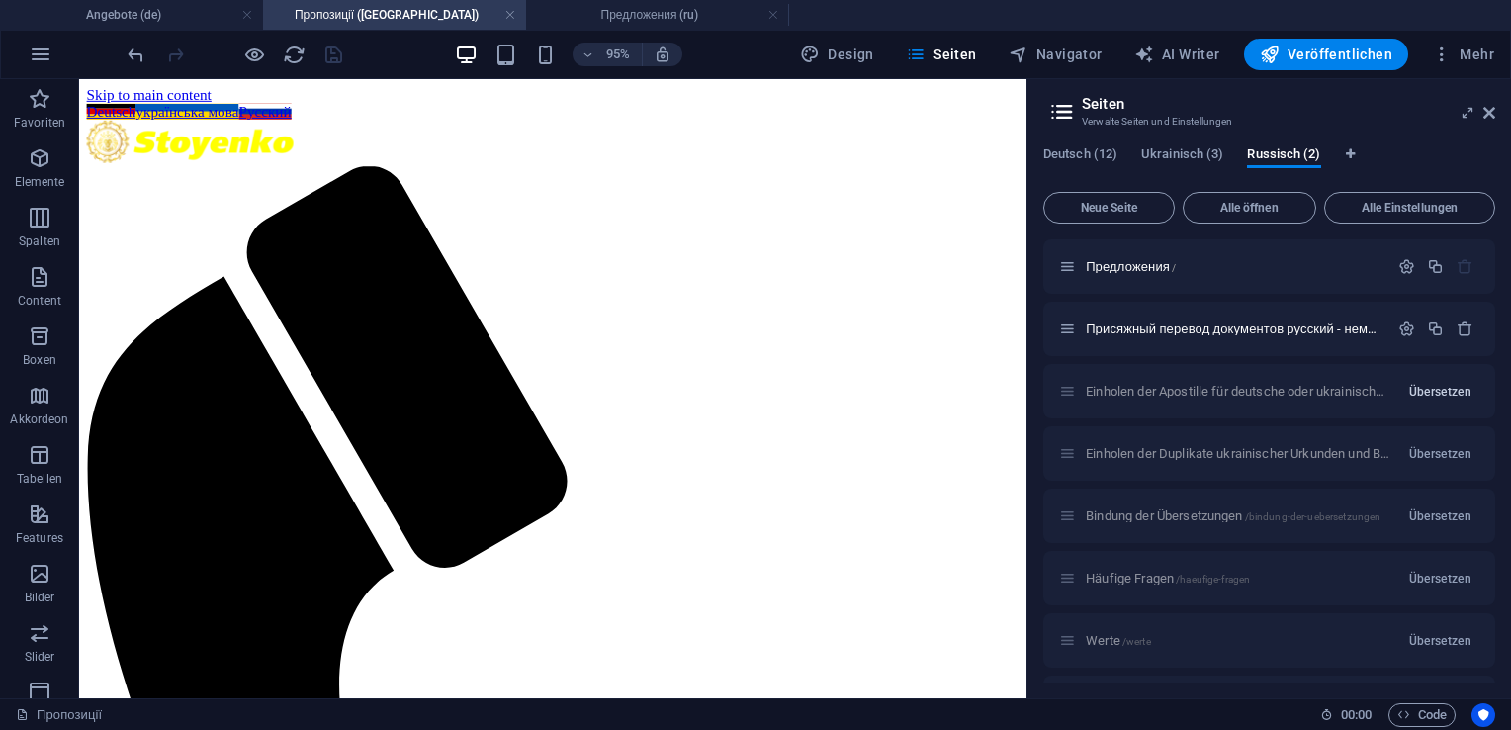
click at [1438, 389] on span "Übersetzen" at bounding box center [1440, 392] width 62 height 16
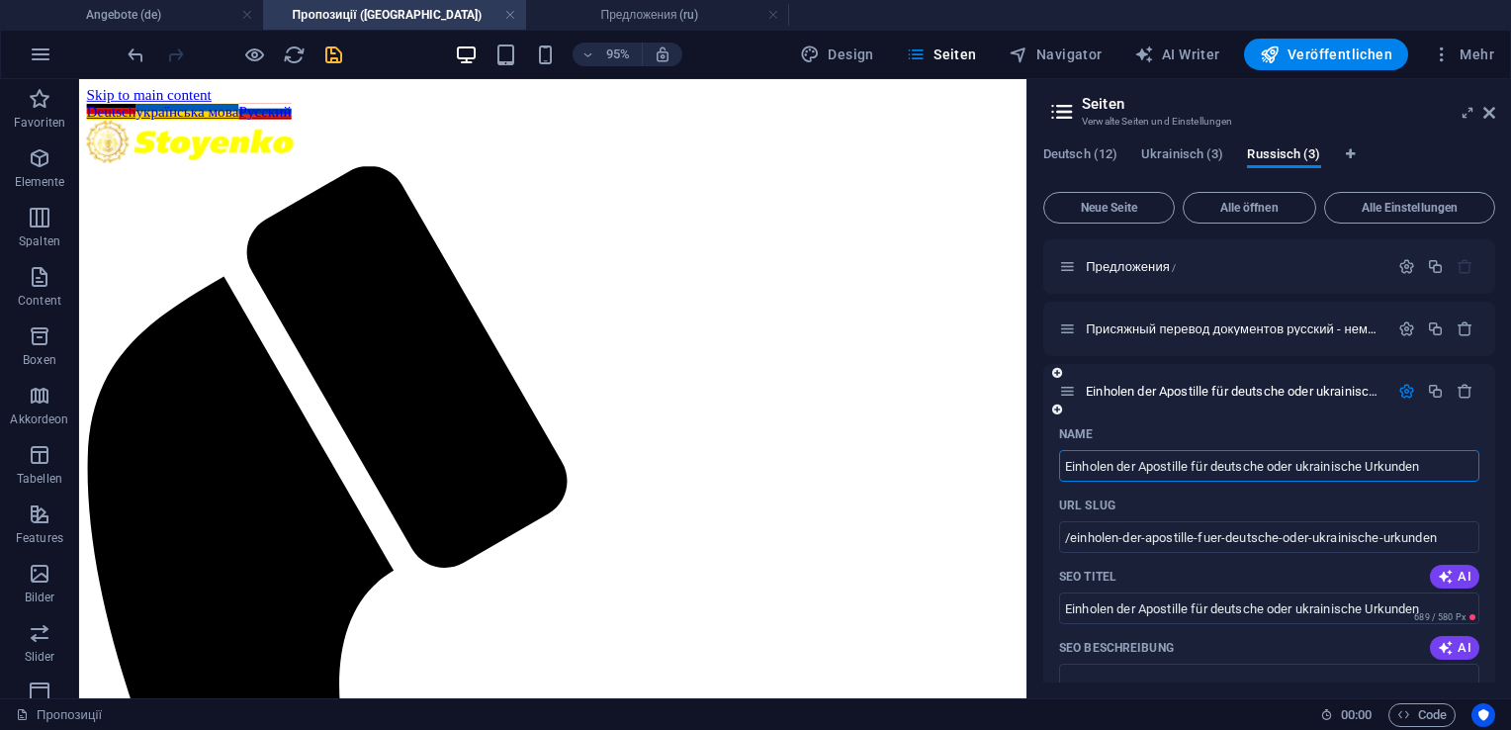
drag, startPoint x: 1442, startPoint y: 460, endPoint x: 1048, endPoint y: 467, distance: 393.7
click at [1089, 542] on input "/" at bounding box center [1269, 537] width 420 height 32
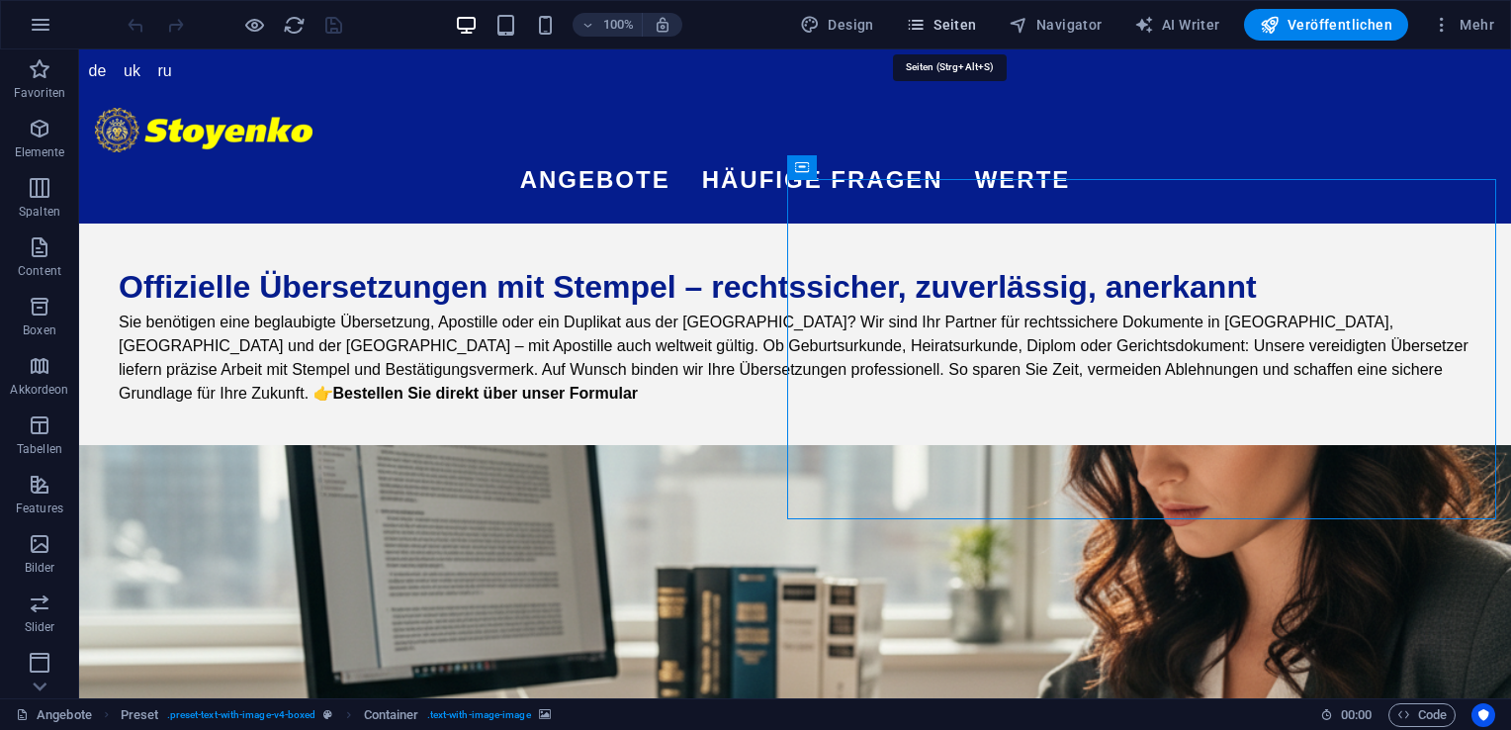
click at [939, 22] on span "Seiten" at bounding box center [941, 25] width 71 height 20
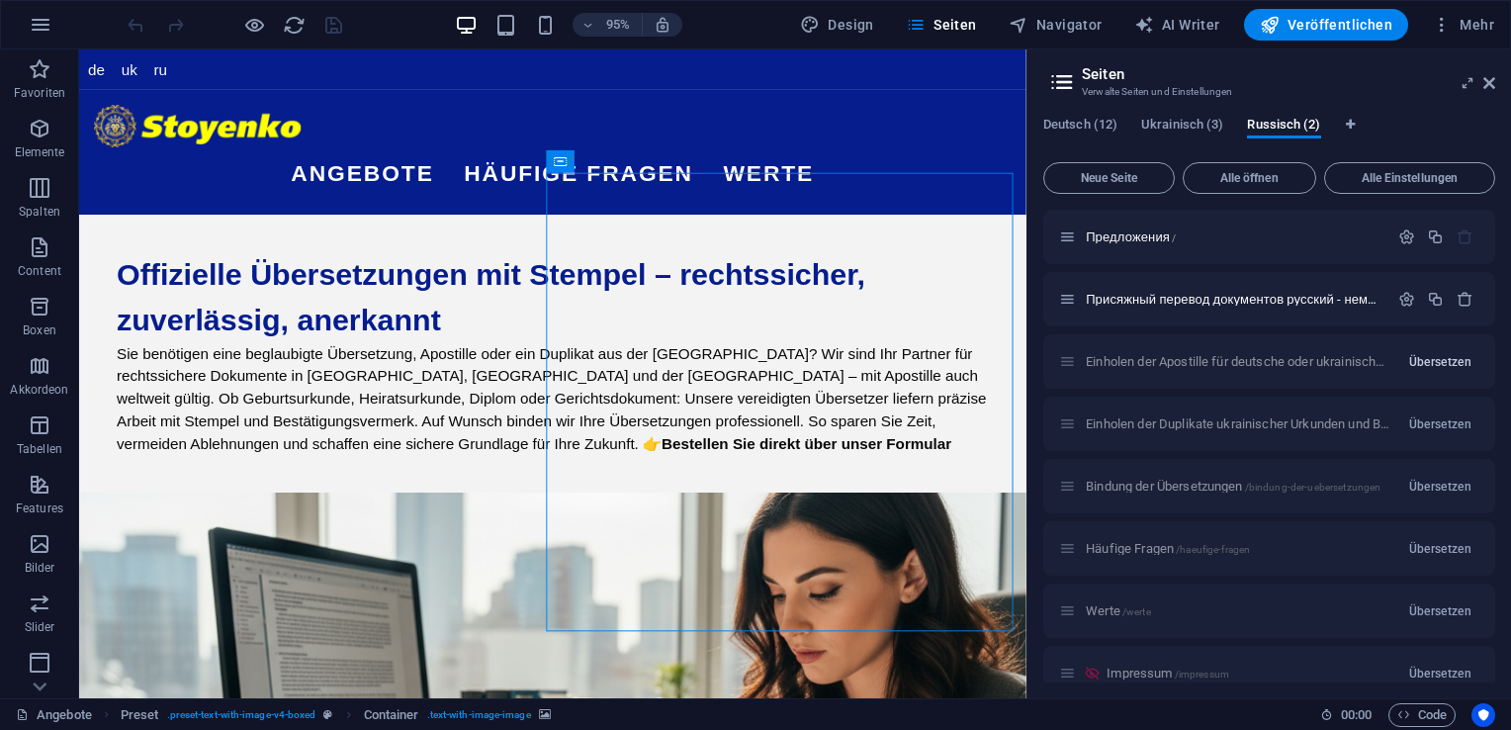
click at [1412, 370] on button "Übersetzen" at bounding box center [1440, 362] width 78 height 32
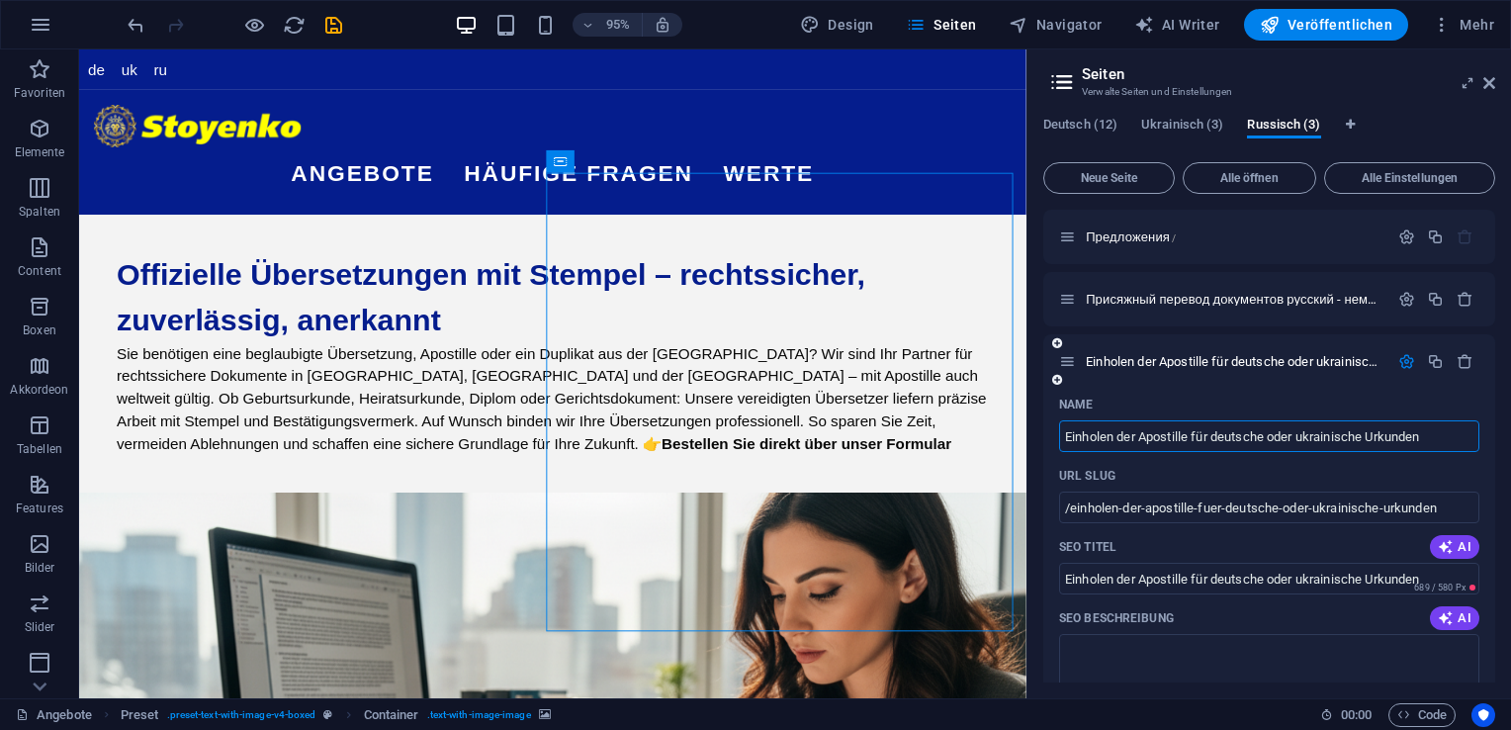
drag, startPoint x: 1435, startPoint y: 437, endPoint x: 1061, endPoint y: 434, distance: 373.8
click at [1061, 434] on input "Einholen der Apostille für deutsche oder ukrainische Urkunden" at bounding box center [1269, 436] width 420 height 32
type input "/"
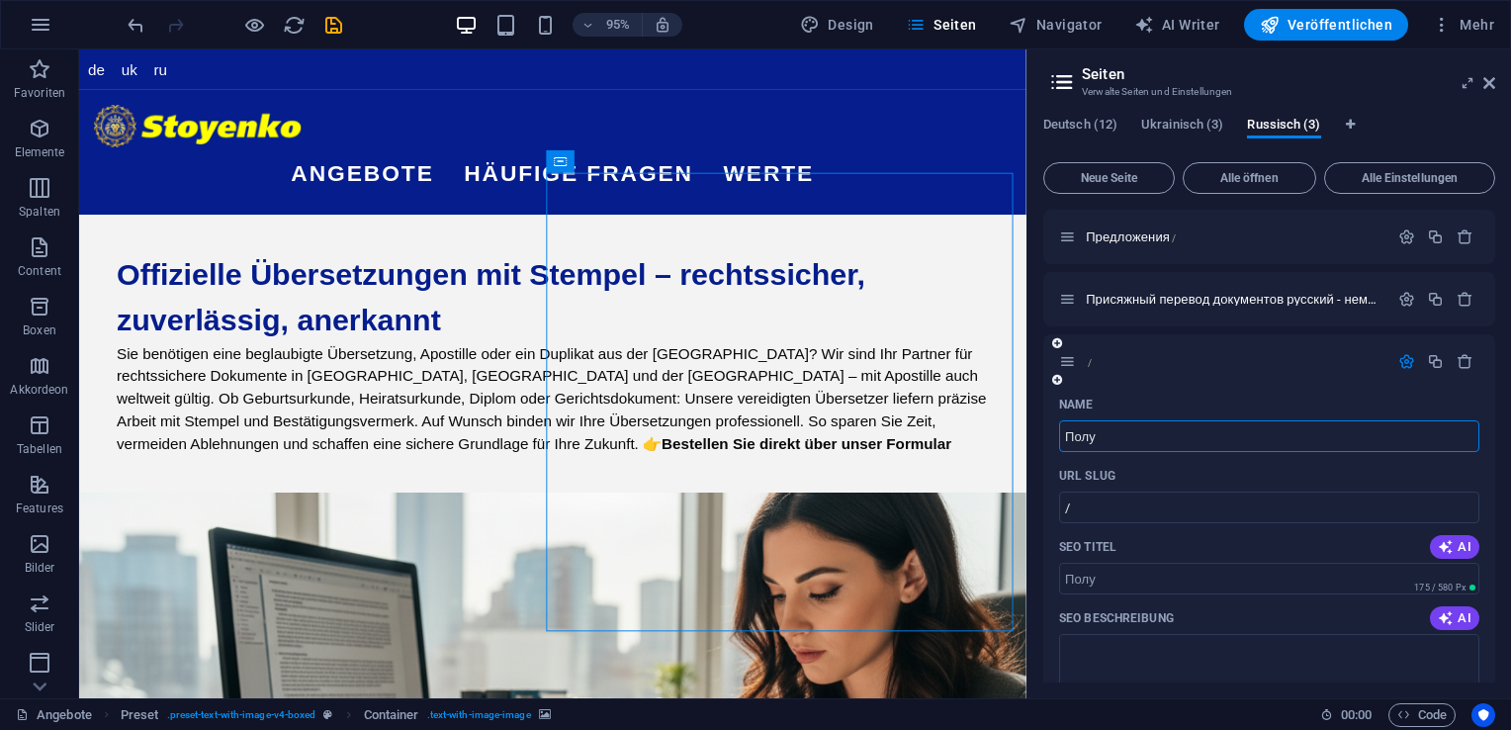
type input "Получ"
type input "Полу"
type input "Получе"
type input "Получ"
type input "Получен"
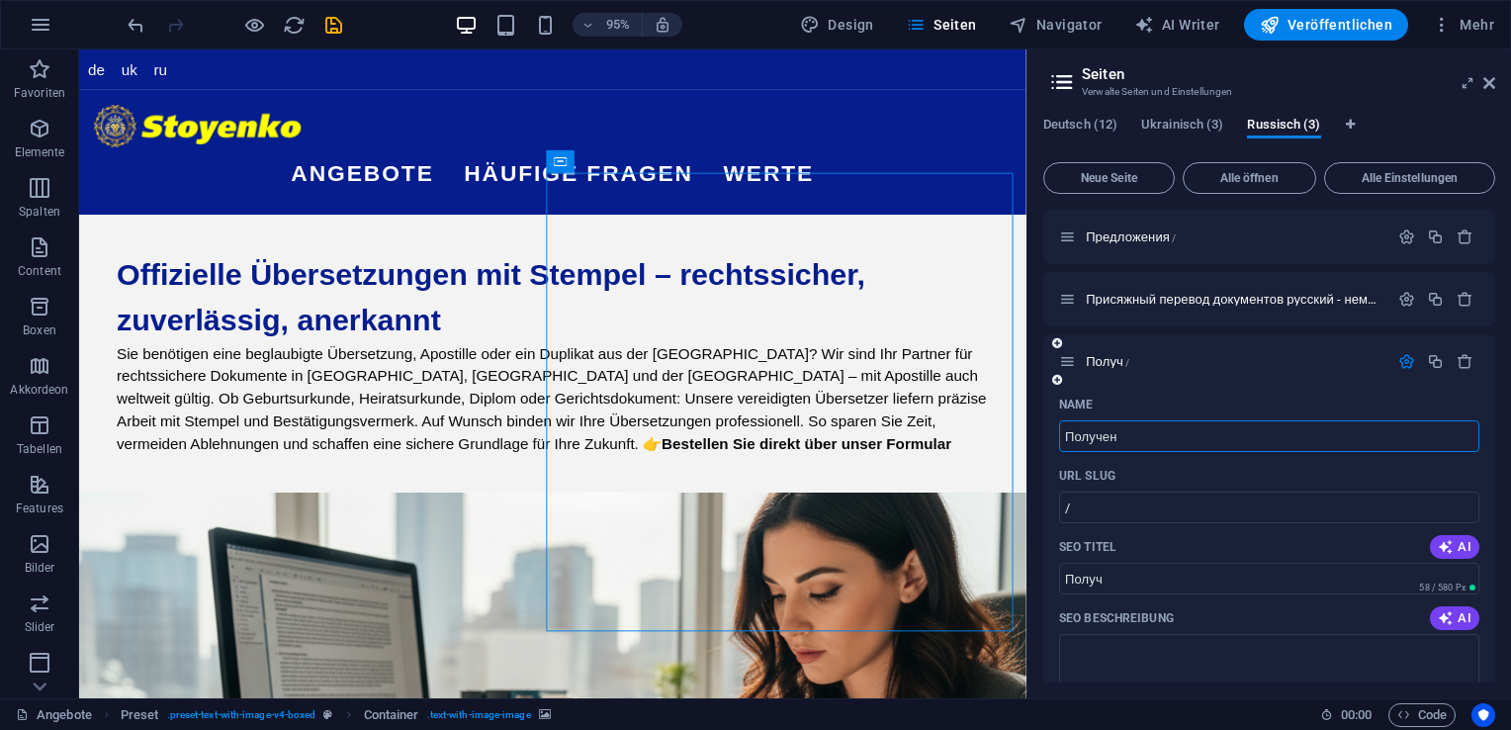
type input "Получен"
type input "Получение"
type input "Получение ап"
type input "Получение [PERSON_NAME]"
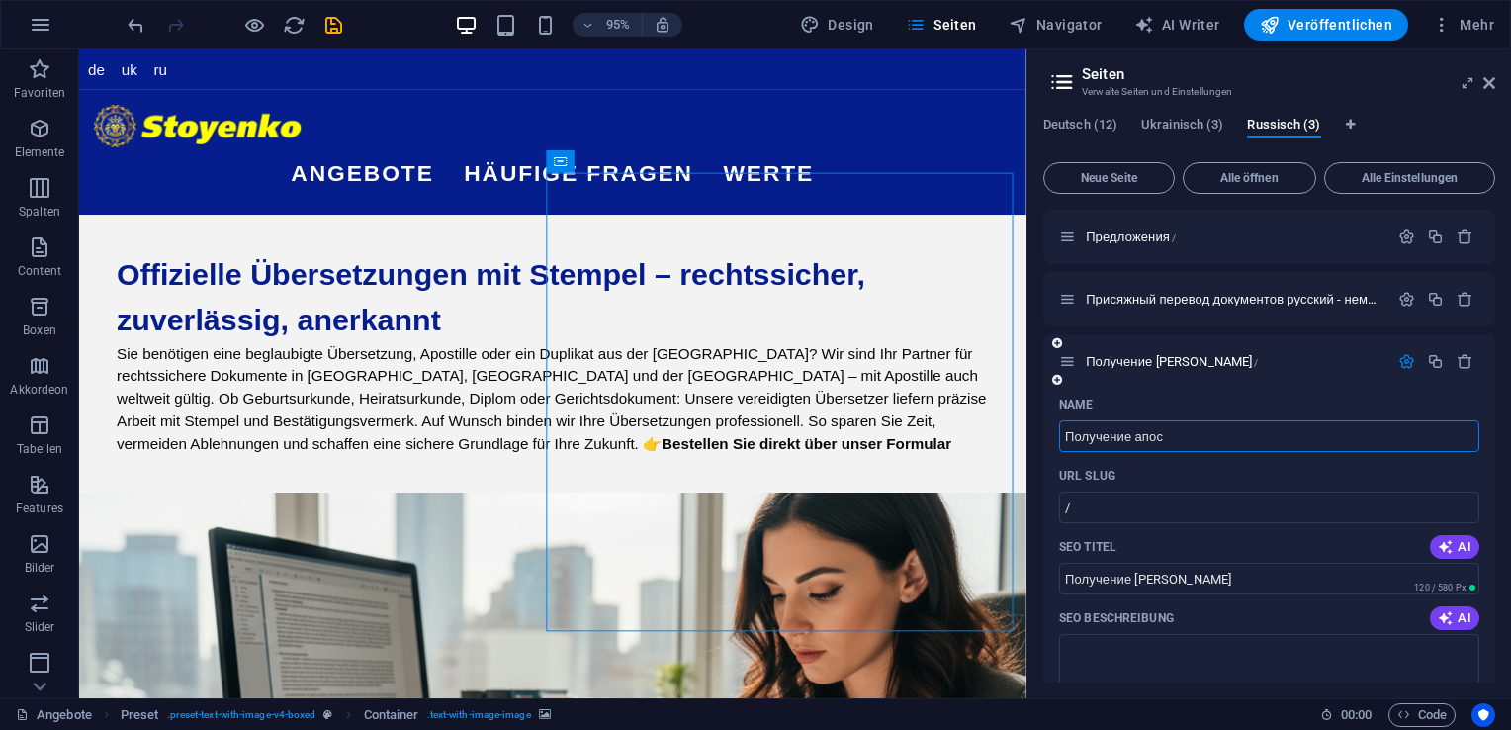
type input "Получение апос"
type input "Получение апоси"
type input "Получение апос"
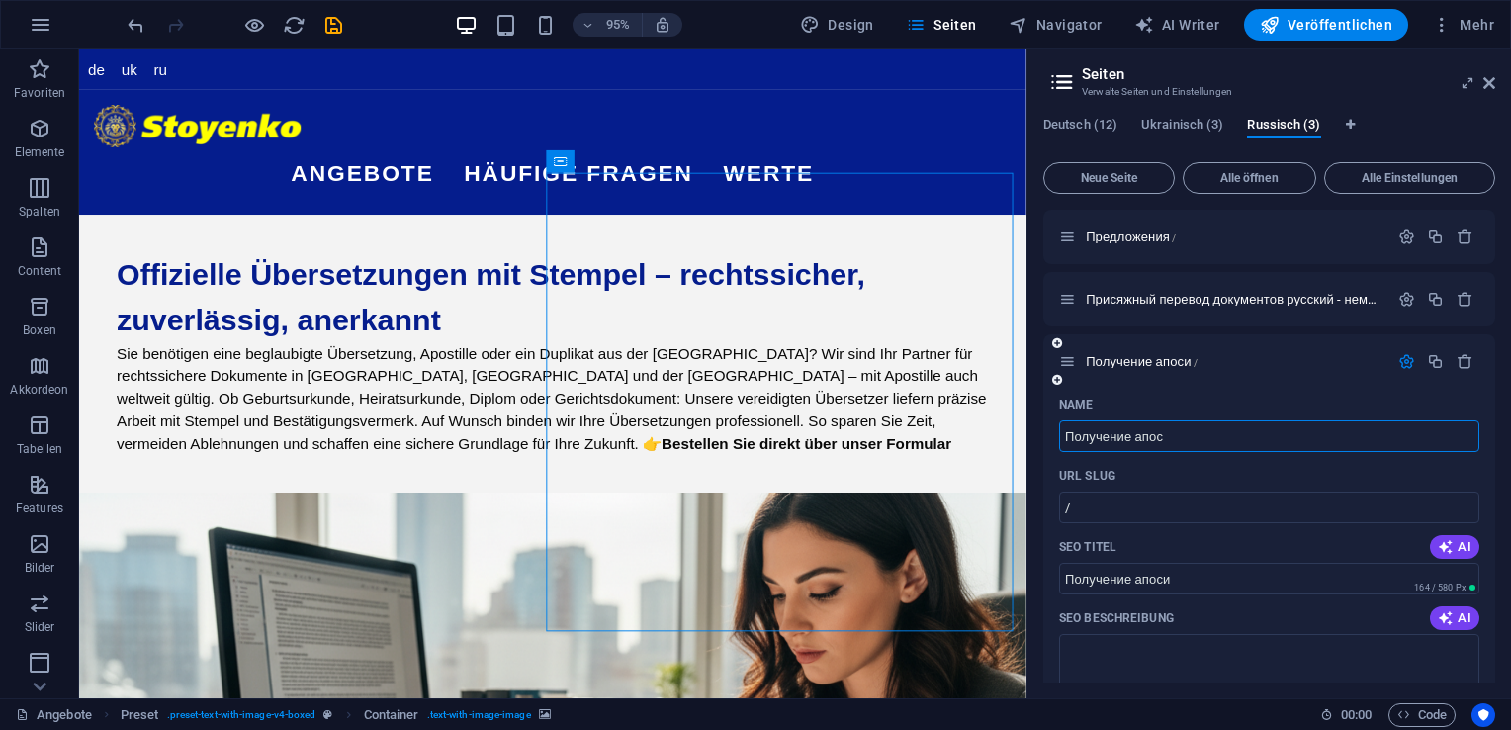
type input "Получение апос"
type input "Получение апостиля для немецкий"
type input "Получение апостиля для немецких"
type input "Получение апостиля для [DEMOGRAPHIC_DATA]"
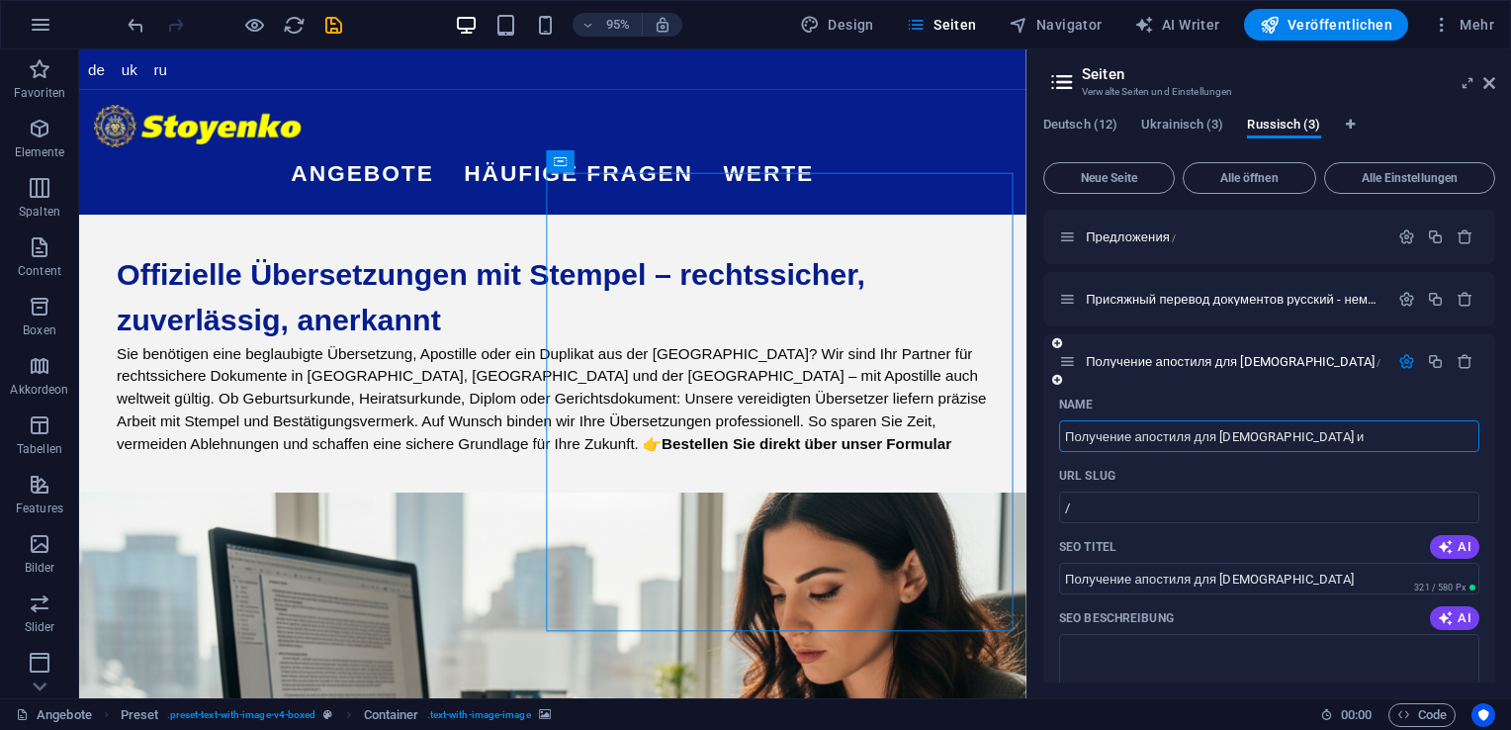
type input "Получение апостиля для немецких ил"
type input "Получение апостиля для немецких"
type input "Получение апостиля для немецких или украински"
type input "Получение апостиля для немецких или [DEMOGRAPHIC_DATA]"
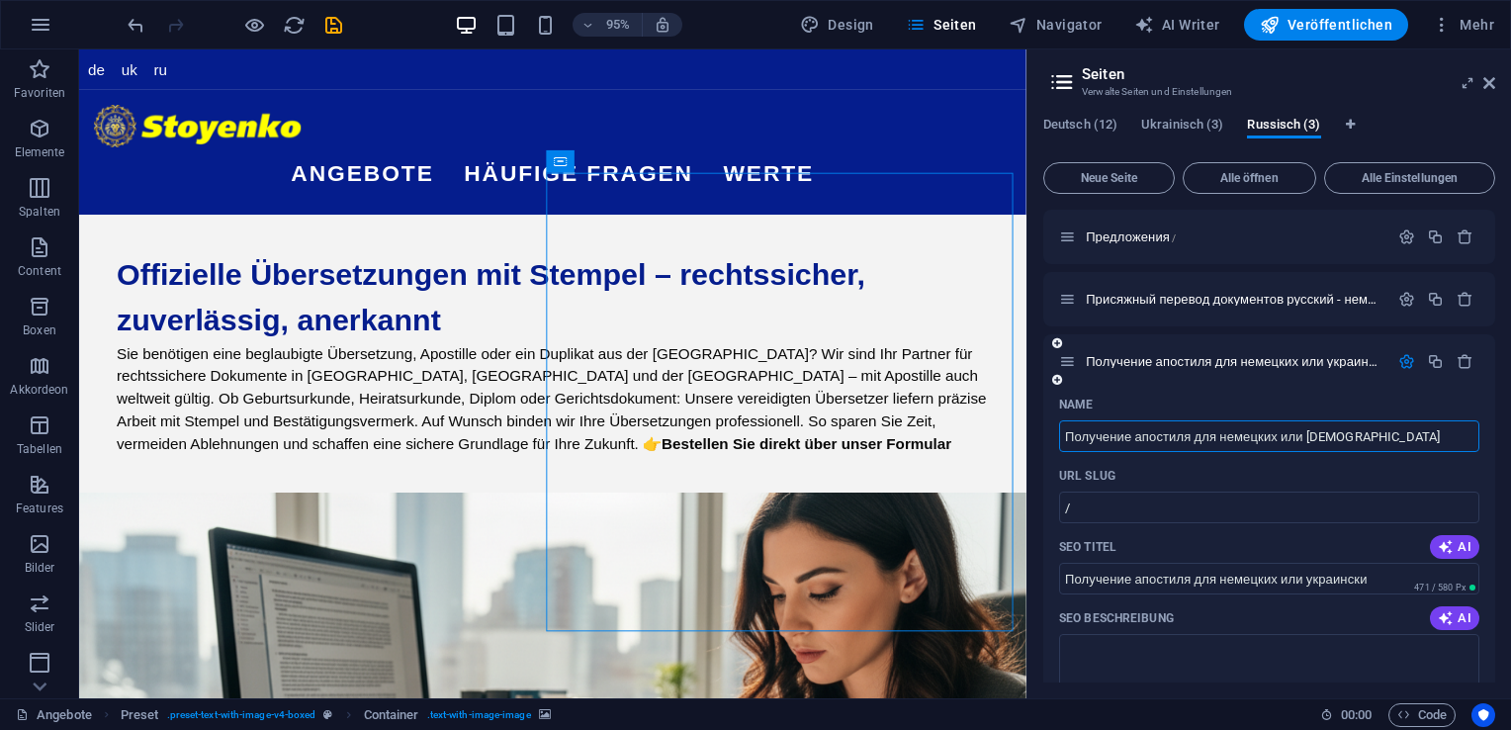
type input "Получение апостиля для немецких или [DEMOGRAPHIC_DATA]"
type input "Получение апостиля для немецких или украинских свид"
type input "Получение апостиля для немецких или украинских сви"
type input "Получение апостиля для немецких или украинских свидетельств"
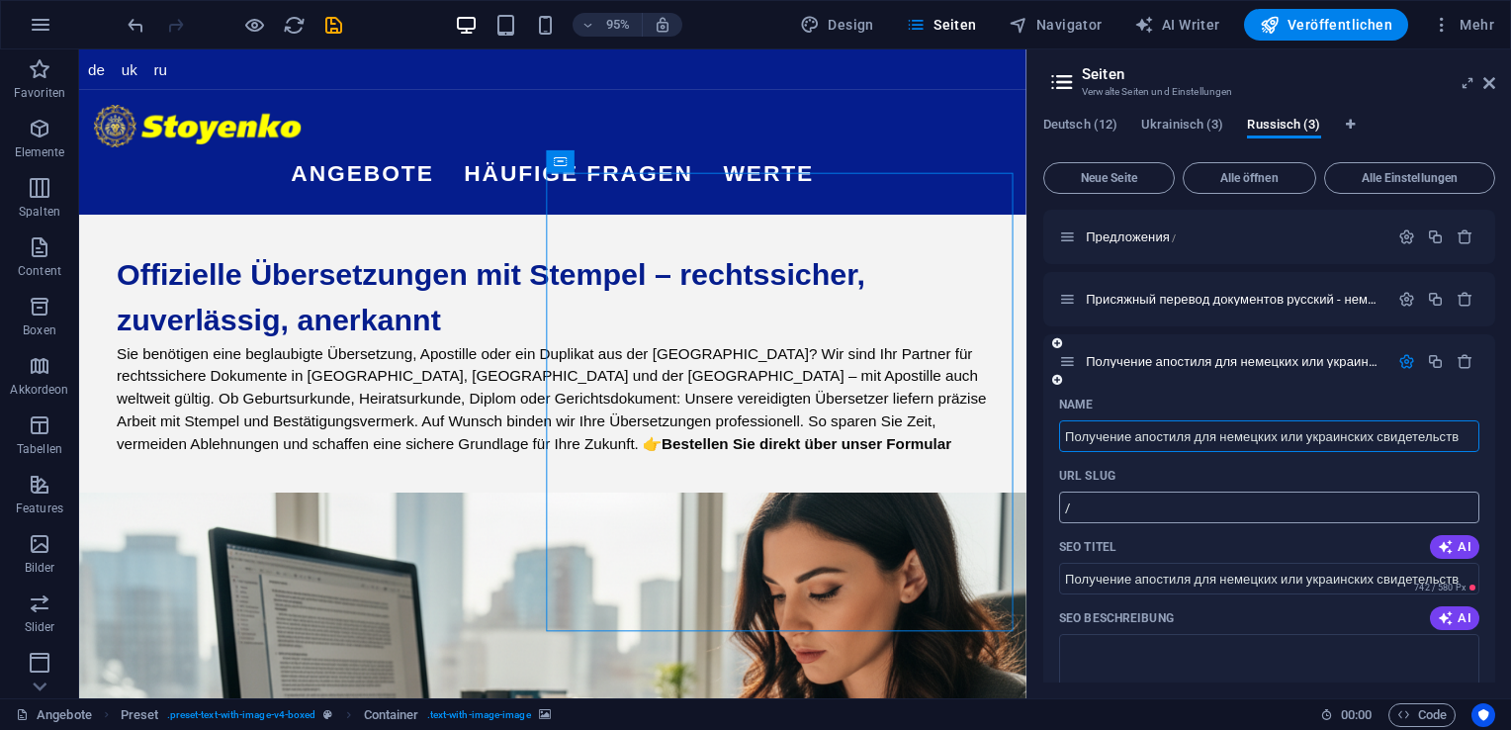
type input "Получение апостиля для немецких или украинских свидетельств"
click at [1096, 509] on input "/" at bounding box center [1269, 508] width 420 height 32
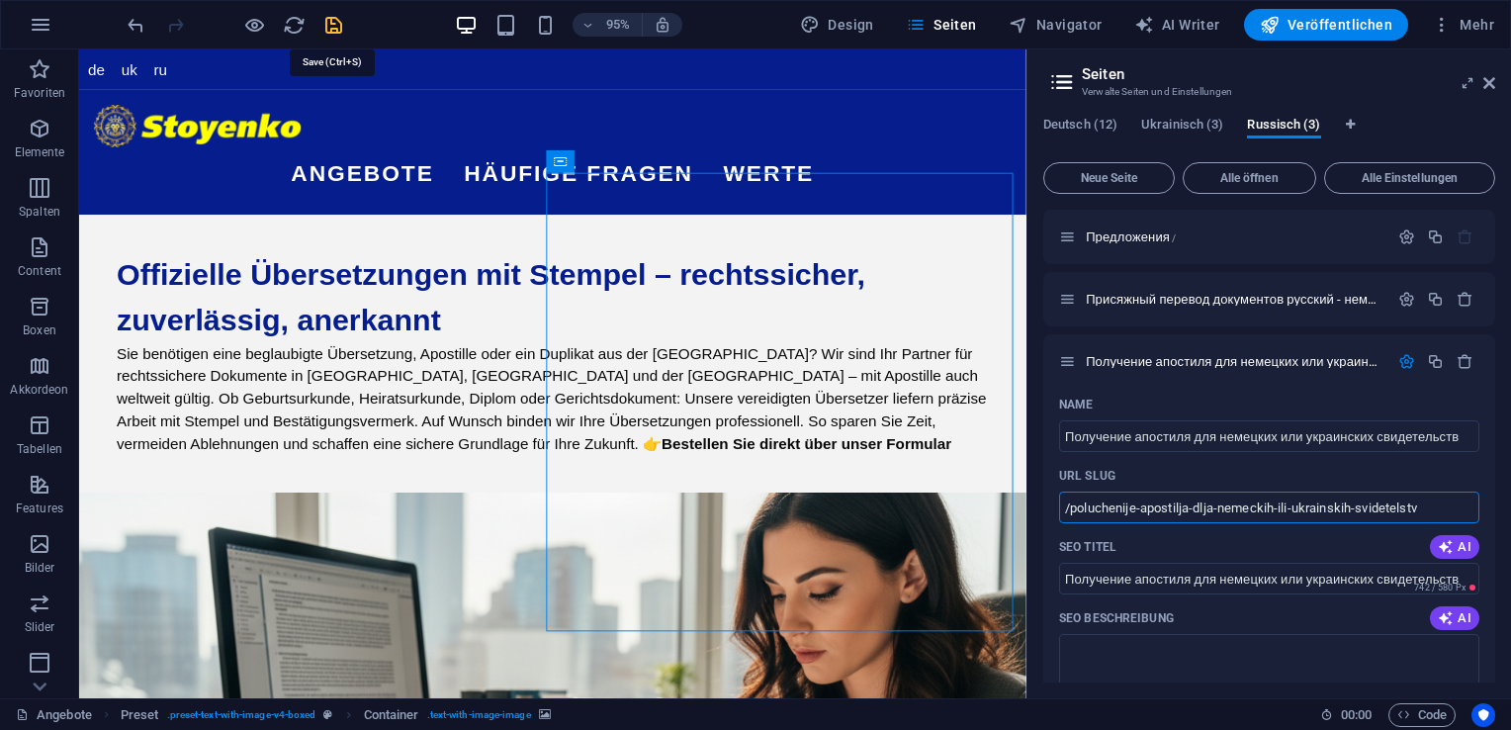
type input "/poluchenije-apostilja-dlja-nemeckih-ili-ukrainskih-svidetelstv"
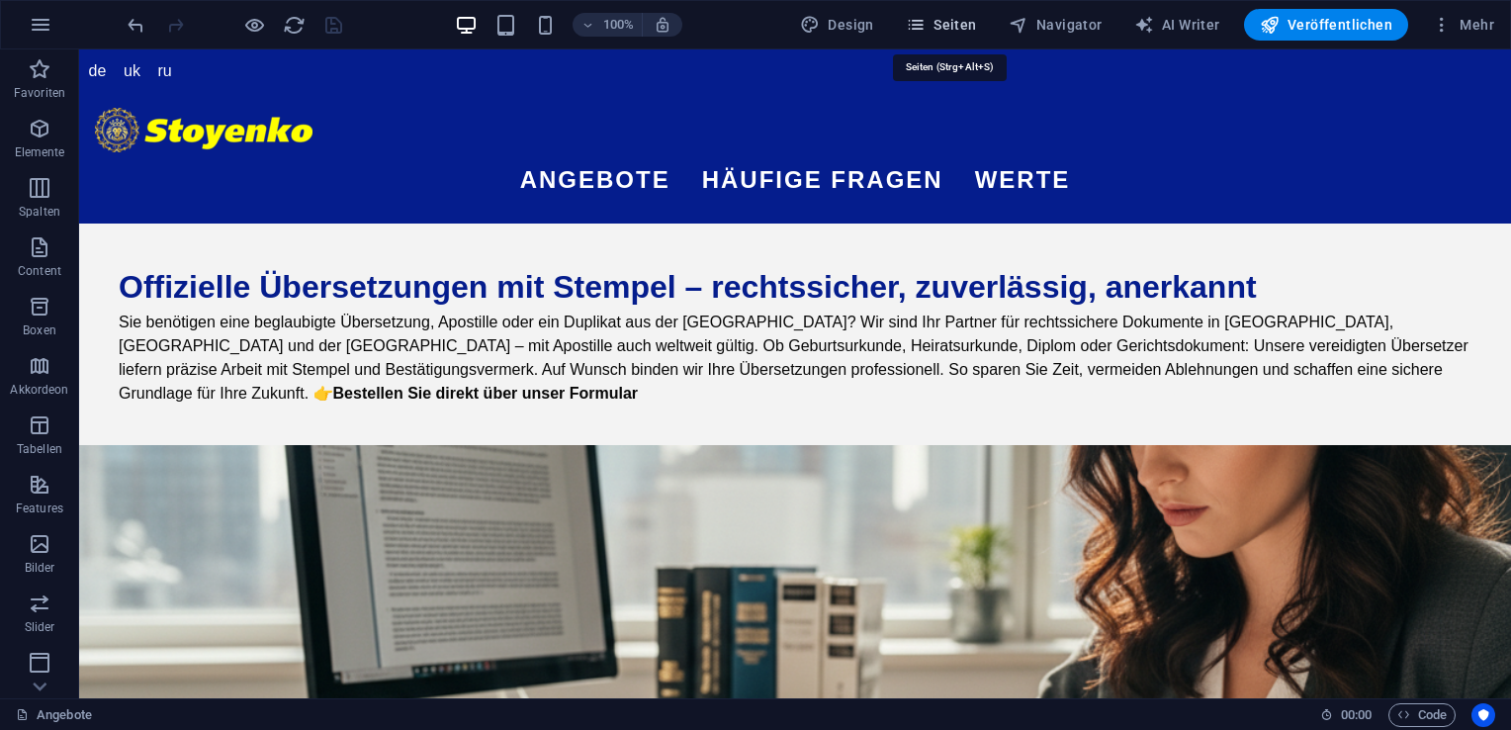
click at [937, 26] on span "Seiten" at bounding box center [941, 25] width 71 height 20
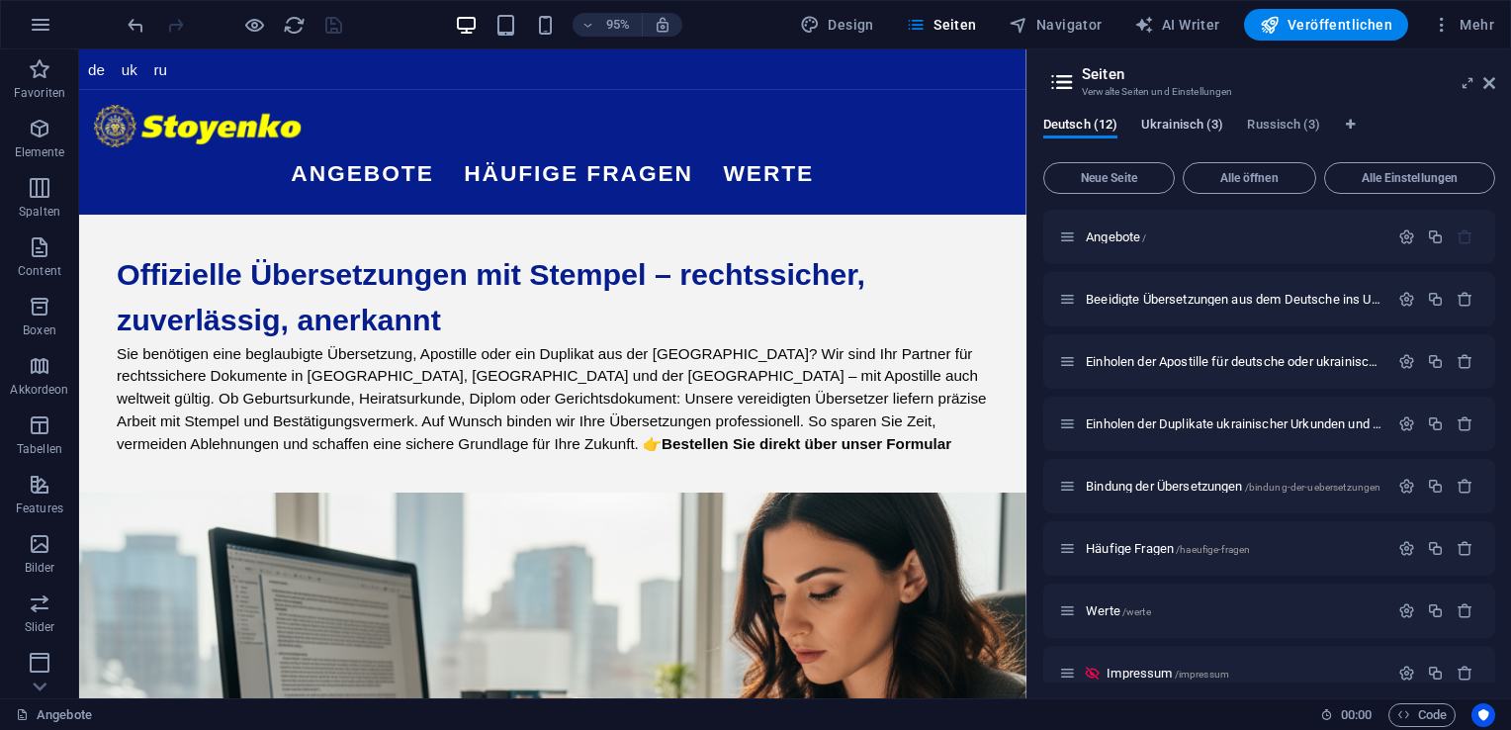
click at [1175, 128] on span "Ukrainisch (3)" at bounding box center [1182, 127] width 82 height 28
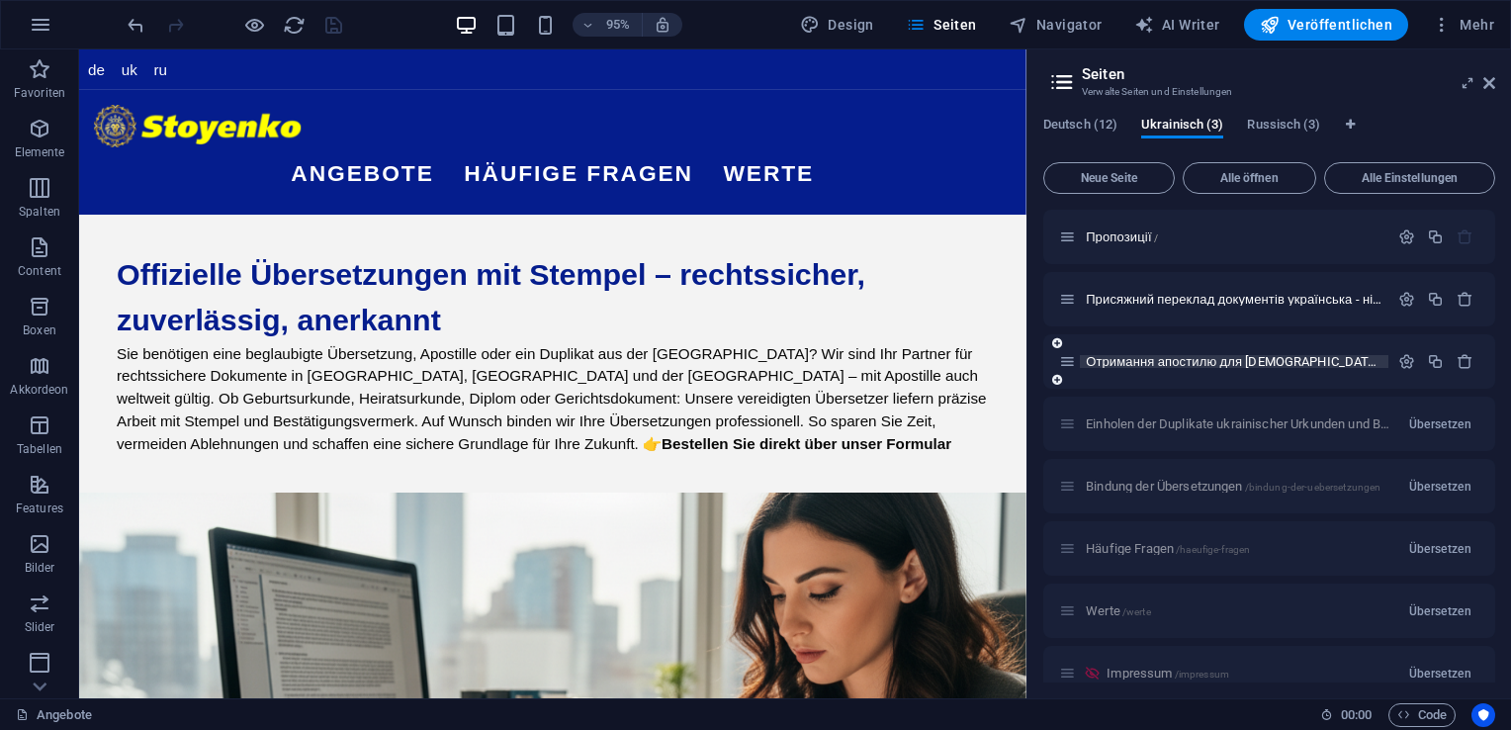
click at [1201, 362] on span "Отримання апостилю для [DEMOGRAPHIC_DATA] або українських свідоцтв /otrimannja-…" at bounding box center [1444, 361] width 717 height 15
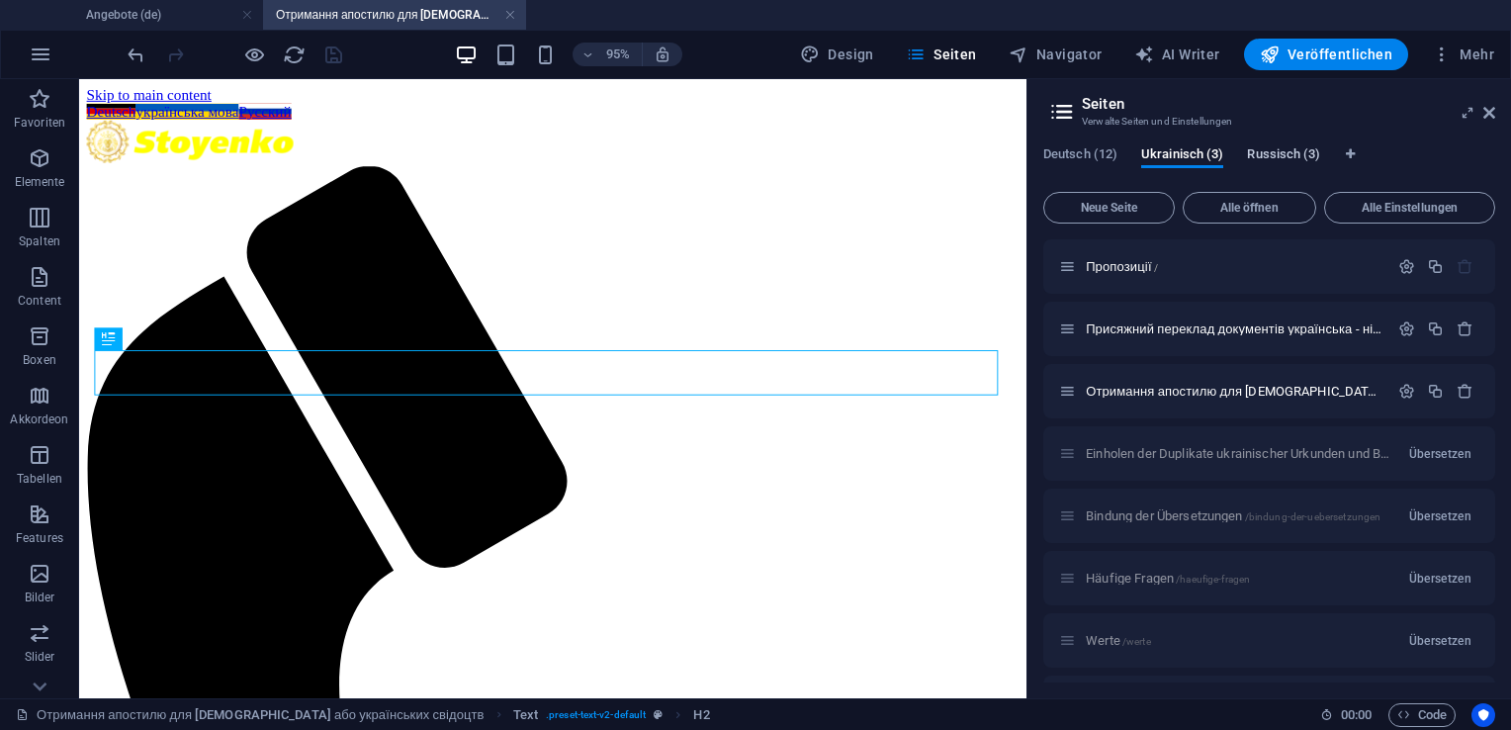
click at [1264, 161] on span "Russisch (3)" at bounding box center [1283, 156] width 73 height 28
click at [1255, 390] on span "Получение [DEMOGRAPHIC_DATA] для немецких или украинских свидетельств /poluchen…" at bounding box center [1419, 391] width 666 height 15
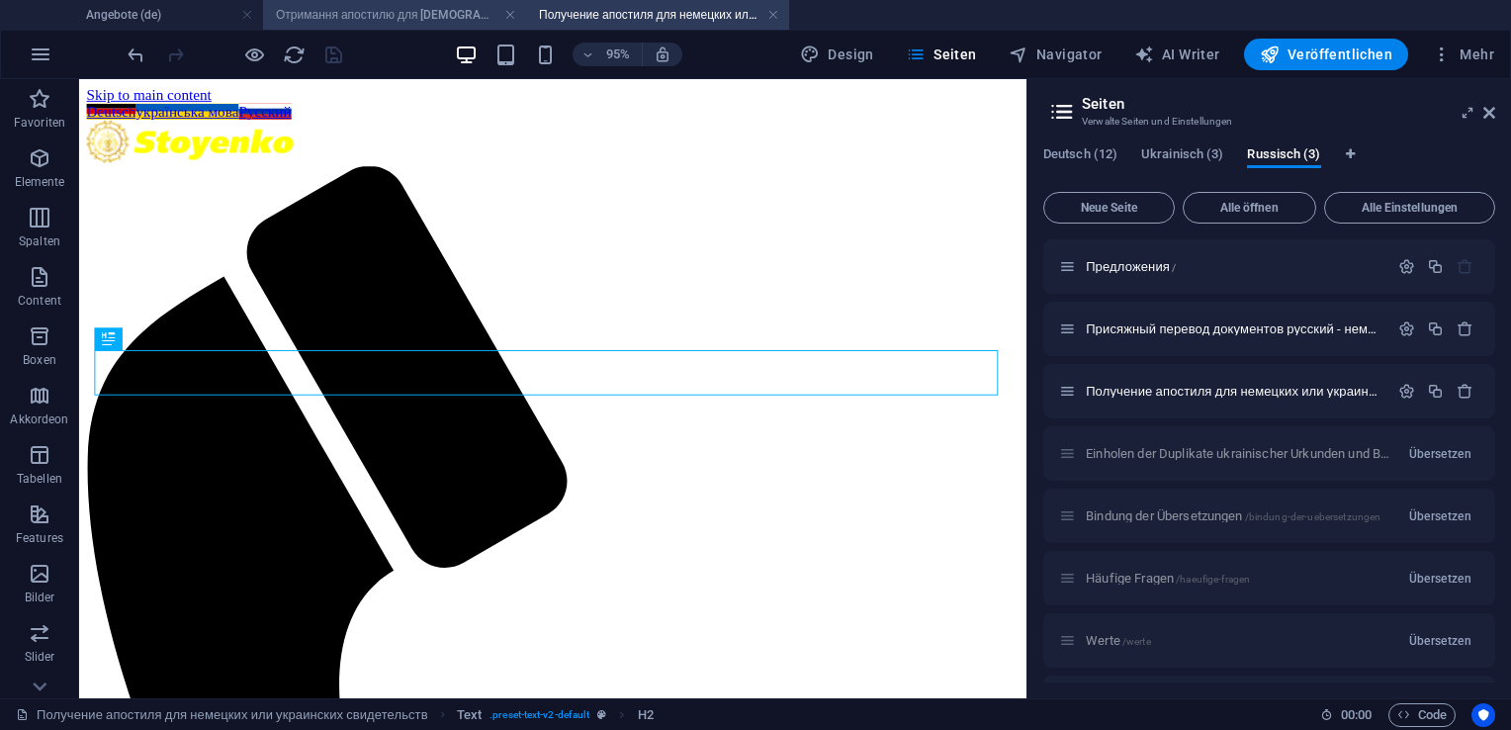
click at [419, 10] on h4 "Отримання апостилю для [DEMOGRAPHIC_DATA] або українських свідоцтв ([GEOGRAPHIC…" at bounding box center [394, 15] width 263 height 22
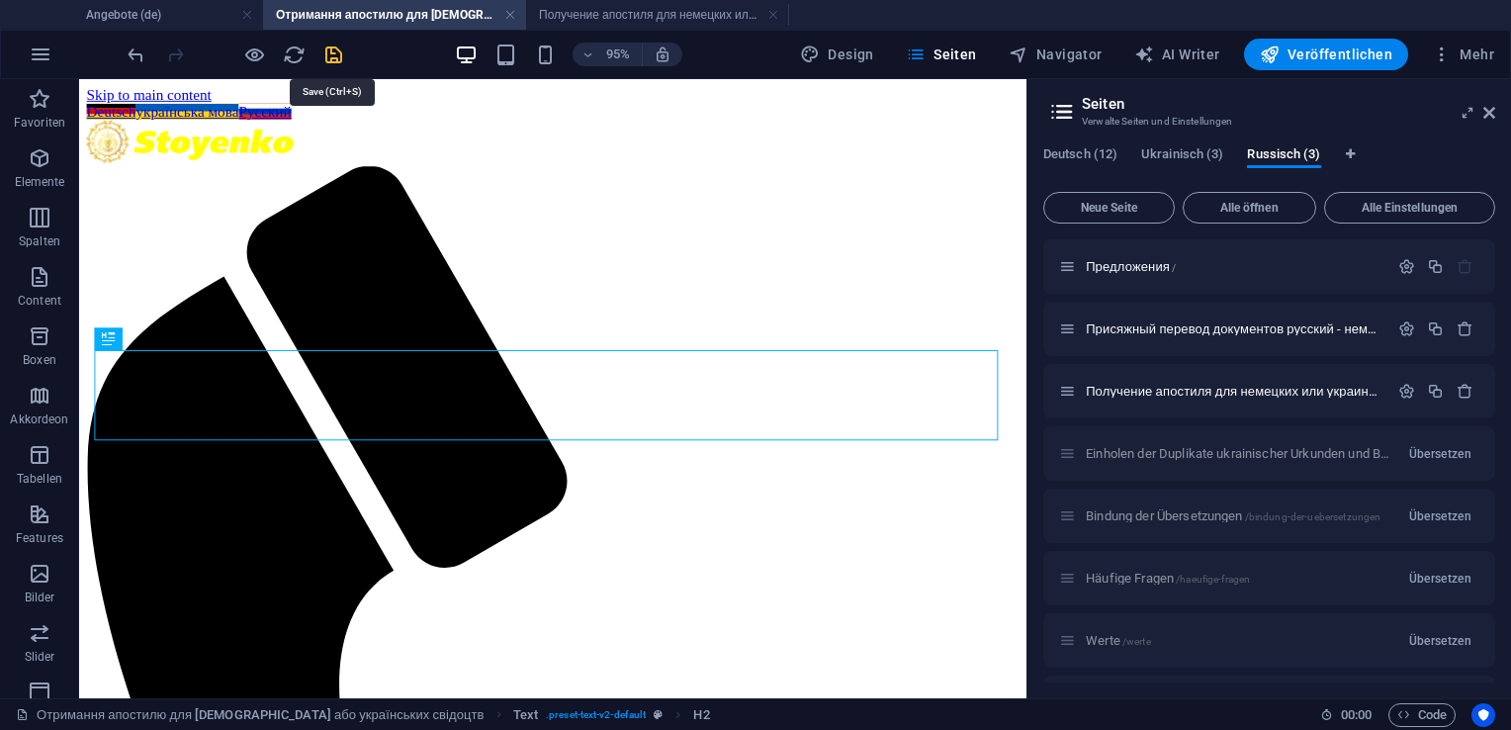
click at [332, 58] on icon "save" at bounding box center [333, 55] width 23 height 23
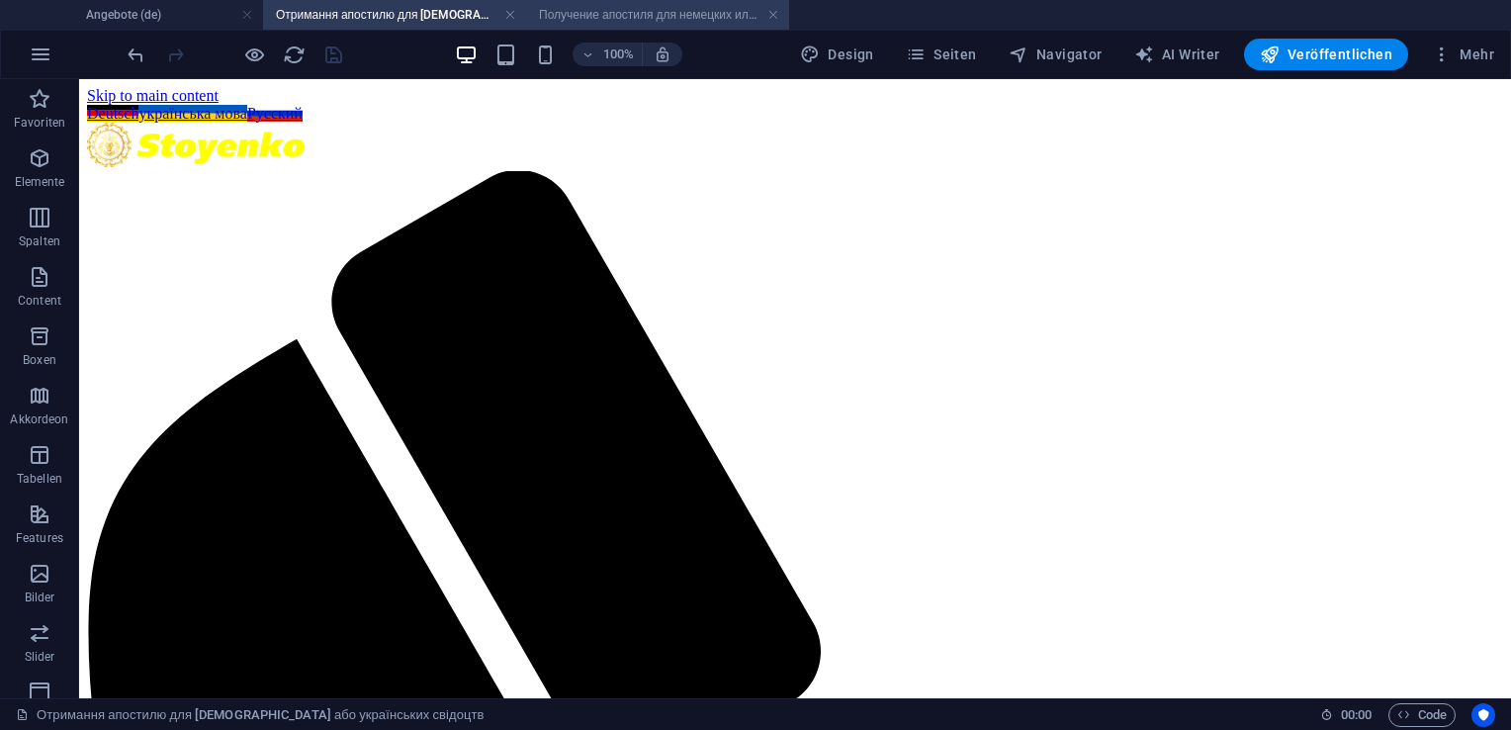
click at [672, 14] on h4 "Получение апостиля для немецких или украинских свидетельств (ru)" at bounding box center [657, 15] width 263 height 22
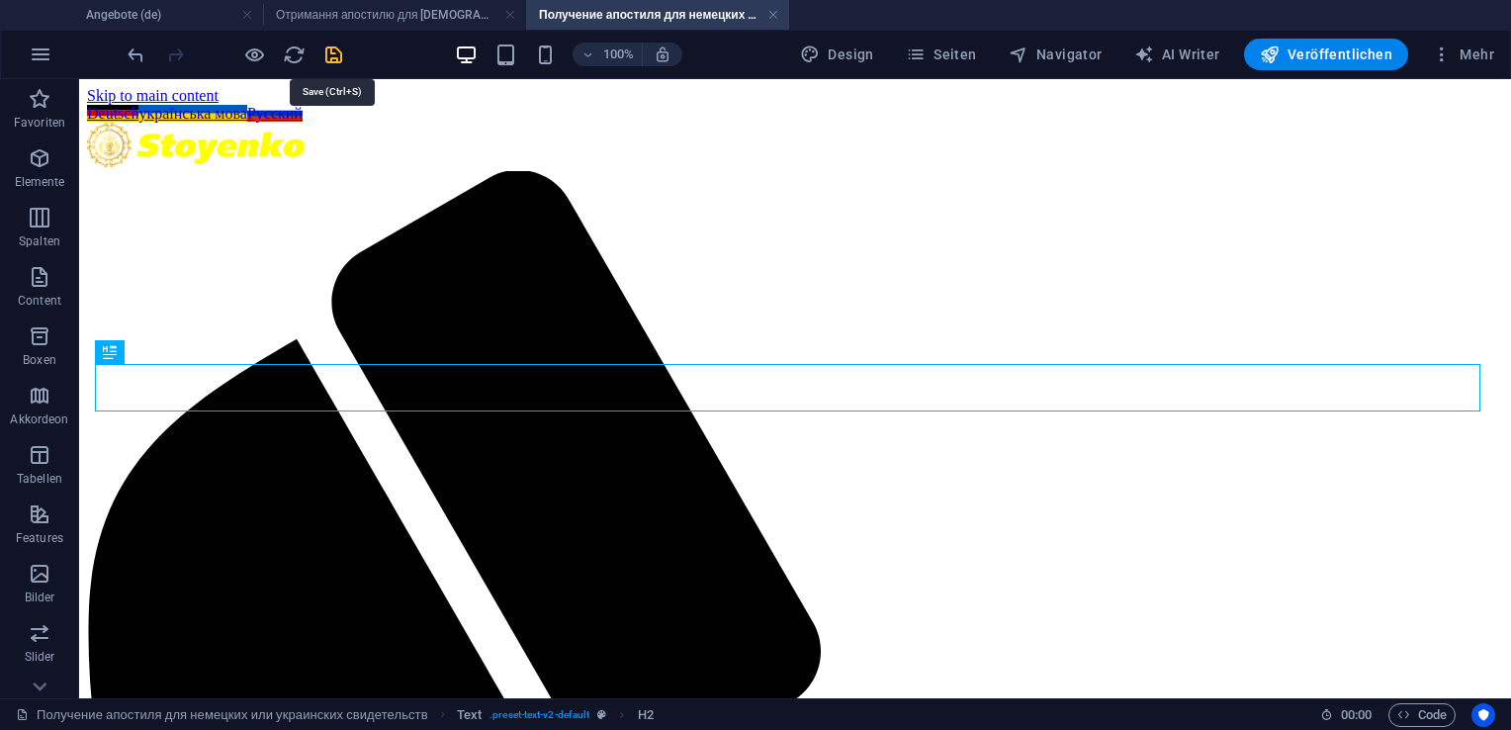
click at [341, 53] on icon "save" at bounding box center [333, 55] width 23 height 23
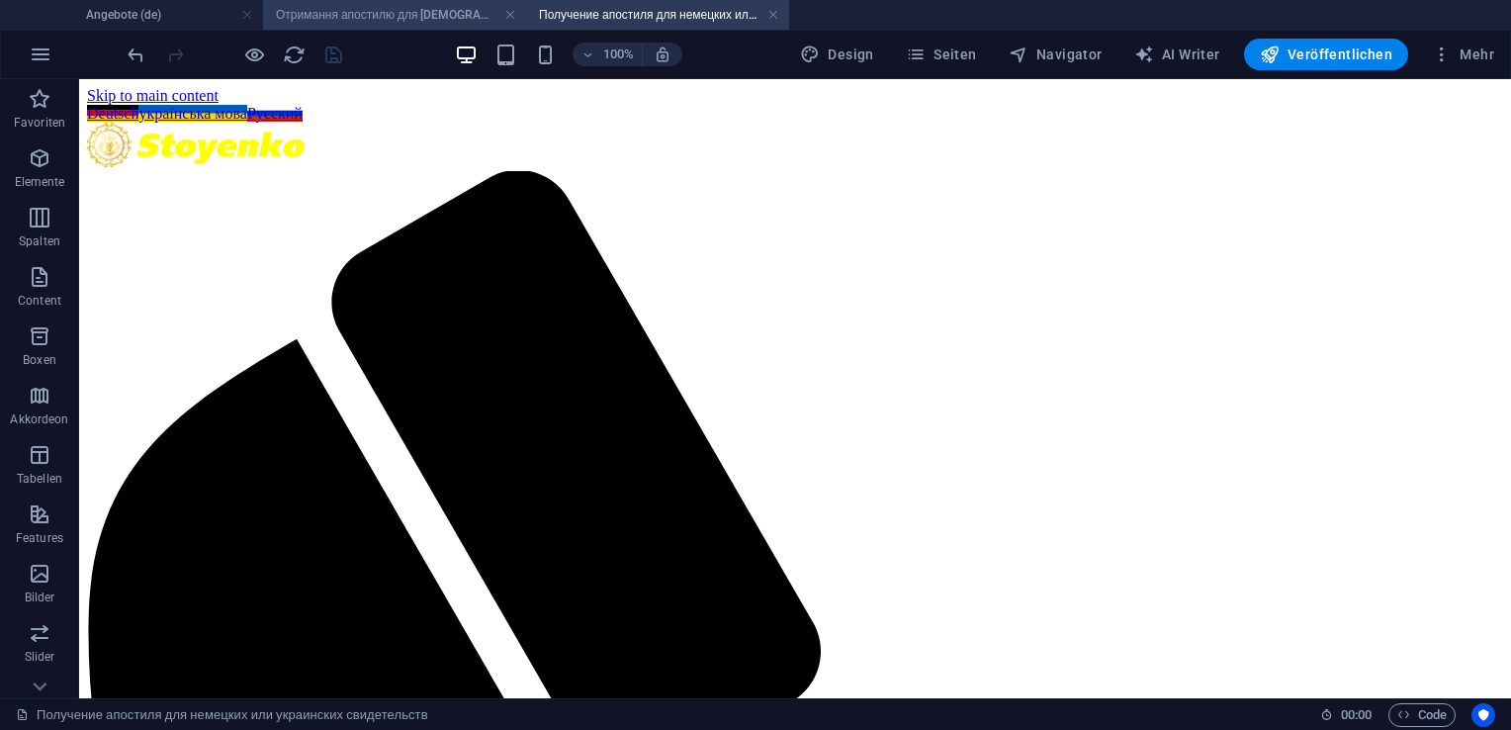
click at [373, 16] on h4 "Отримання апостилю для [DEMOGRAPHIC_DATA] або українських свідоцтв ([GEOGRAPHIC…" at bounding box center [394, 15] width 263 height 22
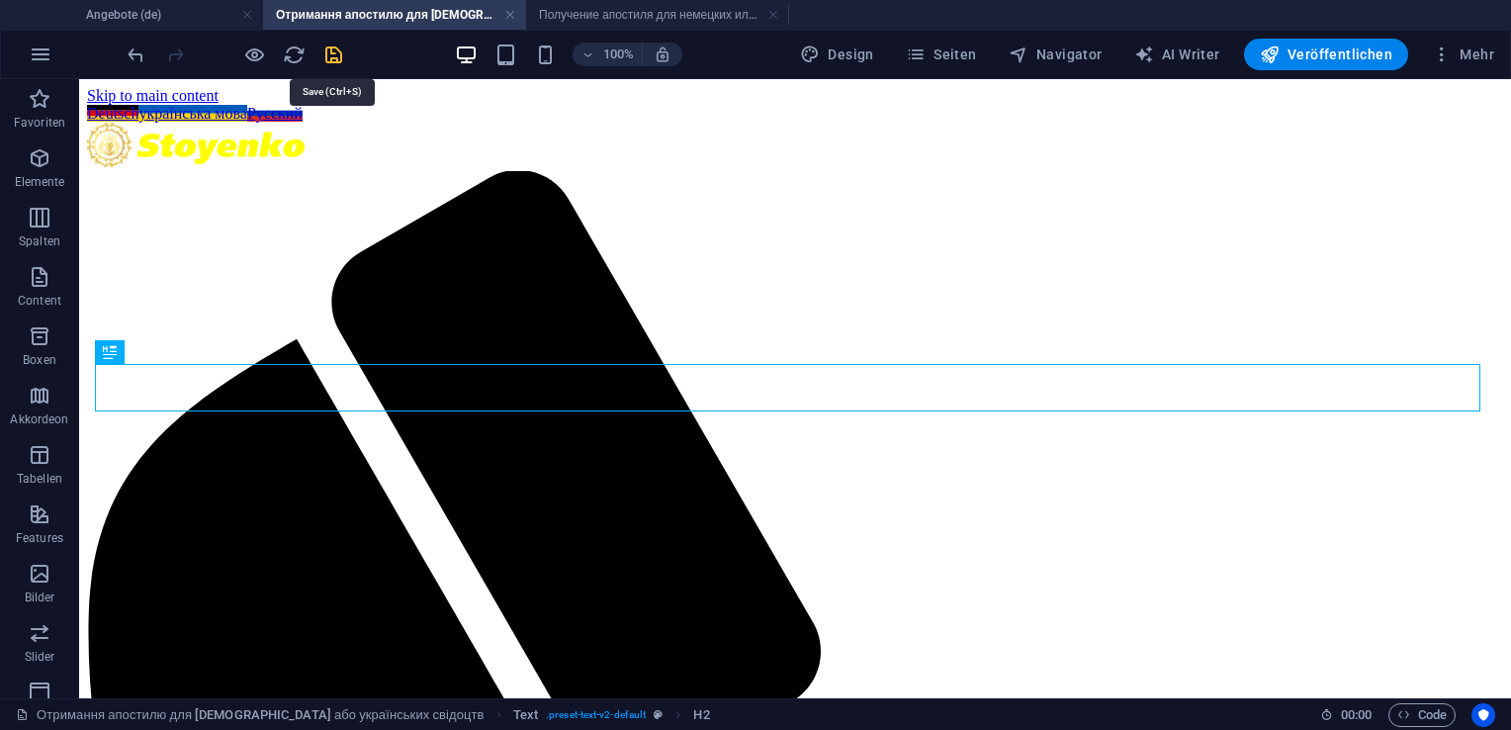
click at [333, 61] on icon "save" at bounding box center [333, 55] width 23 height 23
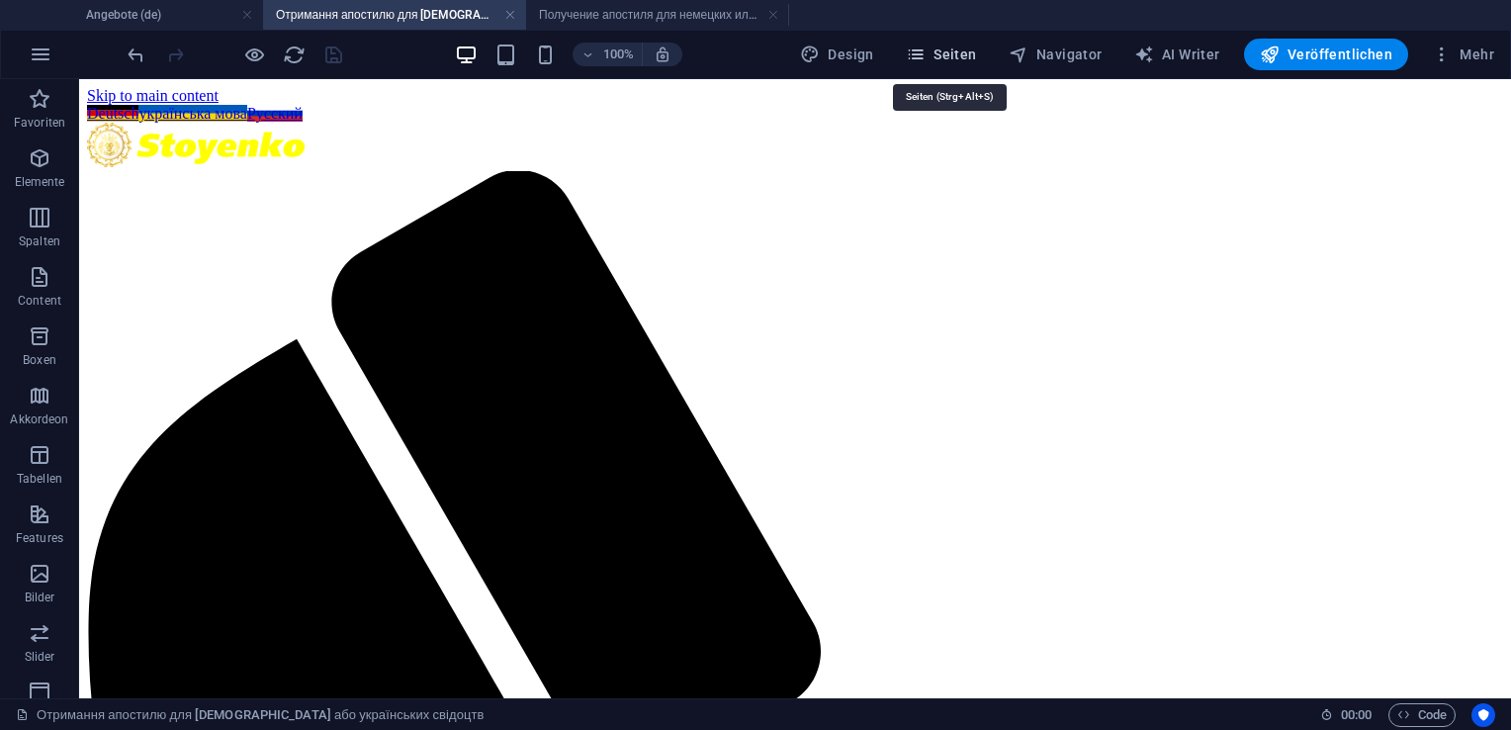
click at [961, 57] on span "Seiten" at bounding box center [941, 55] width 71 height 20
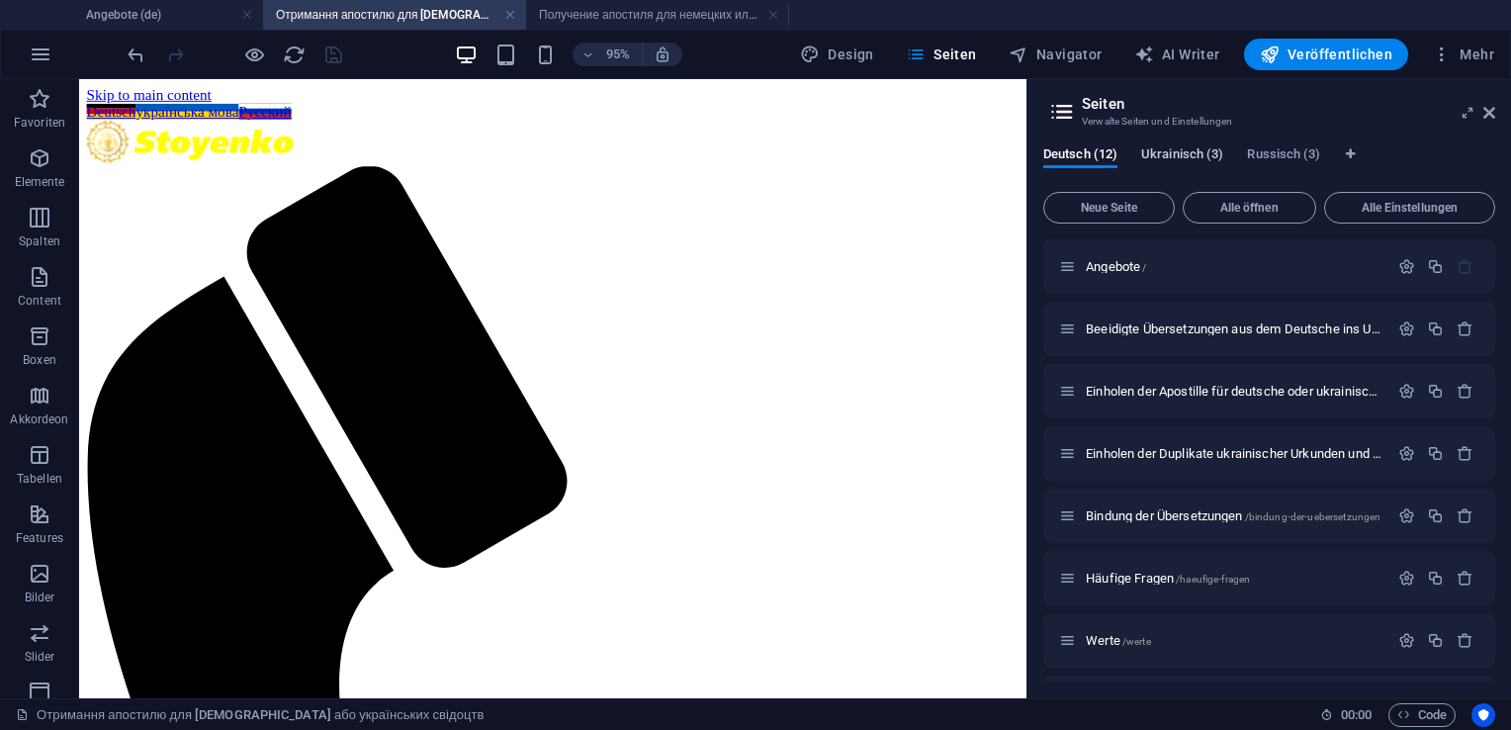
click at [1178, 154] on span "Ukrainisch (3)" at bounding box center [1182, 156] width 82 height 28
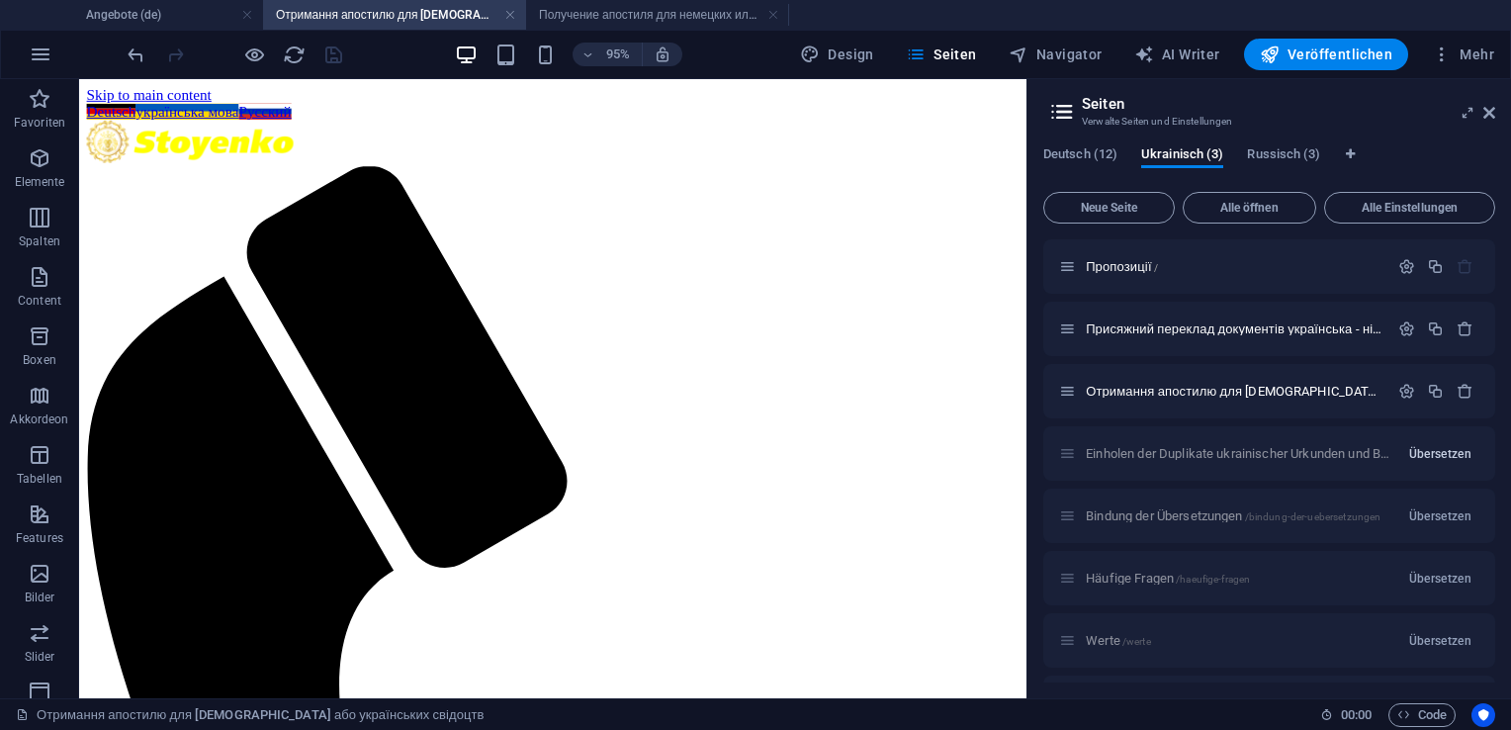
click at [1417, 457] on span "Übersetzen" at bounding box center [1440, 454] width 62 height 16
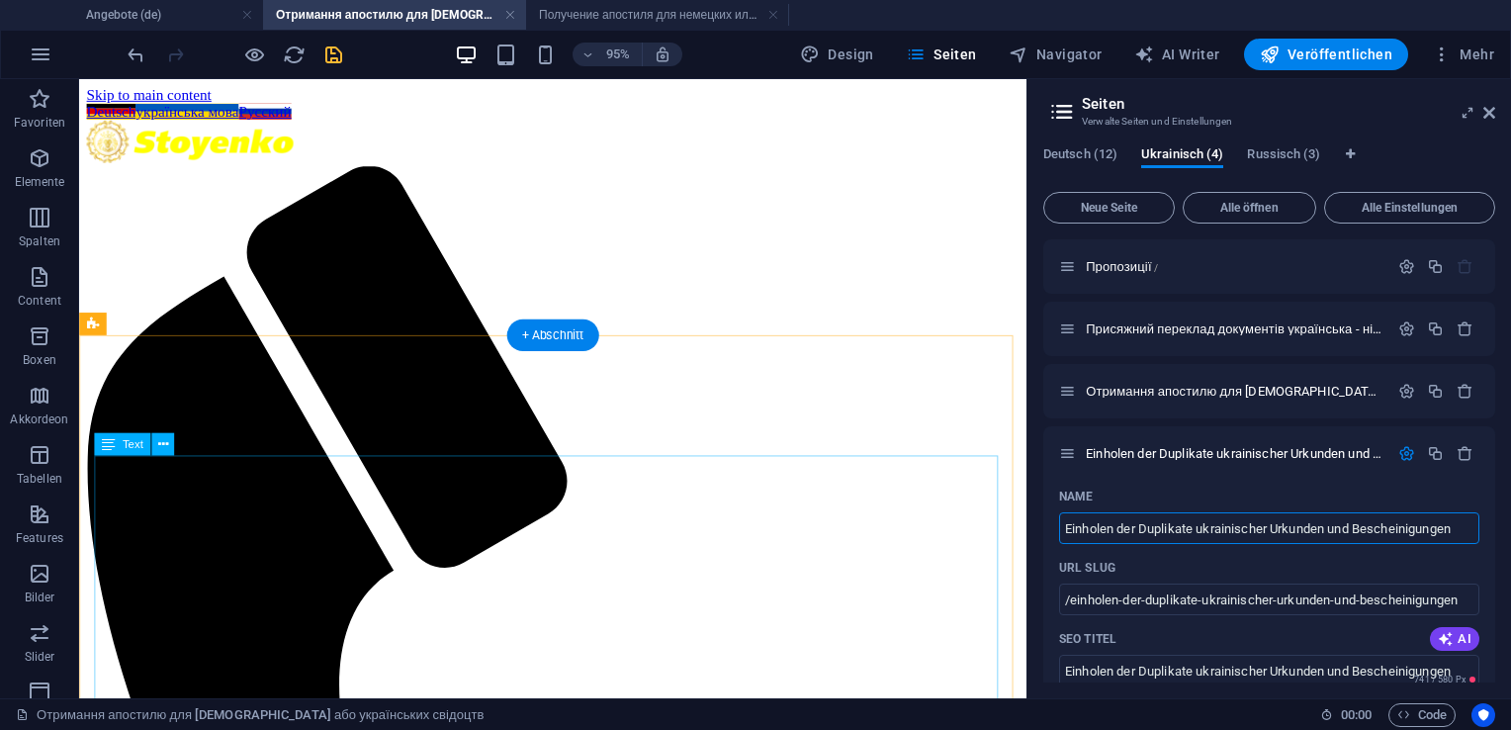
drag, startPoint x: 1540, startPoint y: 608, endPoint x: 1040, endPoint y: 539, distance: 504.2
click at [1462, 525] on input "Einholen der Duplikate ukrainischer Urkunden und Bescheinigungen" at bounding box center [1269, 528] width 420 height 32
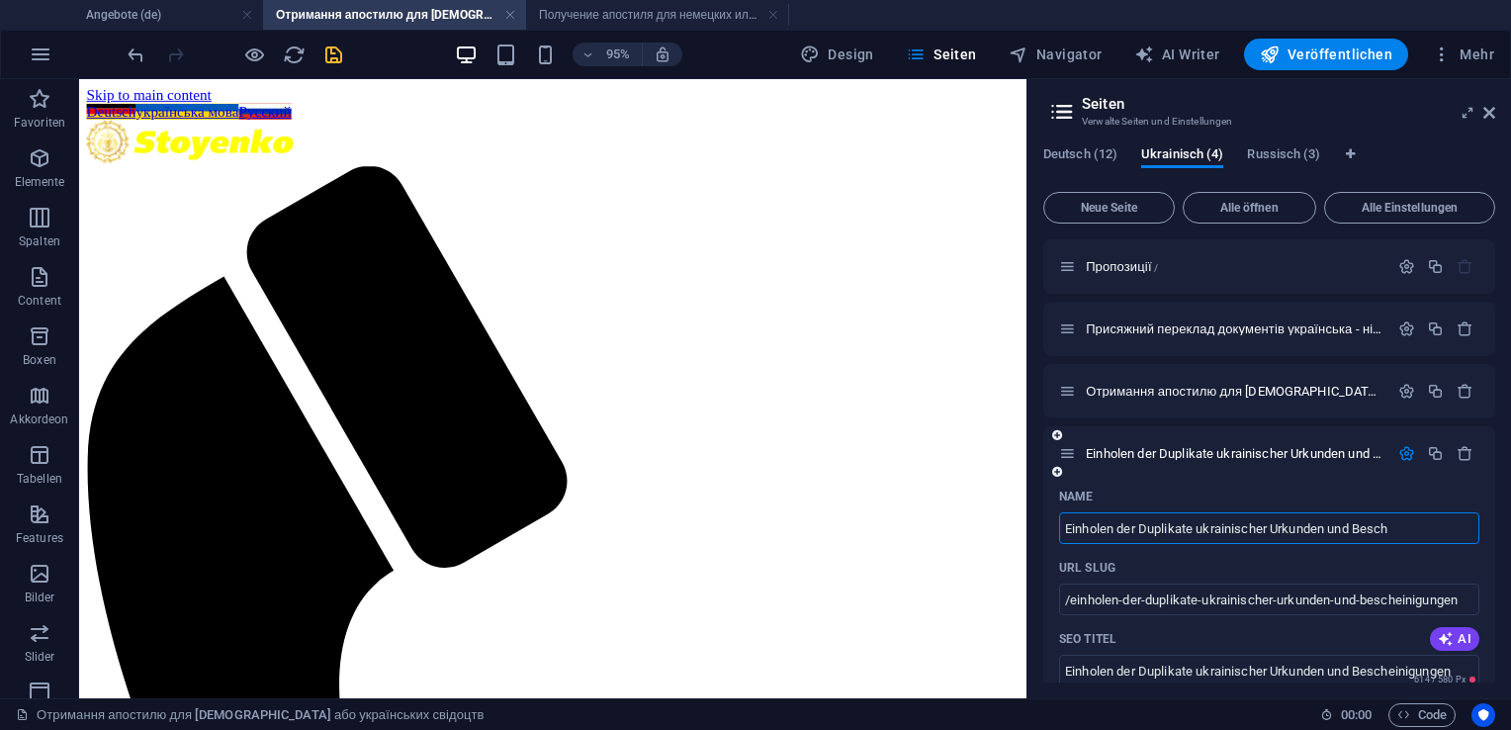
type input "Einholen der Duplikate ukrainischer Urkunden und Besc"
type input "/einholen-der-duplikate-ukrainischer-urkunden-und-bescheinigunge"
type input "Einholen der Duplikate ukrainischer Urkunden und Bescheinigunge"
type input "E"
type input "/"
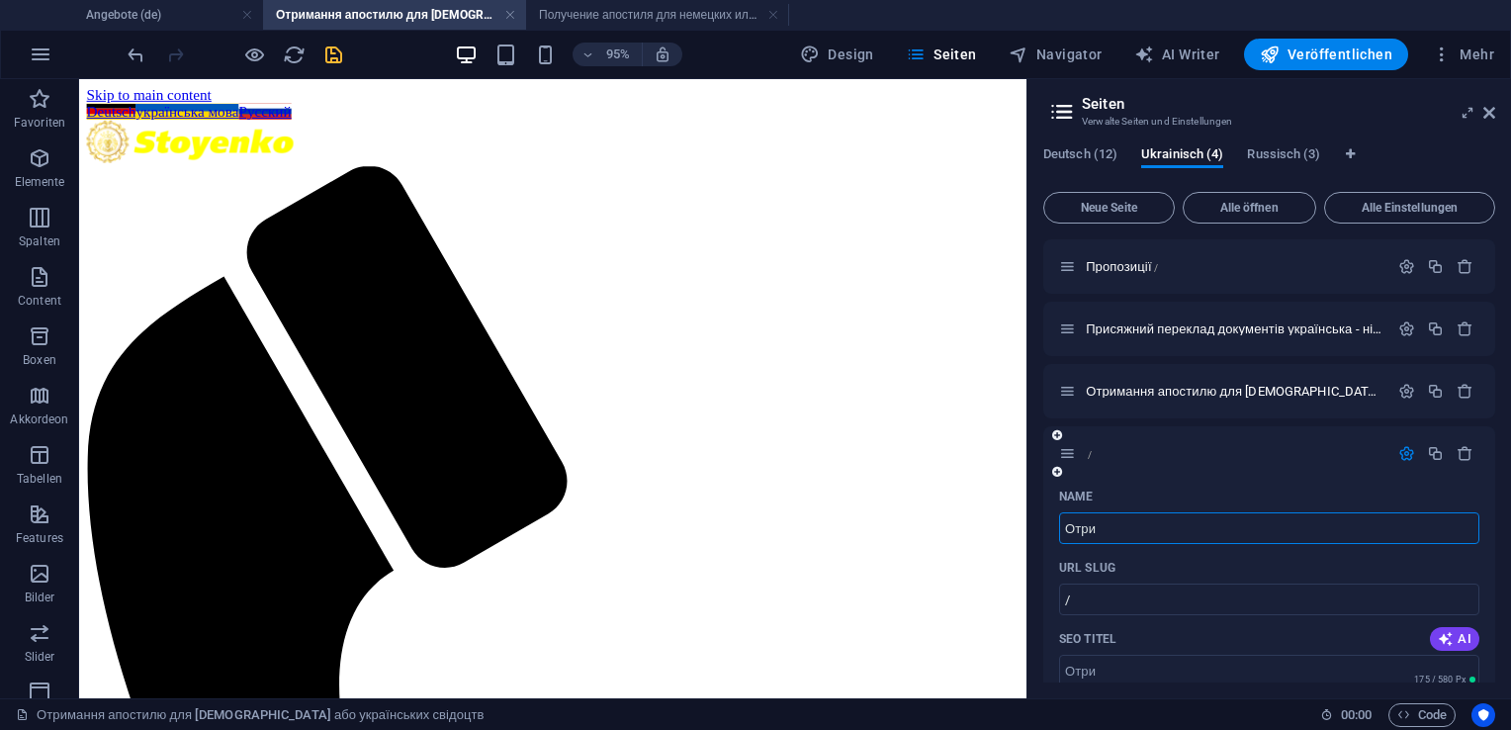
type input "Отри"
type input "Отрим"
type input "Отриманн"
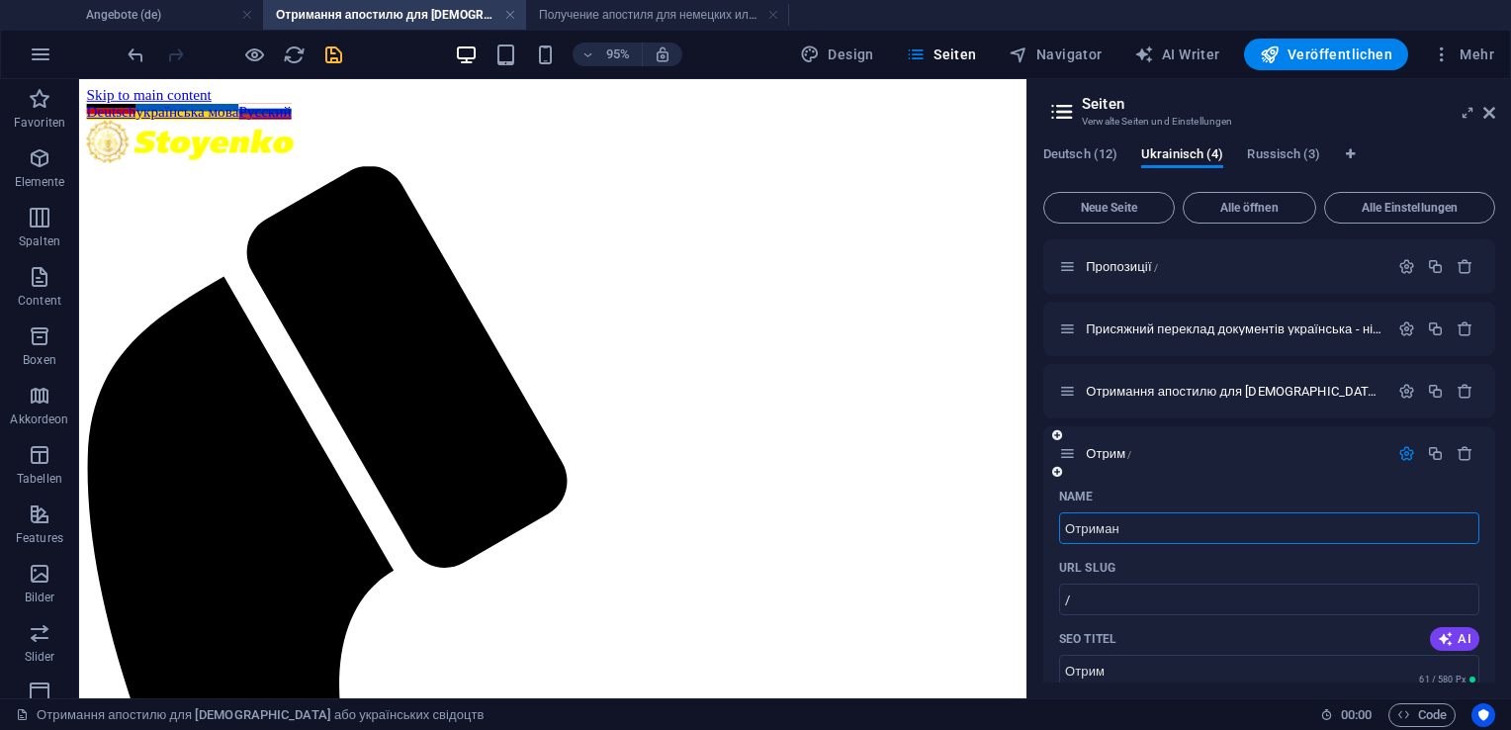
type input "Отрима"
type input "Отримання"
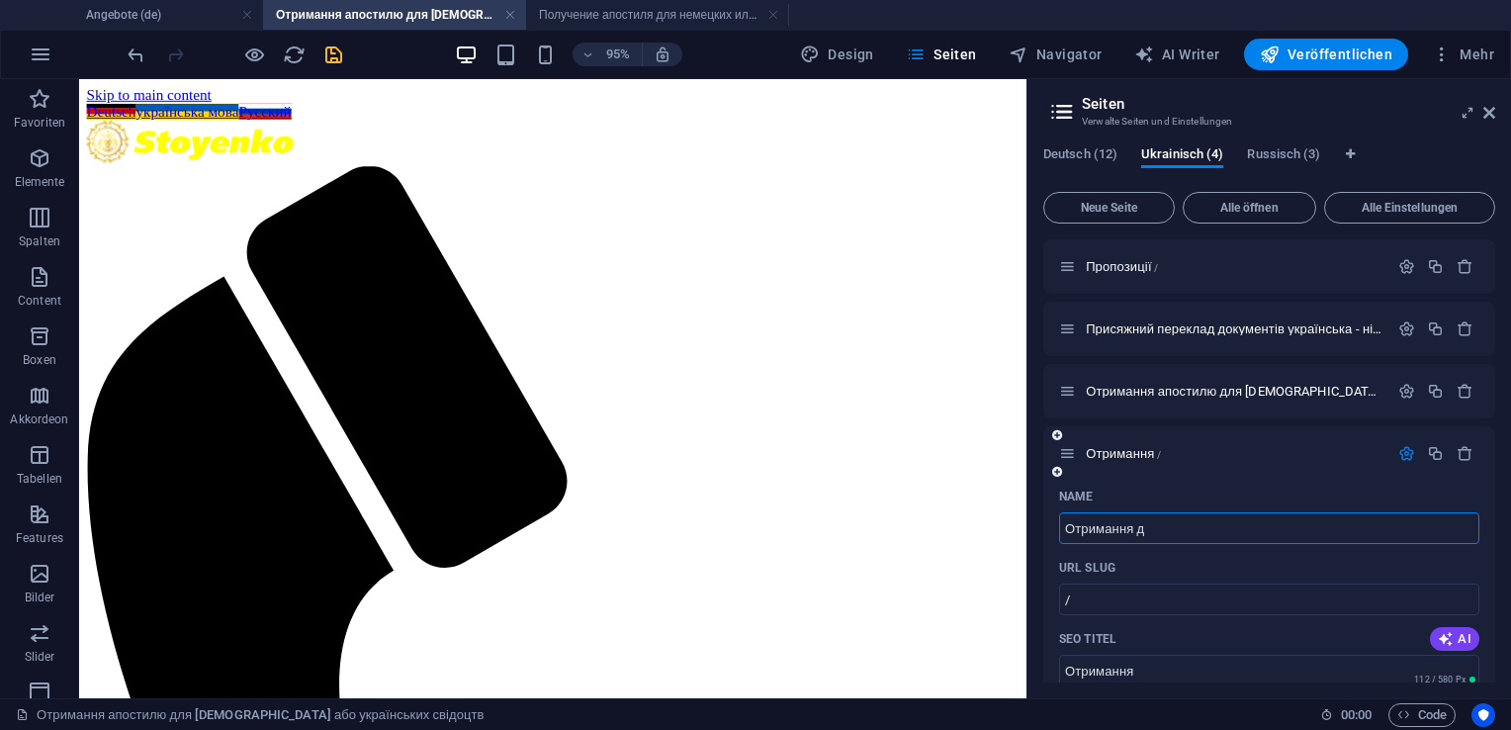
type input "Отримання д"
type input "Отримання дую"
type input "Отримання ду"
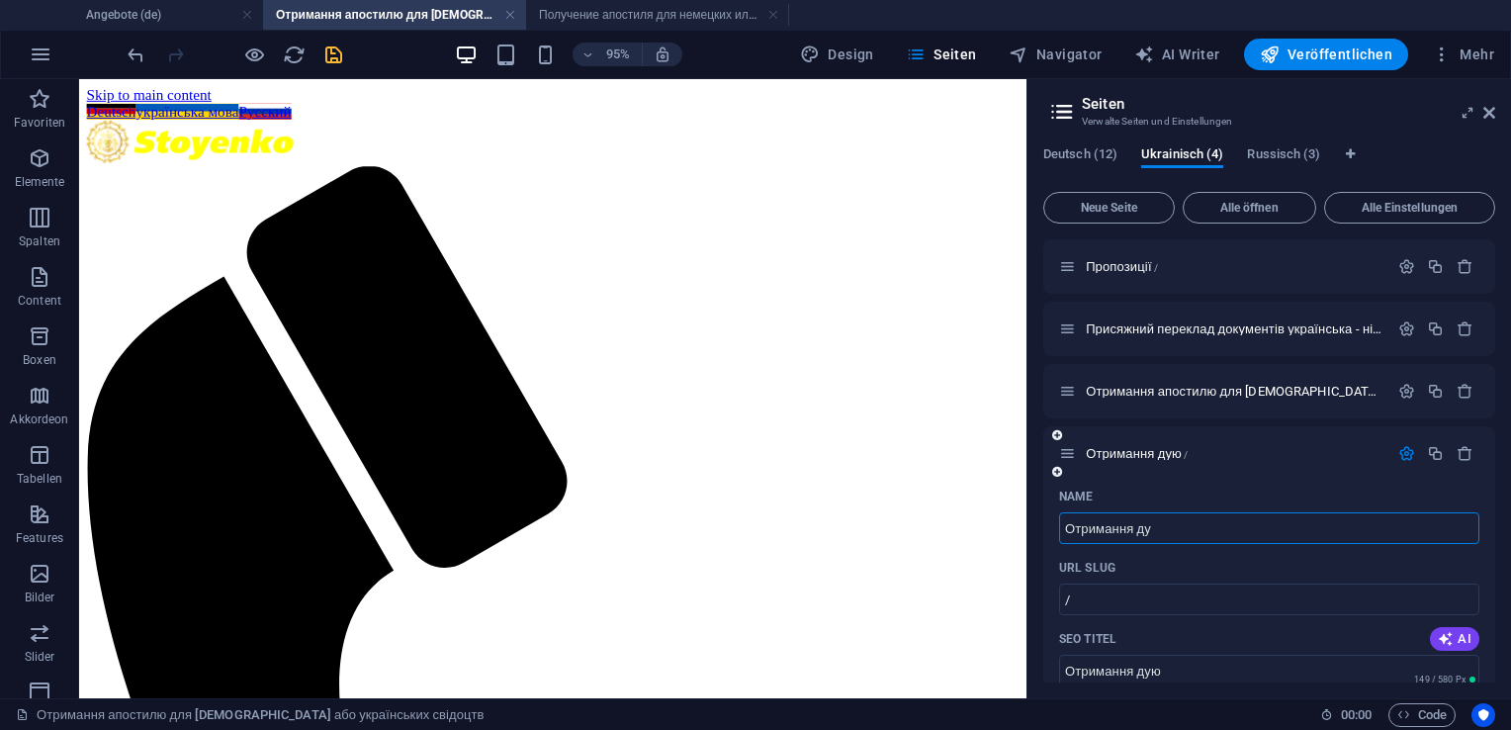
type input "Отримання ду"
type input "Отримання дуь"
type input "Отримання дуьб"
type input "Отримання ду"
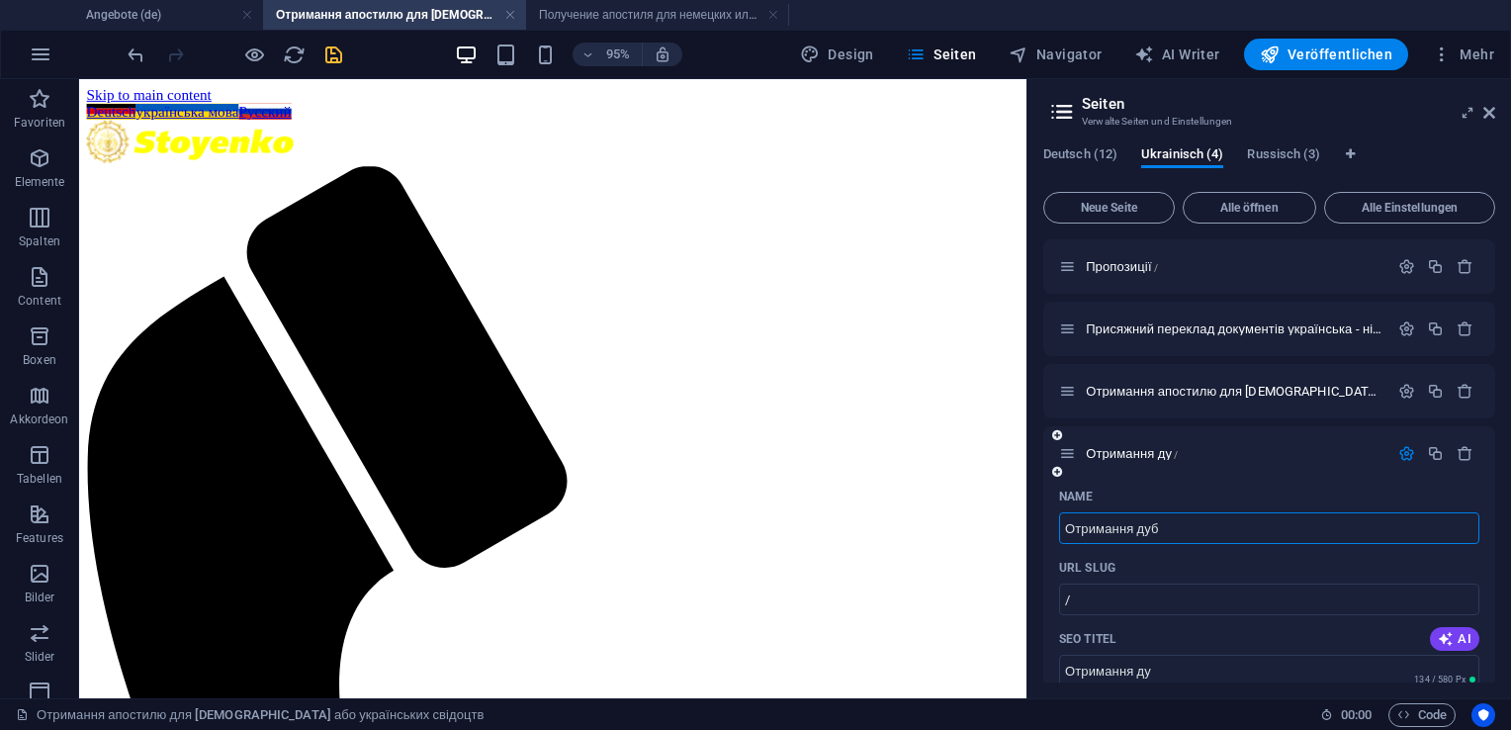
type input "Отримання дуб"
type input "Отримання дубд"
type input "Отримання дубл"
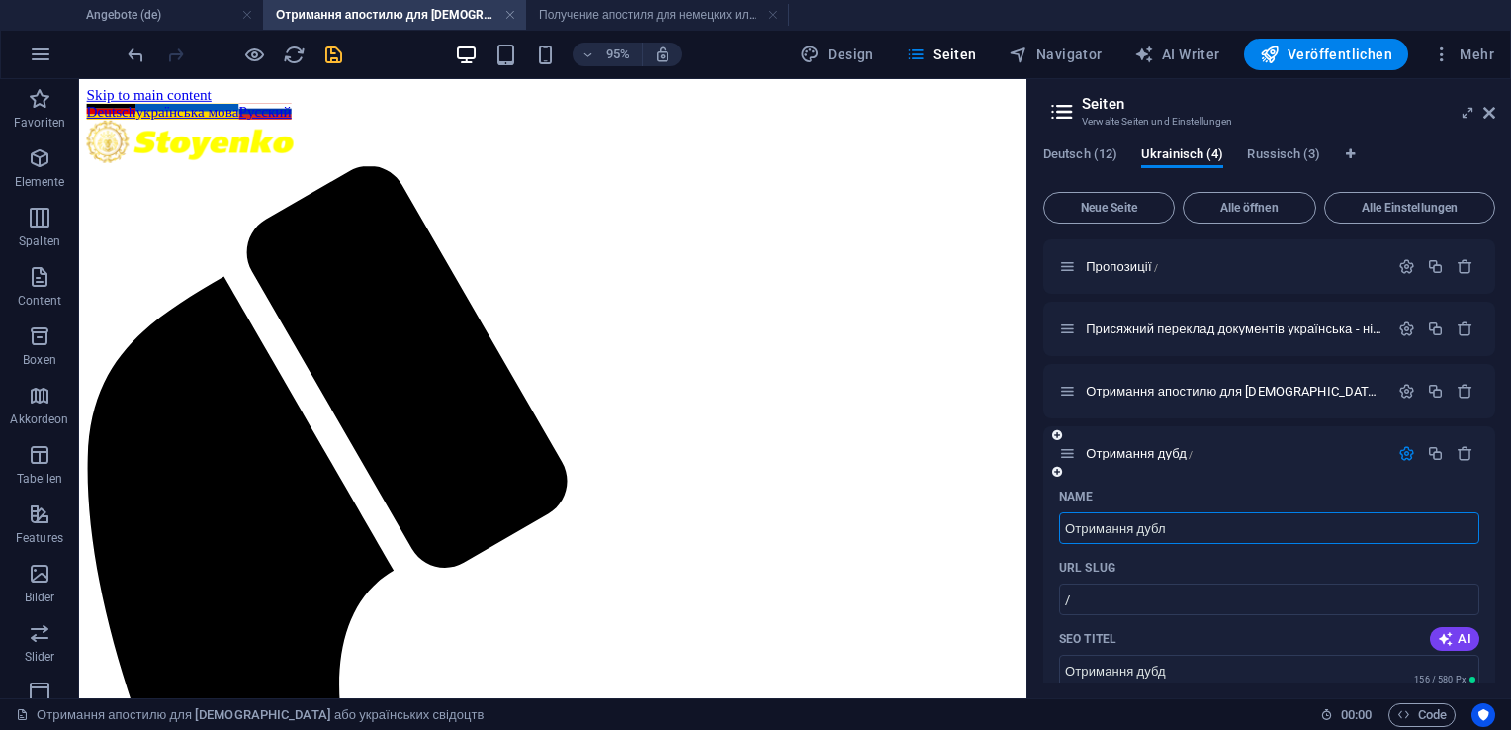
type input "Отримання дуб"
type input "Отримання дублі"
type input "Отримання дубл"
type input "Отримання дублік"
type input "Отримання дублі"
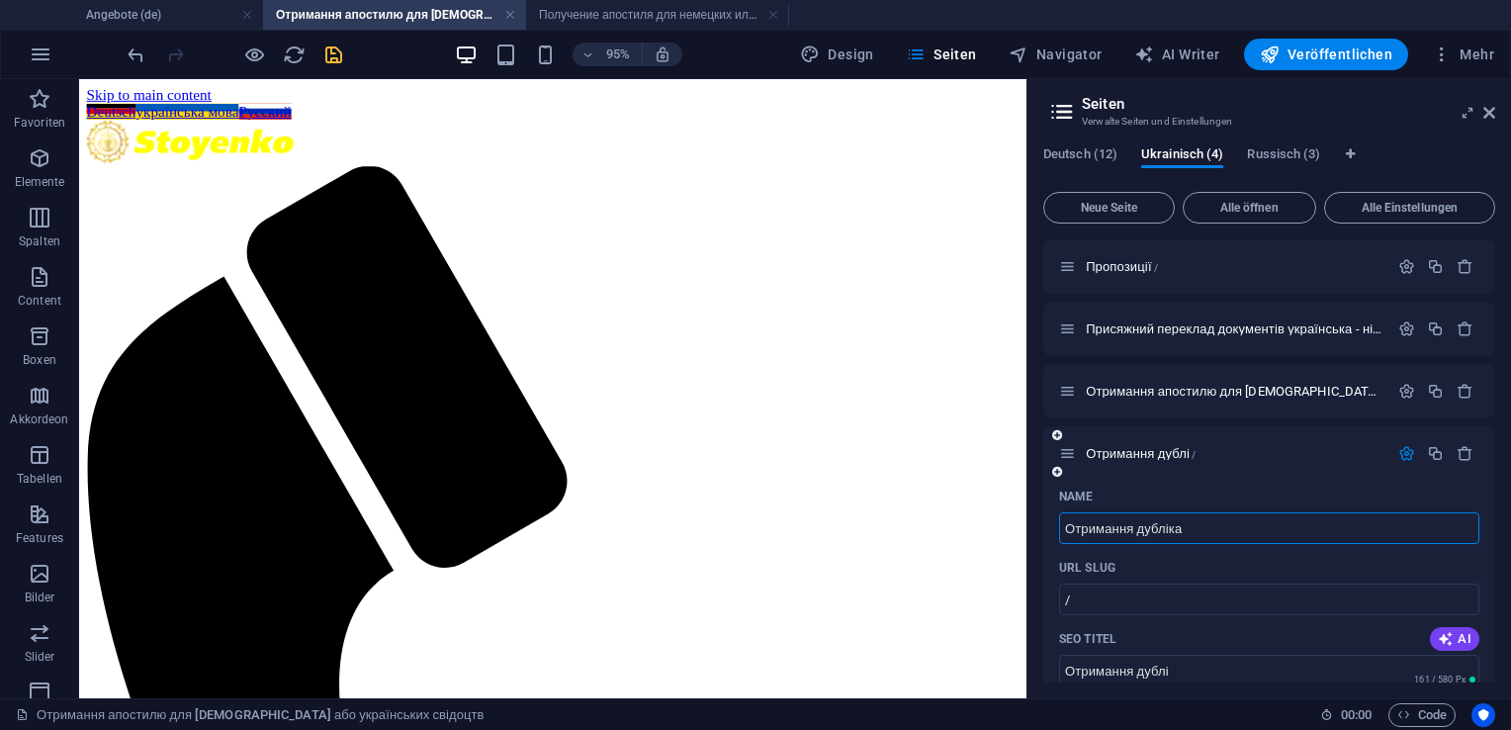
type input "Отримання дубліка"
type input "Отримання дублікат"
type input "Отримання дублікатів"
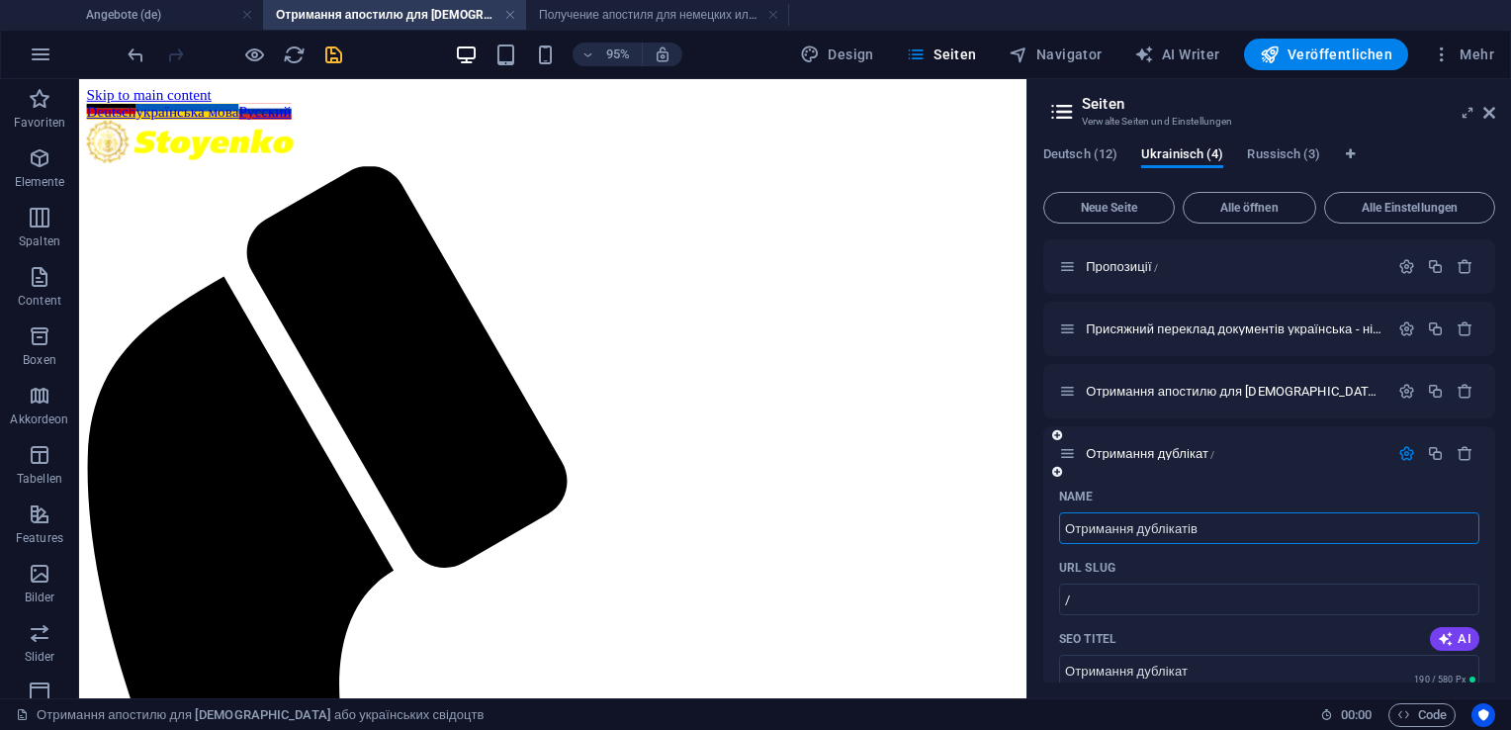
type input "Отримання дублікатів"
type input "Отримання дублікатів д"
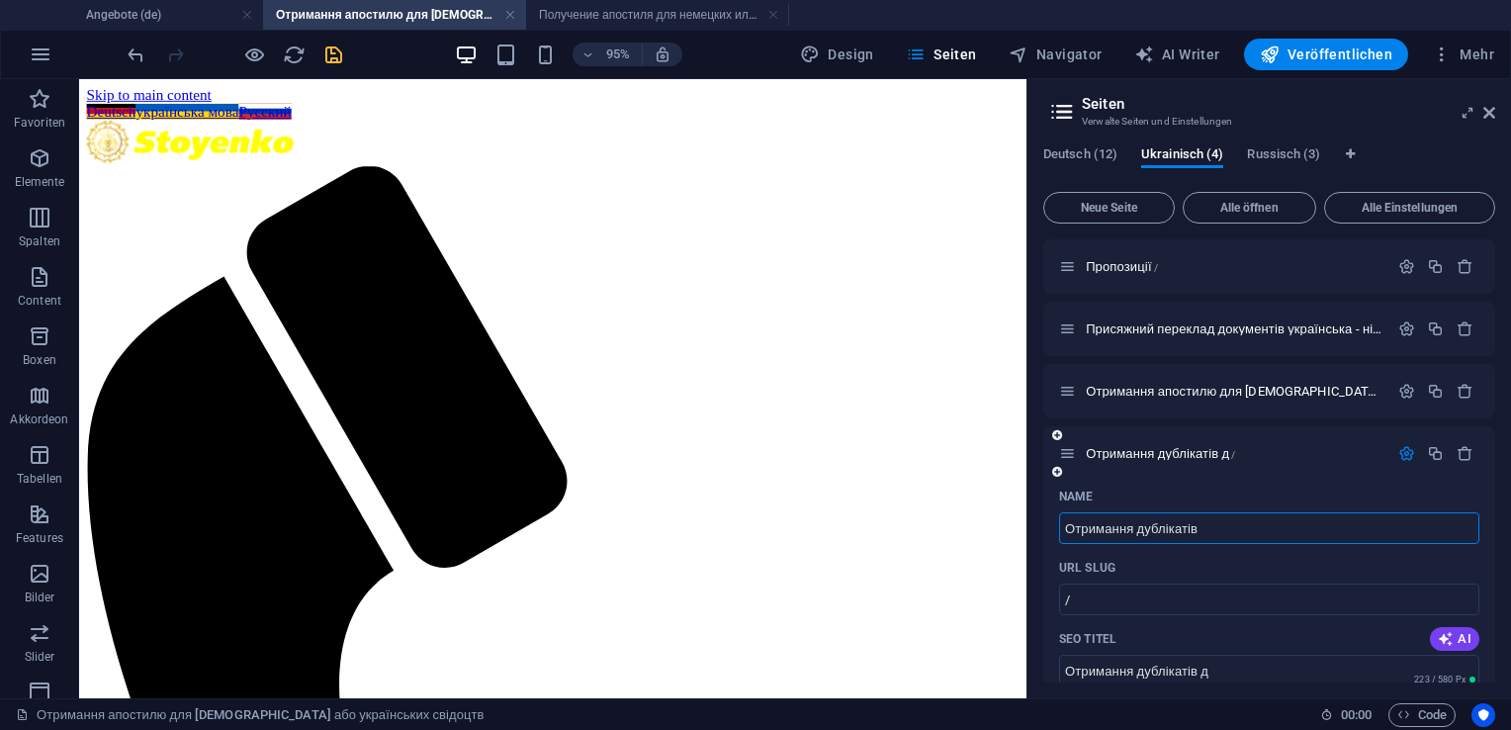
type input "Отримання дублікатів"
type input "Отримання дублікатів та"
type input "Отримання дублікатів та ап"
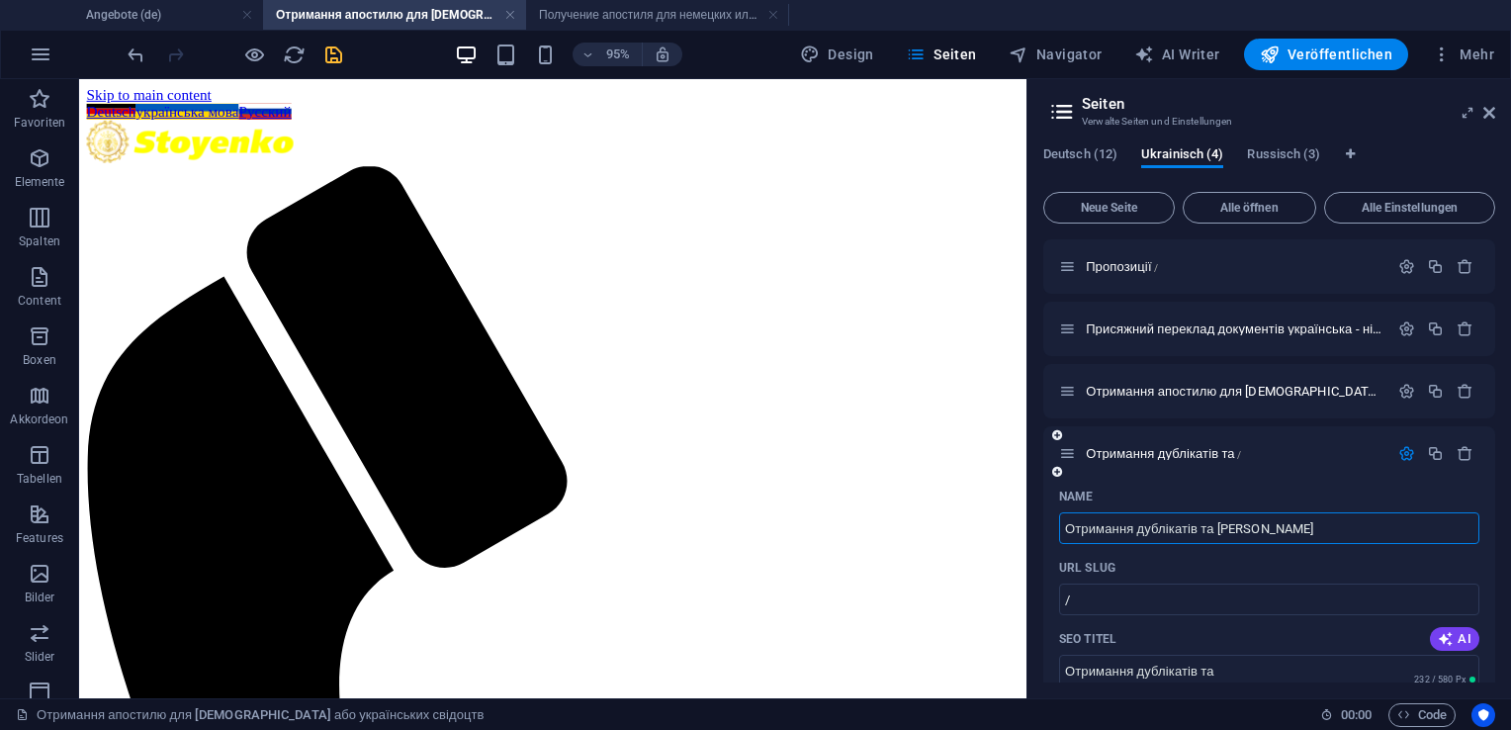
type input "Отримання дублікатів та [PERSON_NAME]"
type input "Отримання дублікатів та апос"
type input "Отримання дублікатів та апо"
type input "Отримання дублікатів та апости"
type input "Отримання дублікатів та [DEMOGRAPHIC_DATA]"
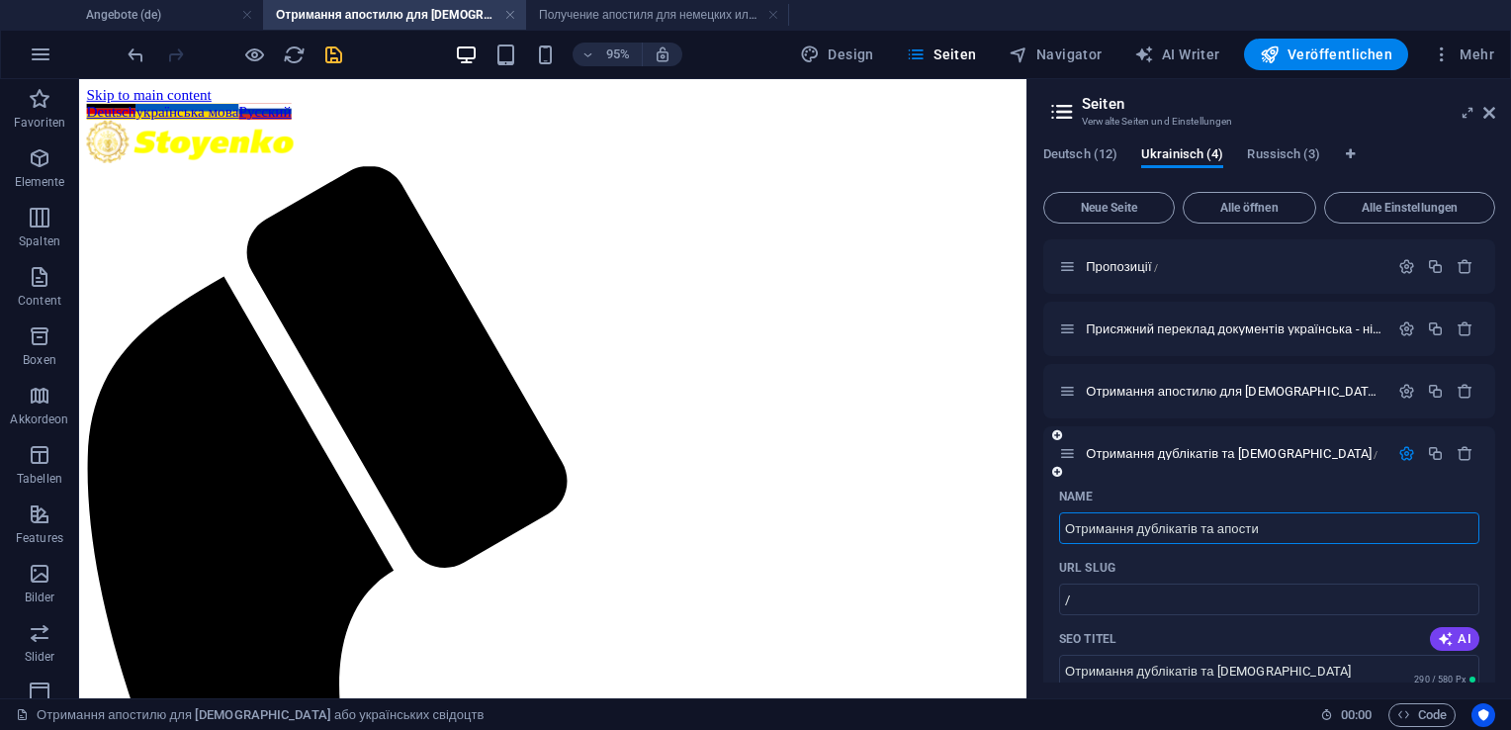
type input "Отримання дублікатів та апостил"
type input "Отримання дублікатів та апости"
type input "Отримання дублікатів та апостилю"
type input "Отримання дублікатів та апостил"
type input "Отримання дублікатів та апостилю"
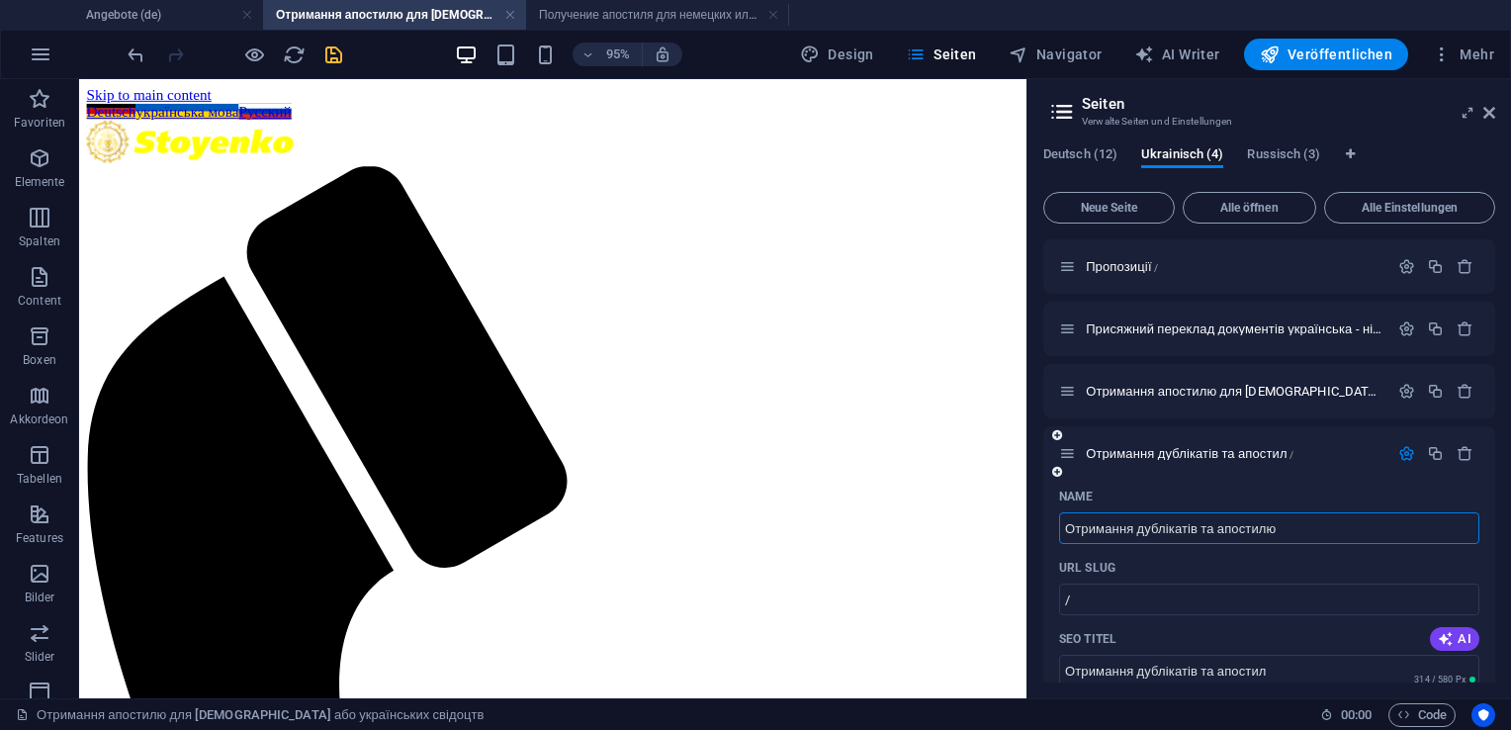
type input "Отримання дублікатів та апостилю"
type input "Отримання дублікатів та апостилю до"
type input "Отримання дублікатів та апостилю д"
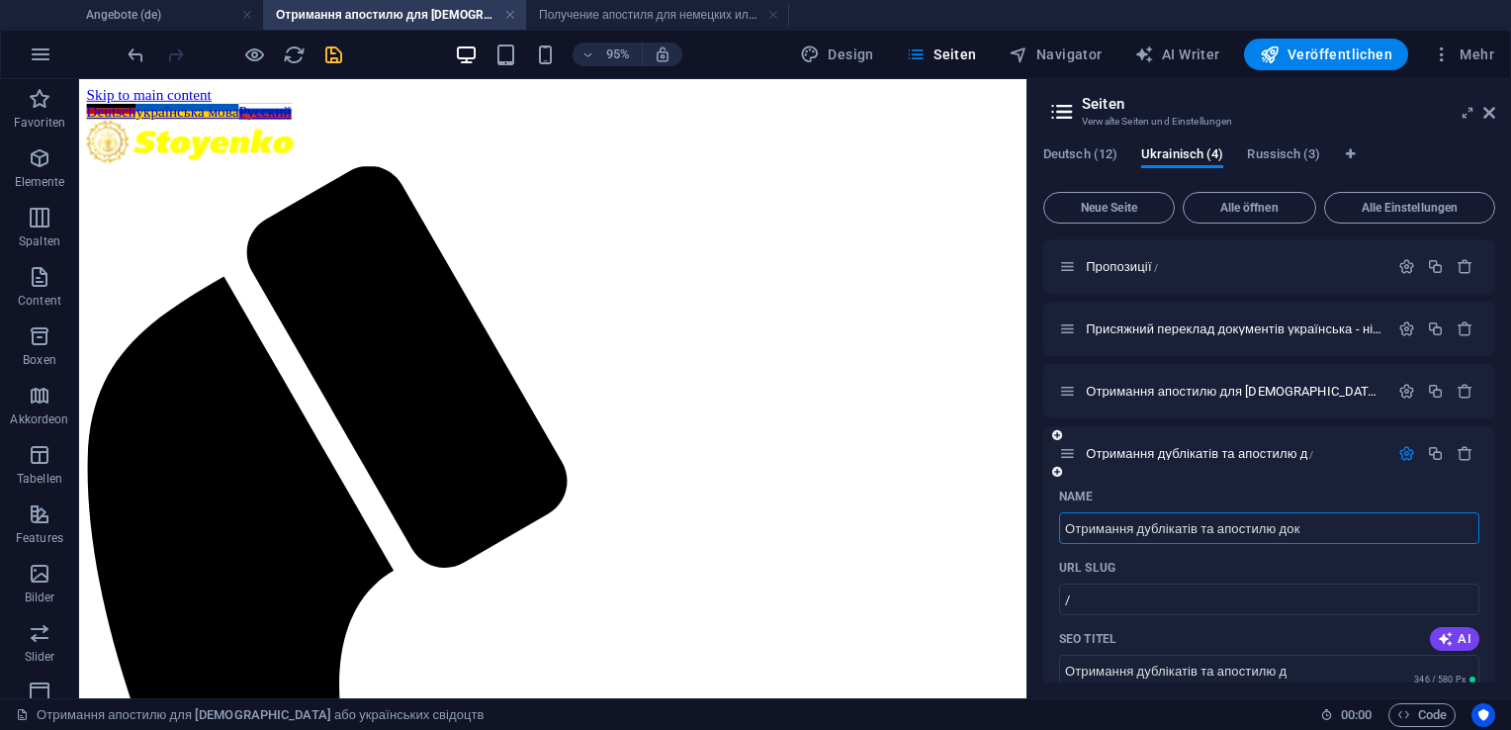
type input "Отримання дублікатів та апостилю доку"
type input "Отримання дублікатів та апостилю док"
type input "Отримання дублікатів та апостилю докум"
type input "Отримання дублікатів та апостилю документів"
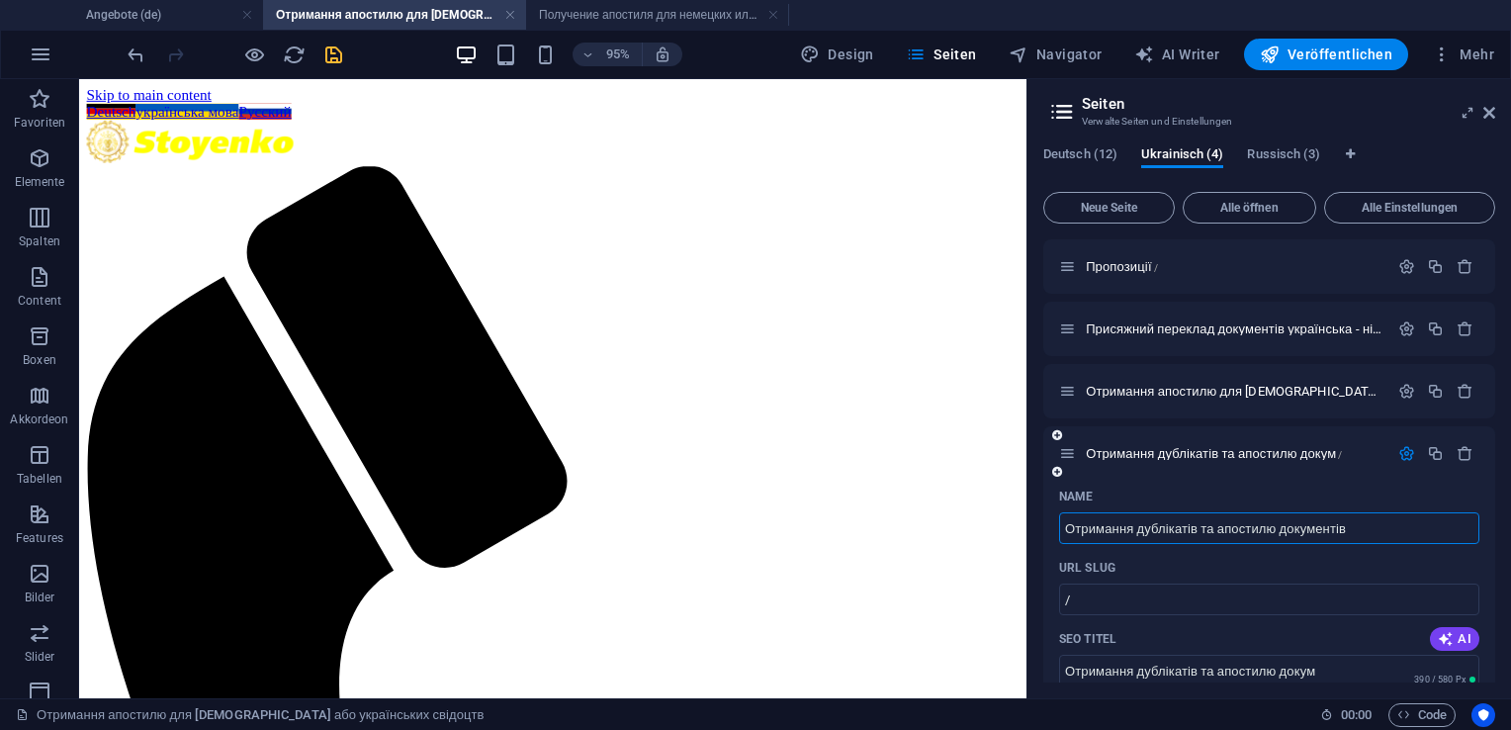
type input "Отримання дублікатів та апостилю документів"
type input "Отримання дублікатів та апостилю документів з"
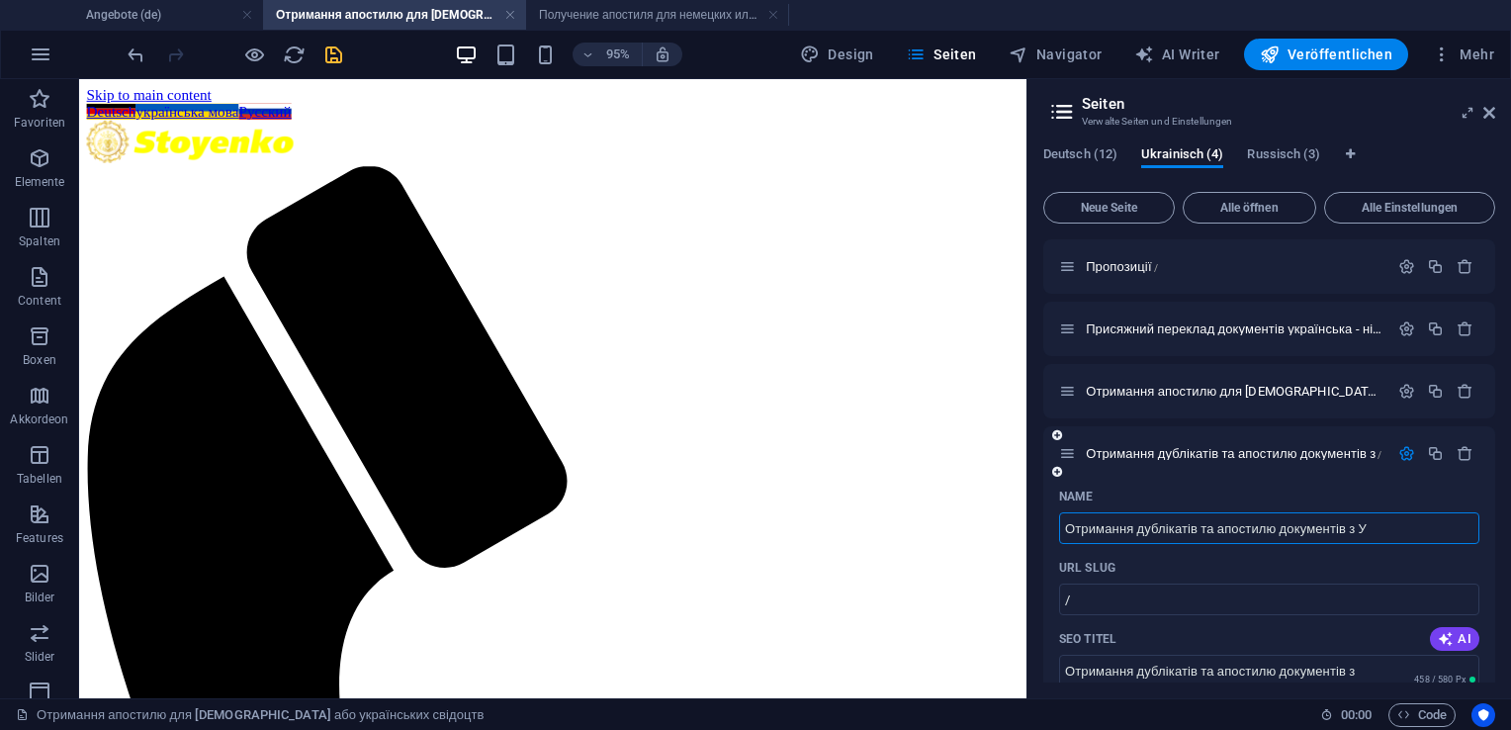
type input "Отримання дублікатів та апостилю документів з У"
type input "Отримання дублікатів та апостилю документів з Ук"
type input "Отримання дублікатів та апостилю документів з [GEOGRAPHIC_DATA]"
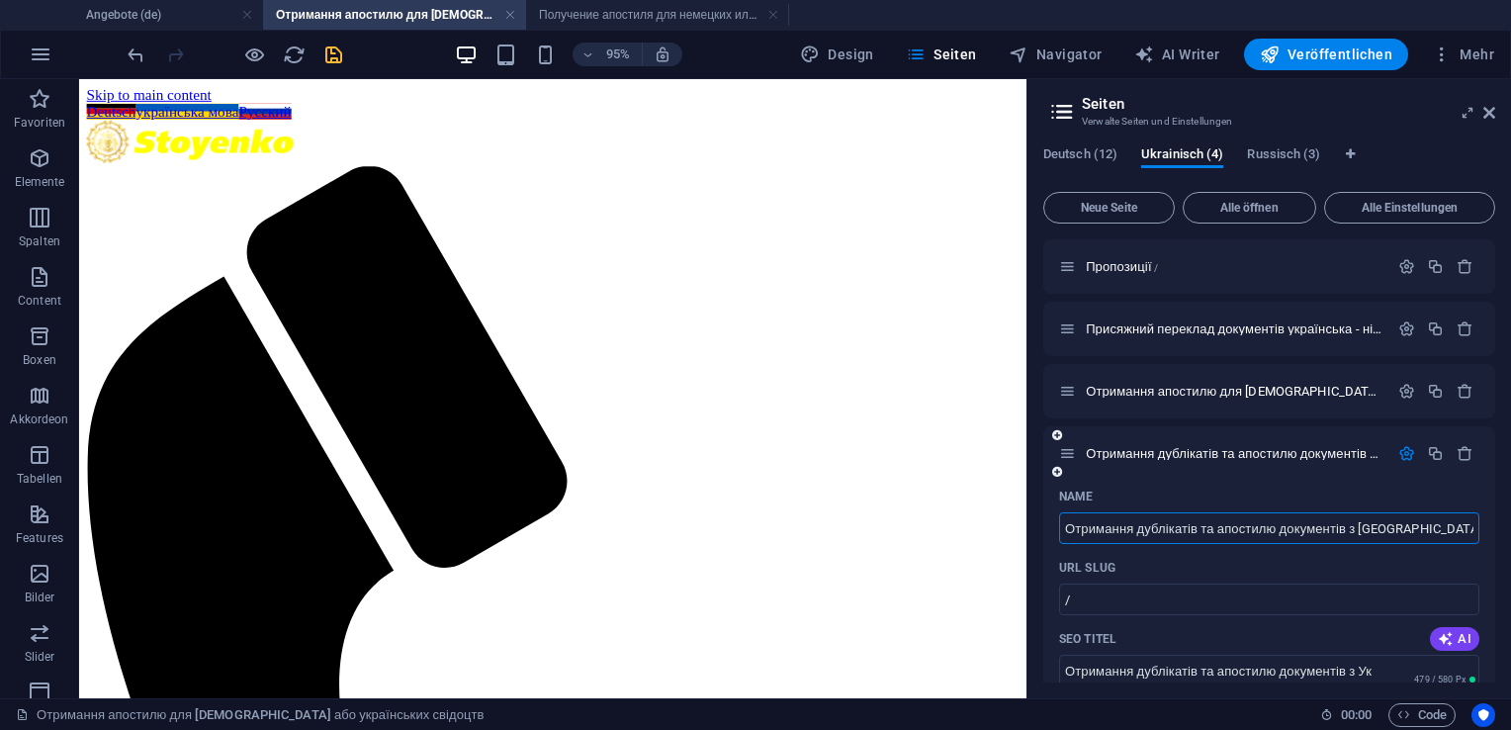
type input "Отримання дублікатів та апостилю документів з [GEOGRAPHIC_DATA]"
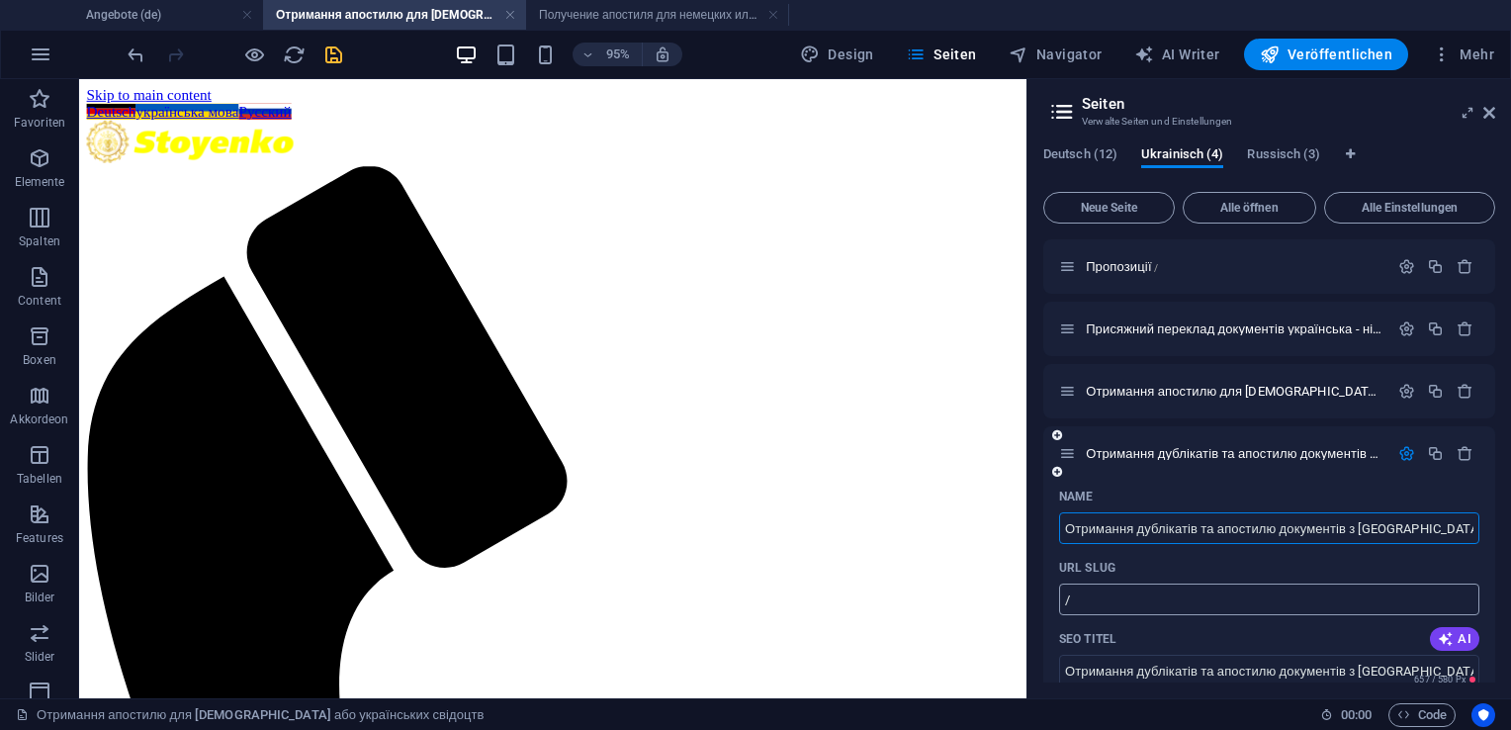
type input "Отримання дублікатів та апостилю документів з [GEOGRAPHIC_DATA]"
click at [1197, 596] on input "/" at bounding box center [1269, 599] width 420 height 32
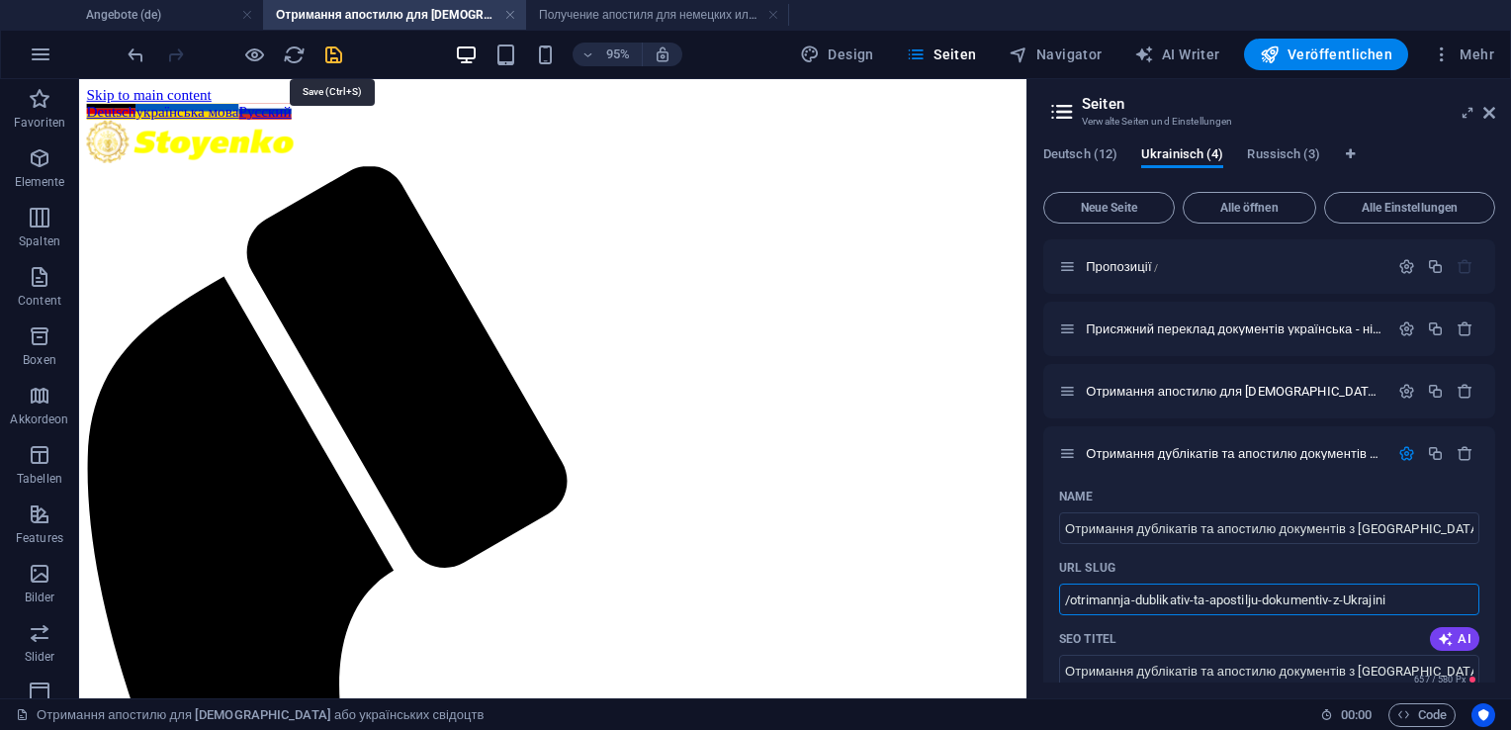
type input "/otrimannja-dublikativ-ta-apostilju-dokumentiv-z-Ukrajini"
click at [337, 56] on icon "save" at bounding box center [333, 55] width 23 height 23
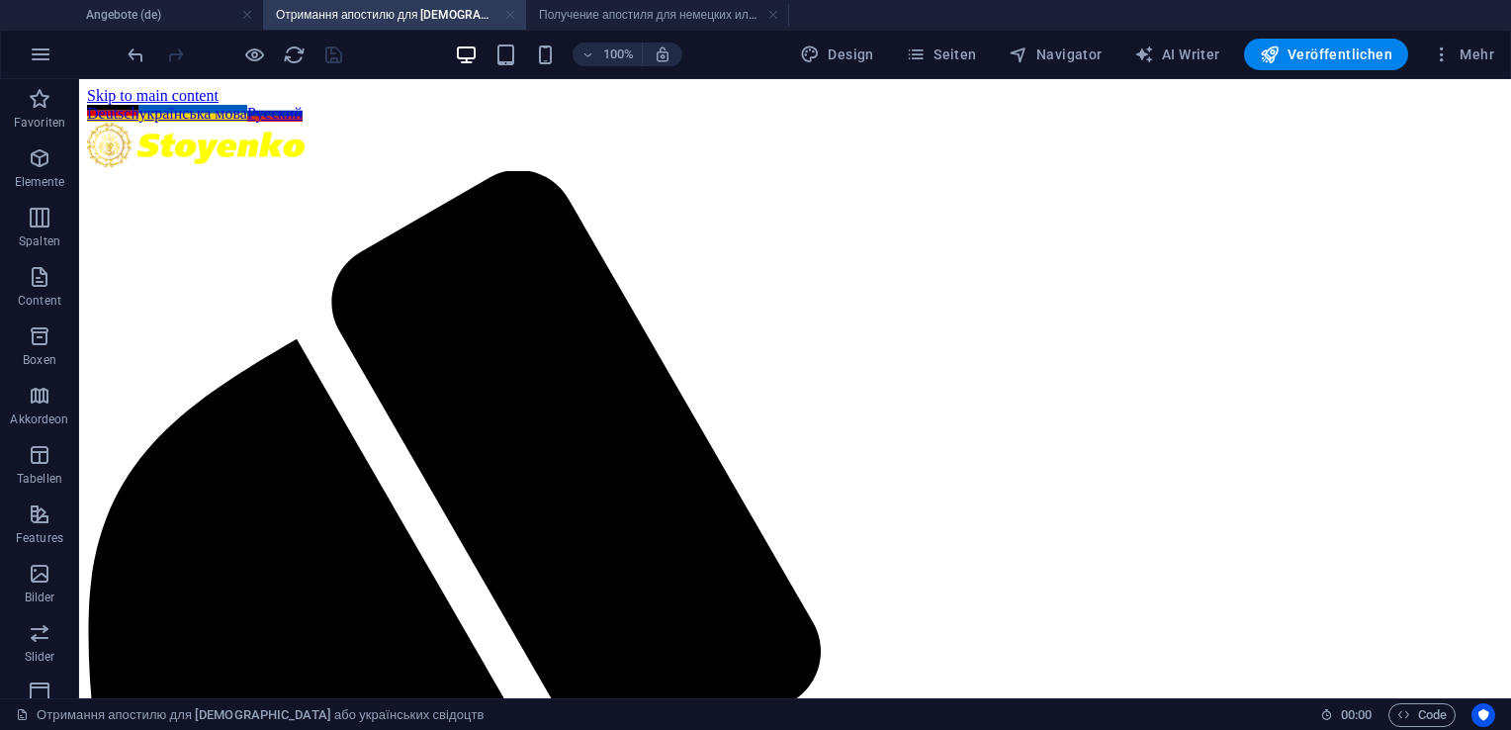
click at [506, 14] on link at bounding box center [510, 15] width 12 height 19
click at [510, 13] on link at bounding box center [510, 15] width 12 height 19
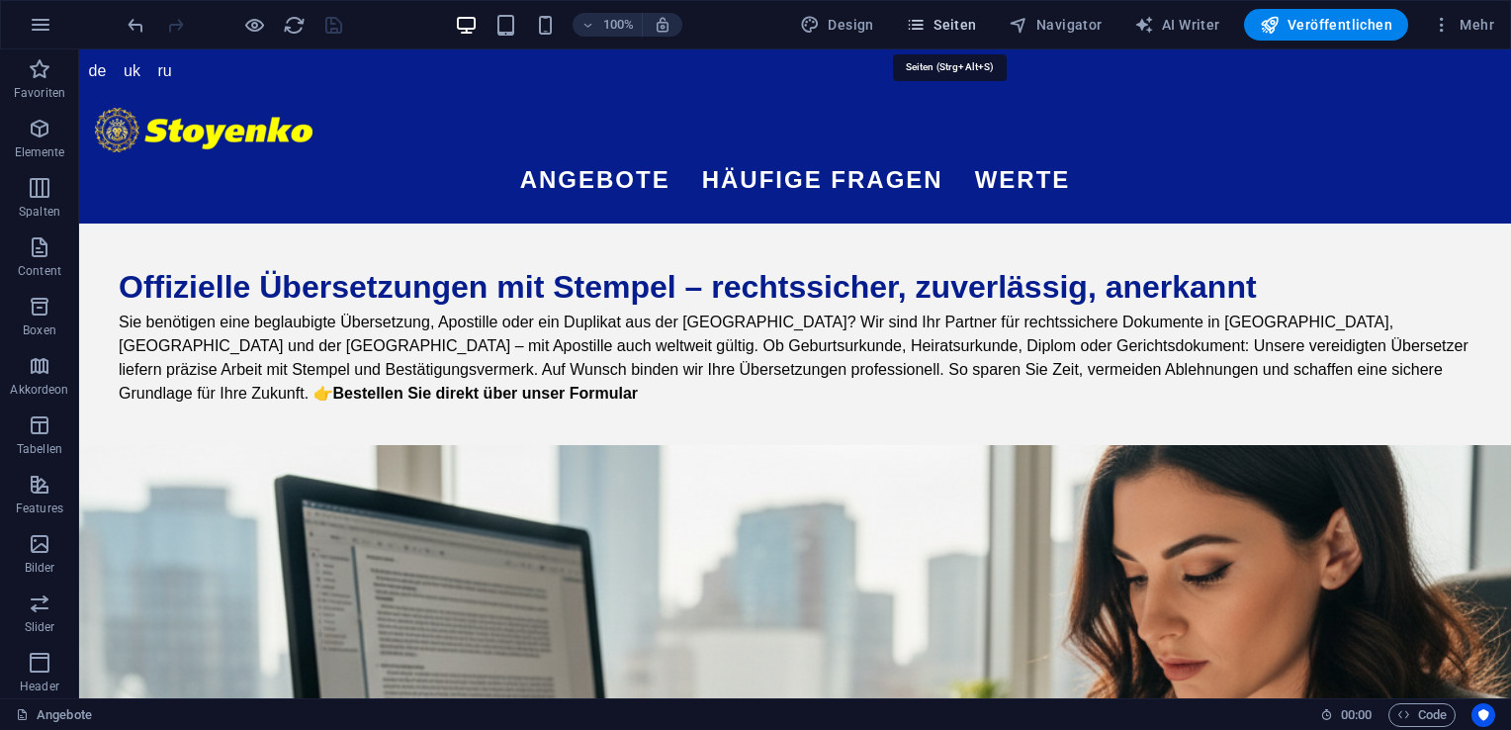
click at [953, 26] on span "Seiten" at bounding box center [941, 25] width 71 height 20
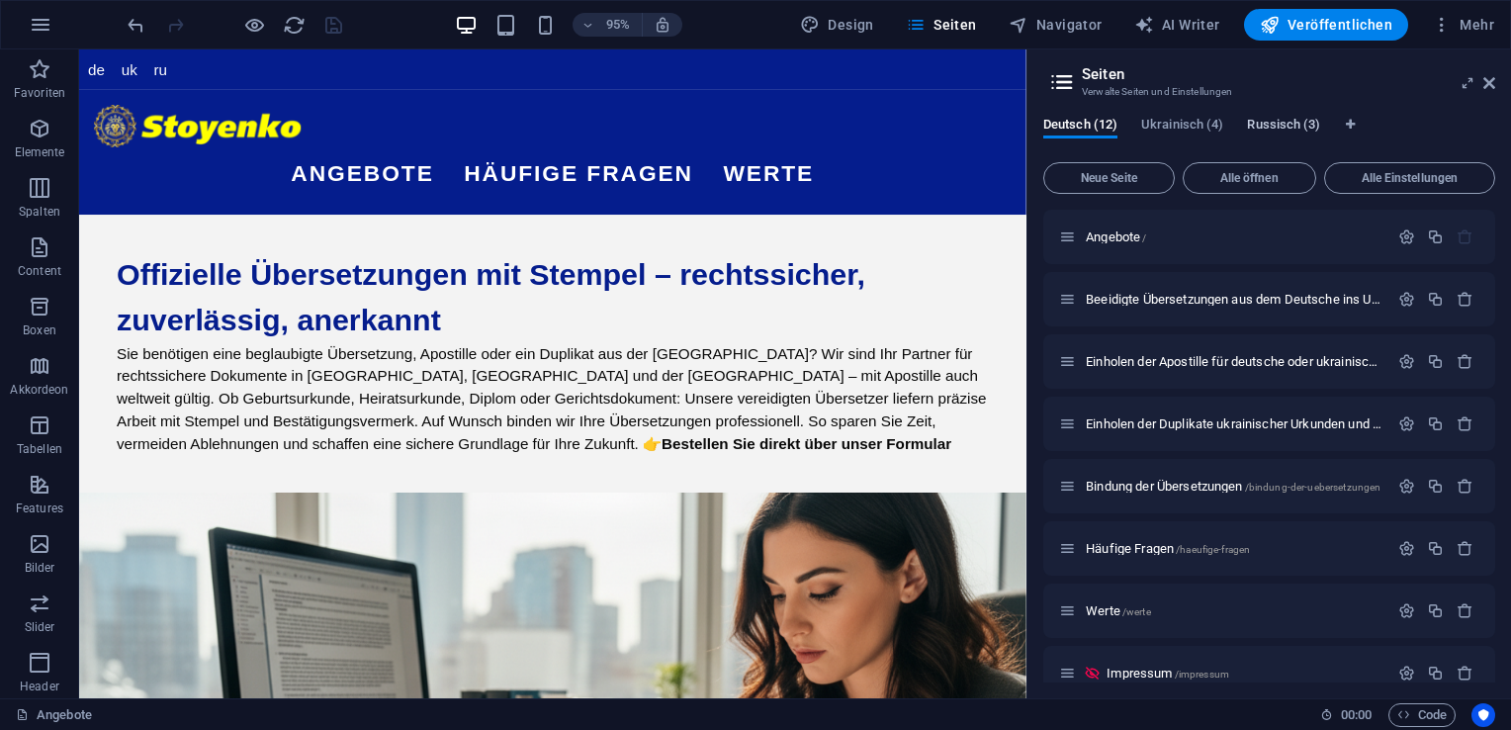
click at [1271, 129] on span "Russisch (3)" at bounding box center [1283, 127] width 73 height 28
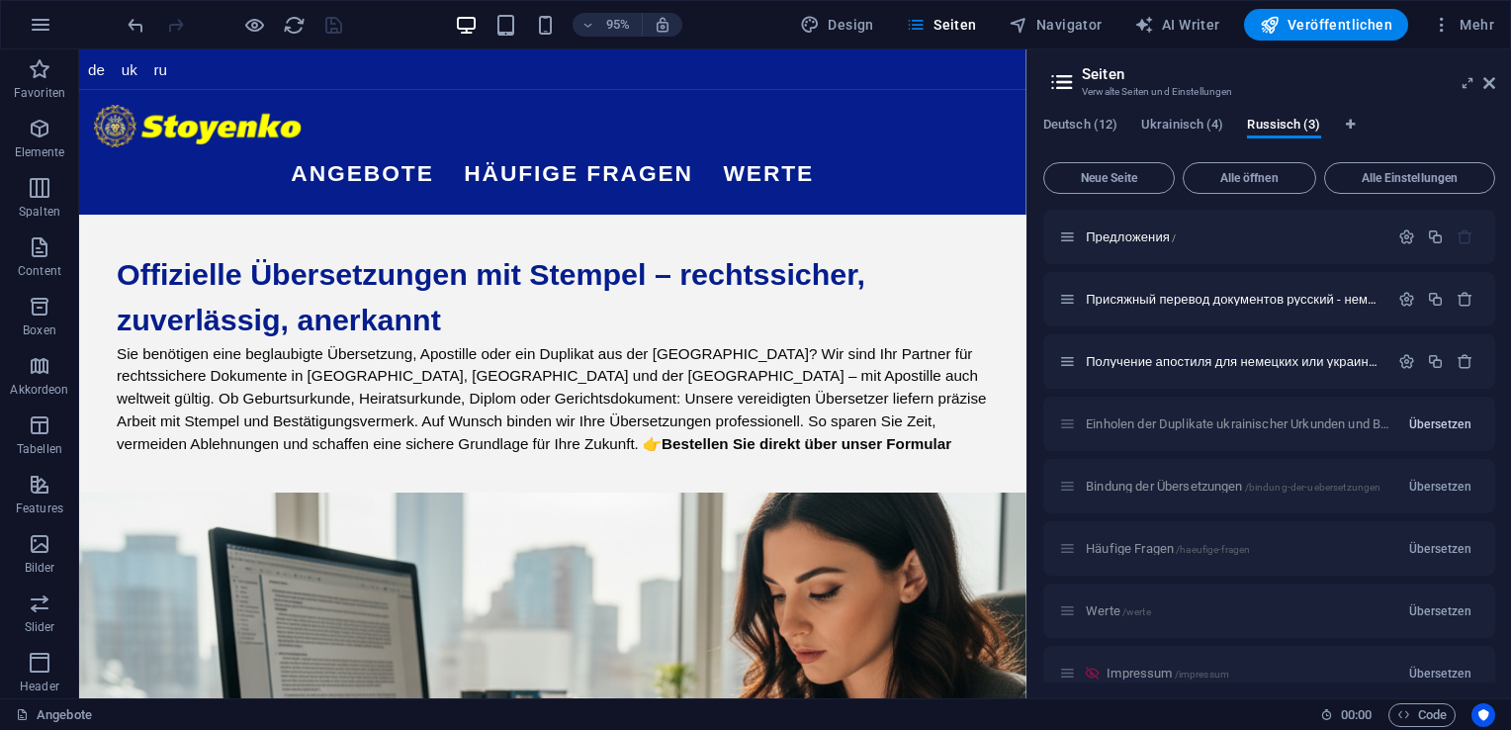
click at [1418, 425] on span "Übersetzen" at bounding box center [1440, 424] width 62 height 16
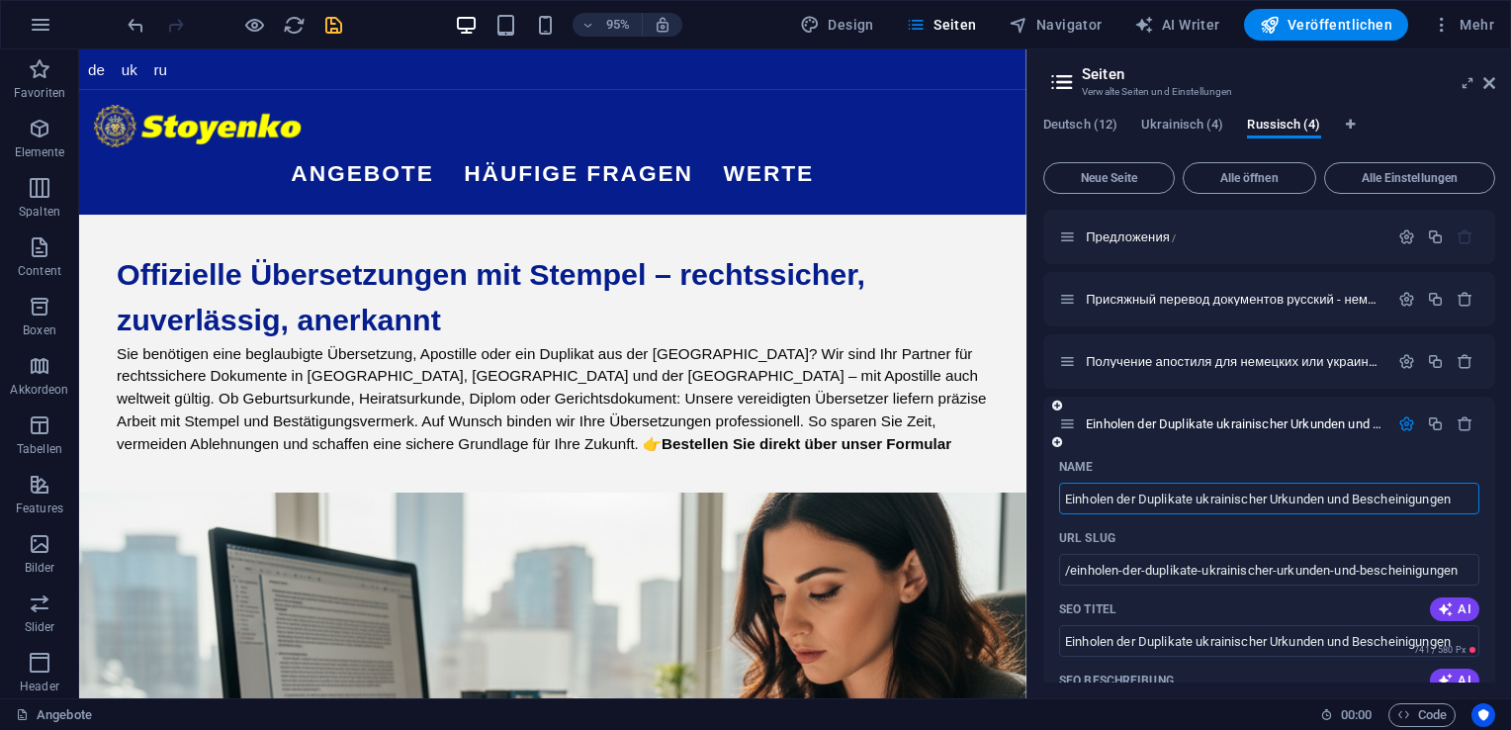
drag, startPoint x: 1464, startPoint y: 495, endPoint x: 1059, endPoint y: 487, distance: 404.6
click at [1059, 487] on input "Einholen der Duplikate ukrainischer Urkunden und Bescheinigungen" at bounding box center [1269, 499] width 420 height 32
type input "/"
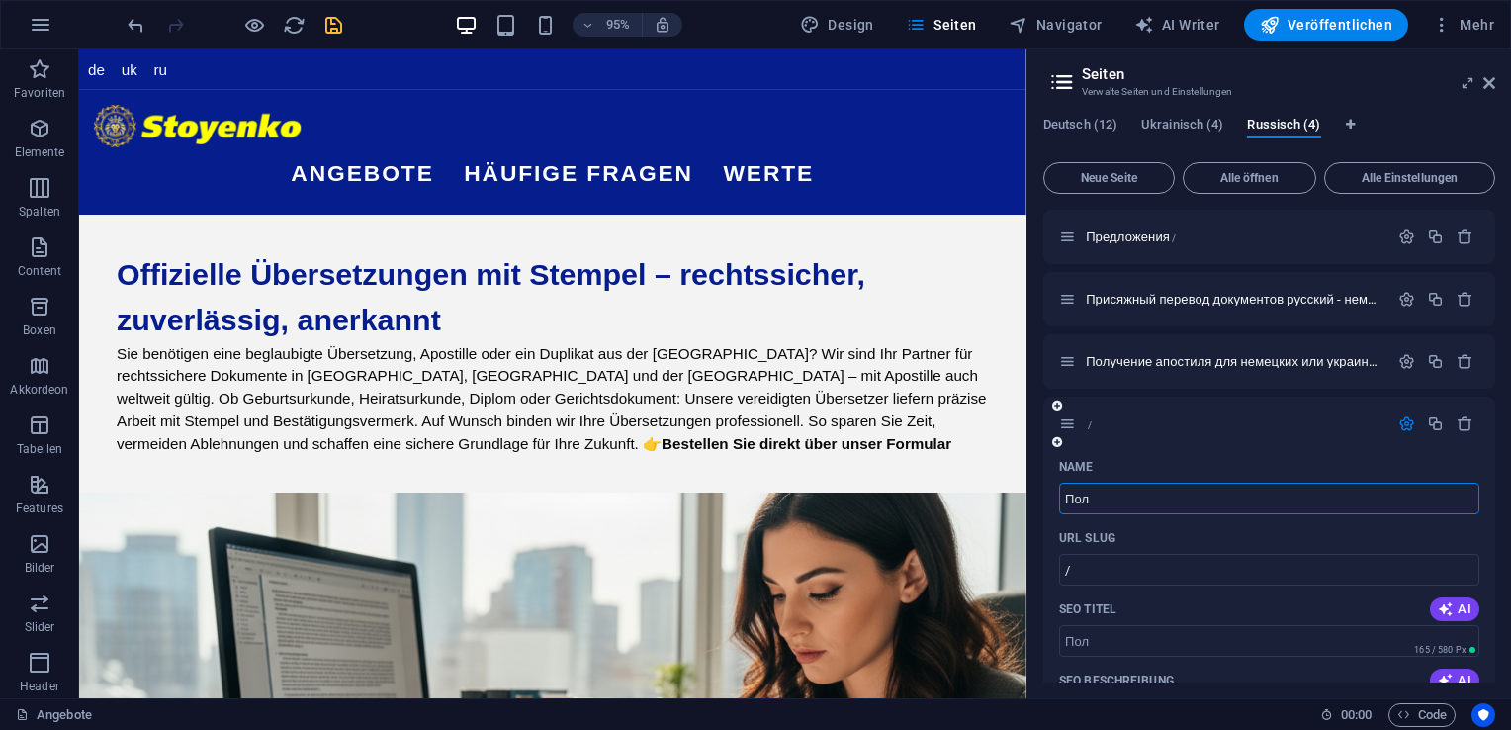
type input "Пол"
type input "Получ"
type input "Получение дуб"
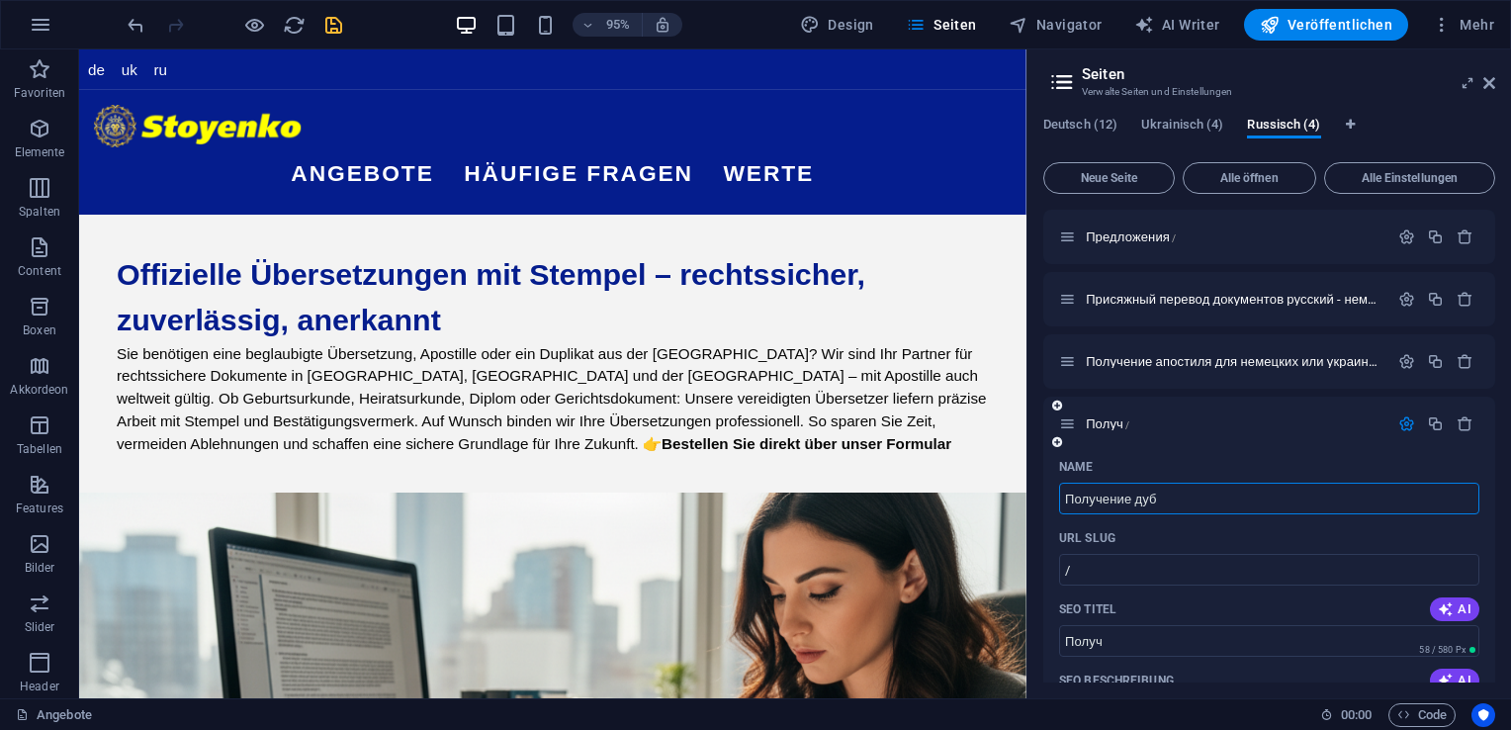
type input "Получение дуб"
type input "Получение дубли"
type input "Получение дубл"
type input "Получение дубликатов"
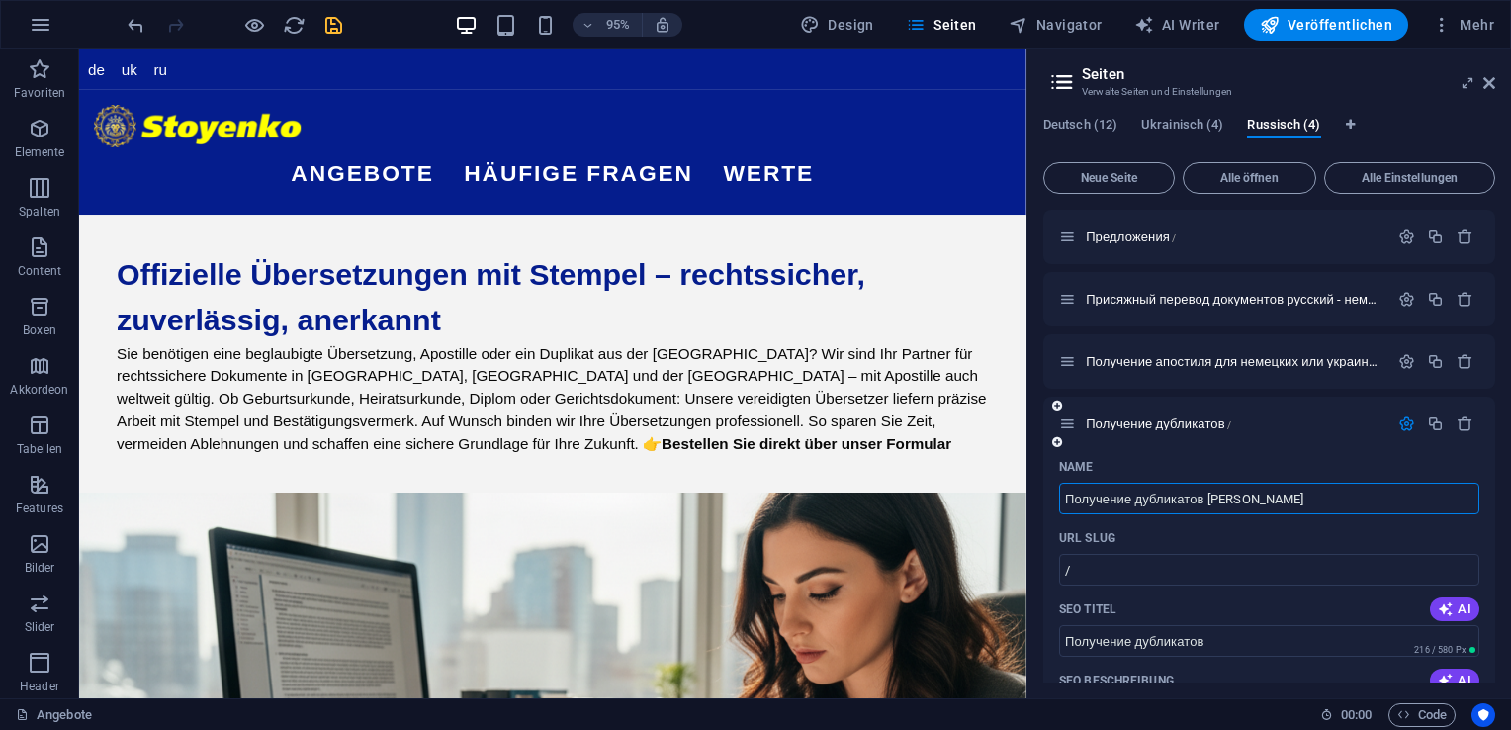
type input "Получение дубликатов [PERSON_NAME]"
type input "Получение дубликатов и [DEMOGRAPHIC_DATA]"
type input "Получение дубликатов и апос"
type input "Получение дубликатов и апостиля"
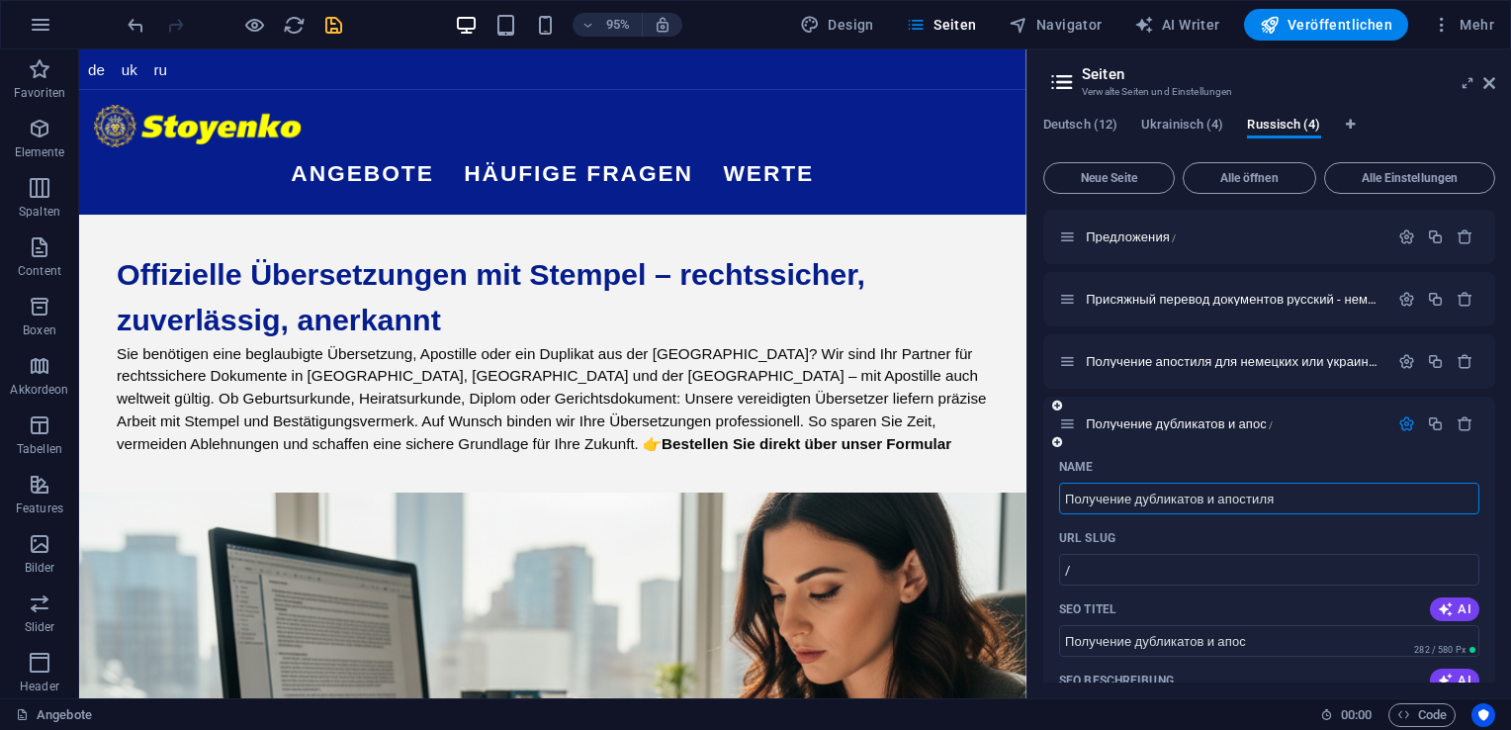
type input "Получение дубликатов и апостиля"
type input "Получение дубликатов и апостиля д"
type input "Получение дубликатов и апостиля"
type input "Получение дубликатов и апостиля для"
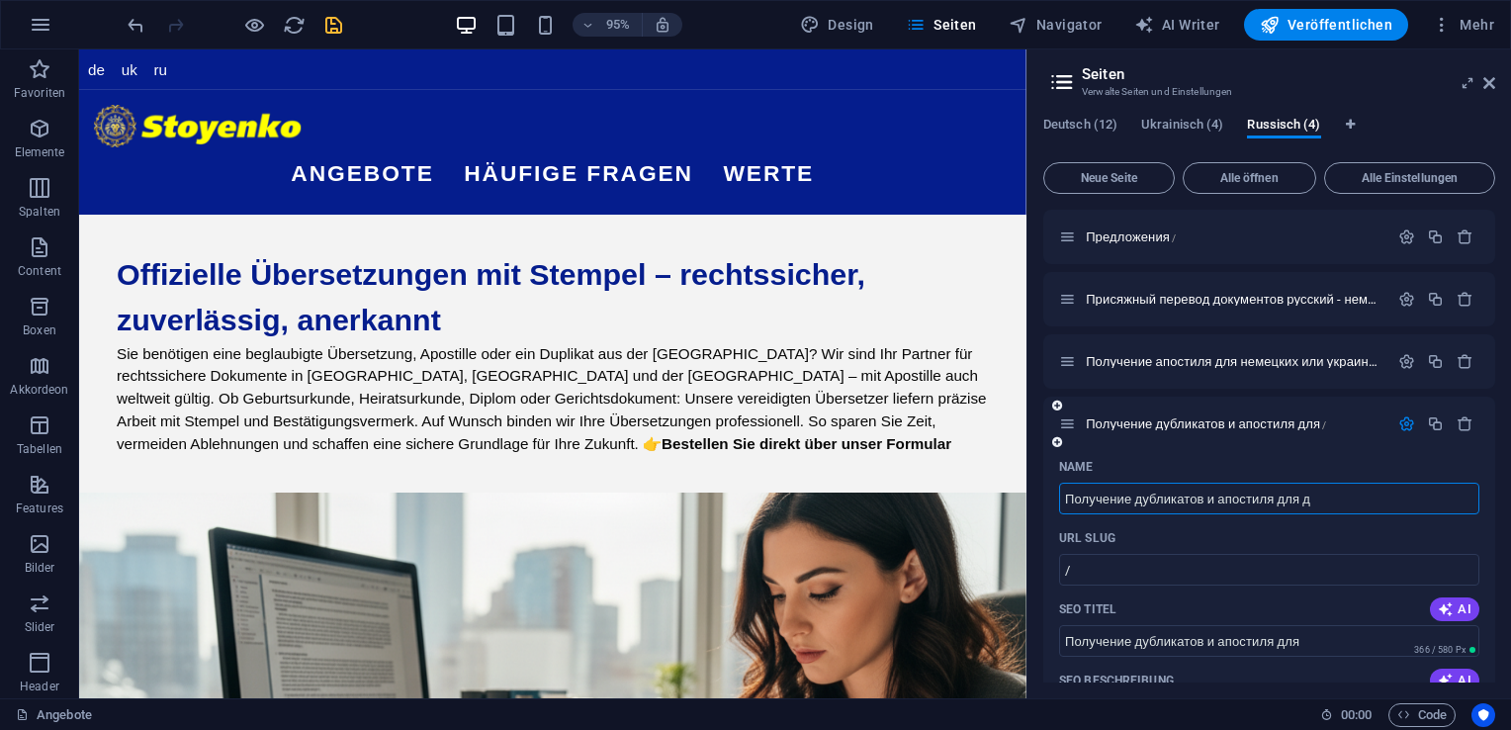
type input "Получение дубликатов и апостиля для до"
type input "Получение дубликатов и апостиля для д"
type input "Получение дубликатов и апостиля для до"
type input "Получение дубликатов и апостиля"
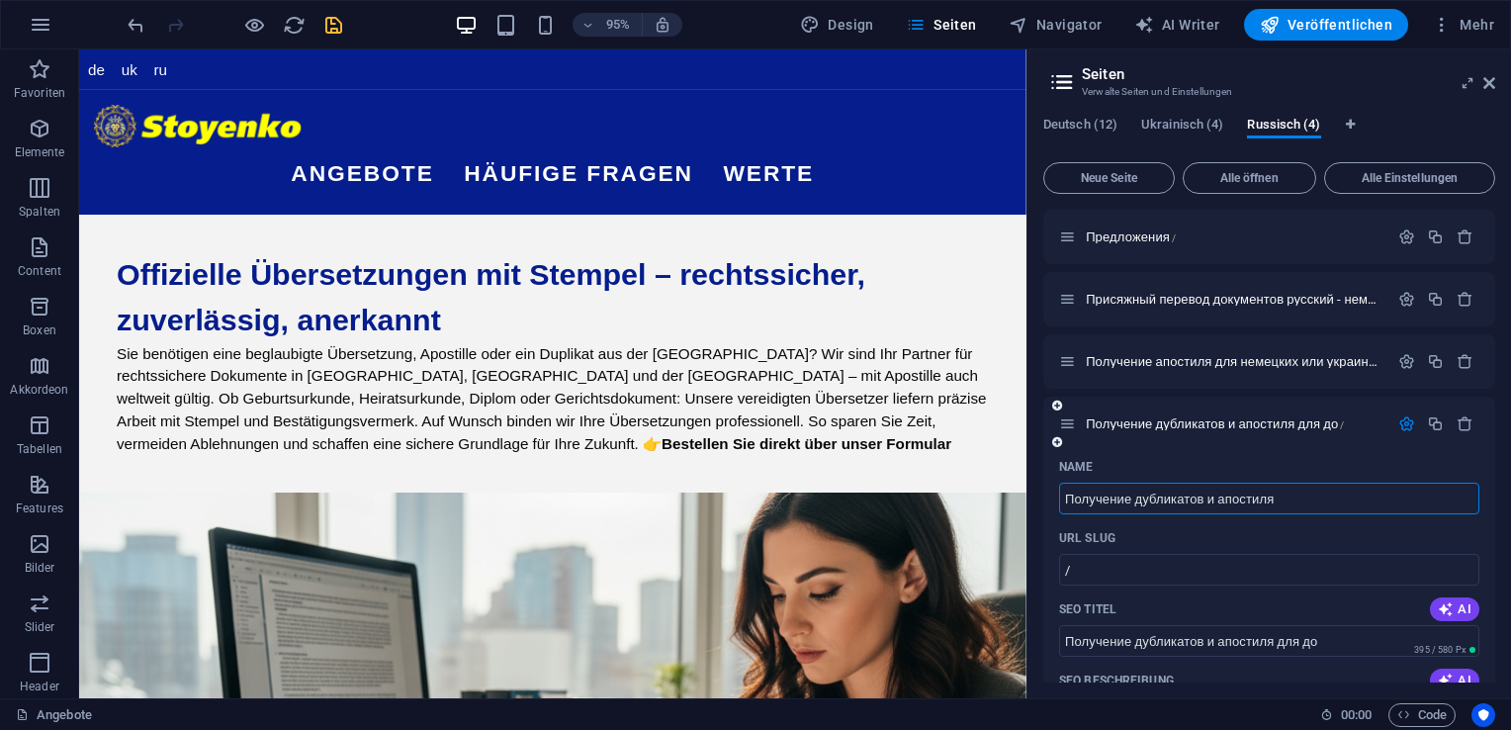
type input "Получение дубликатов и апостиля"
type input "Получение дубликатов и апостиля до"
type input "Получение дубликатов и апостиля д"
type input "Получение дубликатов и апостиля доку"
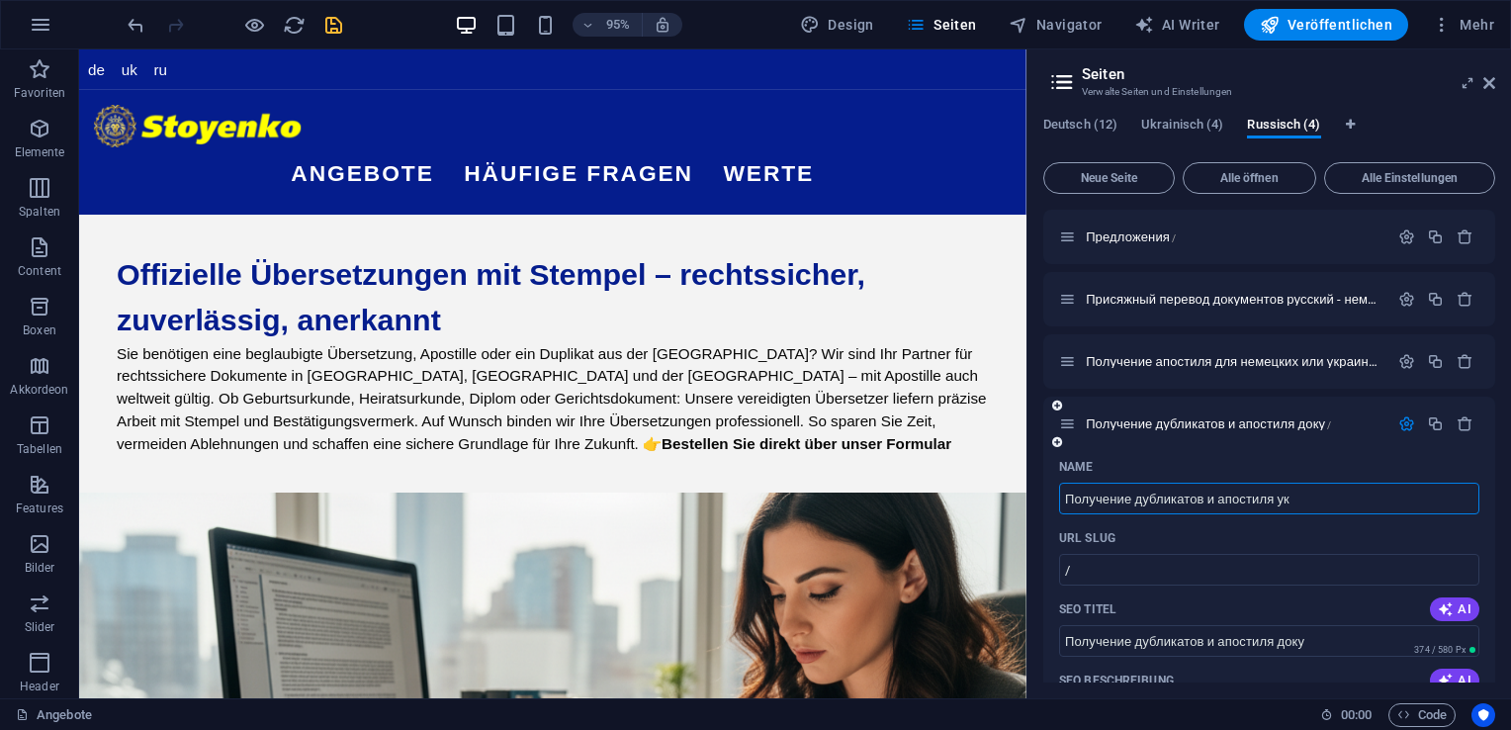
type input "Получение дубликатов и апостиля укр"
type input "Получение дубликатов и апостиля ук"
type input "Получение дубликатов и апостиля украинскиъ"
type input "Получение дубликатов и апостиля украински"
type input "Получение дубликатов и апостиля украинскиъ"
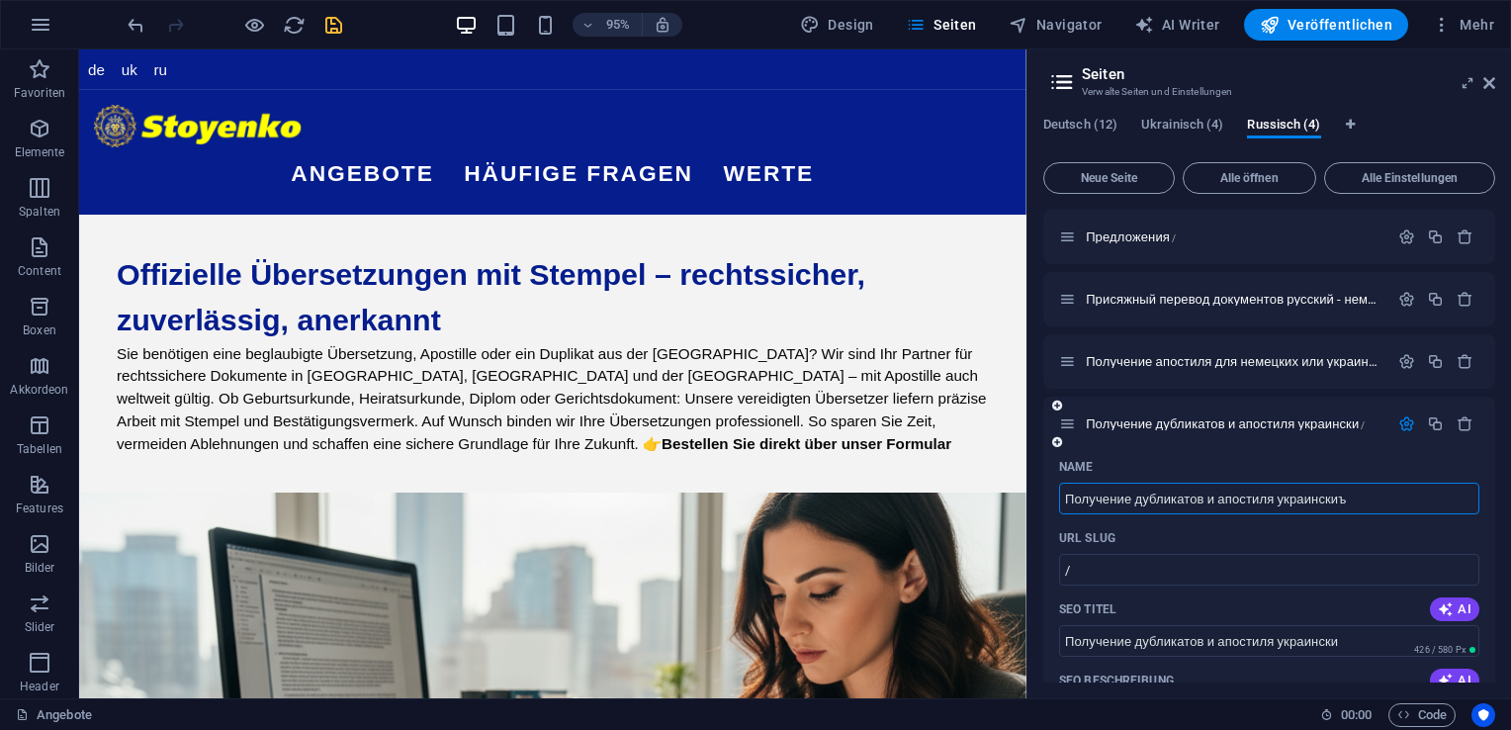
type input "Получение дубликатов и апостиля украинскиъ"
type input "Получение дубликатов и апостиля [DEMOGRAPHIC_DATA]"
type input "Получение дубликатов и апостиля украински"
type input "Получение дубликатов и апостиля [DEMOGRAPHIC_DATA]"
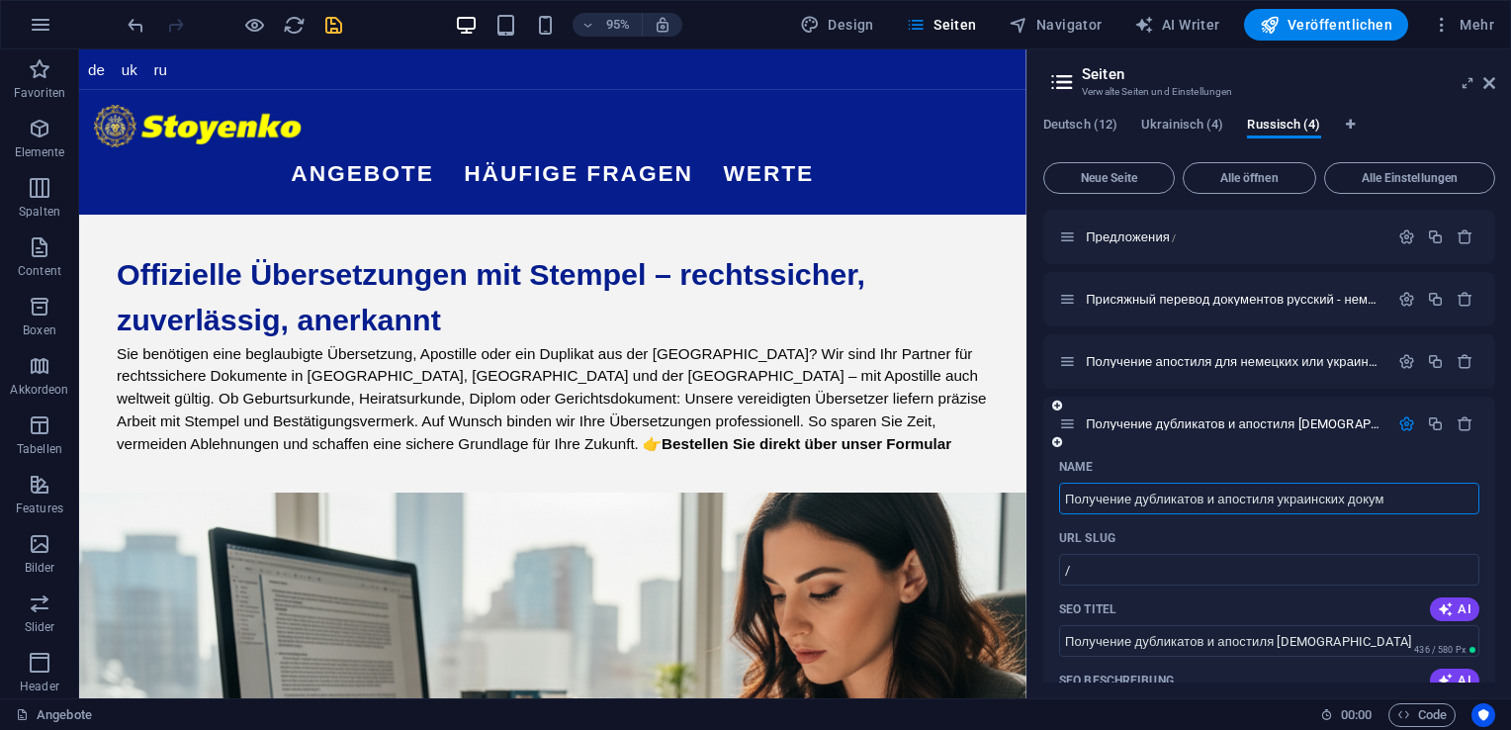
type input "Получение дубликатов и апостиля украинских докуме"
type input "Получение дубликатов и апостиля украинских докум"
type input "Получение дубликатов и апостиля украинских документо"
type input "Получение дубликатов и апостиля украинских документов"
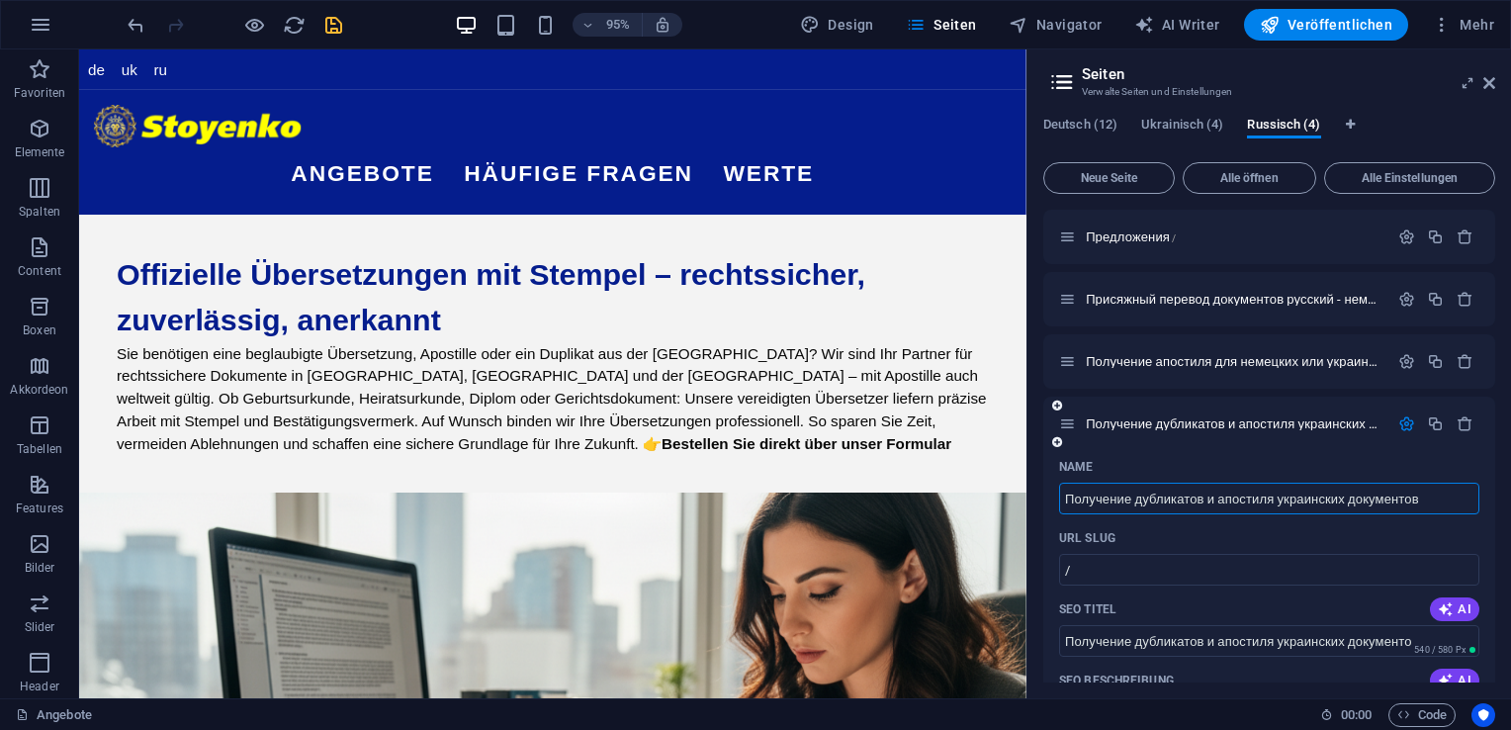
type input "Получение дубликатов и апостиля украинских документов"
click at [1090, 565] on input "/" at bounding box center [1269, 570] width 420 height 32
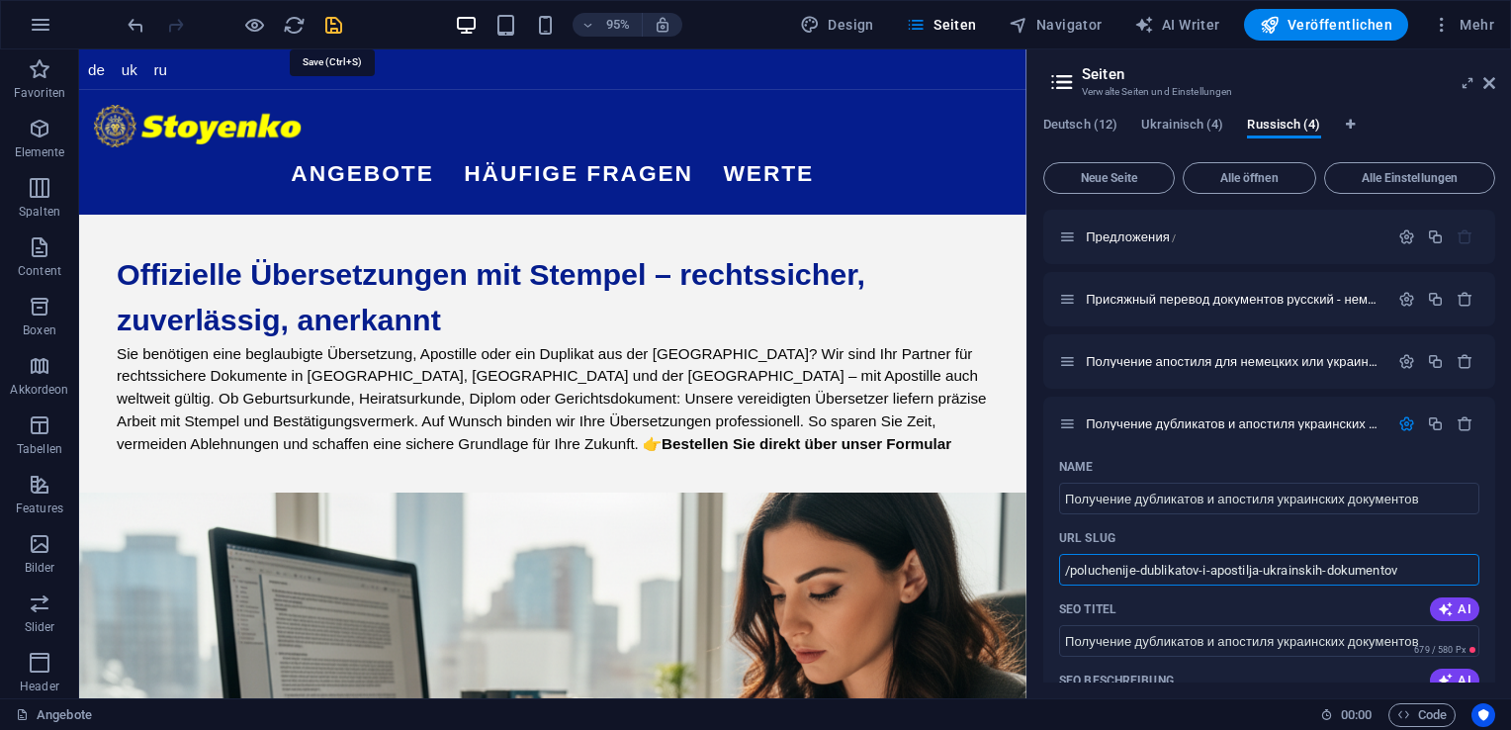
type input "/poluchenije-dublikatov-i-apostilja-ukrainskih-dokumentov"
click at [329, 29] on icon "save" at bounding box center [333, 25] width 23 height 23
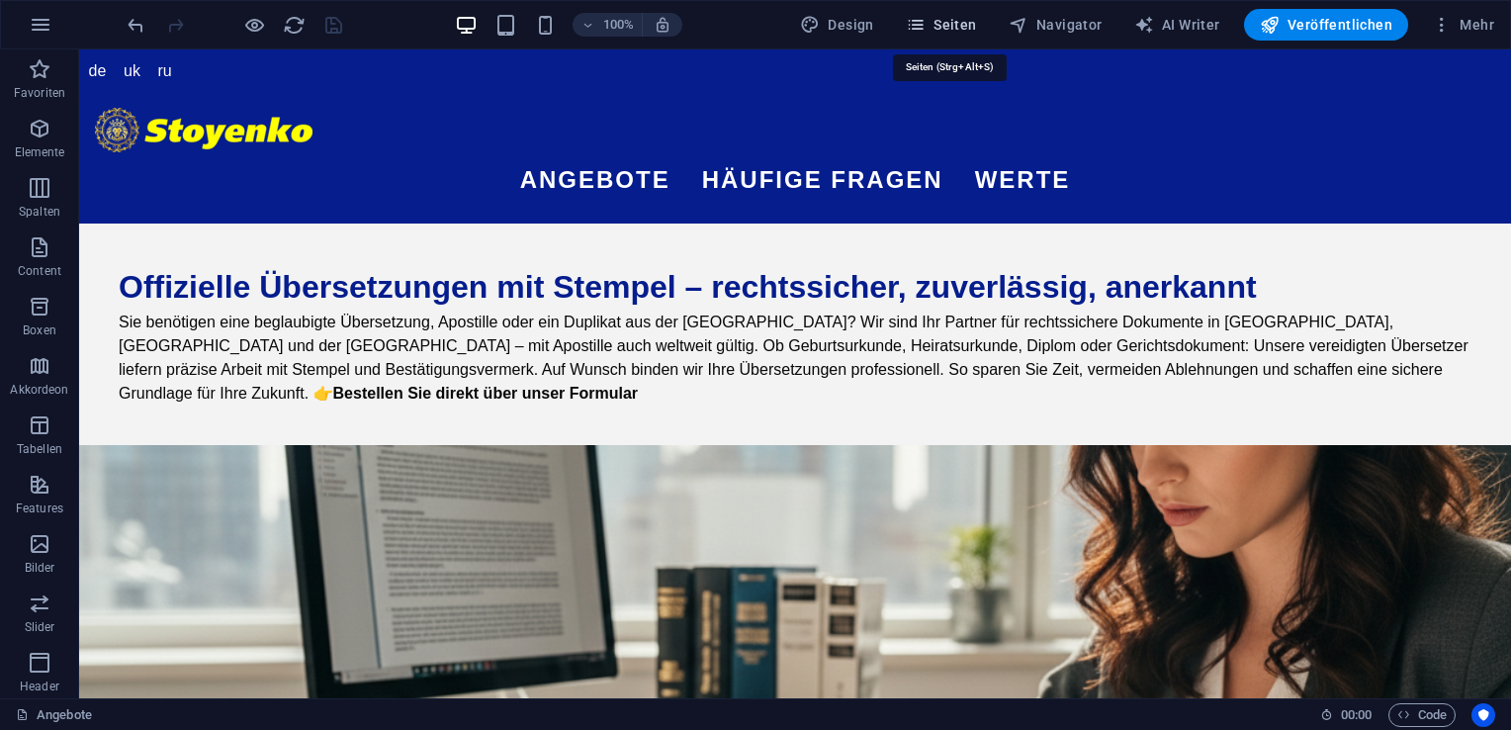
click at [947, 22] on span "Seiten" at bounding box center [941, 25] width 71 height 20
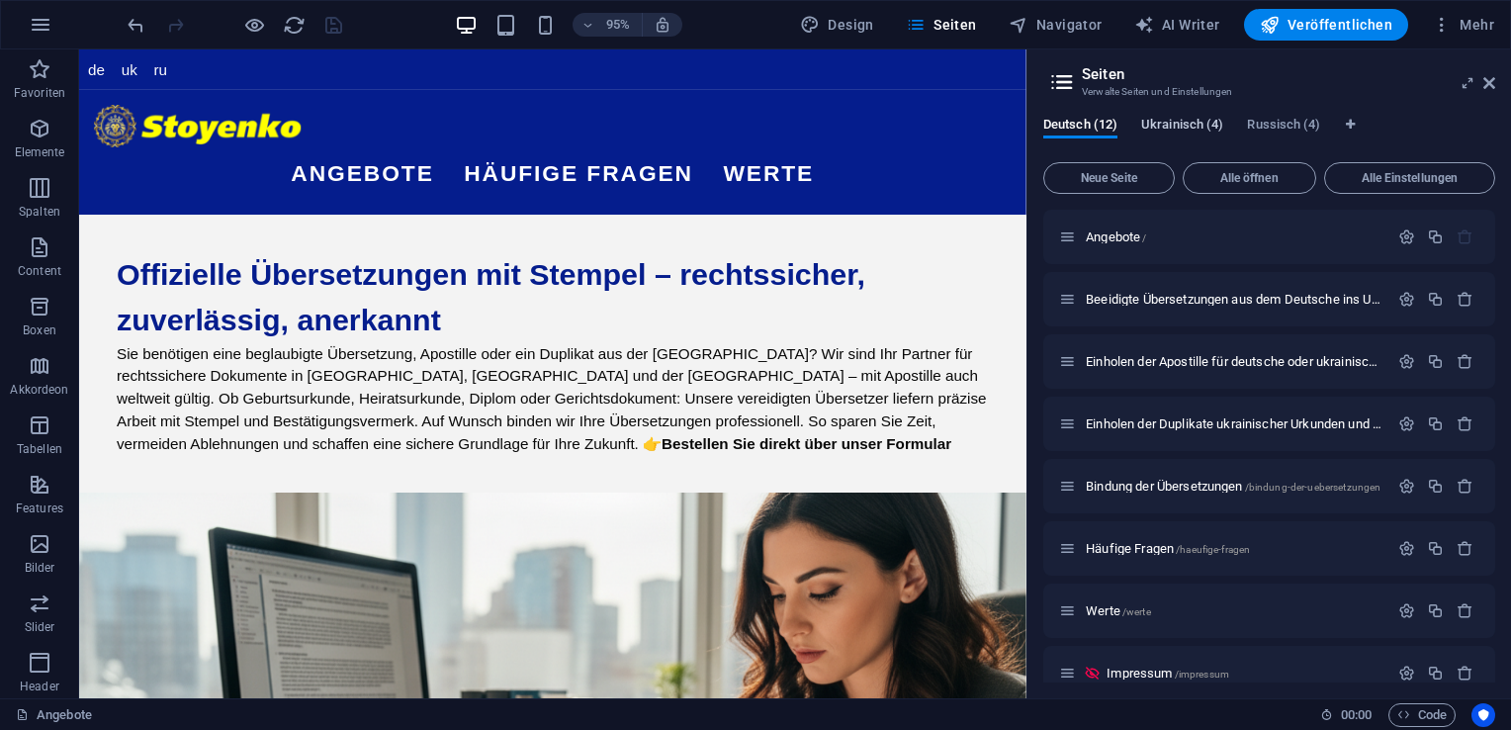
click at [1182, 123] on span "Ukrainisch (4)" at bounding box center [1182, 127] width 82 height 28
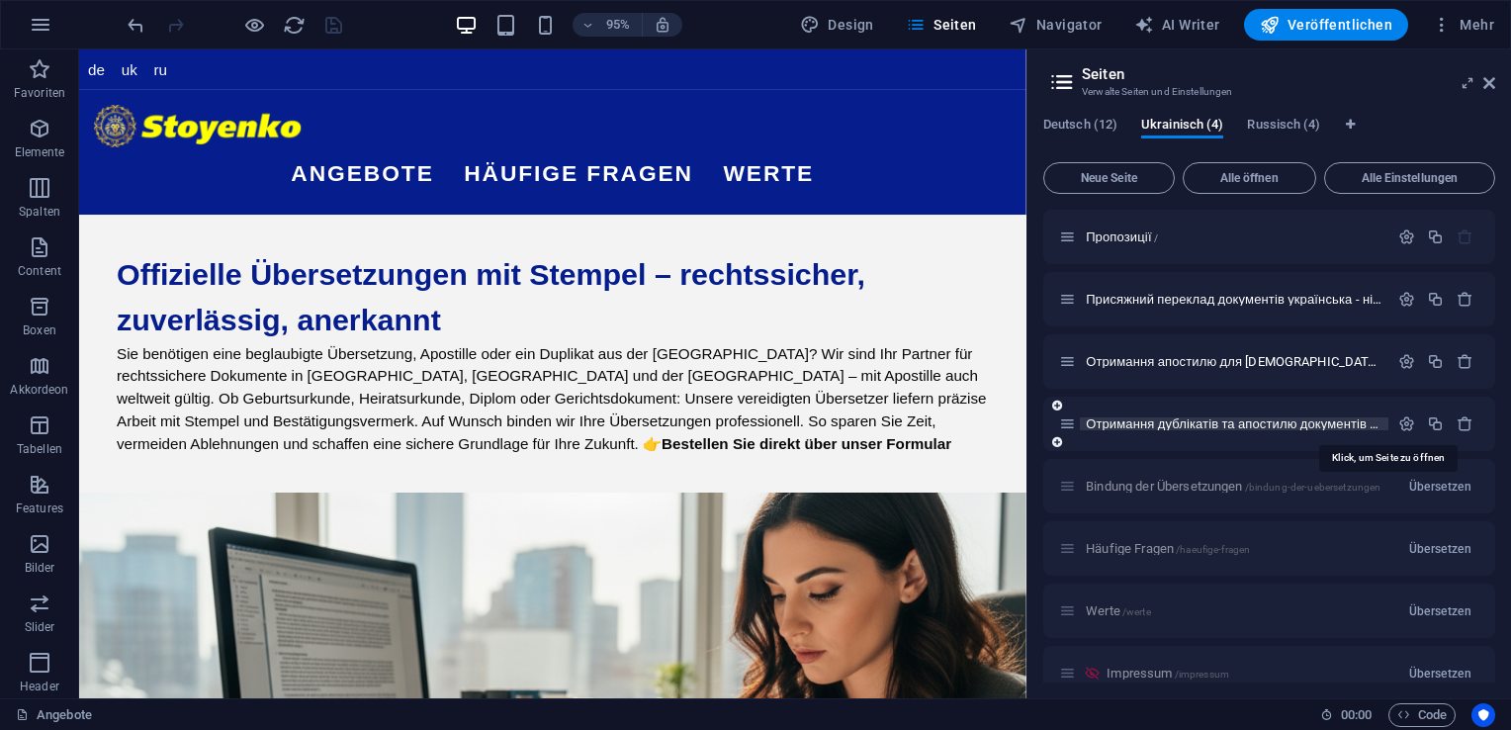
click at [1206, 426] on span "Отримання дублікатів та апостилю документів з України /otrimannja-dublikativ-ta…" at bounding box center [1420, 423] width 669 height 15
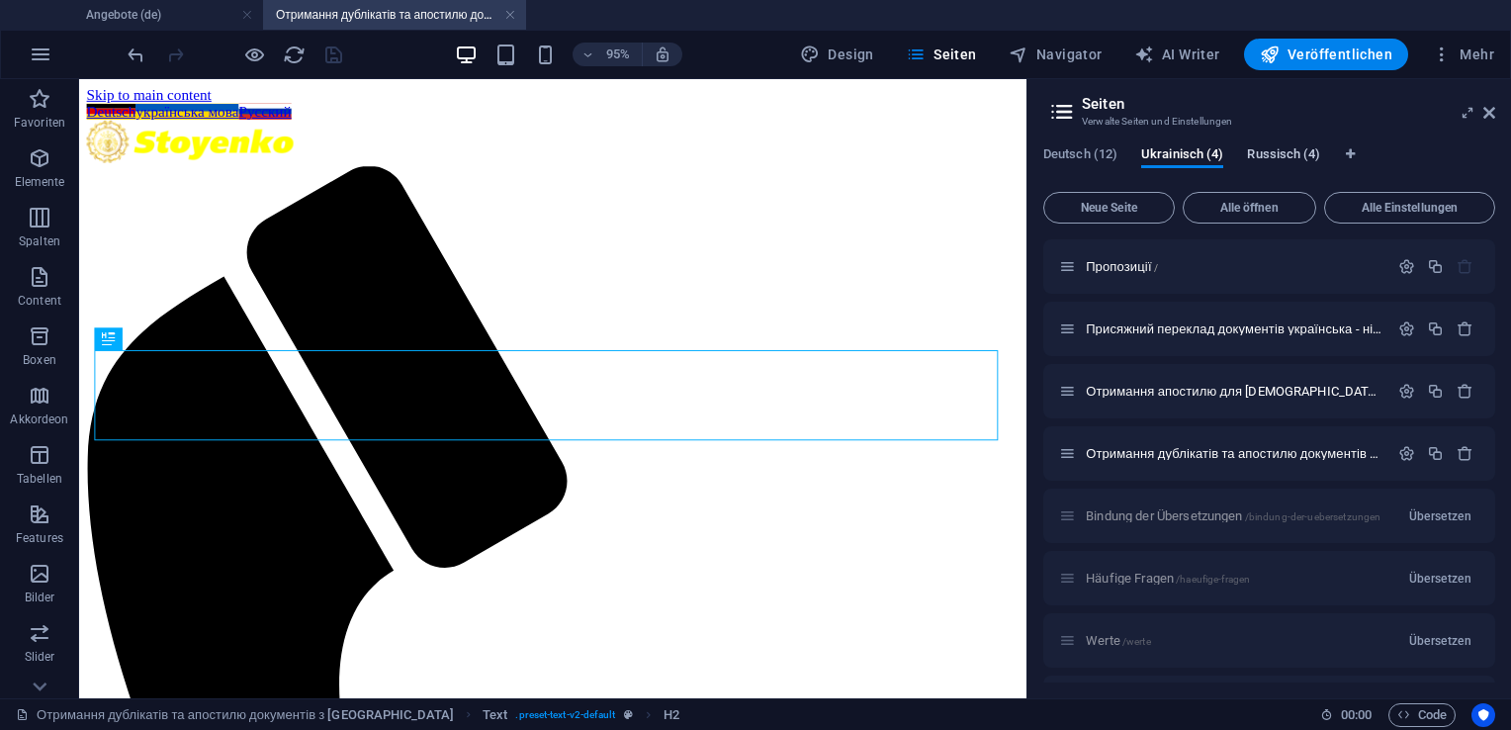
click at [1280, 156] on span "Russisch (4)" at bounding box center [1283, 156] width 73 height 28
click at [1244, 457] on span "Получение дубликатов и апостиля украинских документов /poluchenije-dublikatov-i…" at bounding box center [1394, 453] width 617 height 15
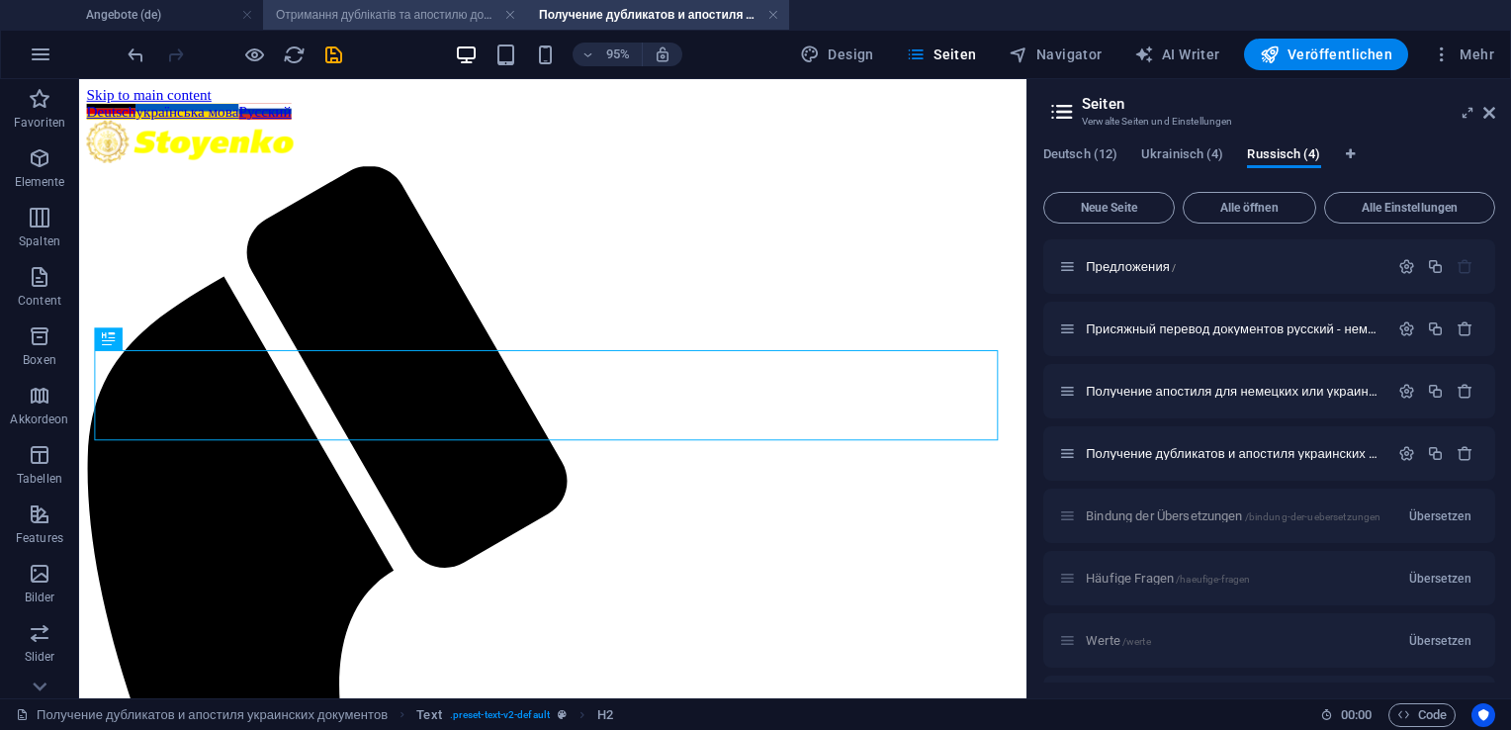
click at [420, 5] on h4 "Отримання дублікатів та апостилю документів з [GEOGRAPHIC_DATA] ([GEOGRAPHIC_DA…" at bounding box center [394, 15] width 263 height 22
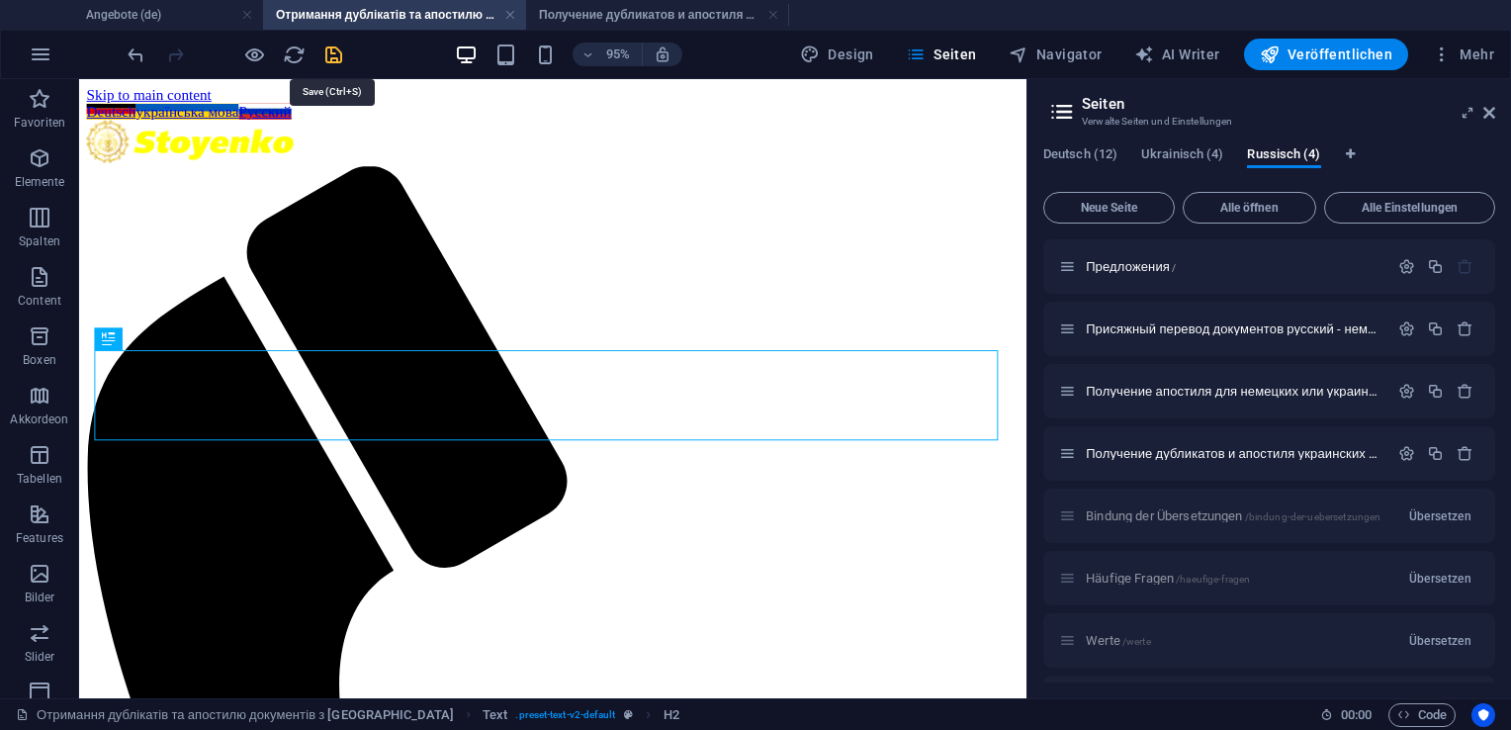
click at [339, 53] on icon "save" at bounding box center [333, 55] width 23 height 23
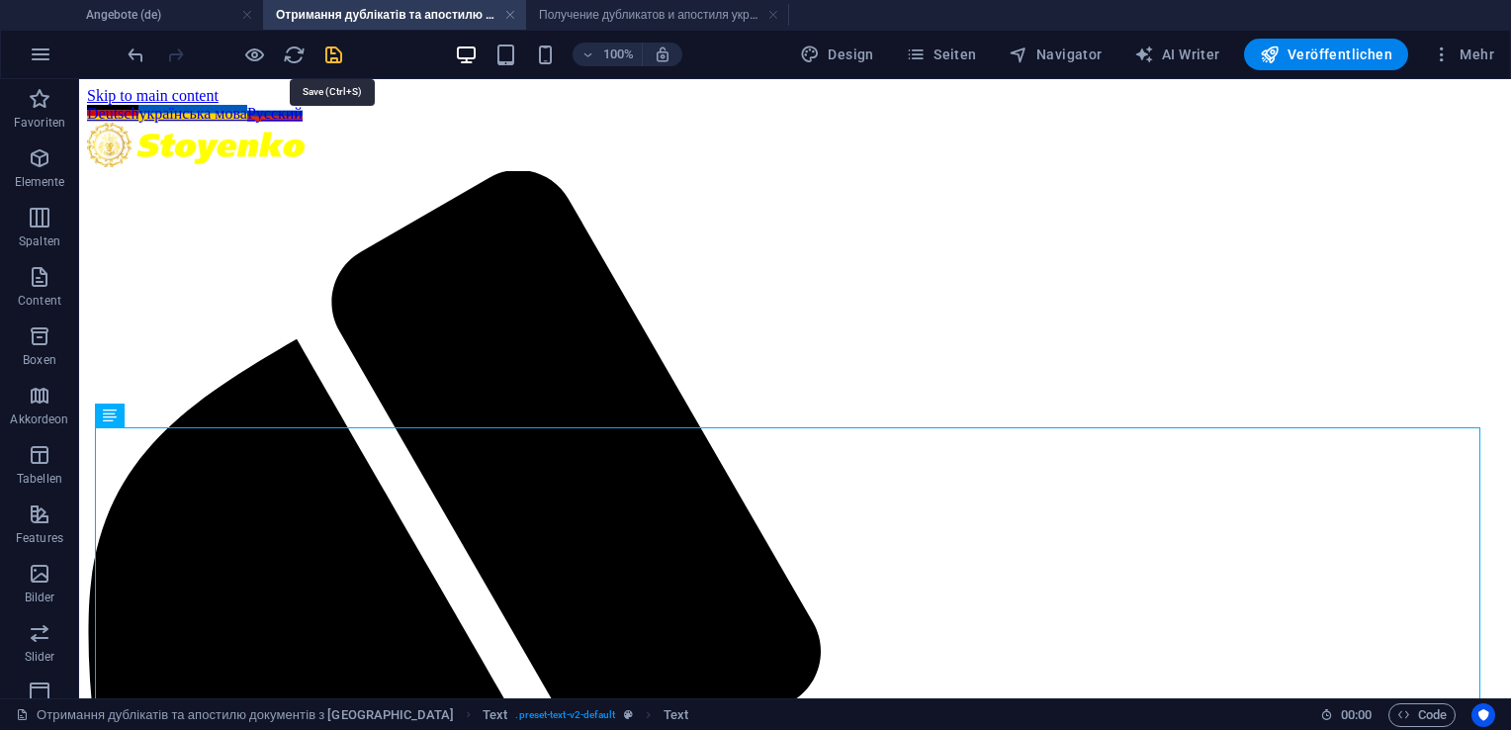
click at [332, 53] on icon "save" at bounding box center [333, 55] width 23 height 23
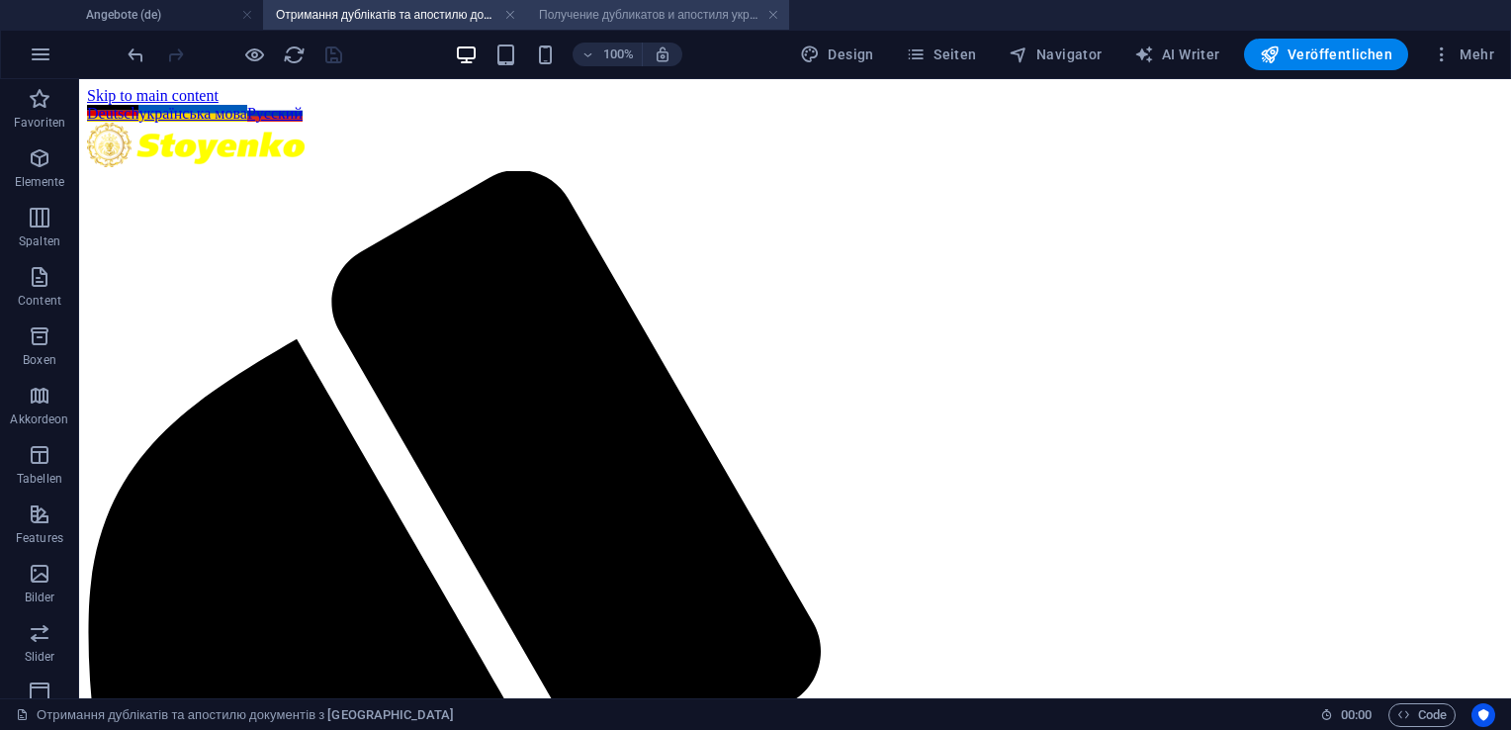
click at [646, 24] on h4 "Получение дубликатов и апостиля украинских документов (ru)" at bounding box center [657, 15] width 263 height 22
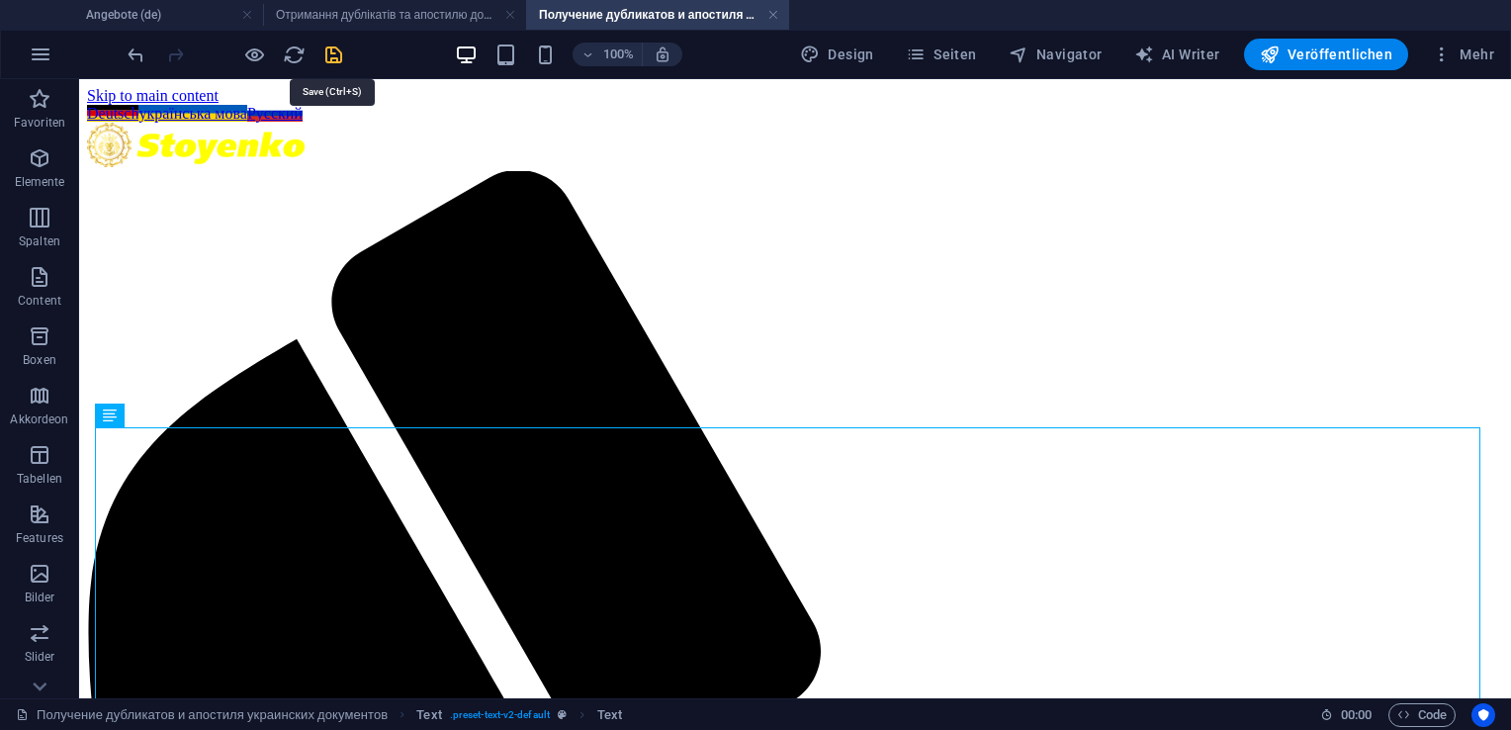
click at [325, 52] on icon "save" at bounding box center [333, 55] width 23 height 23
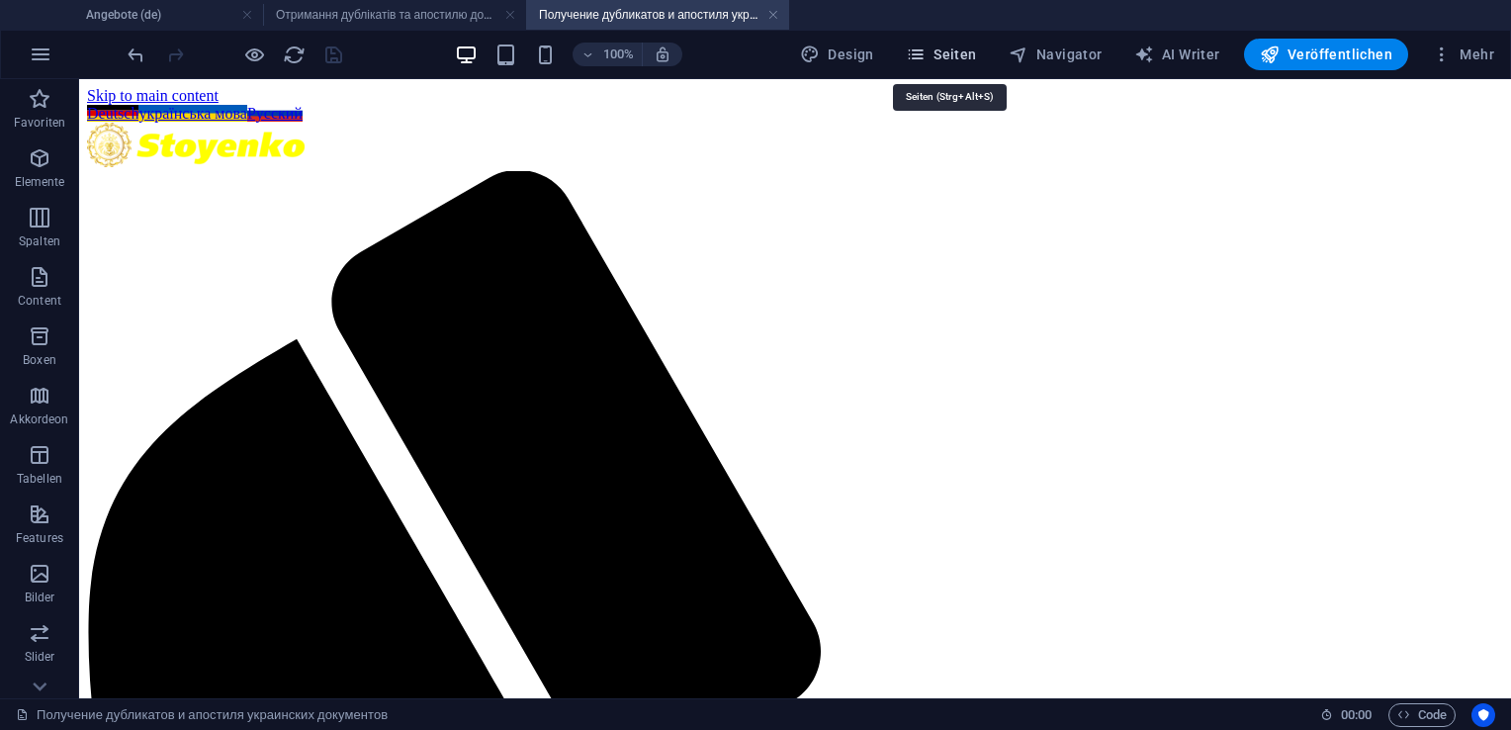
click at [968, 54] on span "Seiten" at bounding box center [941, 55] width 71 height 20
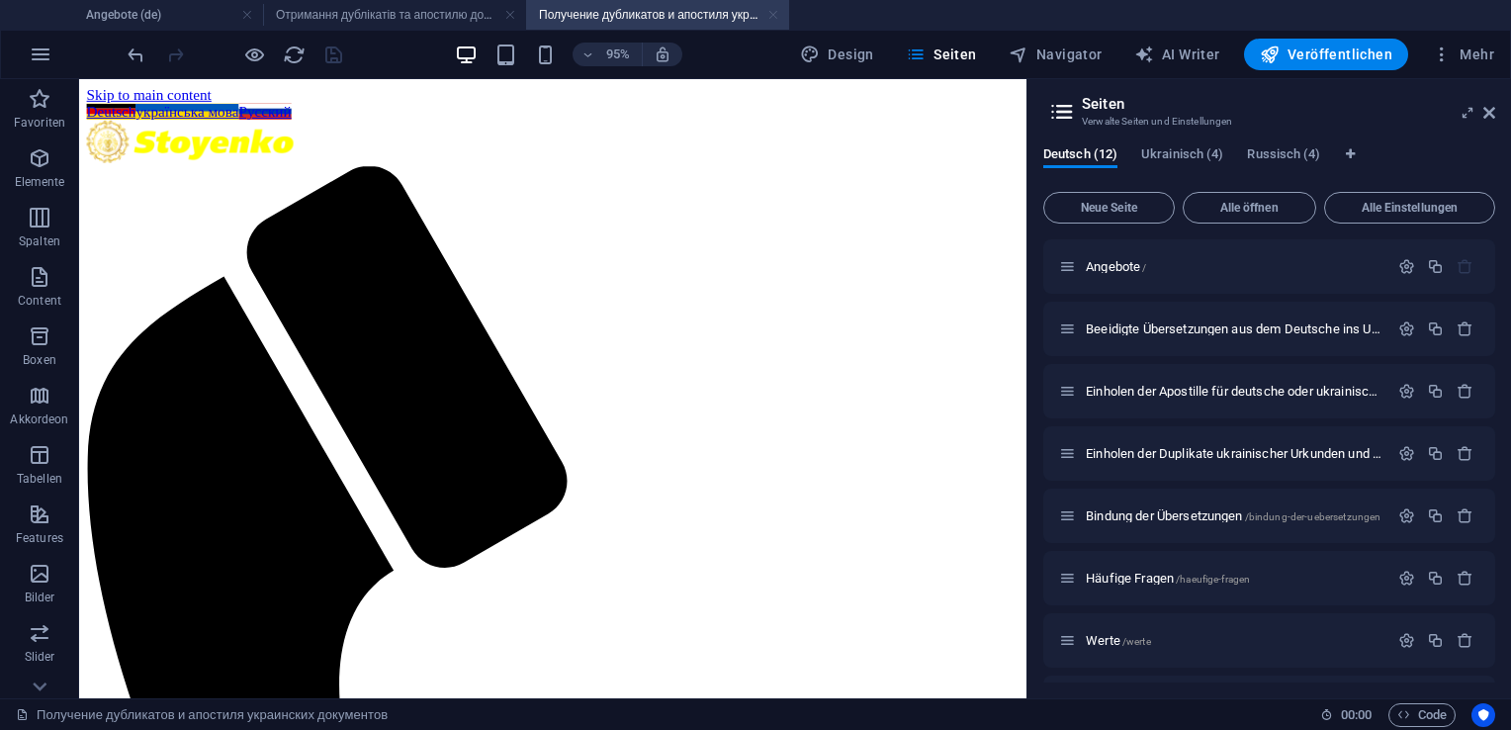
click at [771, 11] on link at bounding box center [773, 15] width 12 height 19
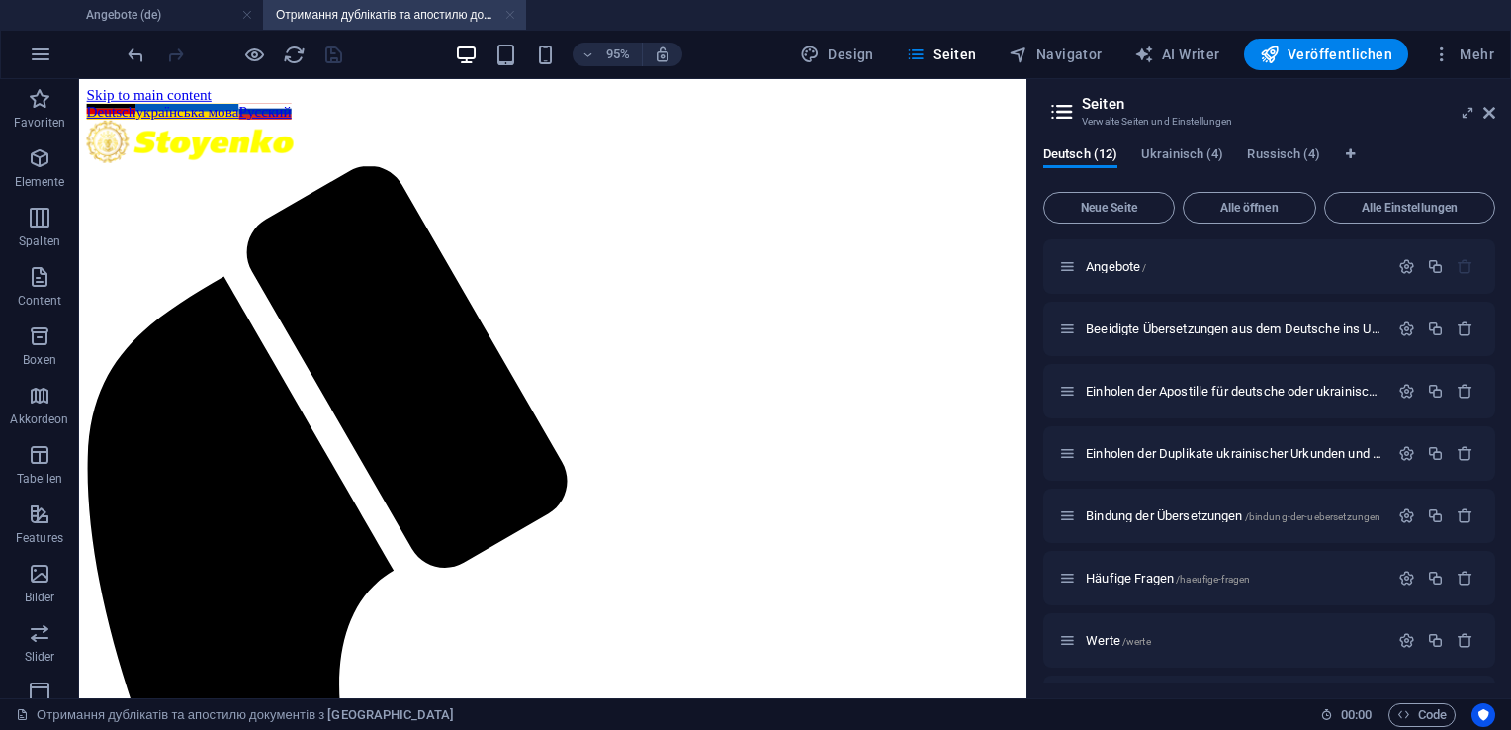
click at [514, 16] on link at bounding box center [510, 15] width 12 height 19
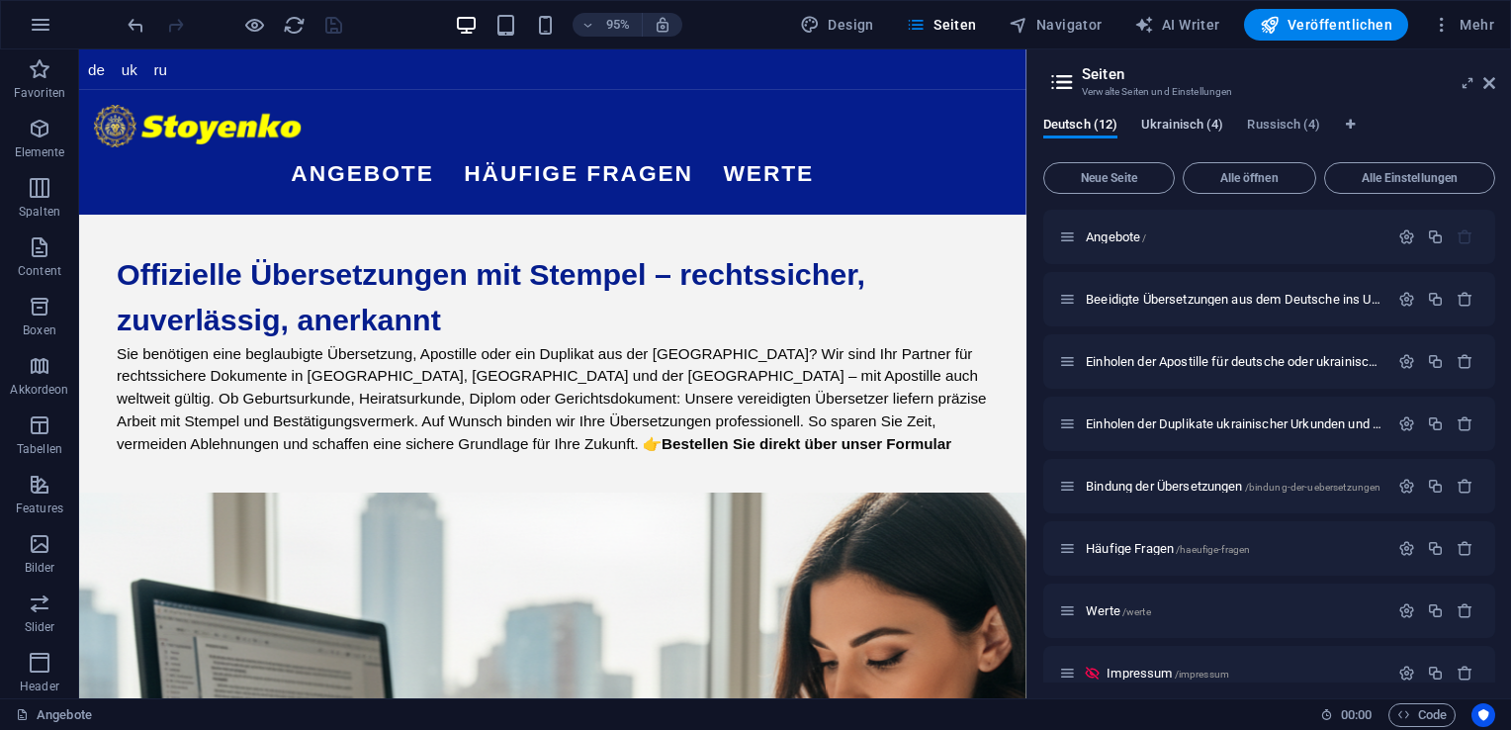
click at [1174, 123] on span "Ukrainisch (4)" at bounding box center [1182, 127] width 82 height 28
click at [1434, 492] on span "Übersetzen" at bounding box center [1440, 487] width 62 height 16
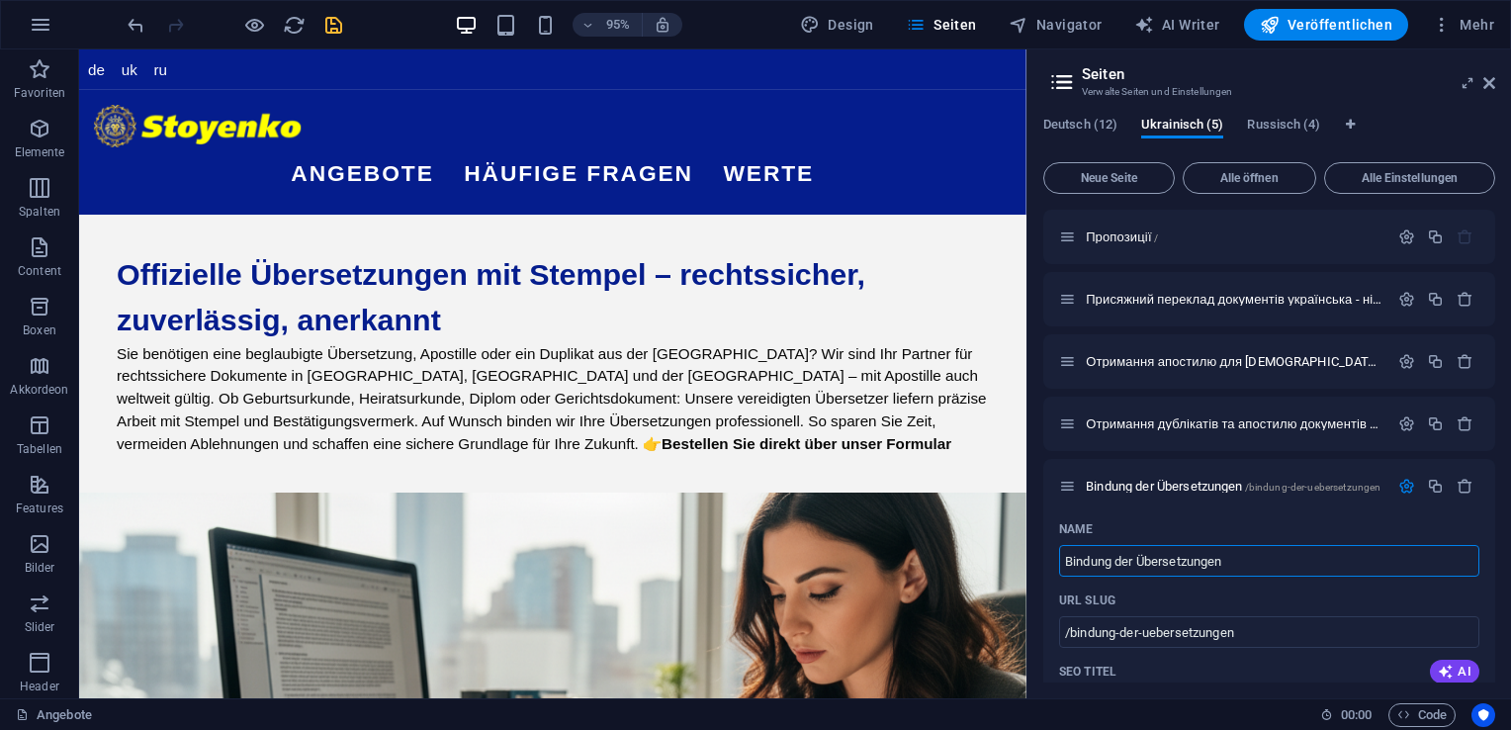
drag, startPoint x: 1324, startPoint y: 610, endPoint x: 1073, endPoint y: 564, distance: 255.5
type input "/"
type input "Па"
type input "П"
type input "Пао"
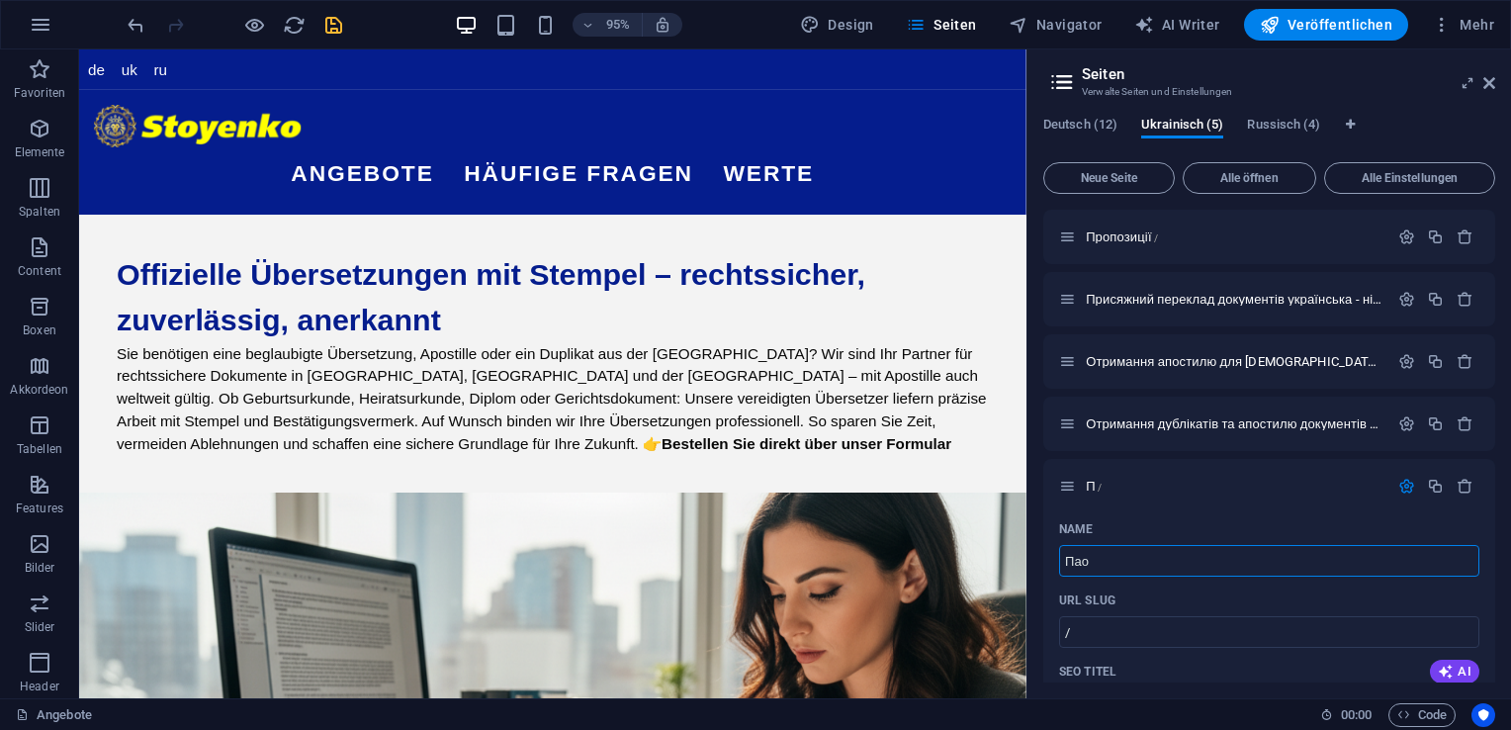
type input "Пао"
type input "Па"
type input "Палі"
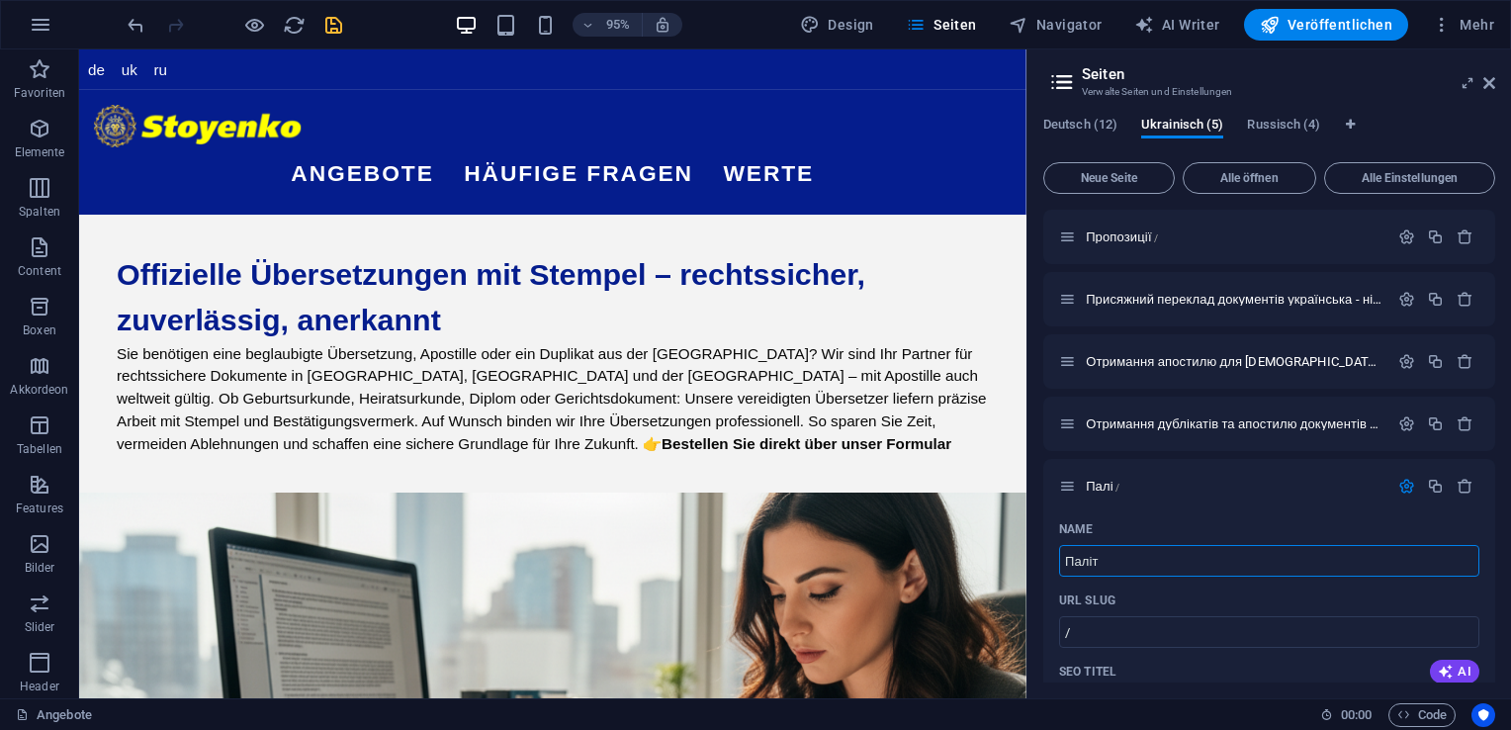
type input "Паліт"
type input "Палітурка п"
type input "Палітурка"
type input "Палітурка перекладів"
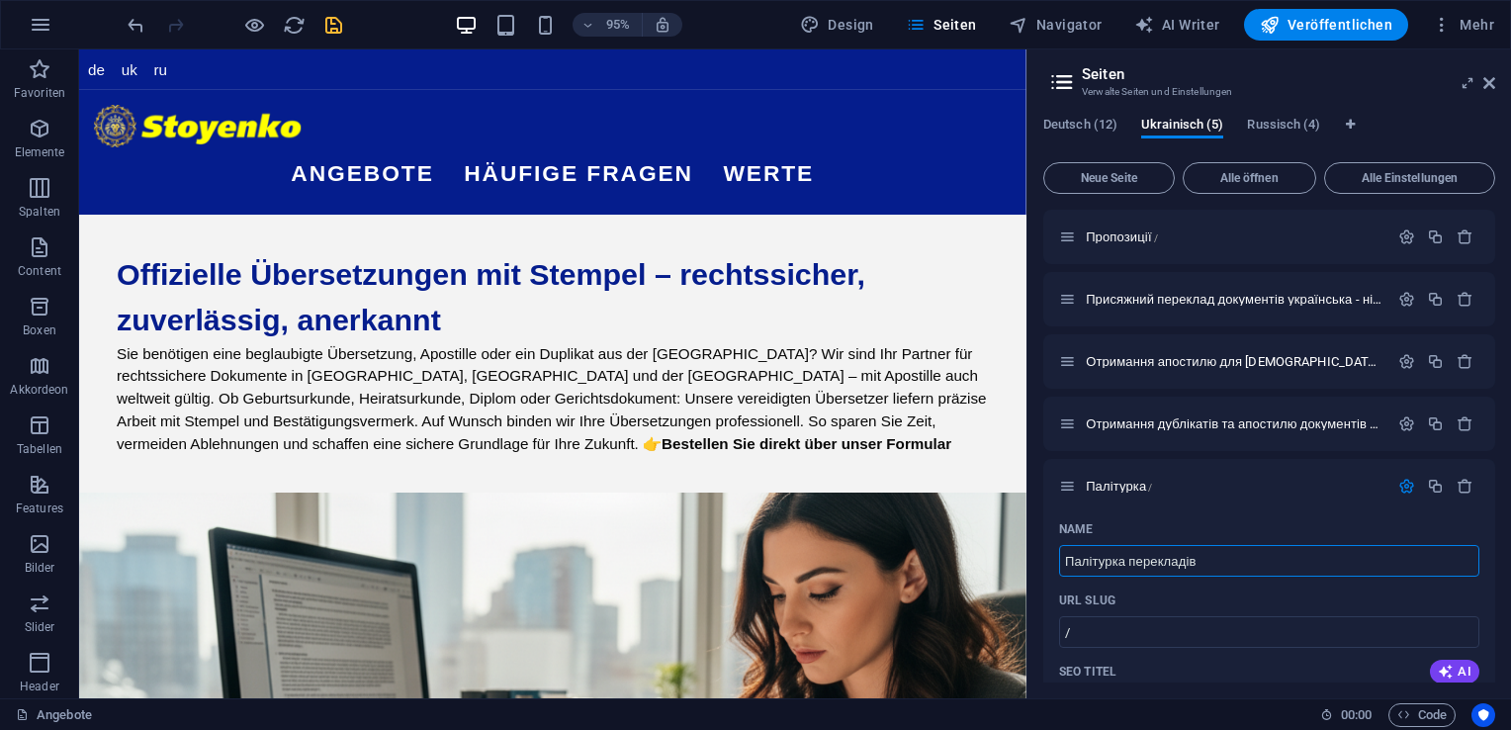
type input "Палітурка перекладів"
click at [1081, 631] on input "/" at bounding box center [1269, 632] width 420 height 32
type input "/paliurka-perekladiv"
click at [337, 27] on icon "save" at bounding box center [333, 25] width 23 height 23
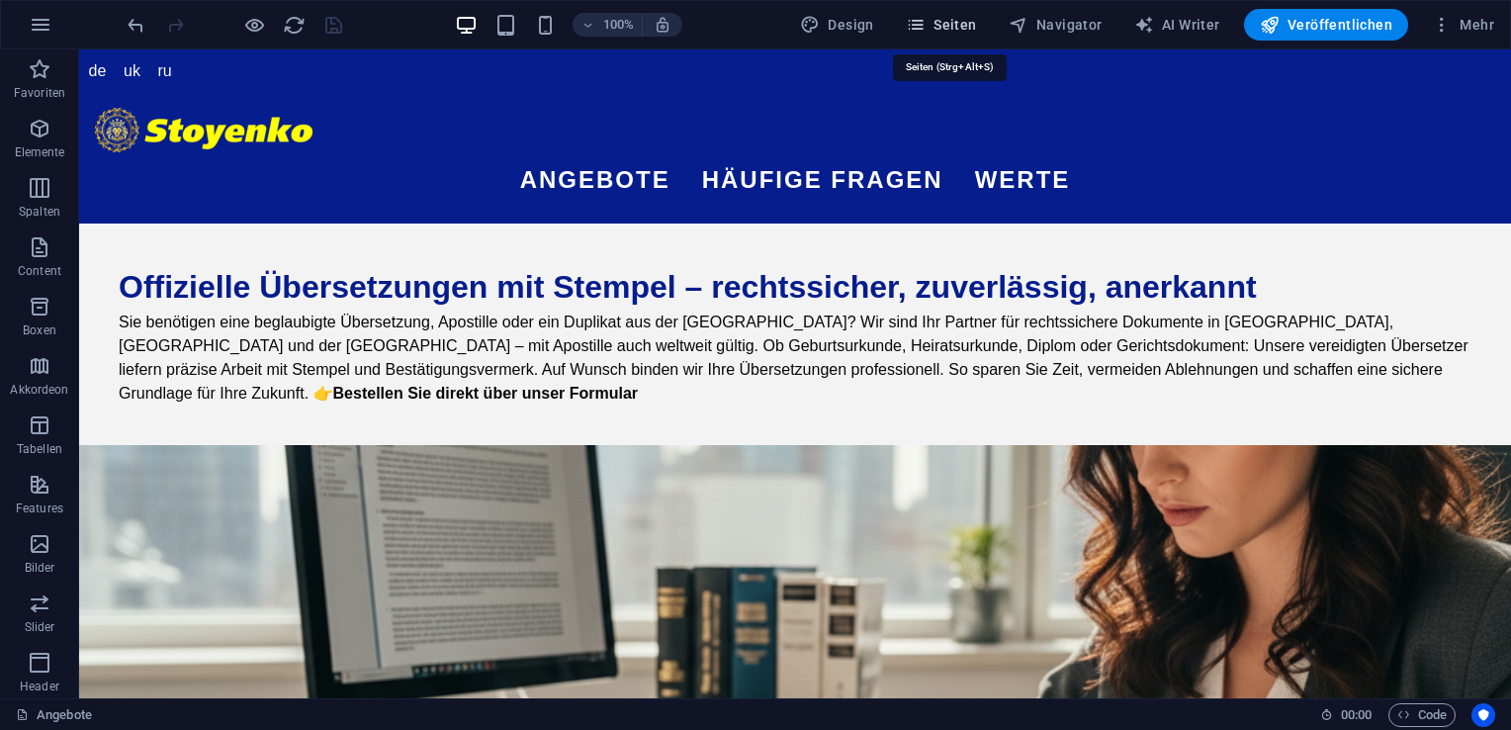
click at [936, 34] on span "Seiten" at bounding box center [941, 25] width 71 height 20
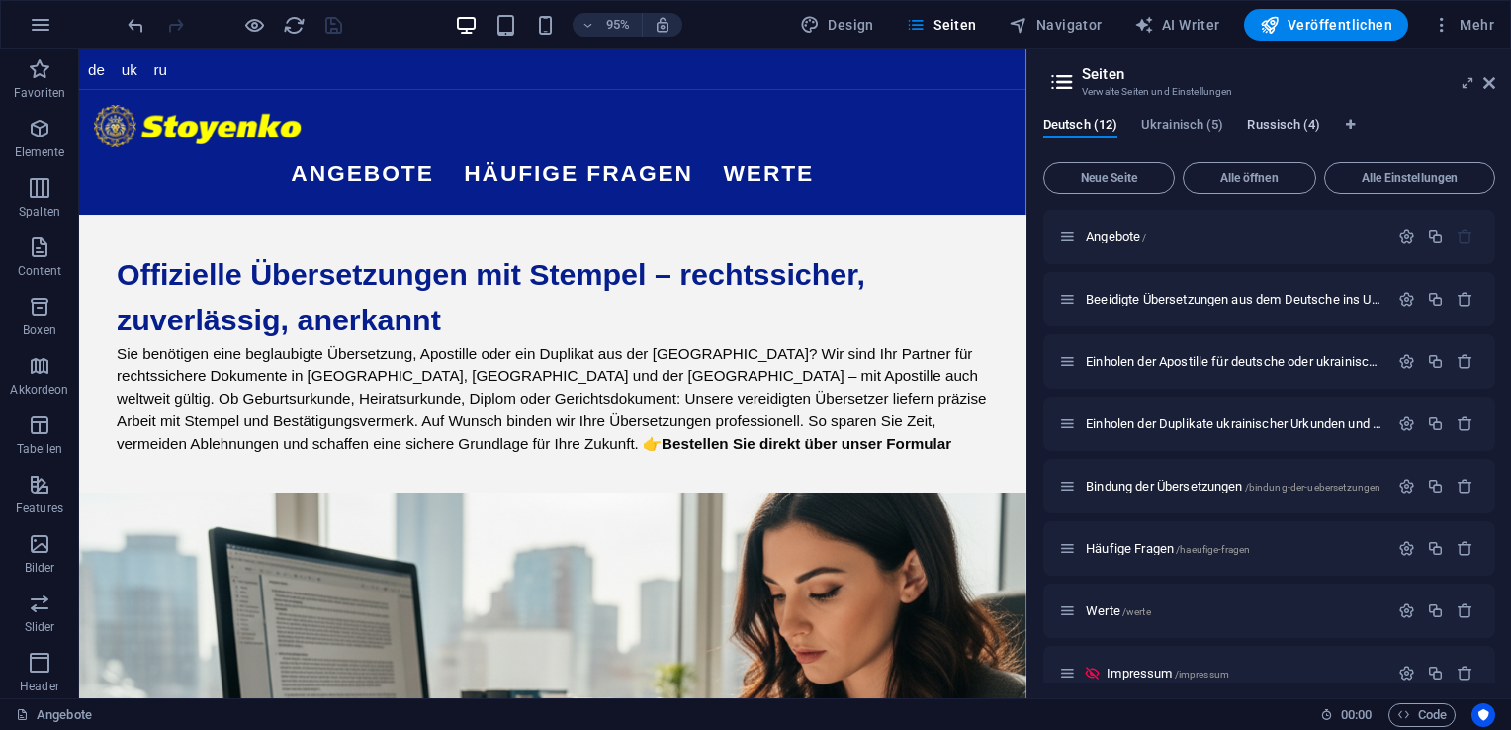
click at [1282, 124] on span "Russisch (4)" at bounding box center [1283, 127] width 73 height 28
click at [1451, 488] on span "Übersetzen" at bounding box center [1440, 487] width 62 height 16
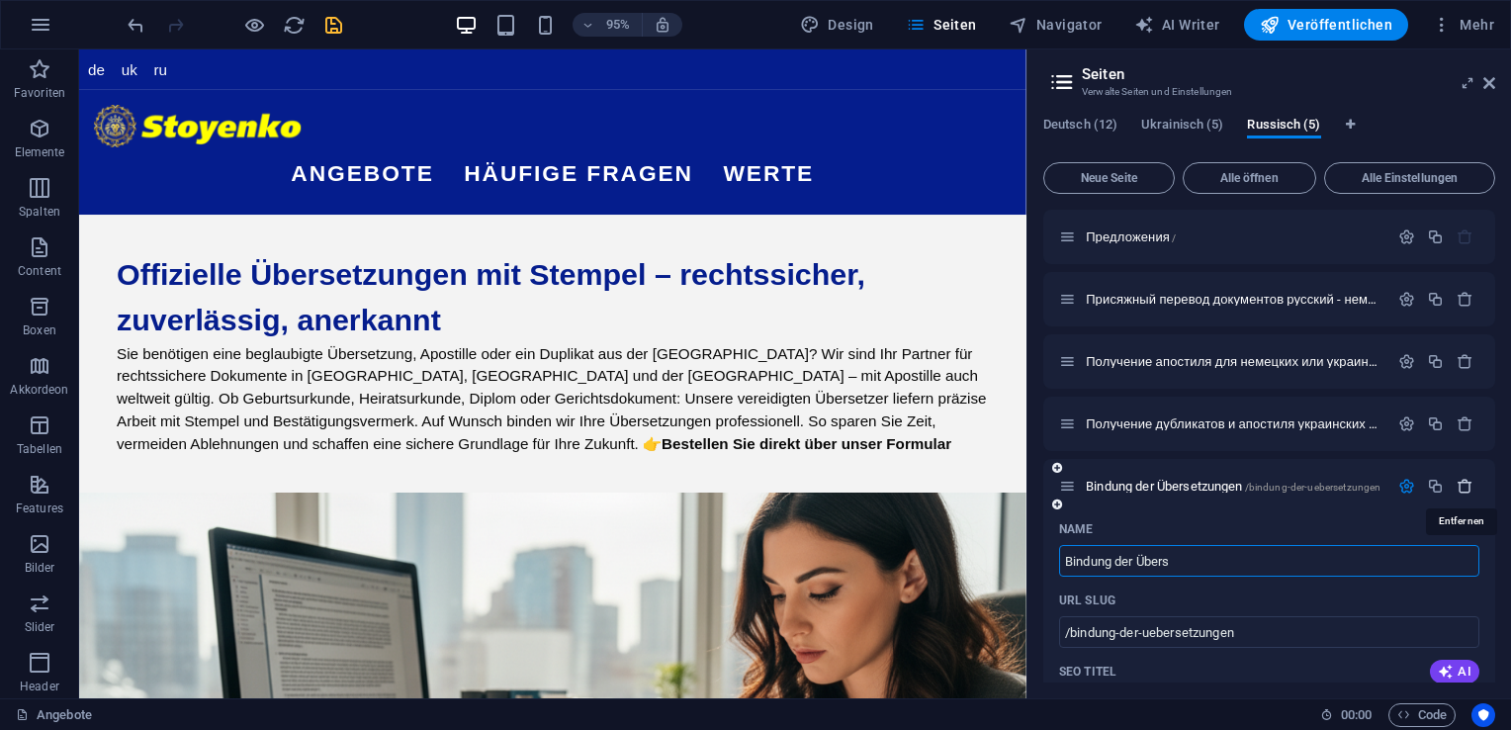
type input "Bindung der Über"
click at [1143, 623] on input "/" at bounding box center [1269, 632] width 420 height 32
click at [332, 24] on icon "save" at bounding box center [333, 25] width 23 height 23
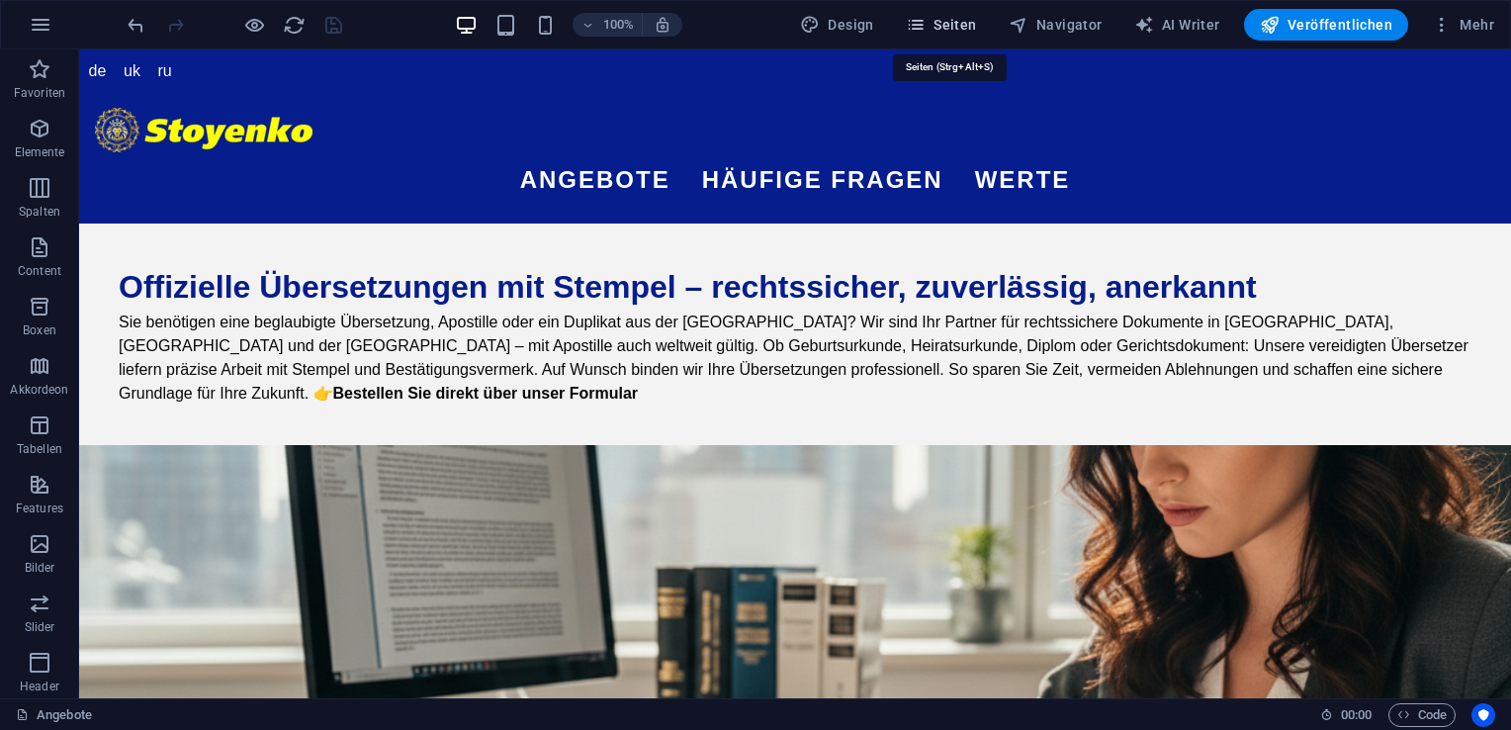
click at [950, 30] on span "Seiten" at bounding box center [941, 25] width 71 height 20
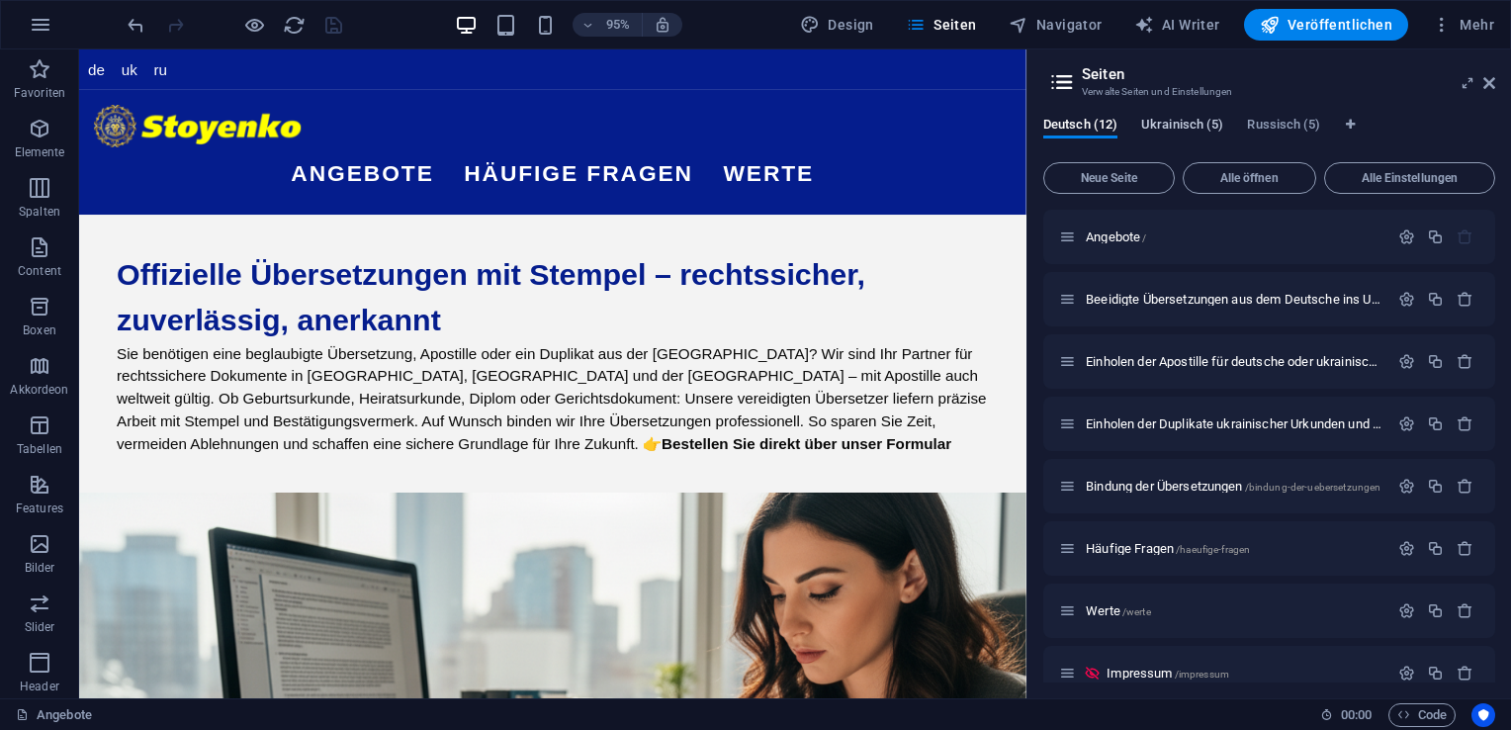
click at [1186, 124] on span "Ukrainisch (5)" at bounding box center [1182, 127] width 82 height 28
click at [1162, 488] on span "Палітурка перекладів /paliurka-perekladiv" at bounding box center [1196, 486] width 220 height 15
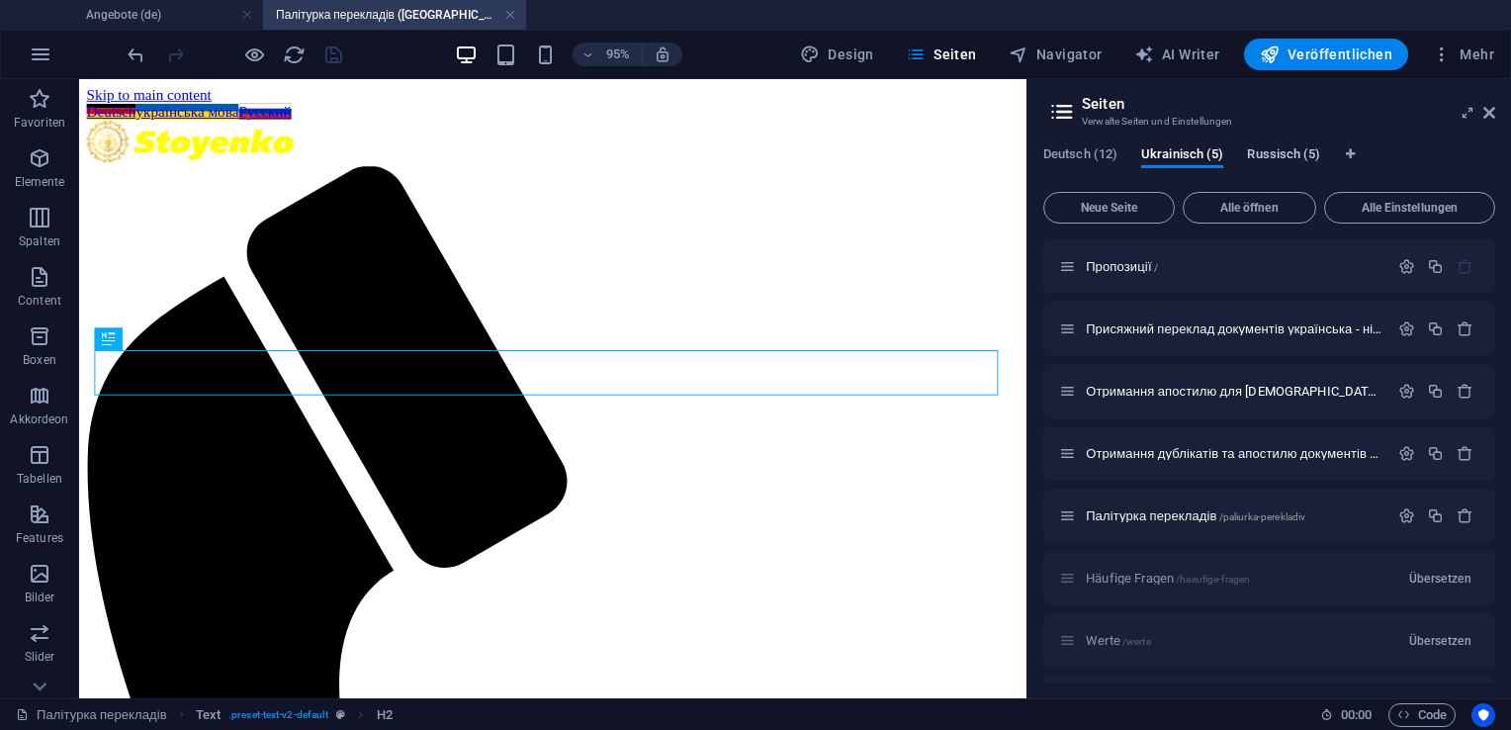
click at [1278, 160] on span "Russisch (5)" at bounding box center [1283, 156] width 73 height 28
click at [1192, 512] on span "Переплет переводов /pereplet-perevodov" at bounding box center [1196, 515] width 220 height 15
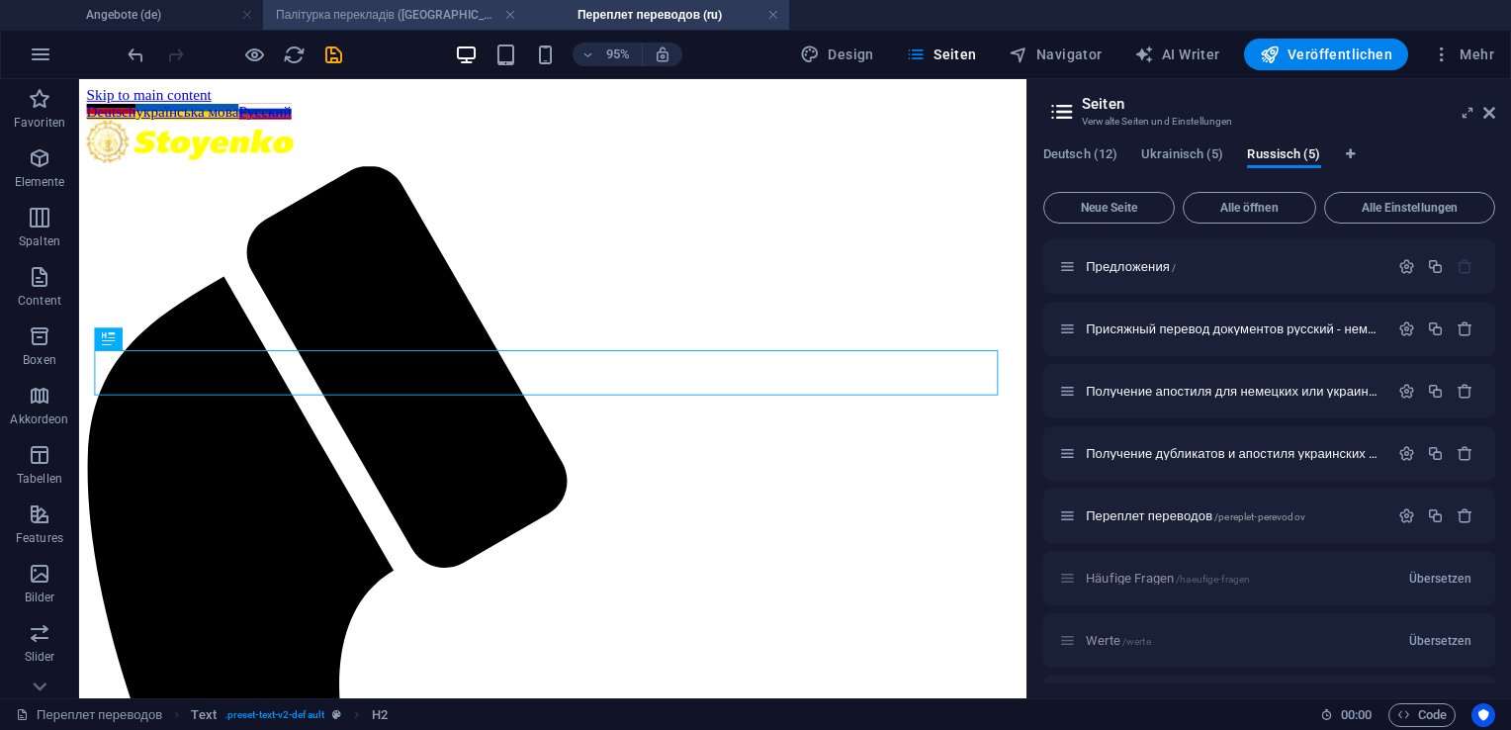
click at [415, 17] on h4 "Палітурка перекладів ([GEOGRAPHIC_DATA])" at bounding box center [394, 15] width 263 height 22
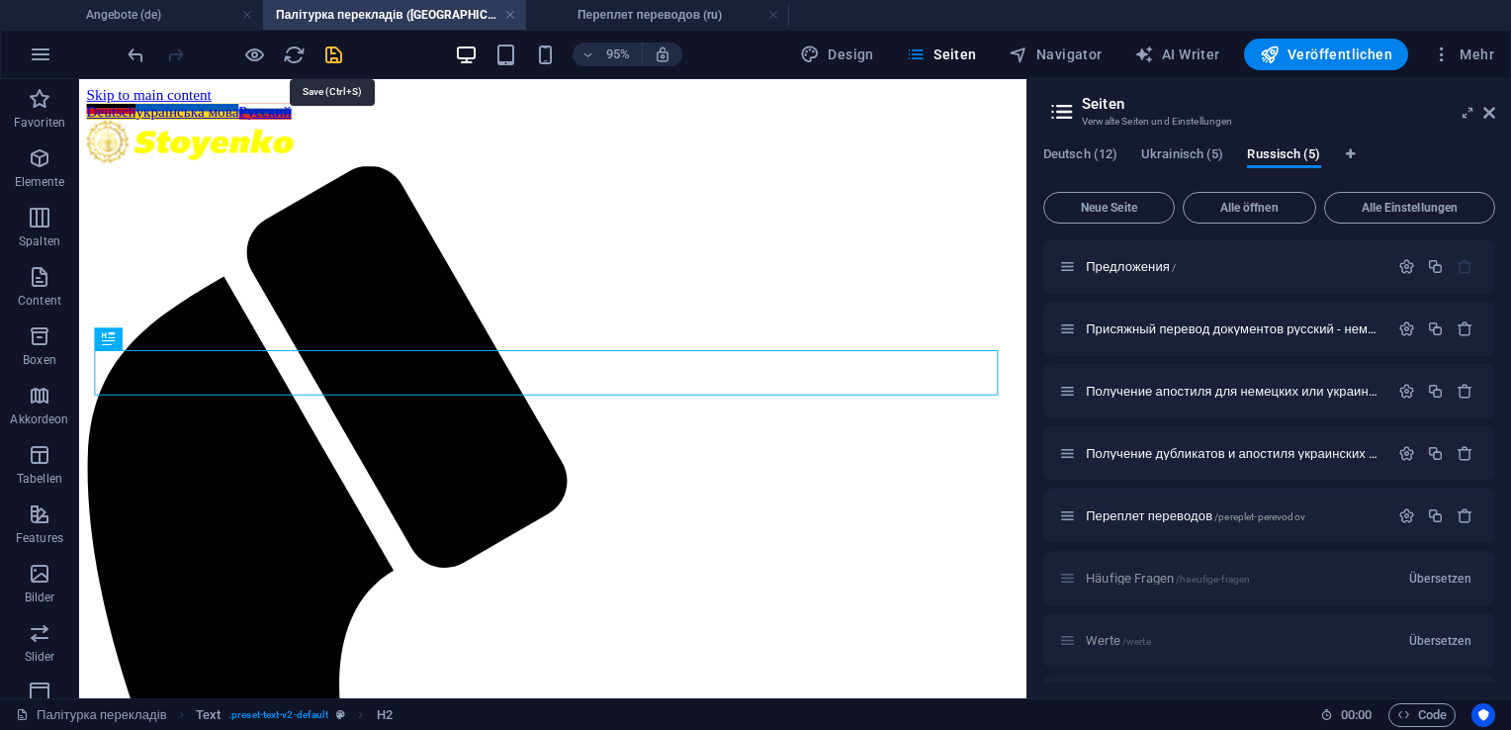
click at [329, 48] on icon "save" at bounding box center [333, 55] width 23 height 23
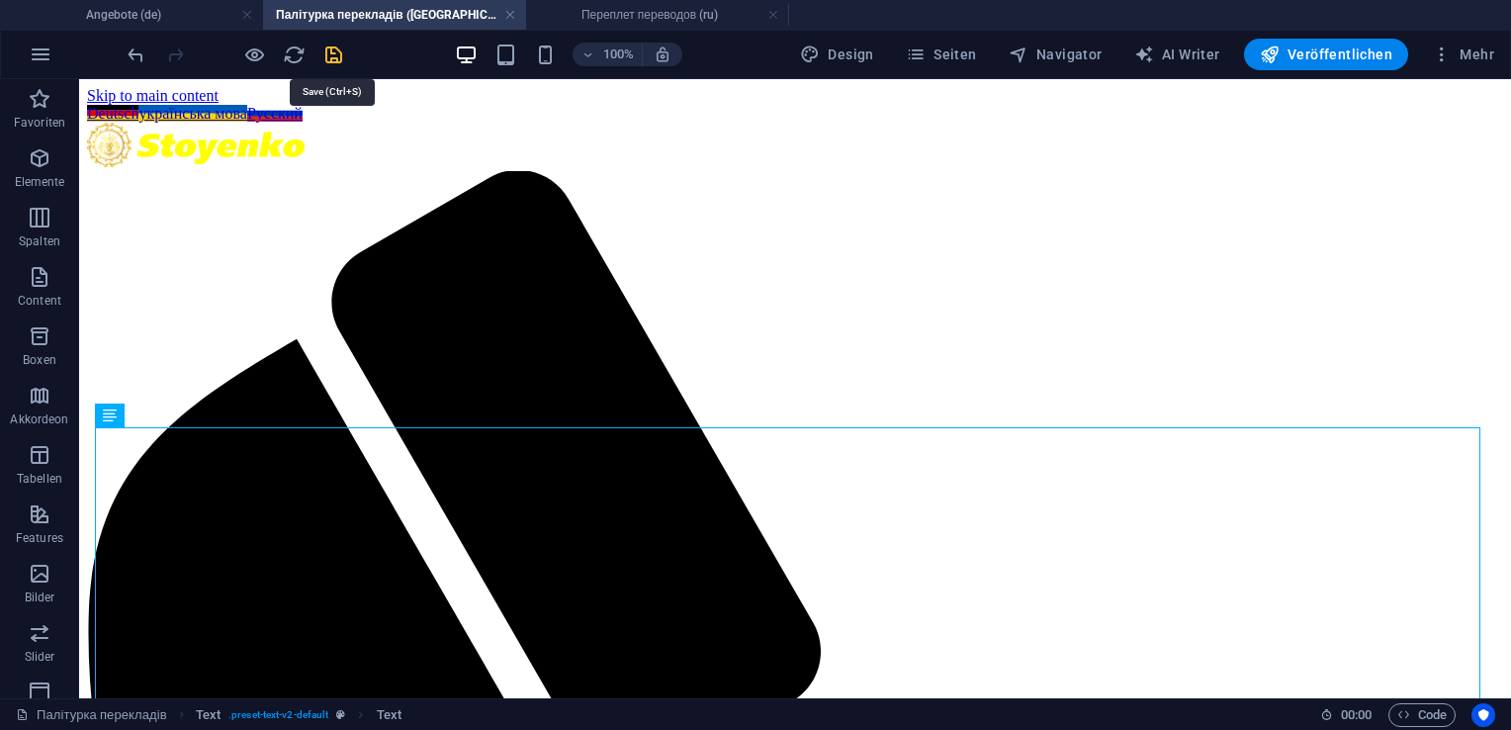
click at [335, 56] on icon "save" at bounding box center [333, 55] width 23 height 23
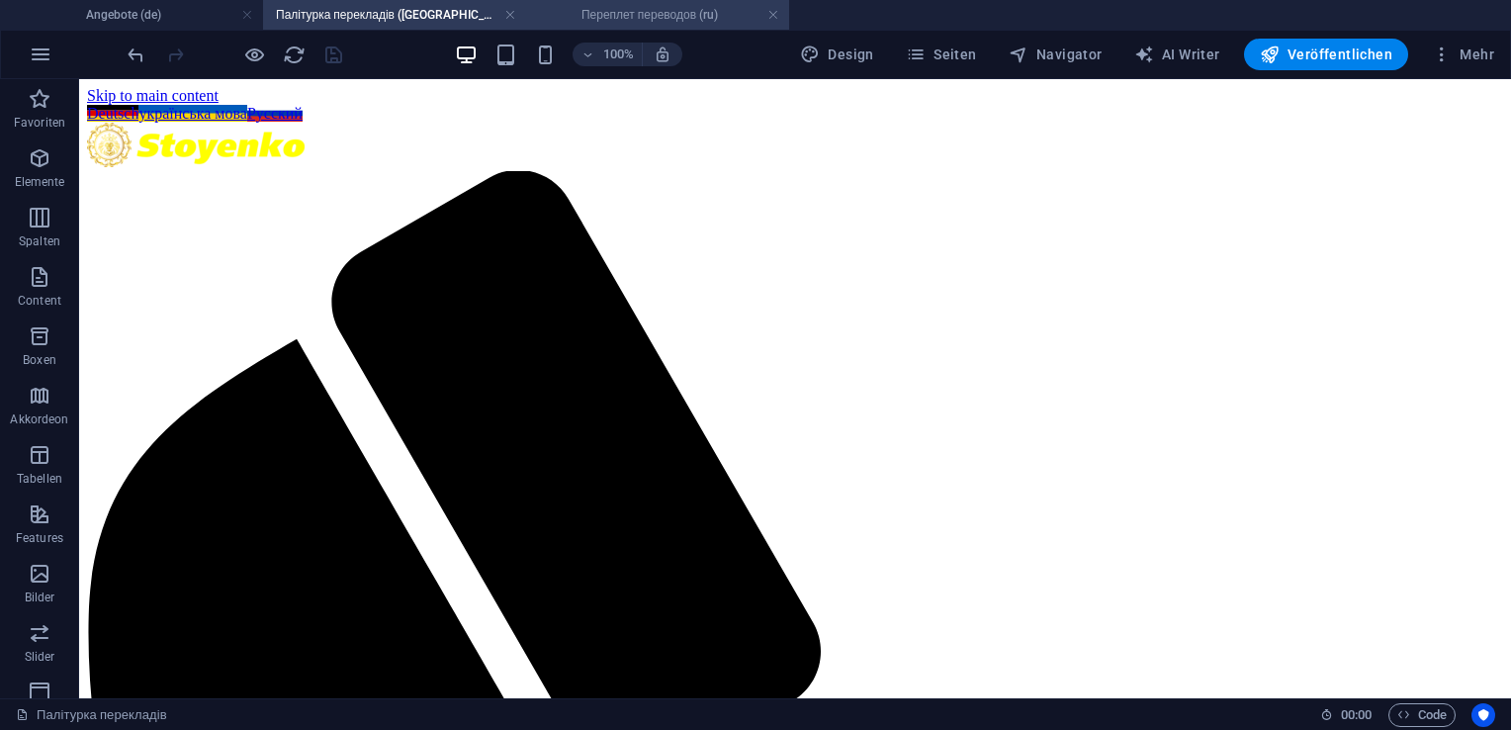
click at [630, 15] on h4 "Переплет переводов (ru)" at bounding box center [657, 15] width 263 height 22
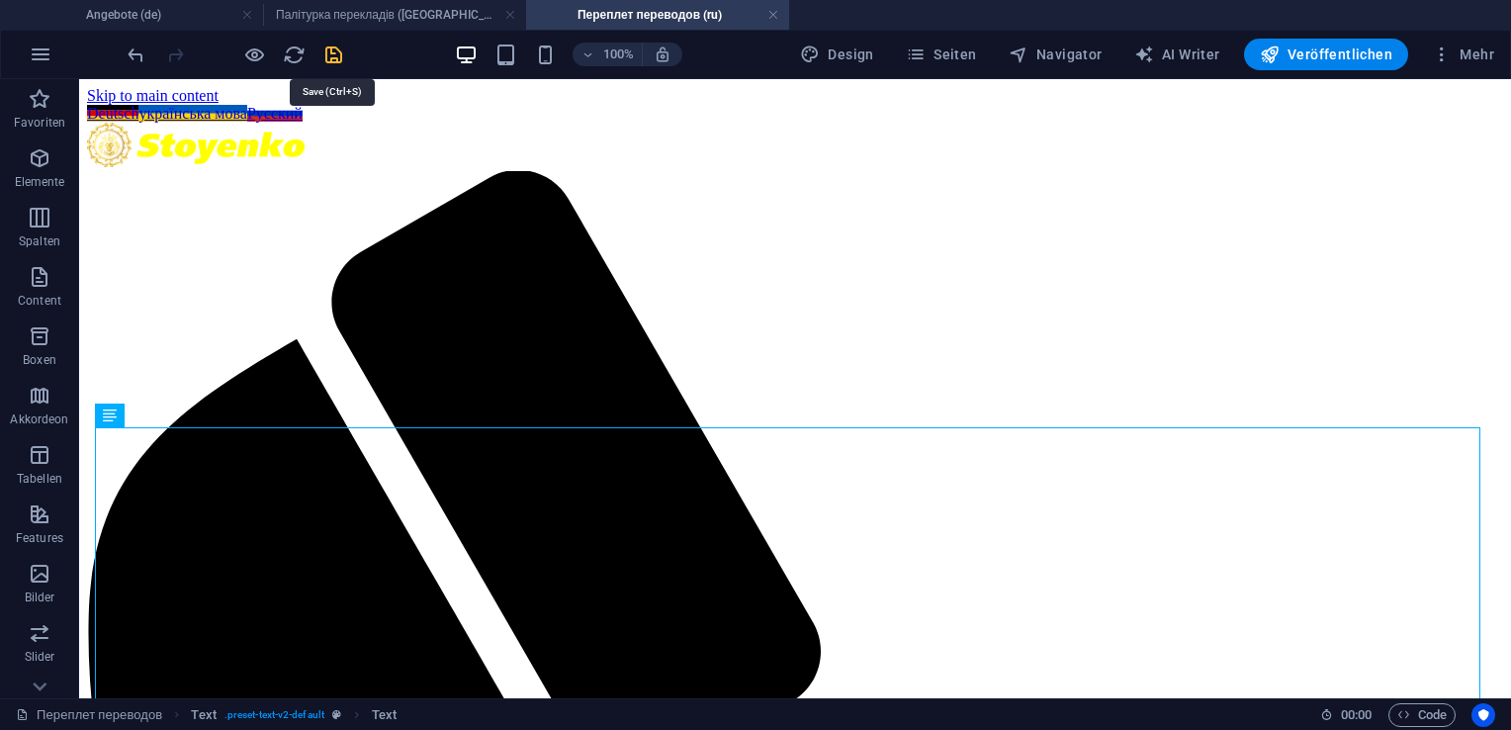
click at [324, 49] on icon "save" at bounding box center [333, 55] width 23 height 23
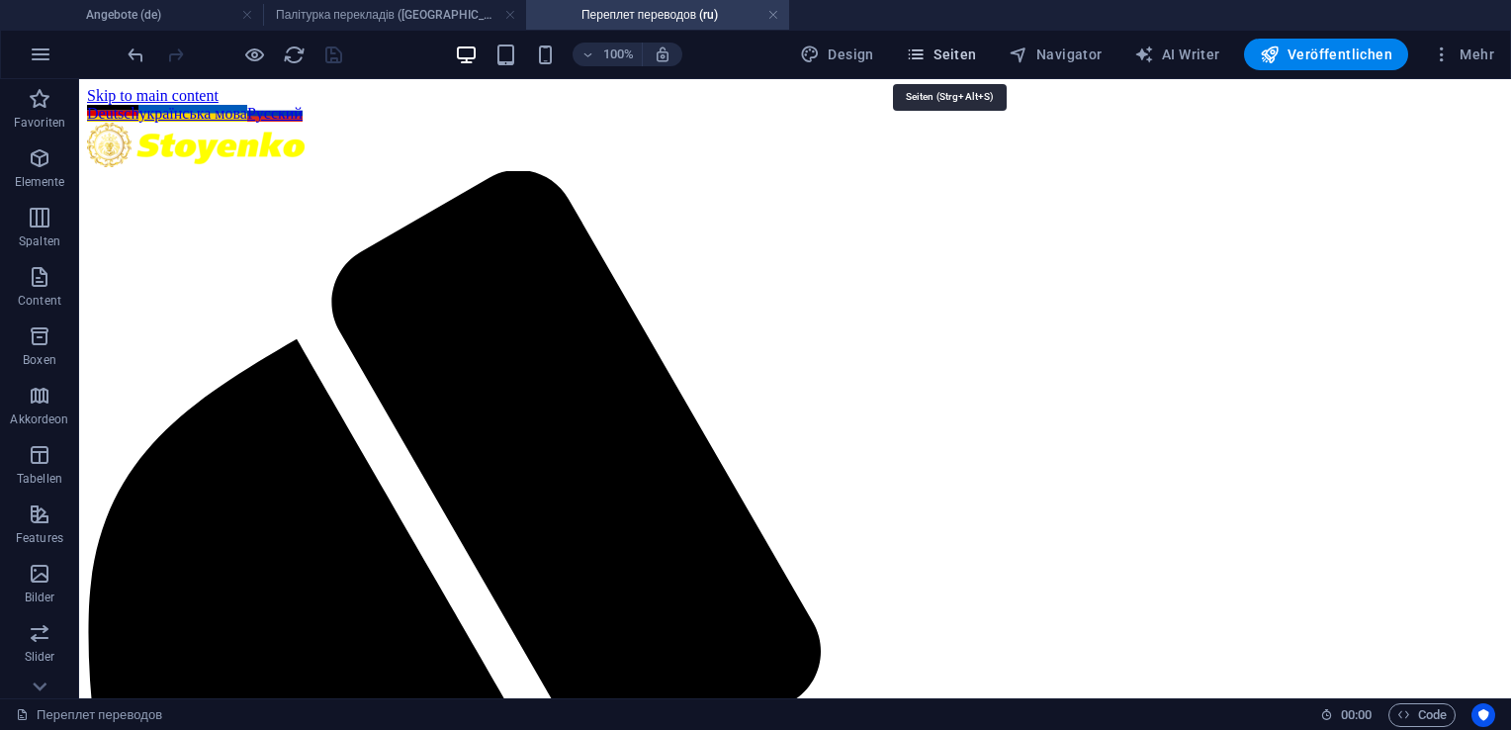
click at [938, 57] on span "Seiten" at bounding box center [941, 55] width 71 height 20
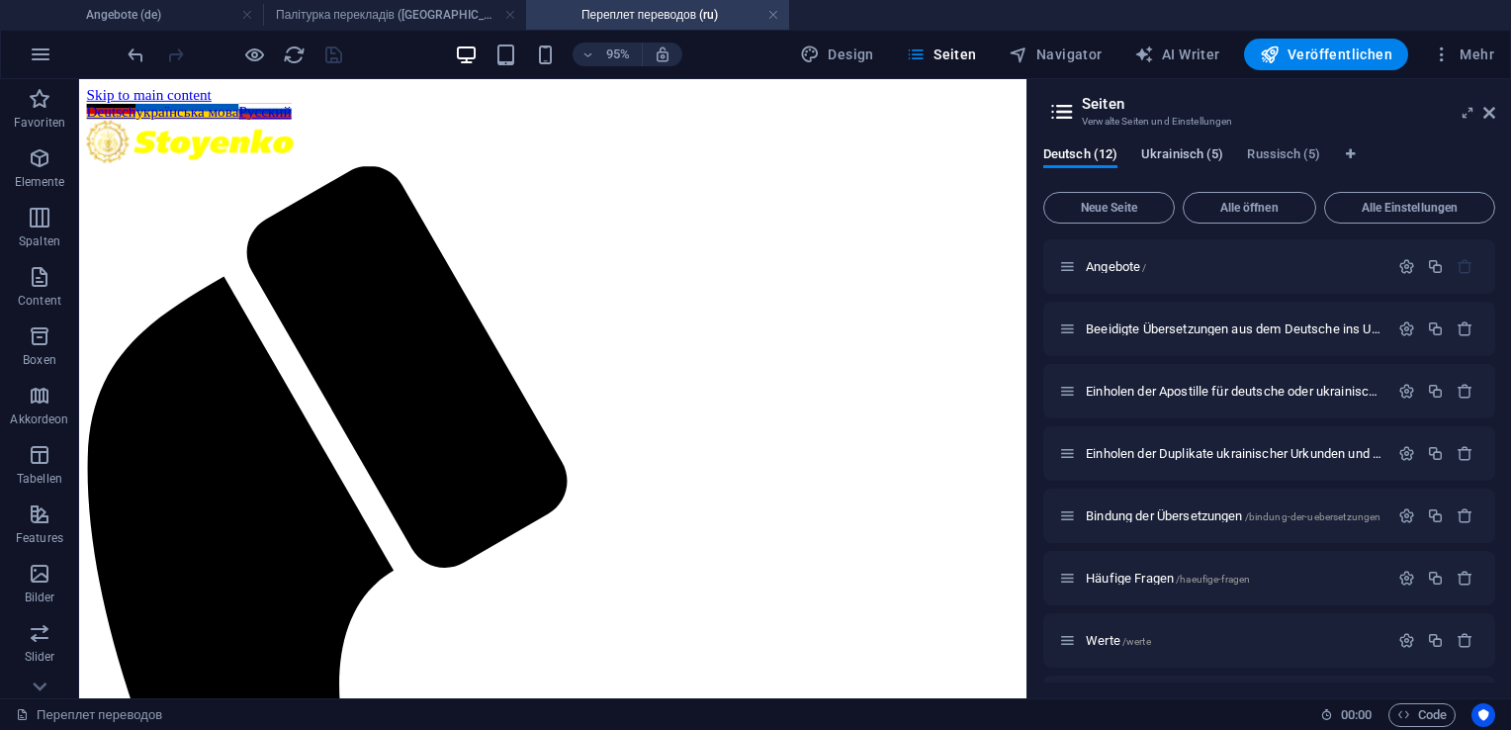
click at [1162, 154] on span "Ukrainisch (5)" at bounding box center [1182, 156] width 82 height 28
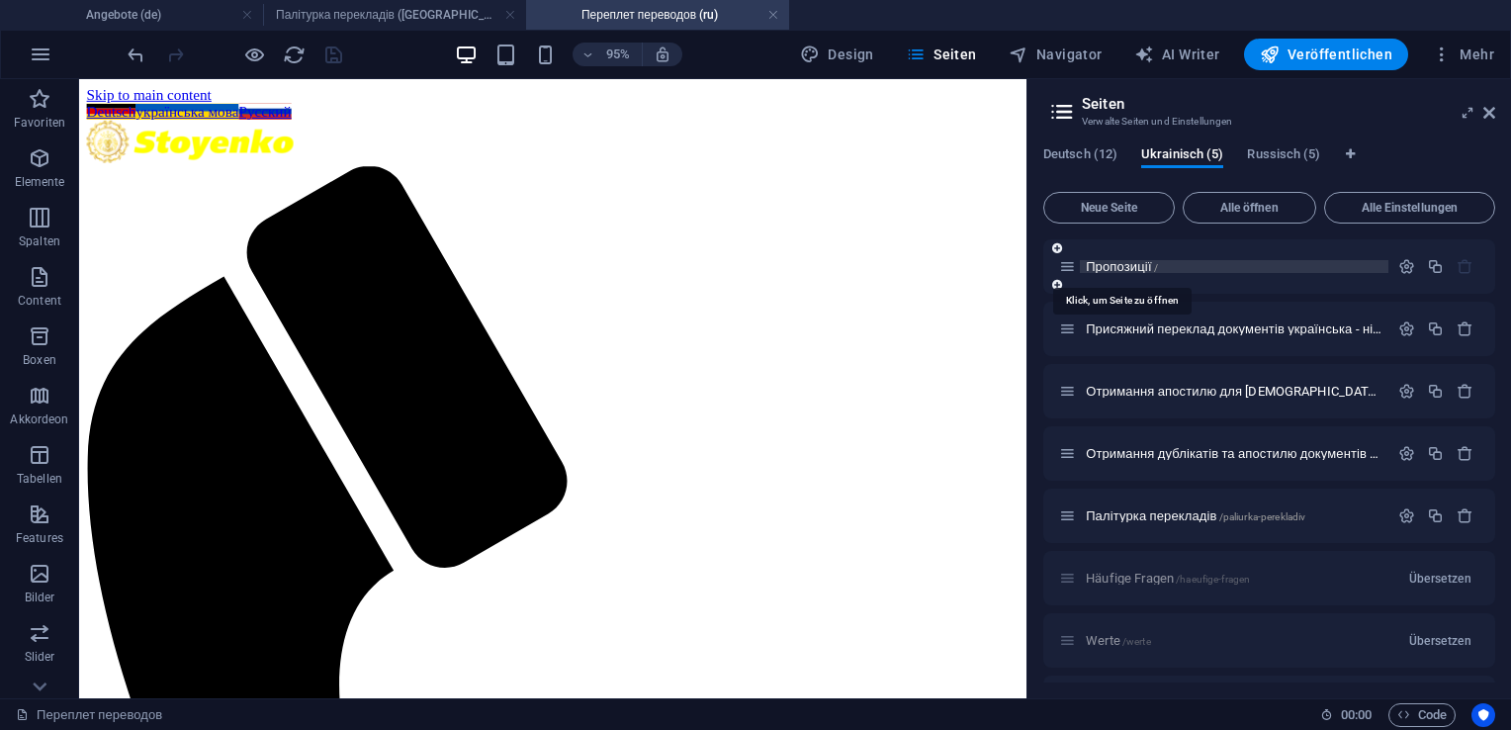
click at [1122, 264] on span "Пропозиції /" at bounding box center [1122, 266] width 72 height 15
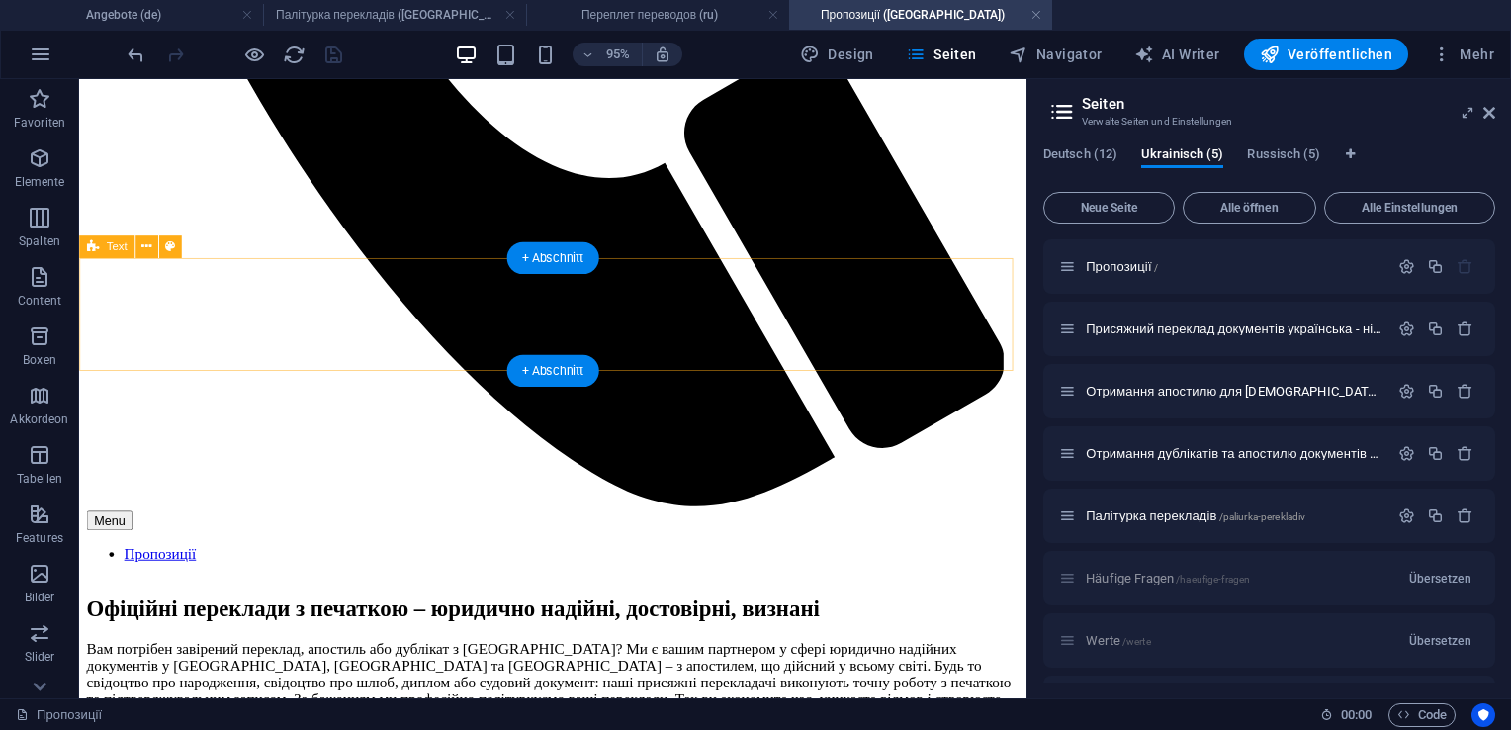
scroll to position [929, 0]
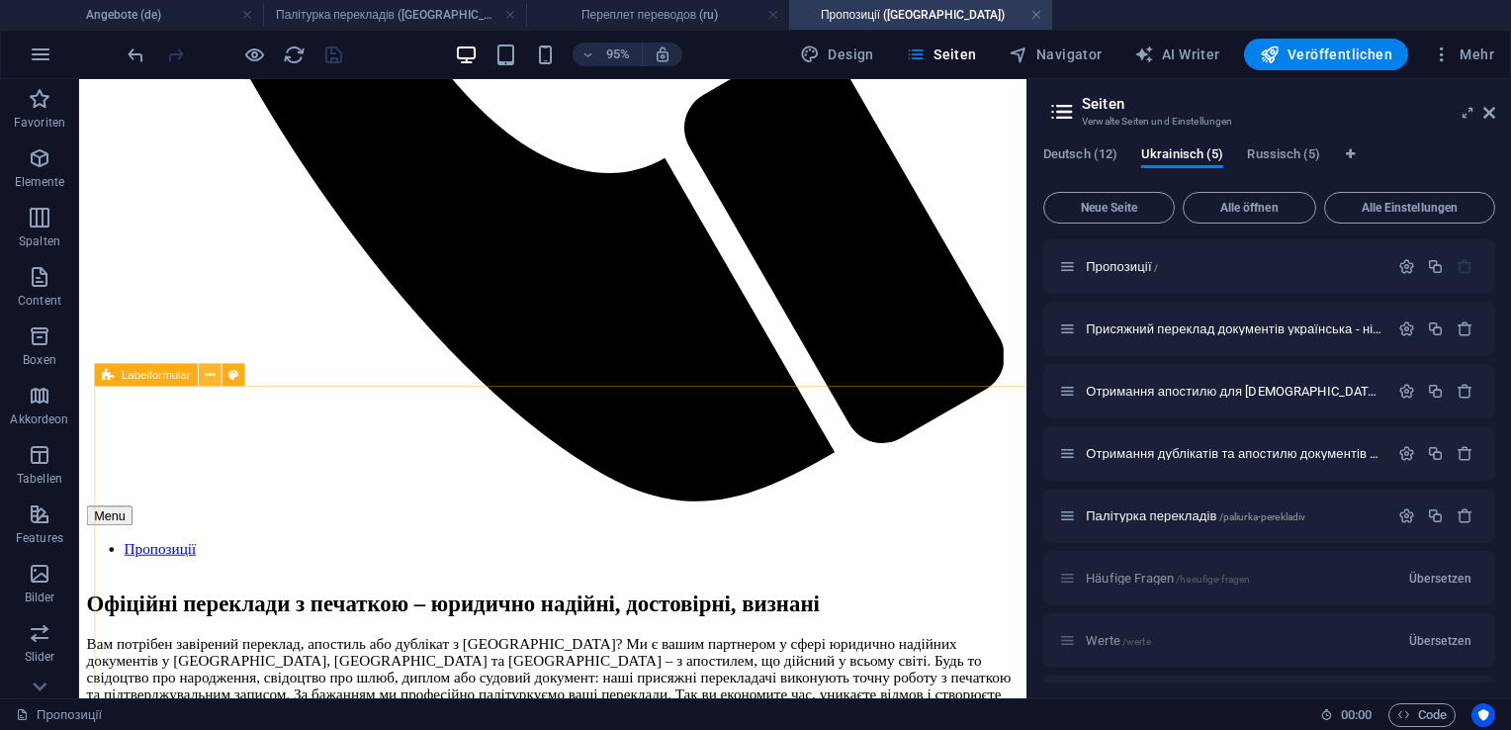
click at [209, 378] on icon at bounding box center [210, 375] width 10 height 20
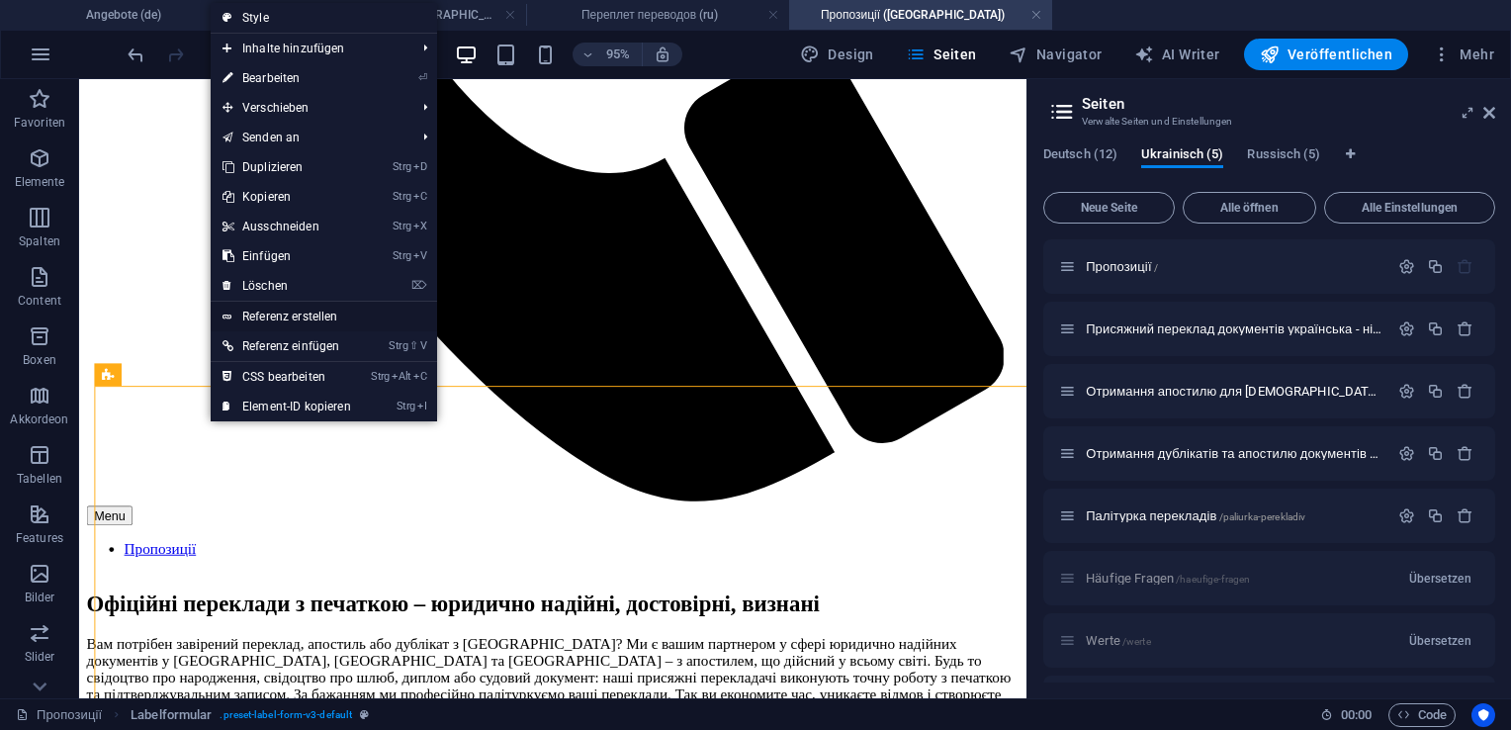
click at [286, 313] on link "Referenz erstellen" at bounding box center [324, 317] width 226 height 30
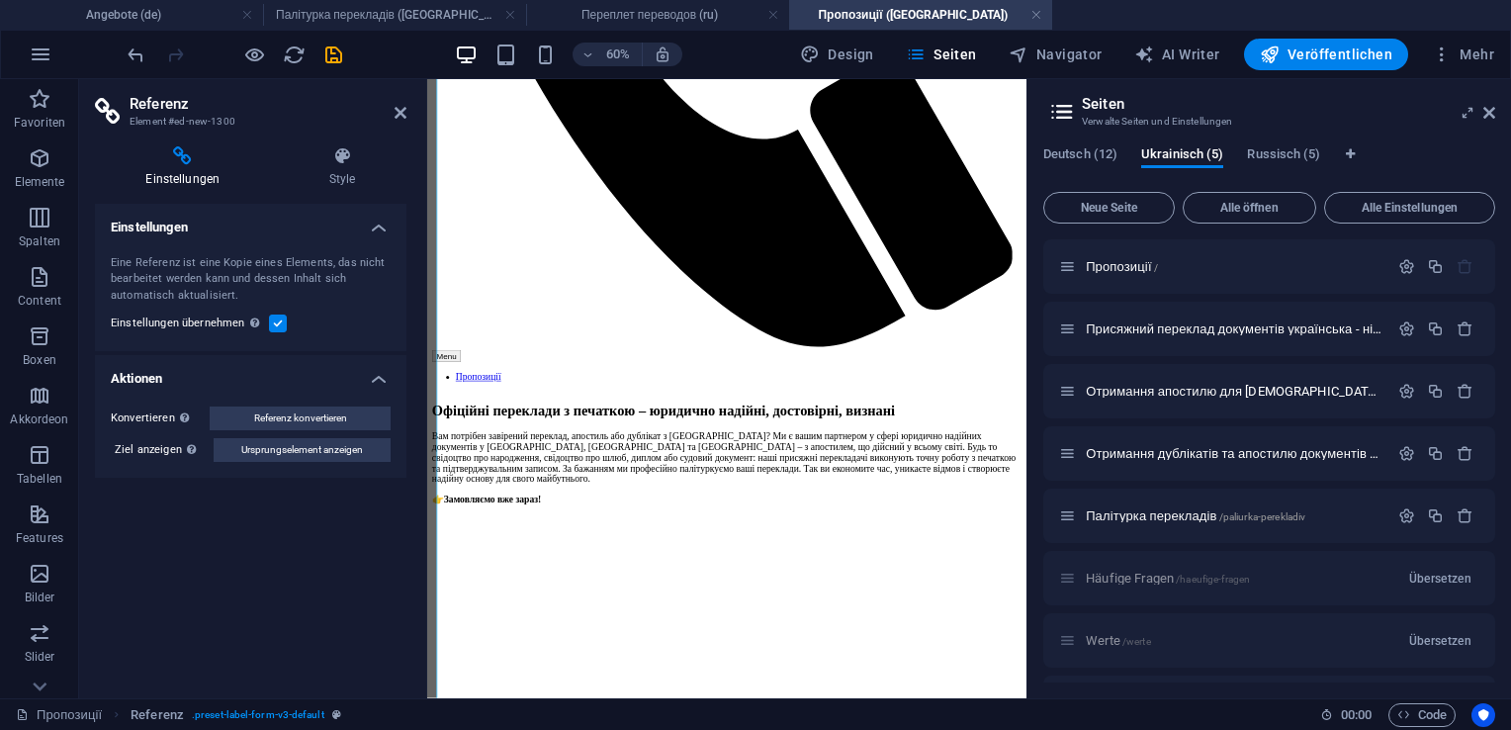
scroll to position [3737, 0]
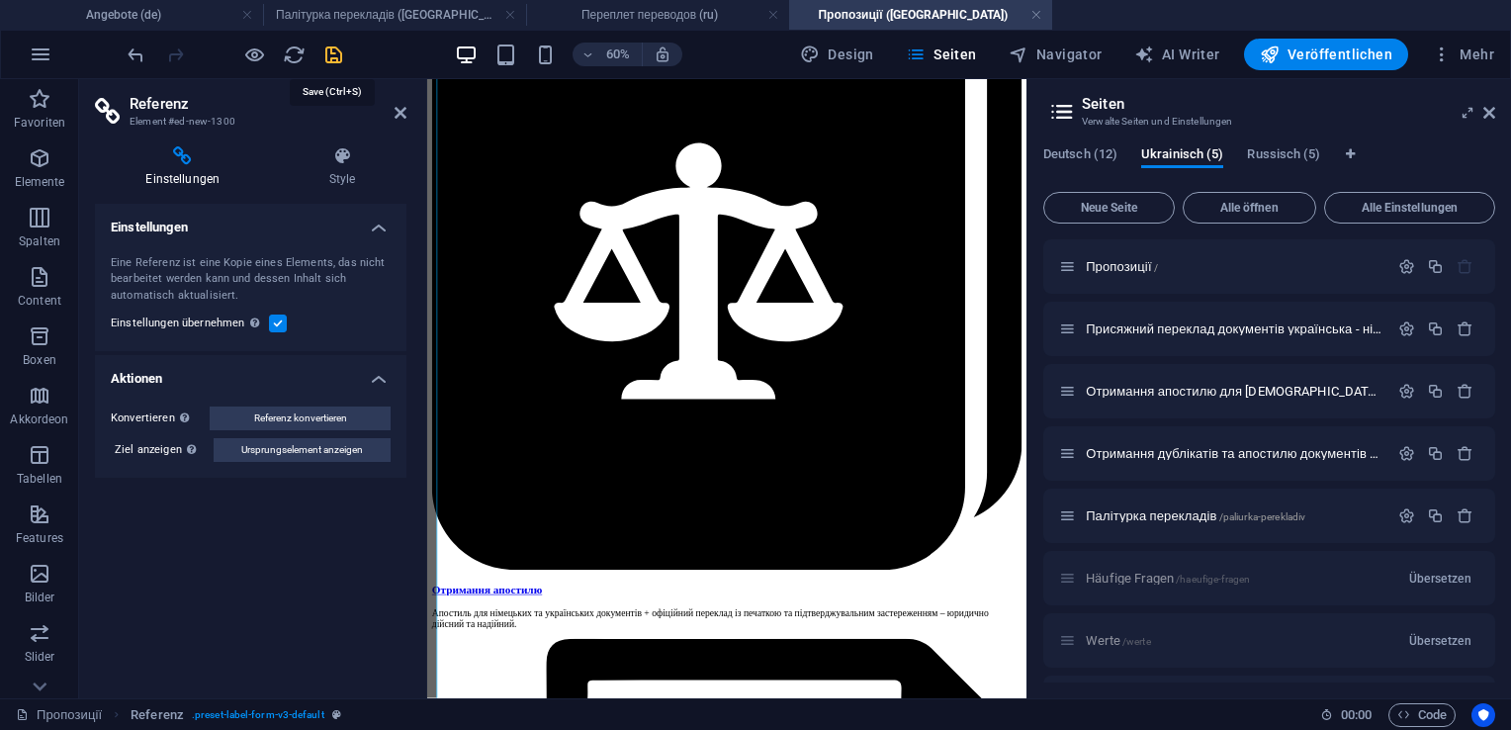
click at [332, 51] on icon "save" at bounding box center [333, 55] width 23 height 23
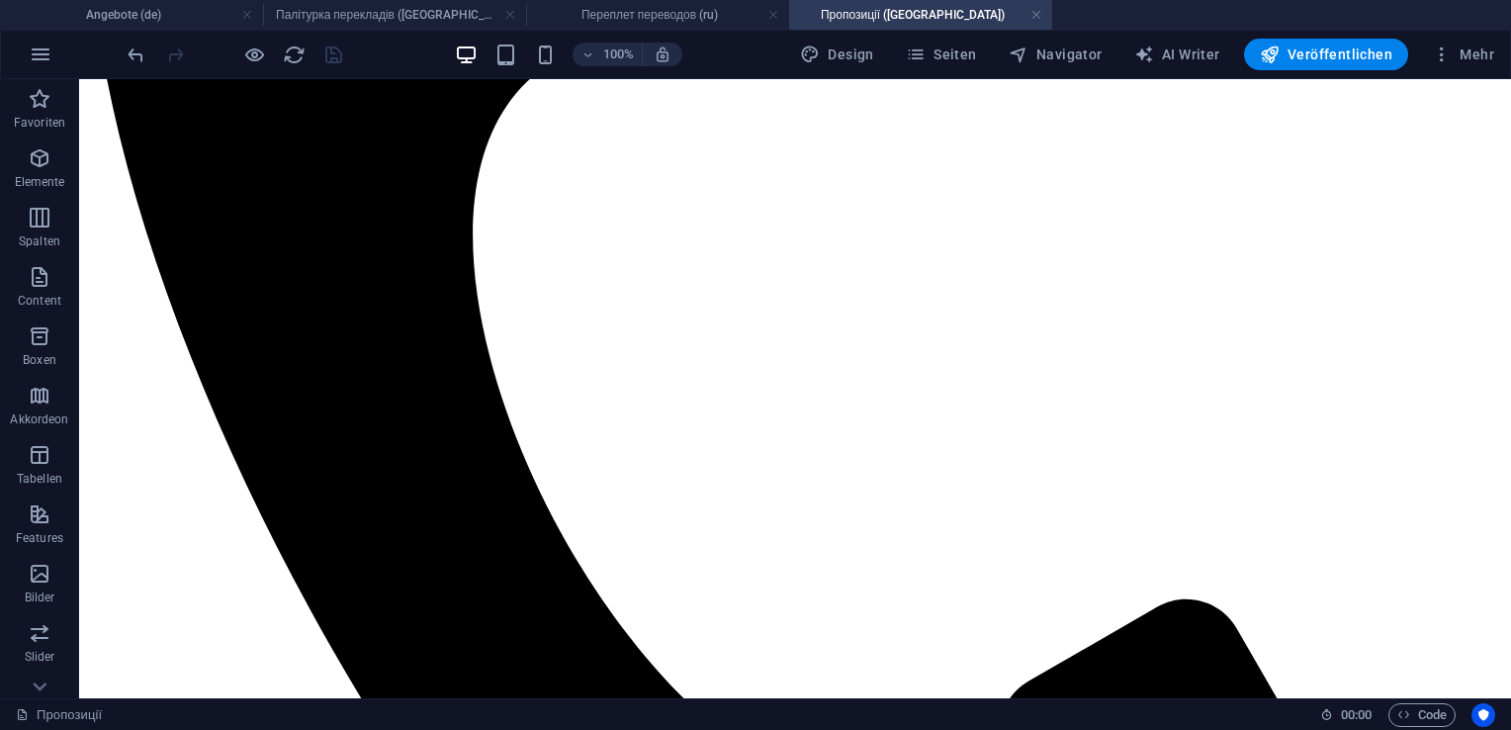
scroll to position [720, 0]
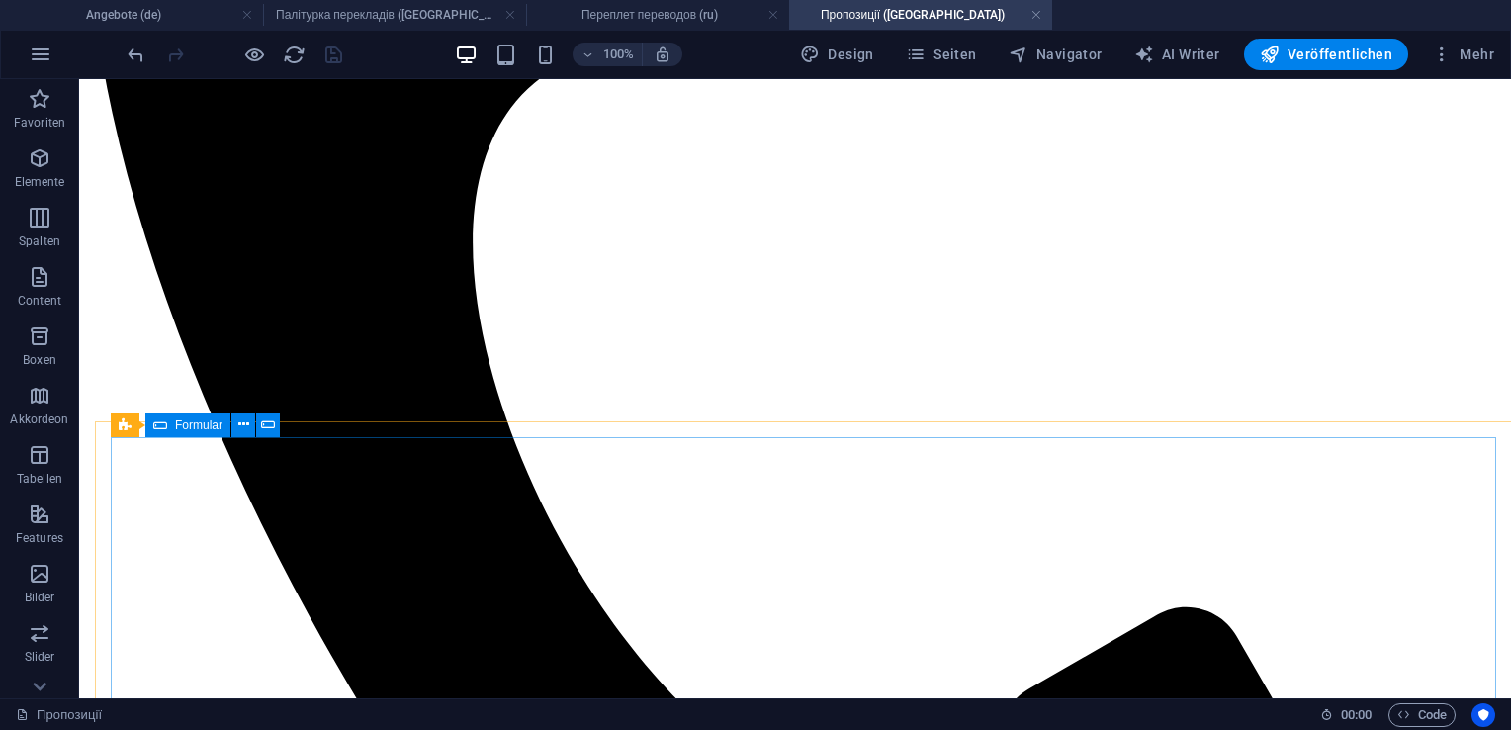
click at [170, 423] on div "Formular" at bounding box center [187, 425] width 85 height 24
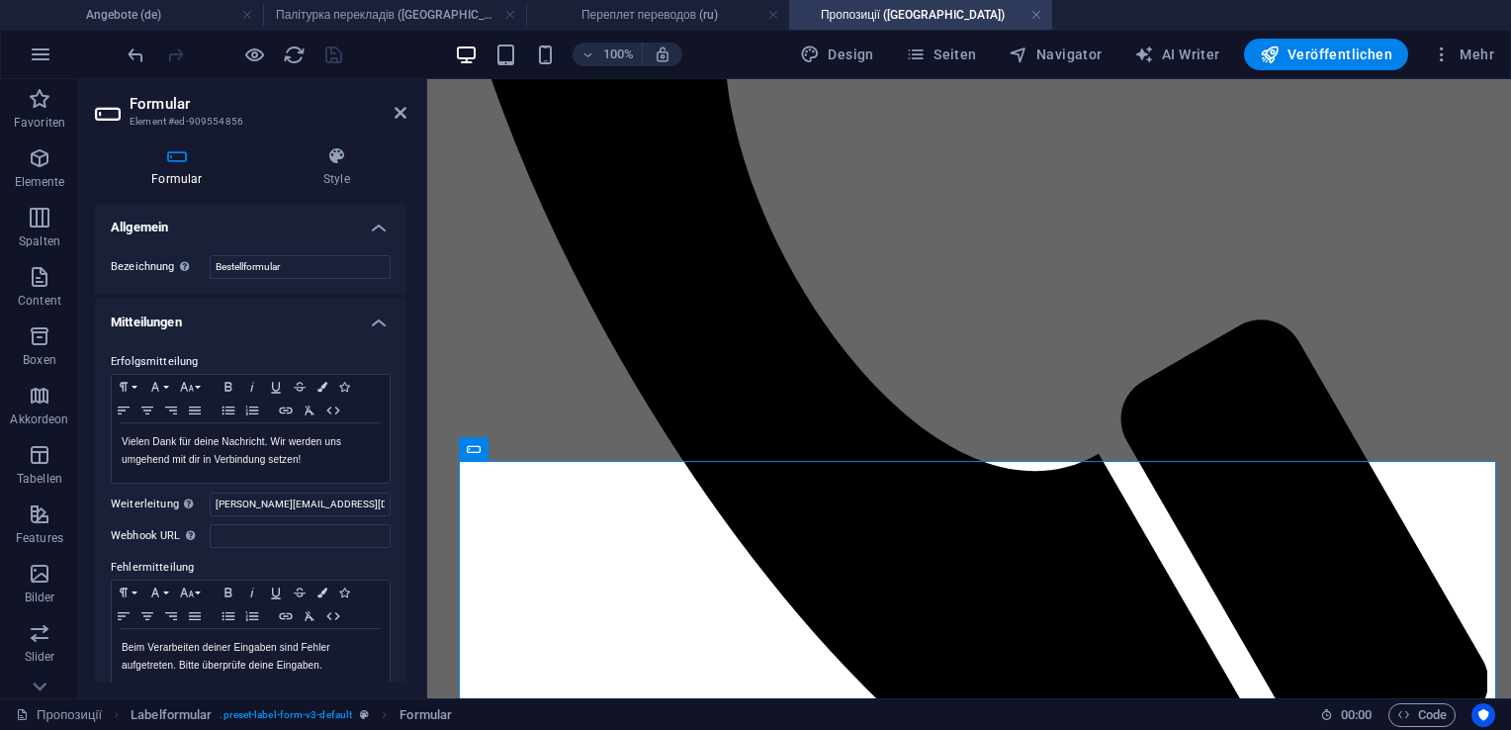
scroll to position [839, 0]
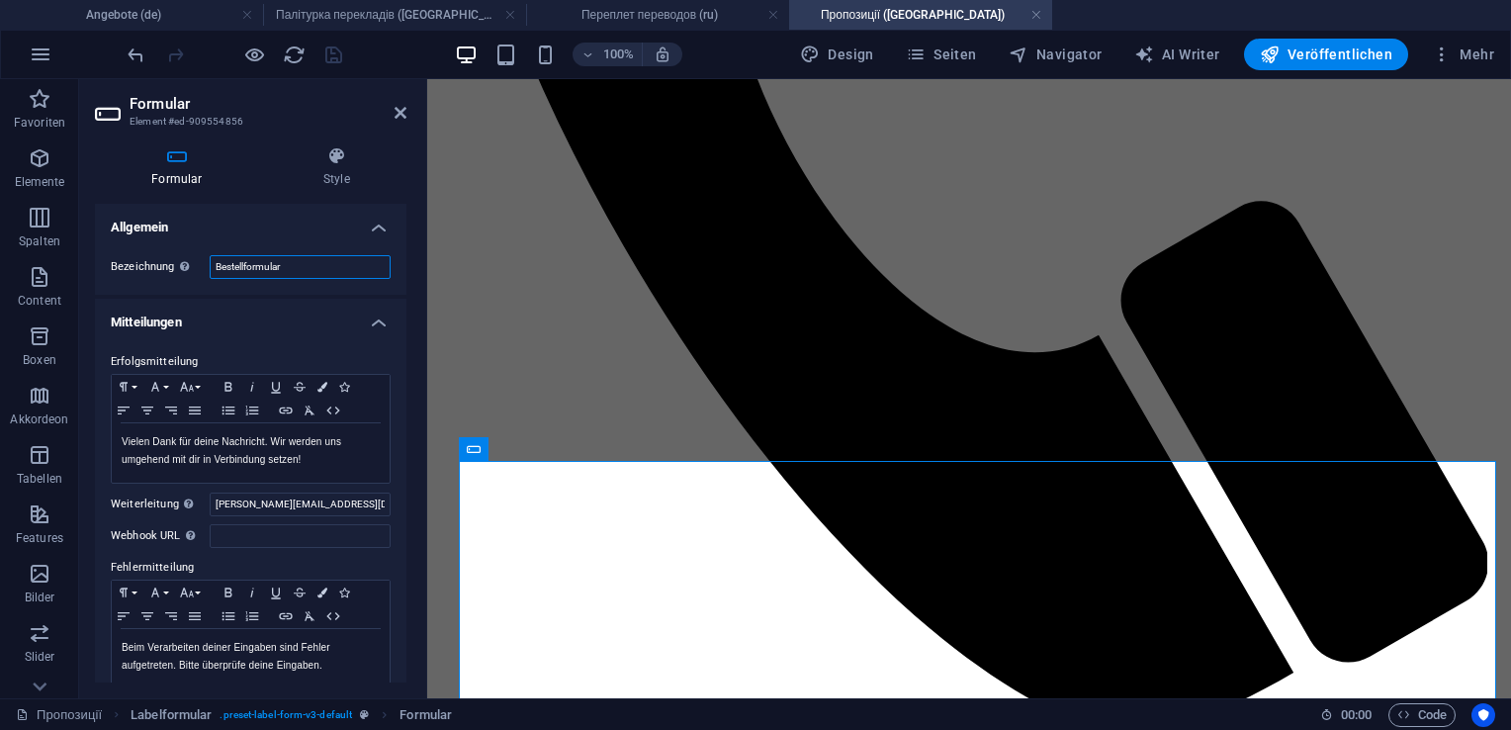
drag, startPoint x: 305, startPoint y: 267, endPoint x: 167, endPoint y: 274, distance: 137.6
click at [167, 274] on div "Bezeichnung Lege eine Bezeichnung für das Formular fest. Bestellformular" at bounding box center [251, 267] width 280 height 24
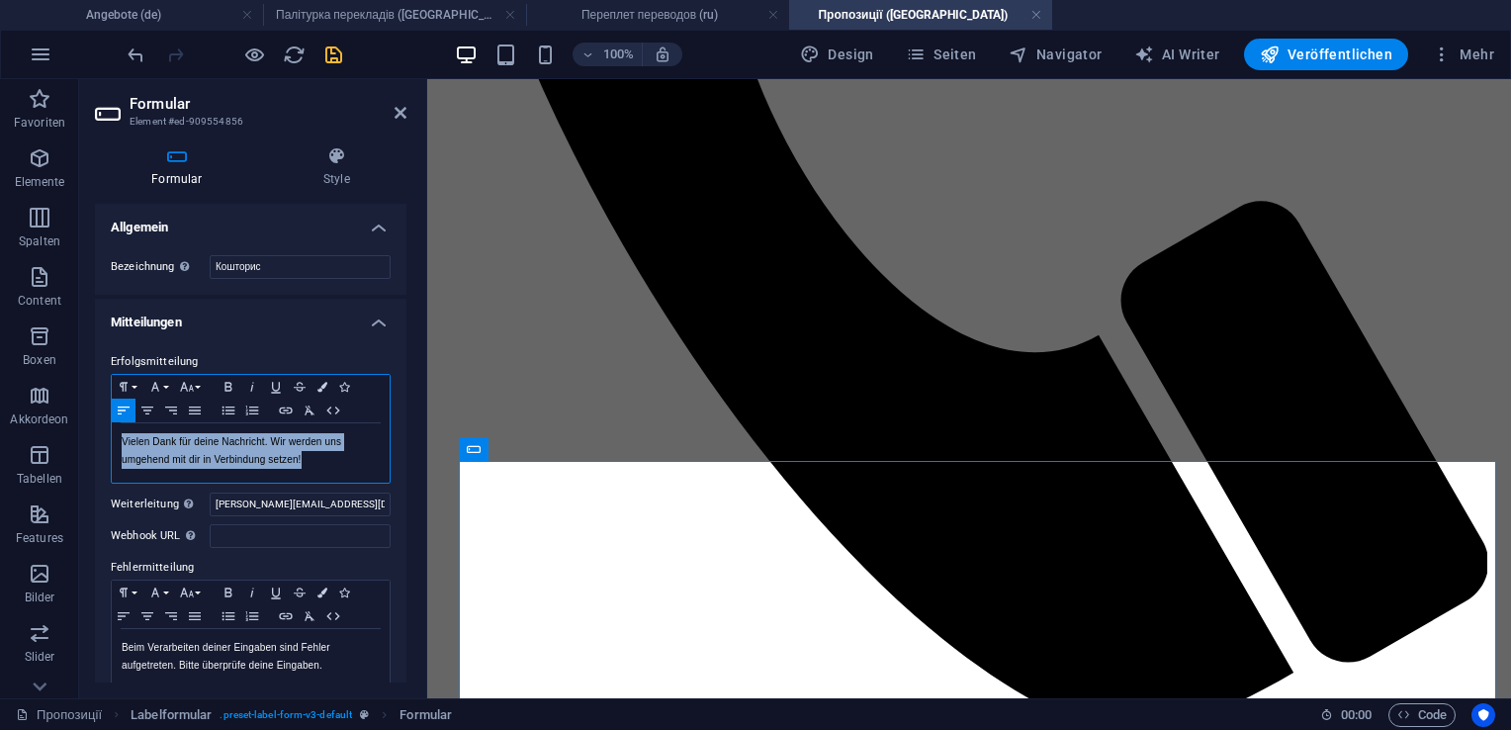
drag, startPoint x: 121, startPoint y: 441, endPoint x: 319, endPoint y: 489, distance: 204.4
click at [319, 489] on div "Erfolgsmitteilung Formatierung Normal Überschrift 1 Überschrift 2 Überschrift 3…" at bounding box center [251, 520] width 312 height 372
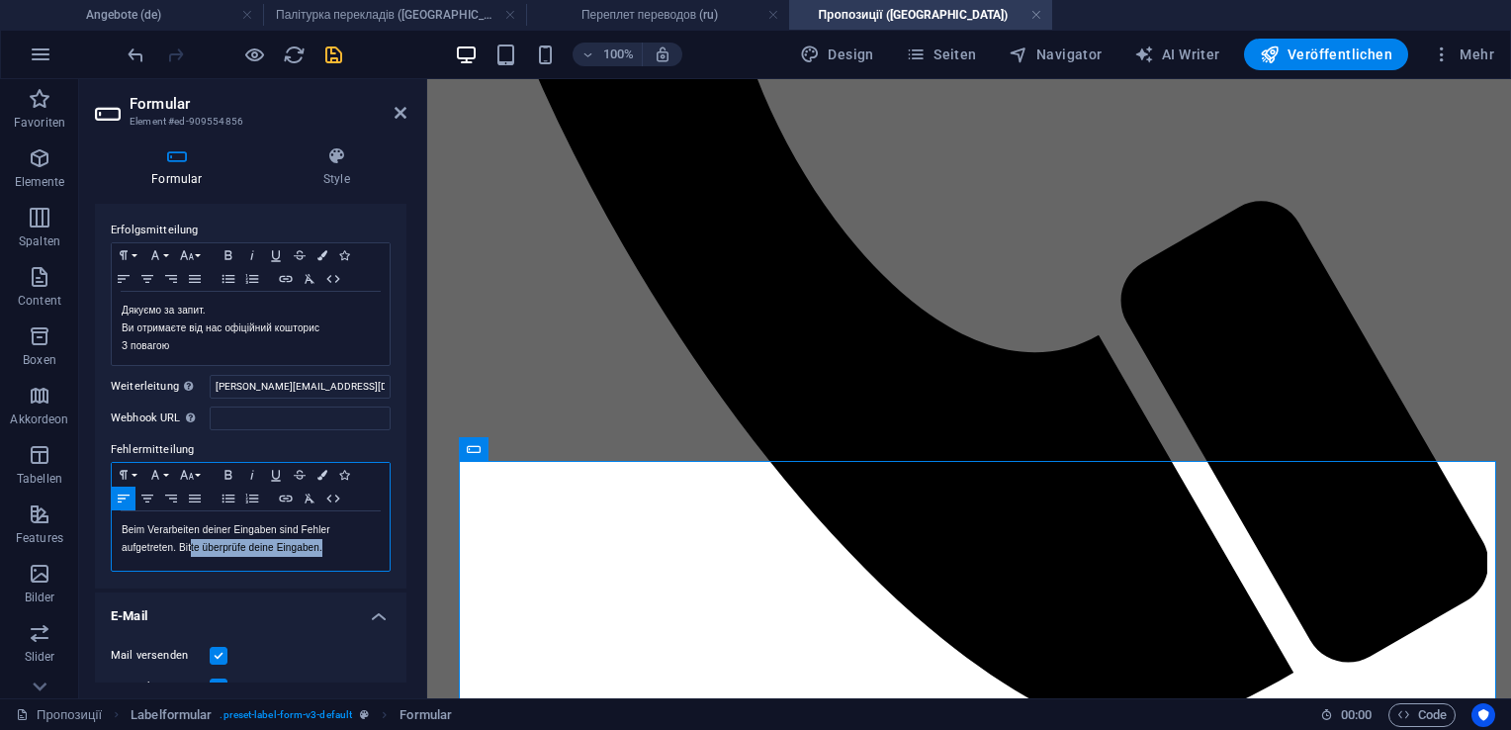
scroll to position [146, 0]
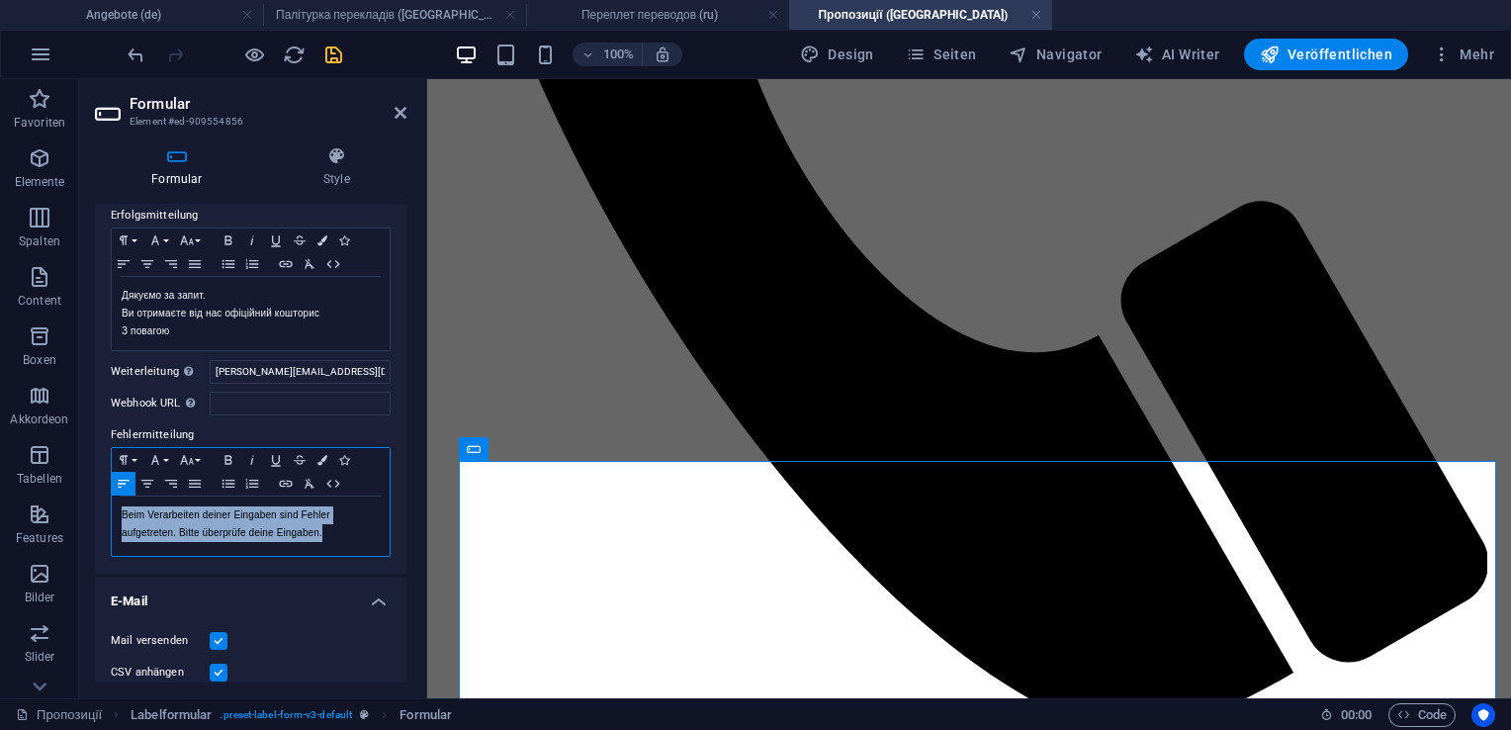
drag, startPoint x: 332, startPoint y: 675, endPoint x: 98, endPoint y: 516, distance: 283.3
click at [98, 516] on div "Erfolgsmitteilung Formatierung Normal Überschrift 1 Überschrift 2 Überschrift 3…" at bounding box center [251, 381] width 312 height 386
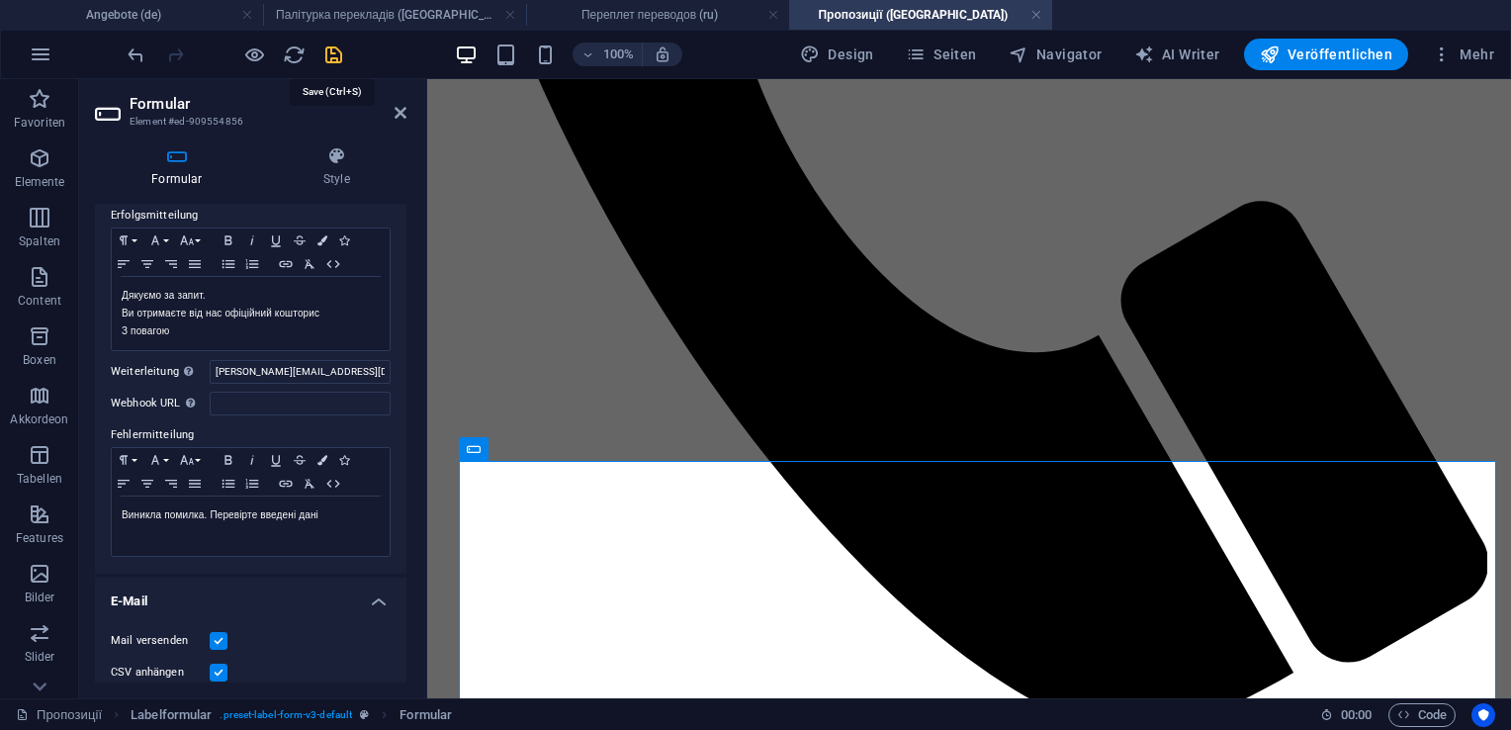
click at [336, 63] on icon "save" at bounding box center [333, 55] width 23 height 23
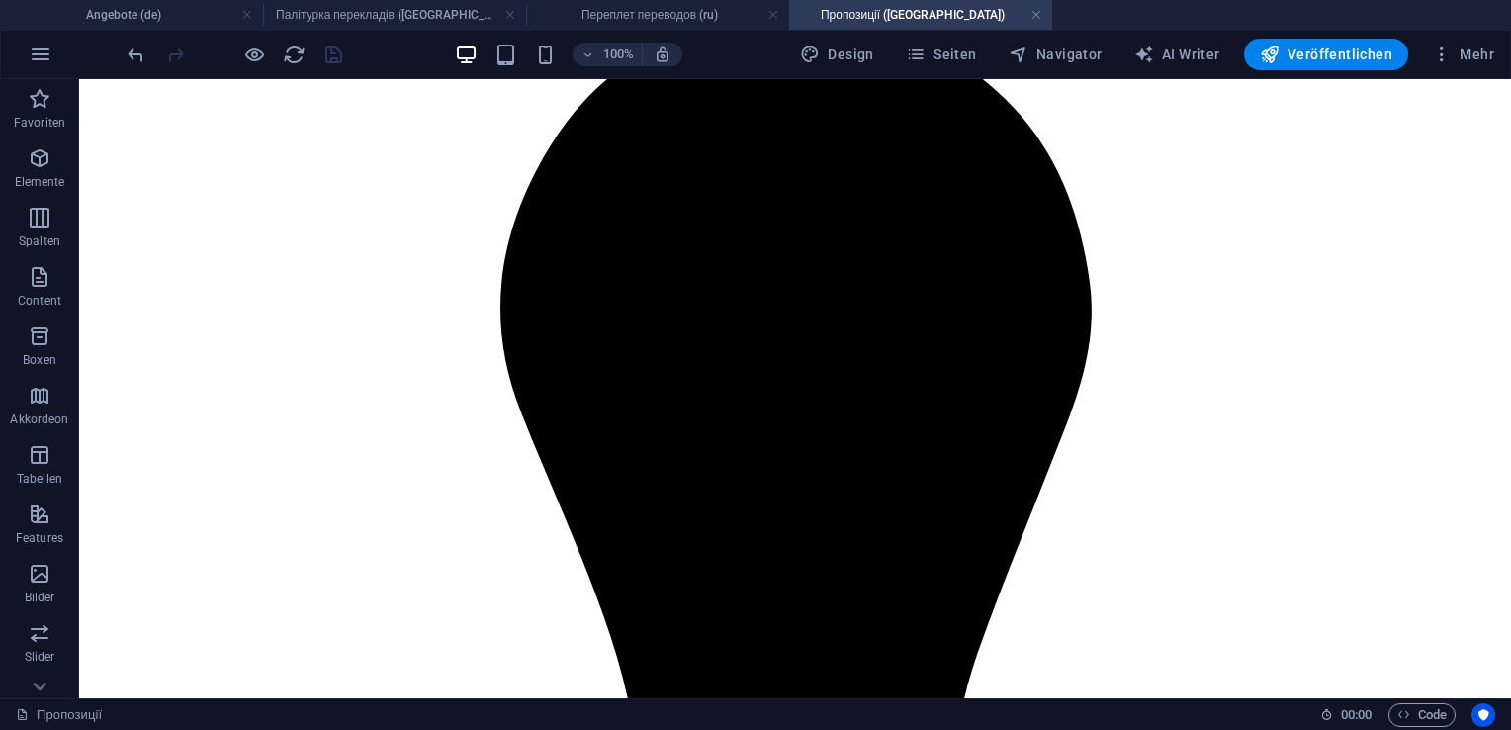
scroll to position [2828, 0]
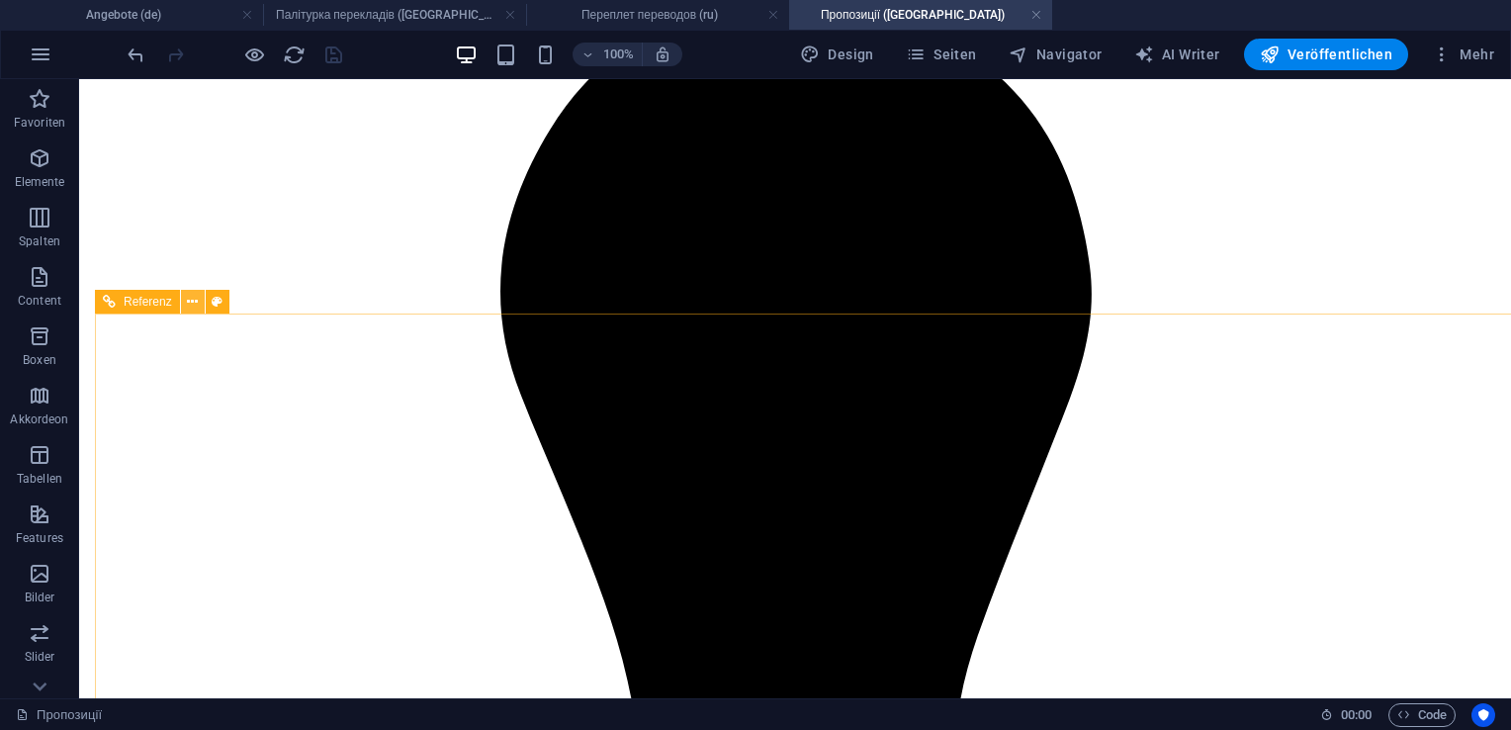
click at [195, 308] on icon at bounding box center [192, 302] width 11 height 21
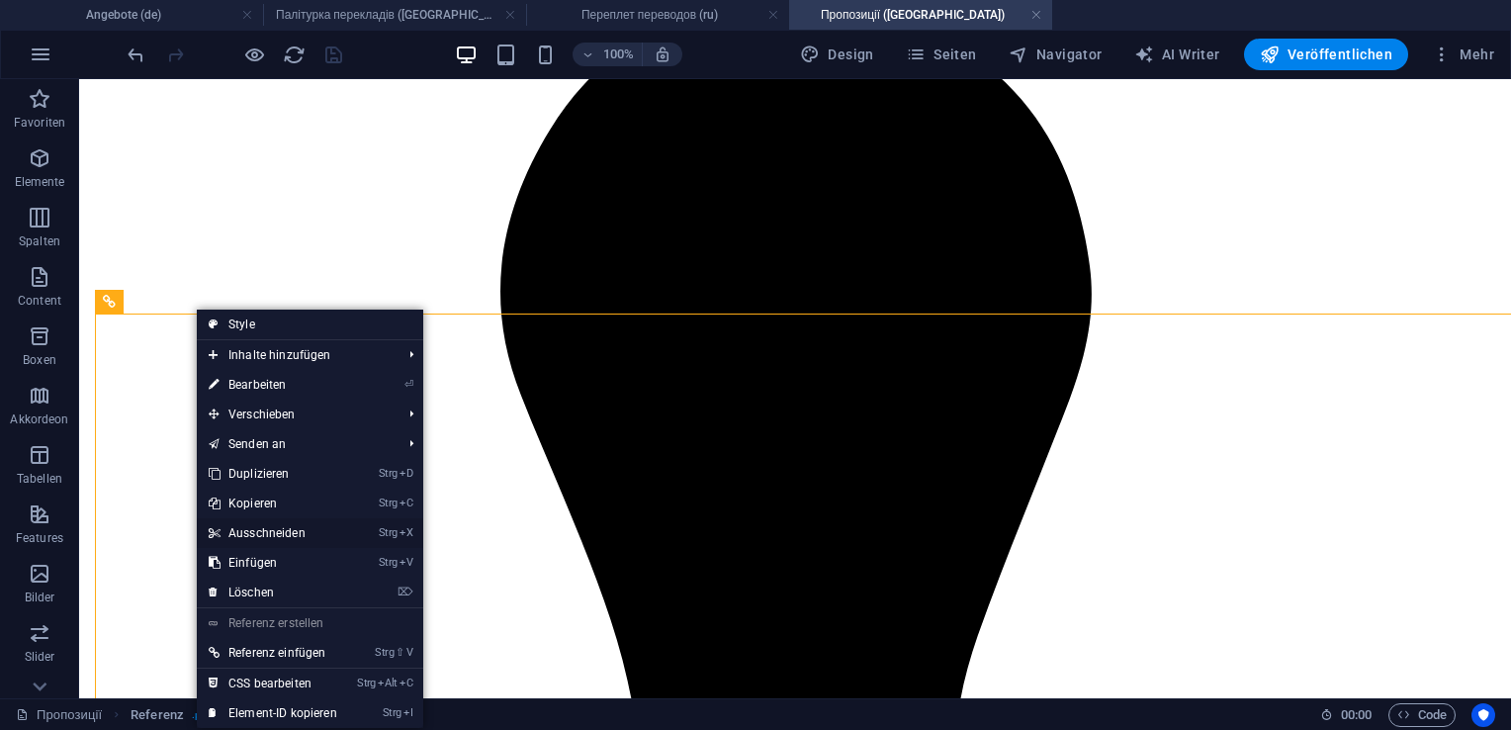
click at [250, 531] on link "Strg X Ausschneiden" at bounding box center [273, 533] width 152 height 30
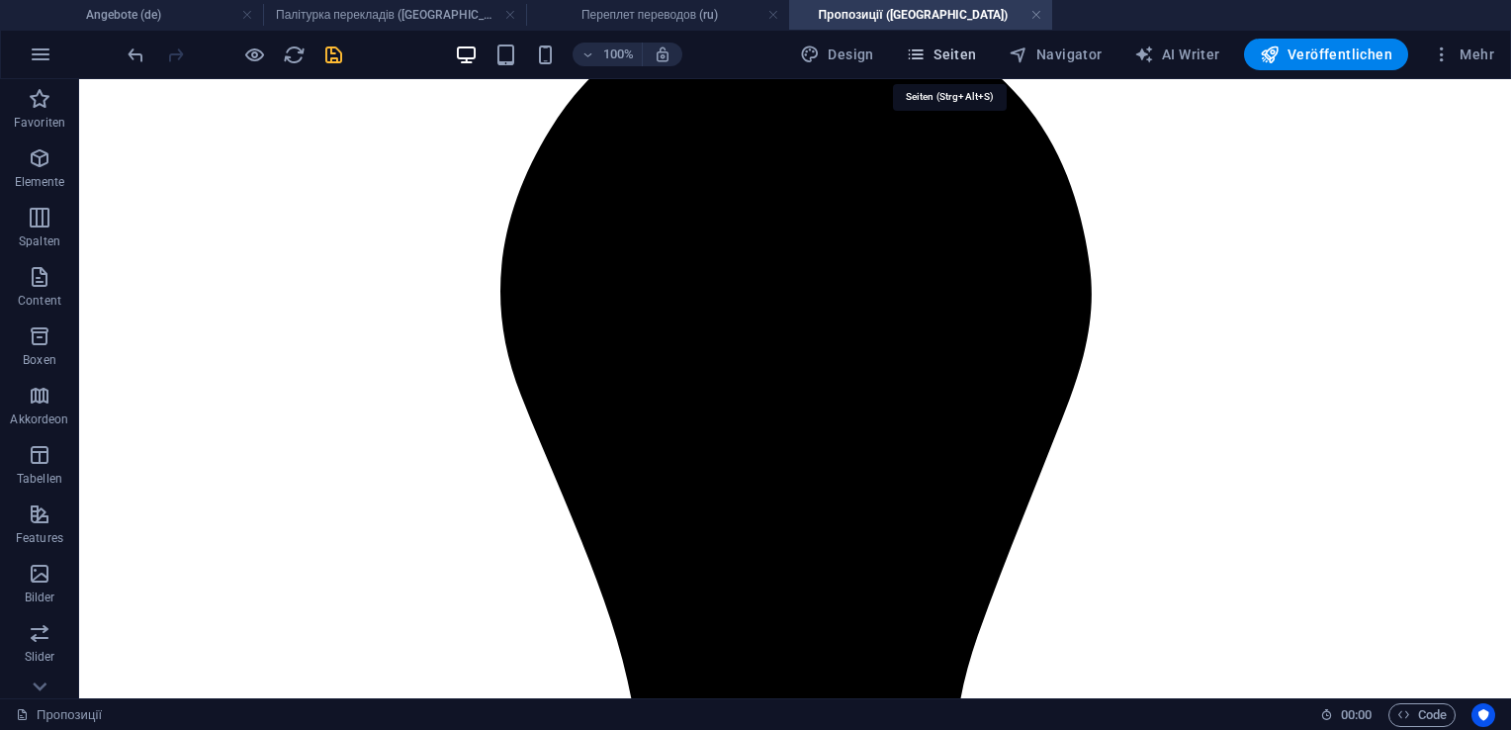
click at [953, 61] on span "Seiten" at bounding box center [941, 55] width 71 height 20
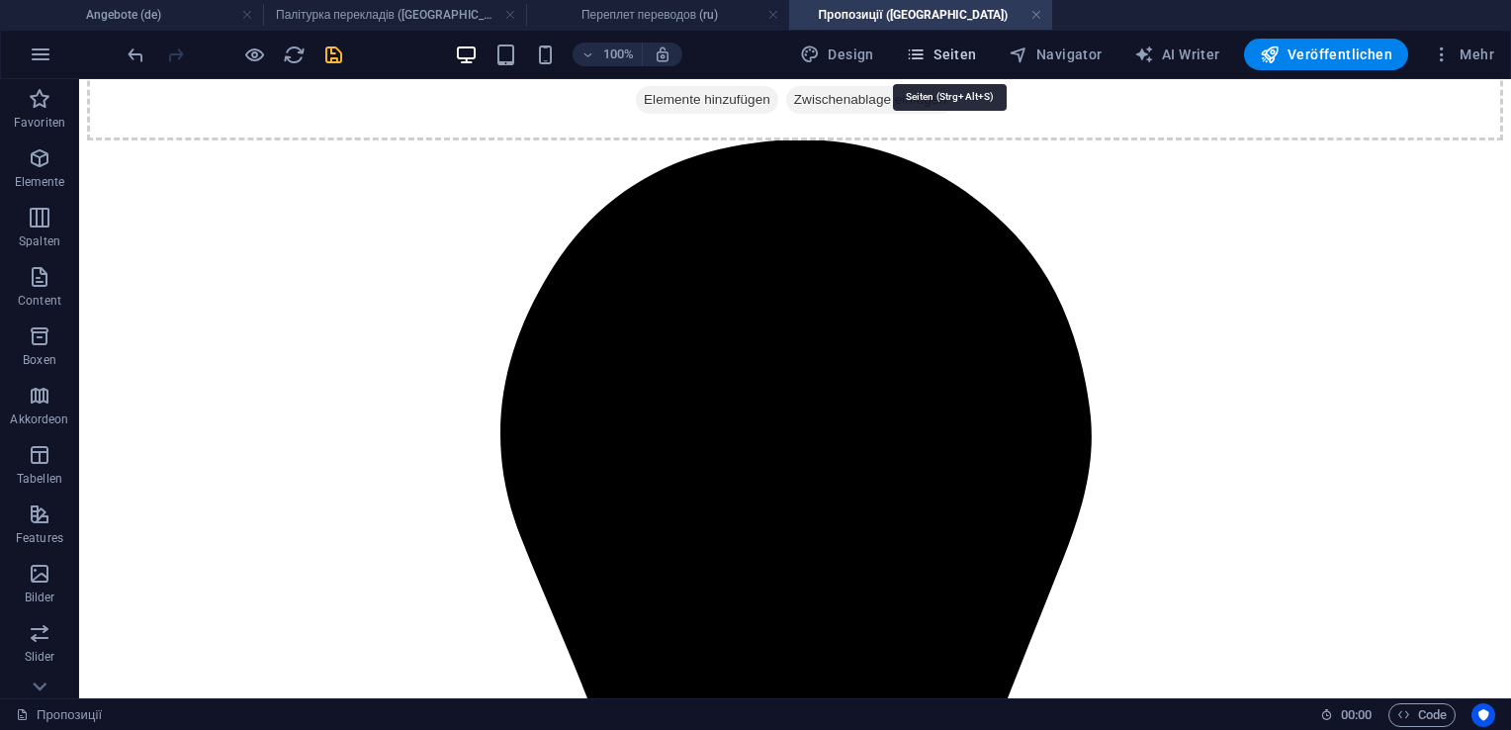
scroll to position [3018, 0]
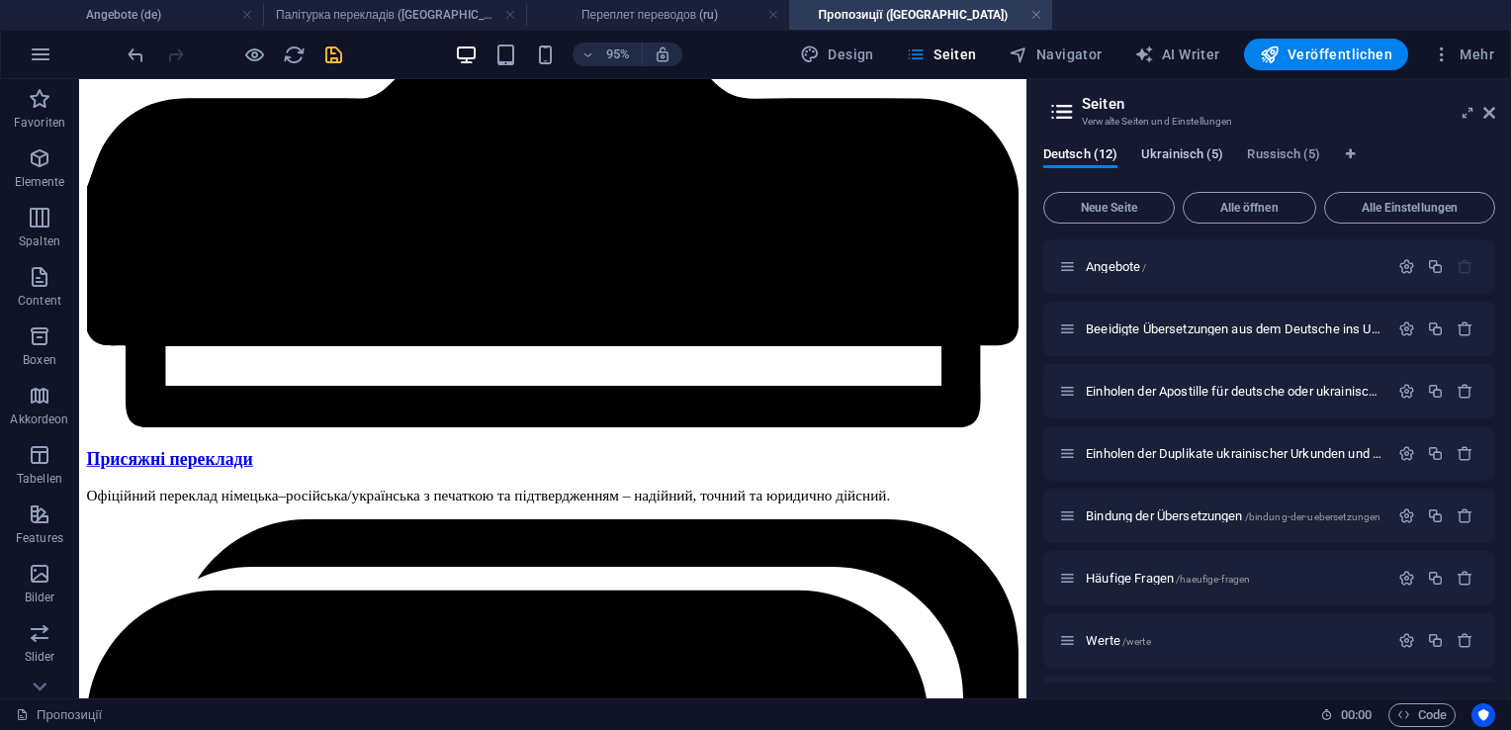
click at [1149, 154] on span "Ukrainisch (5)" at bounding box center [1182, 156] width 82 height 28
click at [1167, 332] on span "Присяжний переклад документів українська - німецька - російська /prisyayhnii-pe…" at bounding box center [1491, 328] width 810 height 15
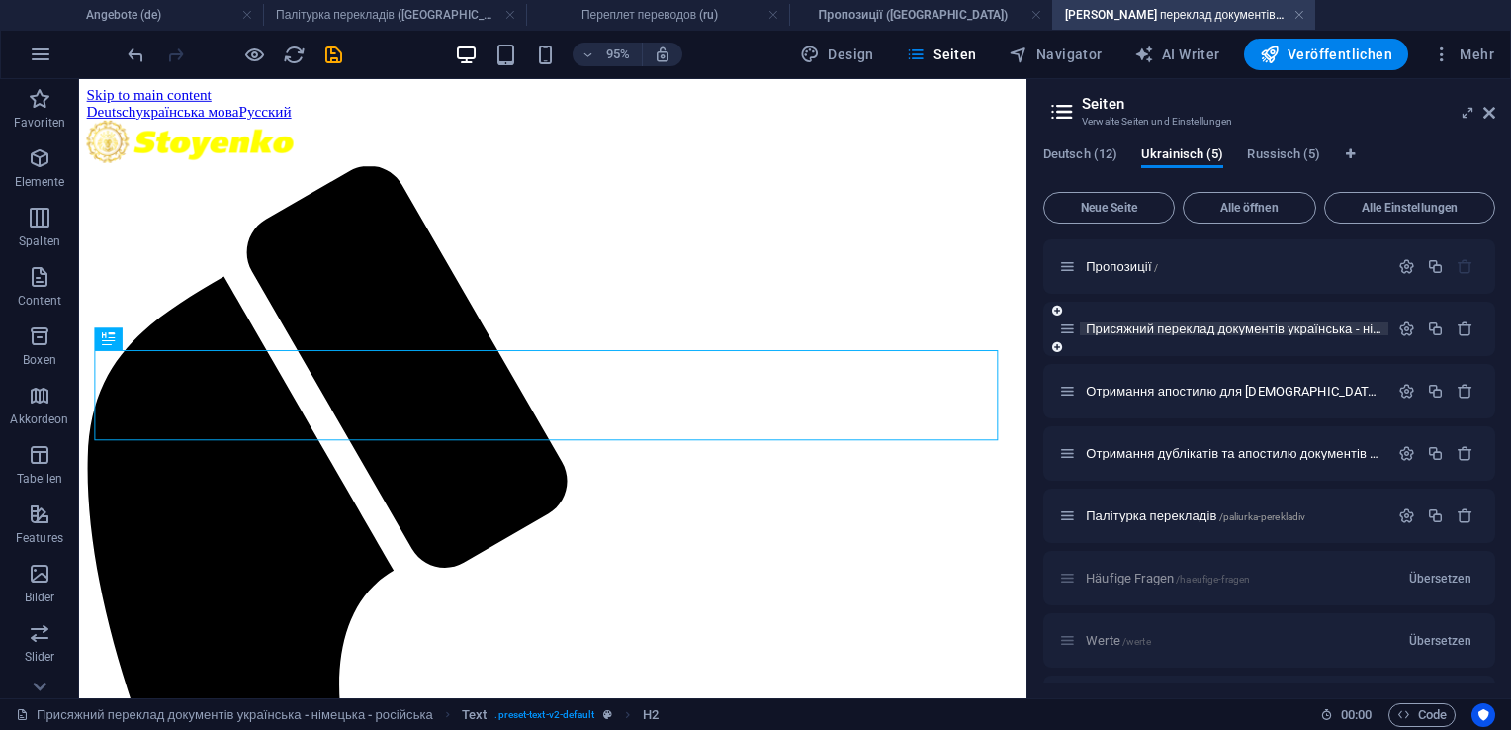
scroll to position [0, 0]
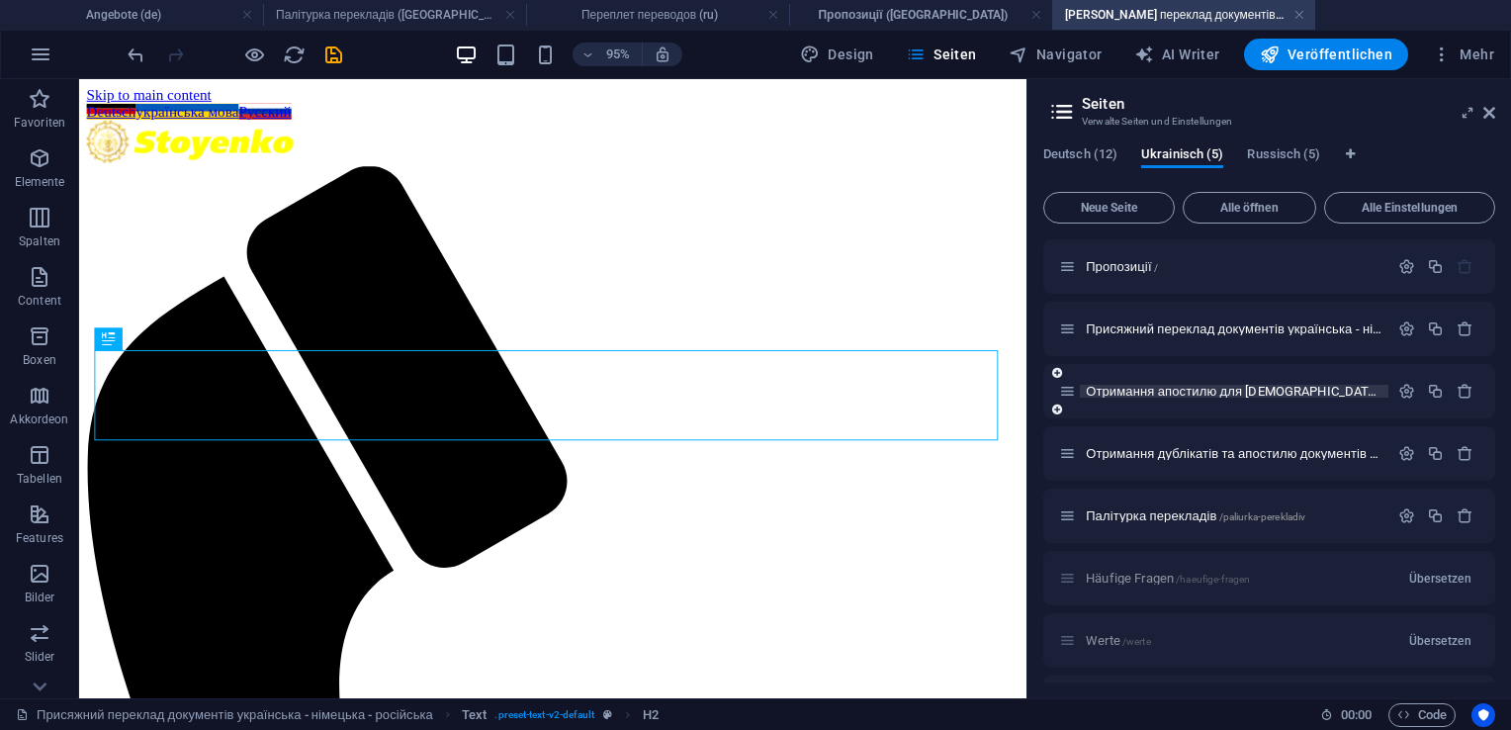
click at [1144, 389] on span "Отримання апостилю для [DEMOGRAPHIC_DATA] або українських свідоцтв /otrimannja-…" at bounding box center [1444, 391] width 717 height 15
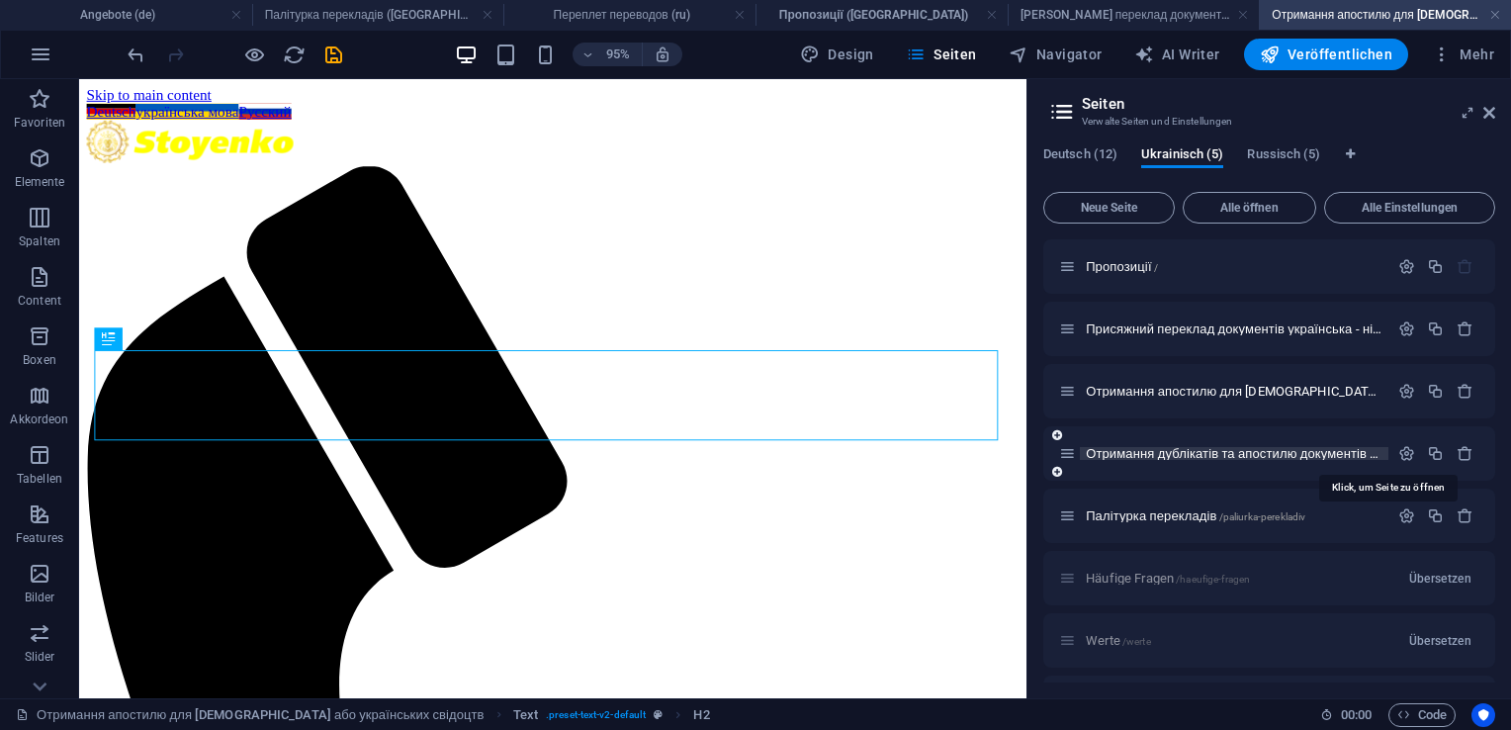
click at [1153, 456] on span "Отримання дублікатів та апостилю документів з України /otrimannja-dublikativ-ta…" at bounding box center [1420, 453] width 669 height 15
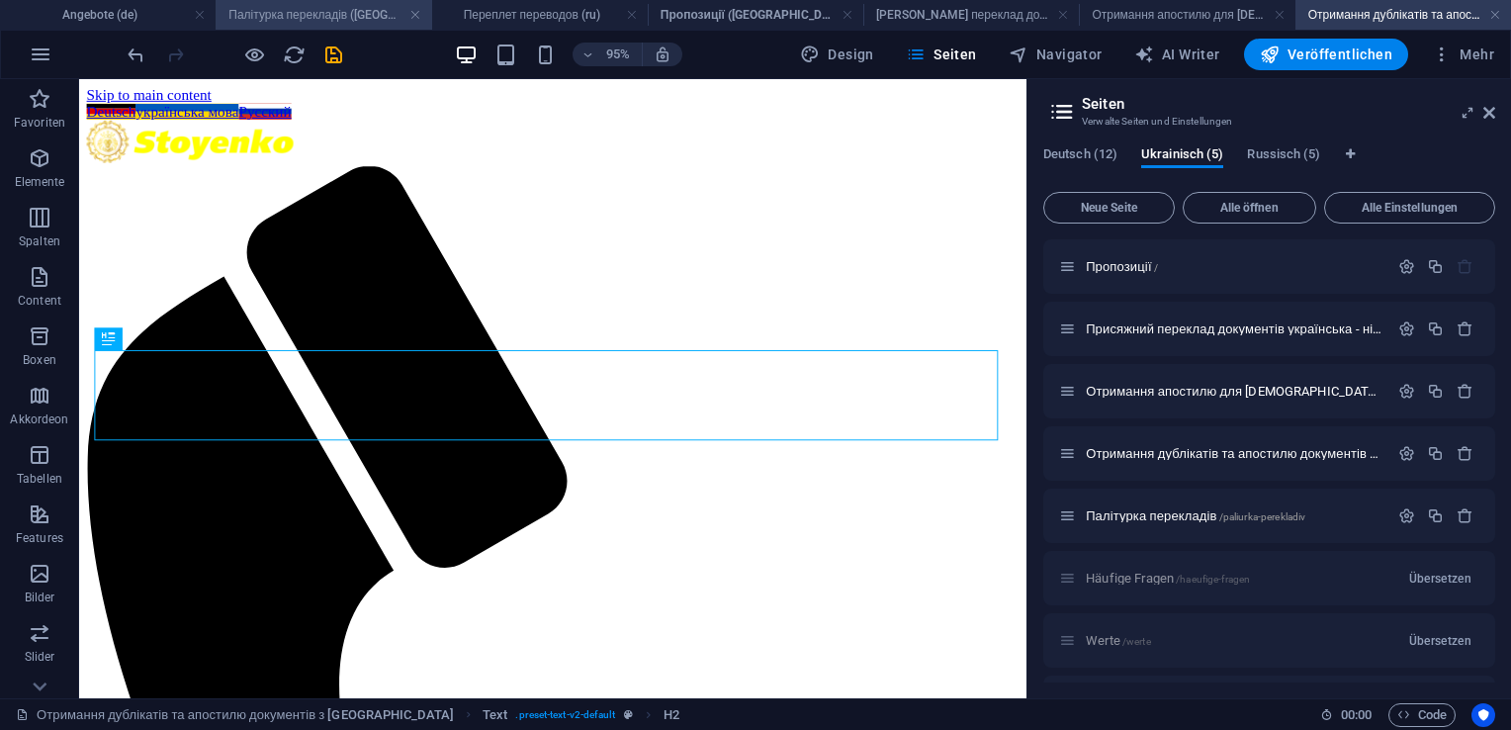
click at [356, 14] on h4 "Палітурка перекладів ([GEOGRAPHIC_DATA])" at bounding box center [324, 15] width 216 height 22
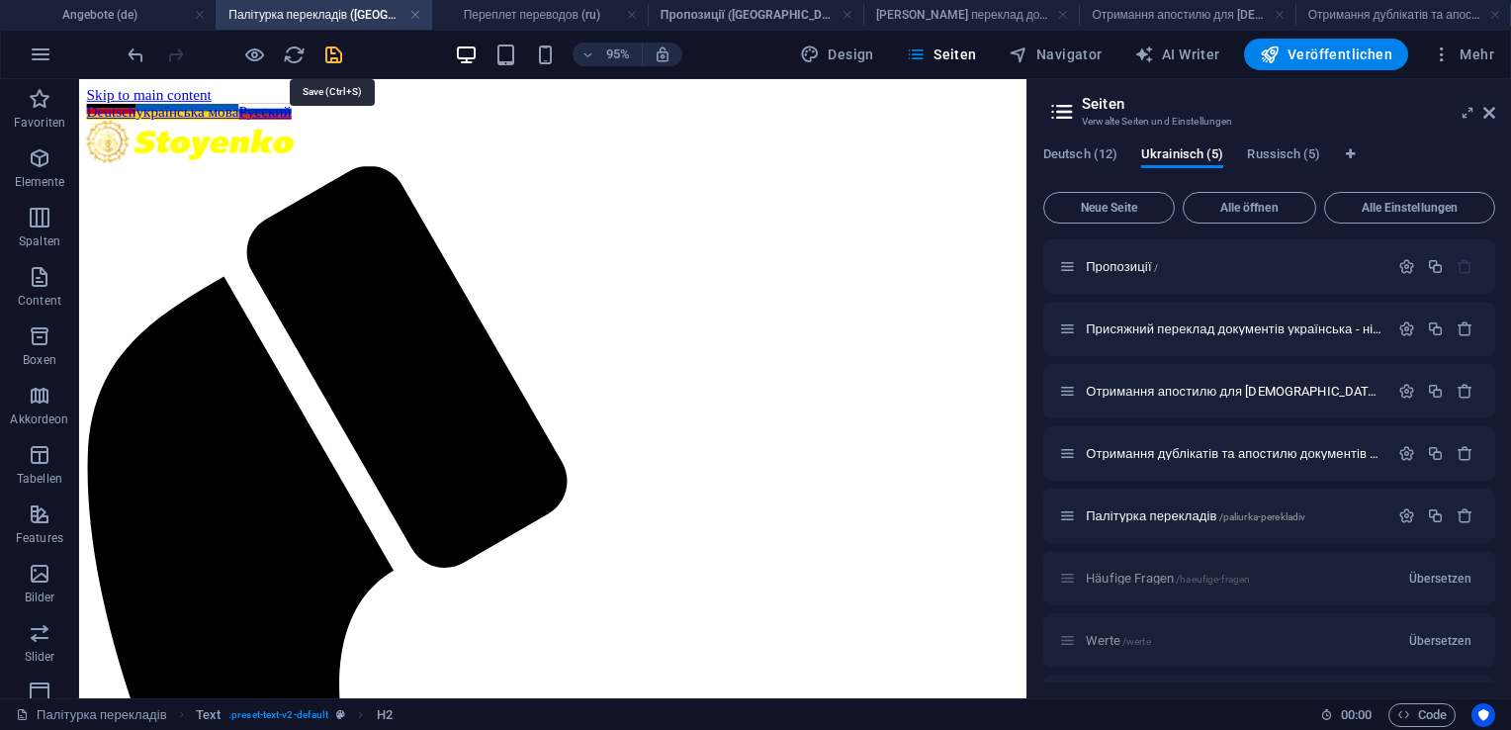
click at [335, 53] on icon "save" at bounding box center [333, 55] width 23 height 23
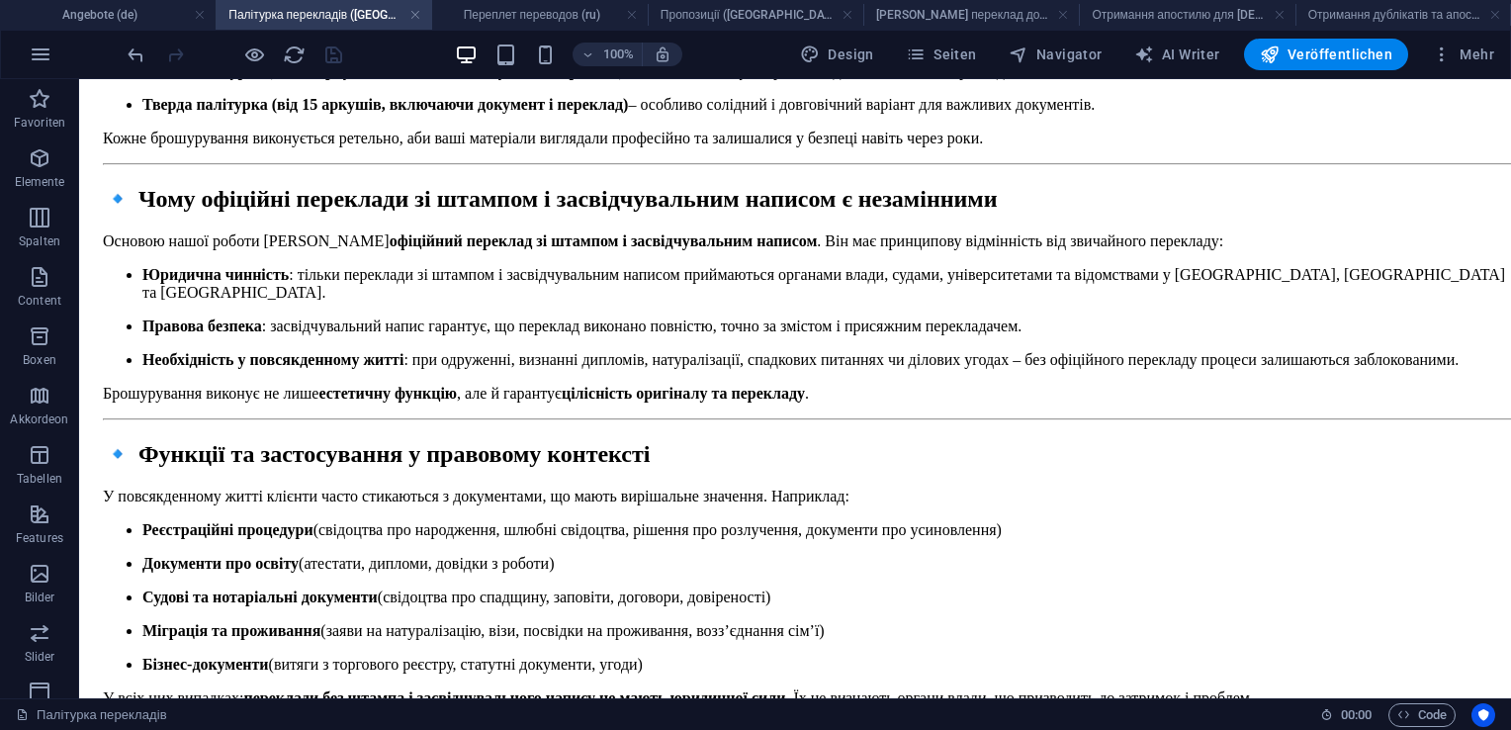
scroll to position [2554, 0]
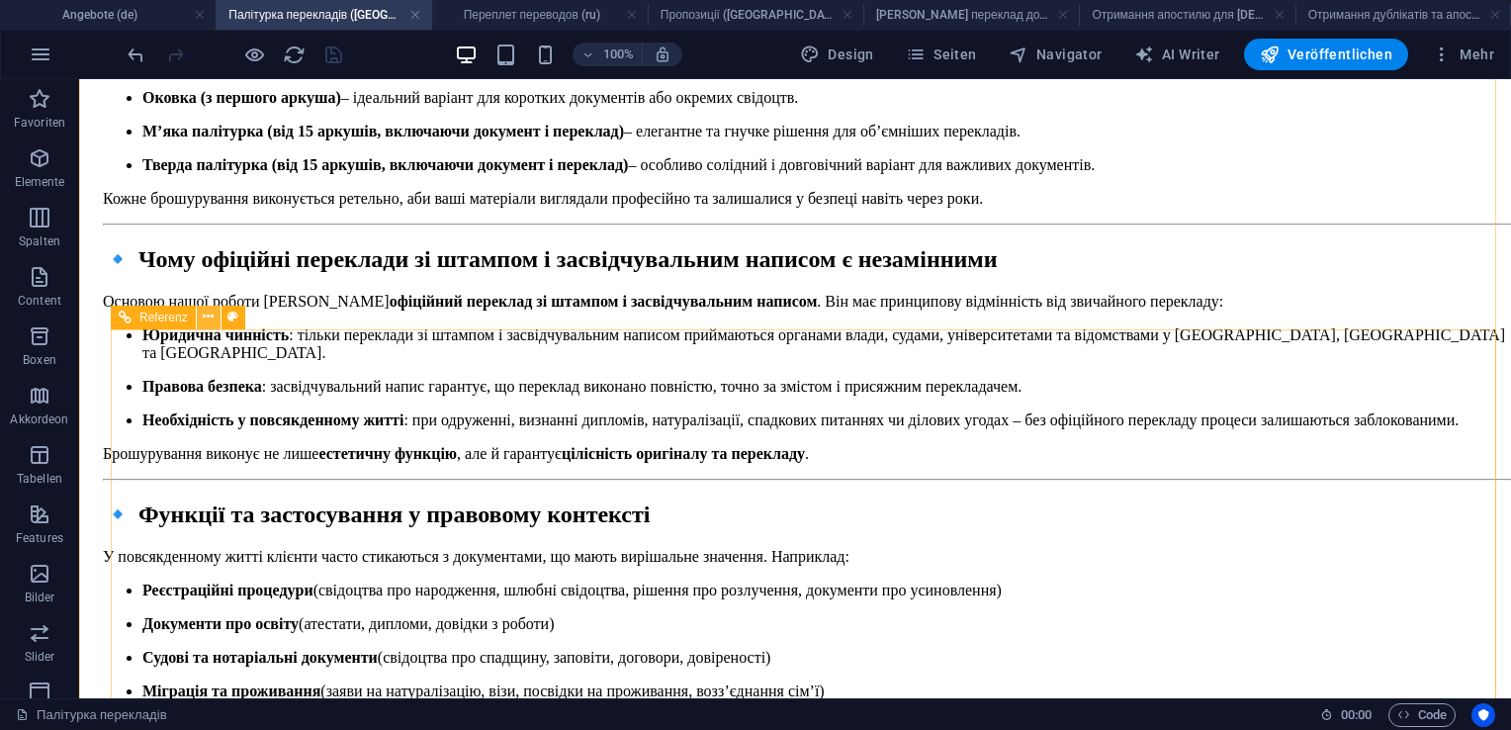
click at [211, 321] on icon at bounding box center [208, 317] width 11 height 21
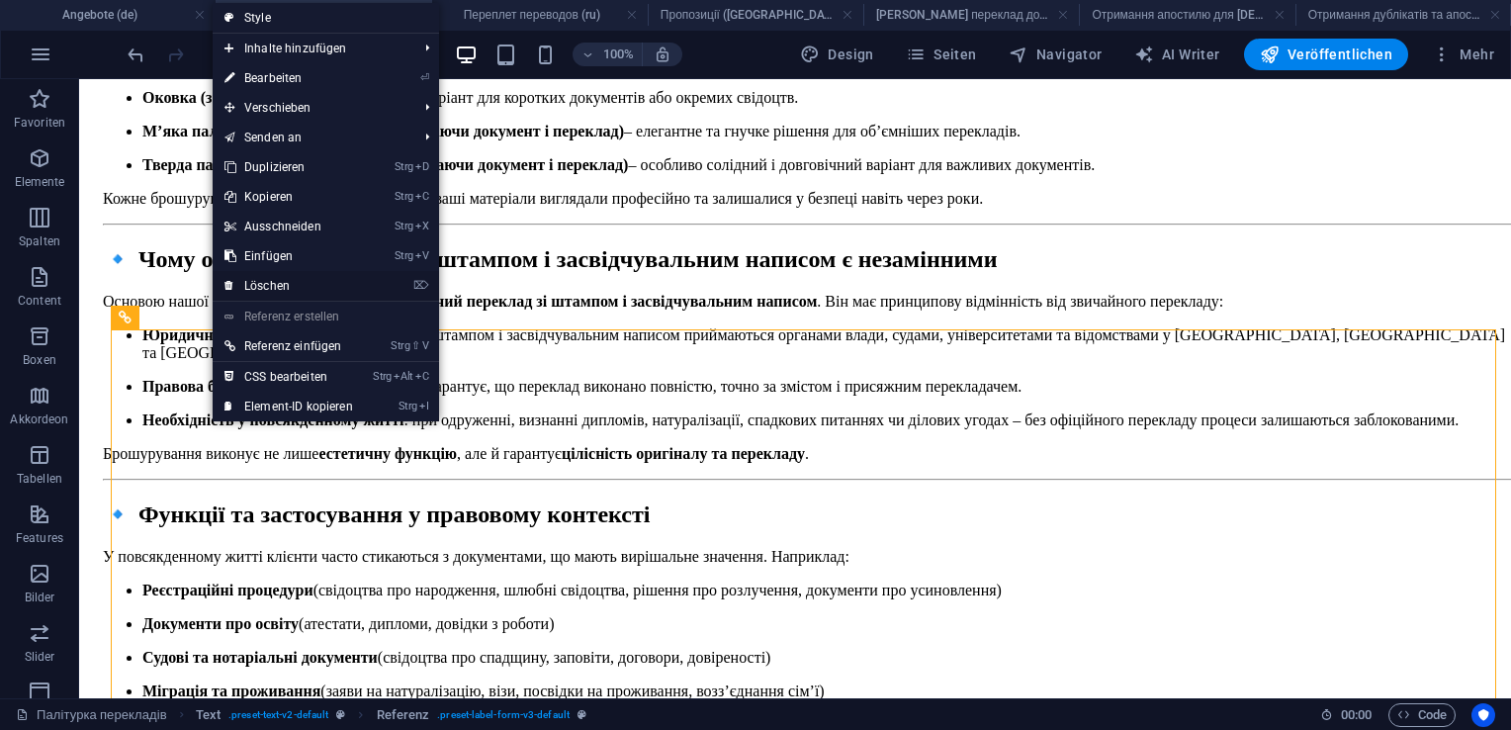
click at [247, 283] on link "⌦ Löschen" at bounding box center [289, 286] width 152 height 30
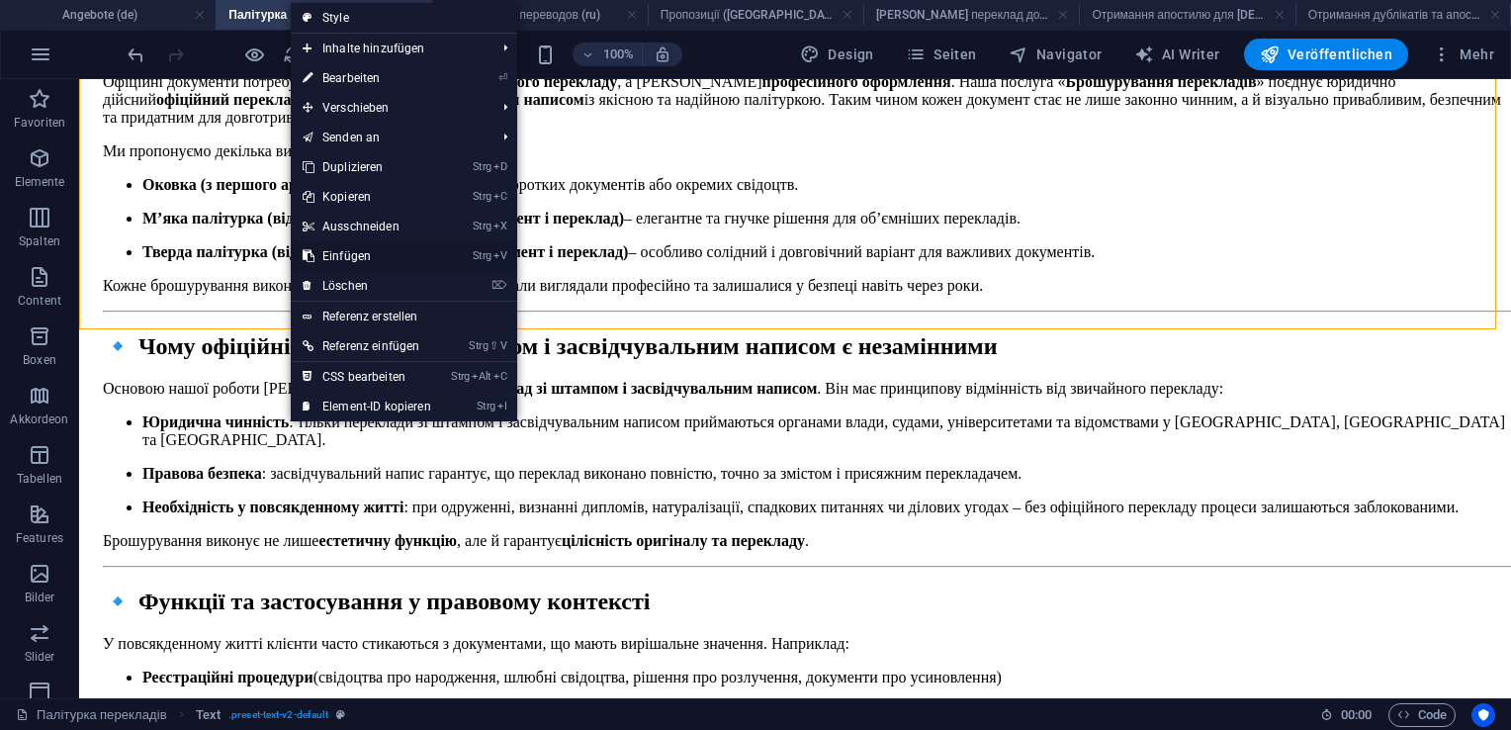
click at [330, 256] on link "Strg V Einfügen" at bounding box center [367, 256] width 152 height 30
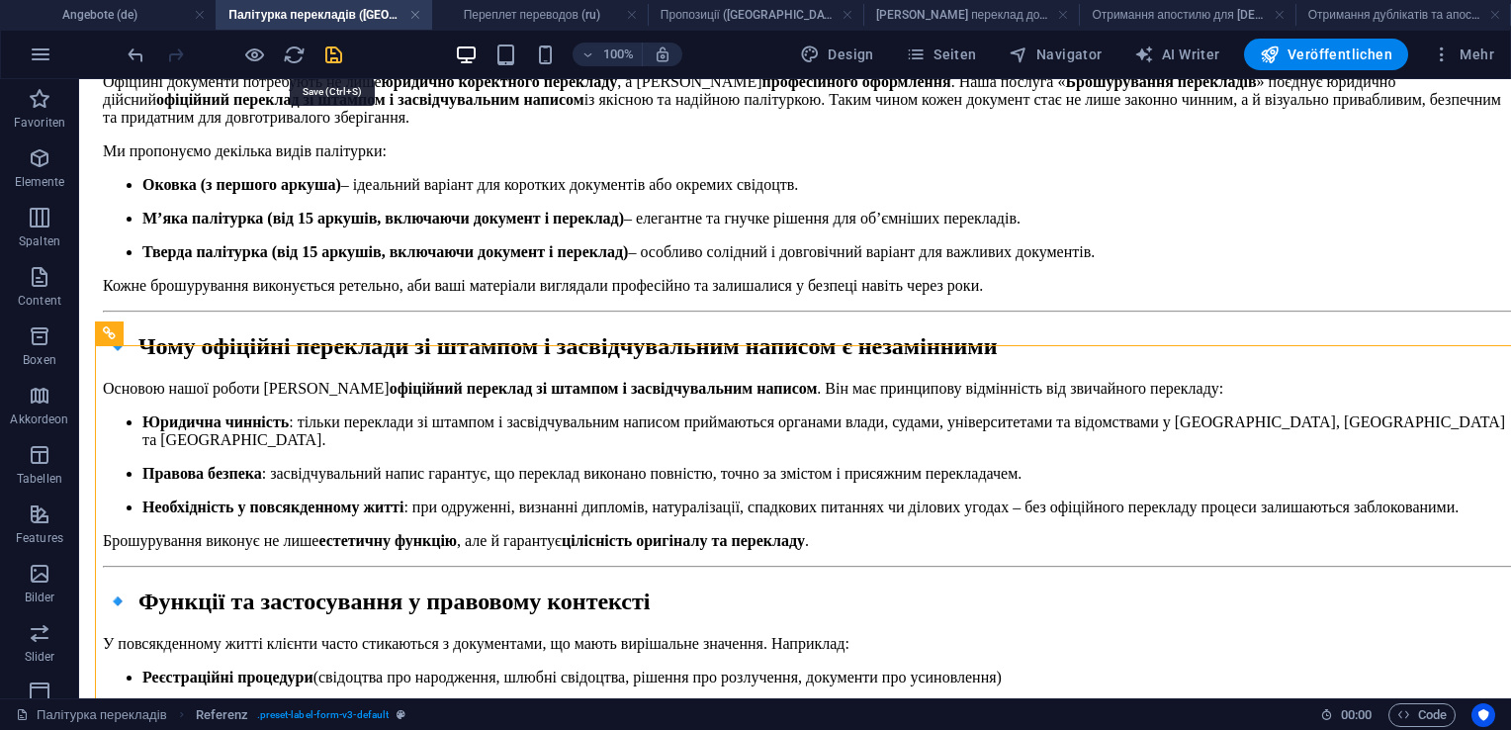
click at [335, 53] on icon "save" at bounding box center [333, 55] width 23 height 23
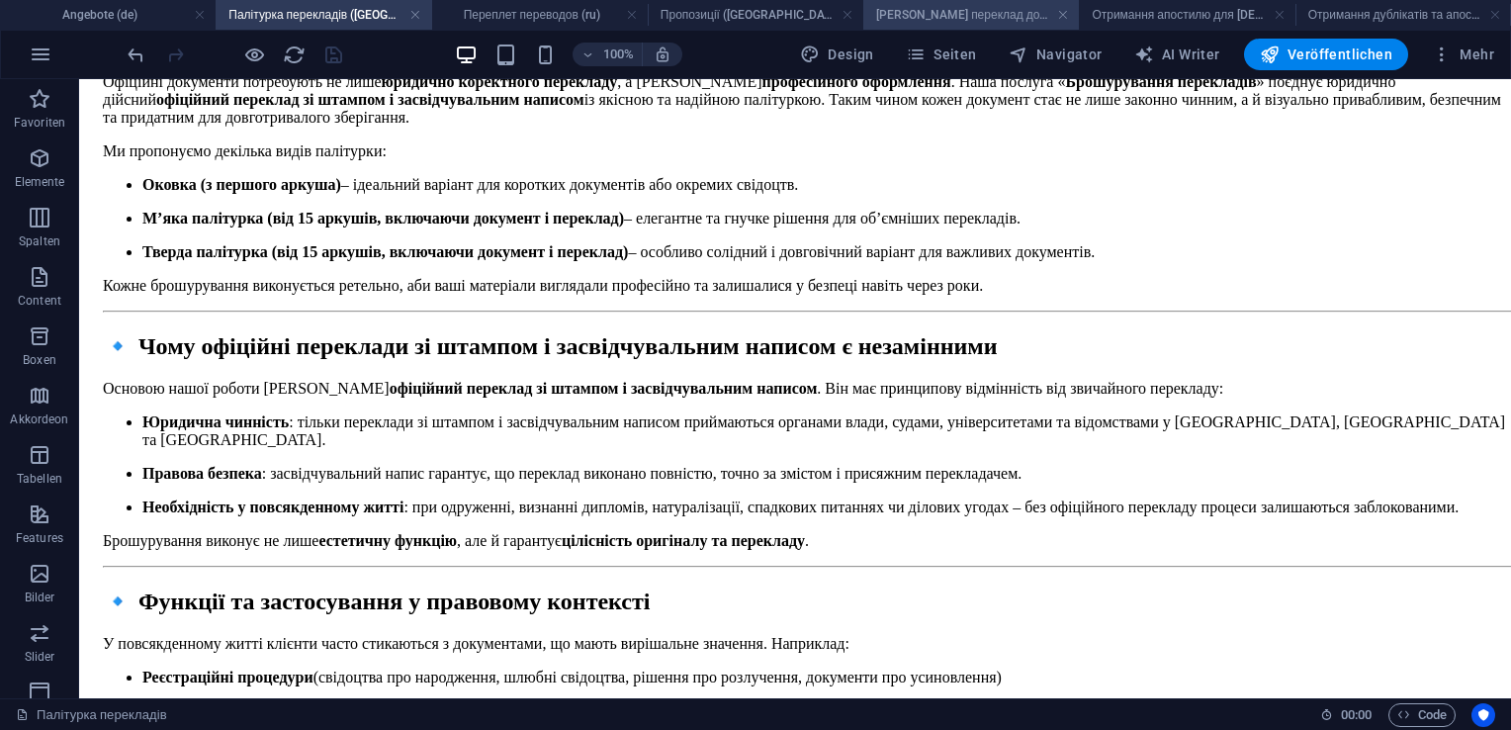
click at [902, 16] on h4 "[PERSON_NAME] переклад документів українська - німецька - російська ([GEOGRAPHI…" at bounding box center [971, 15] width 216 height 22
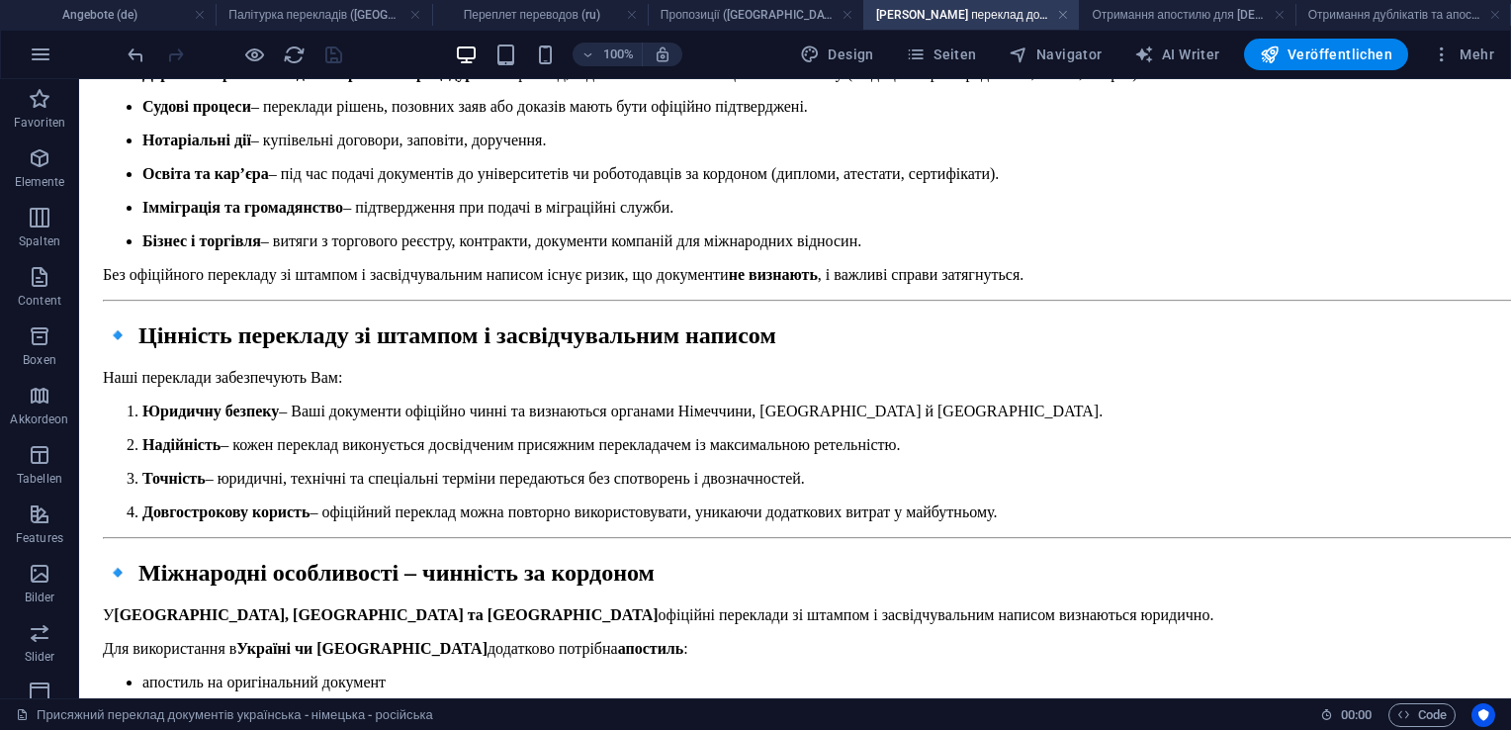
scroll to position [2718, 0]
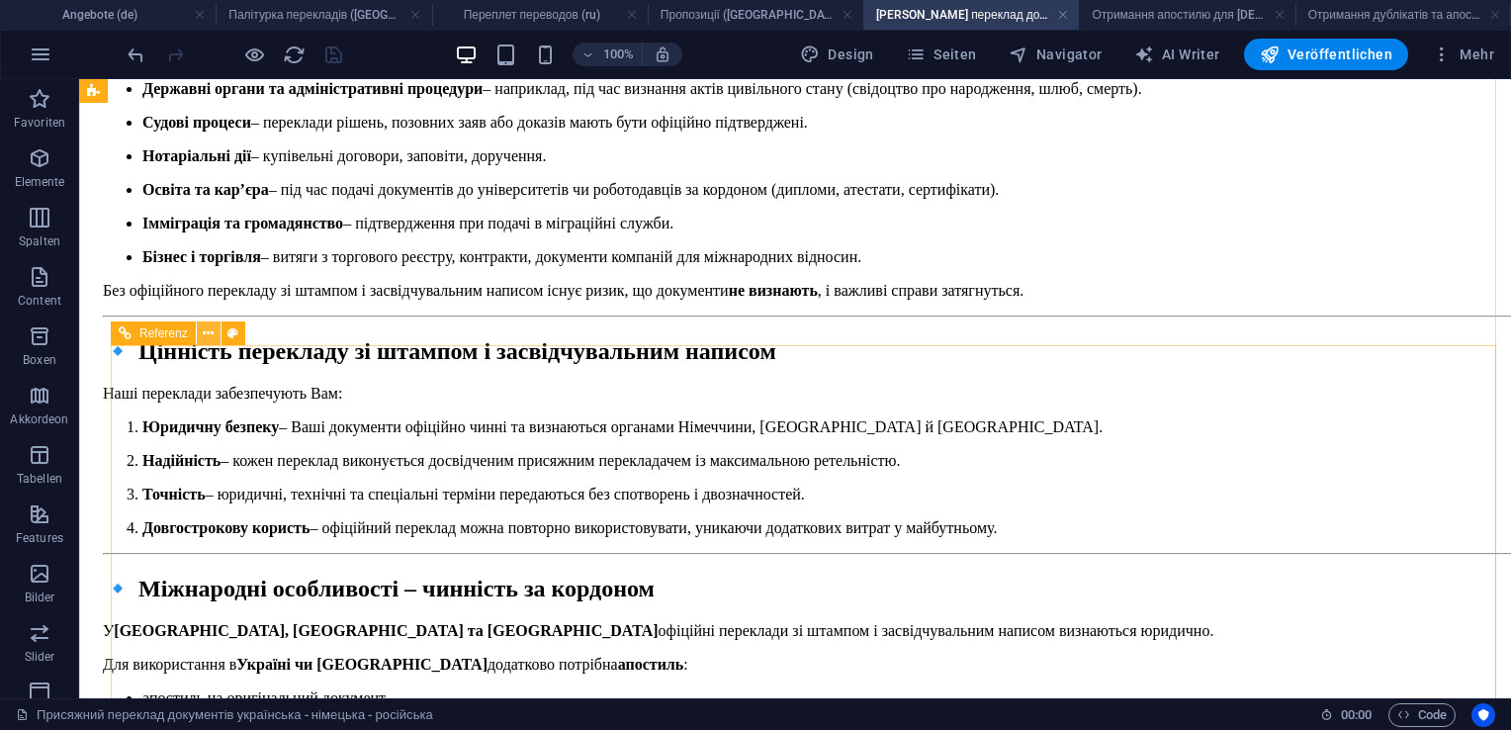
click at [206, 335] on icon at bounding box center [208, 333] width 11 height 21
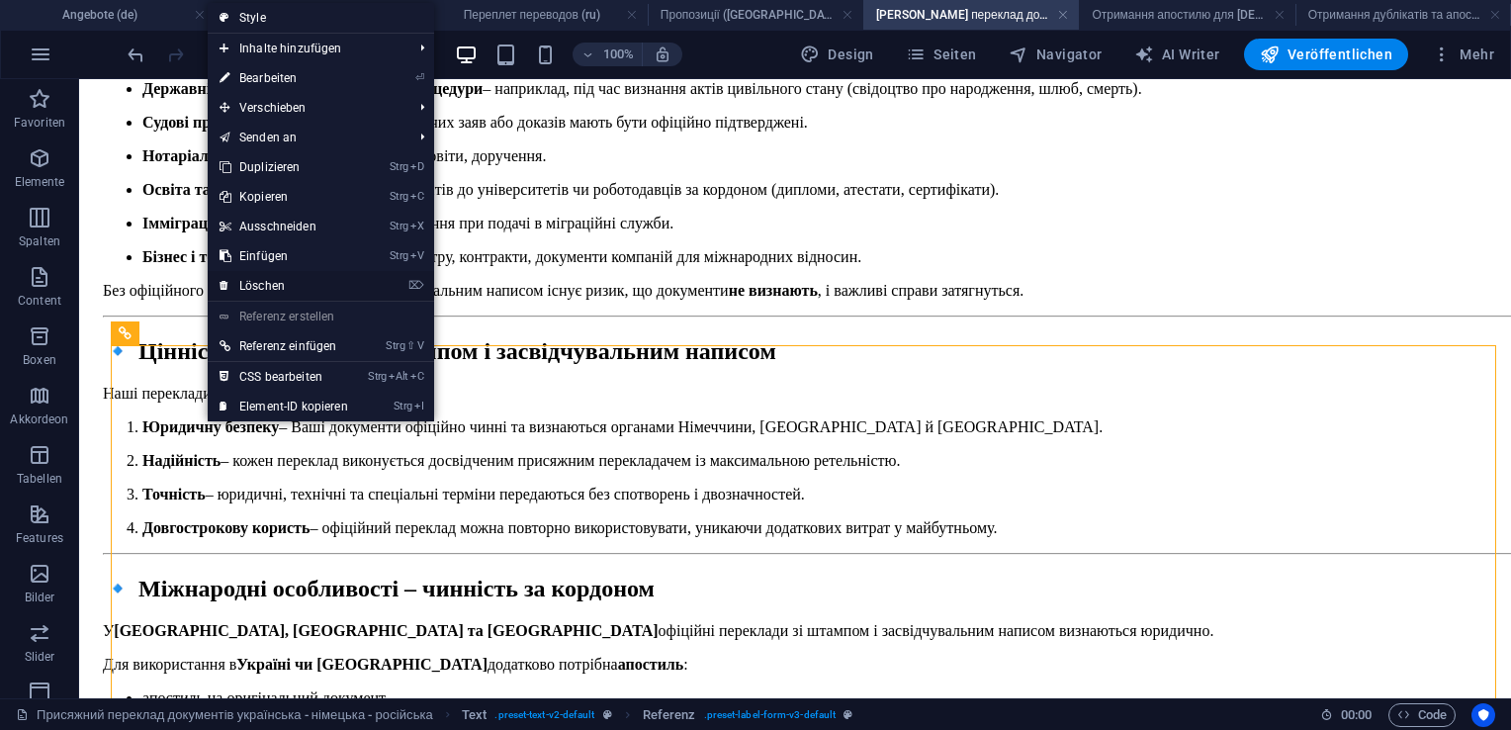
click at [238, 283] on link "⌦ Löschen" at bounding box center [284, 286] width 152 height 30
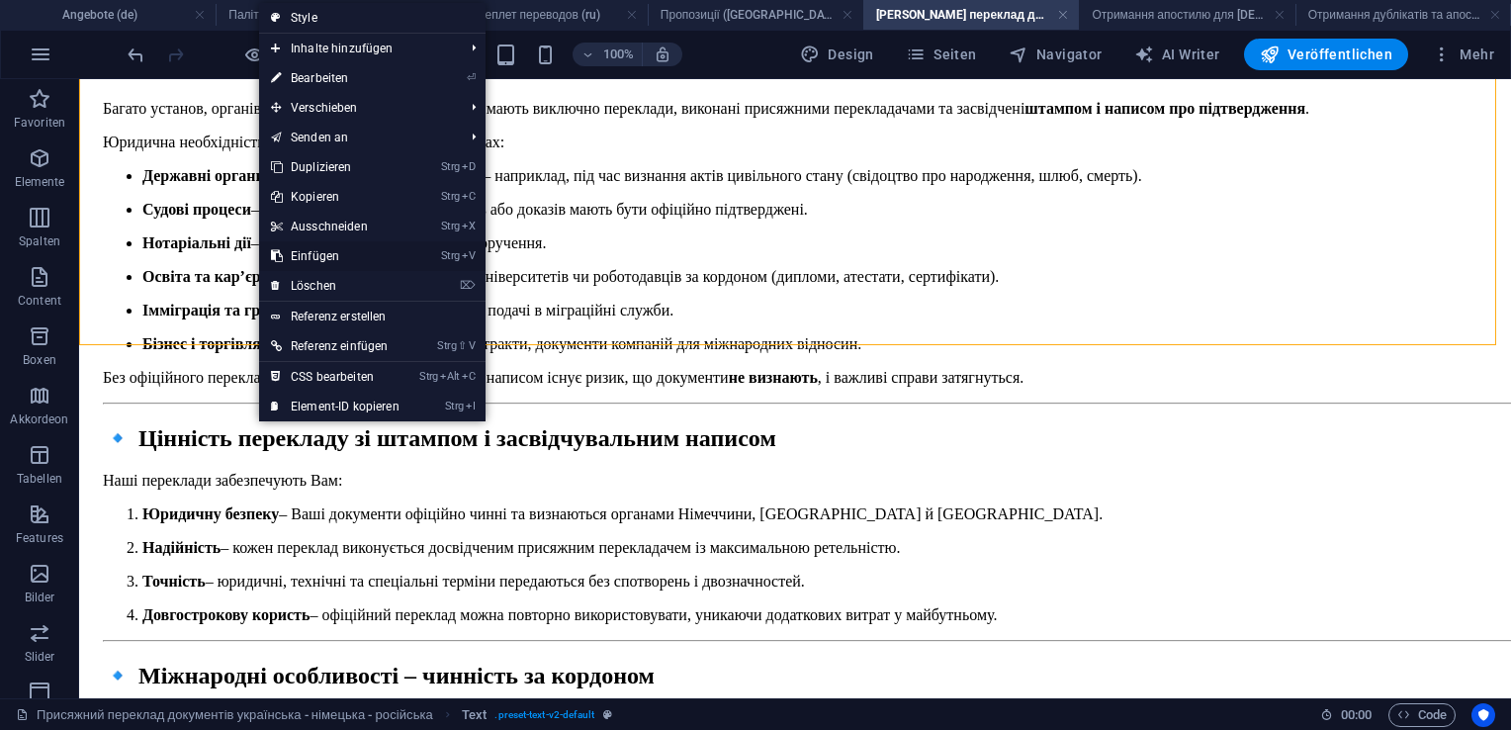
click at [301, 253] on link "Strg V Einfügen" at bounding box center [335, 256] width 152 height 30
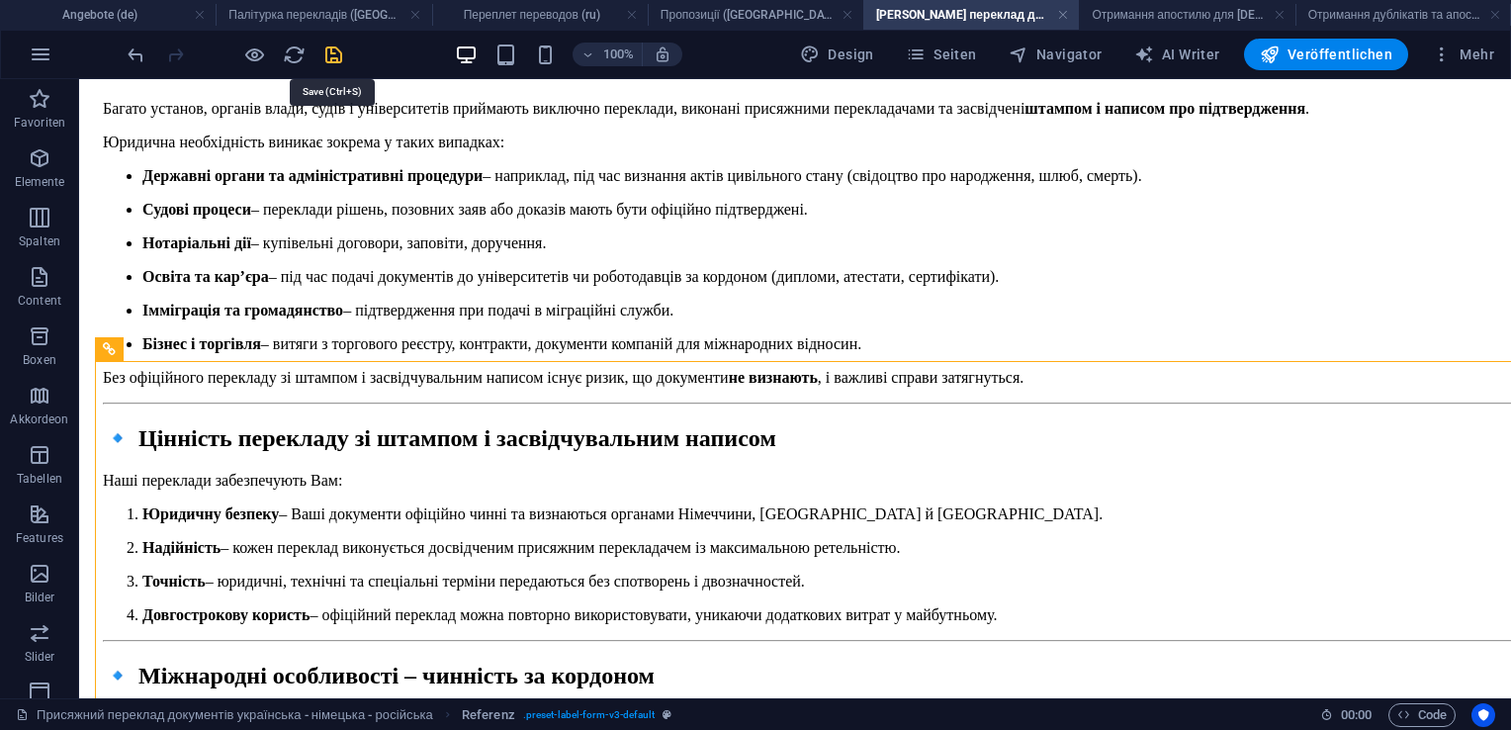
click at [328, 54] on icon "save" at bounding box center [333, 55] width 23 height 23
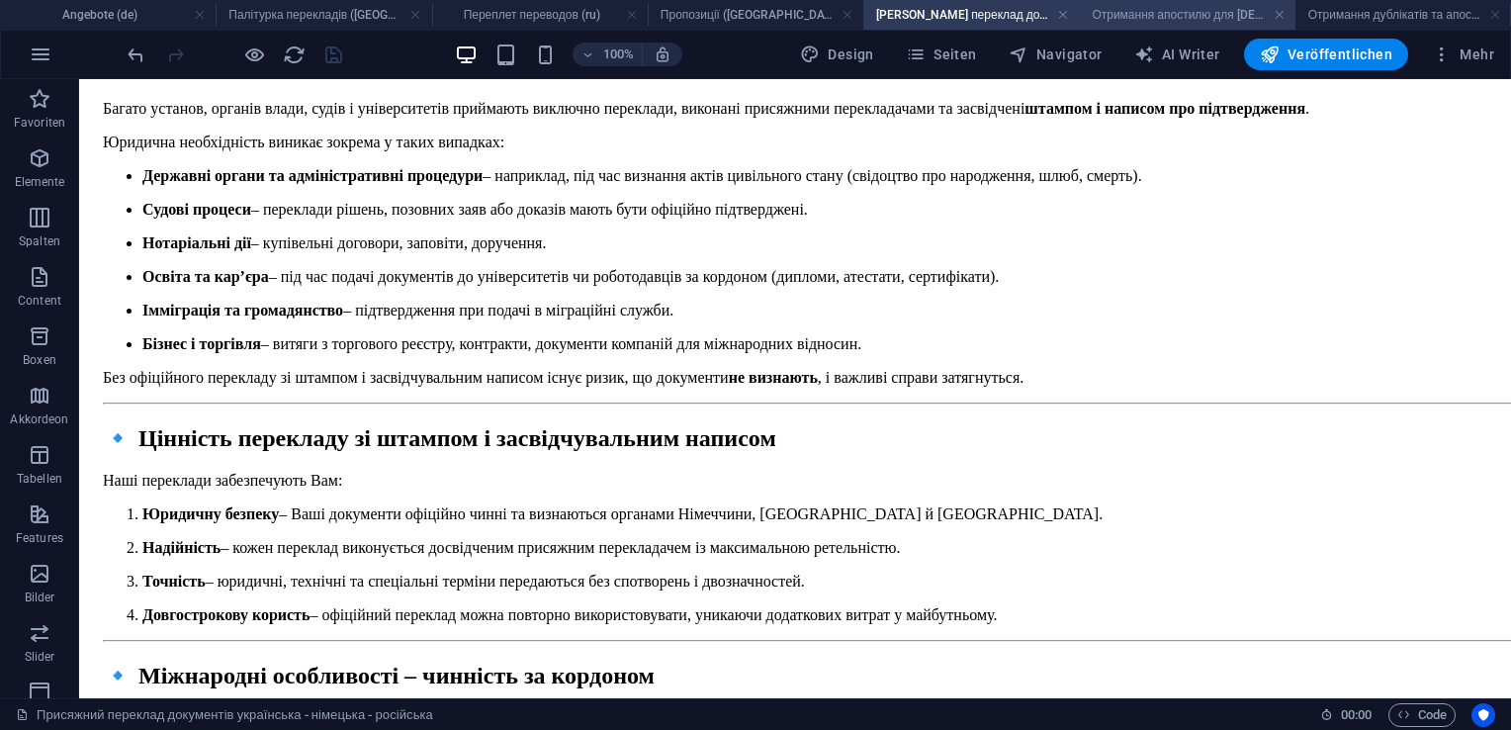
click at [1112, 12] on h4 "Отримання апостилю для [DEMOGRAPHIC_DATA] або українських свідоцтв ([GEOGRAPHIC…" at bounding box center [1187, 15] width 216 height 22
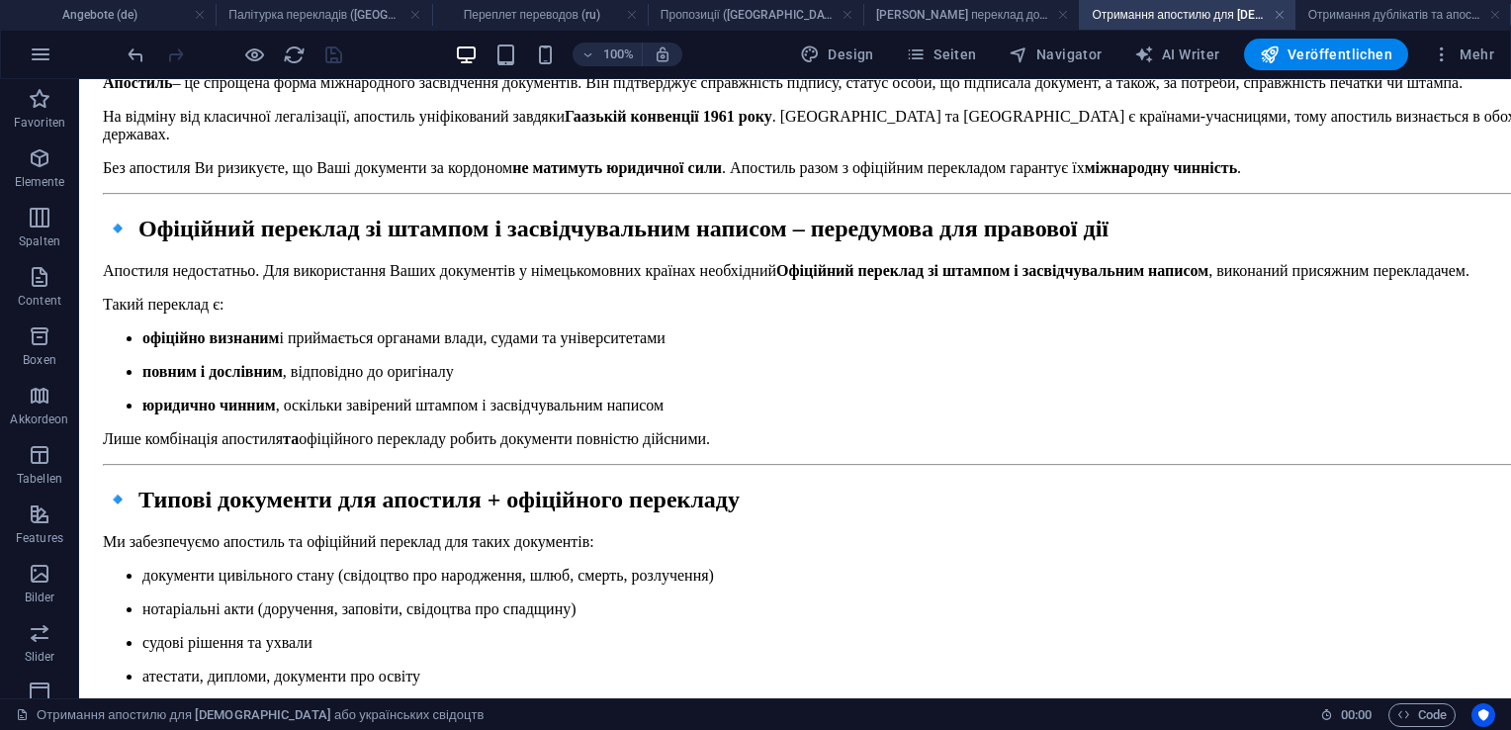
scroll to position [2631, 0]
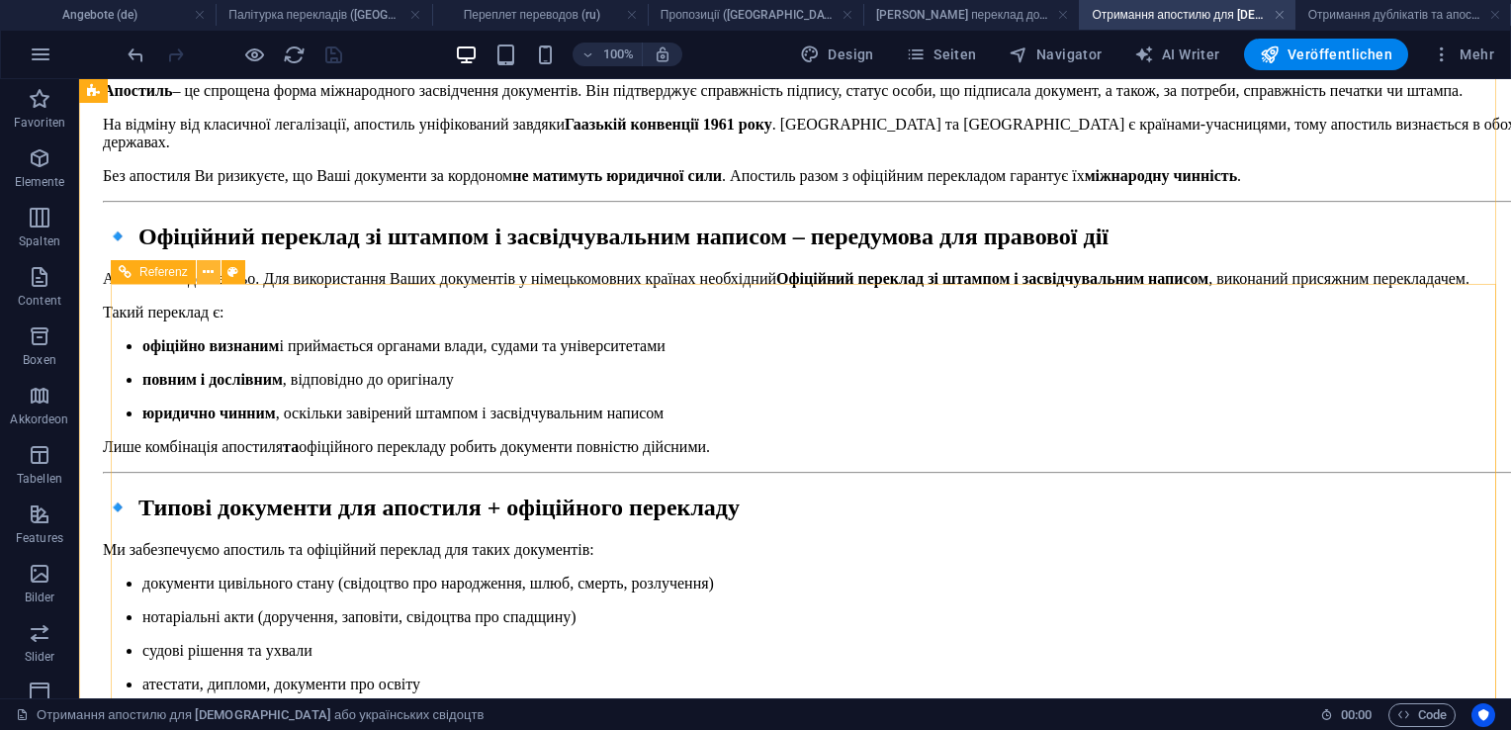
click at [206, 275] on icon at bounding box center [208, 272] width 11 height 21
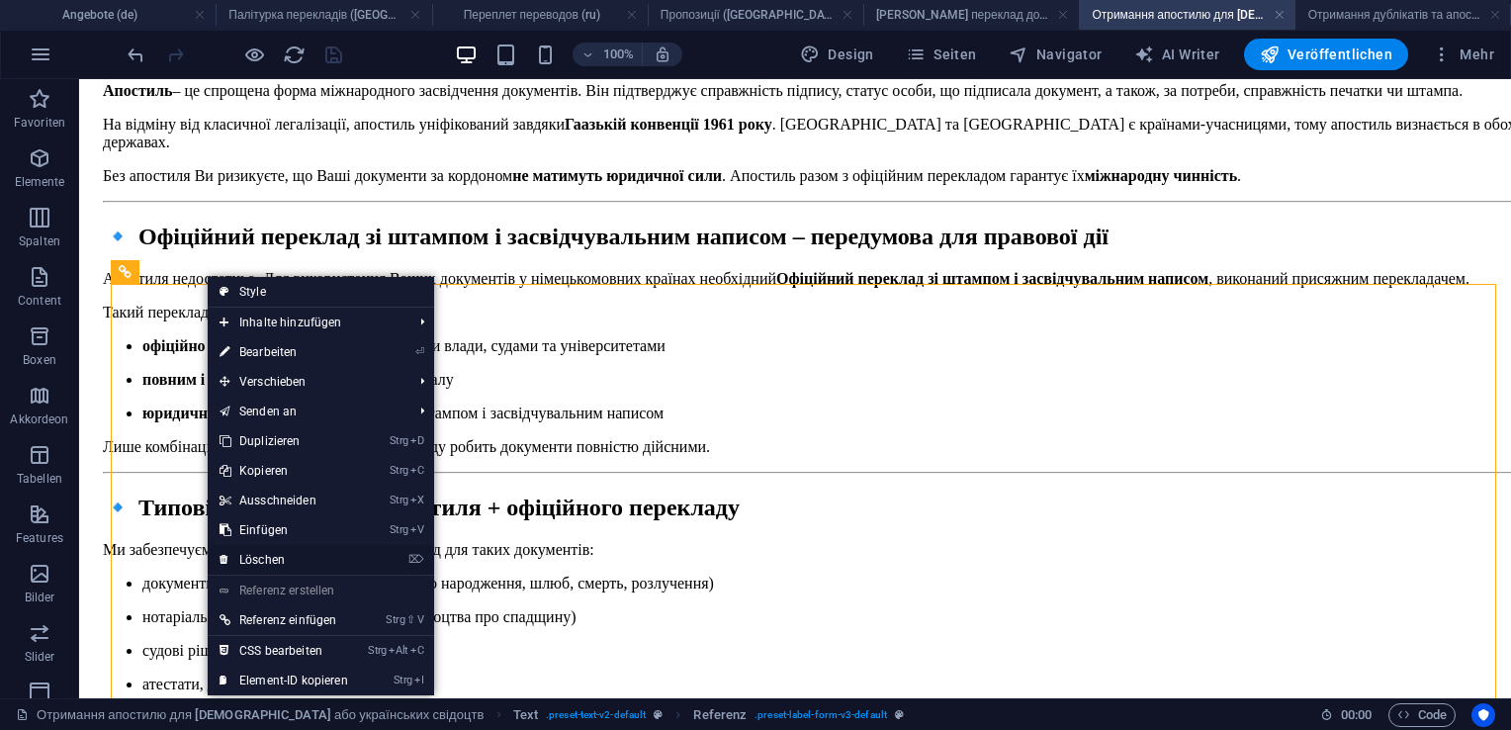
click at [253, 550] on link "⌦ Löschen" at bounding box center [284, 560] width 152 height 30
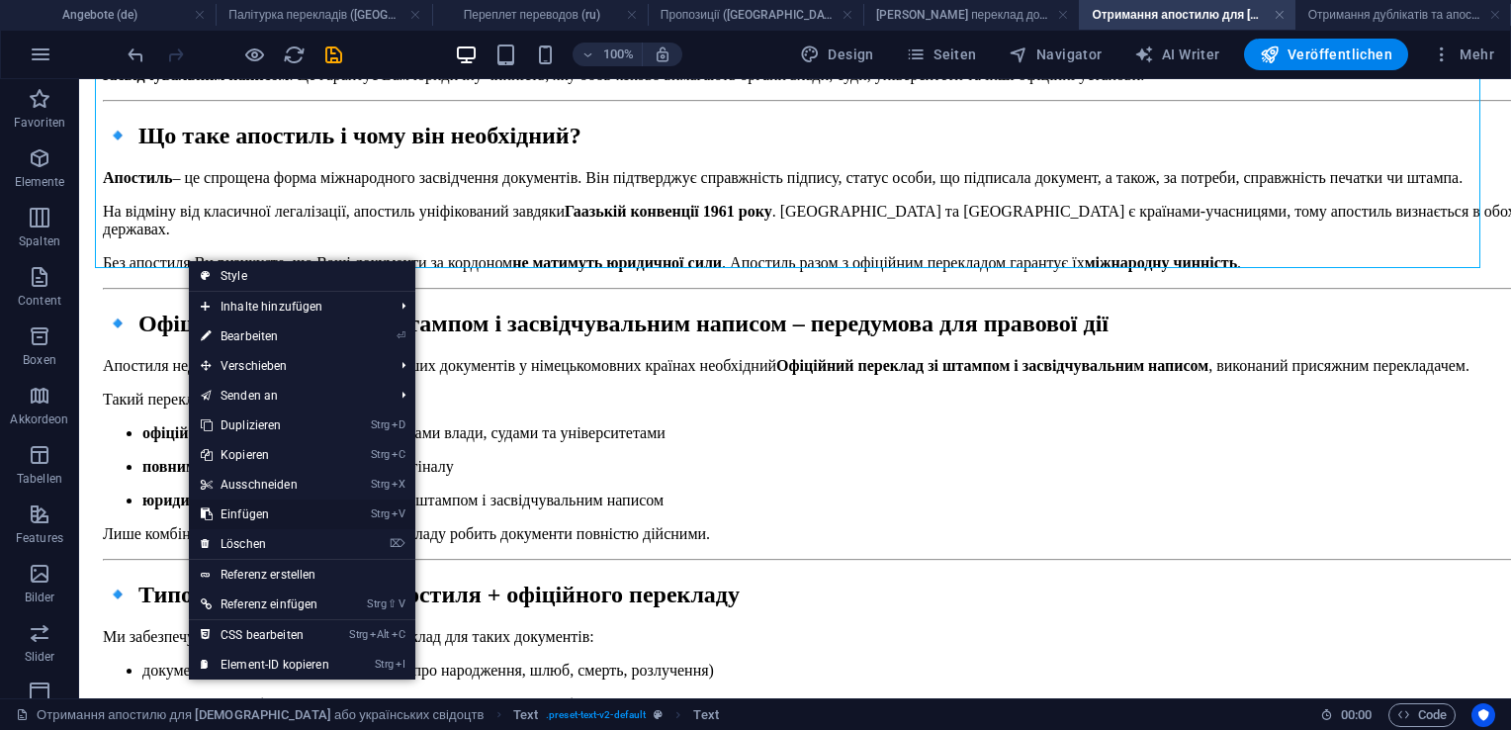
click at [262, 514] on link "Strg V Einfügen" at bounding box center [265, 514] width 152 height 30
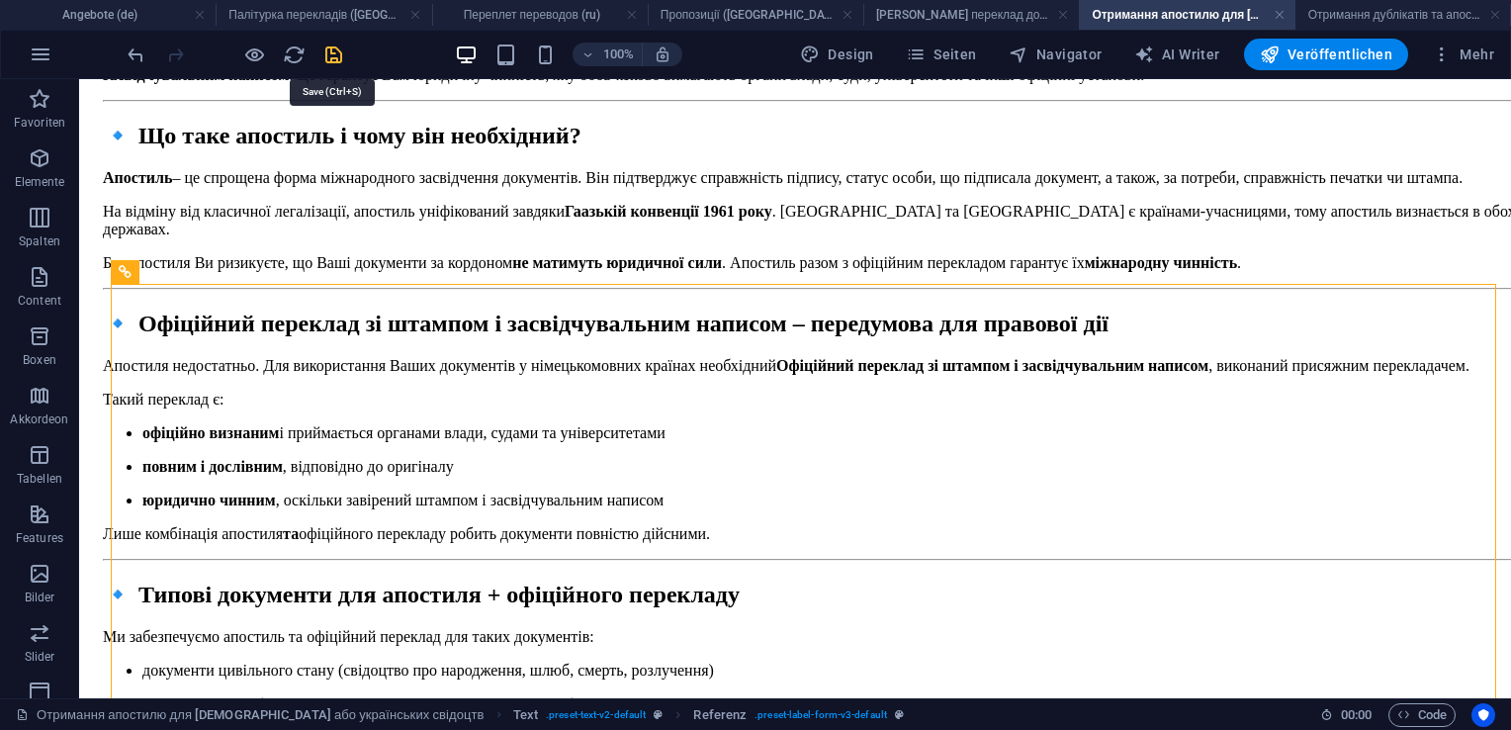
click at [336, 48] on icon "save" at bounding box center [333, 55] width 23 height 23
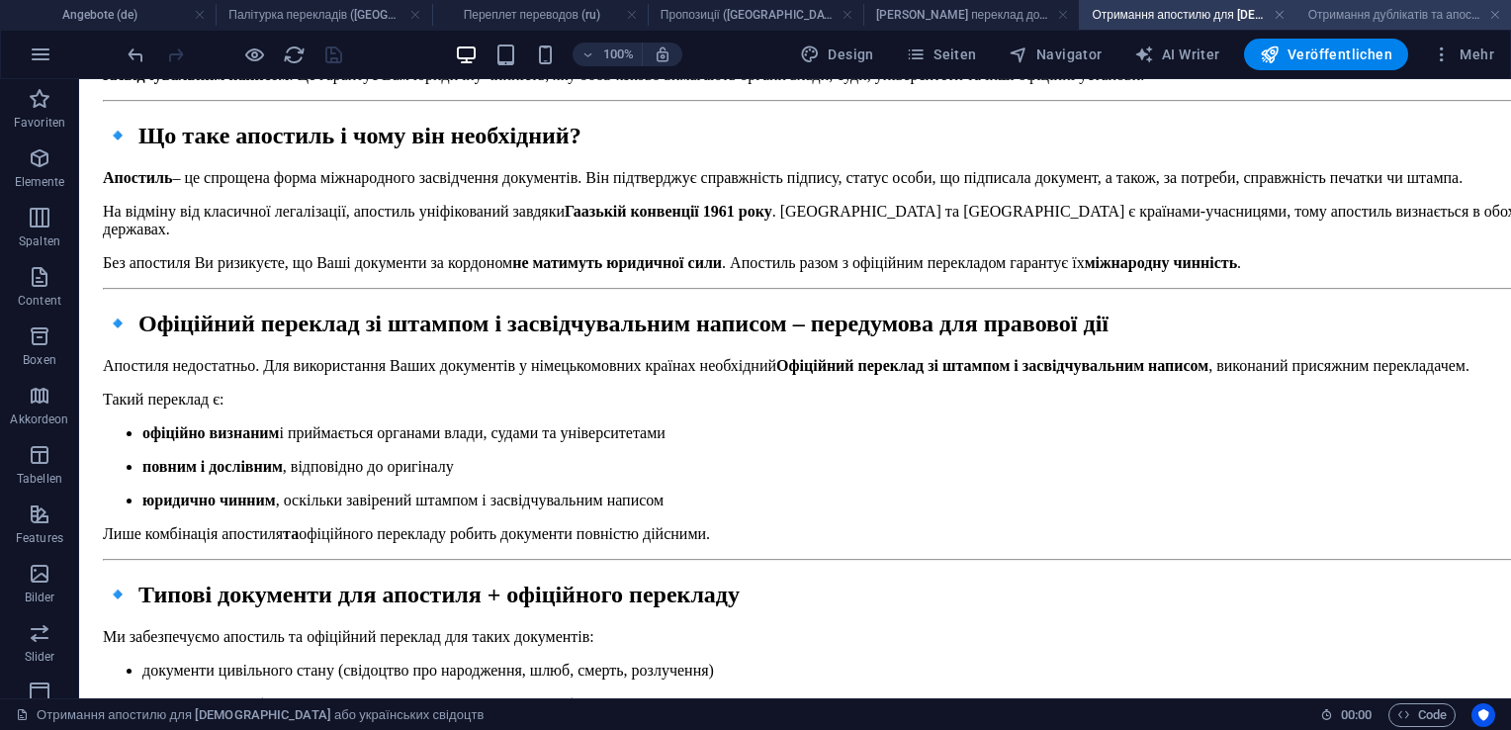
click at [1326, 9] on h4 "Отримання дублікатів та апостилю документів з [GEOGRAPHIC_DATA] ([GEOGRAPHIC_DA…" at bounding box center [1404, 15] width 216 height 22
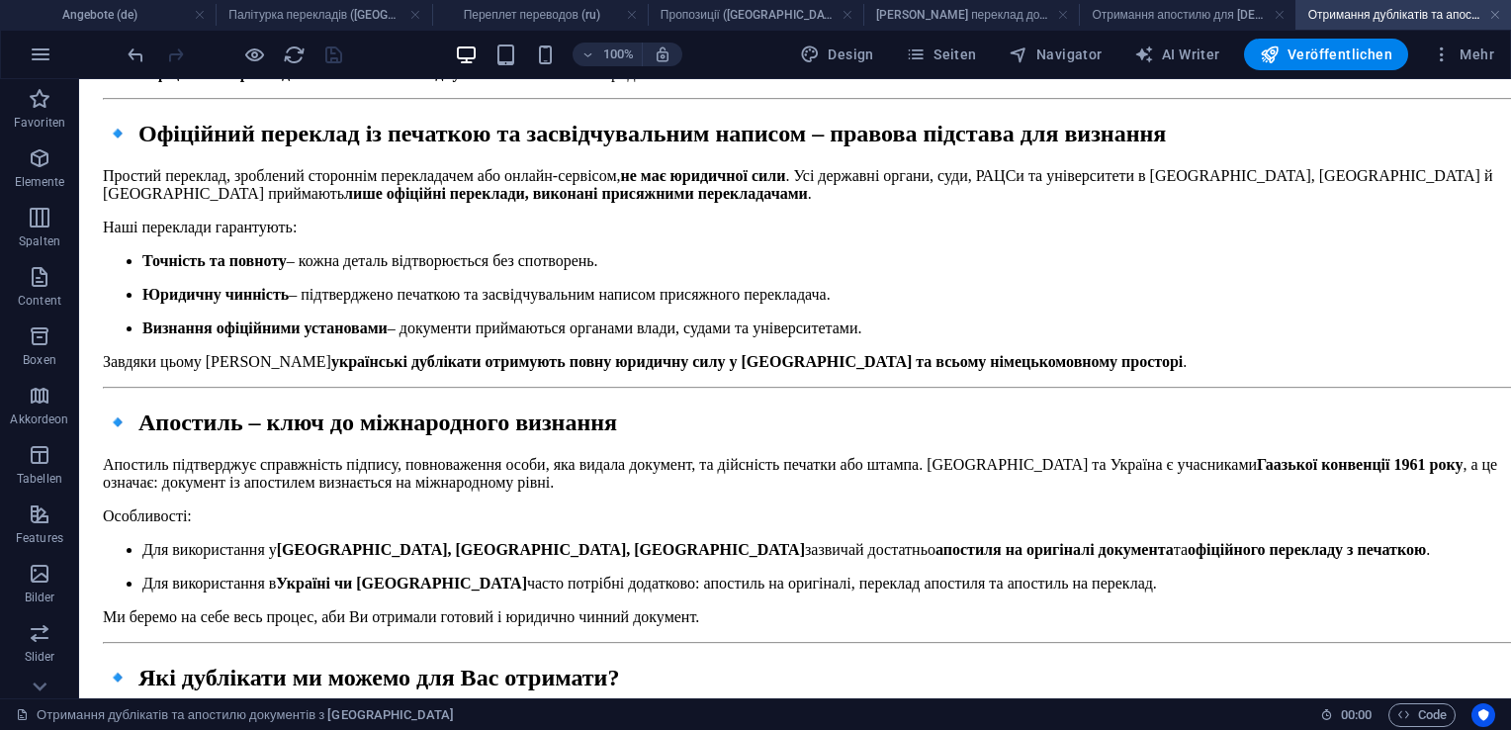
scroll to position [2898, 0]
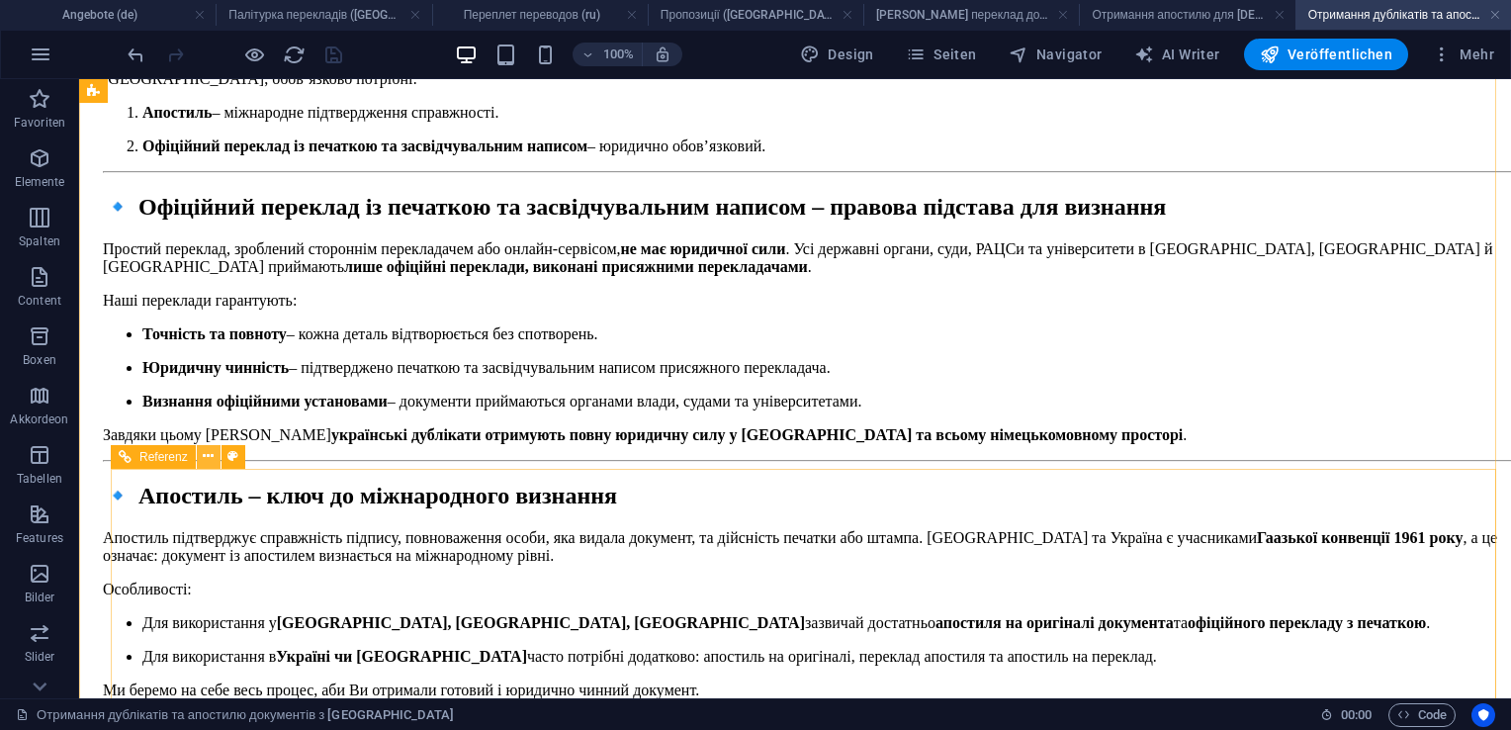
click at [209, 457] on icon at bounding box center [208, 456] width 11 height 21
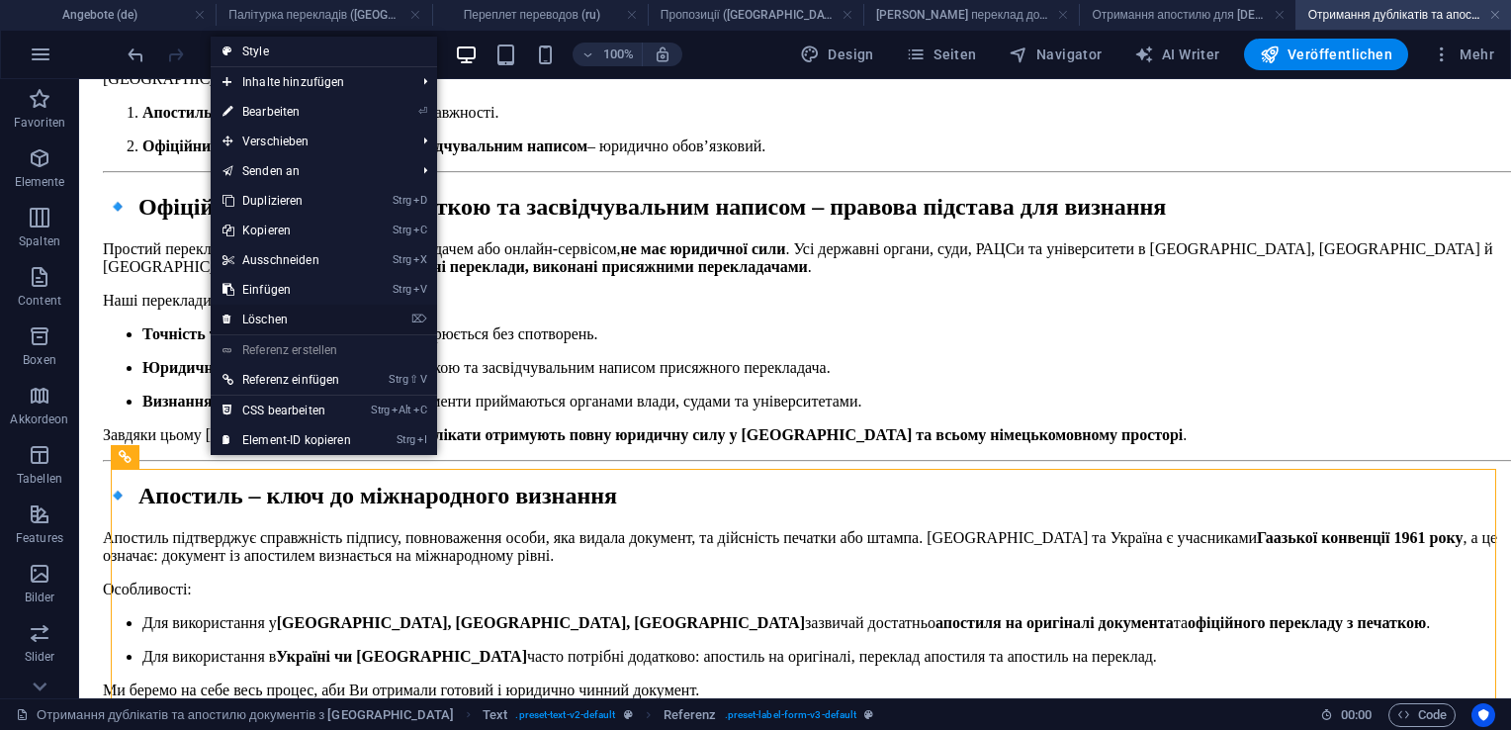
click at [259, 321] on link "⌦ Löschen" at bounding box center [287, 320] width 152 height 30
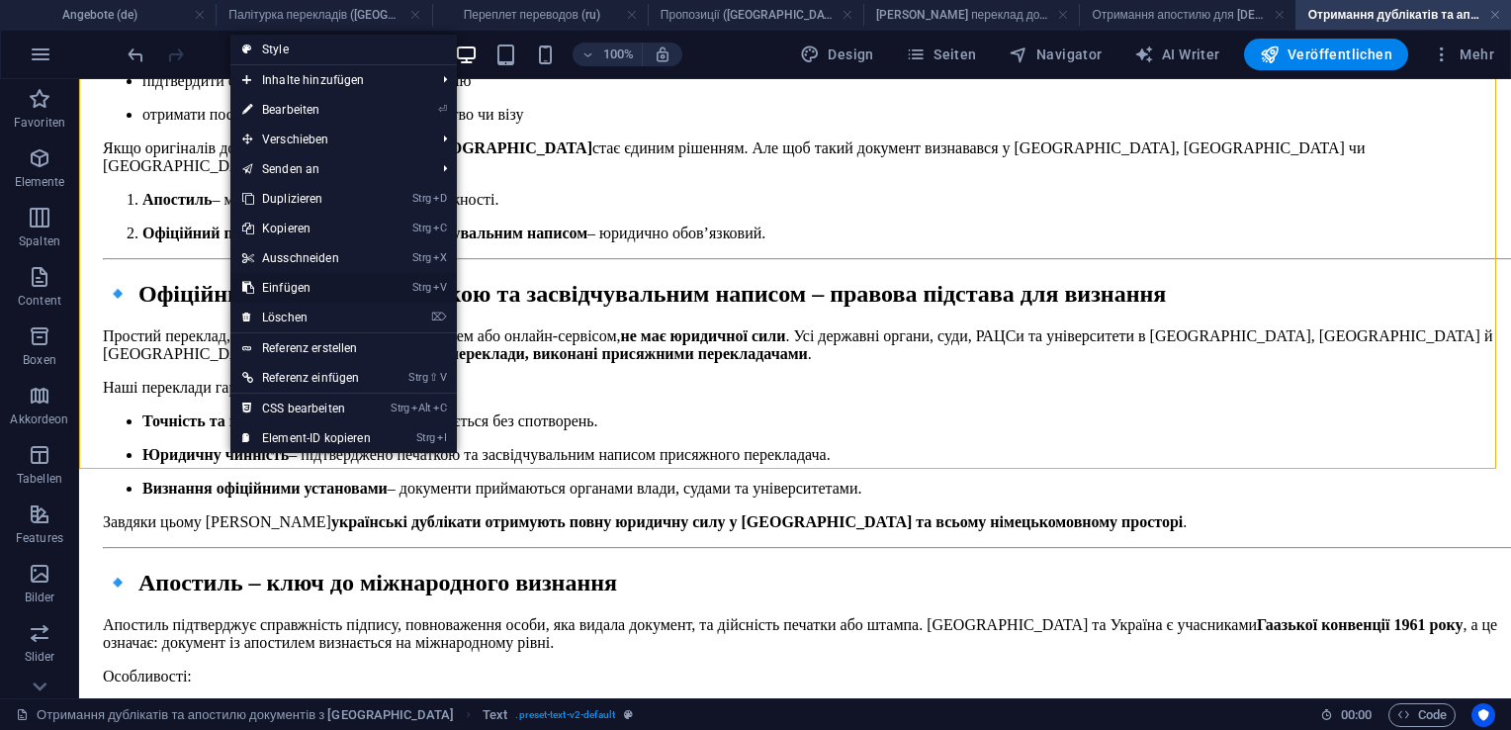
click at [280, 291] on link "Strg V Einfügen" at bounding box center [306, 288] width 152 height 30
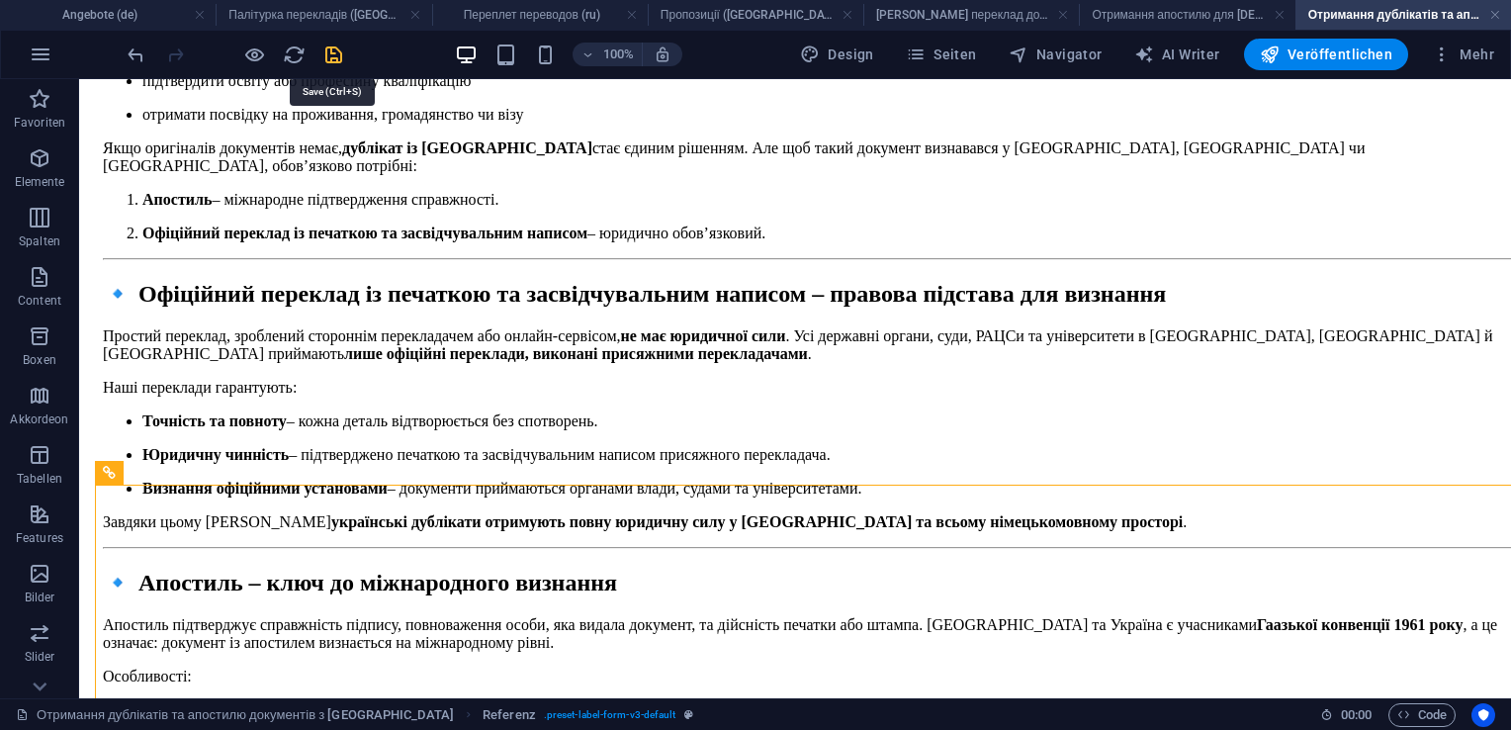
click at [334, 54] on icon "save" at bounding box center [333, 55] width 23 height 23
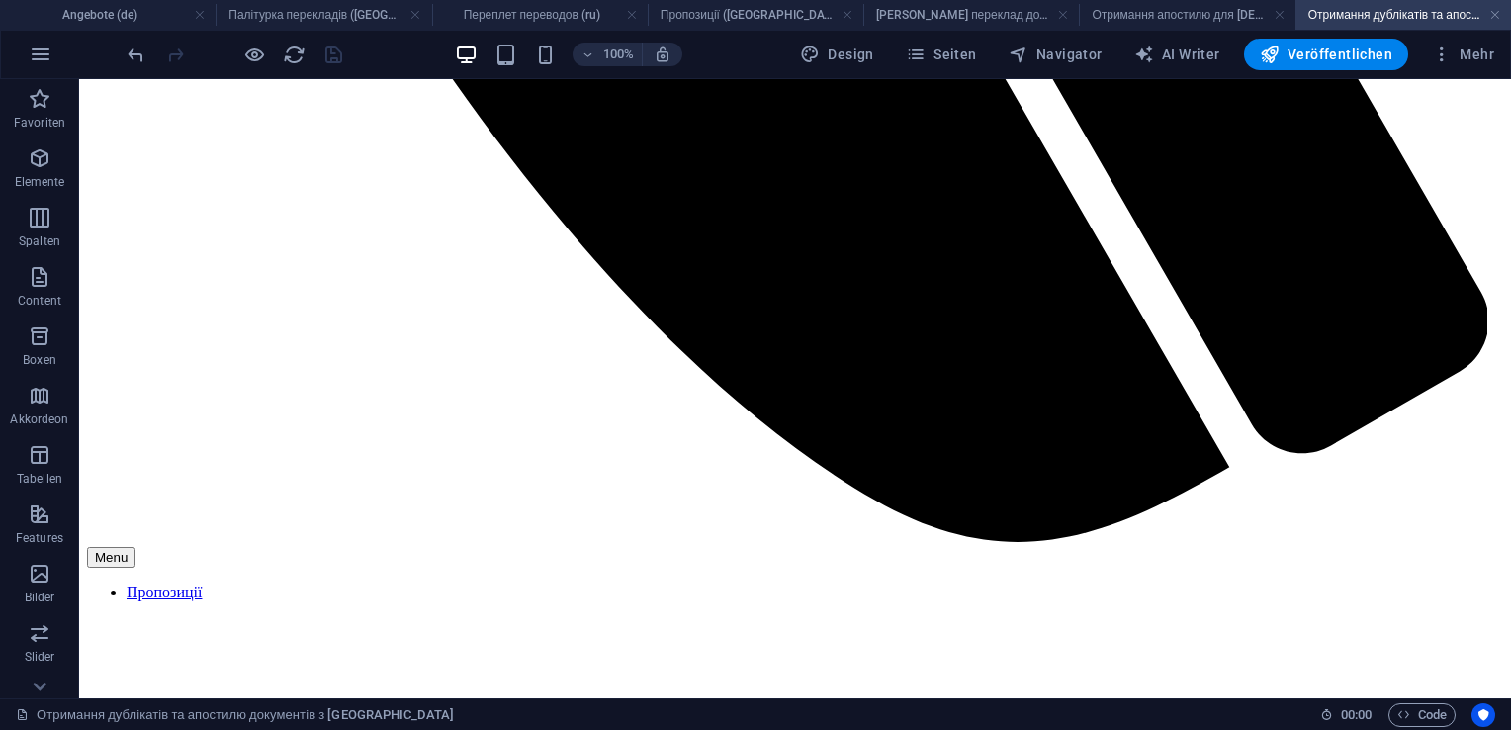
scroll to position [1479, 0]
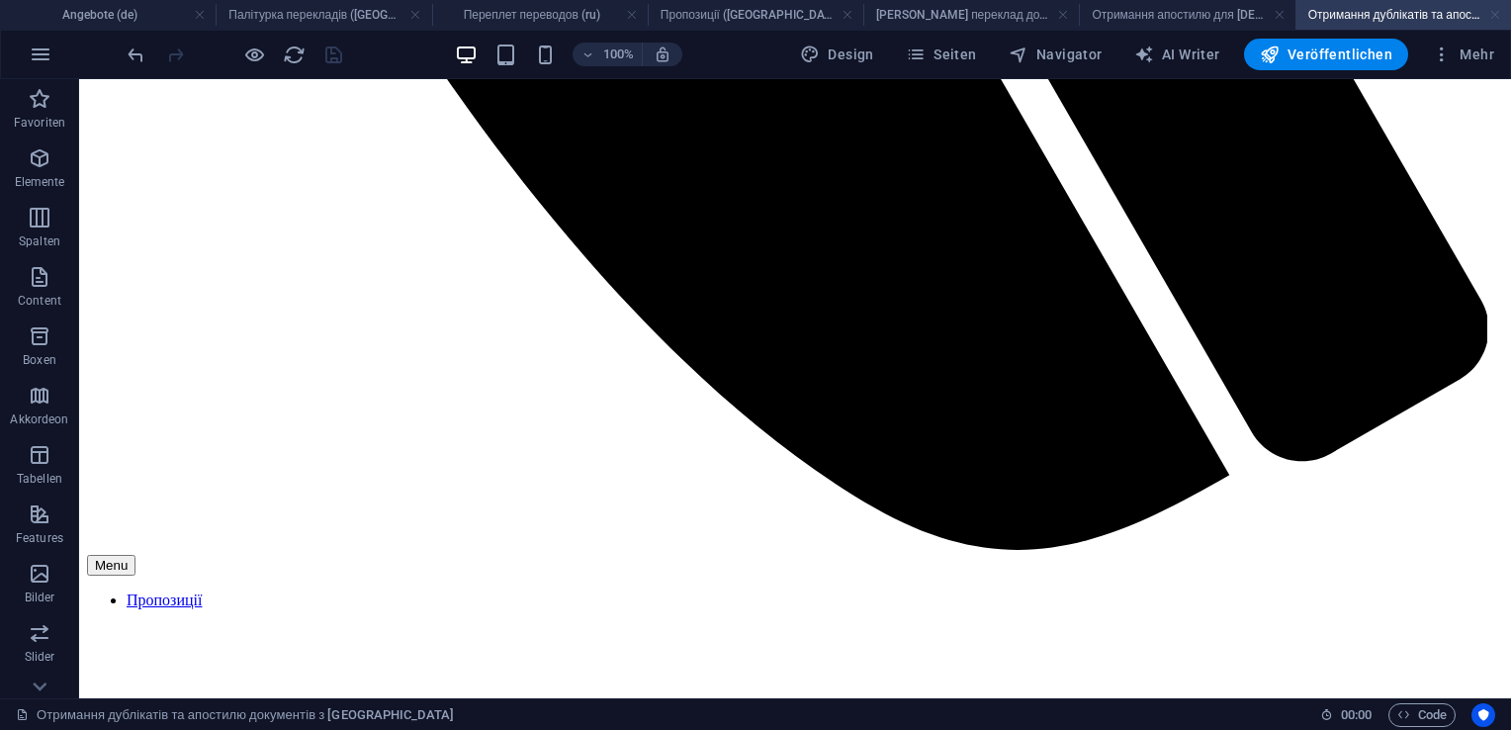
click at [1494, 22] on link at bounding box center [1495, 15] width 12 height 19
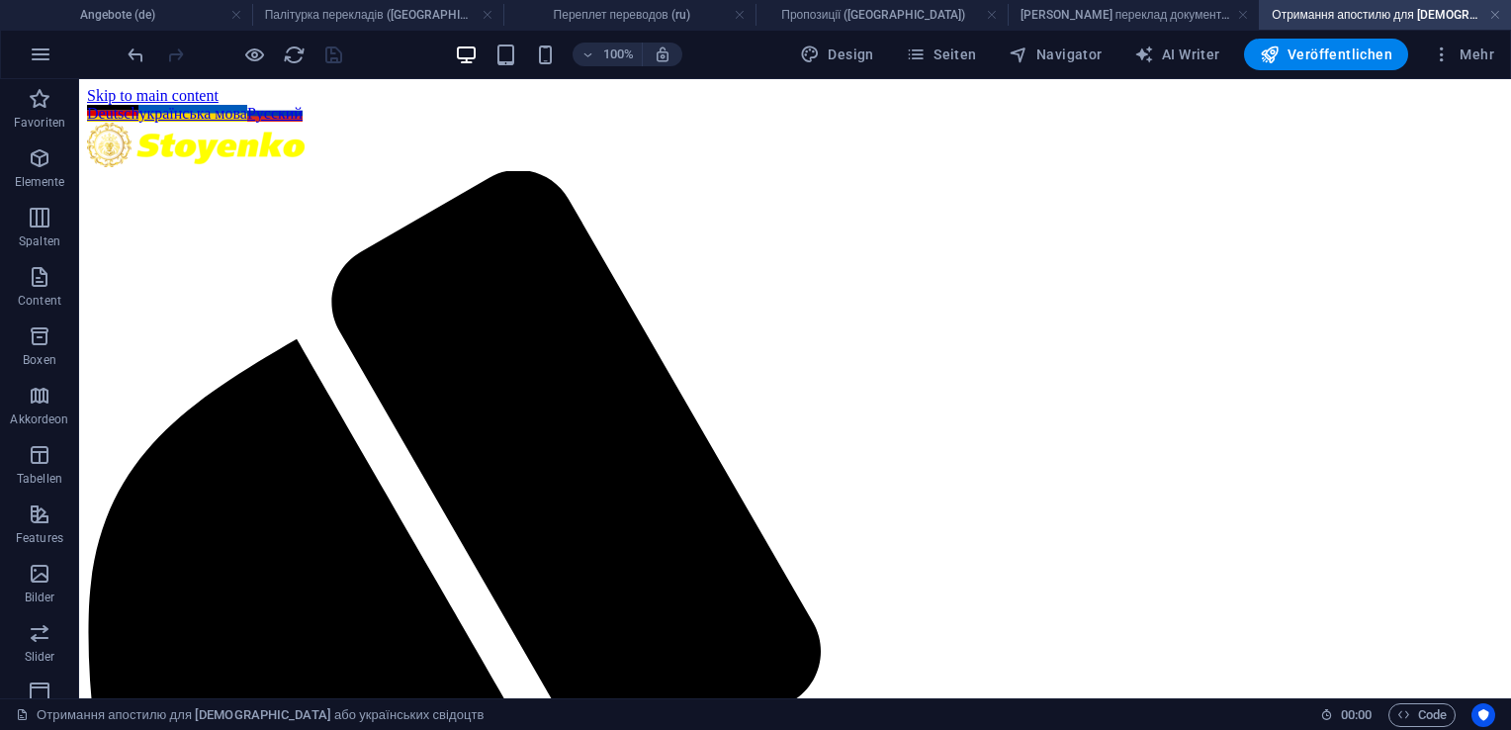
scroll to position [2631, 0]
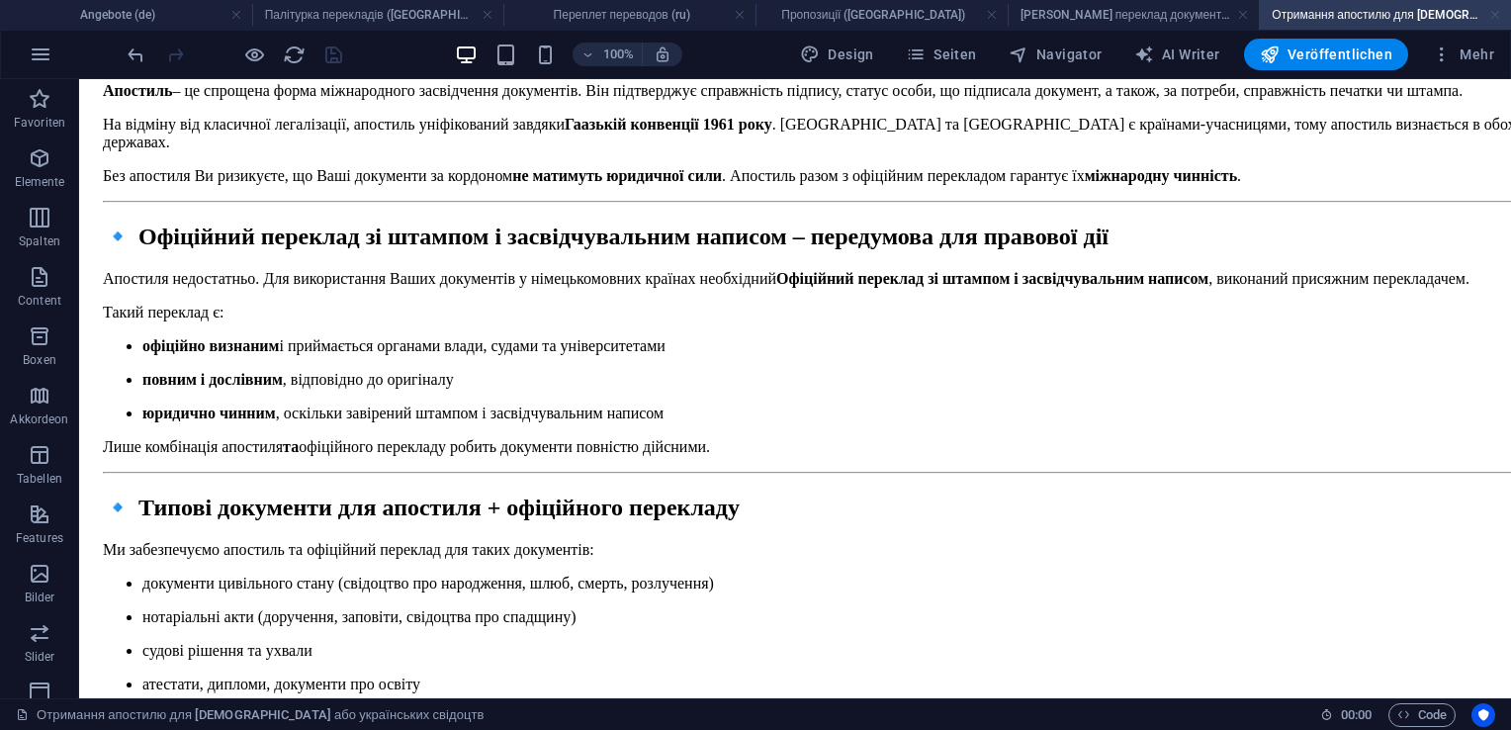
click at [1494, 21] on link at bounding box center [1495, 15] width 12 height 19
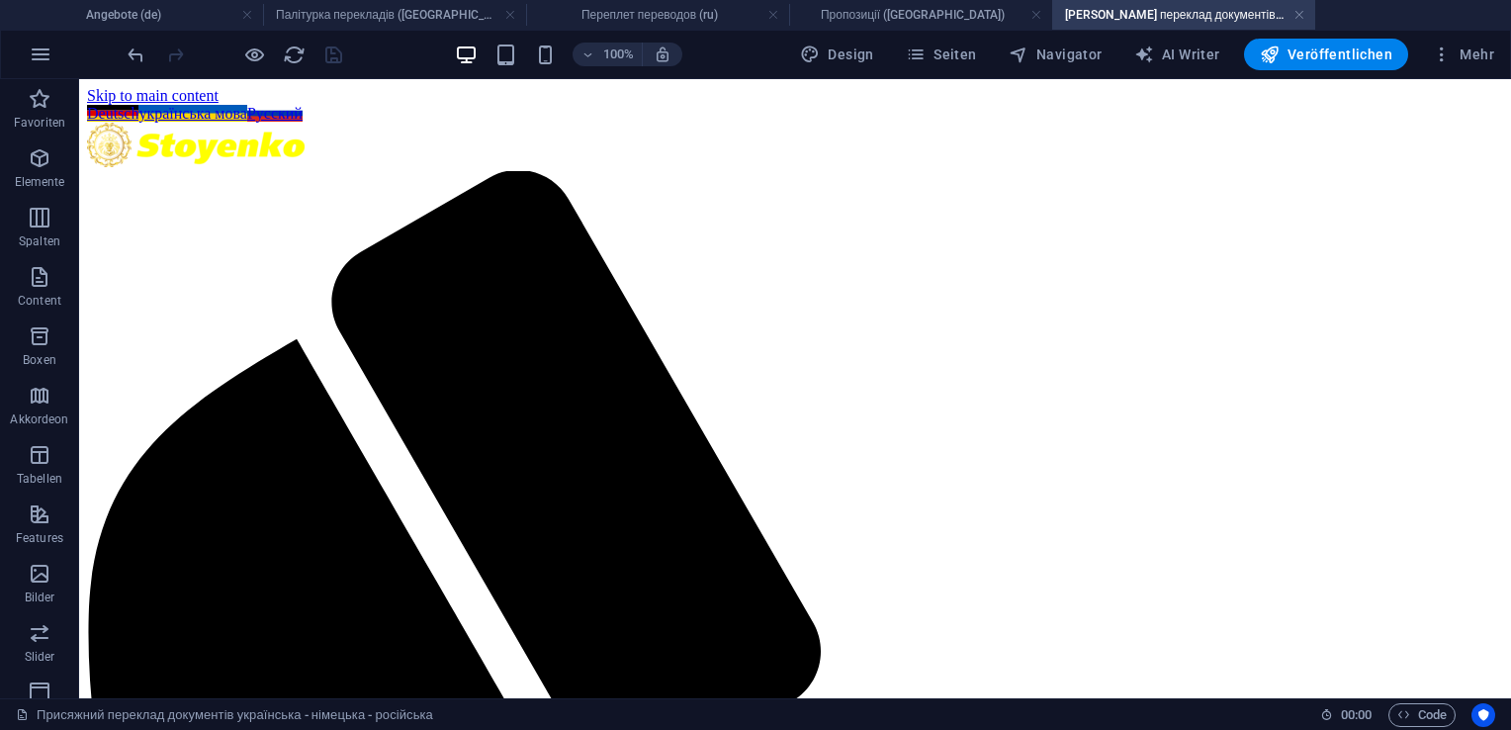
scroll to position [2718, 0]
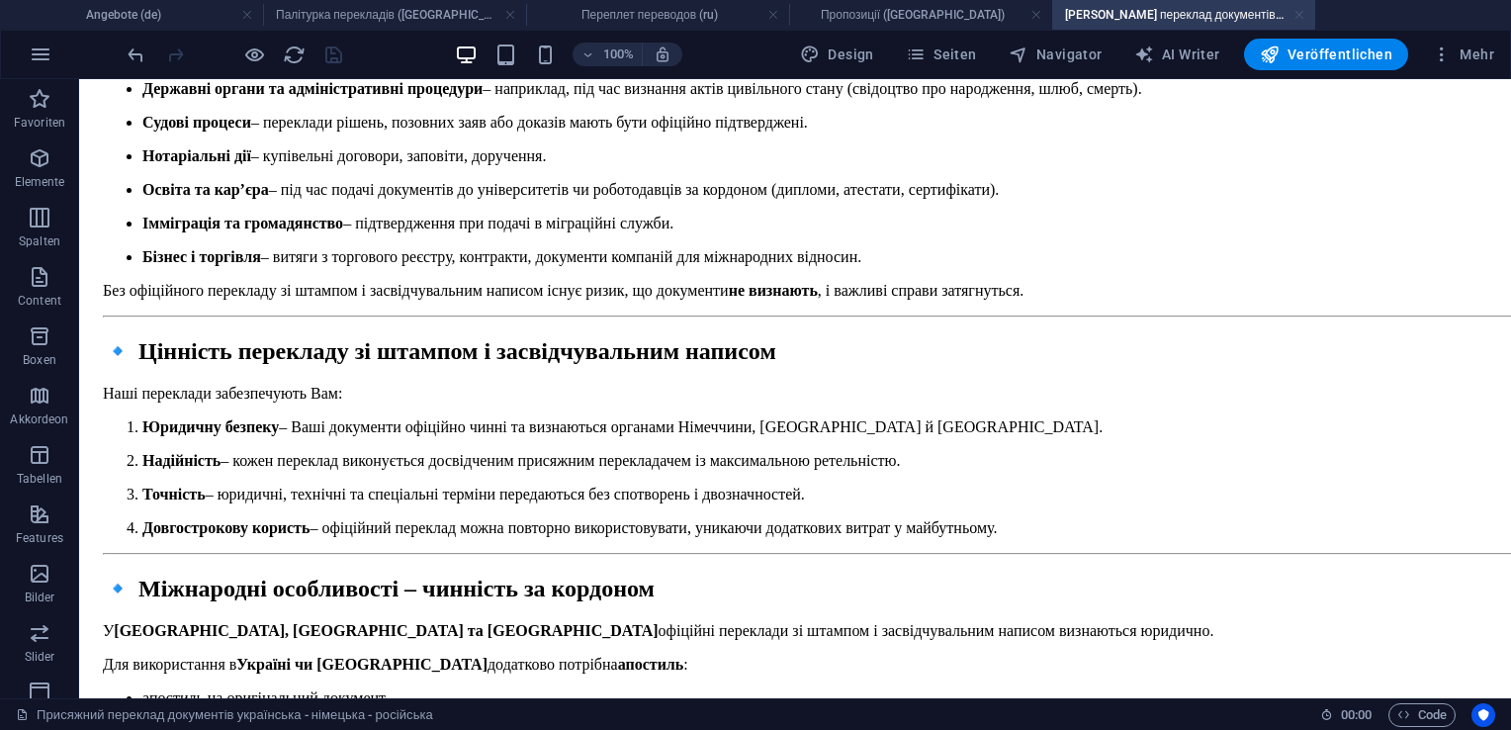
click at [1298, 10] on link at bounding box center [1300, 15] width 12 height 19
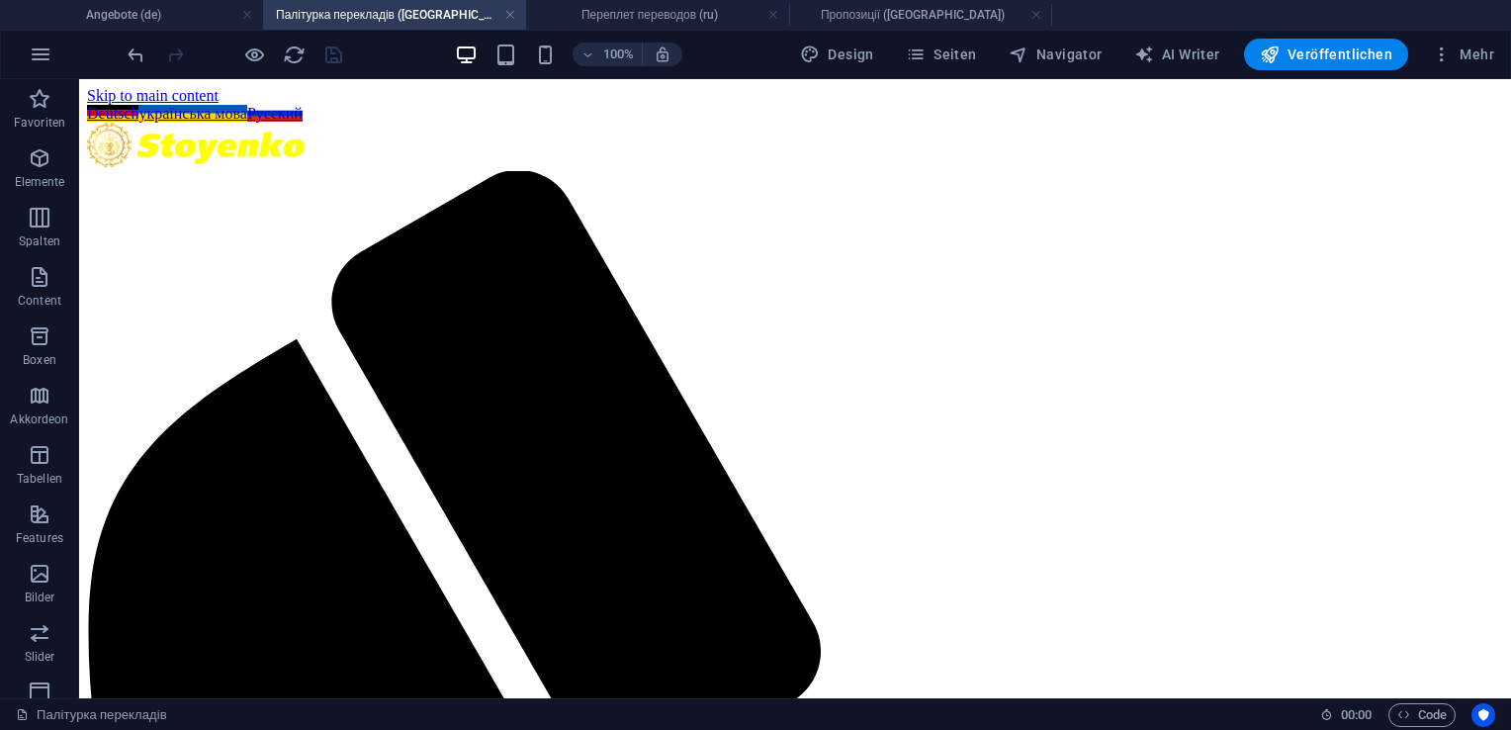
scroll to position [2554, 0]
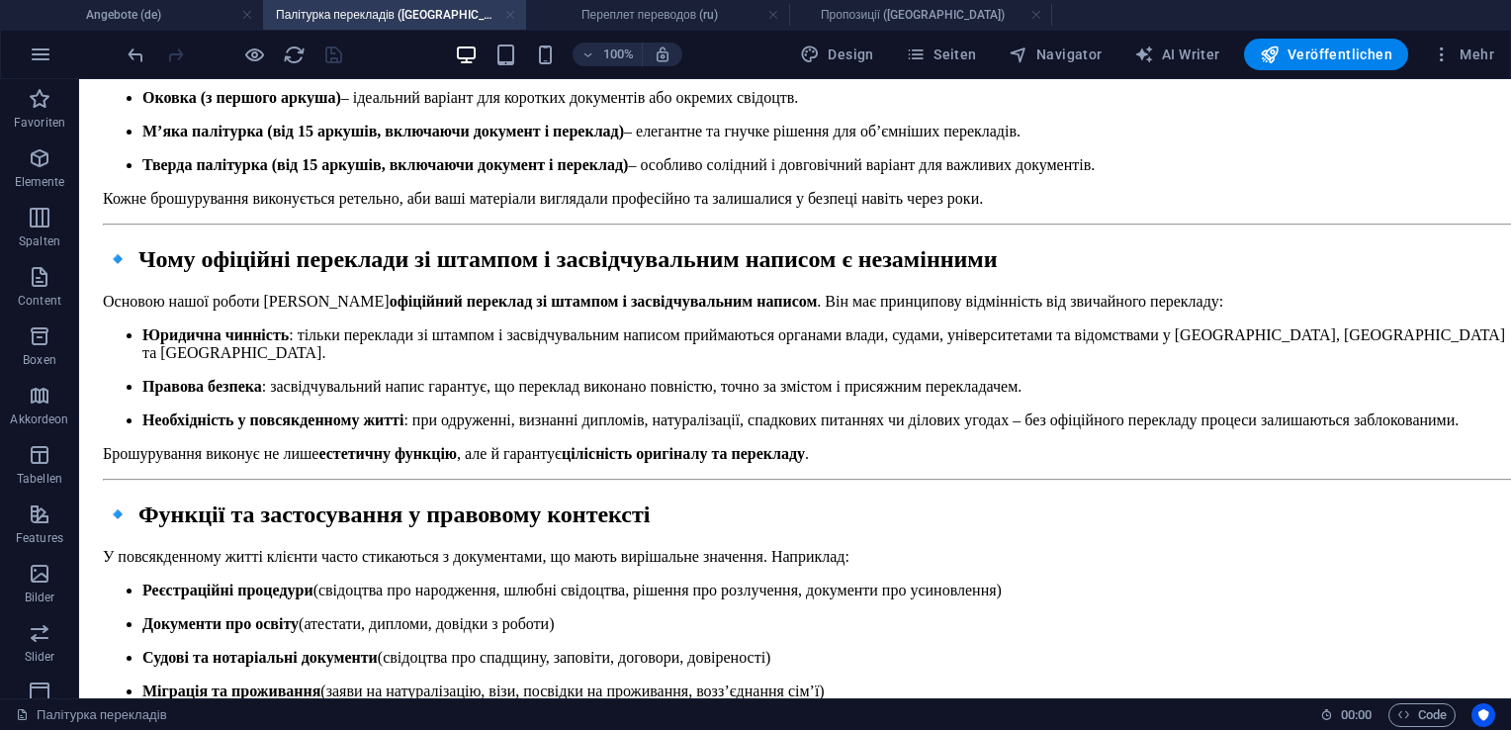
click at [509, 17] on link at bounding box center [510, 15] width 12 height 19
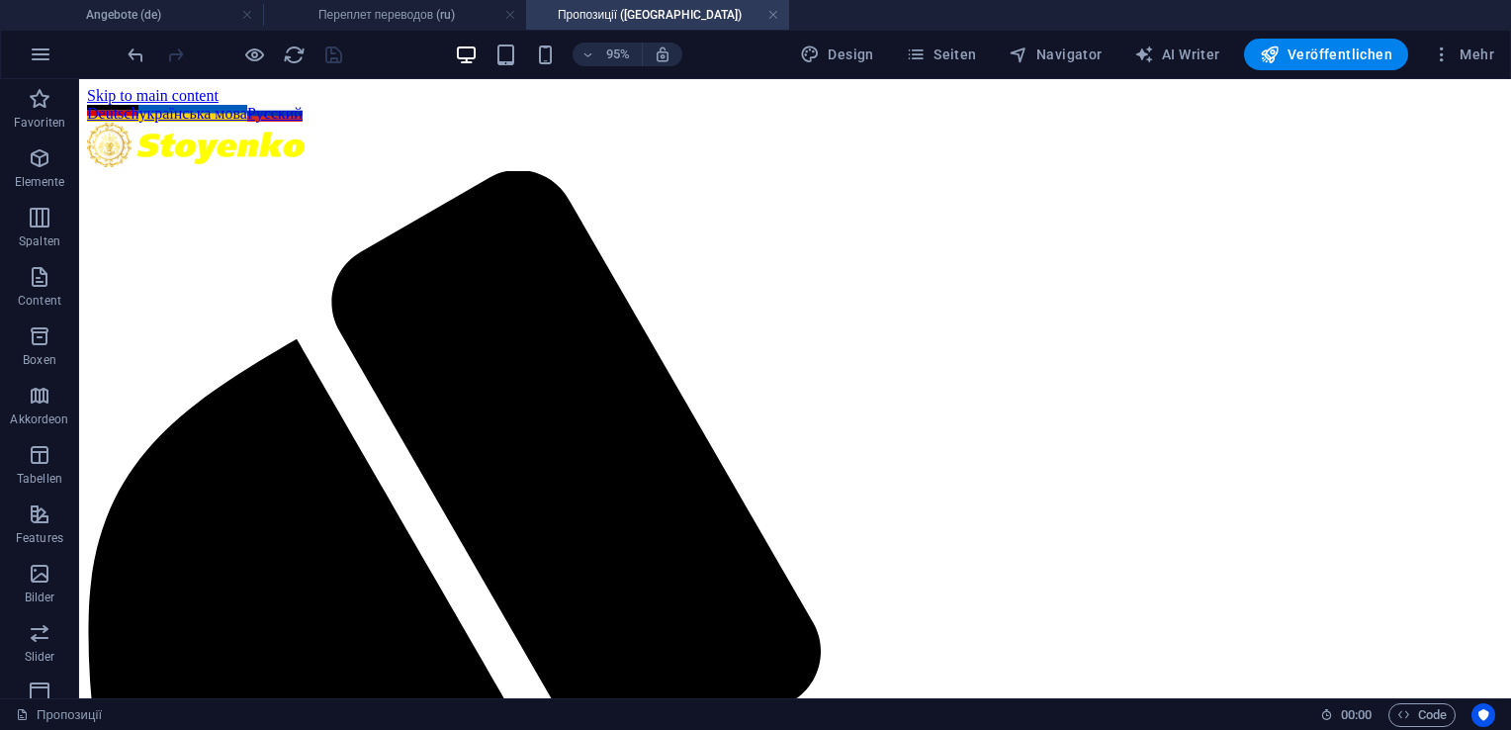
scroll to position [3018, 0]
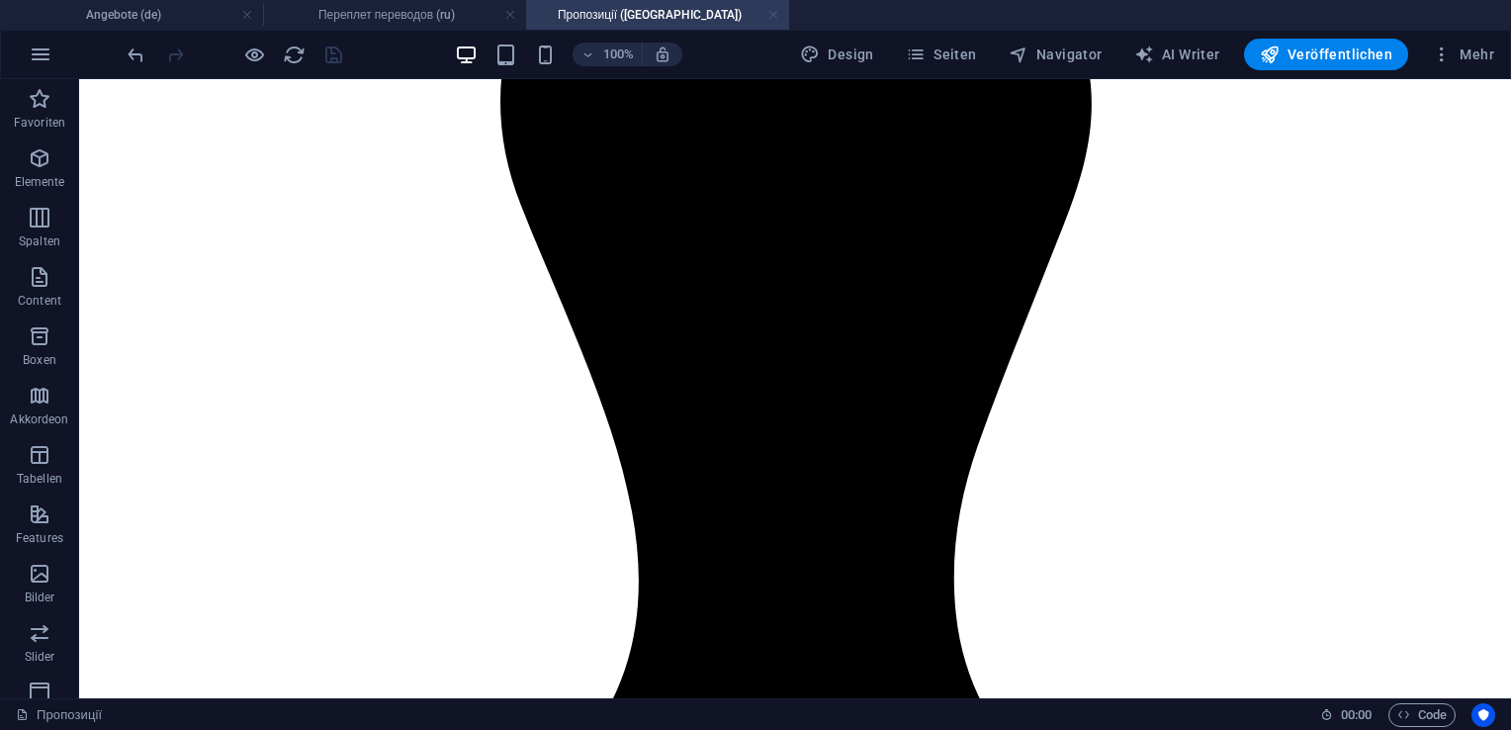
click at [775, 18] on link at bounding box center [773, 15] width 12 height 19
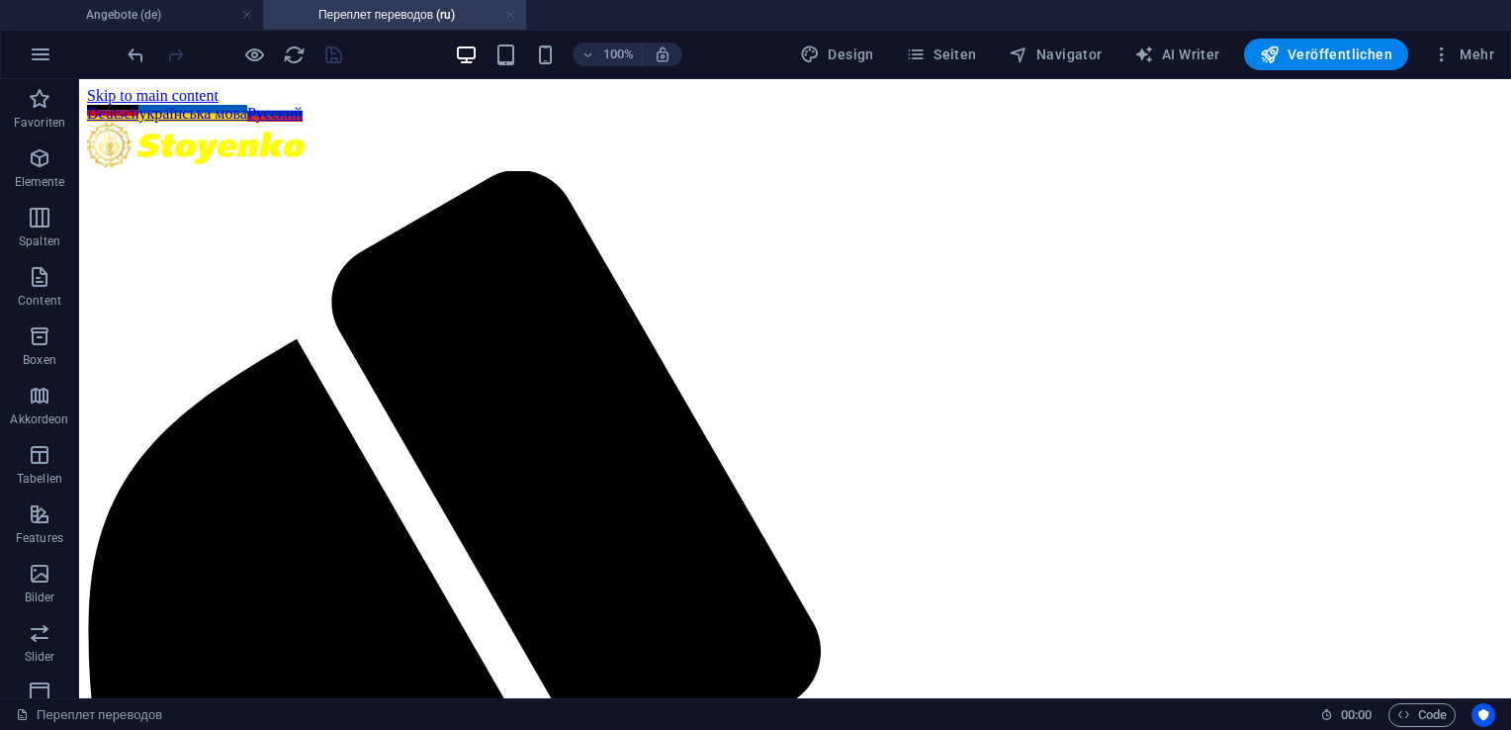
click at [510, 18] on link at bounding box center [510, 15] width 12 height 19
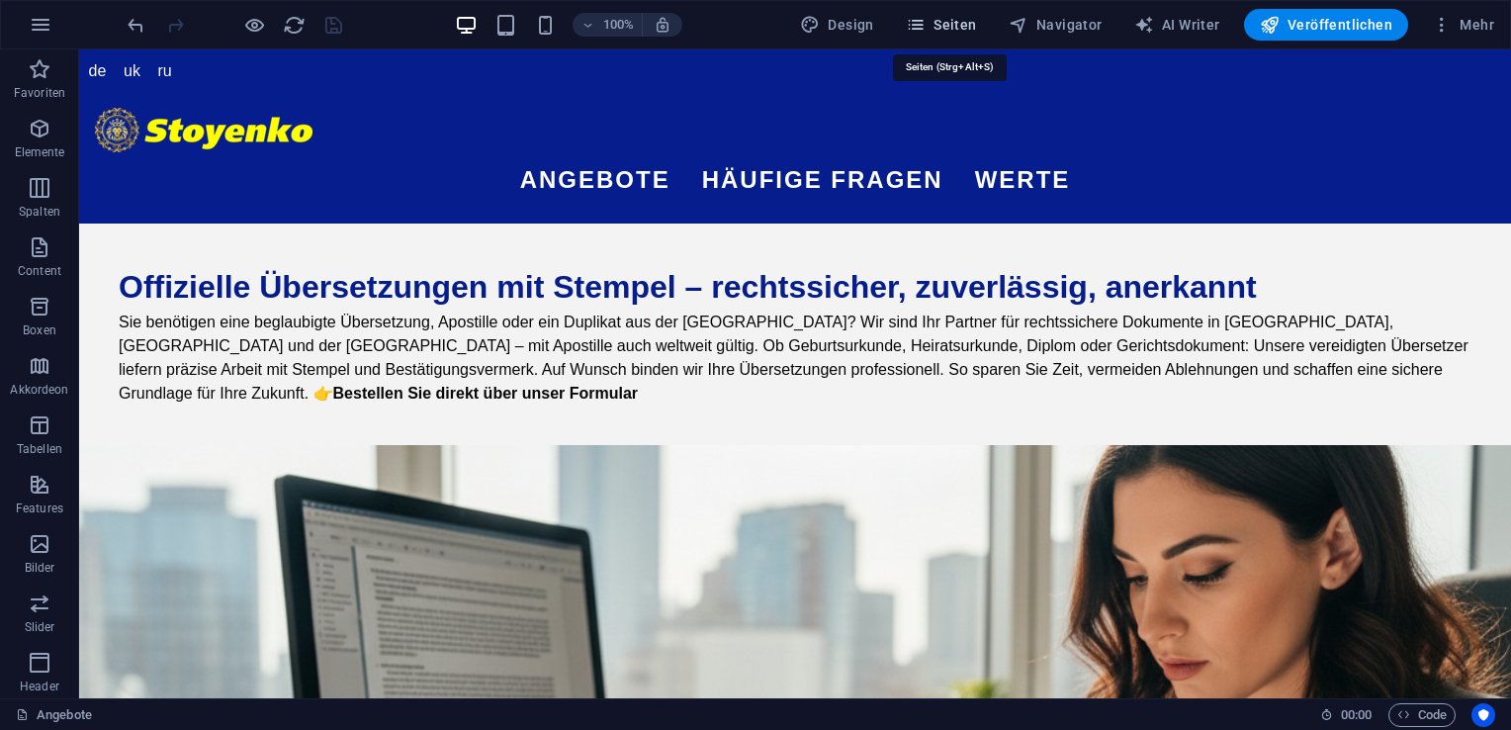
click at [943, 22] on span "Seiten" at bounding box center [941, 25] width 71 height 20
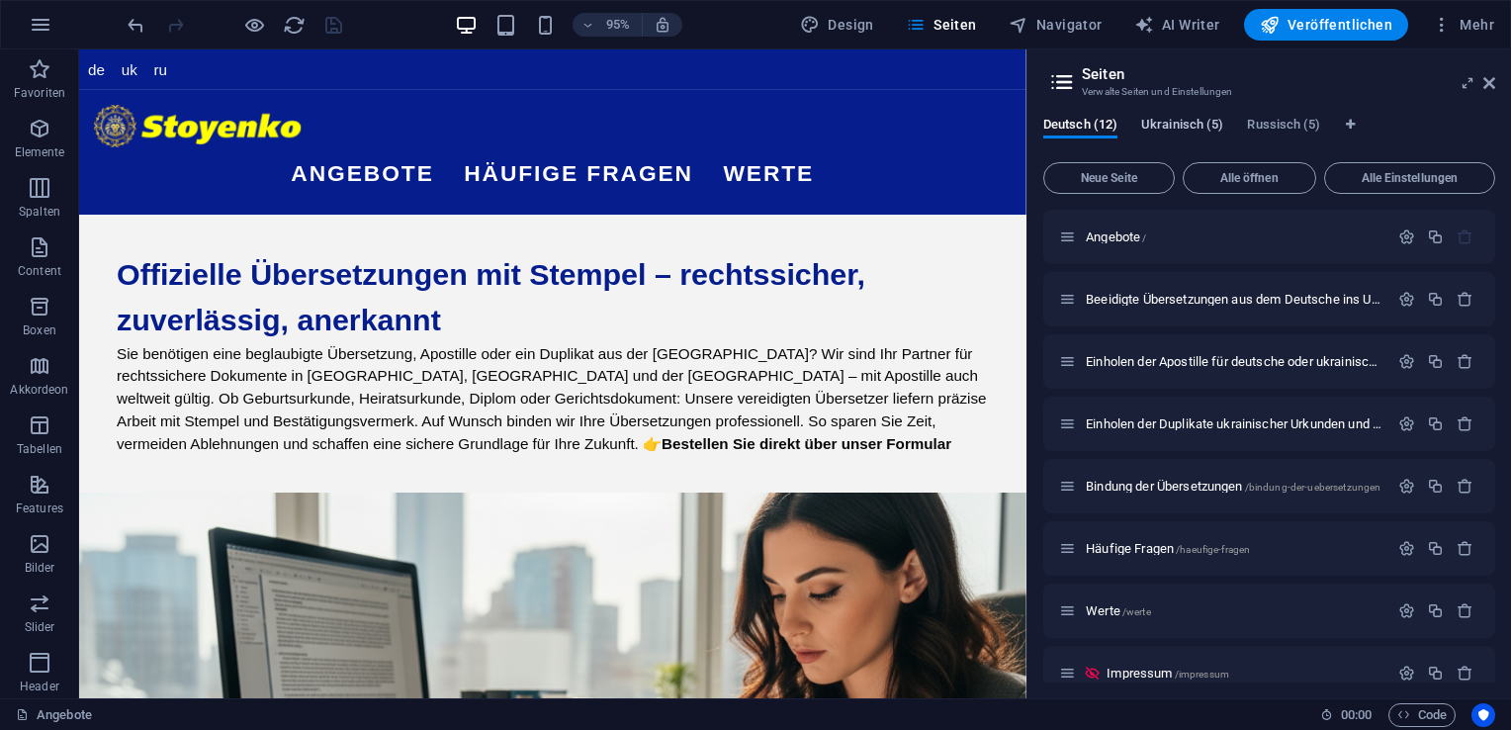
click at [1174, 124] on span "Ukrainisch (5)" at bounding box center [1182, 127] width 82 height 28
drag, startPoint x: 1494, startPoint y: 373, endPoint x: 1510, endPoint y: 530, distance: 158.0
click at [1510, 530] on html "Übersetzungsbüro [DOMAIN_NAME] Angebote (de) Favoriten Elemente Spalten Content…" at bounding box center [755, 365] width 1511 height 730
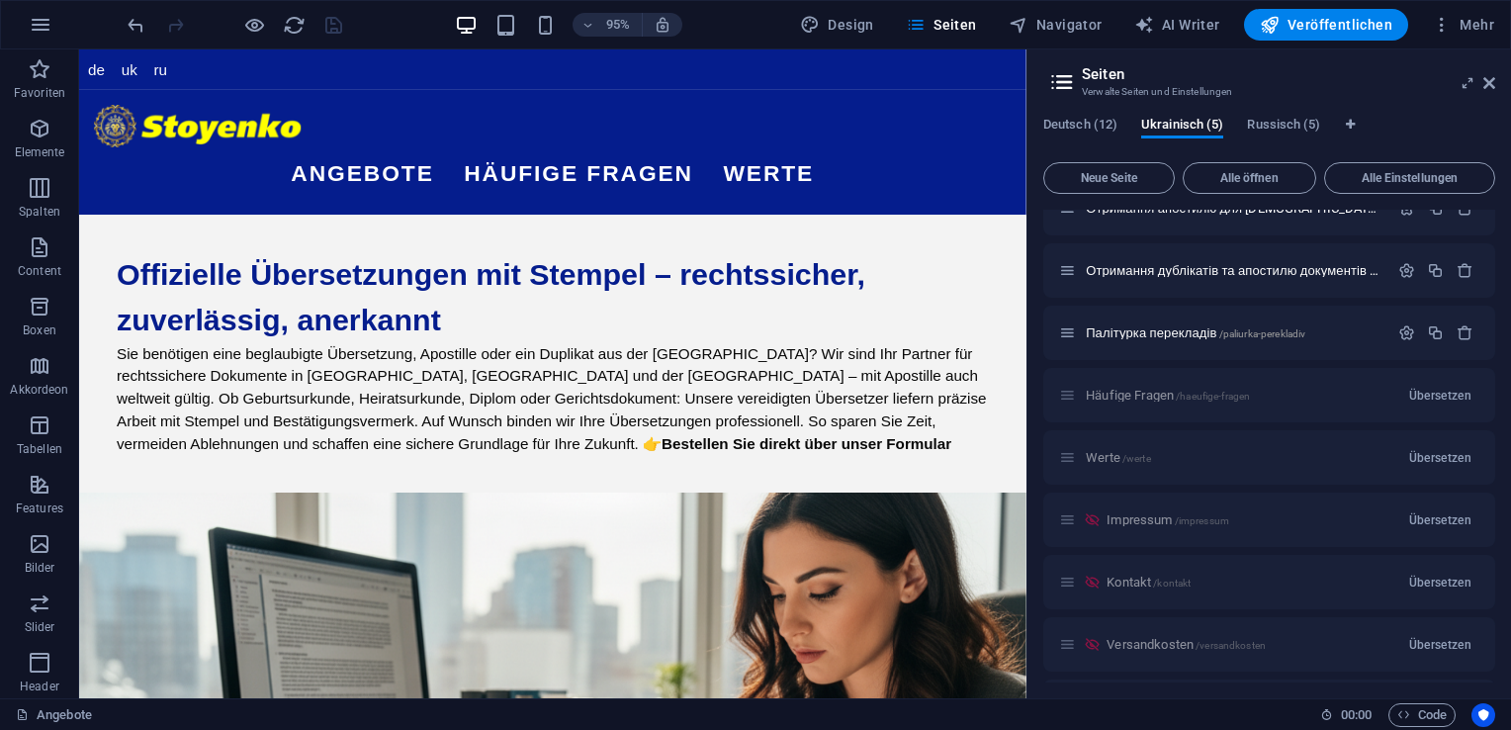
scroll to position [149, 0]
click at [1145, 396] on div "Häufige Fragen /haeufige-fragen Übersetzen" at bounding box center [1269, 399] width 452 height 54
drag, startPoint x: 1489, startPoint y: 475, endPoint x: 1503, endPoint y: 609, distance: 135.2
click at [1503, 609] on div "Deutsch (12) Ukrainisch (5) Russisch (5) Neue Seite Alle öffnen Alle Einstellun…" at bounding box center [1270, 399] width 484 height 597
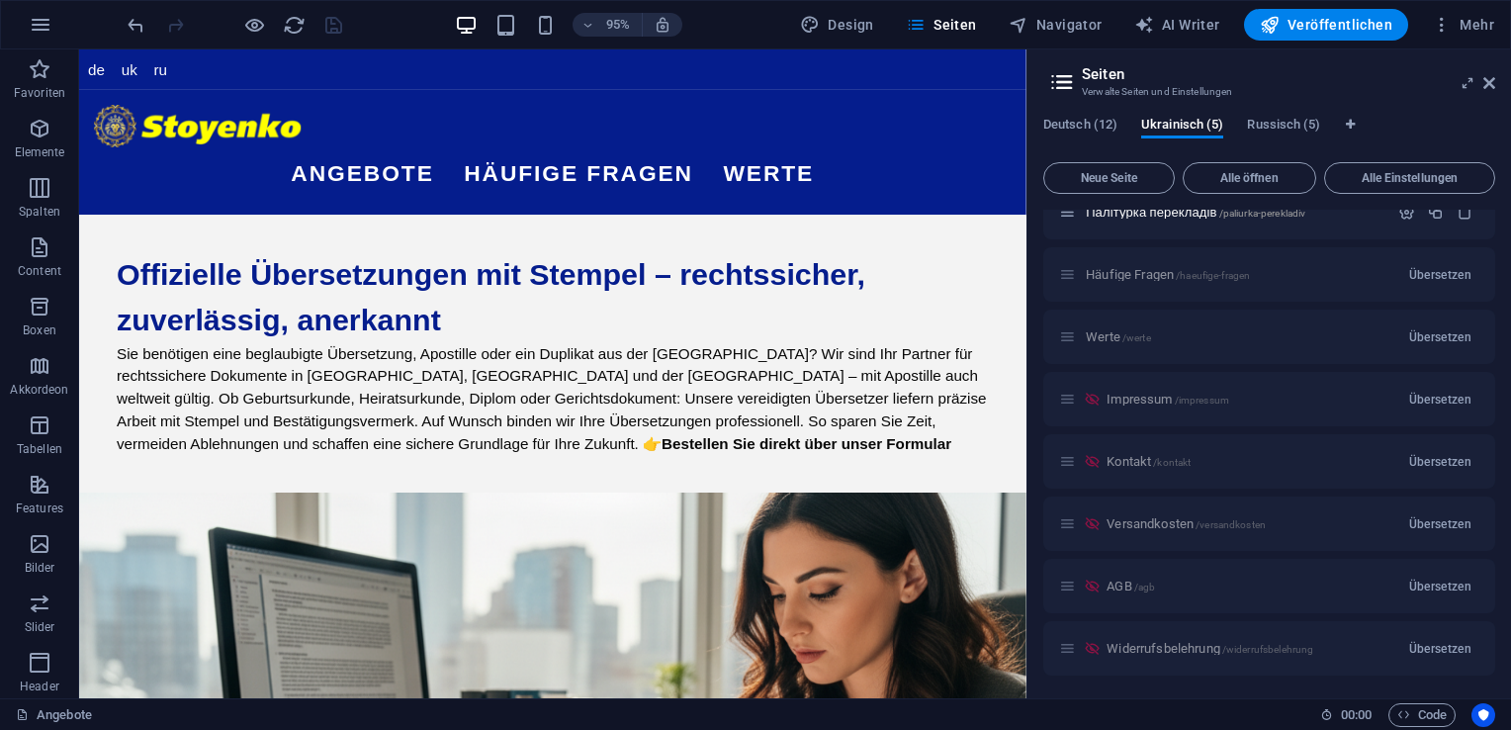
drag, startPoint x: 1494, startPoint y: 566, endPoint x: 1483, endPoint y: 446, distance: 120.2
click at [1483, 446] on div "Пропозиції / Присяжний переклад документів українська - німецька - російська /p…" at bounding box center [1269, 446] width 452 height 473
drag, startPoint x: 1496, startPoint y: 456, endPoint x: 1495, endPoint y: 340, distance: 115.7
click at [1495, 340] on div "Deutsch (12) Ukrainisch (5) Russisch (5) Neue Seite Alle öffnen Alle Einstellun…" at bounding box center [1270, 399] width 484 height 597
click at [1433, 270] on span "Übersetzen" at bounding box center [1440, 275] width 62 height 16
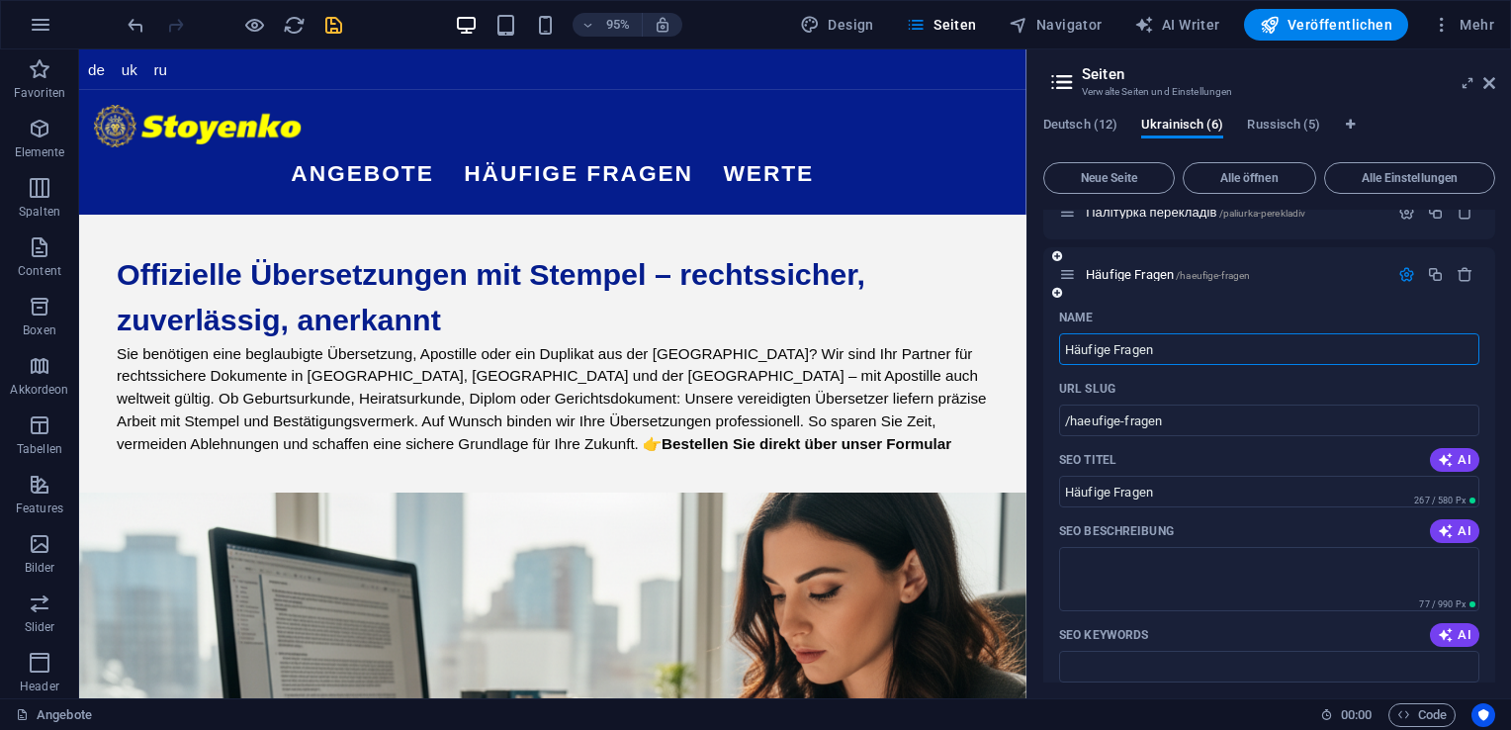
drag, startPoint x: 1191, startPoint y: 342, endPoint x: 1044, endPoint y: 339, distance: 146.4
click at [1044, 339] on div "Name Häufige Fragen ​ URL SLUG /haeufige-fragen ​ SEO Titel AI Häufige Fragen ​…" at bounding box center [1269, 684] width 452 height 764
click at [1115, 413] on input "/" at bounding box center [1269, 420] width 420 height 32
click at [336, 27] on icon "save" at bounding box center [333, 25] width 23 height 23
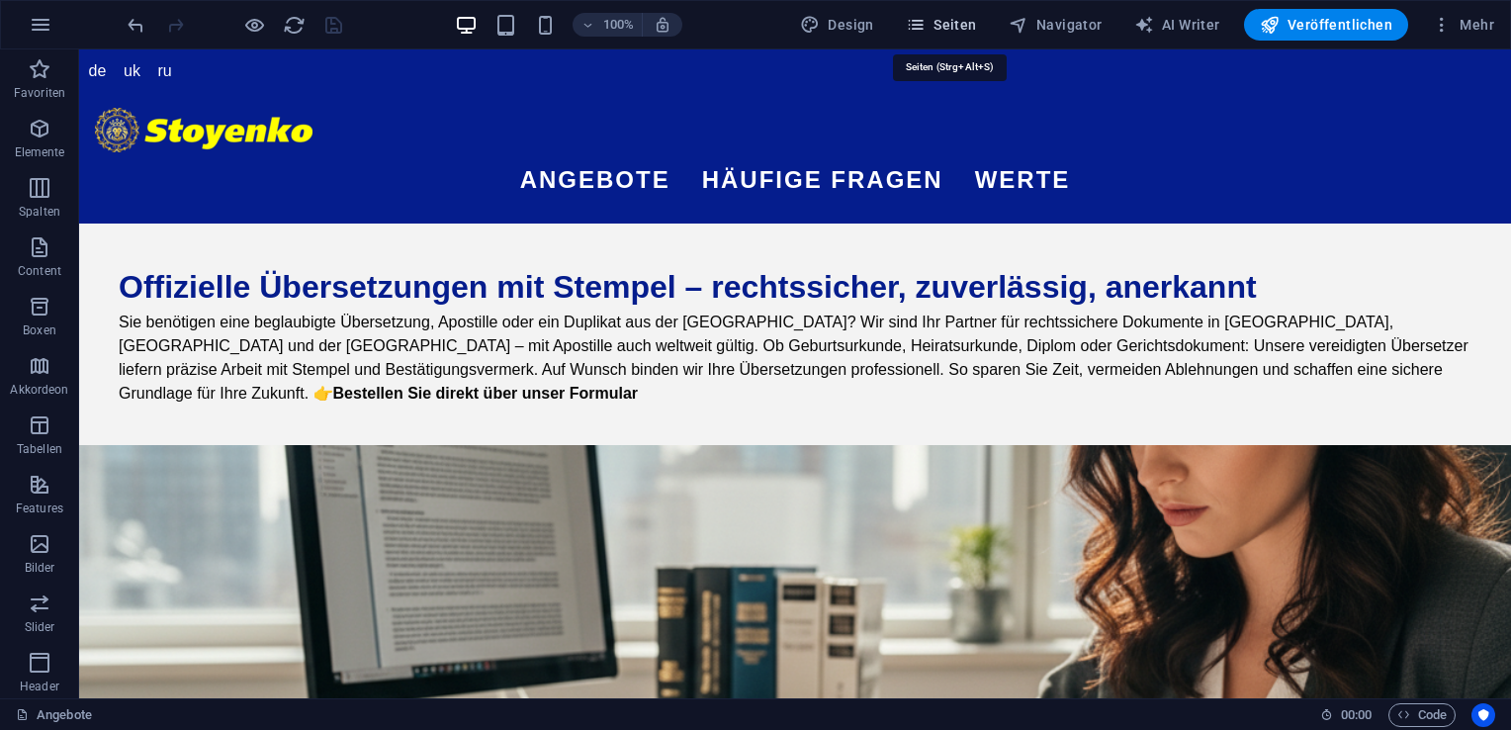
click at [965, 27] on span "Seiten" at bounding box center [941, 25] width 71 height 20
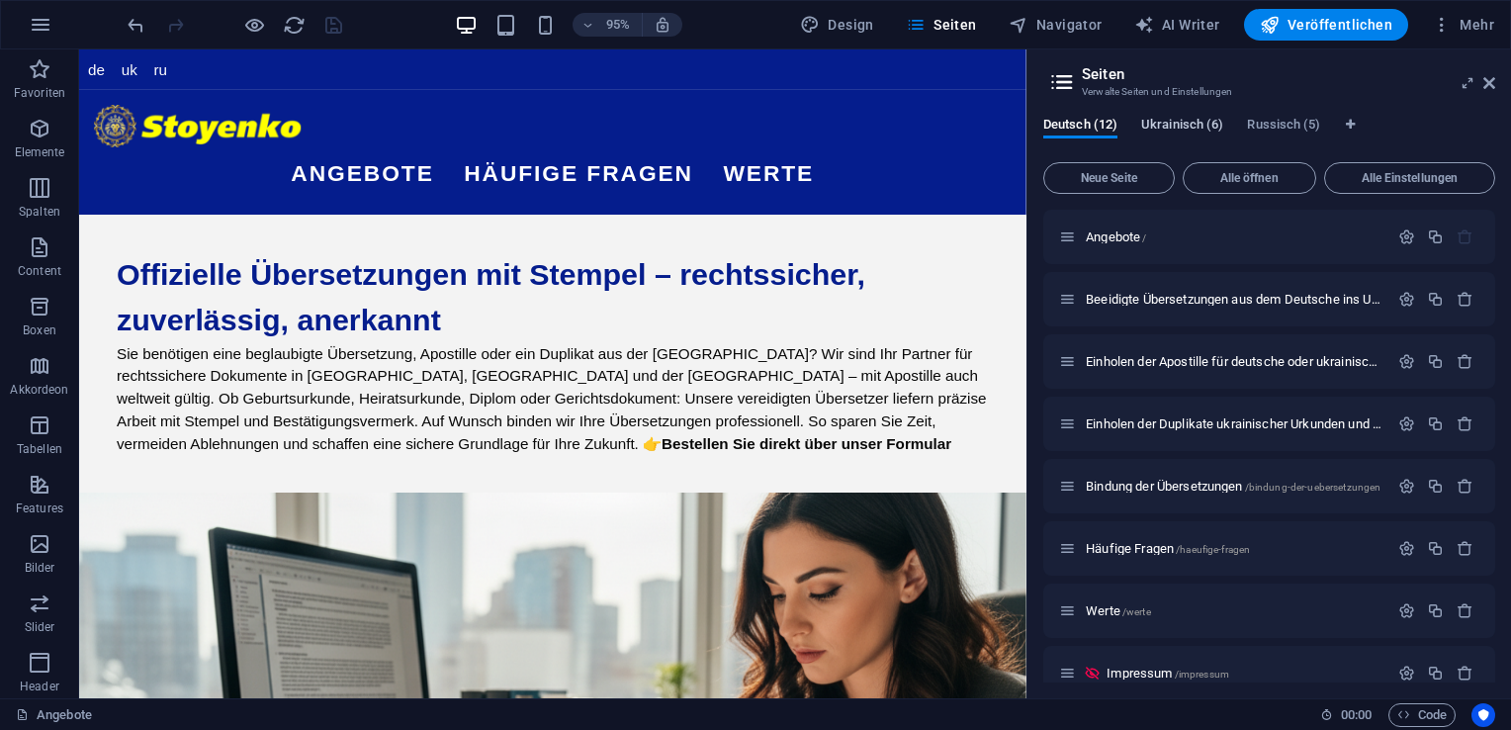
click at [1181, 124] on span "Ukrainisch (6)" at bounding box center [1182, 127] width 82 height 28
click at [1273, 132] on span "Russisch (5)" at bounding box center [1283, 127] width 73 height 28
click at [1452, 552] on span "Übersetzen" at bounding box center [1440, 549] width 62 height 16
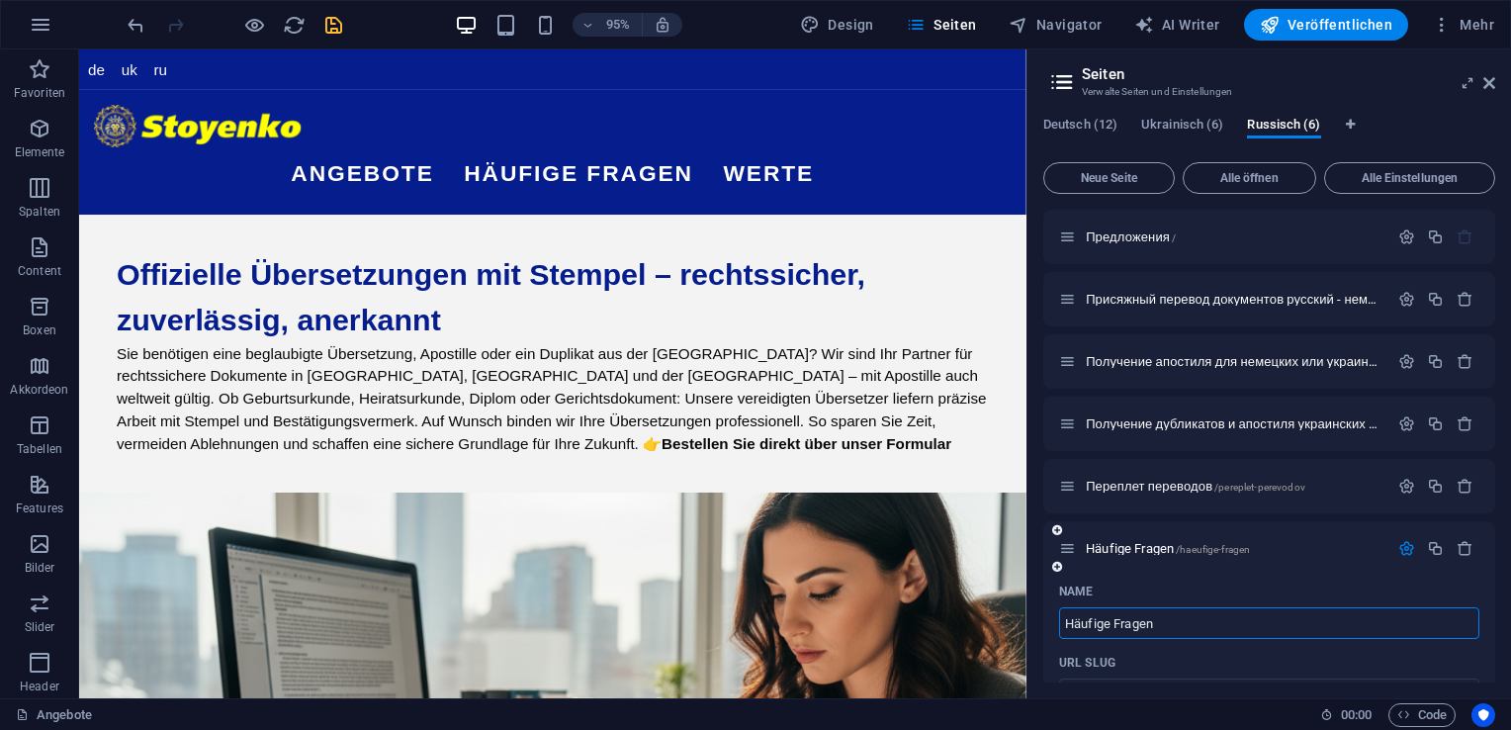
drag, startPoint x: 1175, startPoint y: 622, endPoint x: 1068, endPoint y: 616, distance: 107.0
click at [1068, 616] on input "Häufige Fragen" at bounding box center [1269, 623] width 420 height 32
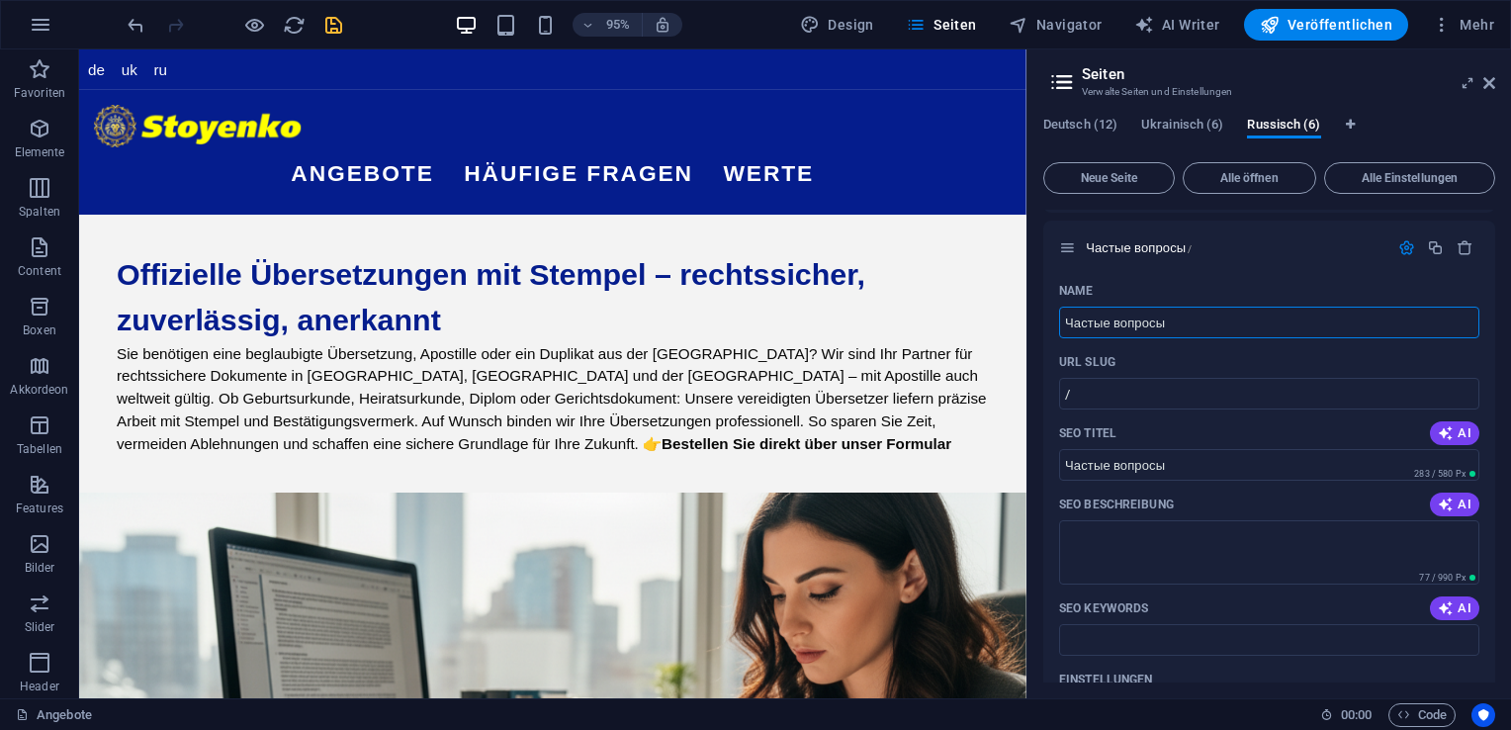
scroll to position [311, 0]
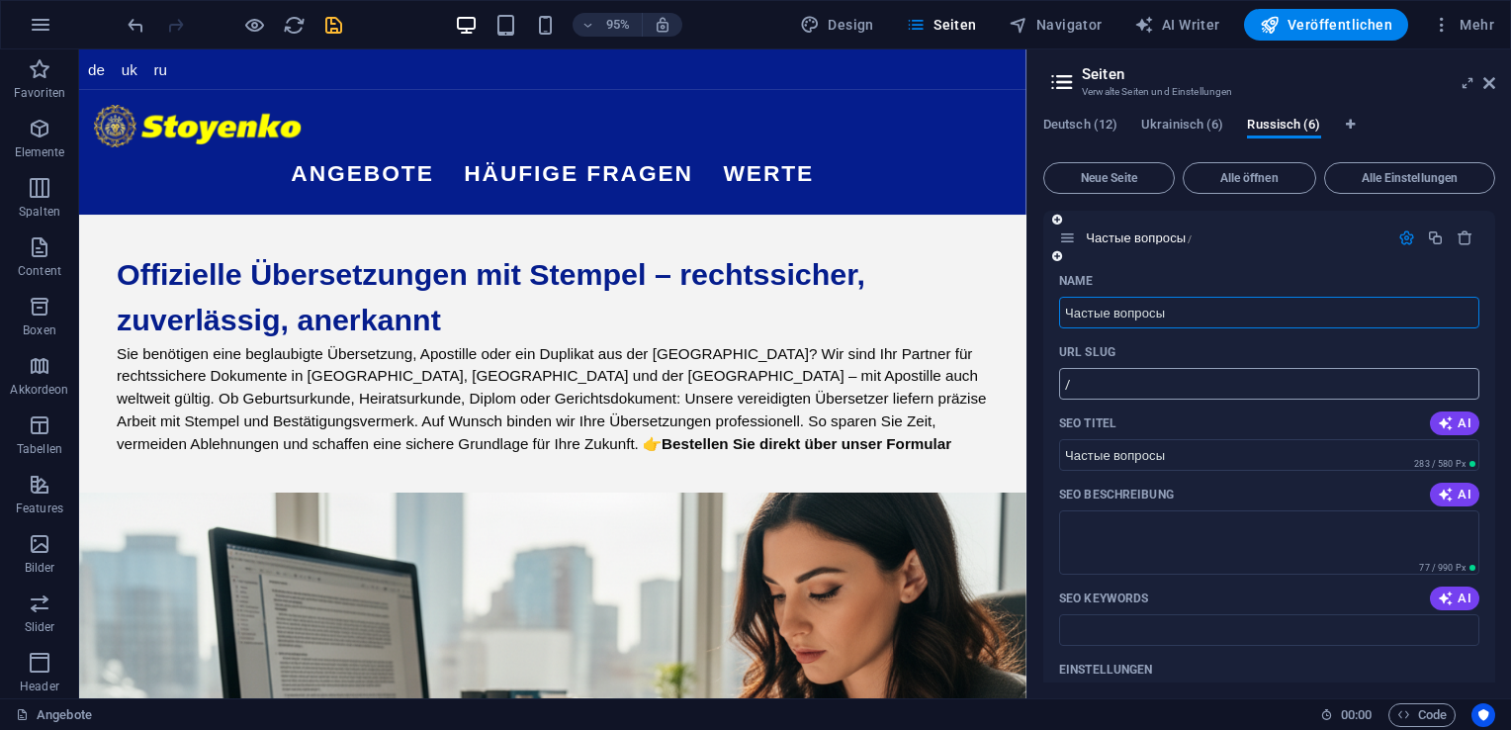
click at [1167, 378] on input "/" at bounding box center [1269, 384] width 420 height 32
click at [332, 24] on icon "save" at bounding box center [333, 25] width 23 height 23
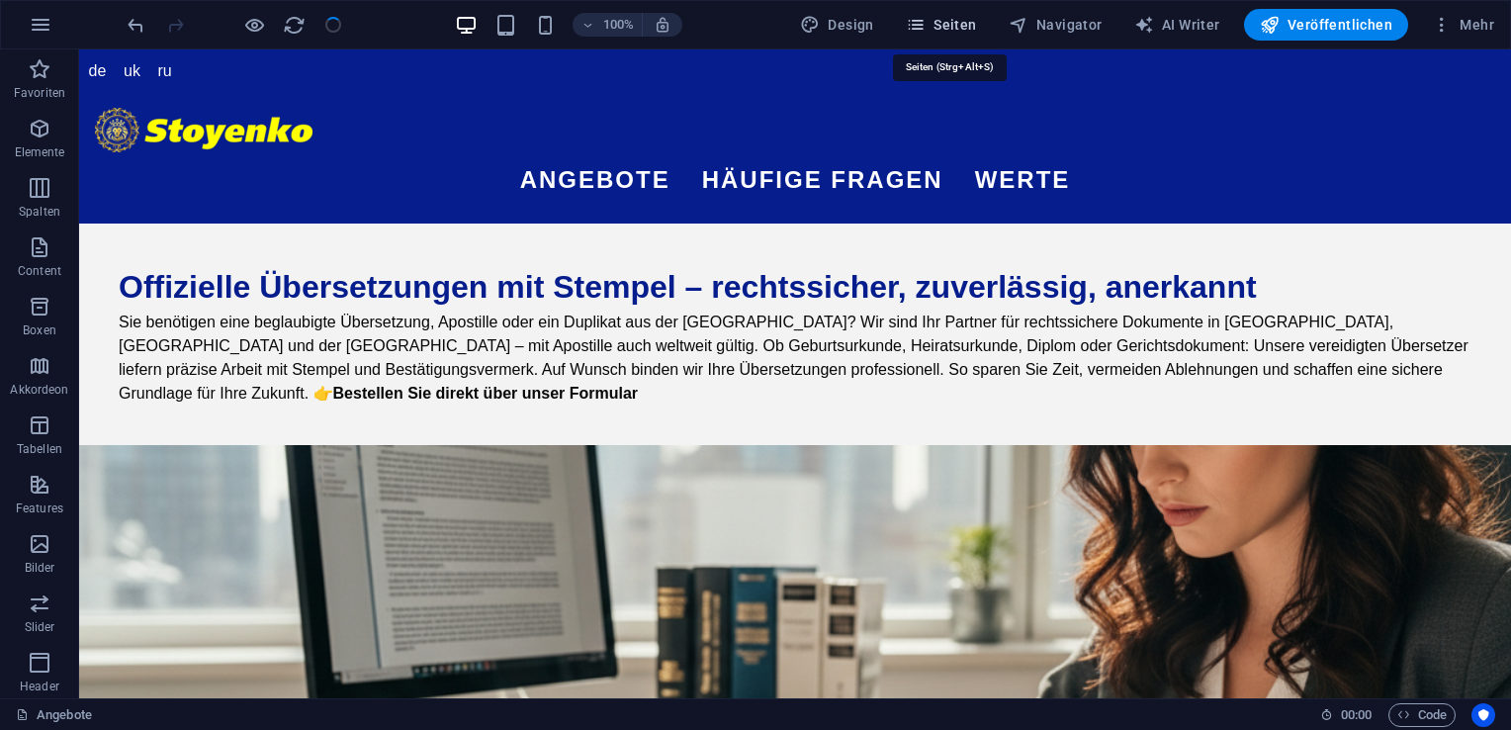
click at [936, 31] on span "Seiten" at bounding box center [941, 25] width 71 height 20
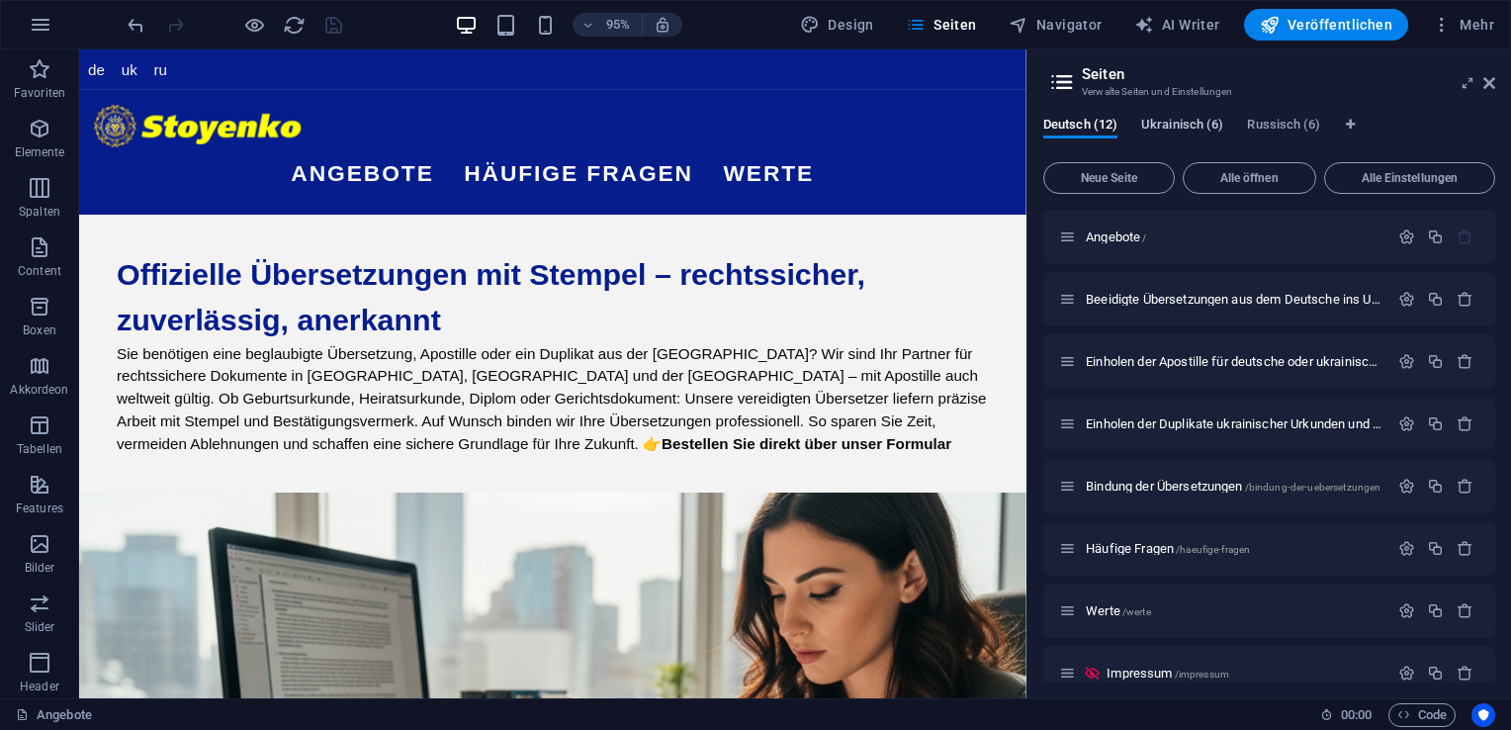
click at [1172, 122] on span "Ukrainisch (6)" at bounding box center [1182, 127] width 82 height 28
click at [1127, 545] on span "Часті питання /chasti-pitannja" at bounding box center [1163, 548] width 155 height 15
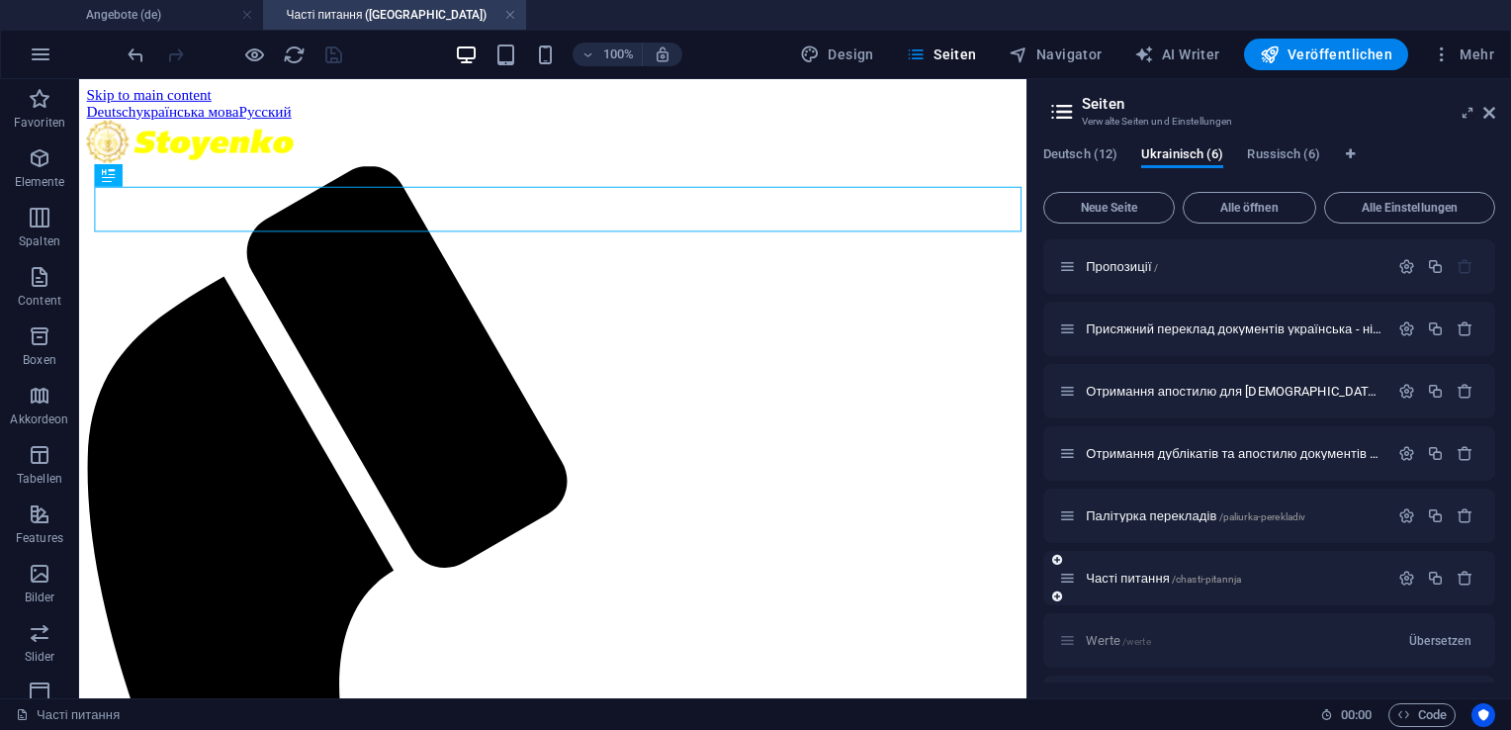
scroll to position [0, 0]
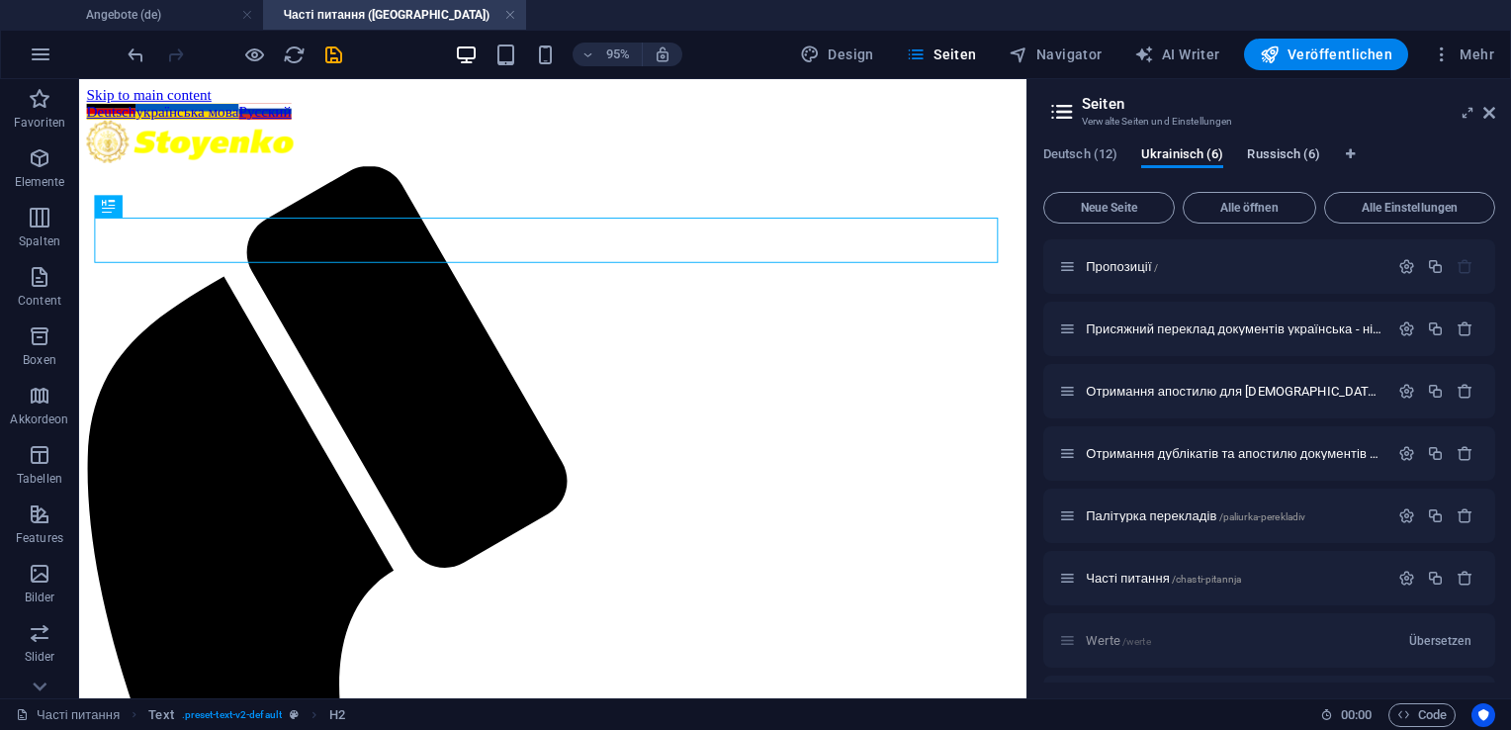
click at [1257, 160] on span "Russisch (6)" at bounding box center [1283, 156] width 73 height 28
click at [1167, 577] on span "Частые вопросы /chastije-voprosi" at bounding box center [1174, 578] width 177 height 15
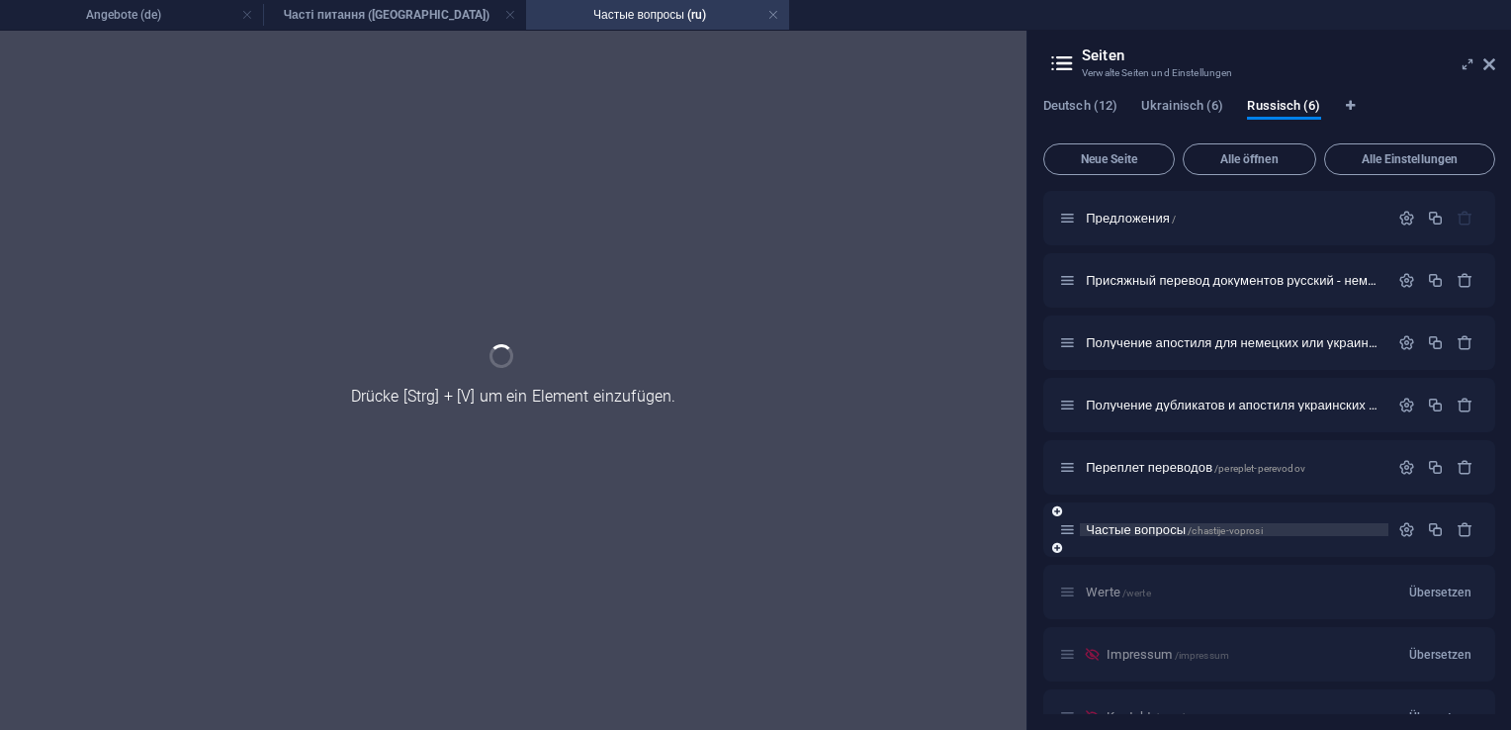
click at [1167, 577] on div "Предложения / Присяжный перевод документов русский - немецкий - украинский /pri…" at bounding box center [1269, 561] width 452 height 740
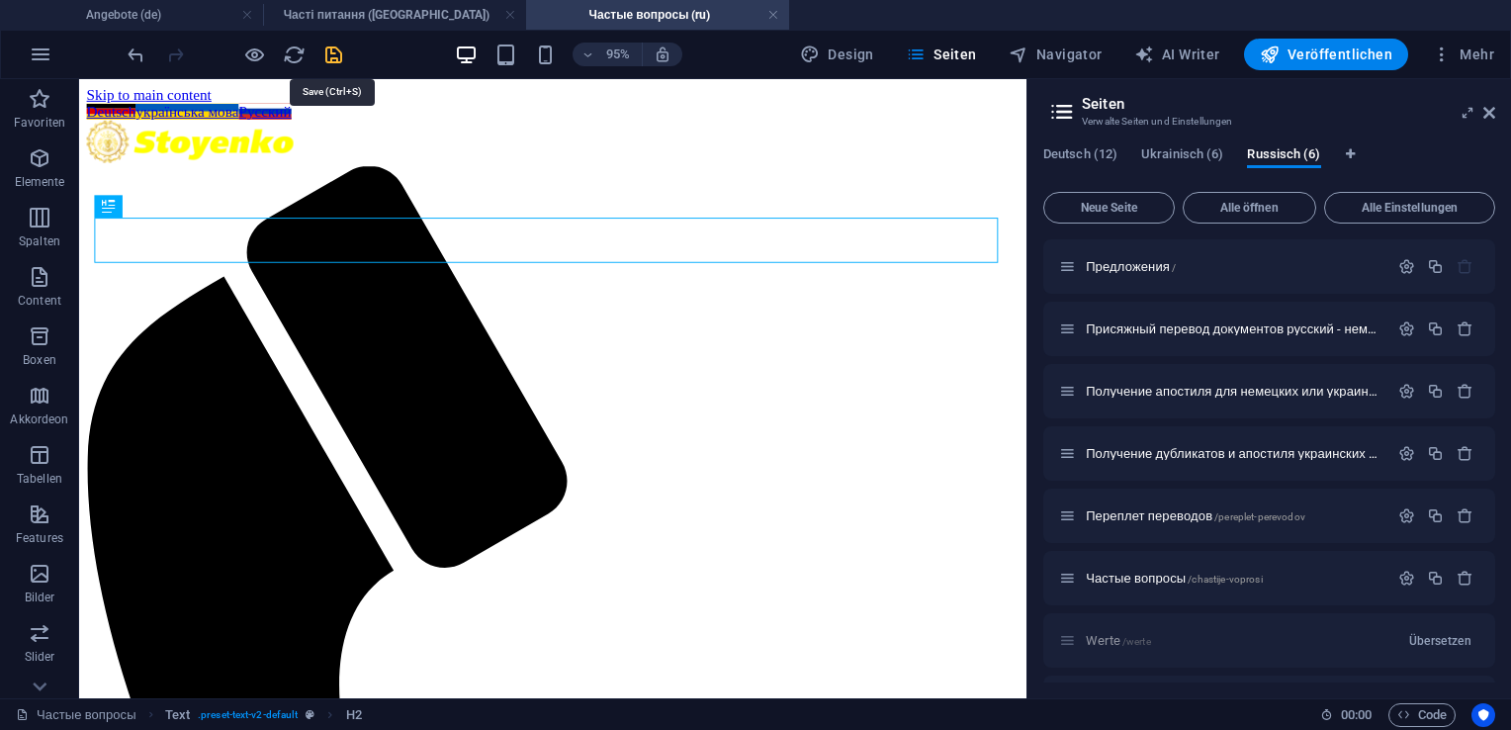
click at [333, 54] on icon "save" at bounding box center [333, 55] width 23 height 23
